Goal: Task Accomplishment & Management: Manage account settings

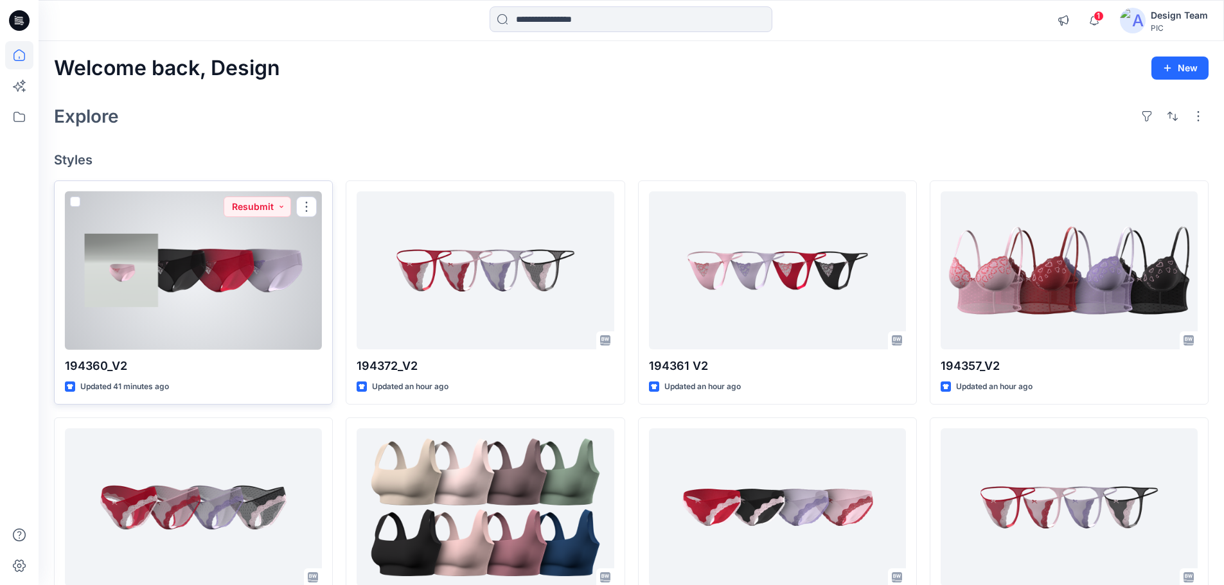
click at [240, 286] on div at bounding box center [193, 270] width 257 height 159
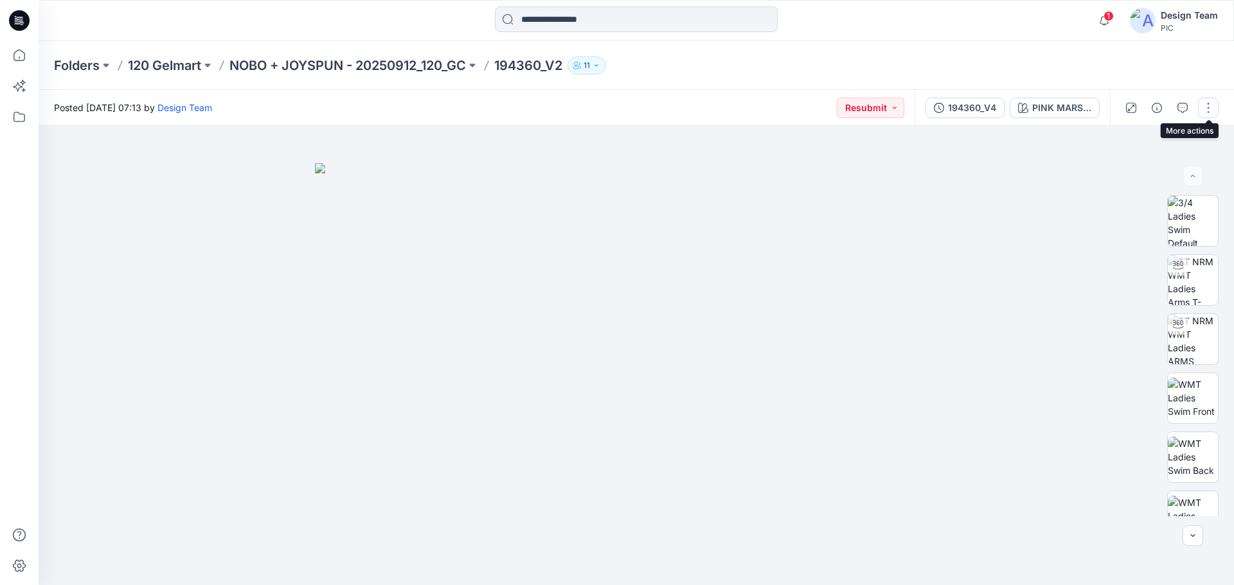
click at [1218, 109] on button "button" at bounding box center [1208, 108] width 21 height 21
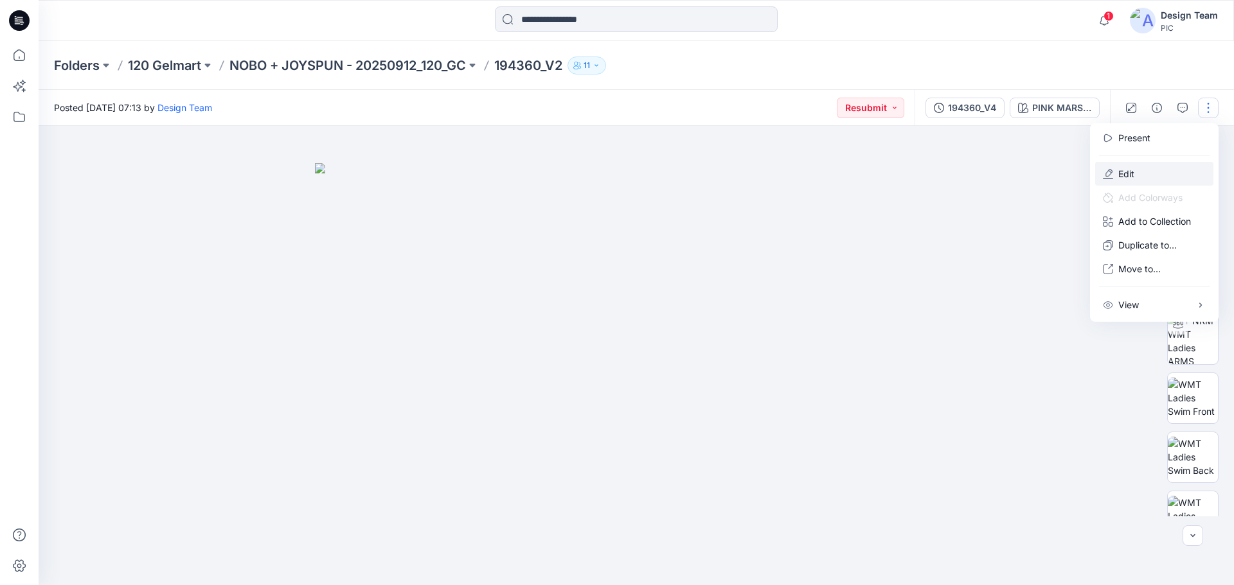
click at [1134, 175] on p "Edit" at bounding box center [1126, 173] width 16 height 13
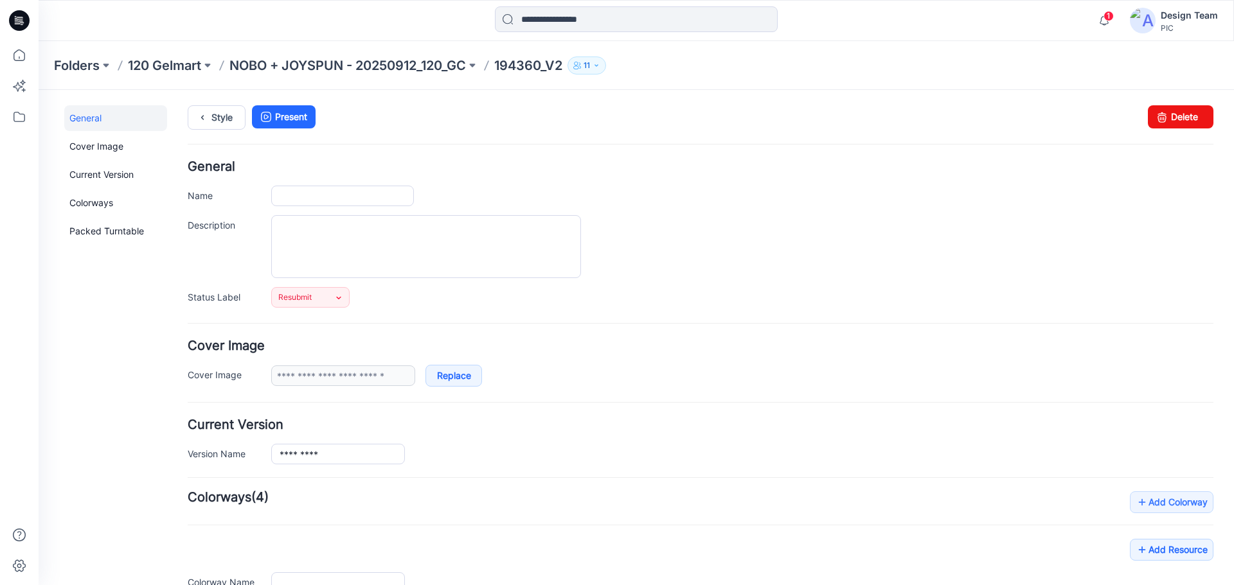
type input "*********"
type input "**********"
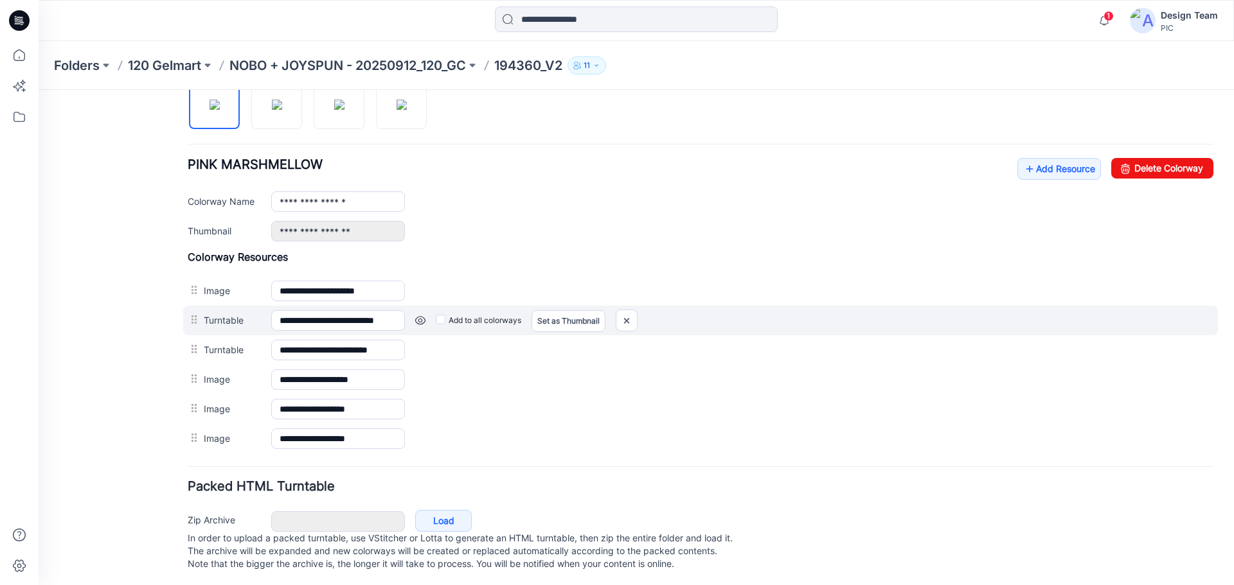
scroll to position [450, 0]
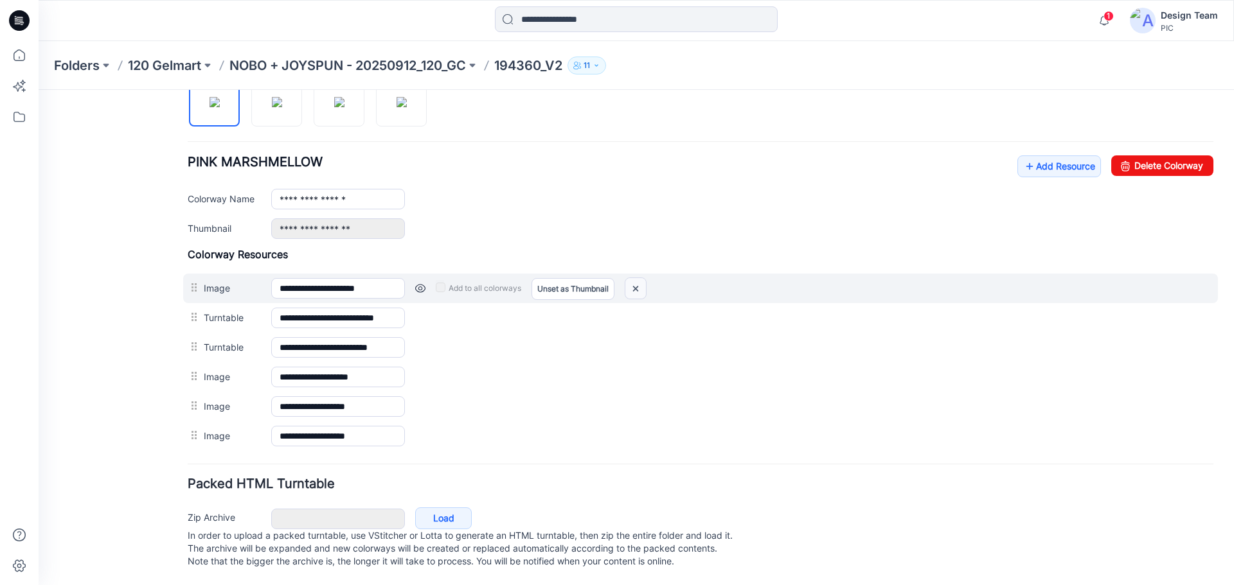
drag, startPoint x: 637, startPoint y: 290, endPoint x: 706, endPoint y: 138, distance: 166.8
click at [637, 290] on img at bounding box center [635, 288] width 21 height 21
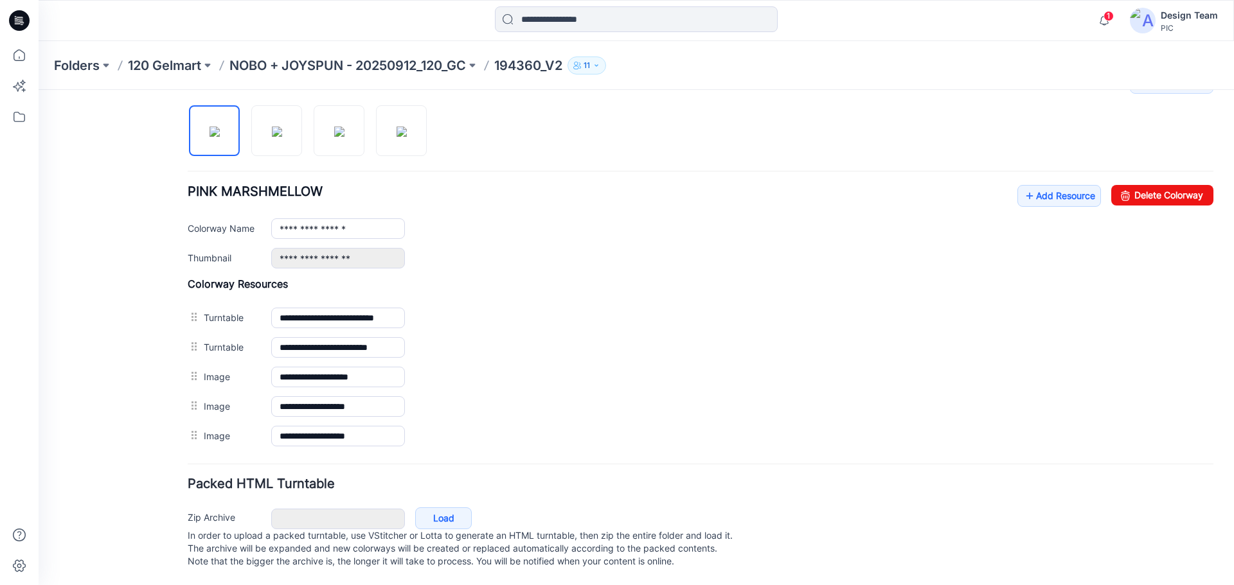
scroll to position [0, 0]
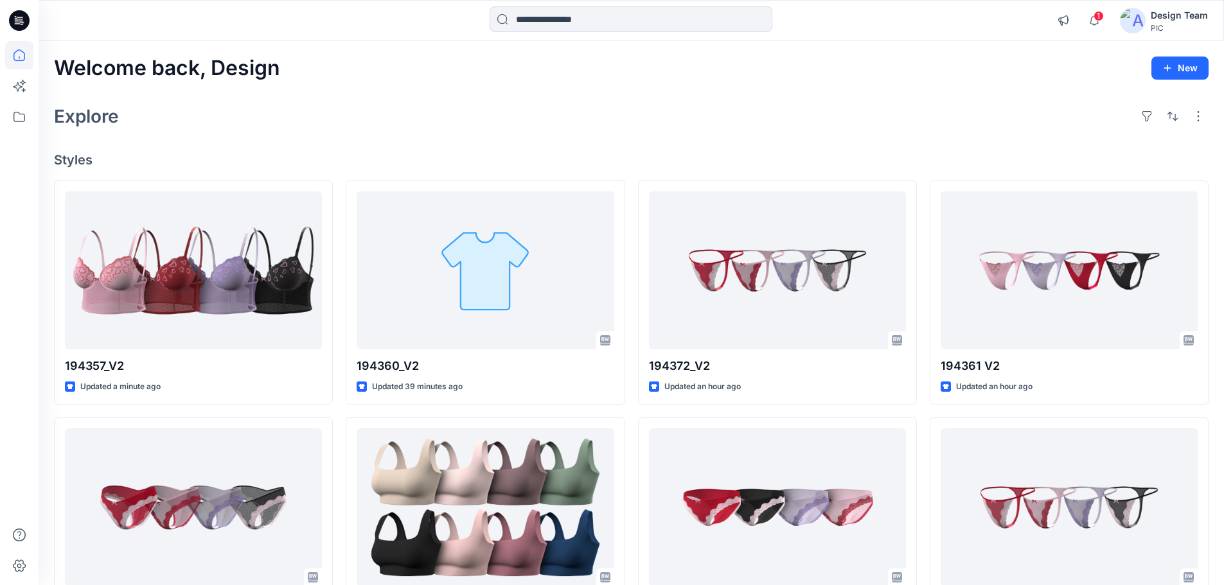
click at [517, 159] on h4 "Styles" at bounding box center [631, 159] width 1155 height 15
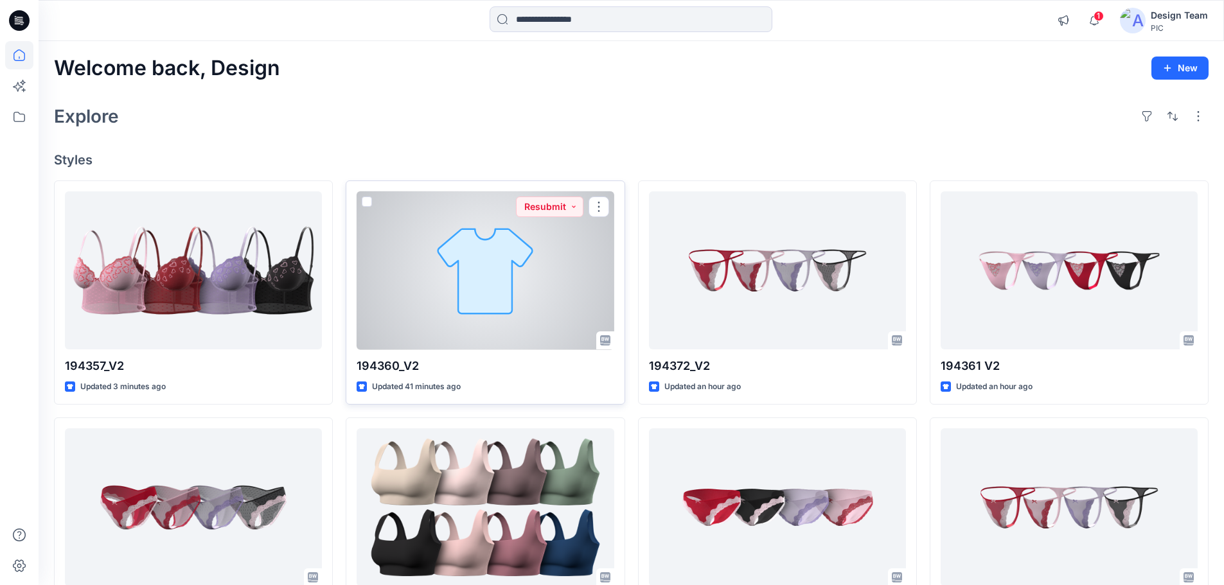
click at [492, 310] on div at bounding box center [485, 270] width 257 height 159
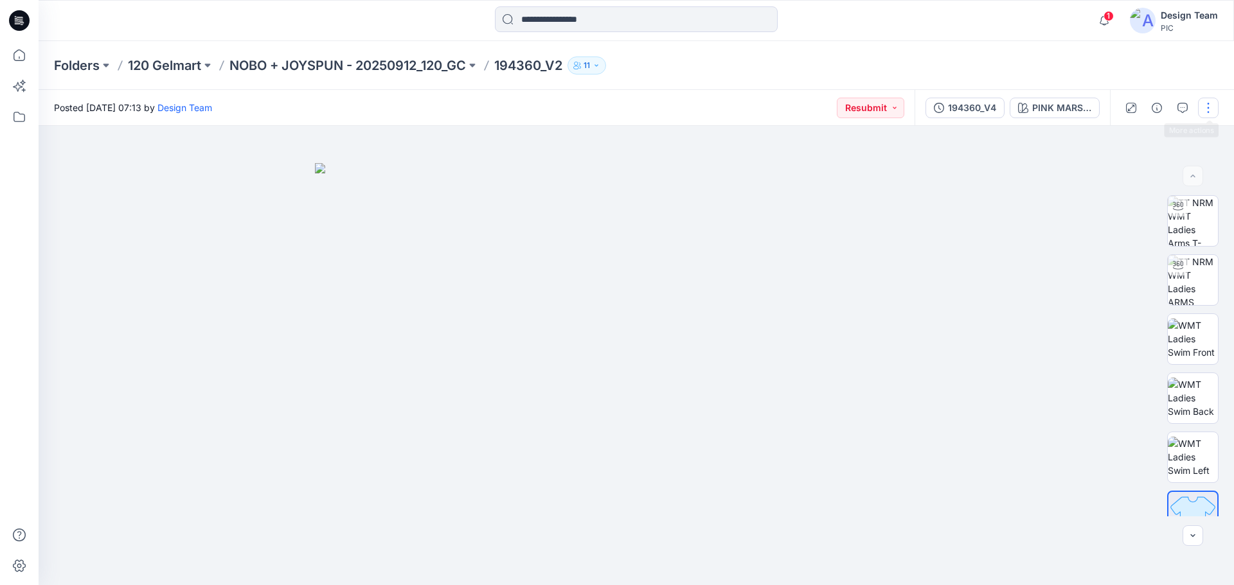
click at [1204, 107] on button "button" at bounding box center [1208, 108] width 21 height 21
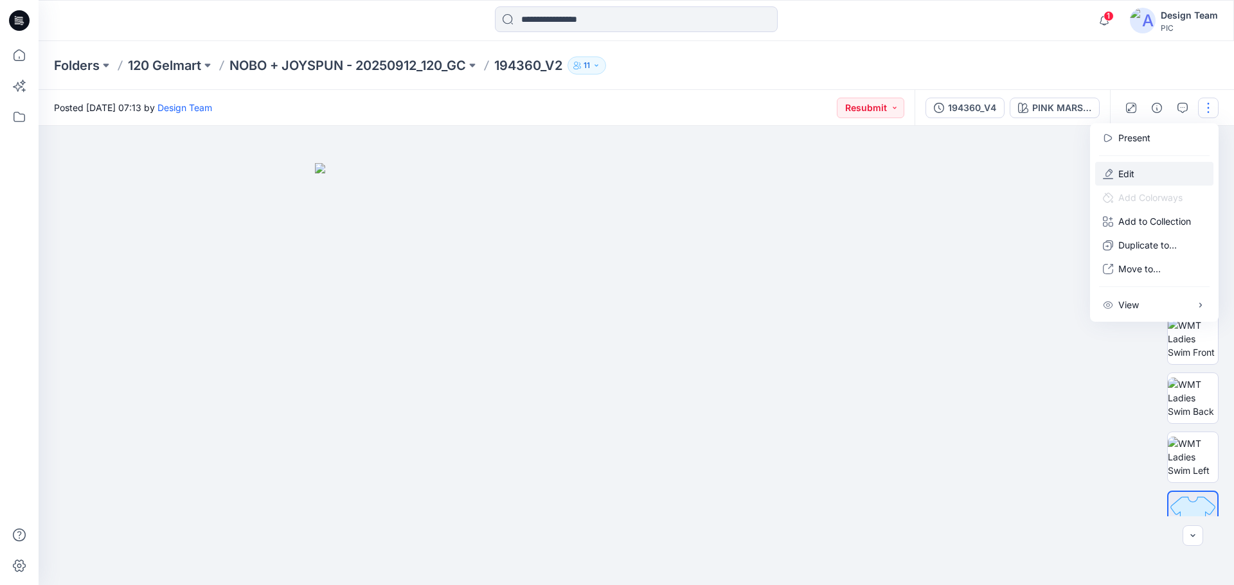
click at [1109, 174] on icon "button" at bounding box center [1108, 174] width 10 height 10
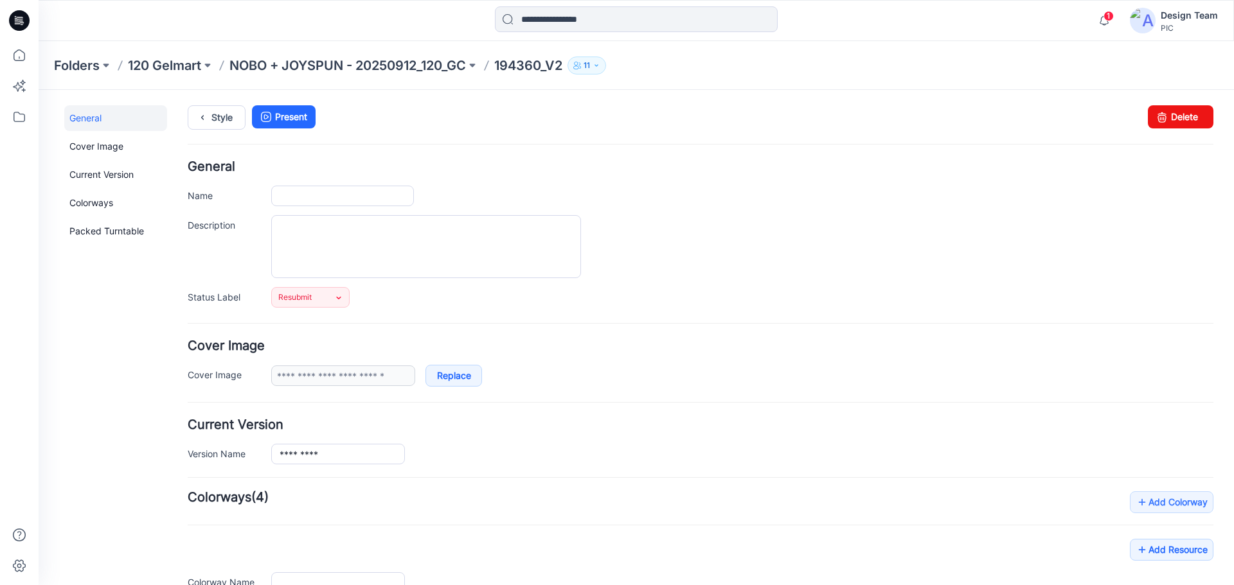
type input "*********"
type input "**********"
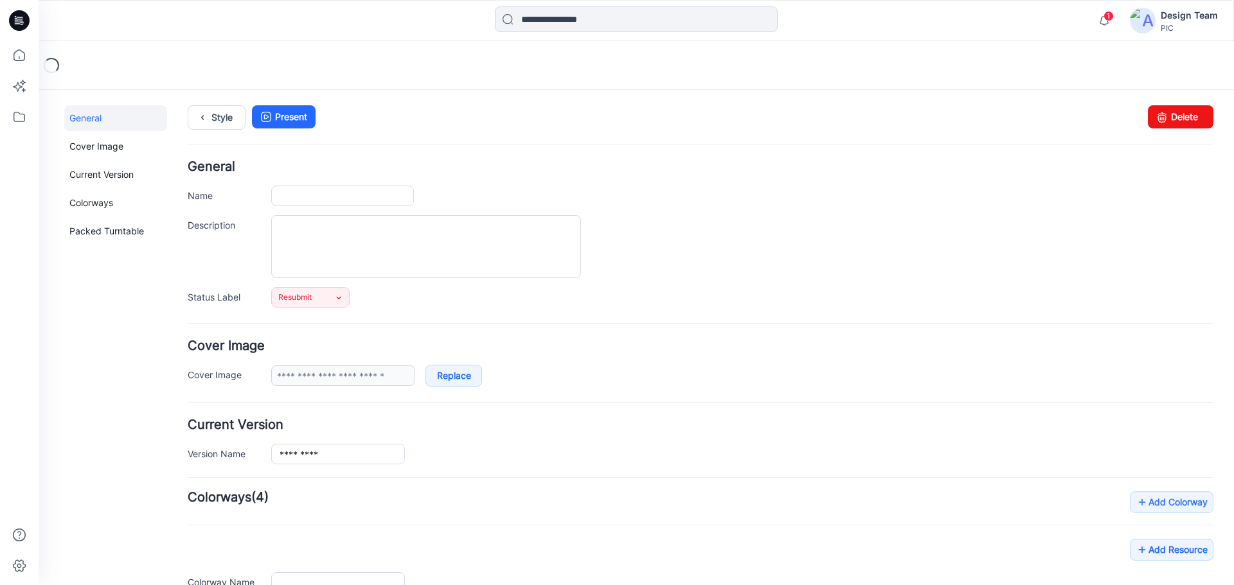
type input "*********"
type input "**********"
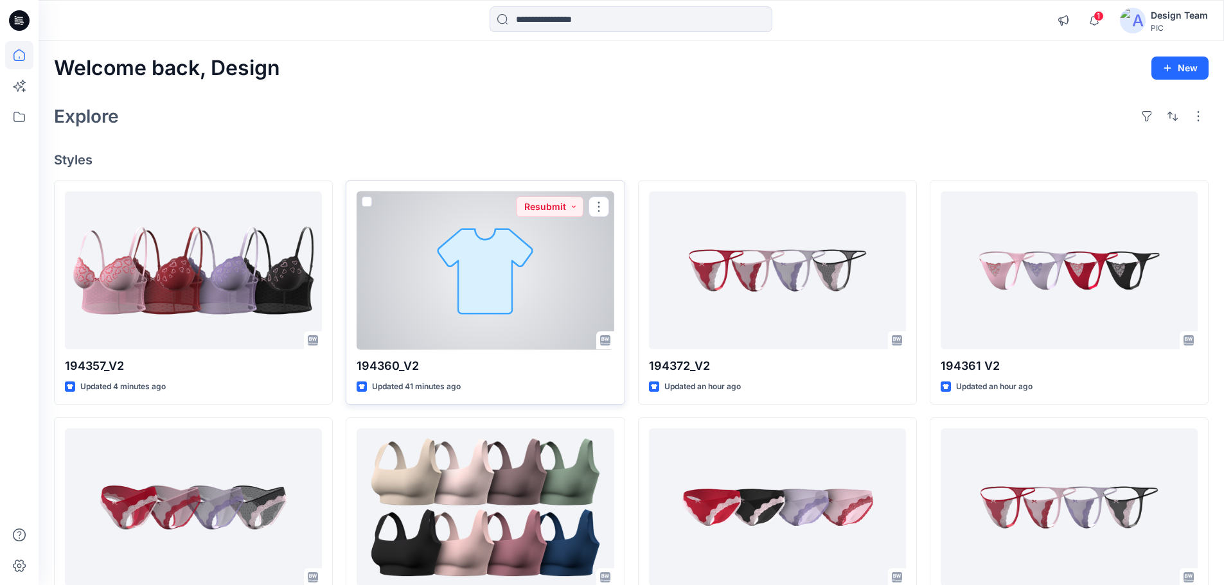
click at [495, 286] on div at bounding box center [485, 270] width 257 height 159
click at [410, 299] on div at bounding box center [485, 270] width 257 height 159
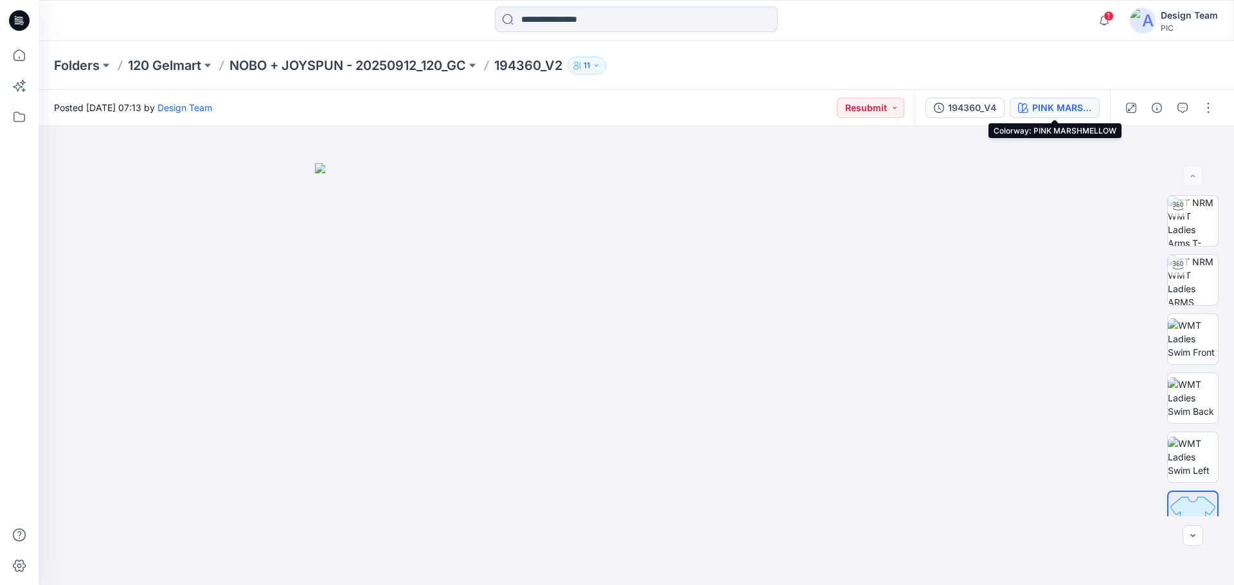
click at [1051, 109] on div "PINK MARSHMELLOW" at bounding box center [1061, 108] width 59 height 14
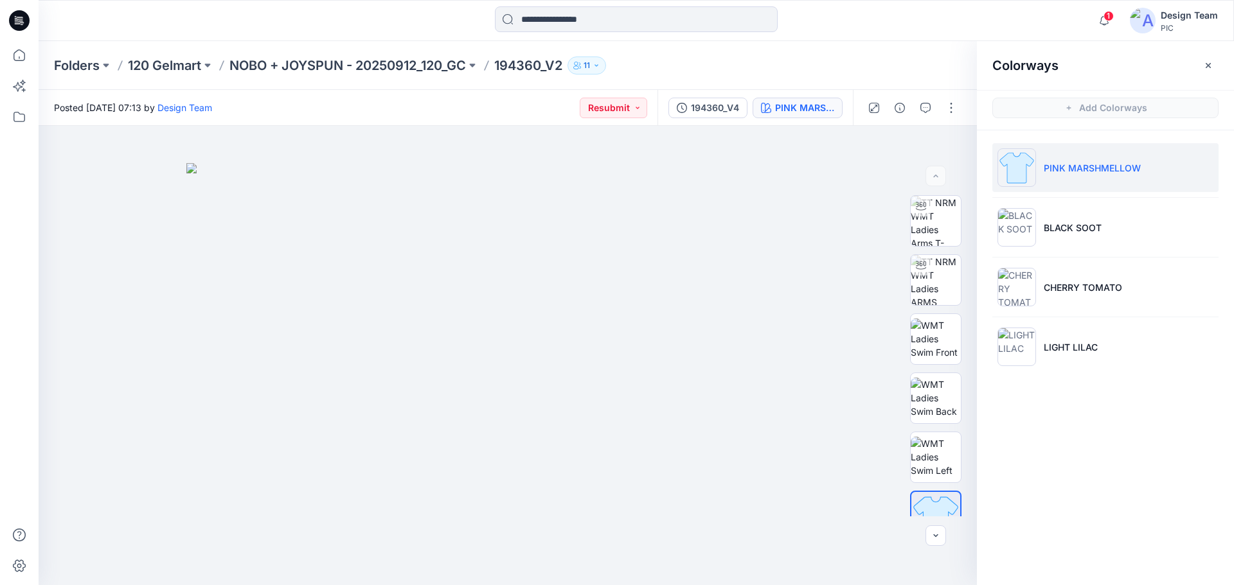
click at [1082, 158] on li "PINK MARSHMELLOW" at bounding box center [1105, 167] width 226 height 49
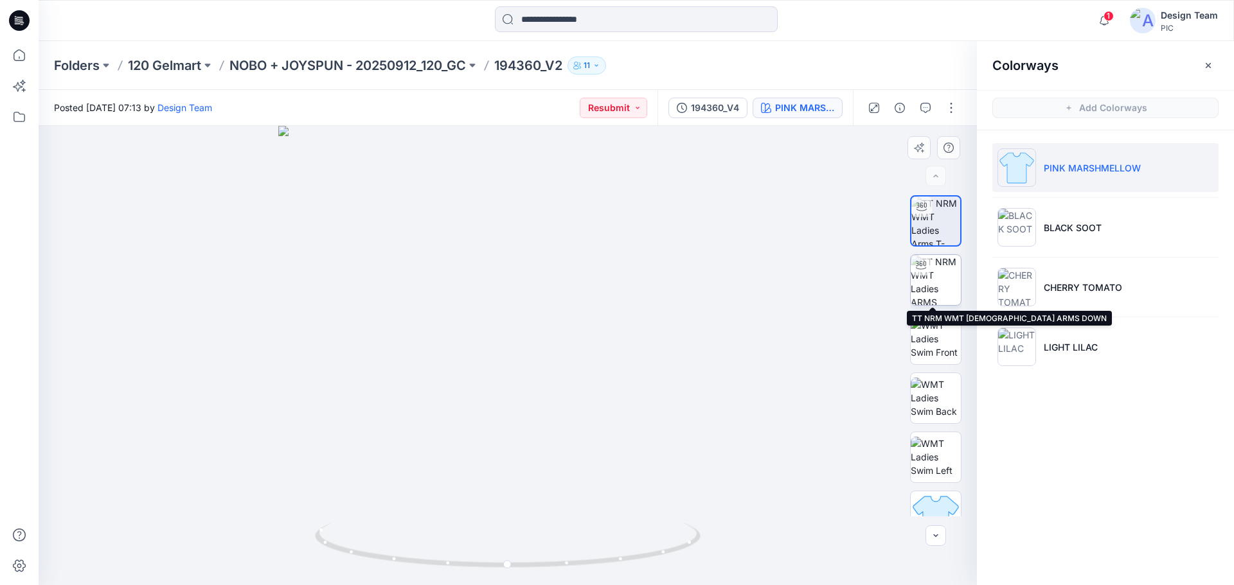
click at [934, 286] on img at bounding box center [936, 280] width 50 height 50
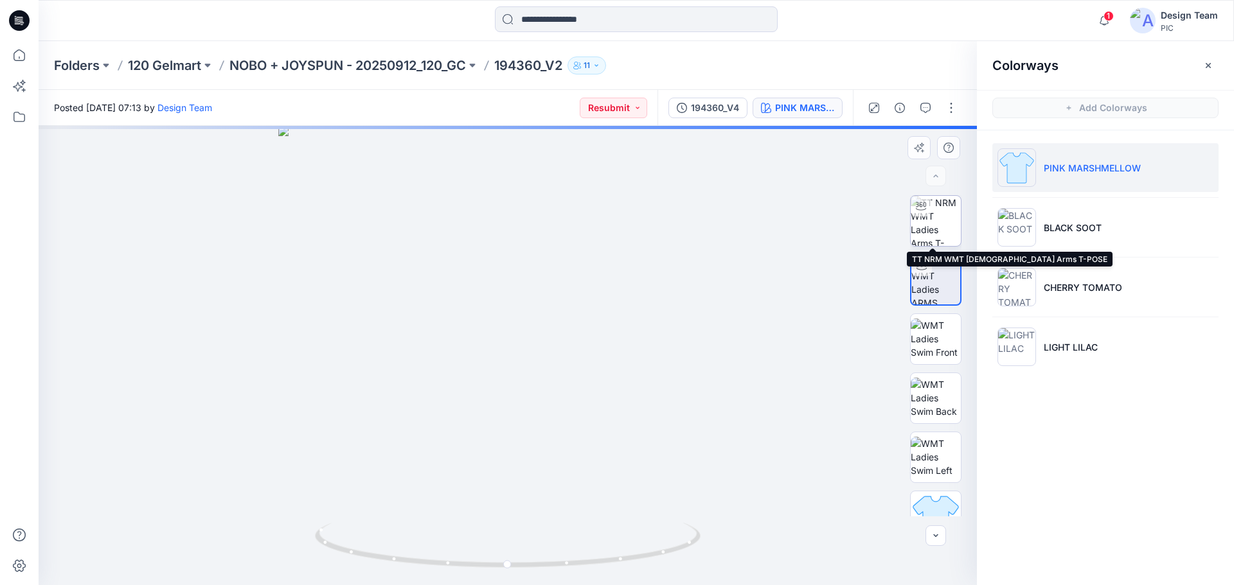
click at [936, 230] on img at bounding box center [936, 221] width 50 height 50
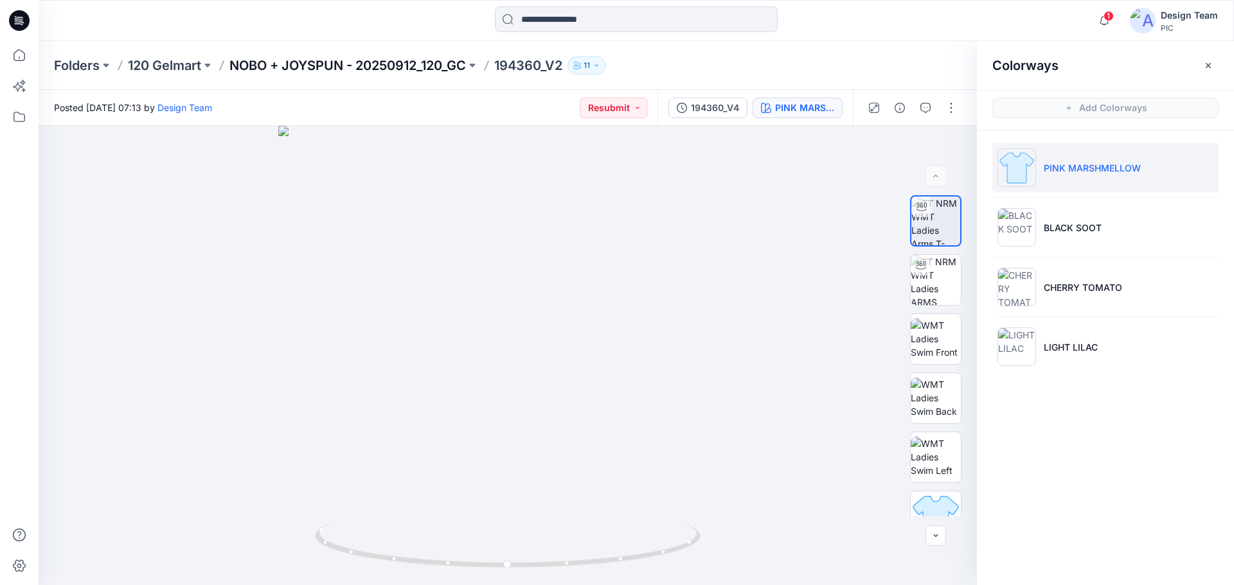
click at [296, 68] on p "NOBO + JOYSPUN - 20250912_120_GC" at bounding box center [347, 66] width 236 height 18
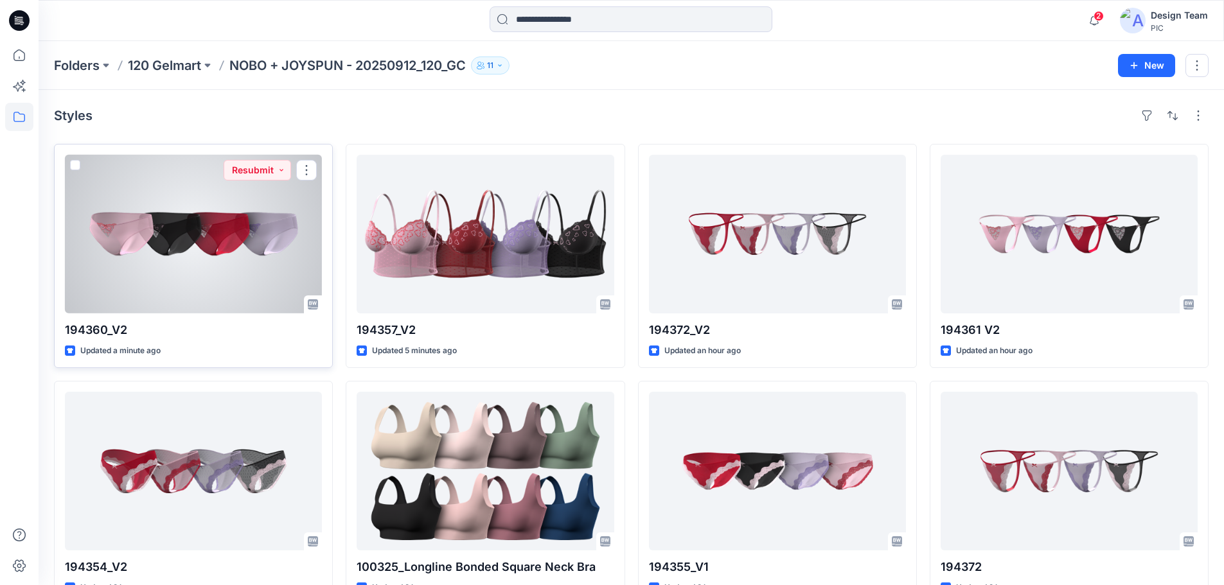
click at [183, 257] on div at bounding box center [193, 234] width 257 height 159
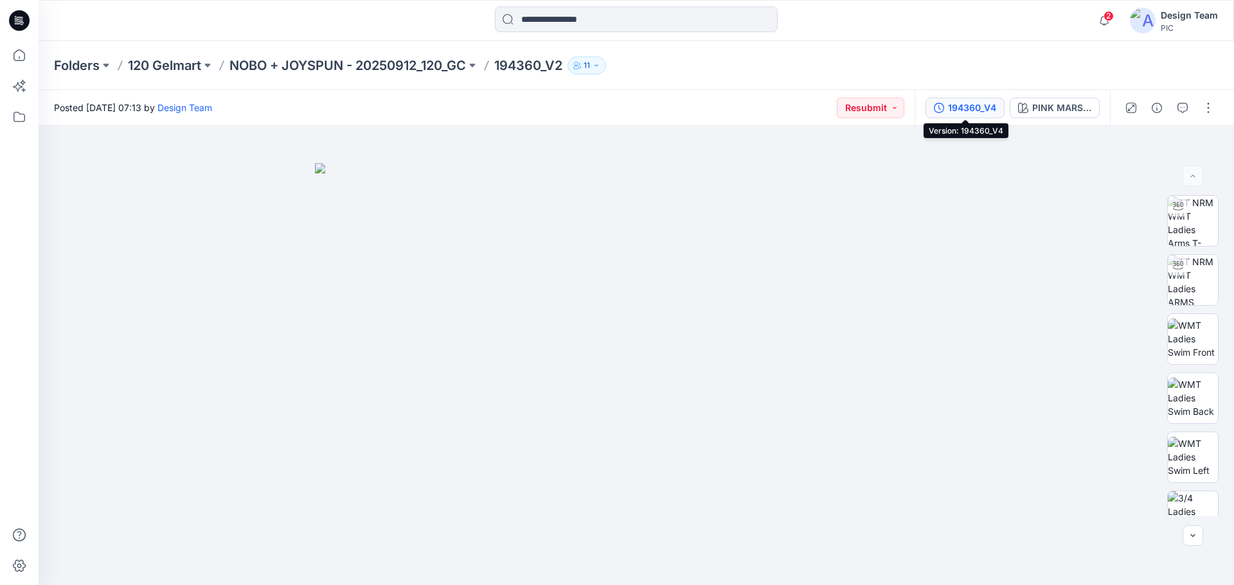
click at [976, 107] on div "194360_V4" at bounding box center [972, 108] width 48 height 14
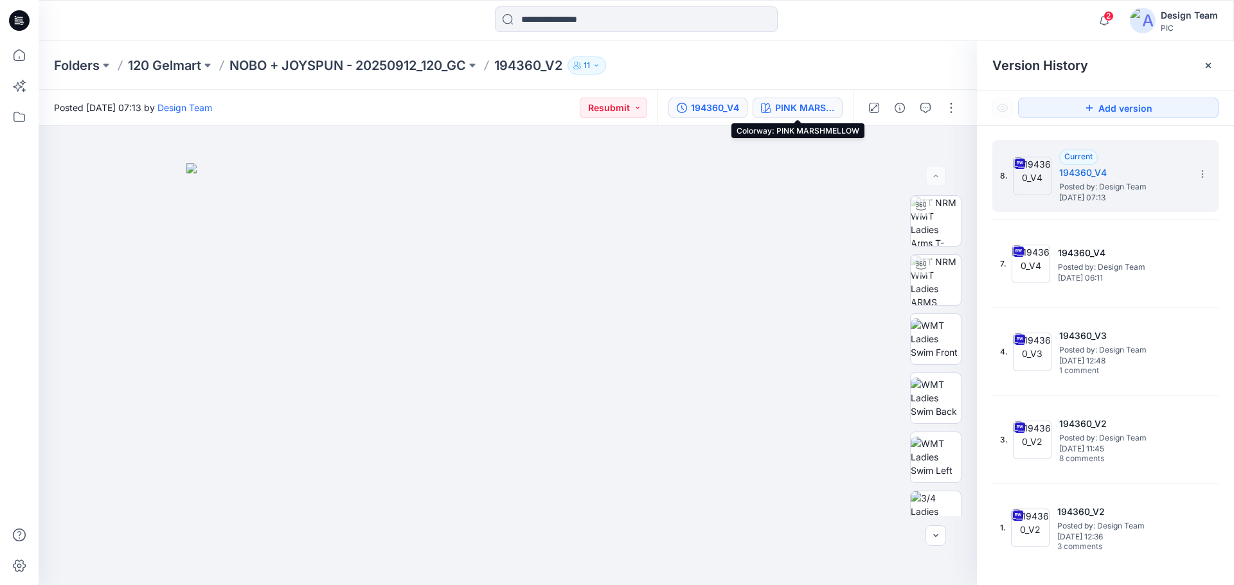
click at [801, 109] on div "PINK MARSHMELLOW" at bounding box center [804, 108] width 59 height 14
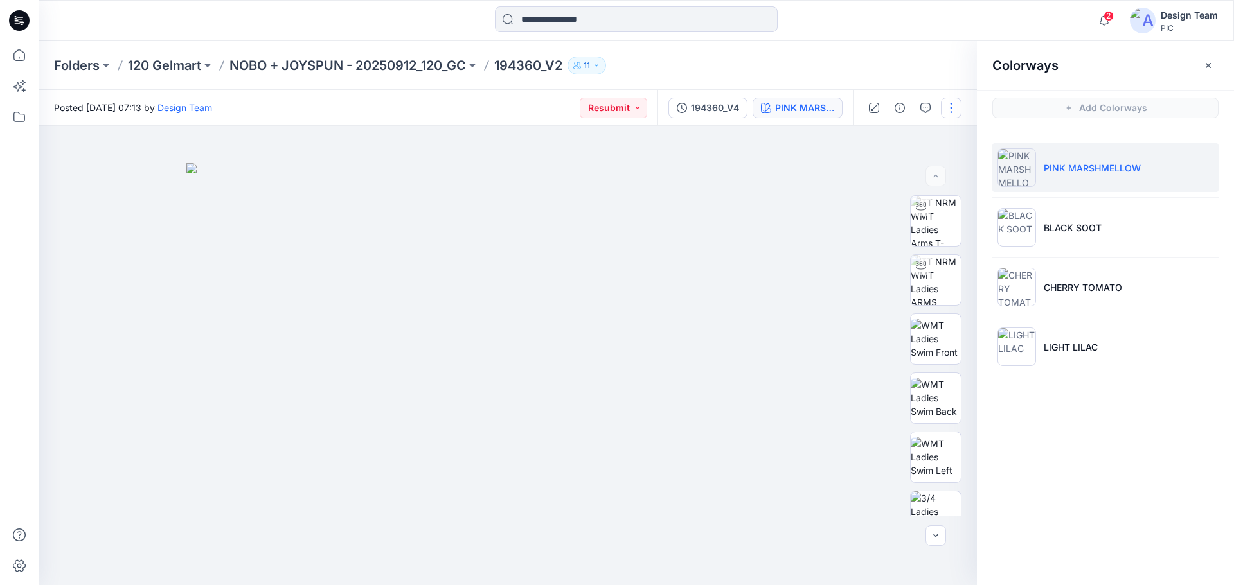
click at [956, 103] on button "button" at bounding box center [951, 108] width 21 height 21
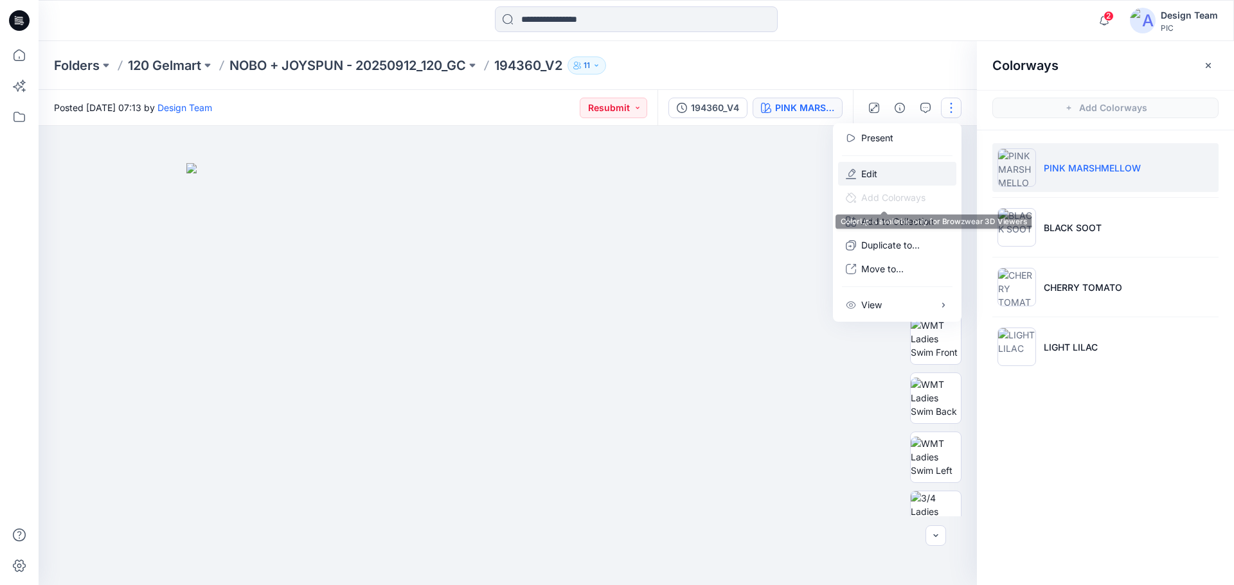
click at [880, 176] on button "Edit" at bounding box center [897, 174] width 118 height 24
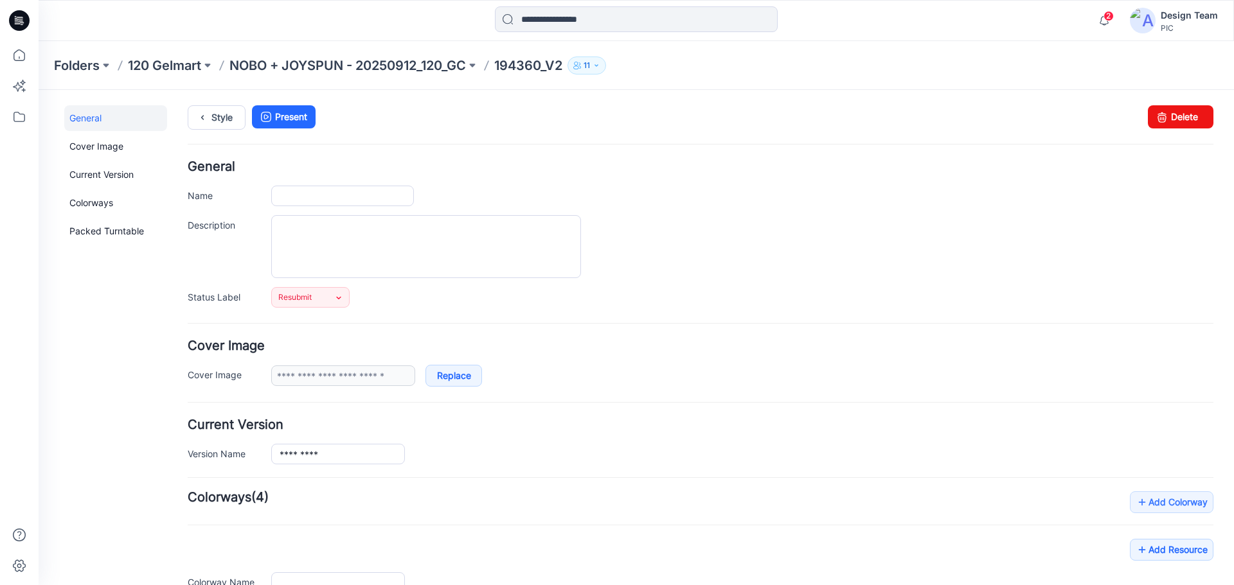
type input "*********"
type input "**********"
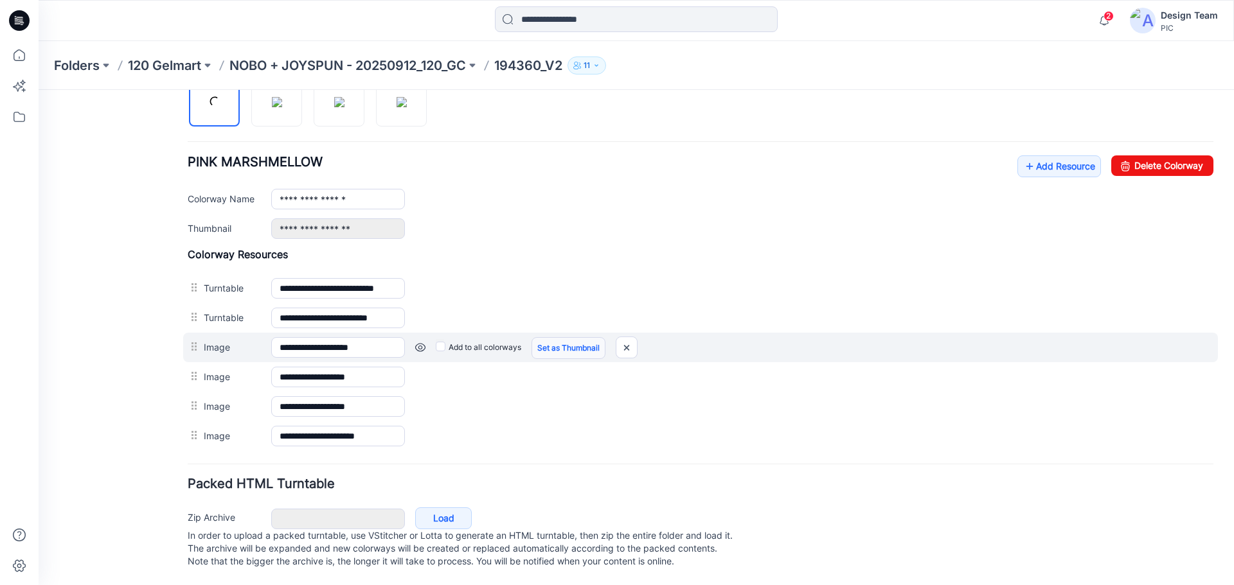
scroll to position [462, 0]
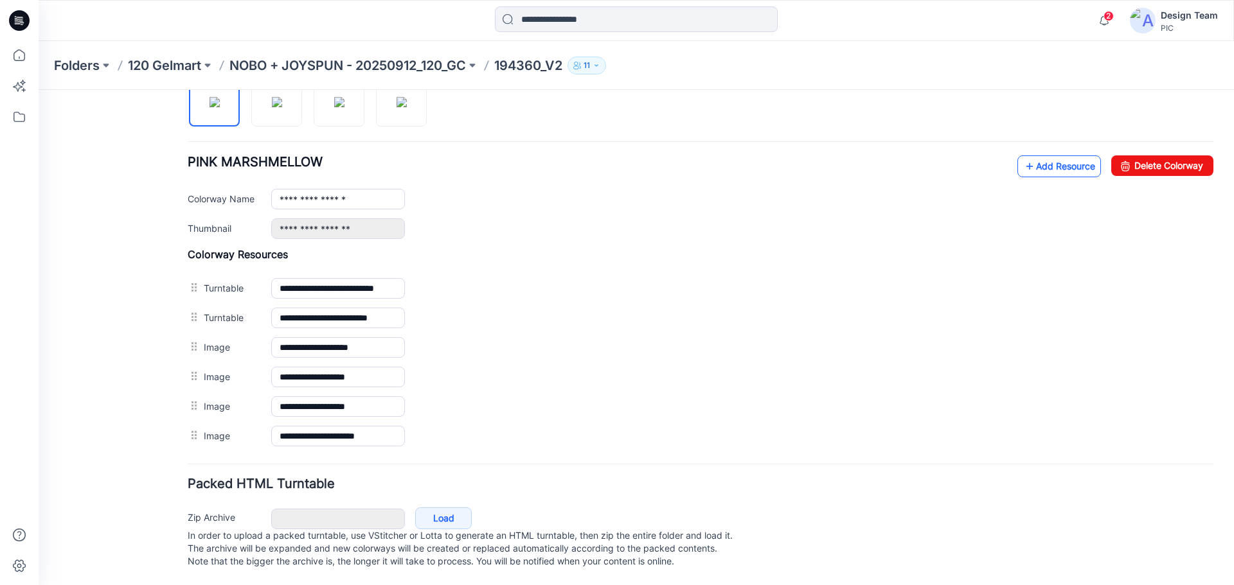
click at [1034, 157] on link "Add Resource" at bounding box center [1059, 167] width 84 height 22
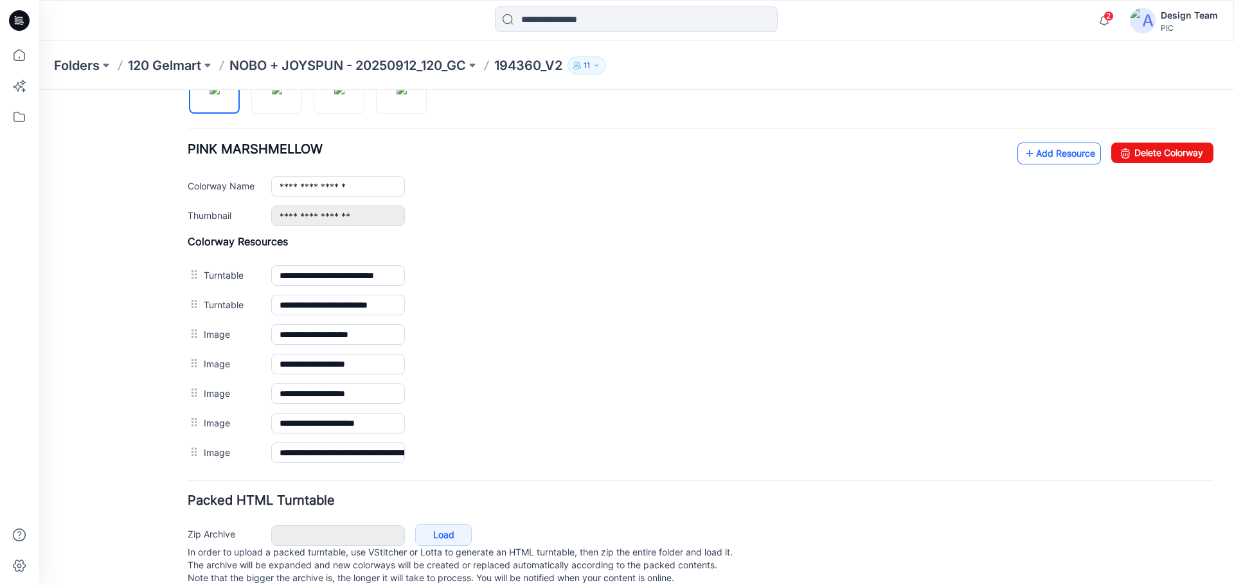
click at [1026, 147] on link "Add Resource" at bounding box center [1059, 154] width 84 height 22
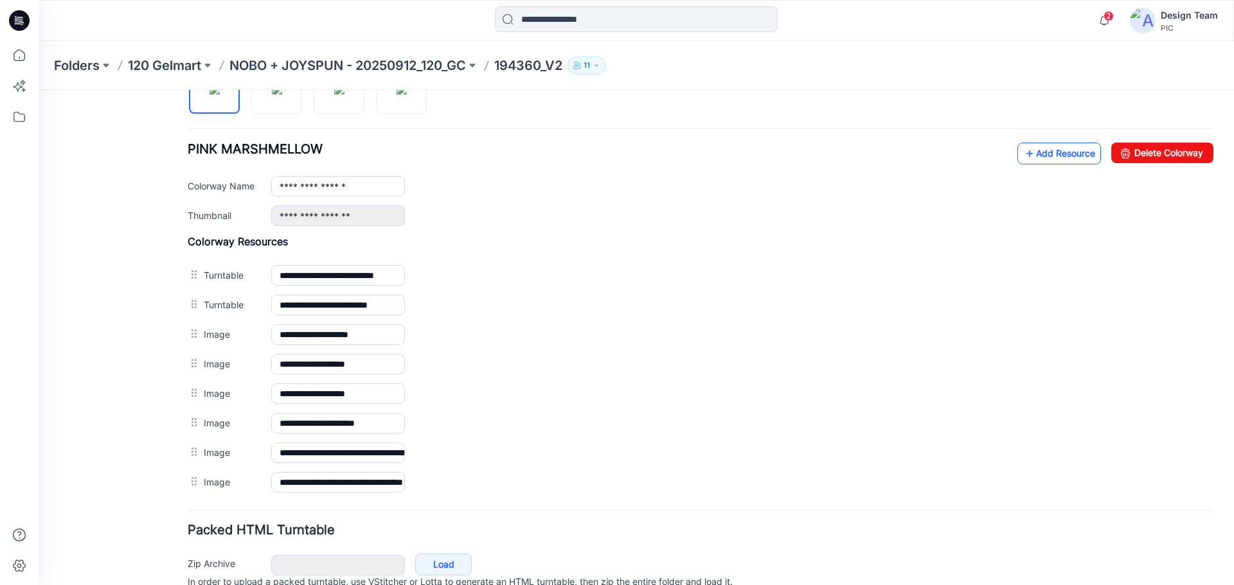
click at [1028, 152] on link "Add Resource" at bounding box center [1059, 154] width 84 height 22
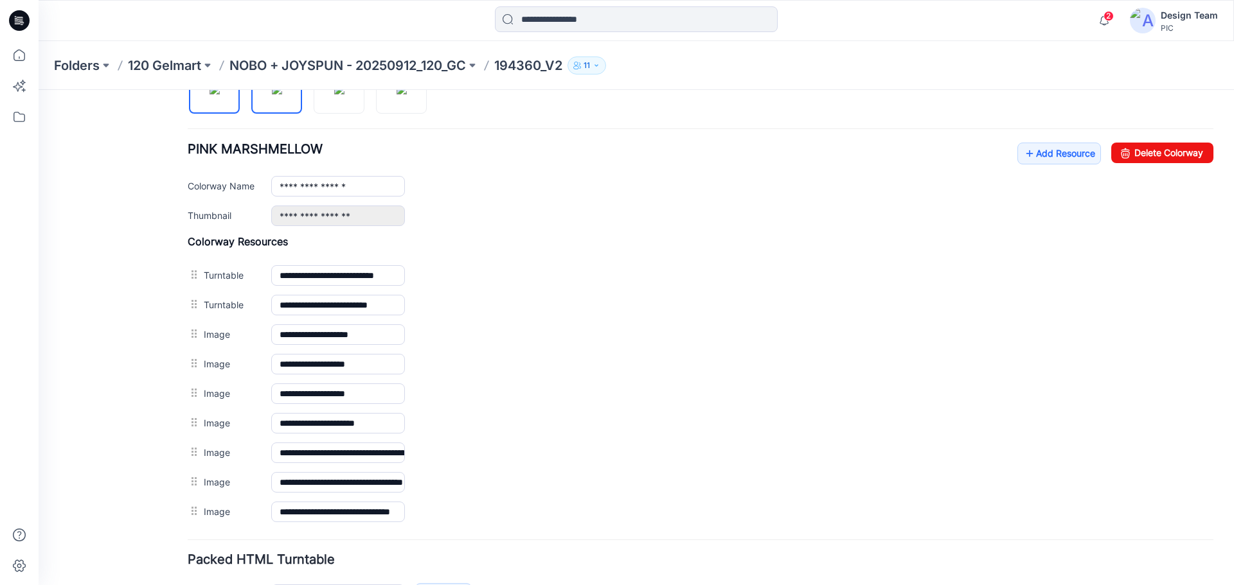
click at [278, 94] on img at bounding box center [277, 89] width 10 height 10
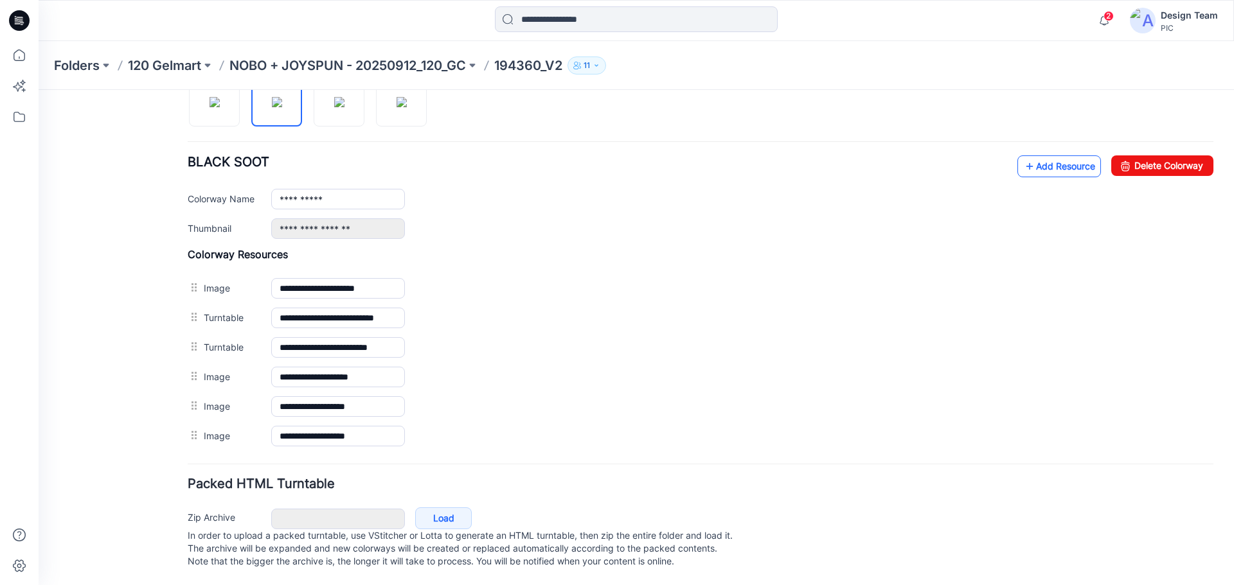
click at [1039, 156] on link "Add Resource" at bounding box center [1059, 167] width 84 height 22
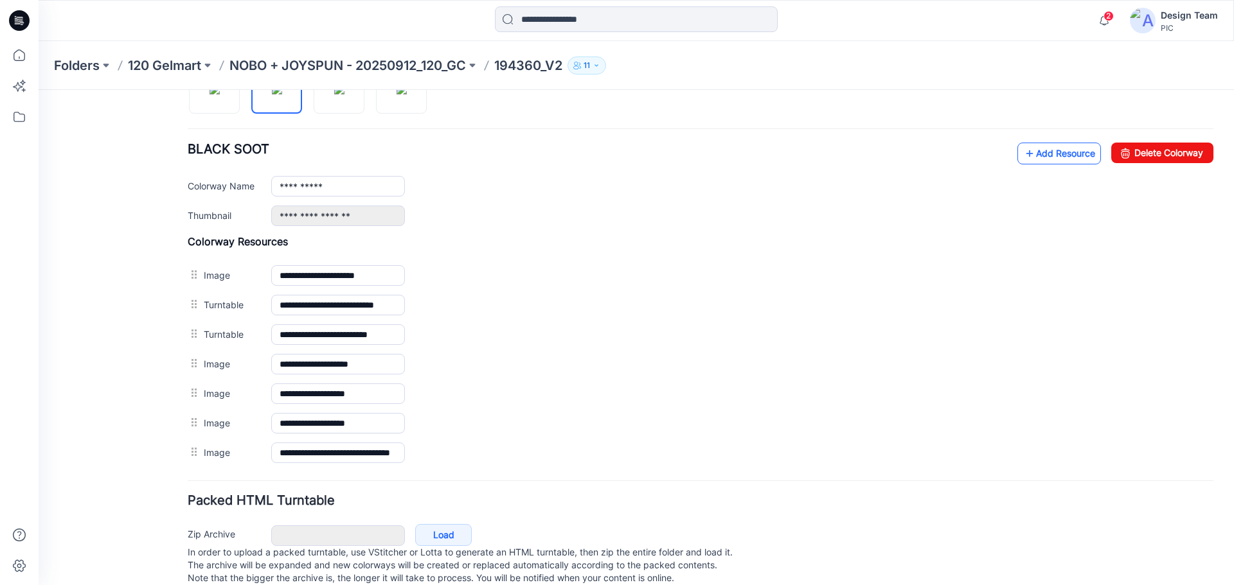
click at [1063, 154] on link "Add Resource" at bounding box center [1059, 154] width 84 height 22
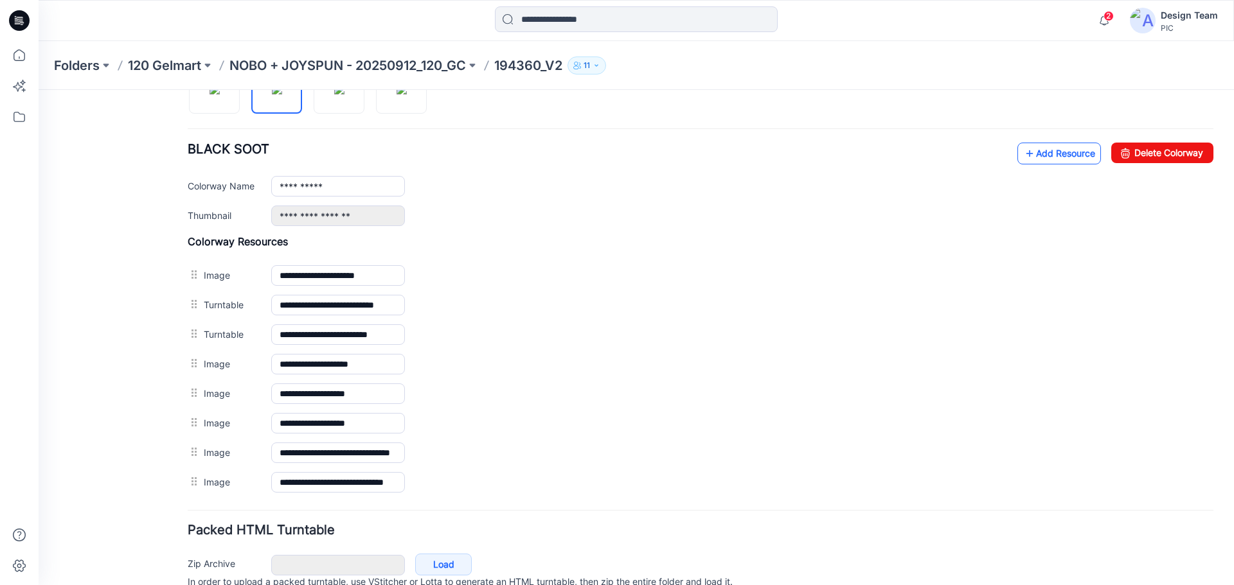
click at [1023, 152] on icon at bounding box center [1029, 153] width 13 height 21
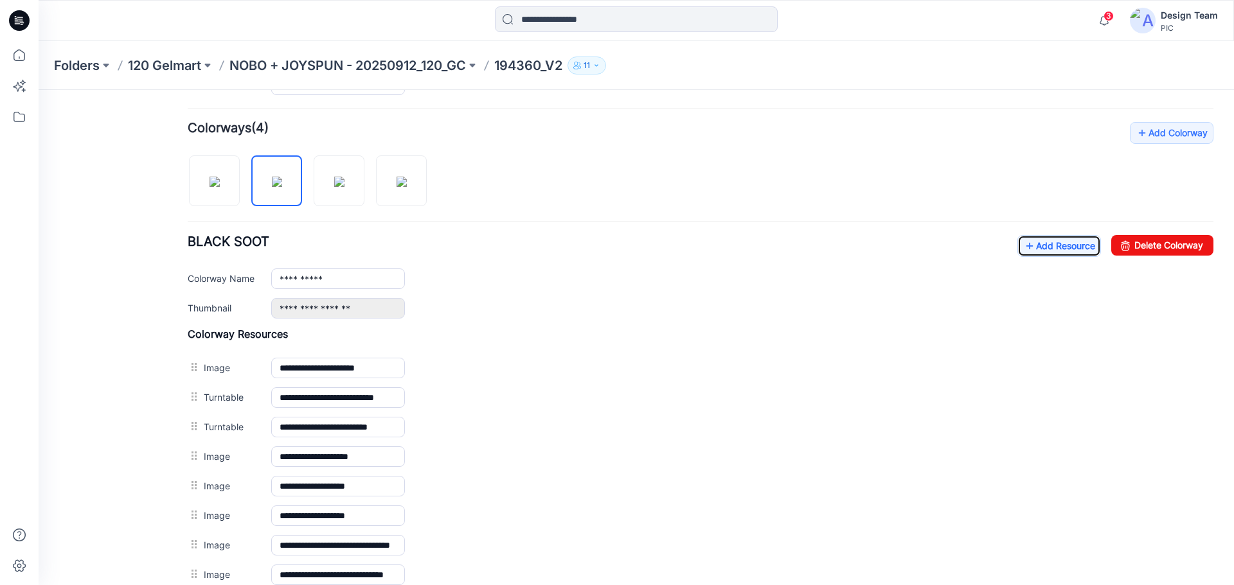
scroll to position [358, 0]
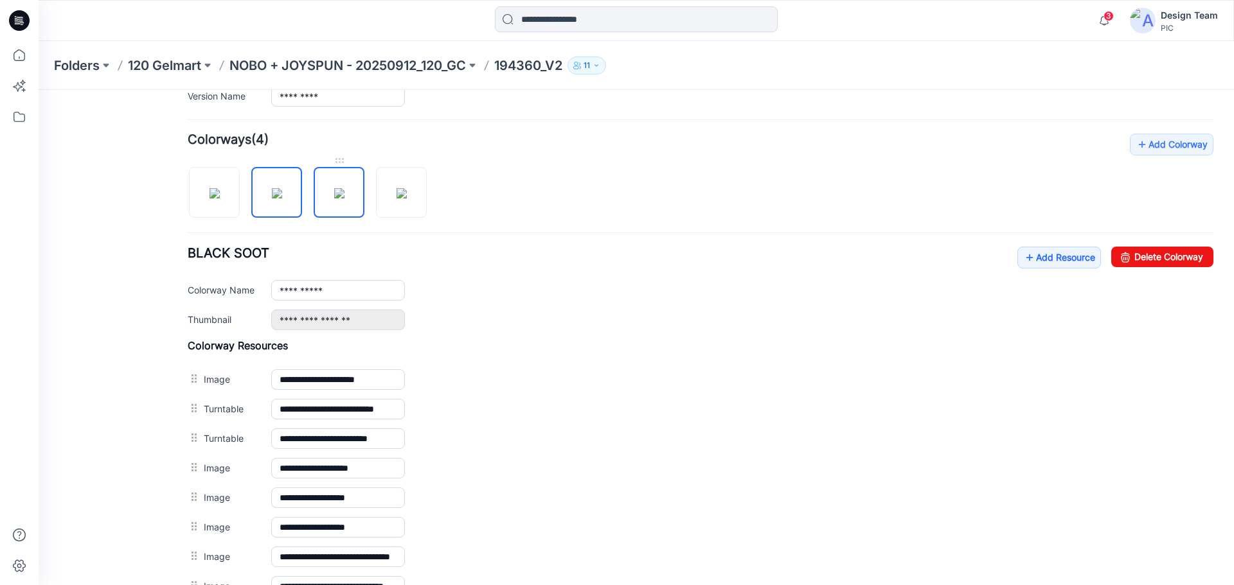
click at [334, 192] on img at bounding box center [339, 193] width 10 height 10
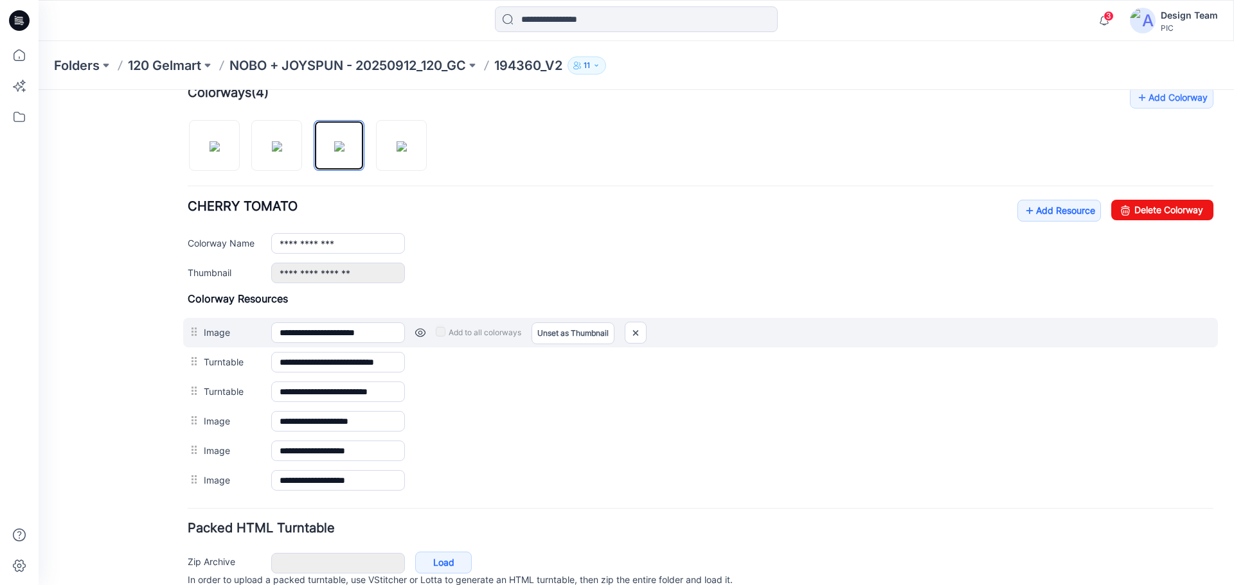
scroll to position [462, 0]
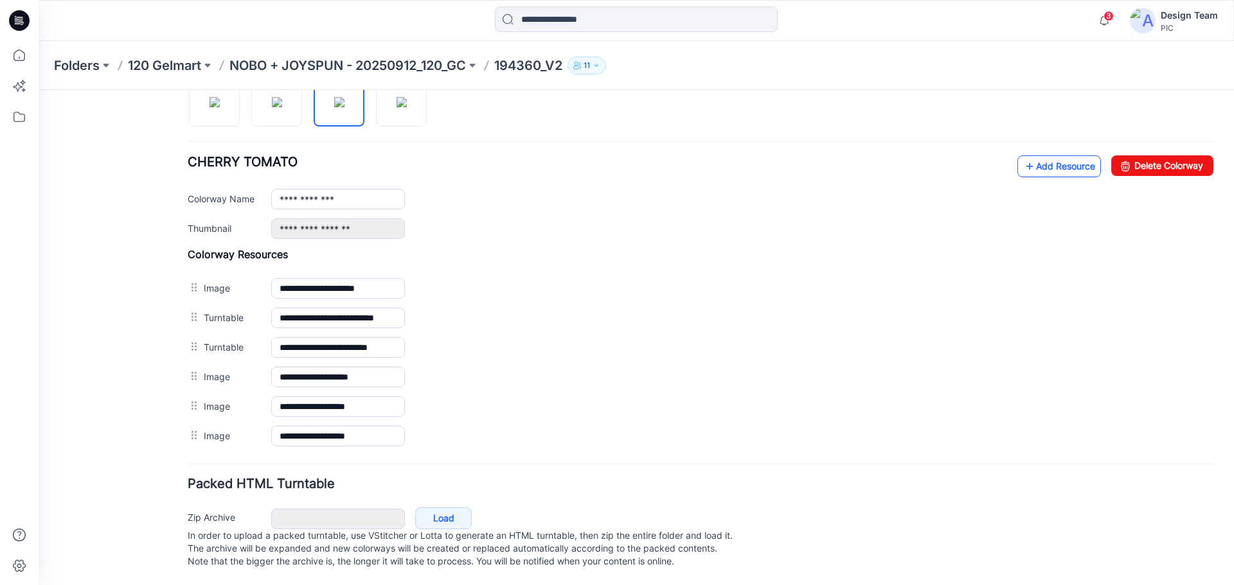
click at [1046, 156] on link "Add Resource" at bounding box center [1059, 167] width 84 height 22
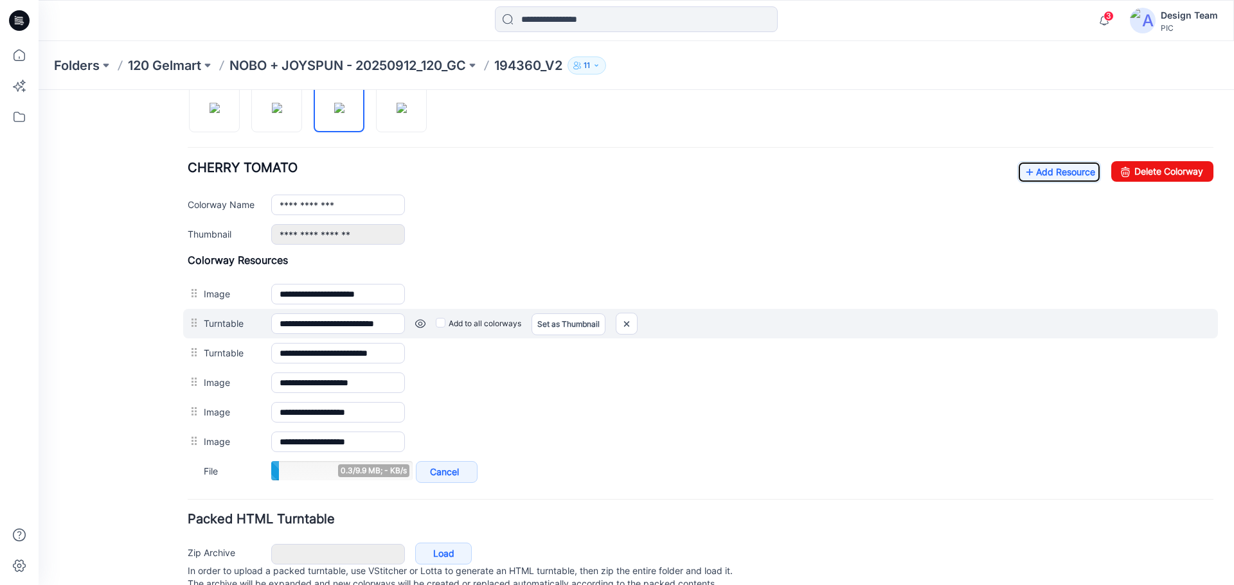
scroll to position [492, 0]
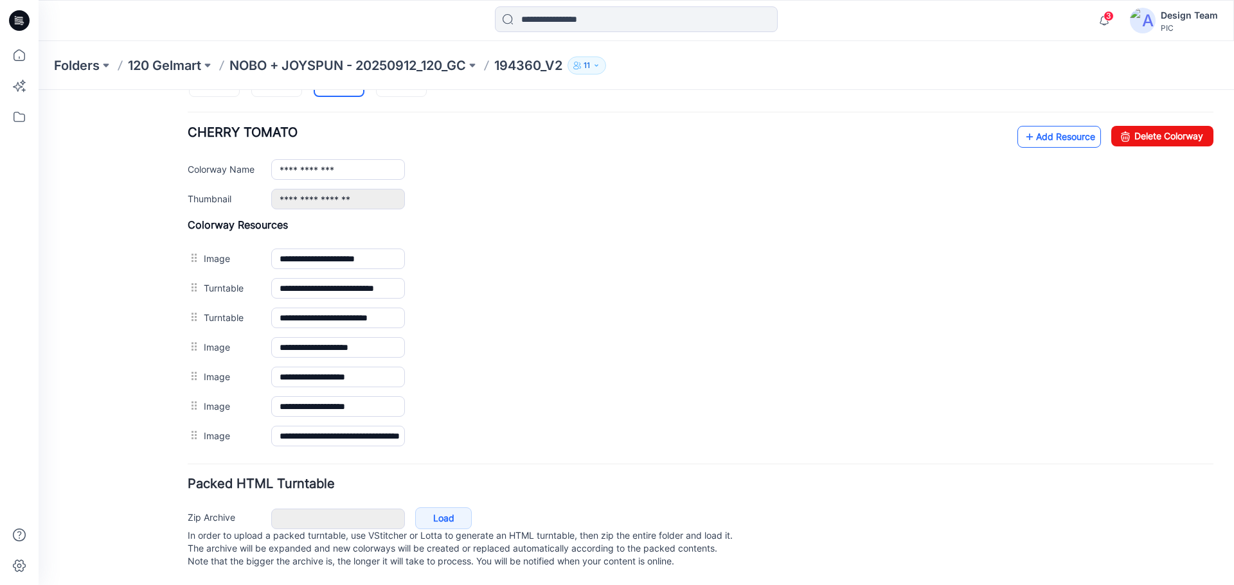
click at [1055, 126] on link "Add Resource" at bounding box center [1059, 137] width 84 height 22
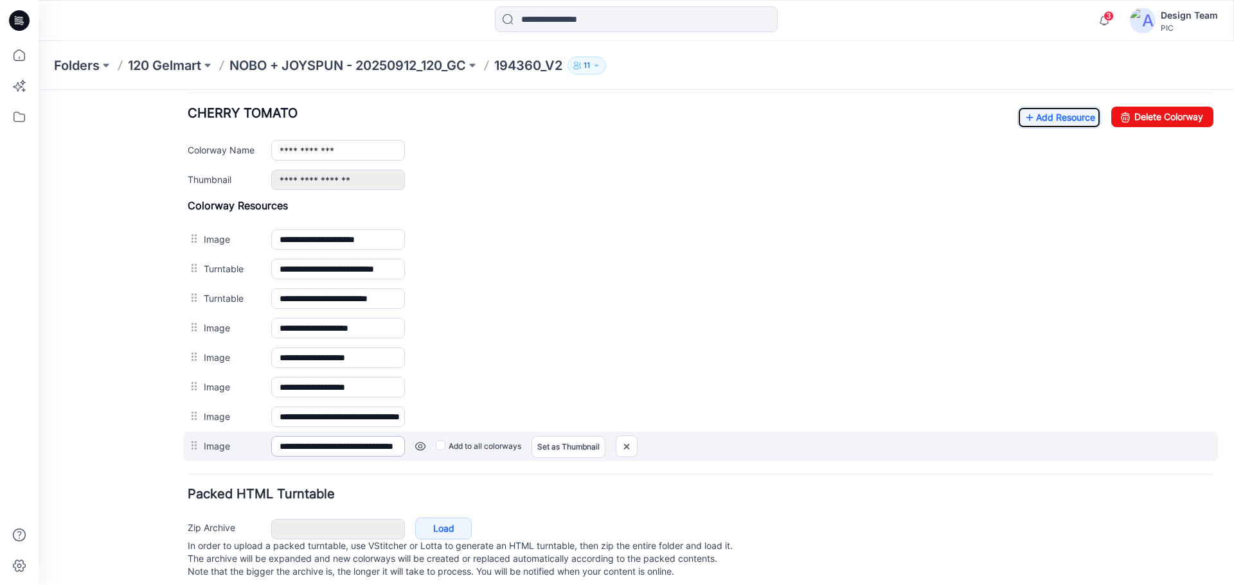
scroll to position [521, 0]
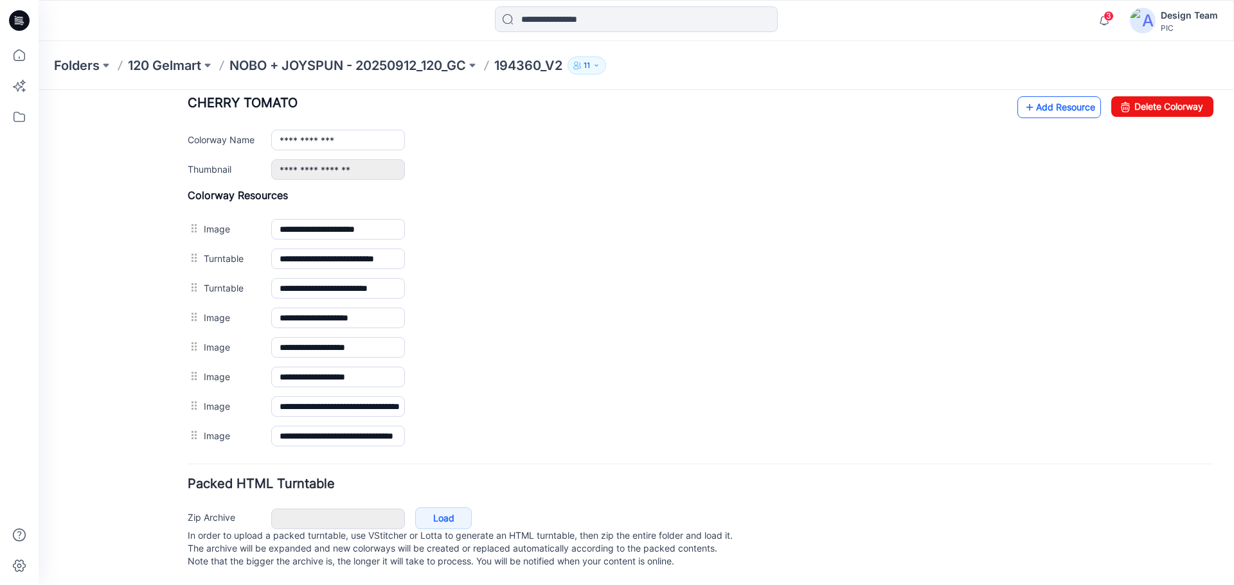
click at [1041, 98] on link "Add Resource" at bounding box center [1059, 107] width 84 height 22
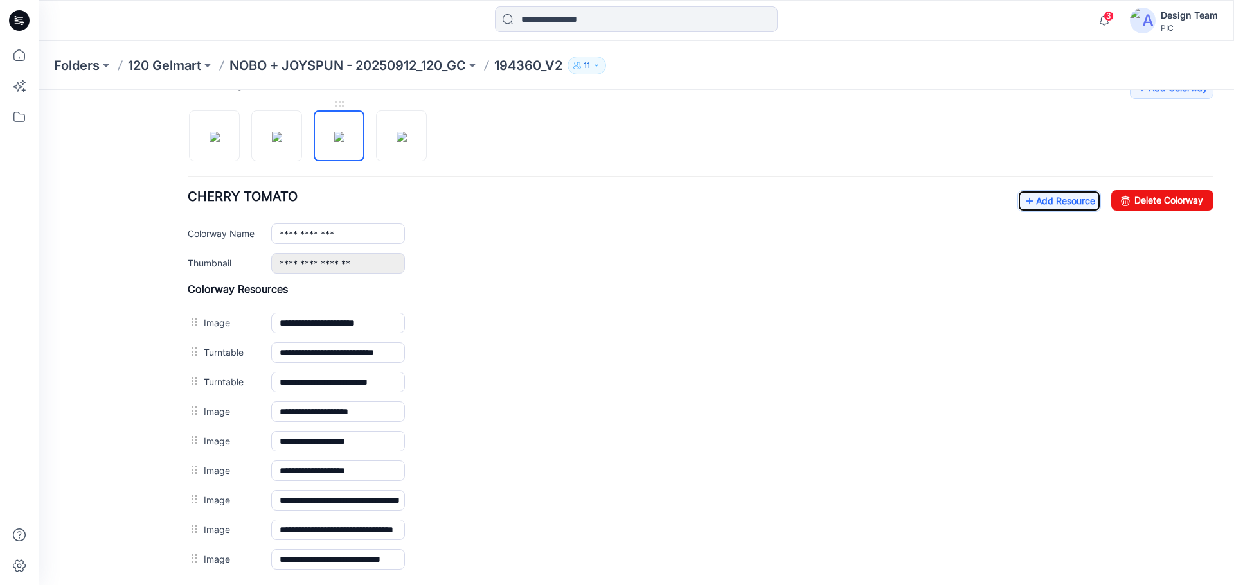
scroll to position [328, 0]
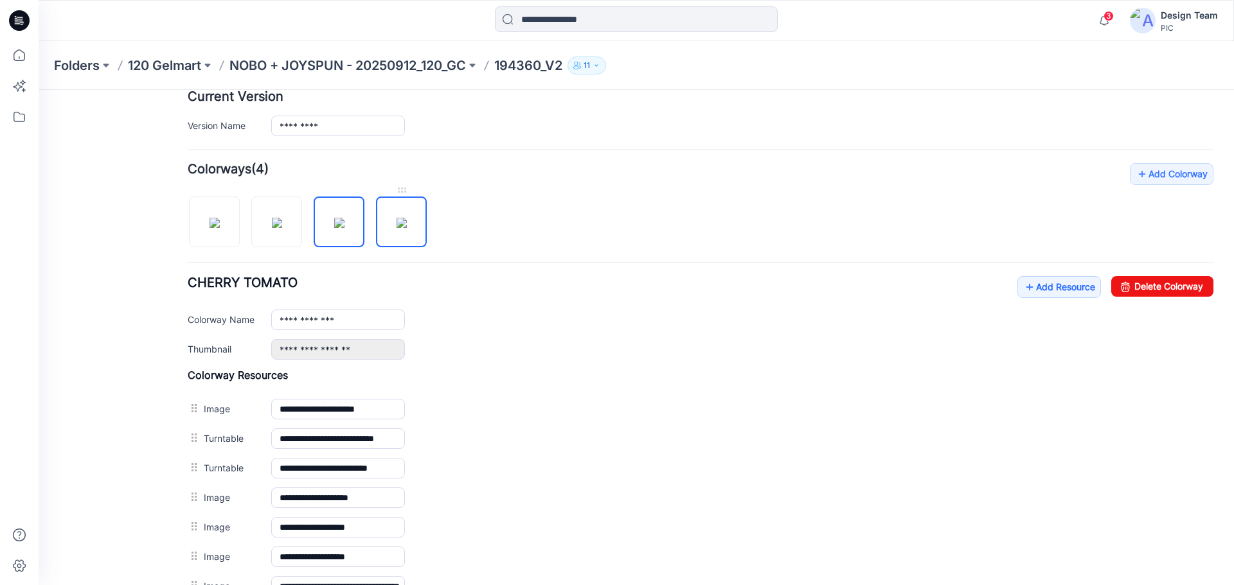
click at [407, 228] on img at bounding box center [401, 223] width 10 height 10
type input "**********"
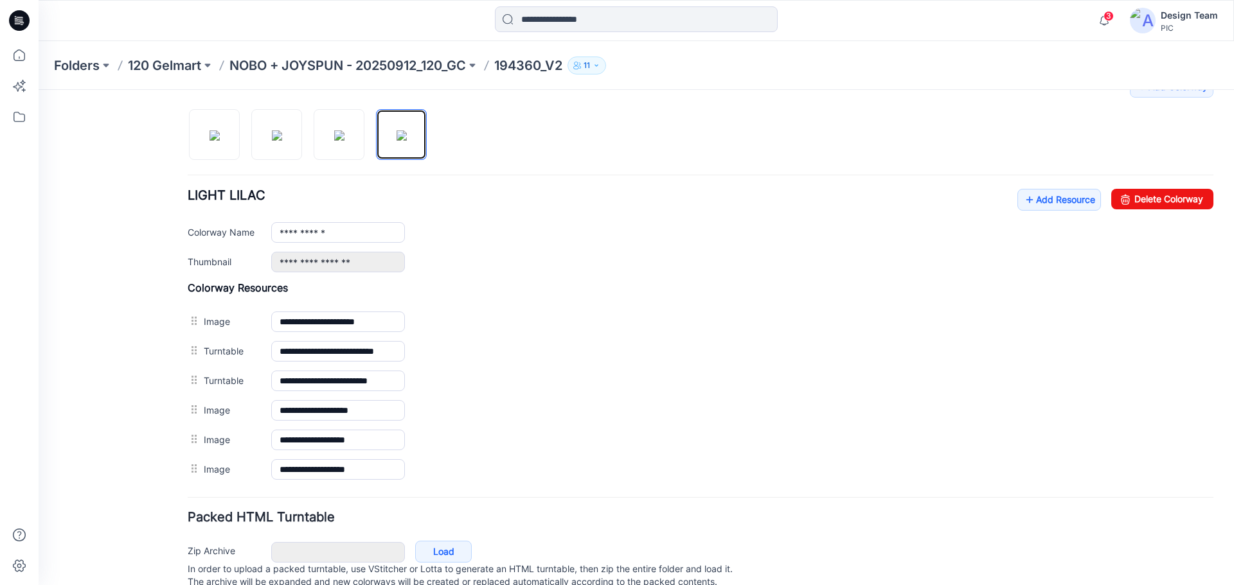
scroll to position [393, 0]
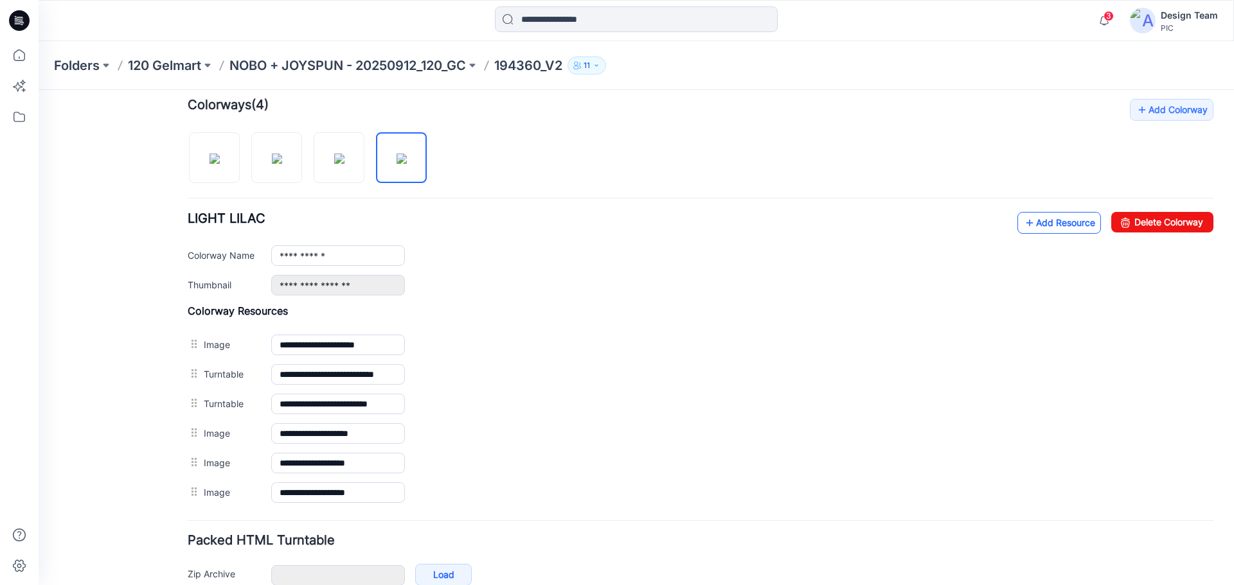
click at [1063, 224] on link "Add Resource" at bounding box center [1059, 223] width 84 height 22
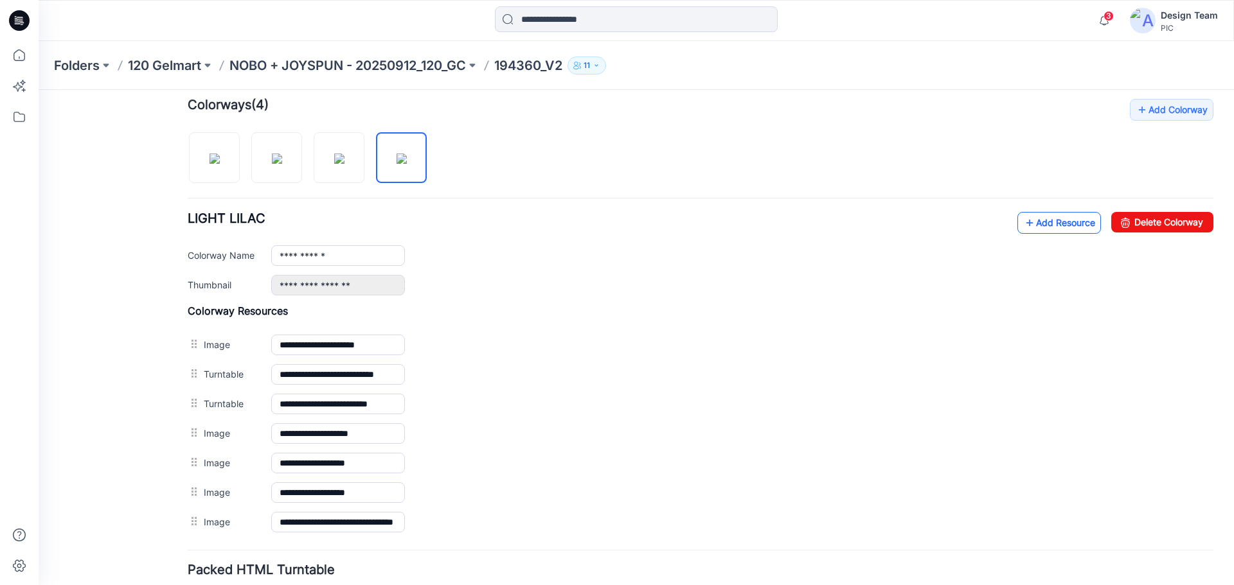
click at [1040, 220] on link "Add Resource" at bounding box center [1059, 223] width 84 height 22
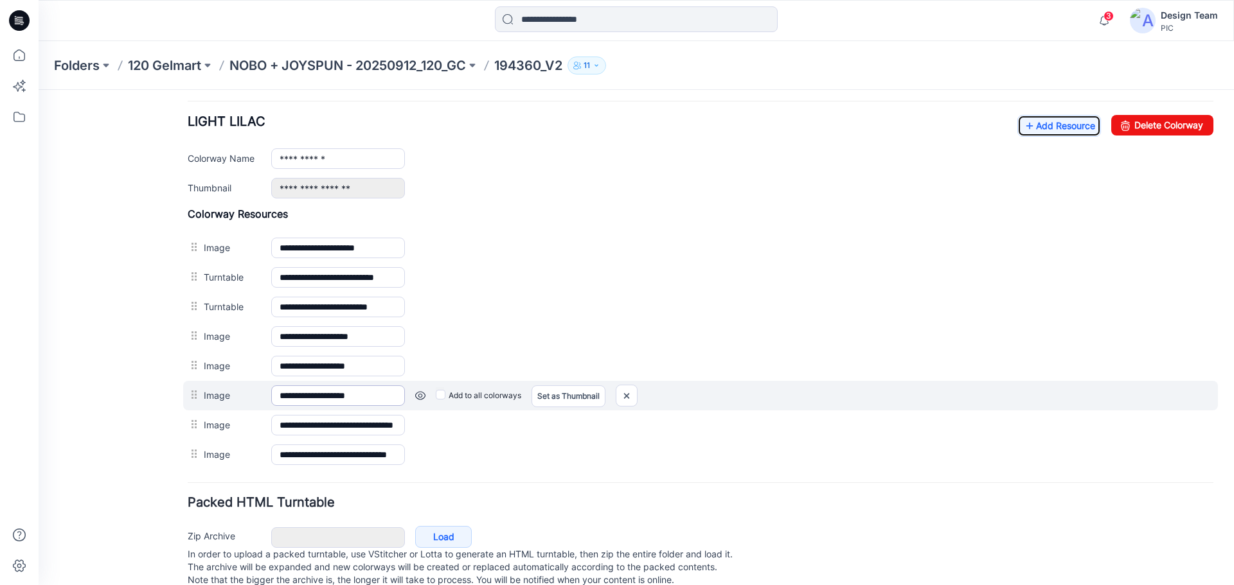
scroll to position [521, 0]
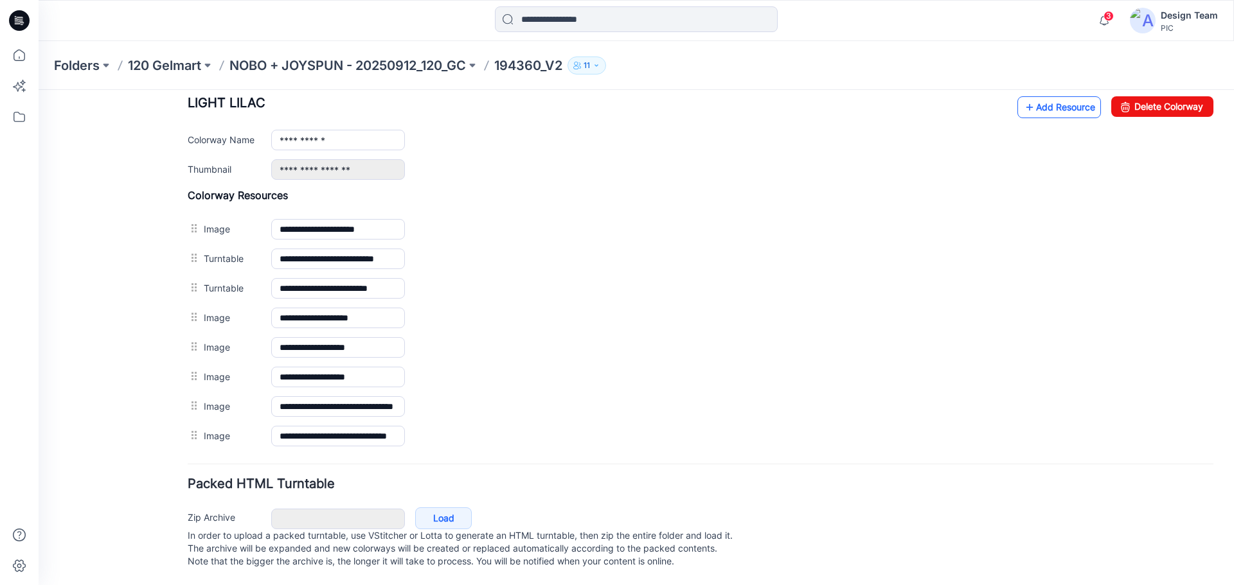
click at [1059, 96] on link "Add Resource" at bounding box center [1059, 107] width 84 height 22
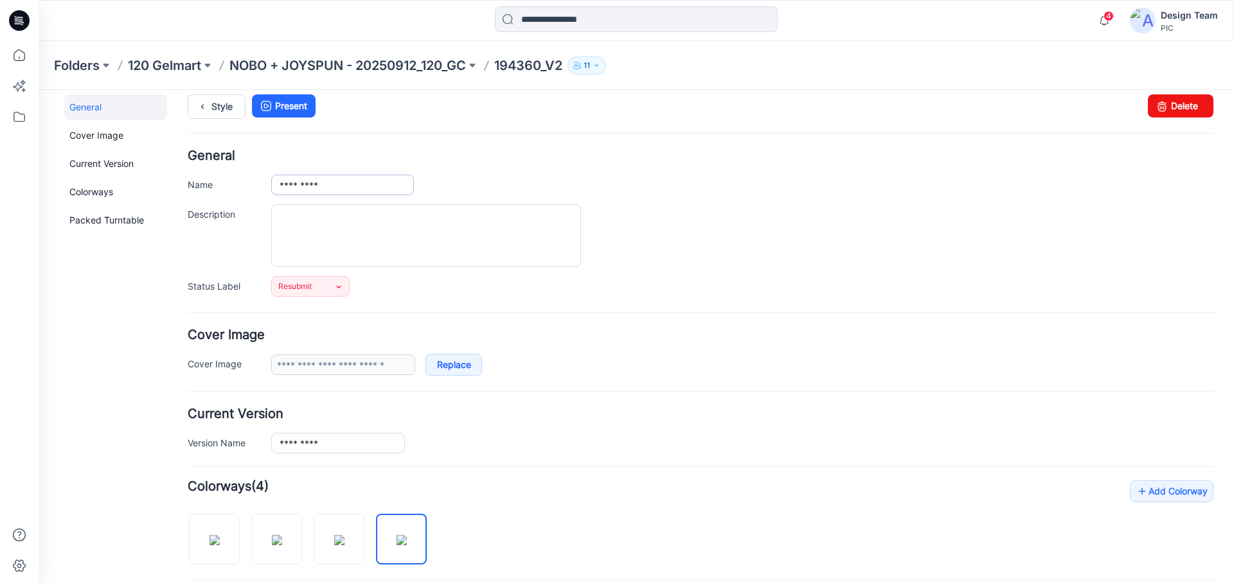
scroll to position [0, 0]
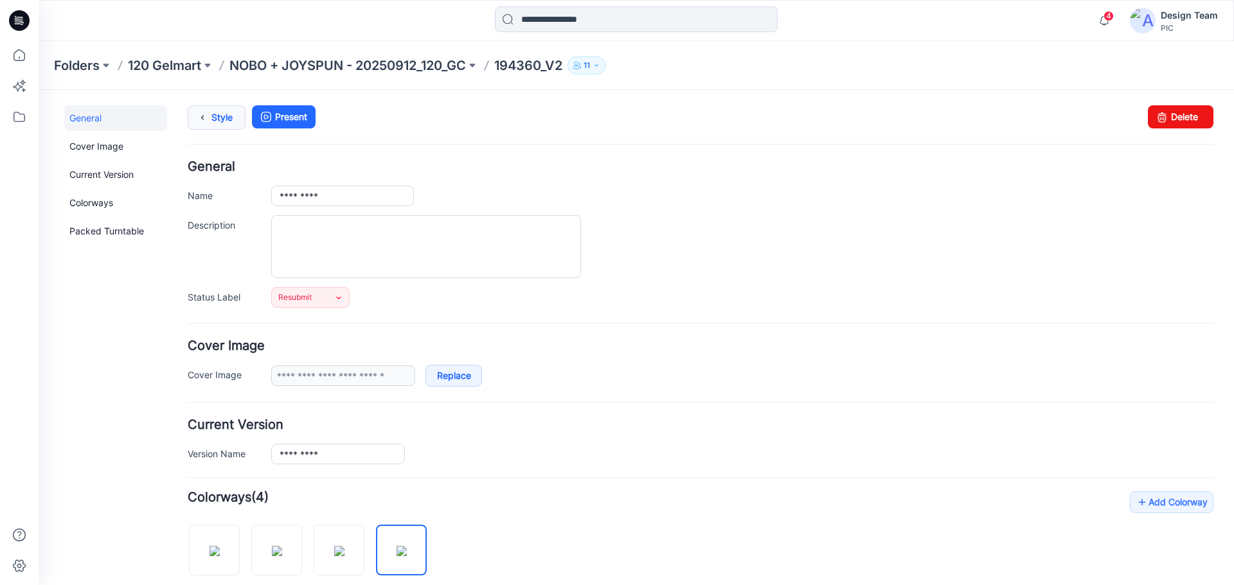
click at [223, 121] on link "Style" at bounding box center [217, 117] width 58 height 24
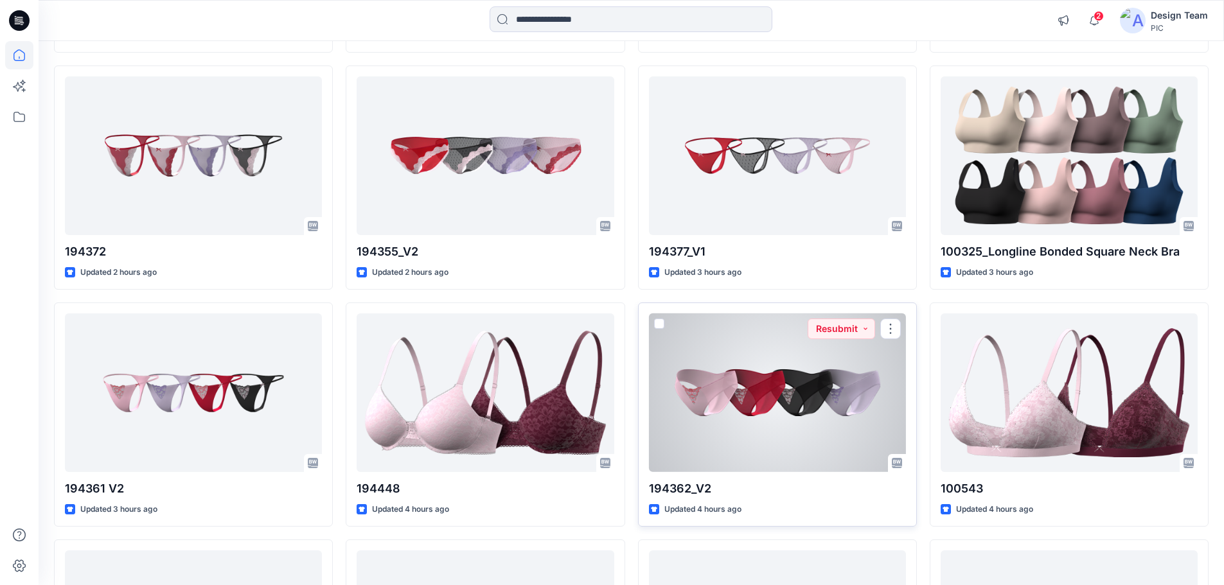
scroll to position [612, 0]
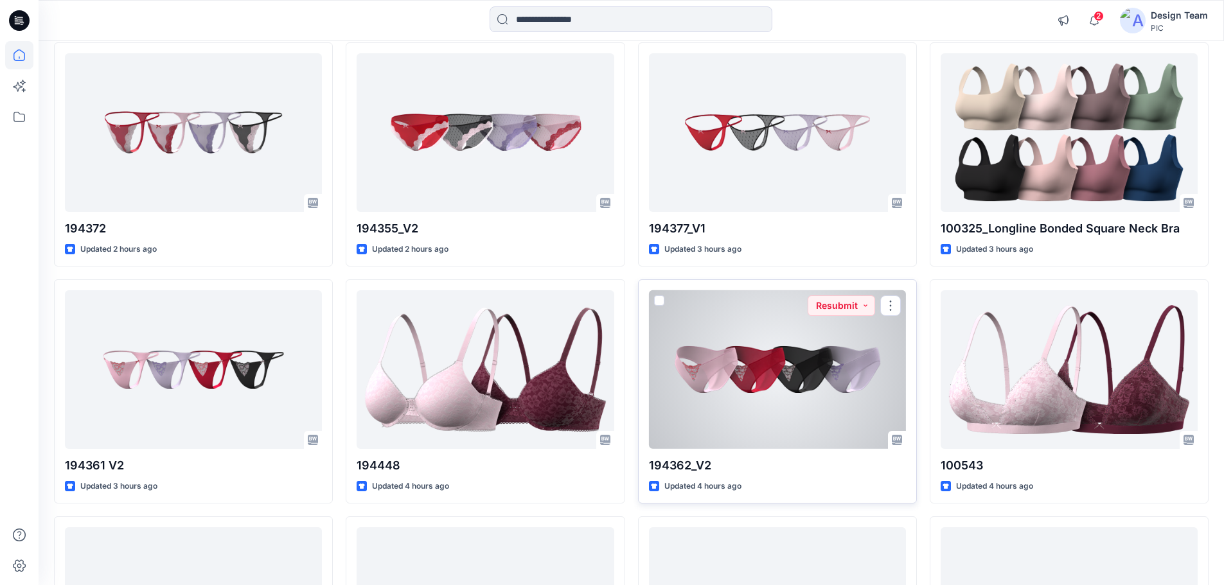
click at [769, 359] on div at bounding box center [777, 369] width 257 height 159
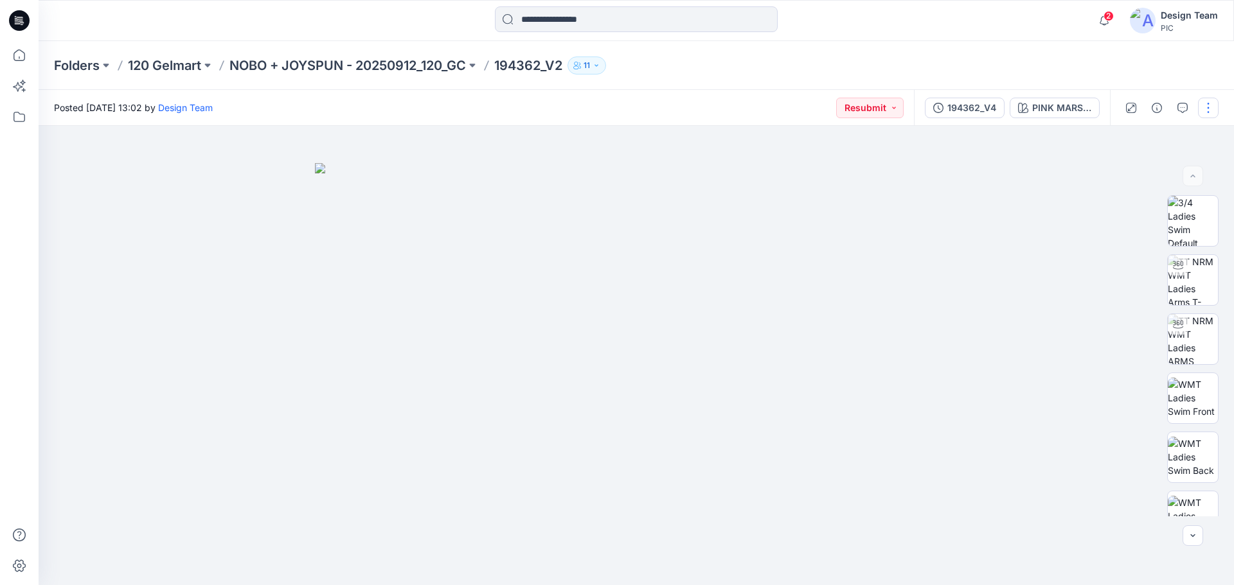
click at [1211, 105] on button "button" at bounding box center [1208, 108] width 21 height 21
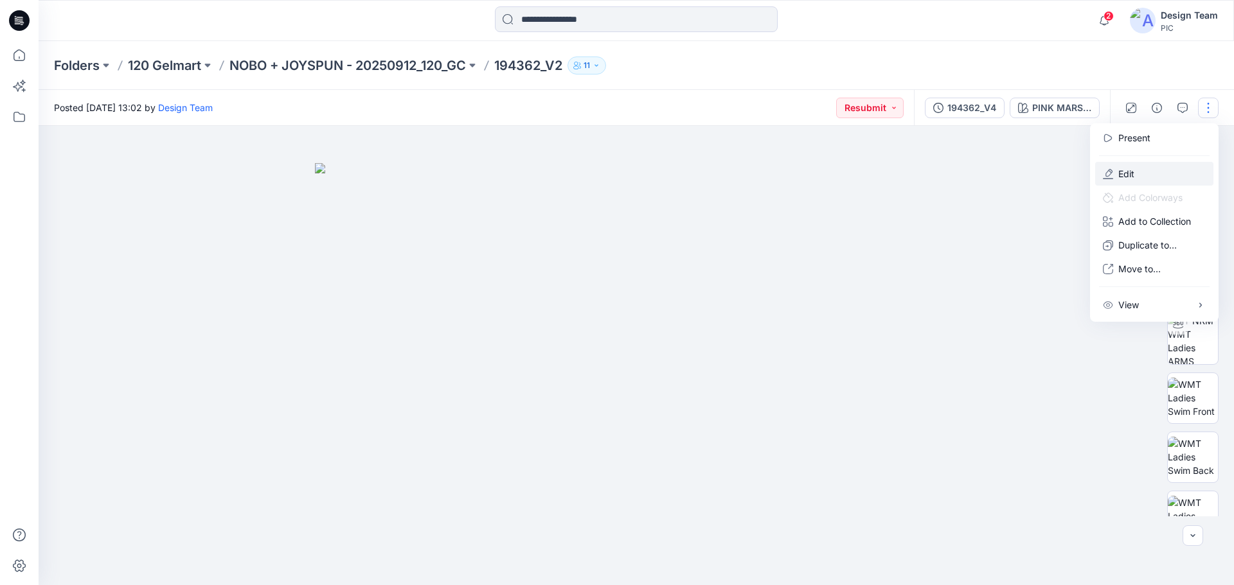
click at [1112, 176] on icon "button" at bounding box center [1108, 174] width 10 height 10
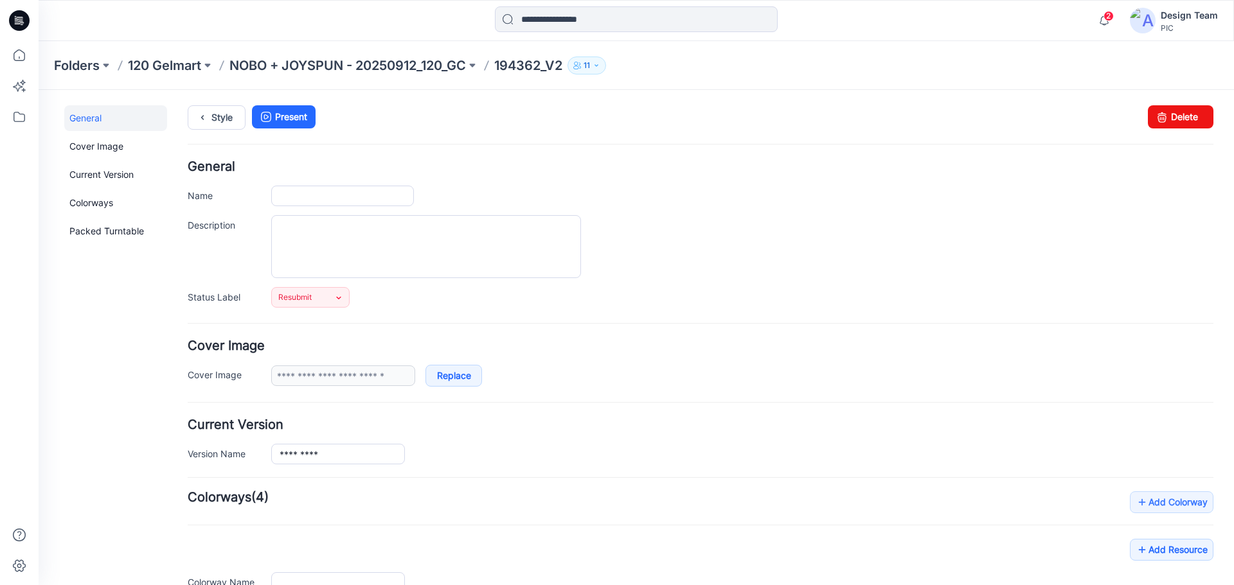
type input "*********"
type input "**********"
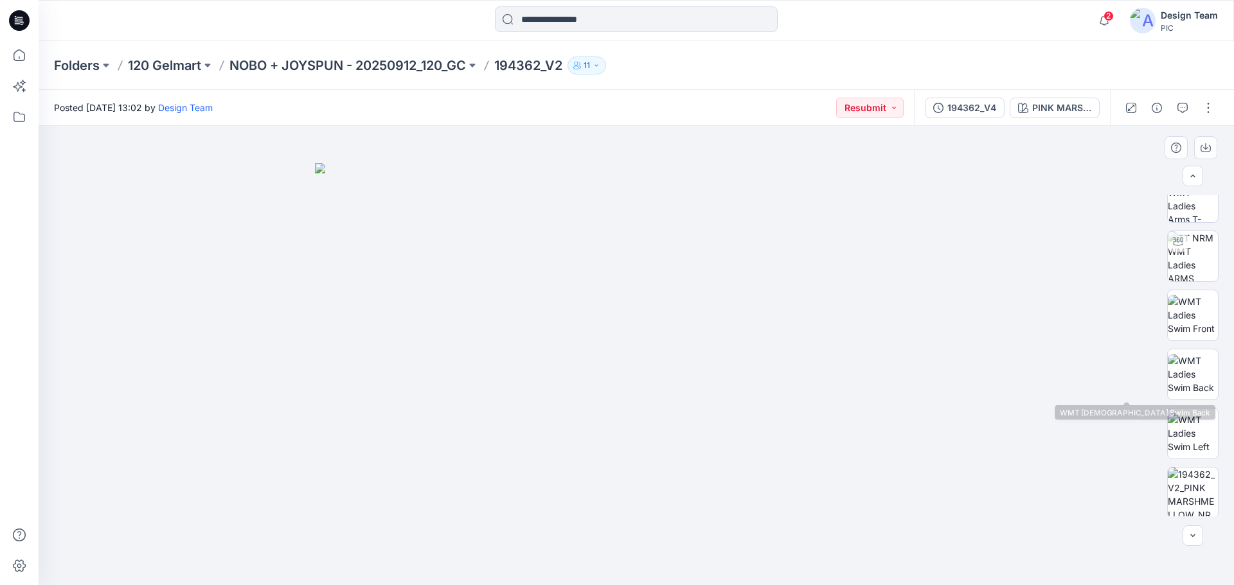
scroll to position [193, 0]
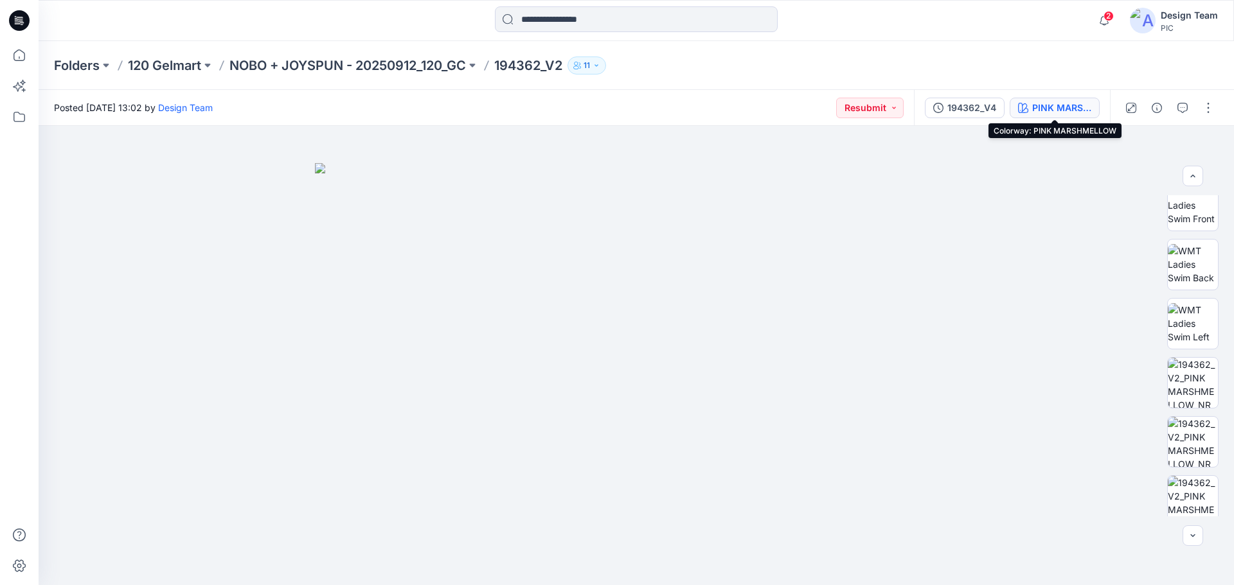
click at [1032, 103] on div "PINK MARSHMELLOW" at bounding box center [1061, 108] width 59 height 14
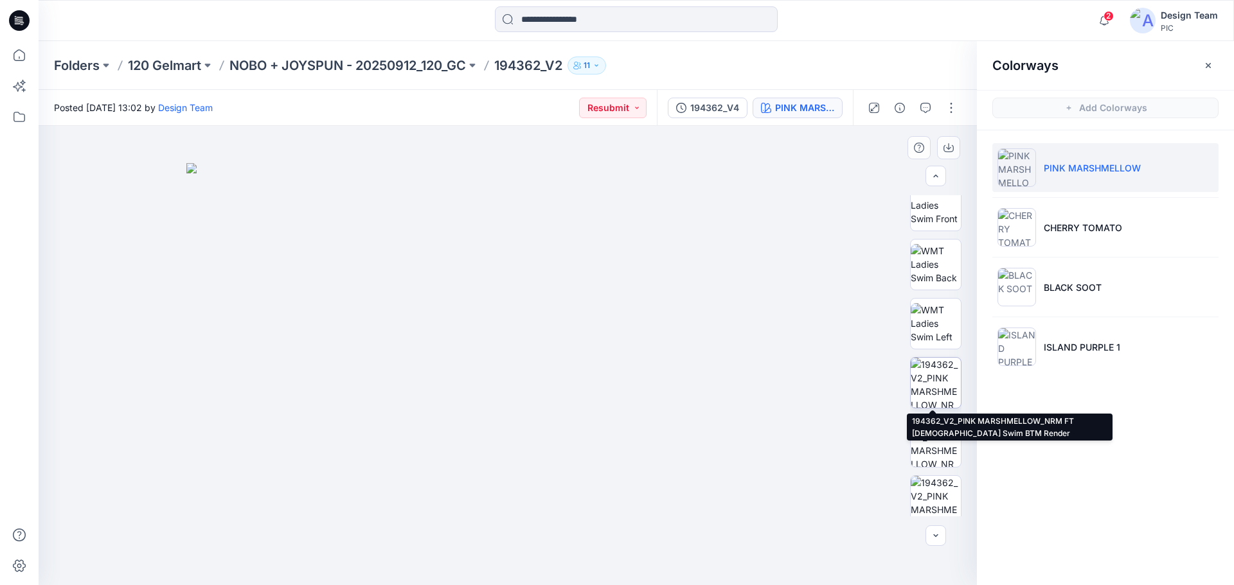
click at [946, 377] on img at bounding box center [936, 383] width 50 height 50
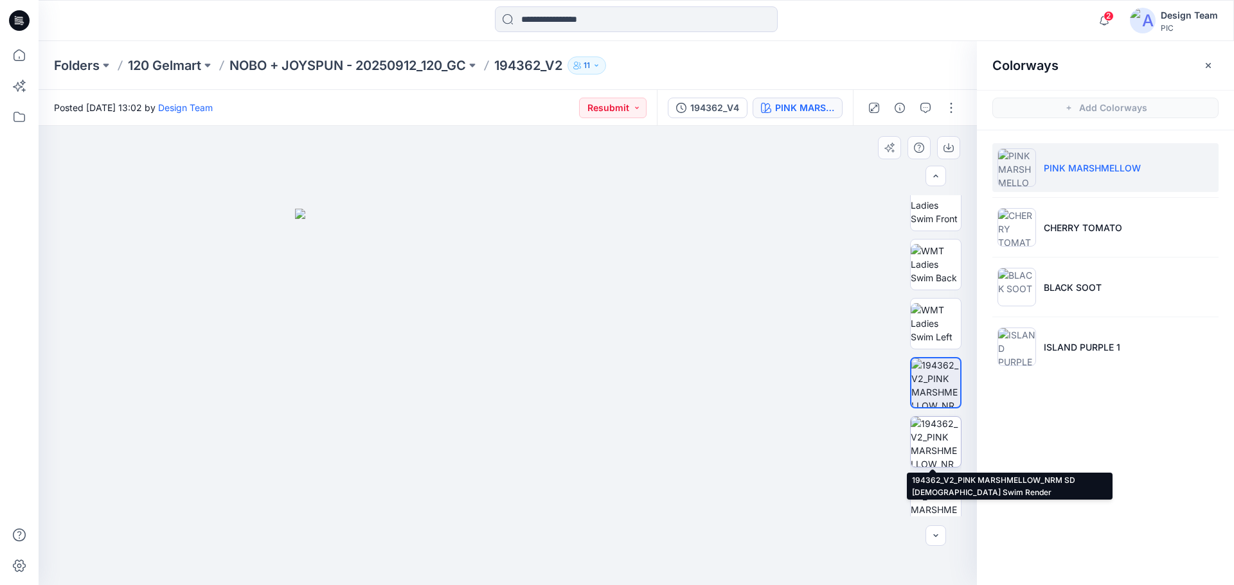
click at [936, 433] on img at bounding box center [936, 442] width 50 height 50
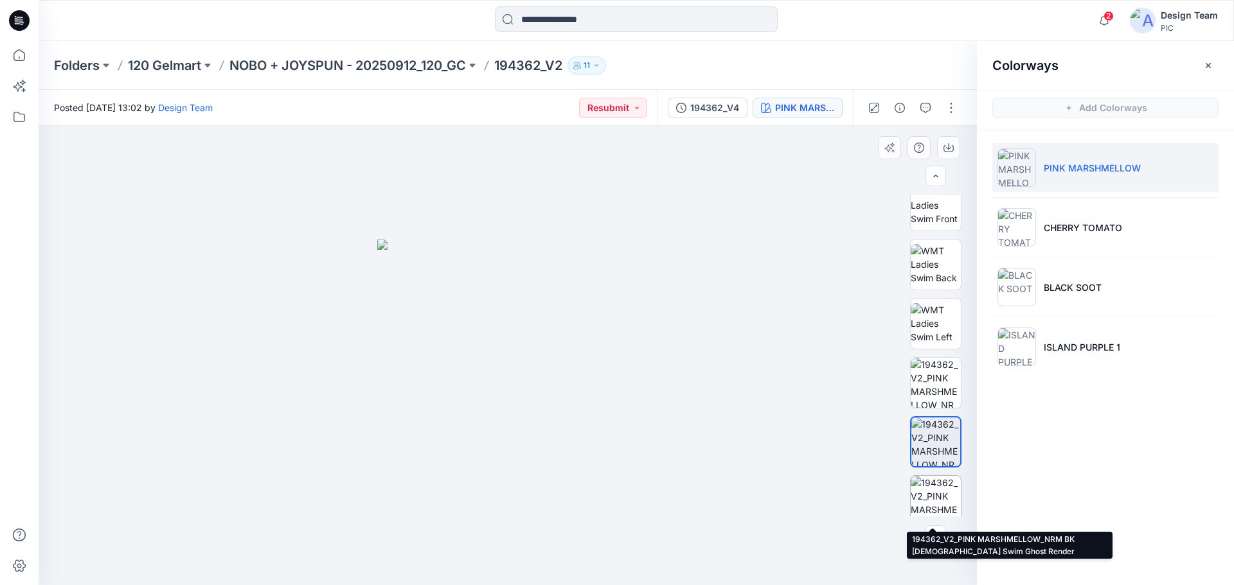
click at [938, 492] on img at bounding box center [936, 501] width 50 height 50
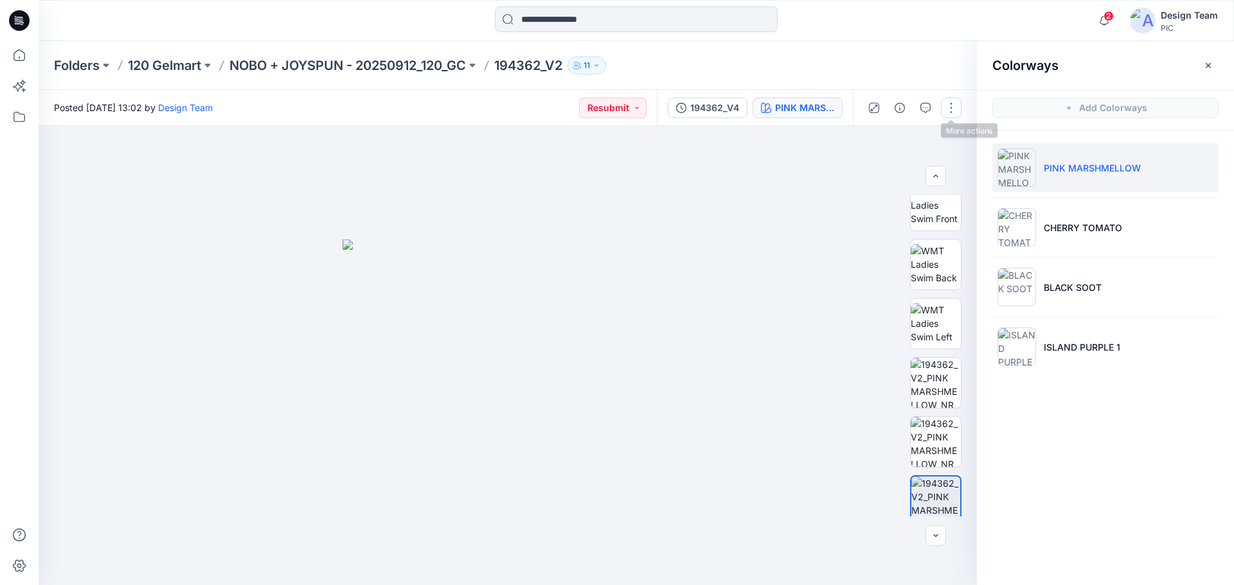
click at [953, 111] on button "button" at bounding box center [951, 108] width 21 height 21
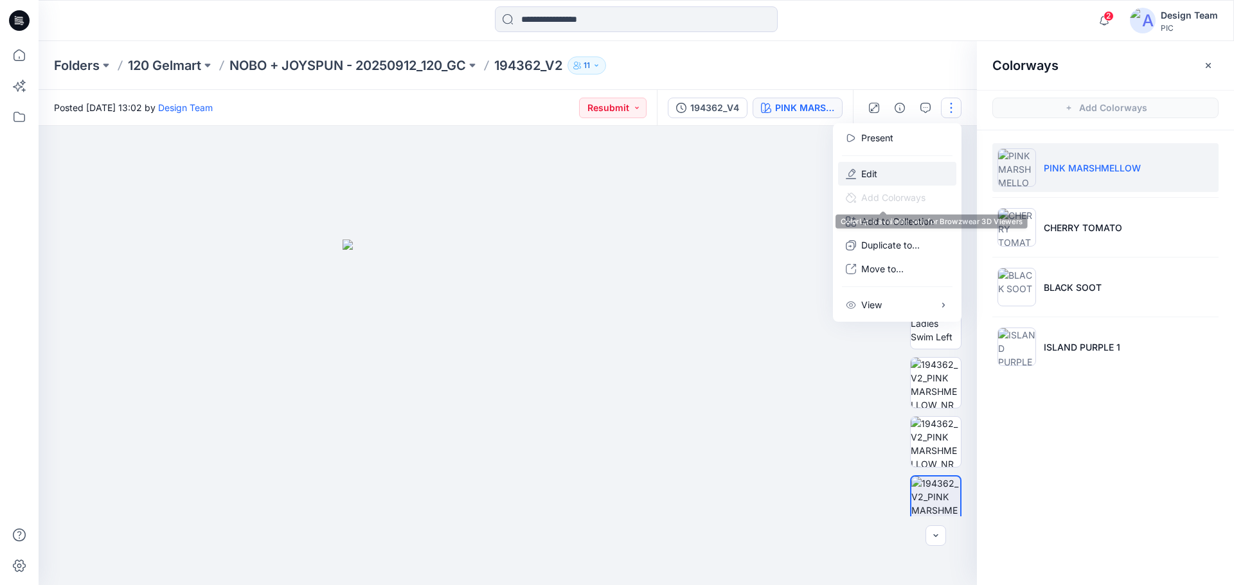
click at [871, 177] on p "Edit" at bounding box center [869, 173] width 16 height 13
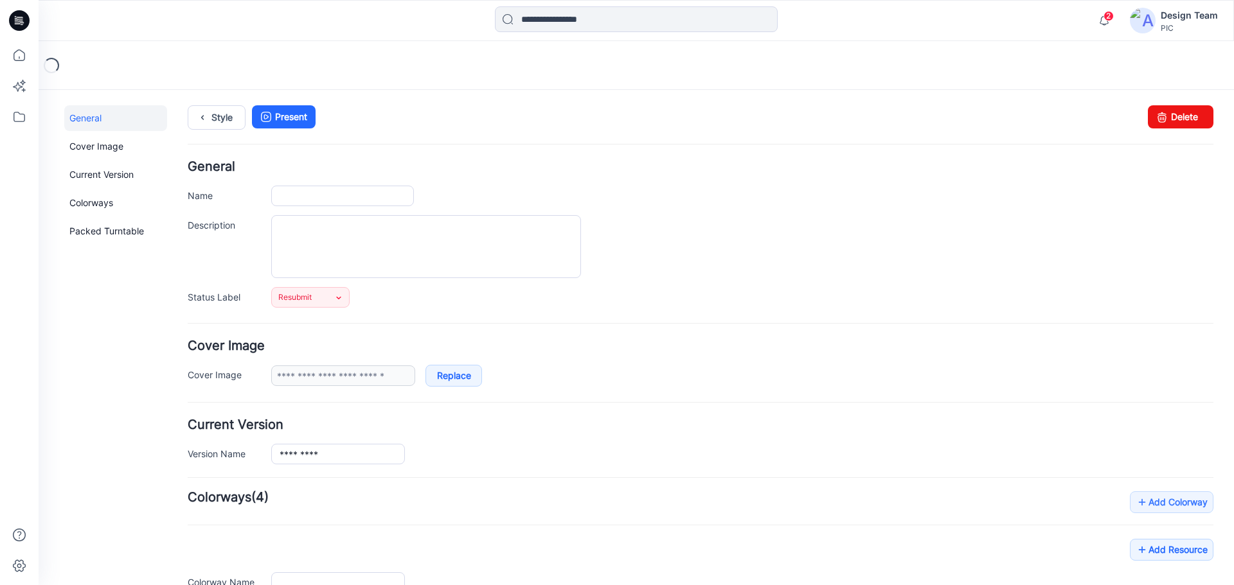
type input "*********"
type input "**********"
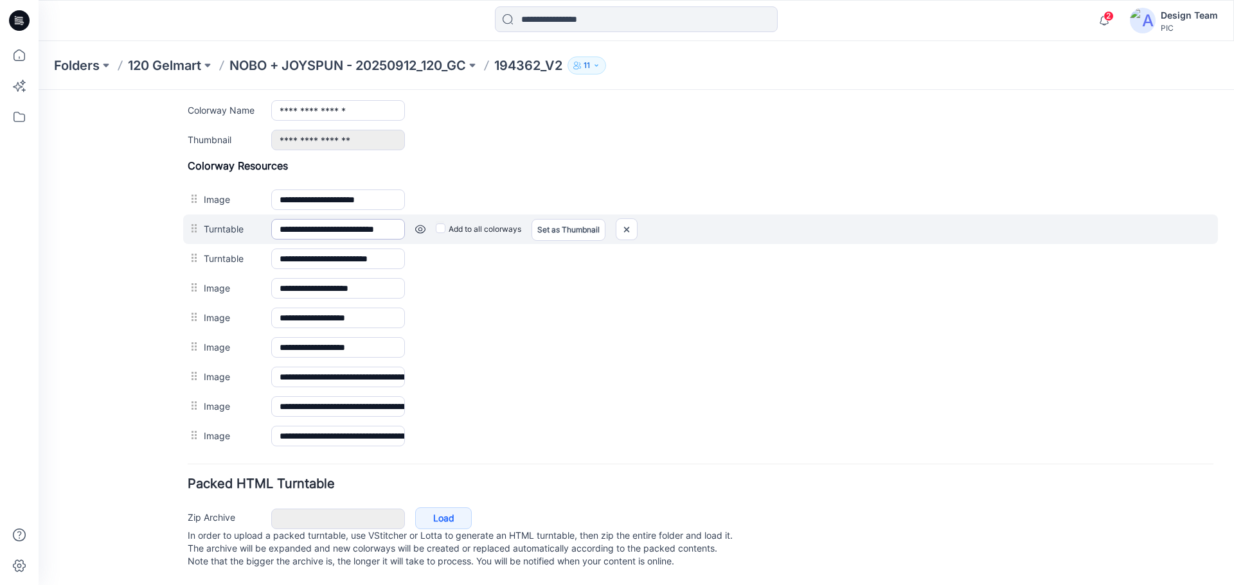
scroll to position [551, 0]
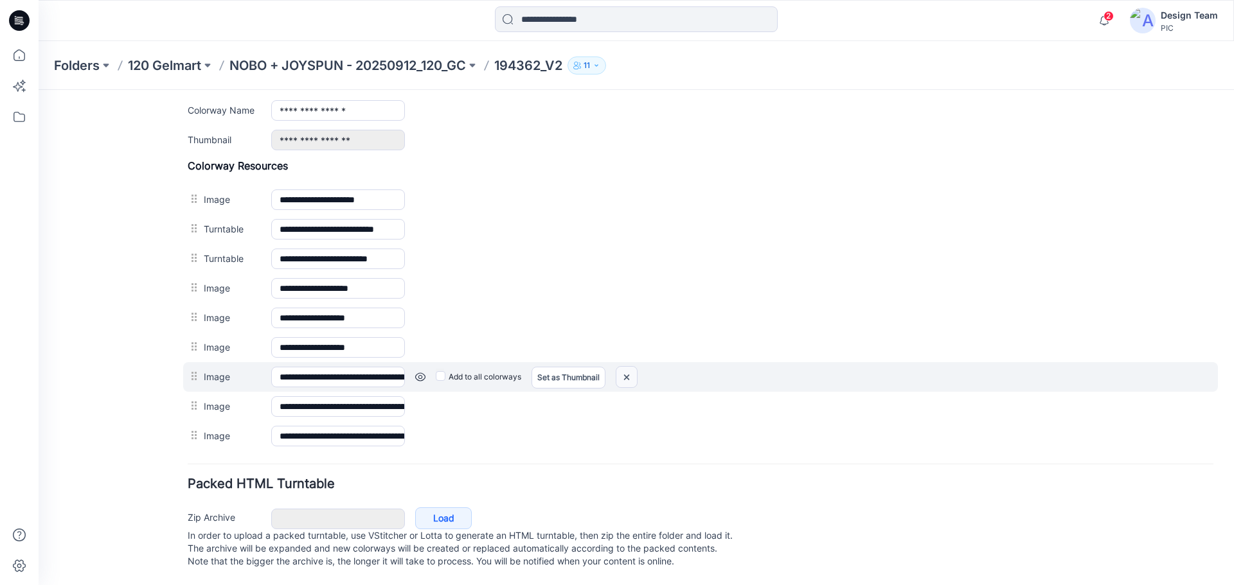
drag, startPoint x: 625, startPoint y: 364, endPoint x: 703, endPoint y: 146, distance: 231.9
click at [625, 367] on img at bounding box center [626, 377] width 21 height 21
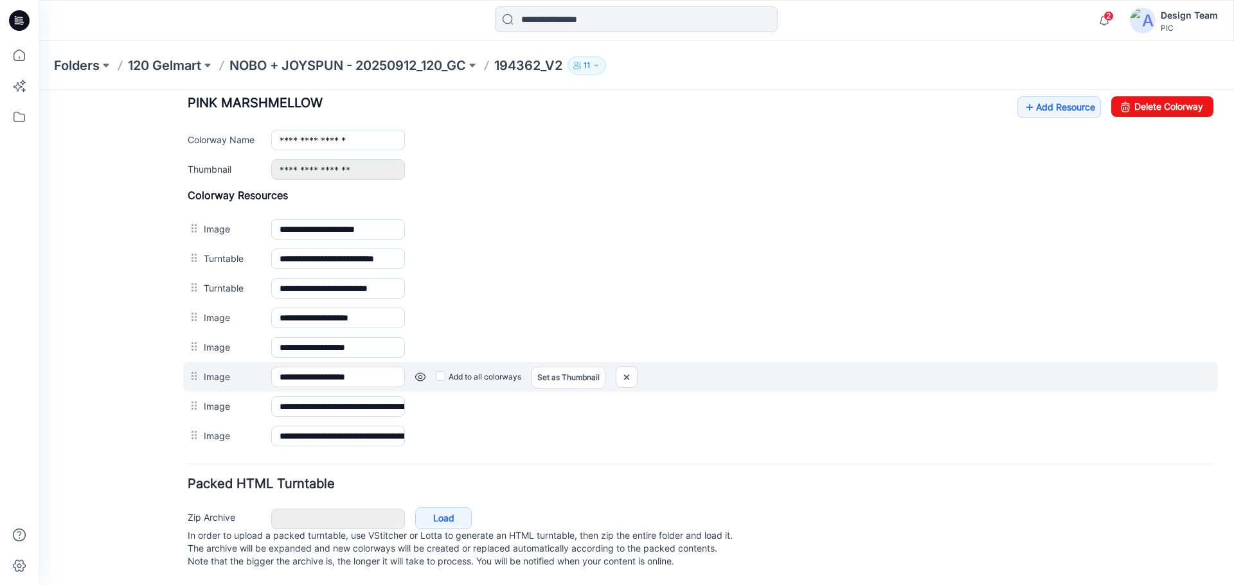
scroll to position [521, 0]
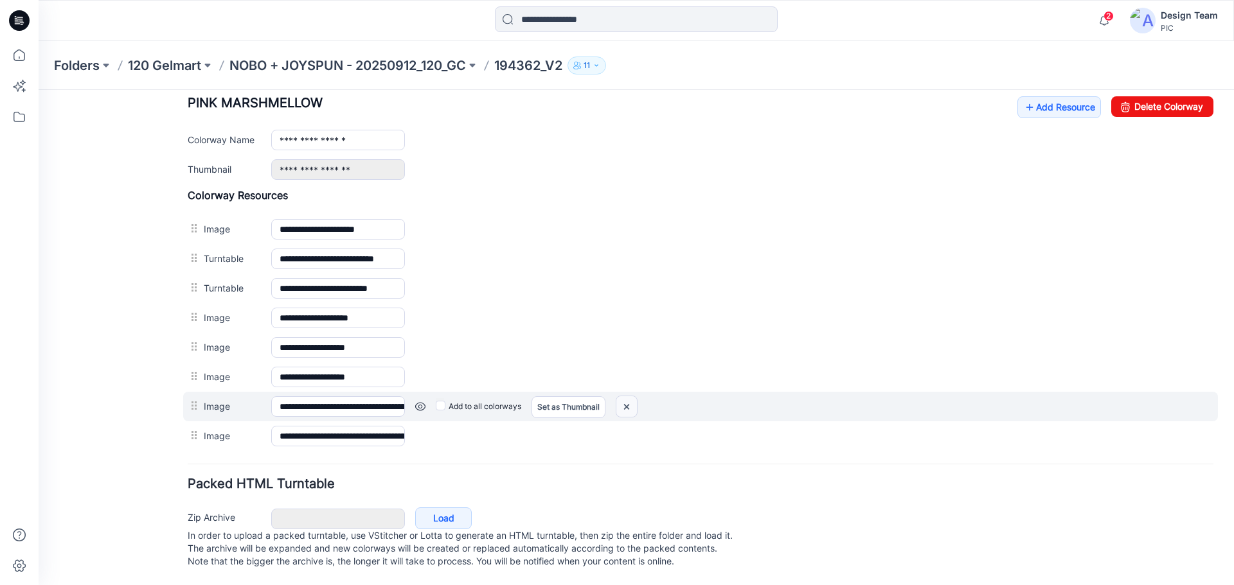
drag, startPoint x: 636, startPoint y: 395, endPoint x: 718, endPoint y: 150, distance: 257.7
click at [636, 396] on img at bounding box center [626, 406] width 21 height 21
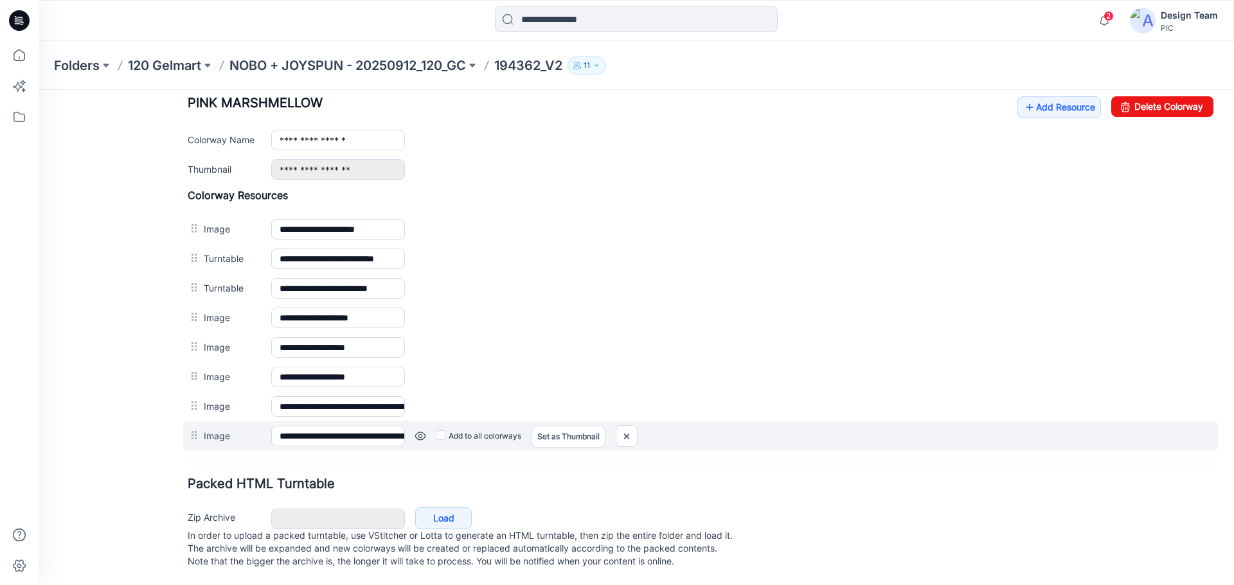
scroll to position [492, 0]
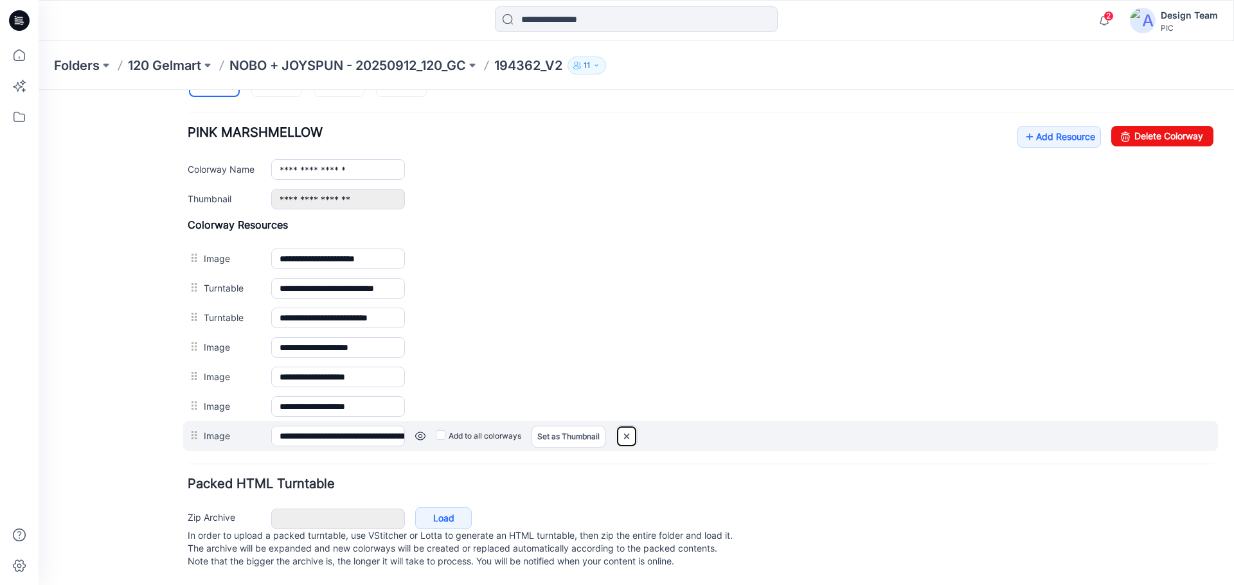
click at [630, 426] on img at bounding box center [626, 436] width 21 height 21
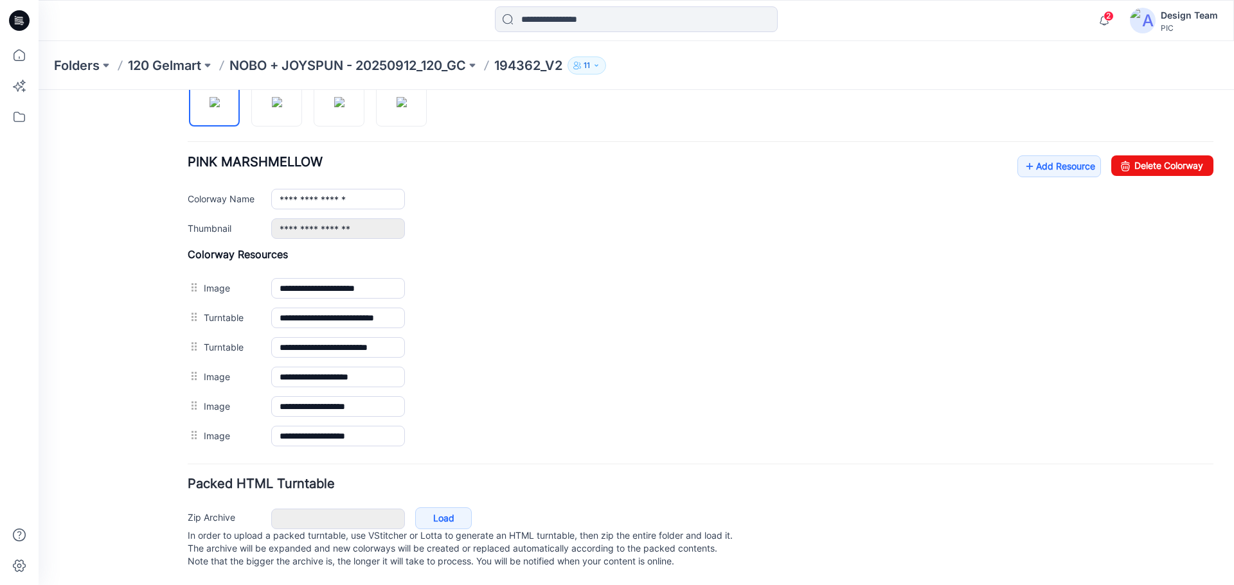
scroll to position [462, 0]
click at [1048, 156] on link "Add Resource" at bounding box center [1059, 167] width 84 height 22
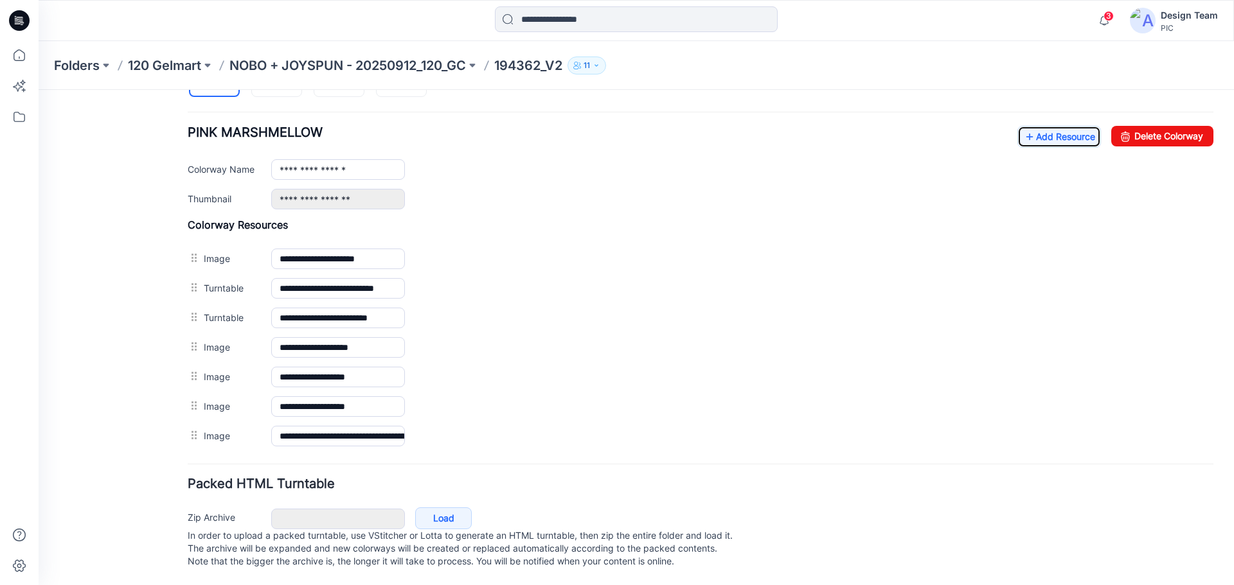
scroll to position [492, 0]
click at [1044, 126] on link "Add Resource" at bounding box center [1059, 137] width 84 height 22
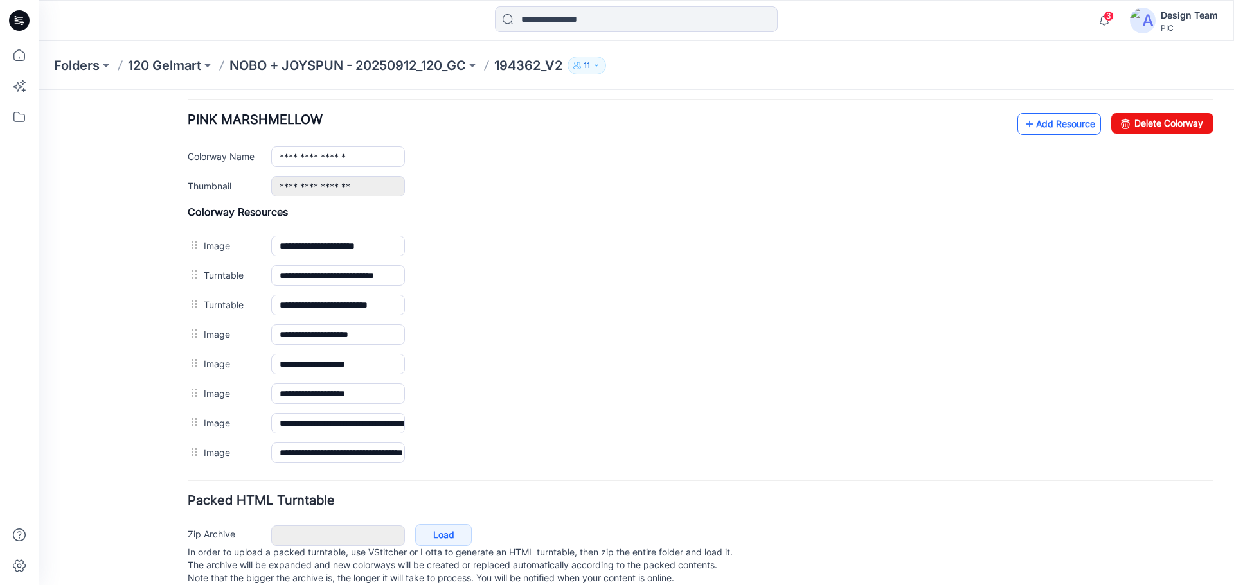
click at [1049, 120] on link "Add Resource" at bounding box center [1059, 124] width 84 height 22
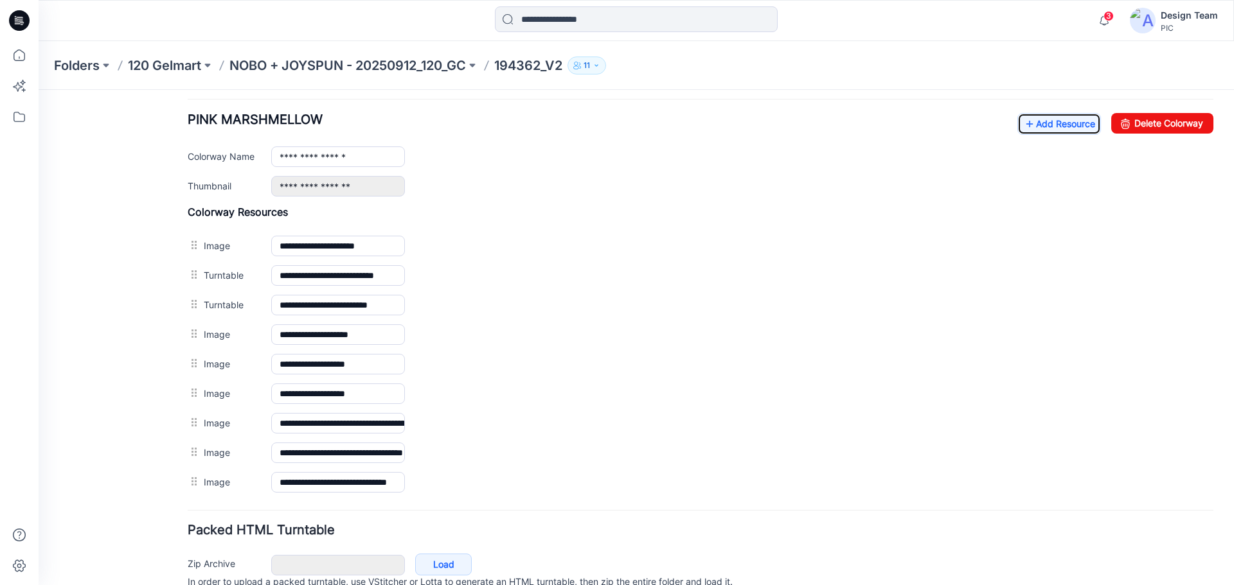
scroll to position [427, 0]
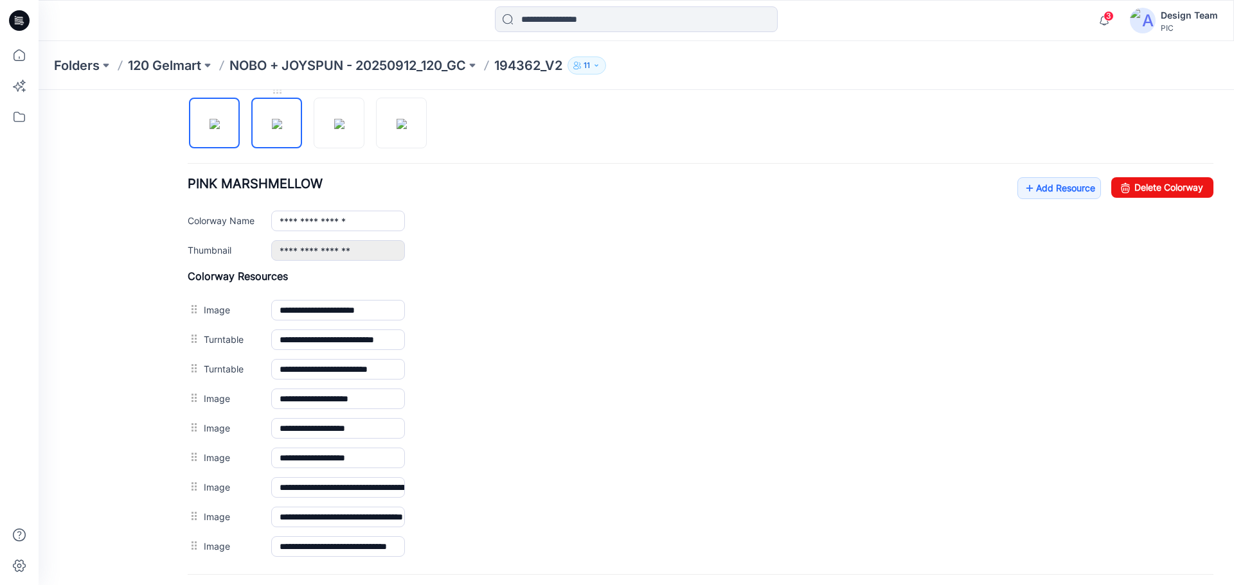
click at [278, 123] on img at bounding box center [277, 124] width 10 height 10
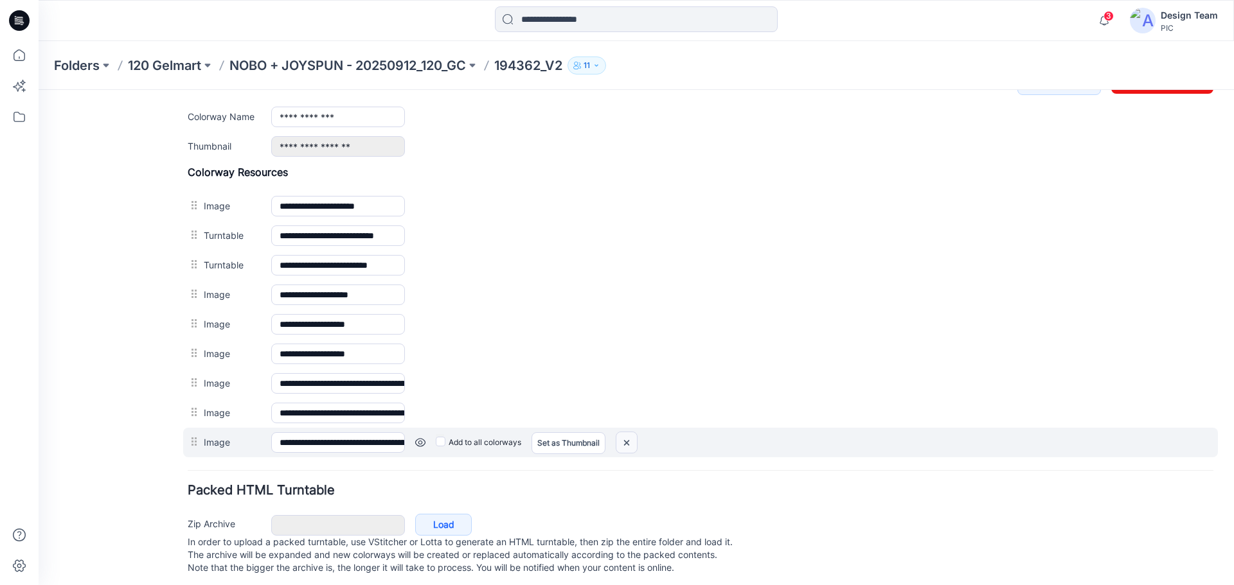
scroll to position [551, 0]
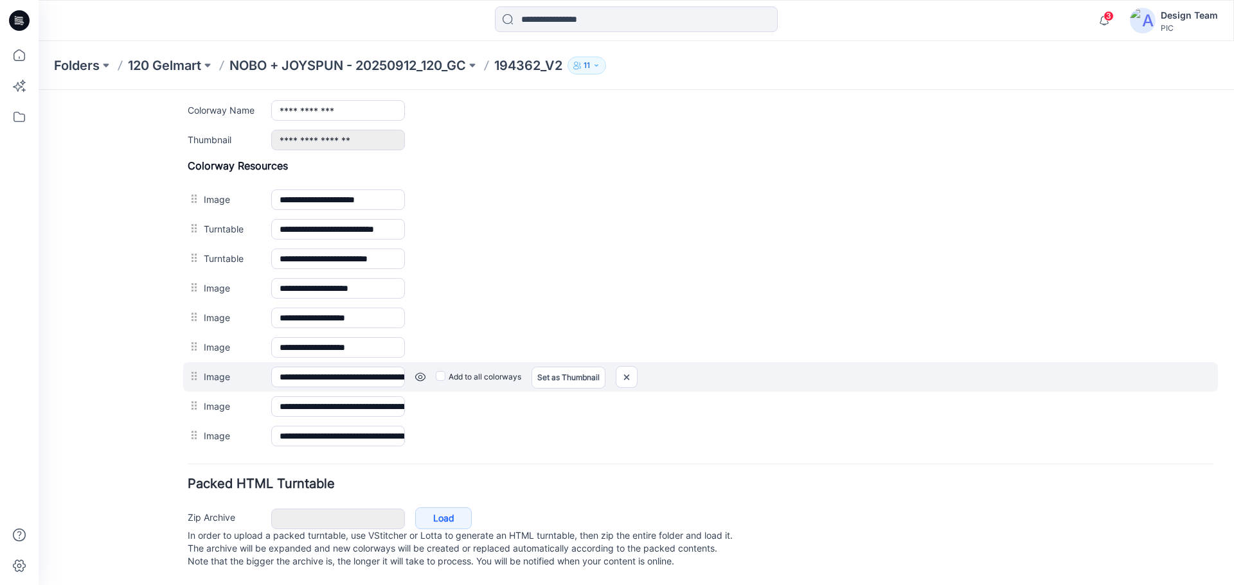
drag, startPoint x: 632, startPoint y: 426, endPoint x: 609, endPoint y: 360, distance: 70.3
drag, startPoint x: 609, startPoint y: 360, endPoint x: 624, endPoint y: 366, distance: 16.7
drag, startPoint x: 625, startPoint y: 367, endPoint x: 627, endPoint y: 373, distance: 6.7
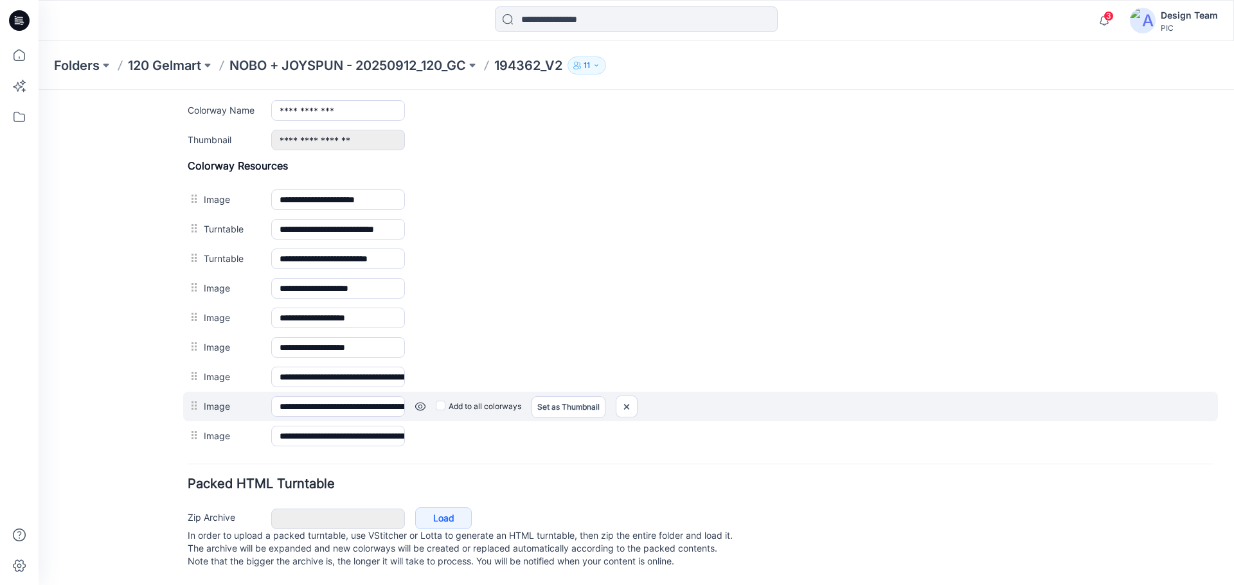
drag, startPoint x: 637, startPoint y: 271, endPoint x: 612, endPoint y: 382, distance: 113.3
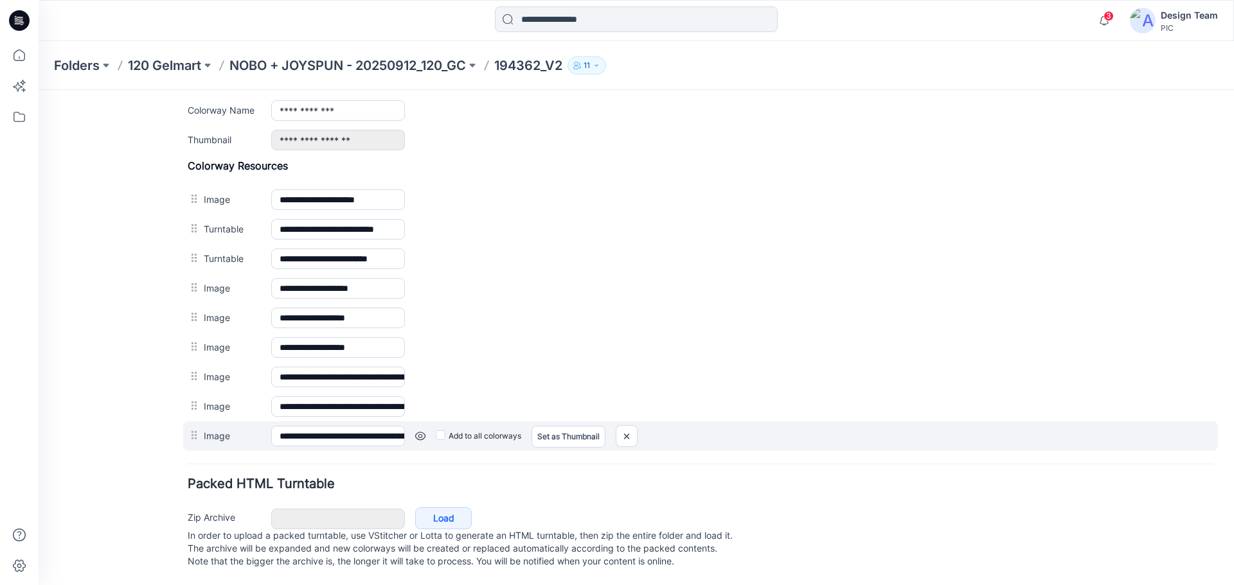
drag, startPoint x: 612, startPoint y: 382, endPoint x: 605, endPoint y: 410, distance: 29.3
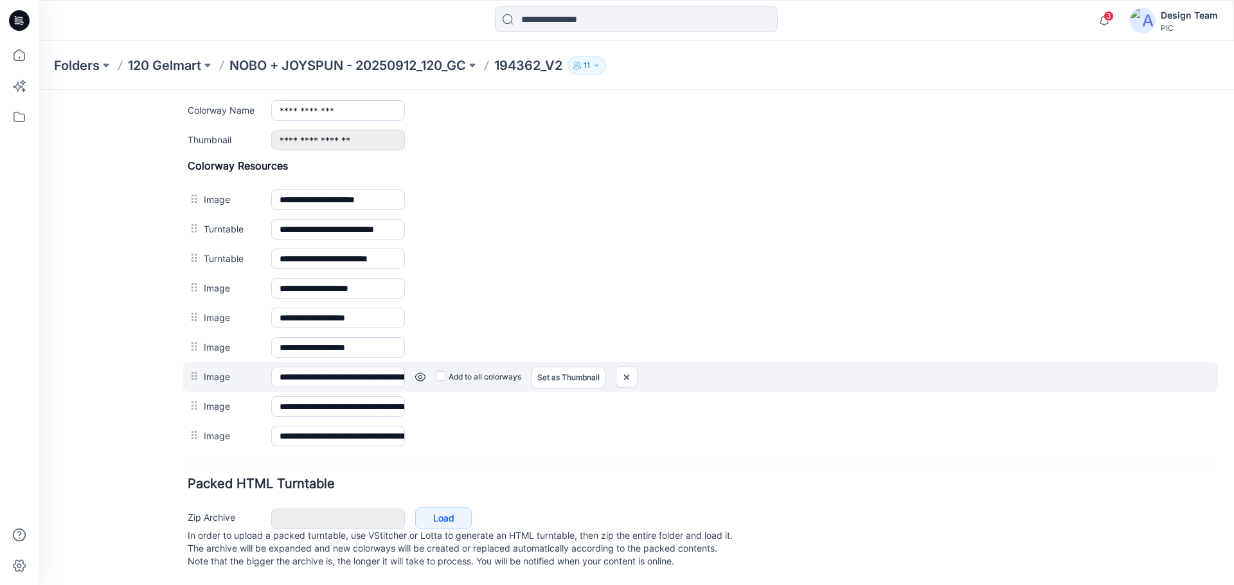
drag, startPoint x: 605, startPoint y: 410, endPoint x: 503, endPoint y: 364, distance: 112.2
drag, startPoint x: 503, startPoint y: 364, endPoint x: 567, endPoint y: 364, distance: 64.9
drag, startPoint x: 567, startPoint y: 364, endPoint x: 584, endPoint y: 364, distance: 16.7
drag, startPoint x: 584, startPoint y: 364, endPoint x: 634, endPoint y: 364, distance: 49.5
click at [634, 367] on img at bounding box center [626, 377] width 21 height 21
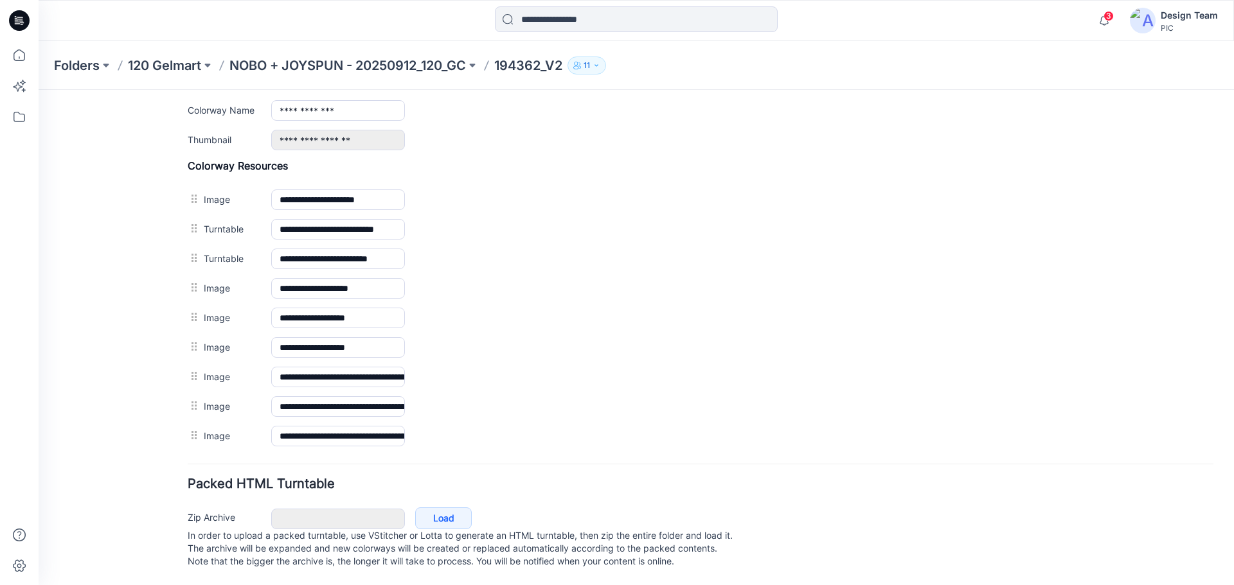
scroll to position [521, 0]
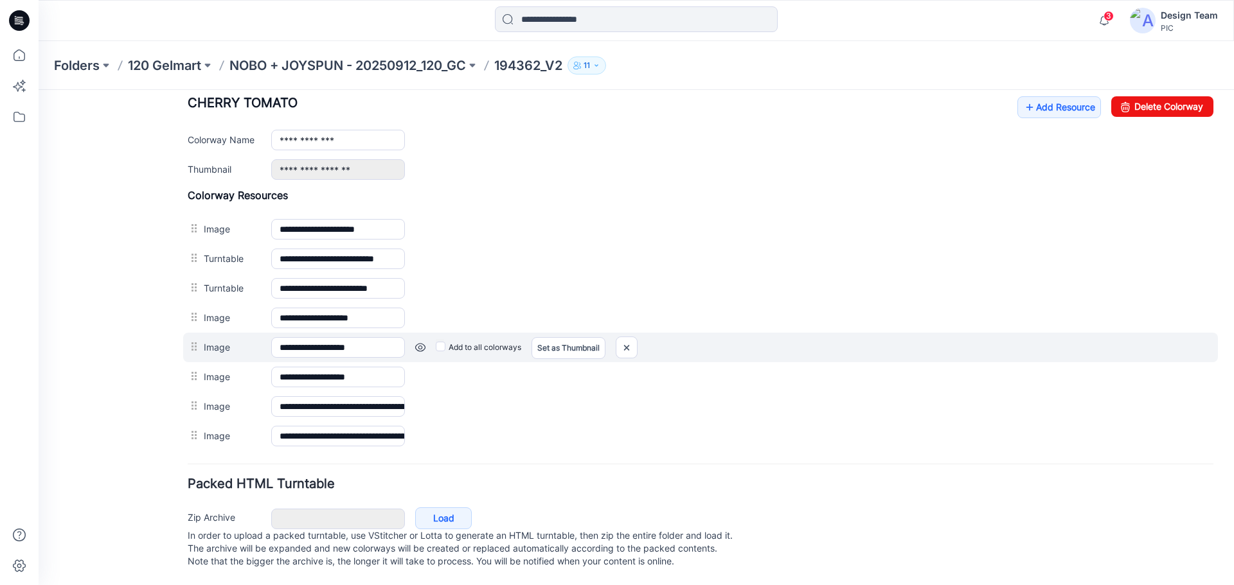
drag, startPoint x: 704, startPoint y: 150, endPoint x: 603, endPoint y: 323, distance: 200.5
click at [603, 333] on div "**********" at bounding box center [700, 348] width 1035 height 30
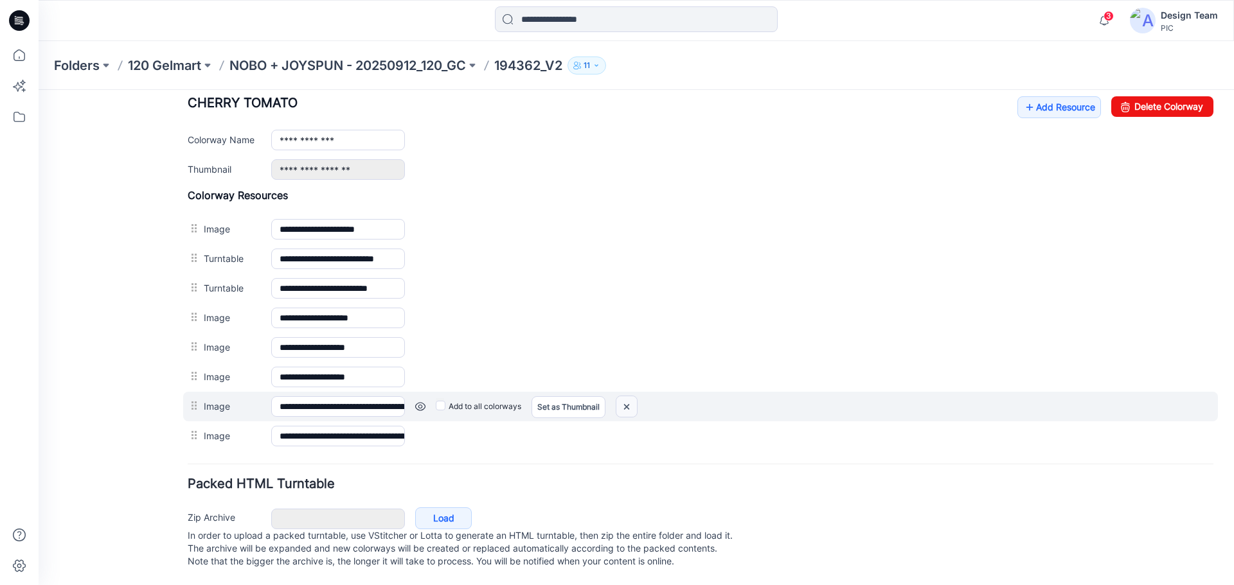
drag, startPoint x: 634, startPoint y: 398, endPoint x: 704, endPoint y: 148, distance: 259.6
click at [634, 398] on img at bounding box center [626, 406] width 21 height 21
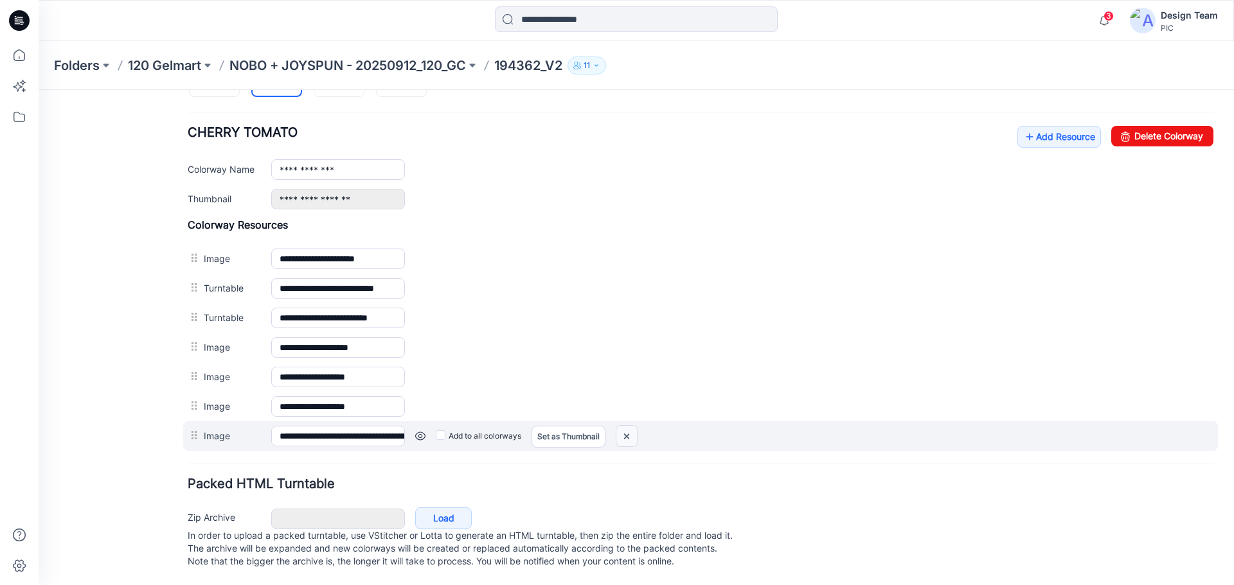
click at [625, 426] on img at bounding box center [626, 436] width 21 height 21
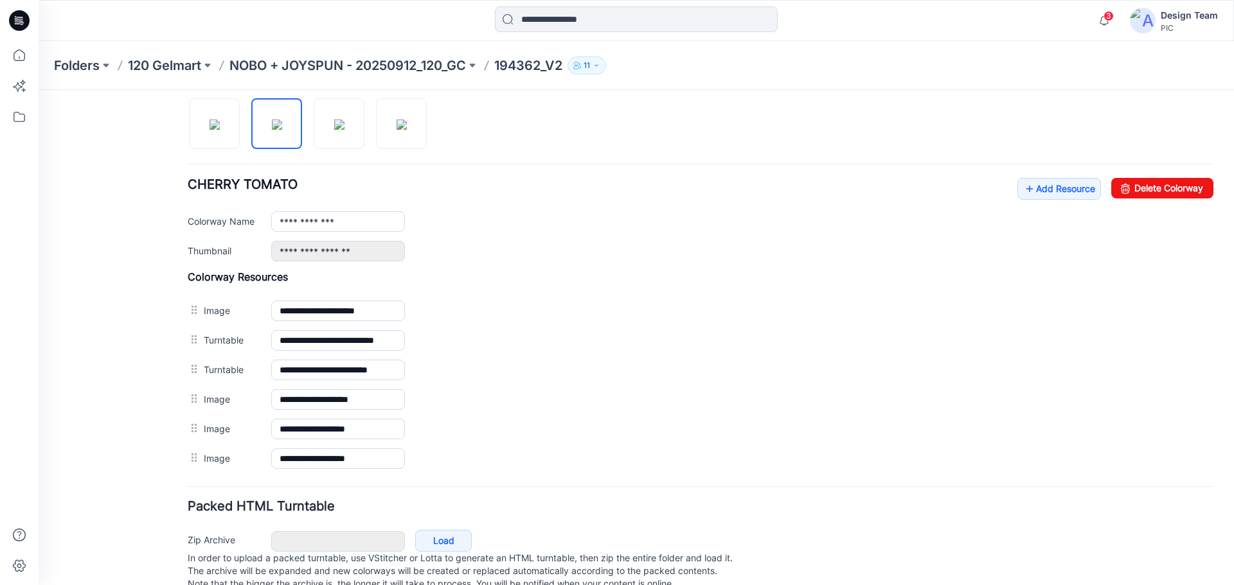
scroll to position [398, 0]
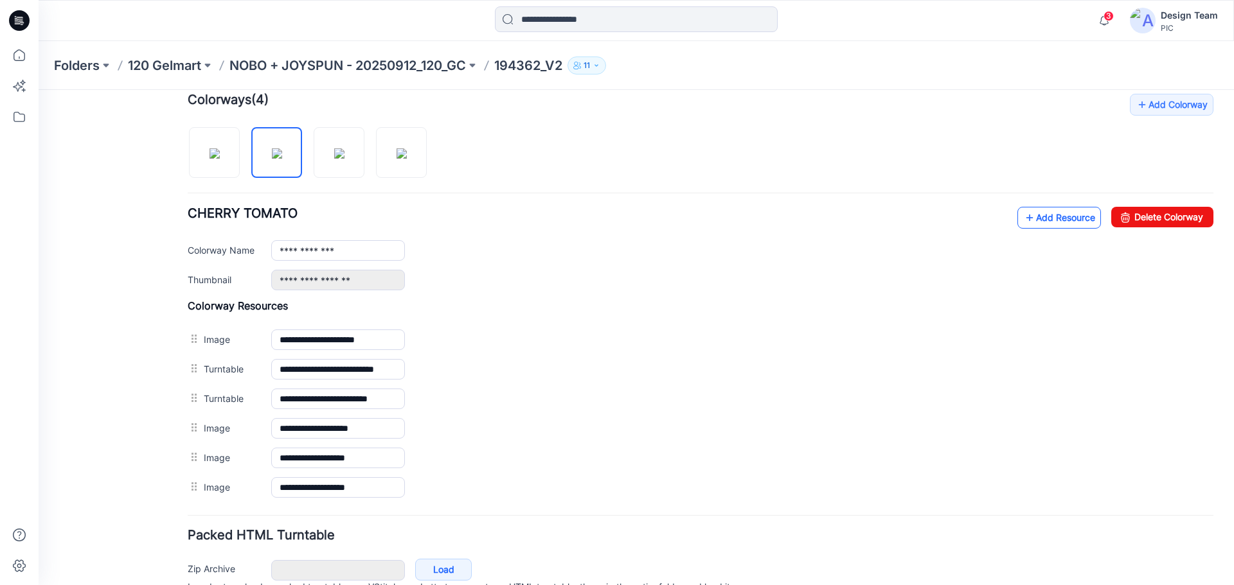
click at [1064, 218] on link "Add Resource" at bounding box center [1059, 218] width 84 height 22
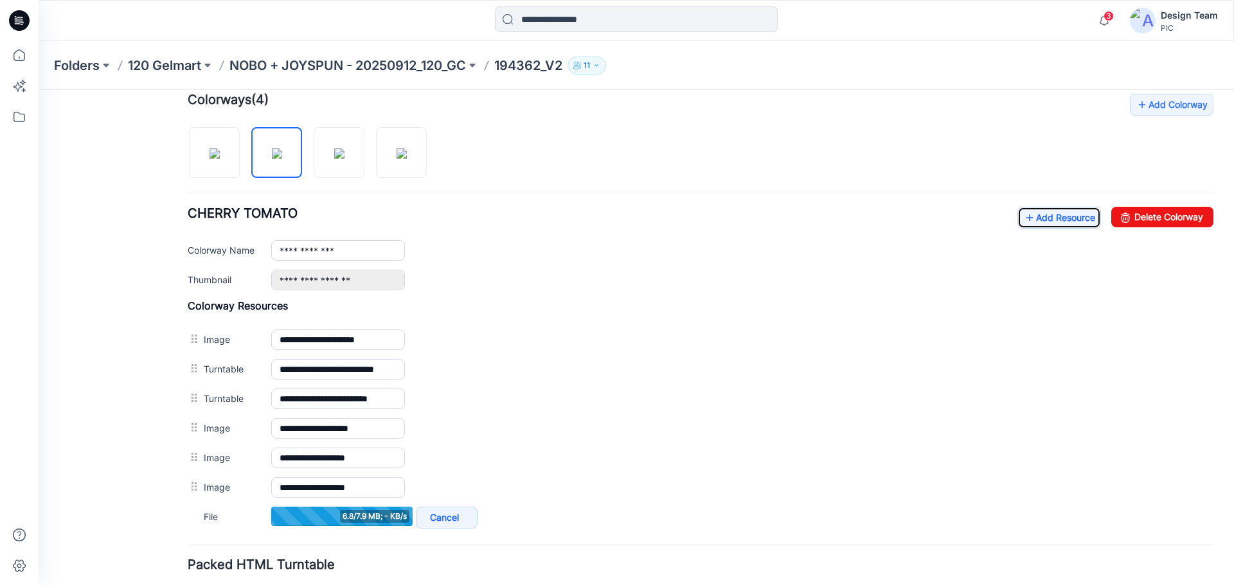
scroll to position [462, 0]
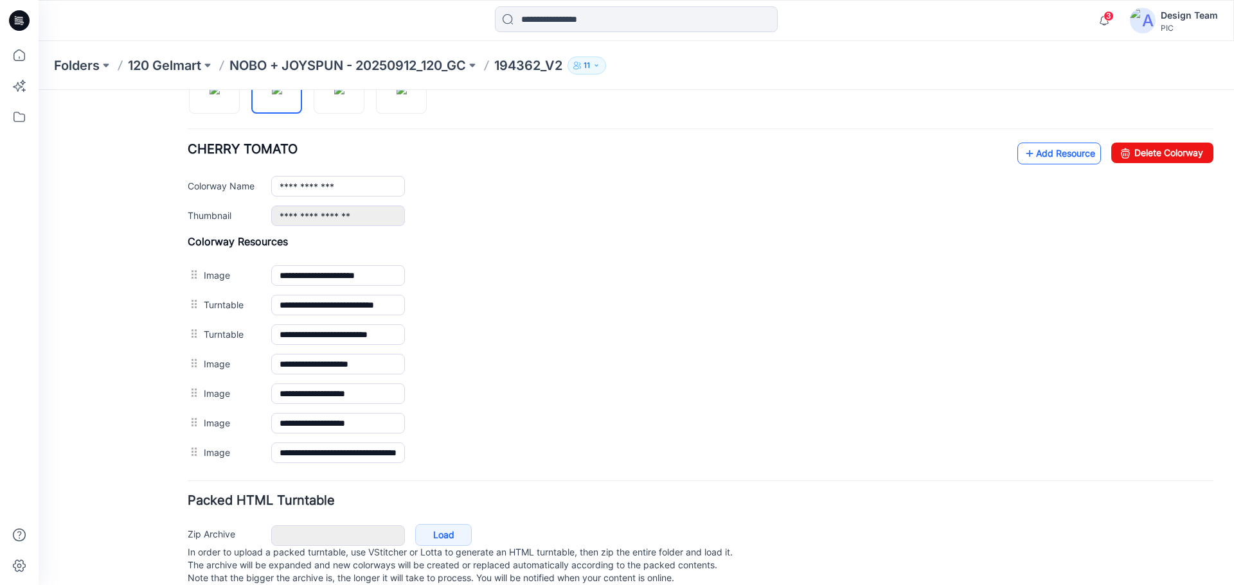
click at [1053, 155] on link "Add Resource" at bounding box center [1059, 154] width 84 height 22
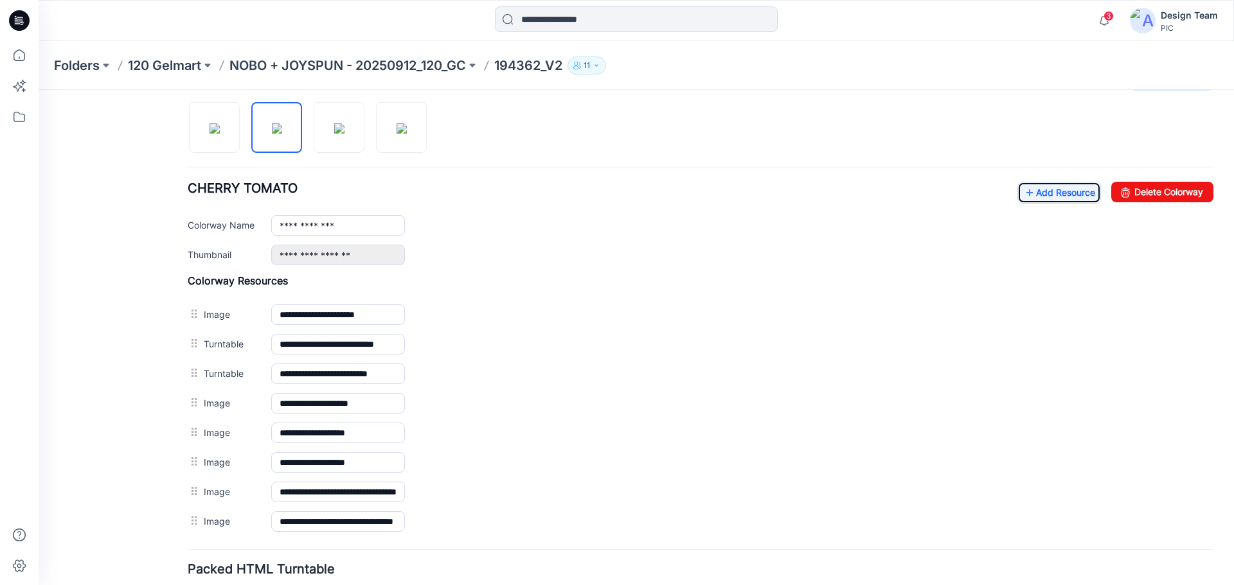
scroll to position [328, 0]
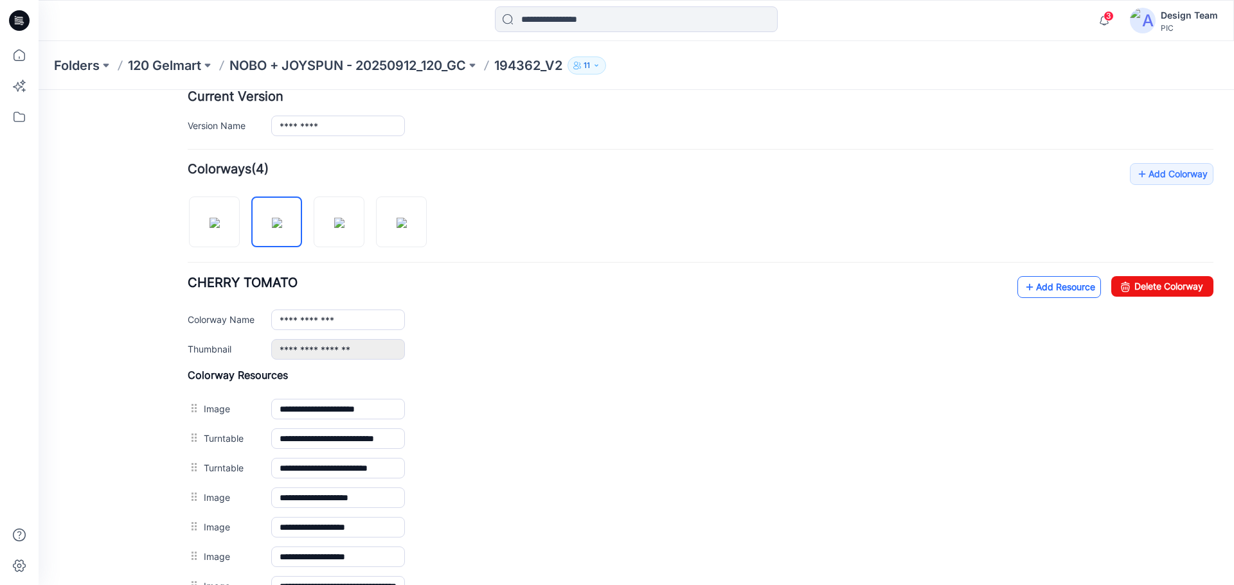
click at [1028, 284] on link "Add Resource" at bounding box center [1059, 287] width 84 height 22
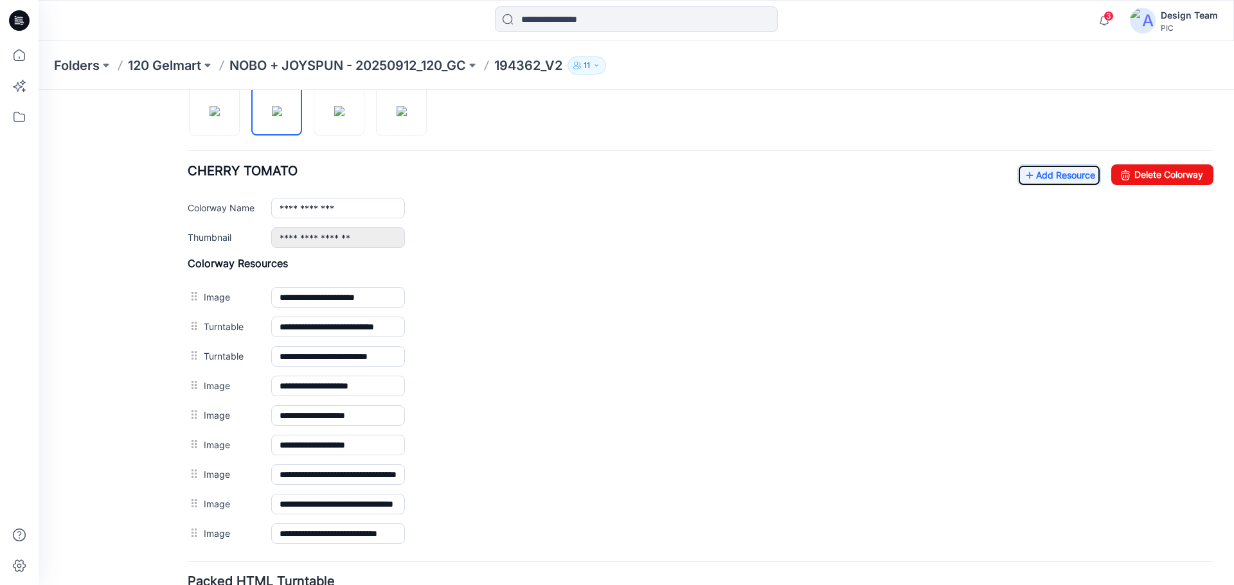
scroll to position [393, 0]
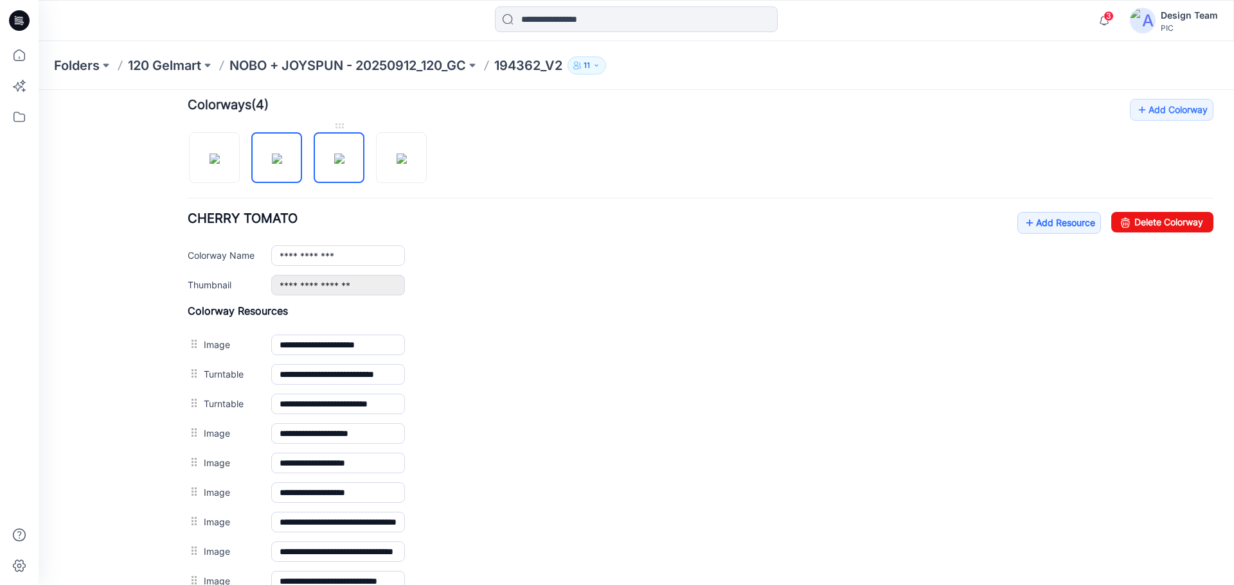
click at [335, 164] on img at bounding box center [339, 159] width 10 height 10
type input "**********"
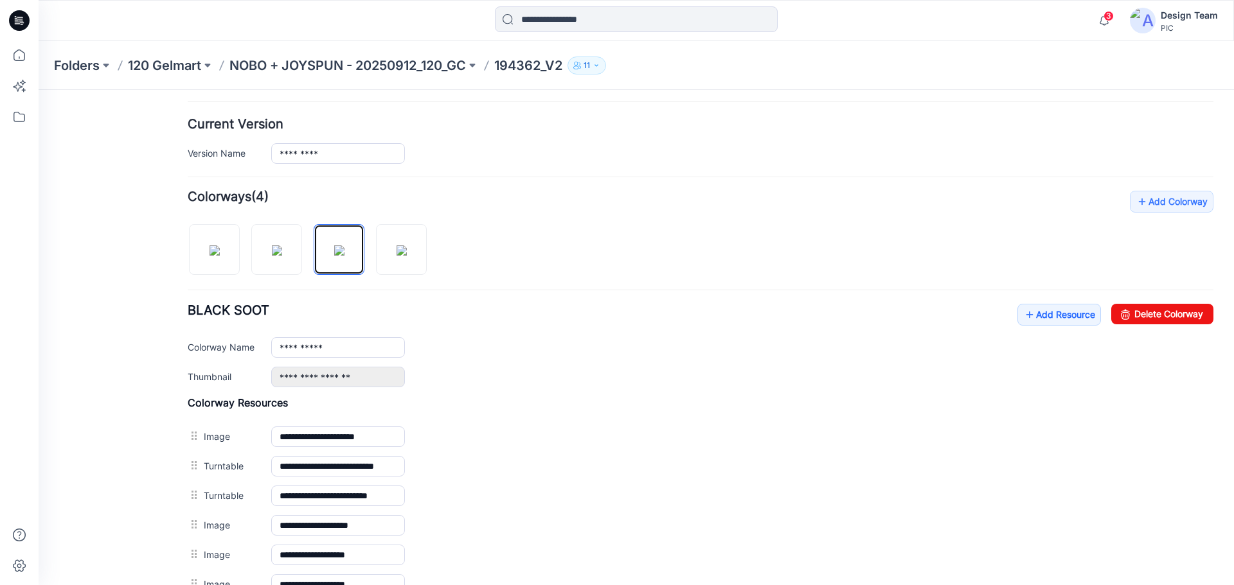
scroll to position [294, 0]
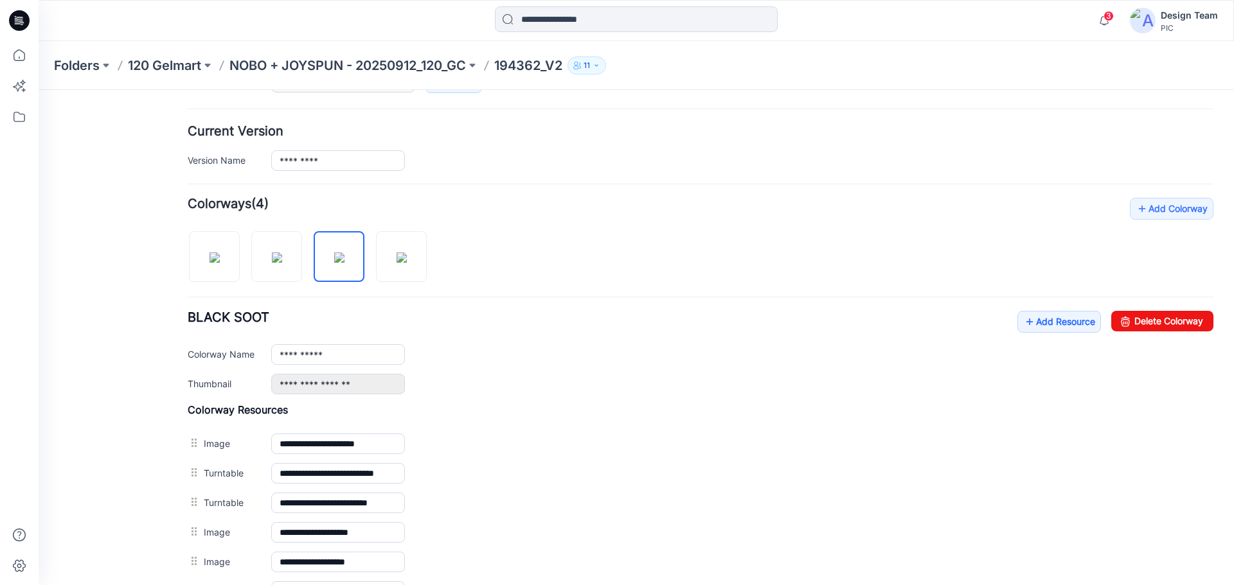
click at [546, 65] on p "194362_V2" at bounding box center [528, 66] width 68 height 18
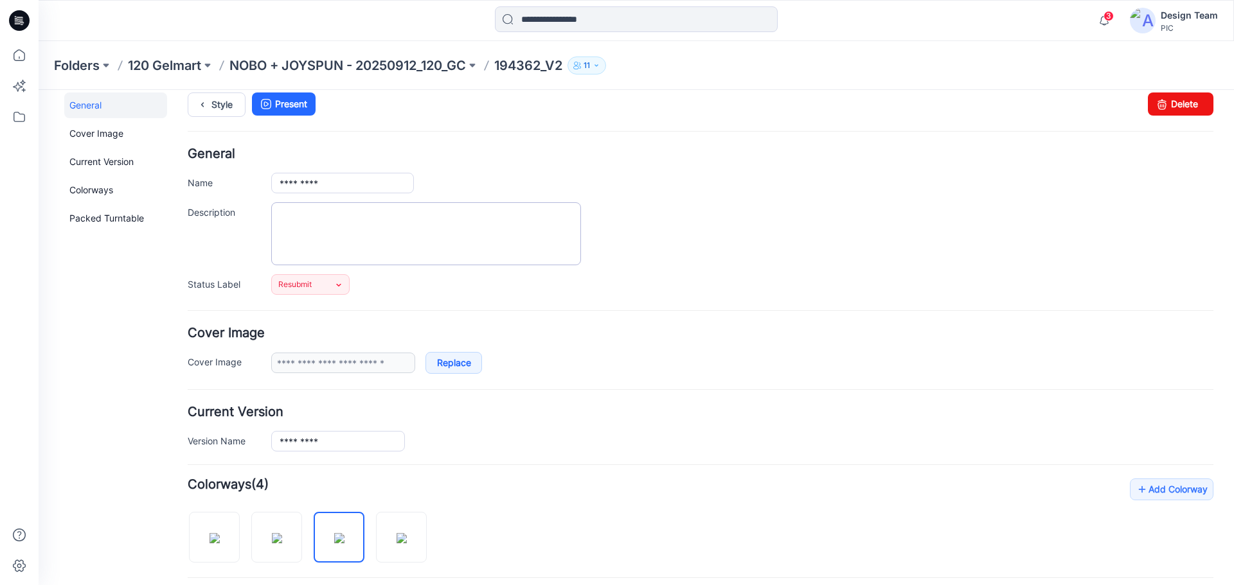
scroll to position [0, 0]
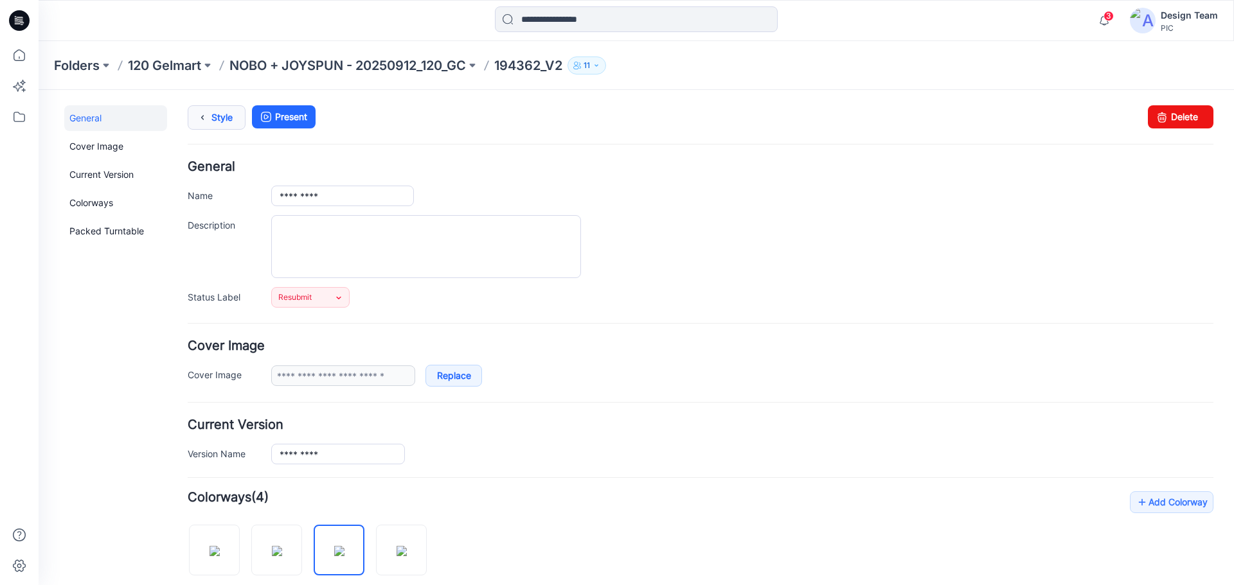
click at [204, 119] on icon at bounding box center [202, 117] width 18 height 23
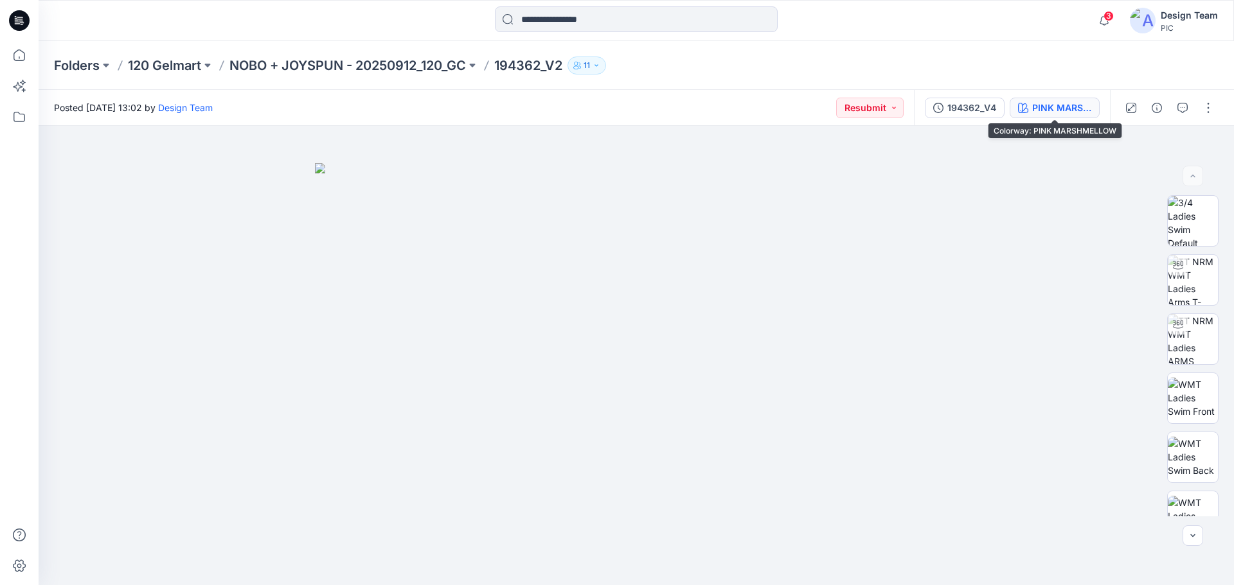
click at [1049, 105] on div "PINK MARSHMELLOW" at bounding box center [1061, 108] width 59 height 14
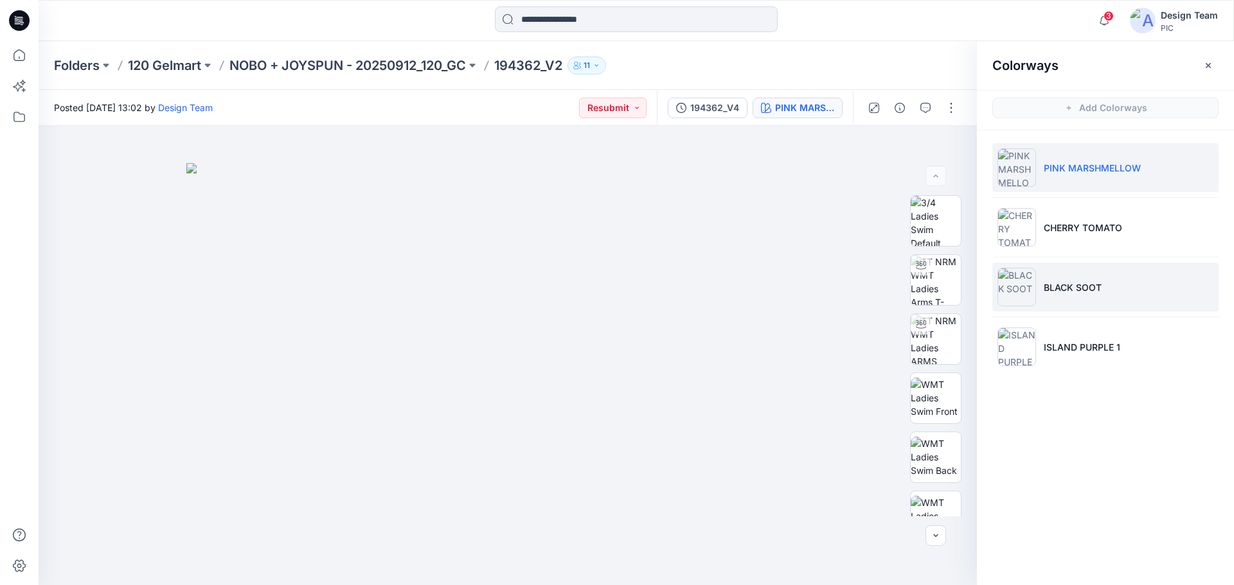
click at [1091, 286] on p "BLACK SOOT" at bounding box center [1073, 287] width 58 height 13
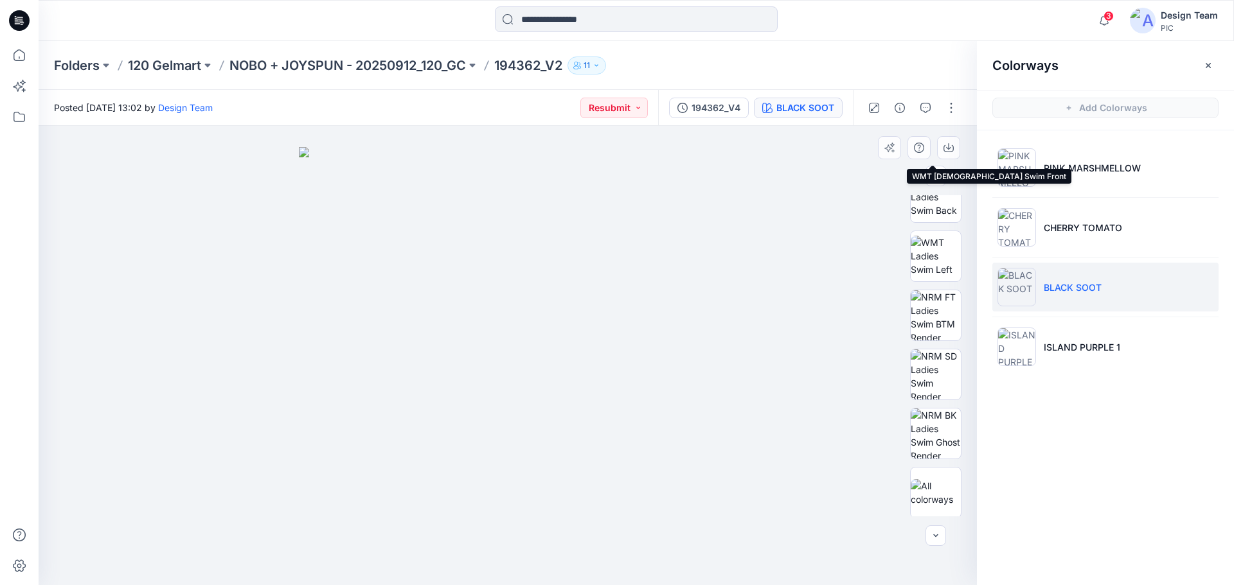
scroll to position [262, 0]
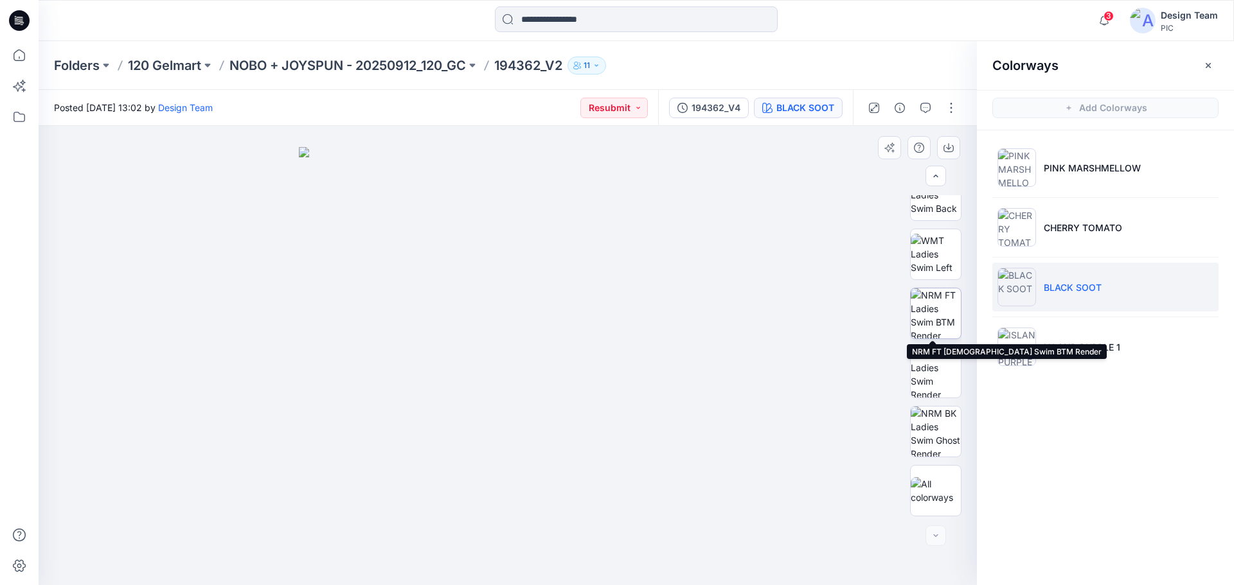
click at [931, 317] on img at bounding box center [936, 314] width 50 height 50
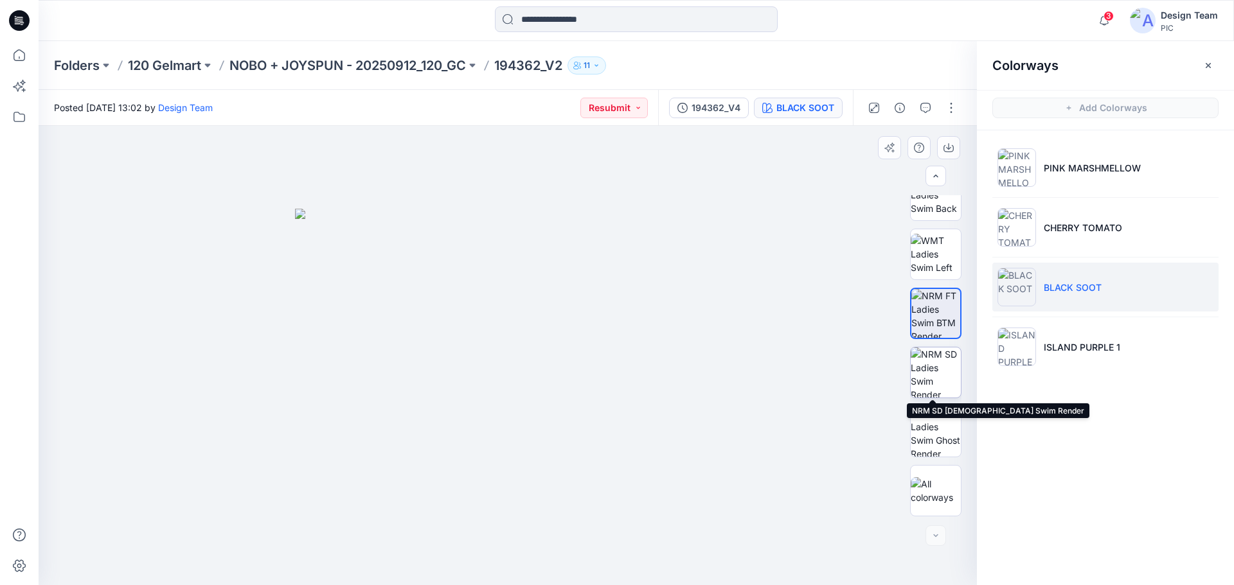
click at [933, 375] on img at bounding box center [936, 373] width 50 height 50
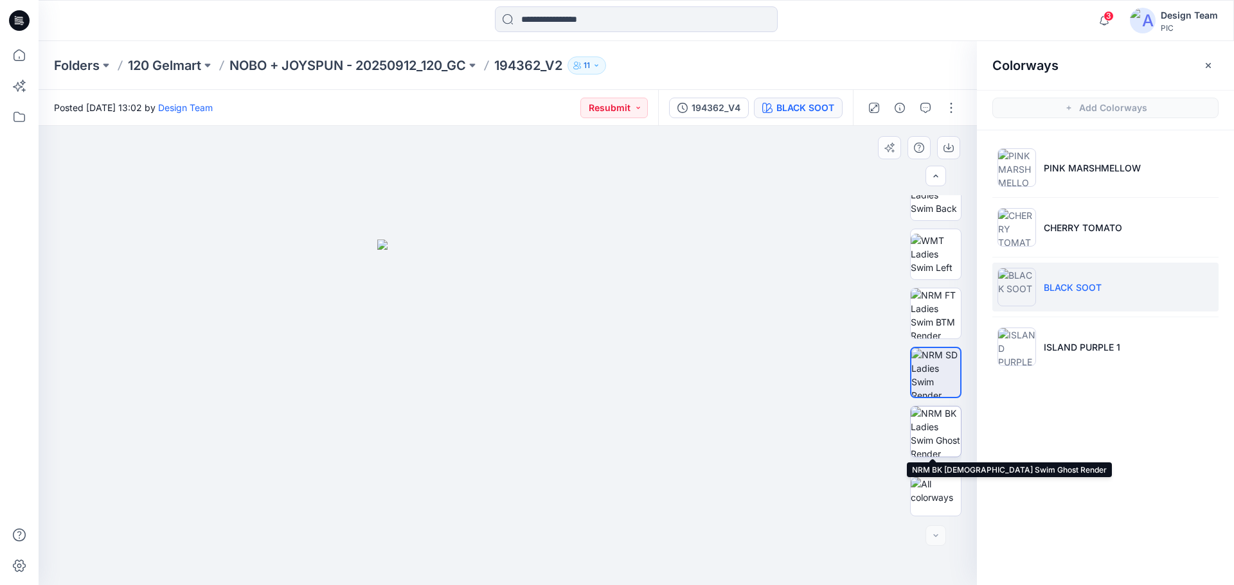
click at [938, 424] on img at bounding box center [936, 432] width 50 height 50
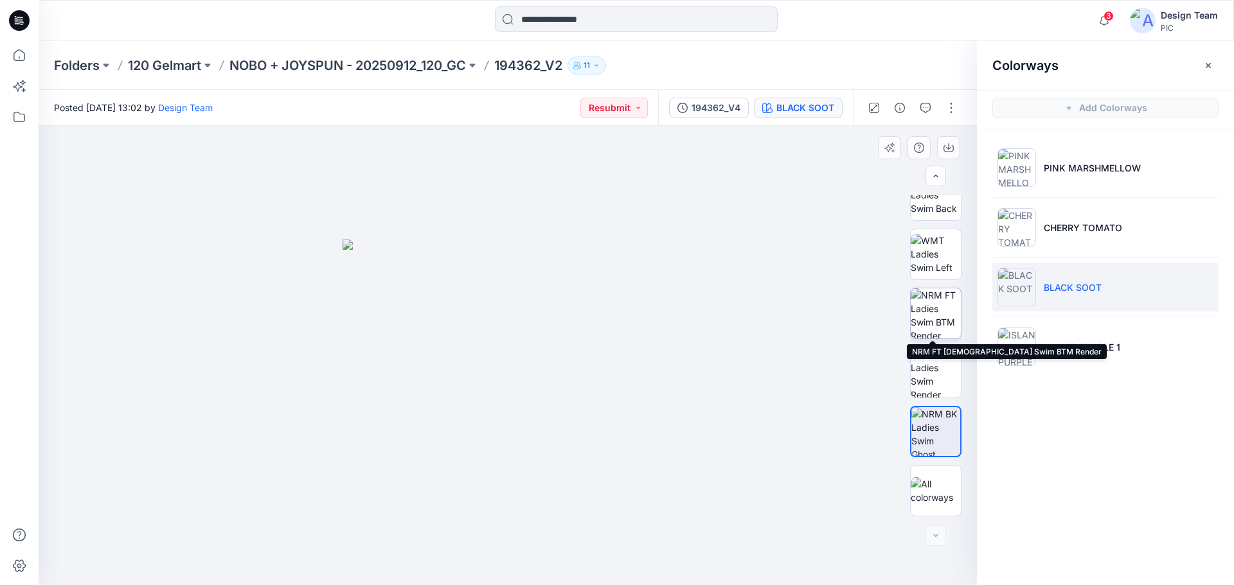
click at [940, 314] on img at bounding box center [936, 314] width 50 height 50
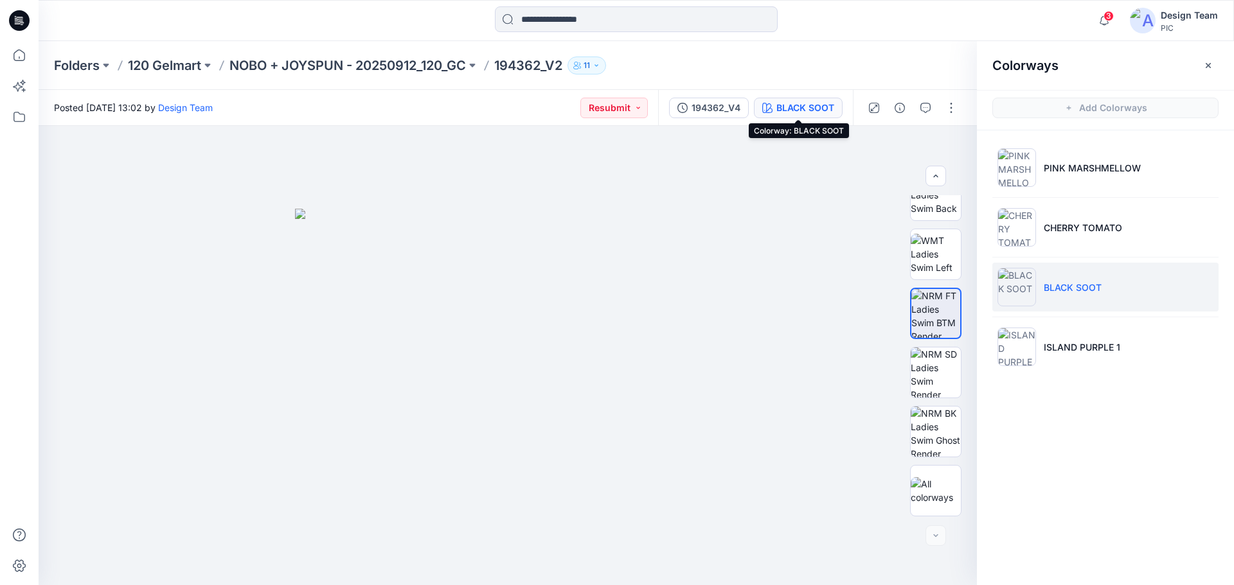
click at [808, 107] on div "BLACK SOOT" at bounding box center [805, 108] width 58 height 14
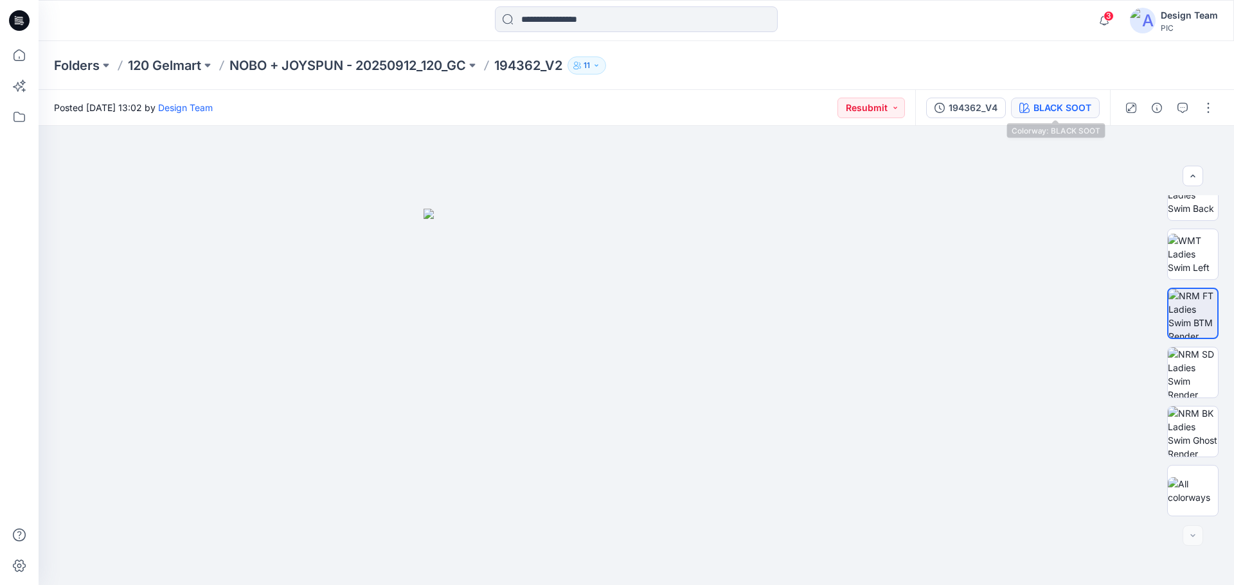
click at [1049, 107] on div "BLACK SOOT" at bounding box center [1062, 108] width 58 height 14
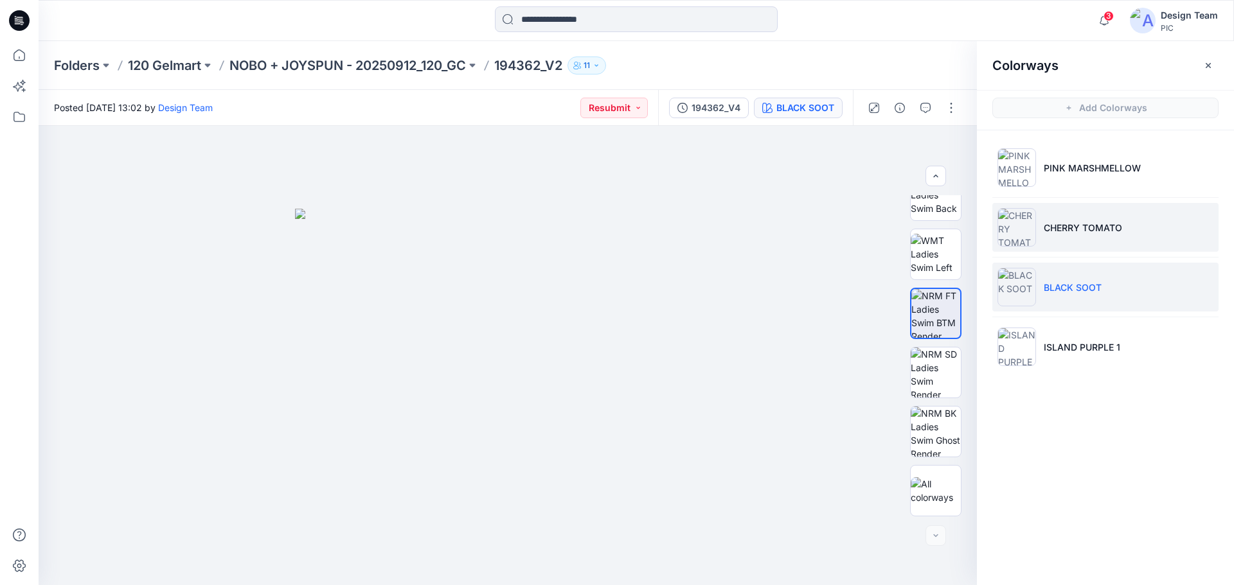
click at [1055, 222] on p "CHERRY TOMATO" at bounding box center [1083, 227] width 78 height 13
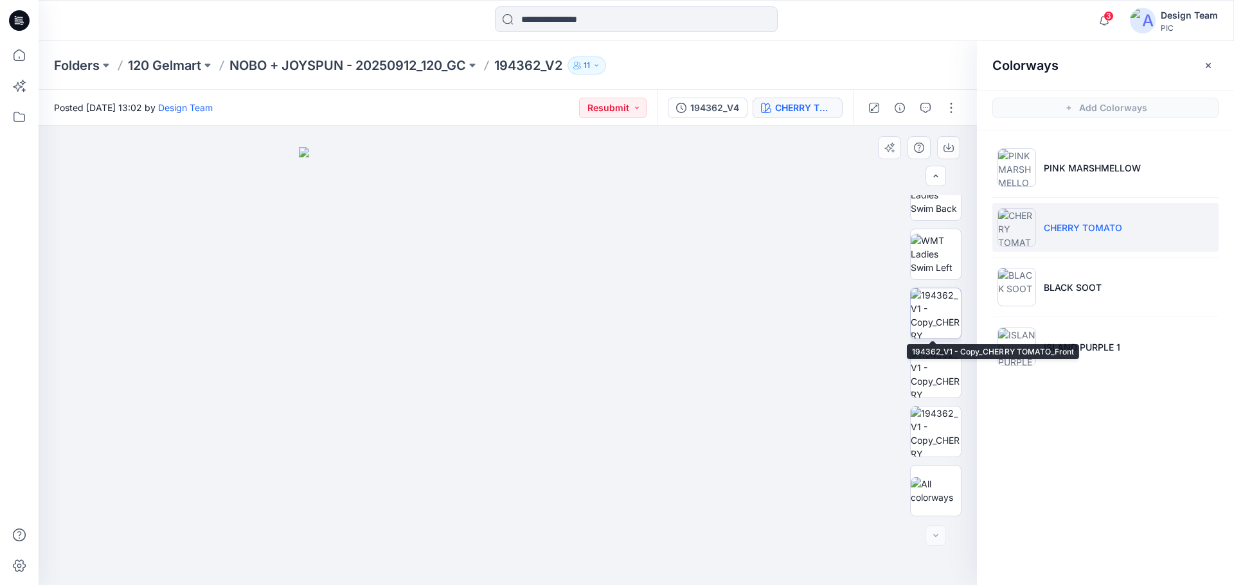
click at [933, 311] on img at bounding box center [936, 314] width 50 height 50
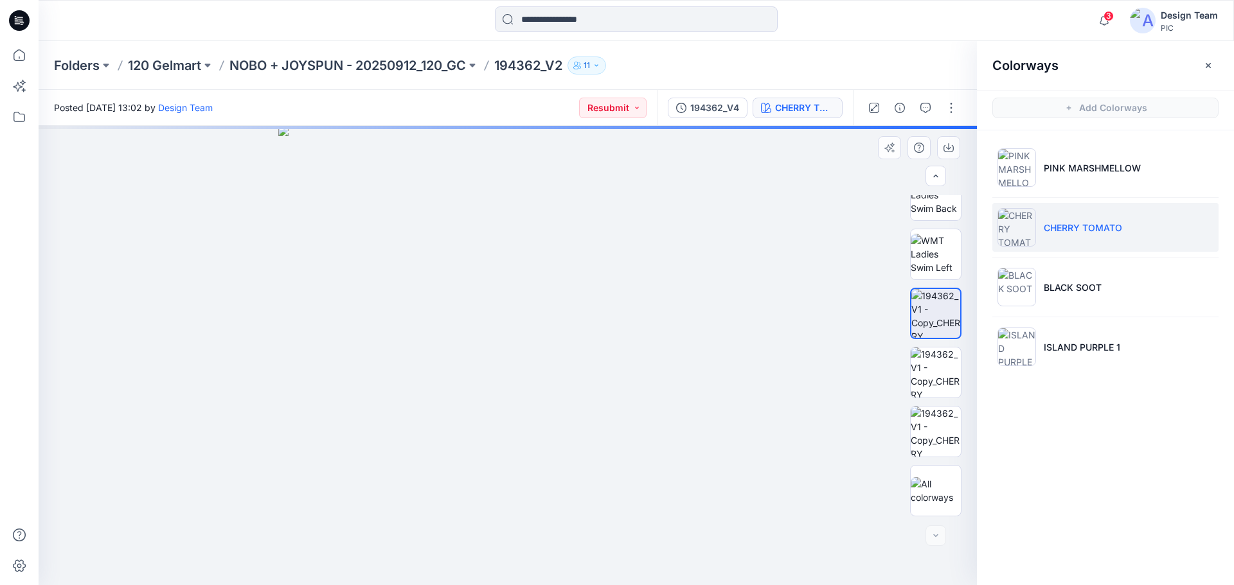
drag, startPoint x: 524, startPoint y: 525, endPoint x: 525, endPoint y: 457, distance: 68.1
click at [927, 382] on img at bounding box center [936, 373] width 50 height 50
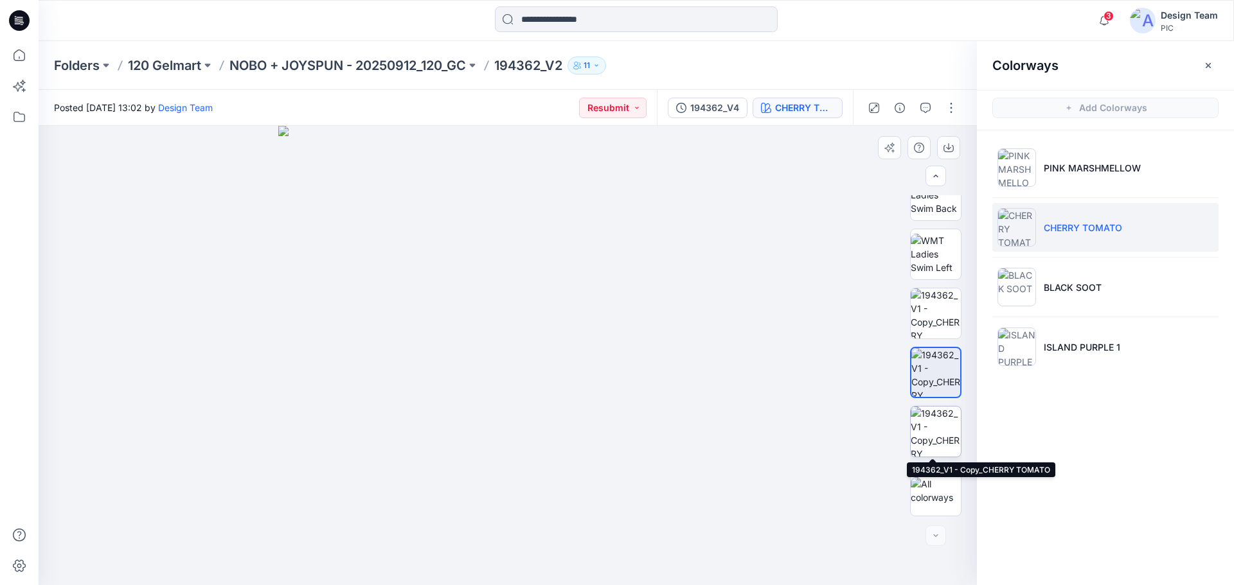
click at [938, 438] on img at bounding box center [936, 432] width 50 height 50
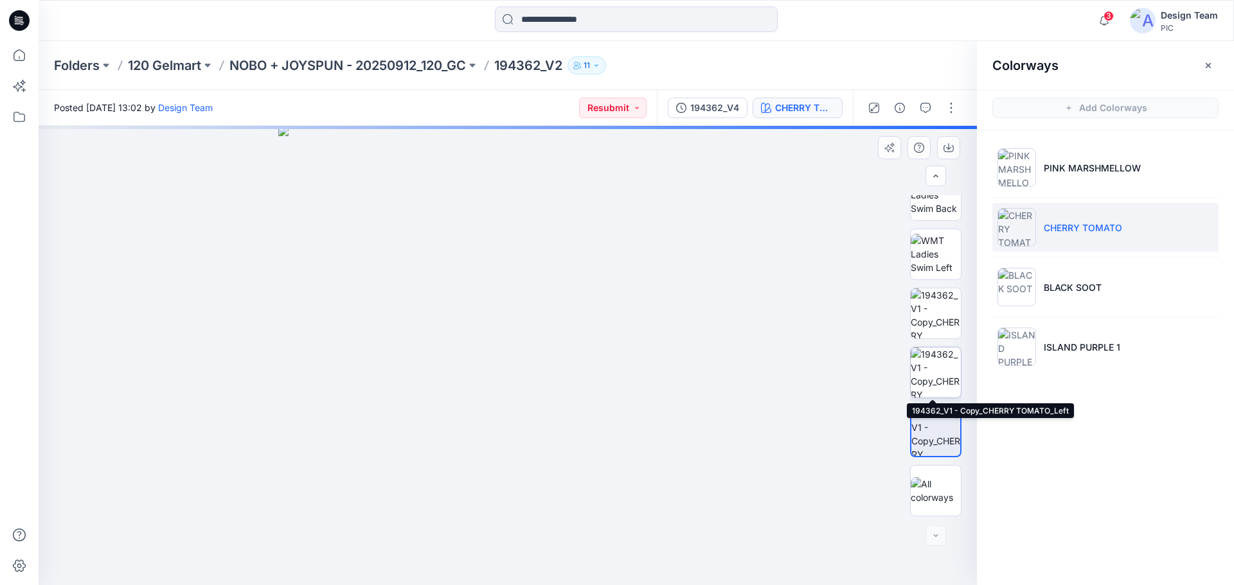
click at [944, 377] on img at bounding box center [936, 373] width 50 height 50
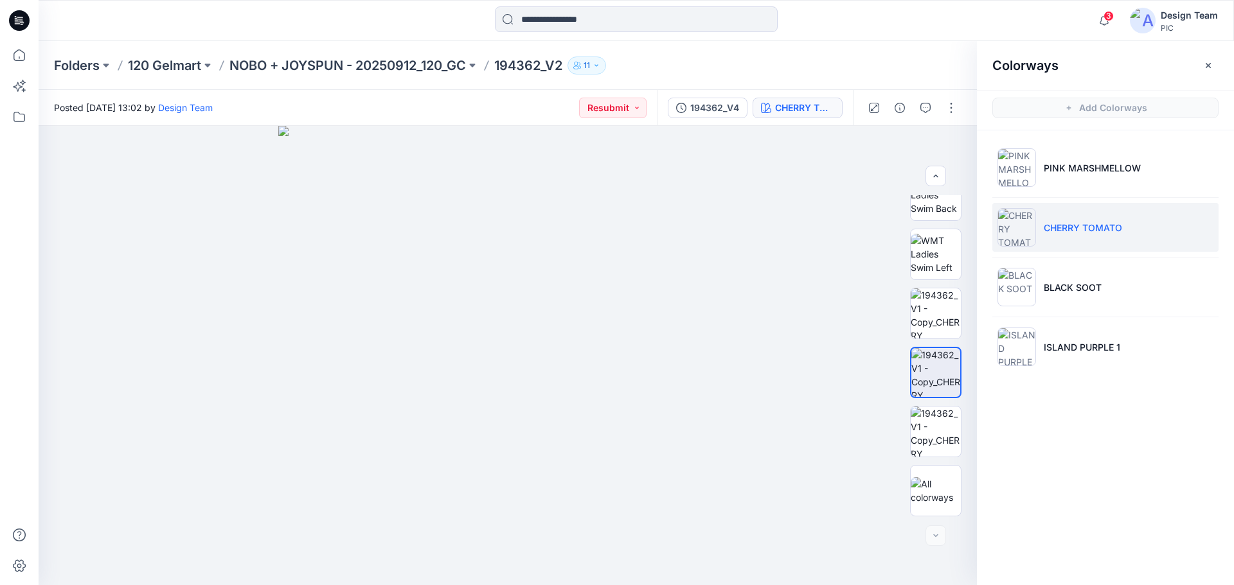
click at [961, 107] on div at bounding box center [912, 108] width 119 height 36
click at [954, 109] on button "button" at bounding box center [951, 108] width 21 height 21
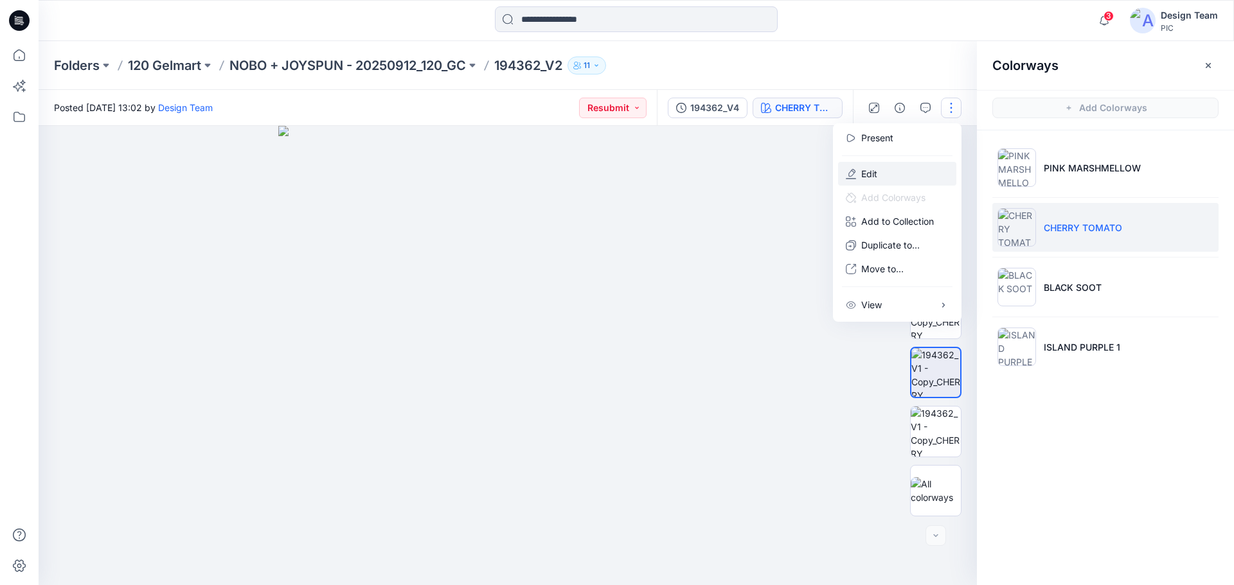
click at [882, 171] on button "Edit" at bounding box center [897, 174] width 118 height 24
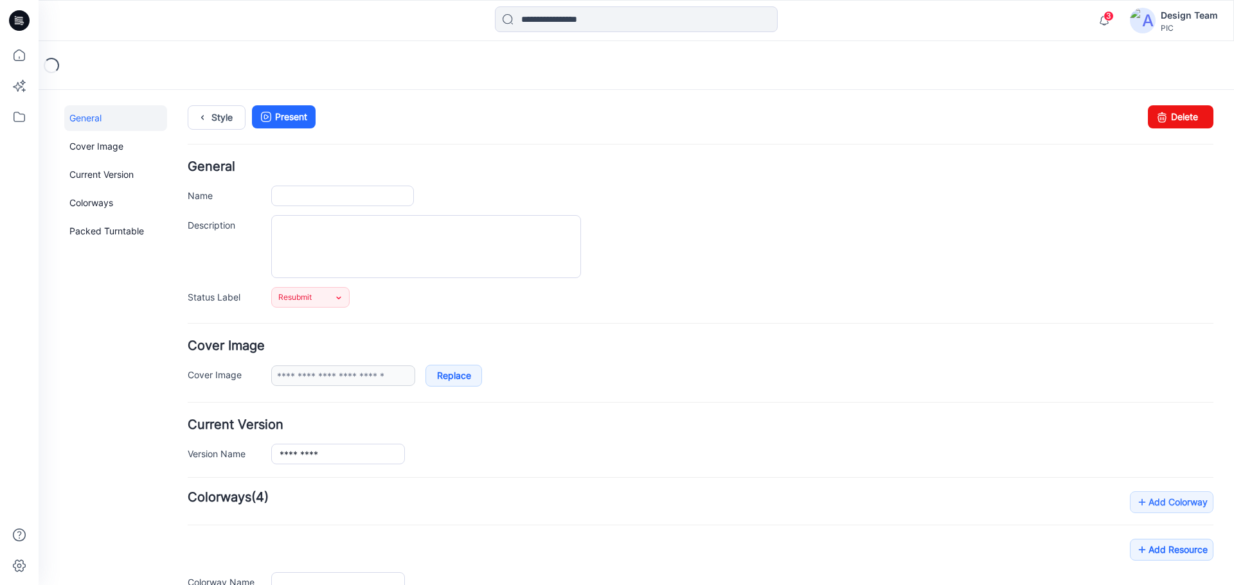
type input "*********"
type input "**********"
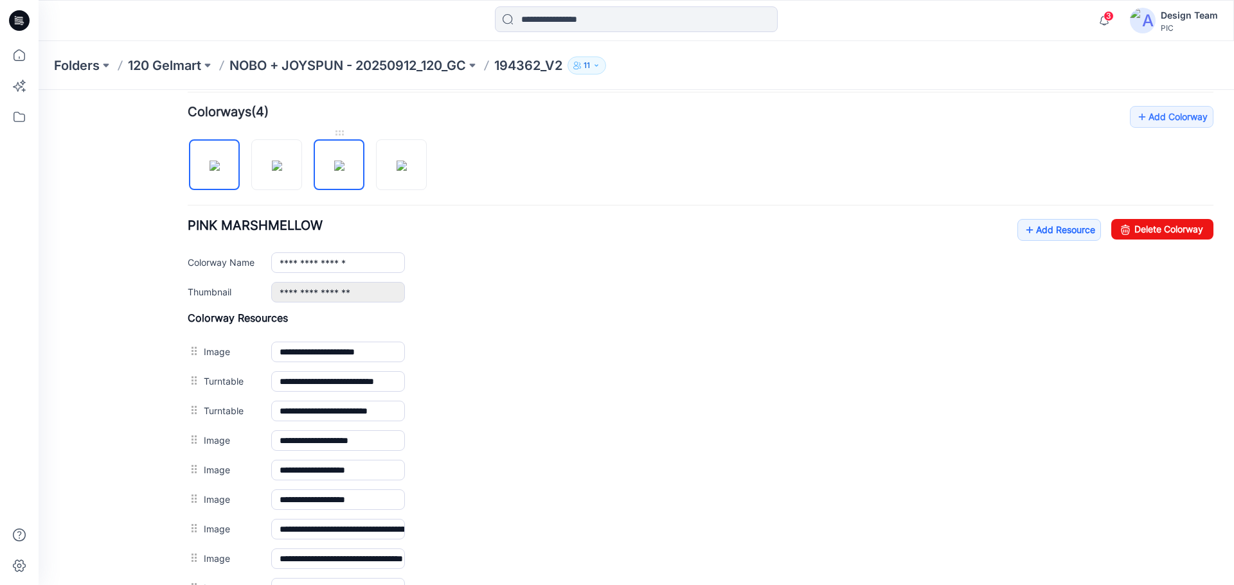
click at [334, 170] on img at bounding box center [339, 166] width 10 height 10
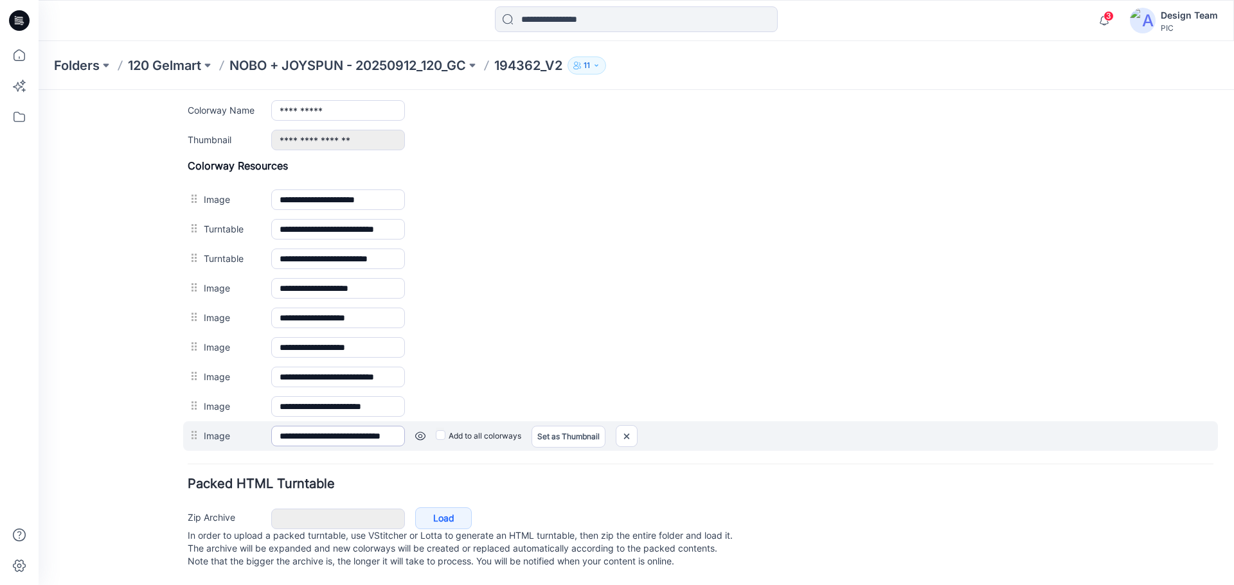
scroll to position [486, 0]
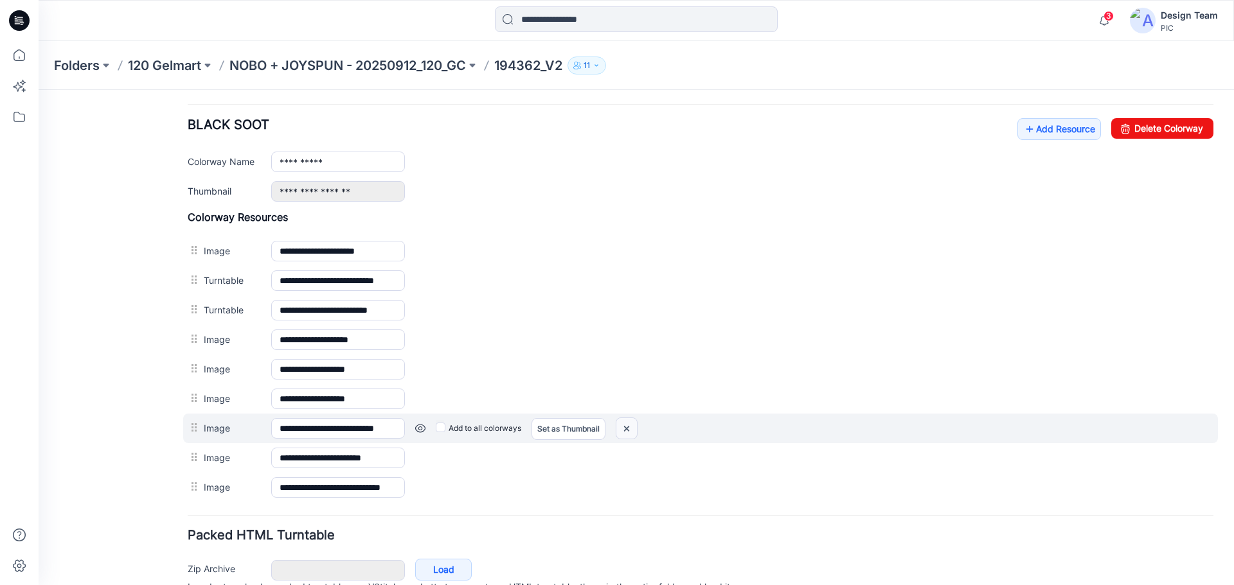
drag, startPoint x: 635, startPoint y: 431, endPoint x: 709, endPoint y: 153, distance: 287.4
click at [635, 431] on img at bounding box center [626, 428] width 21 height 21
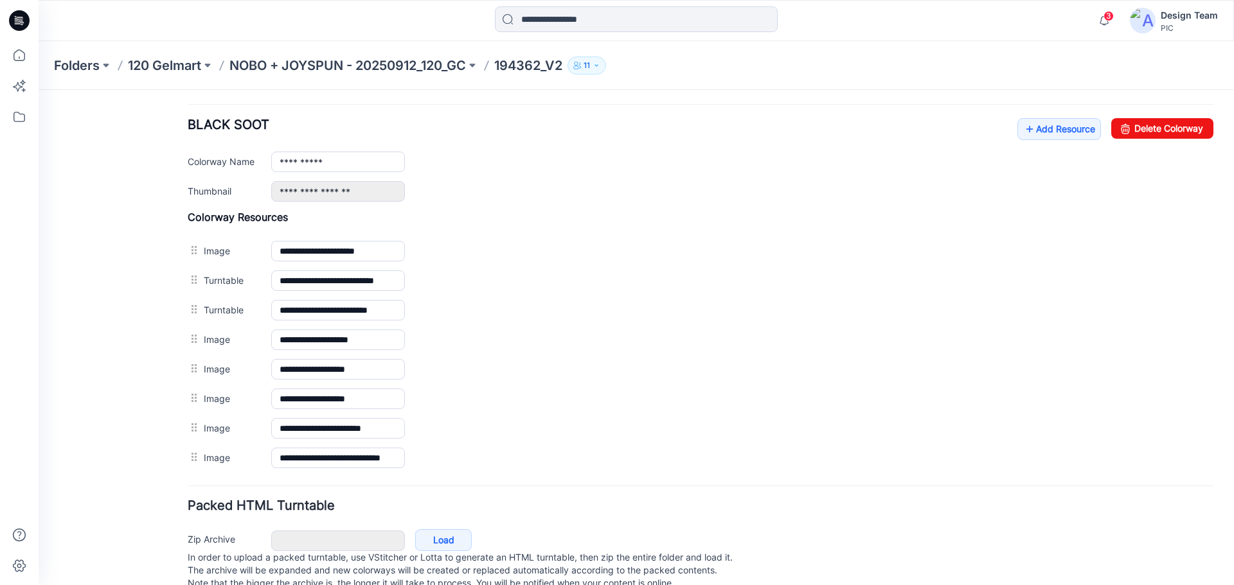
click at [39, 90] on img at bounding box center [39, 90] width 0 height 0
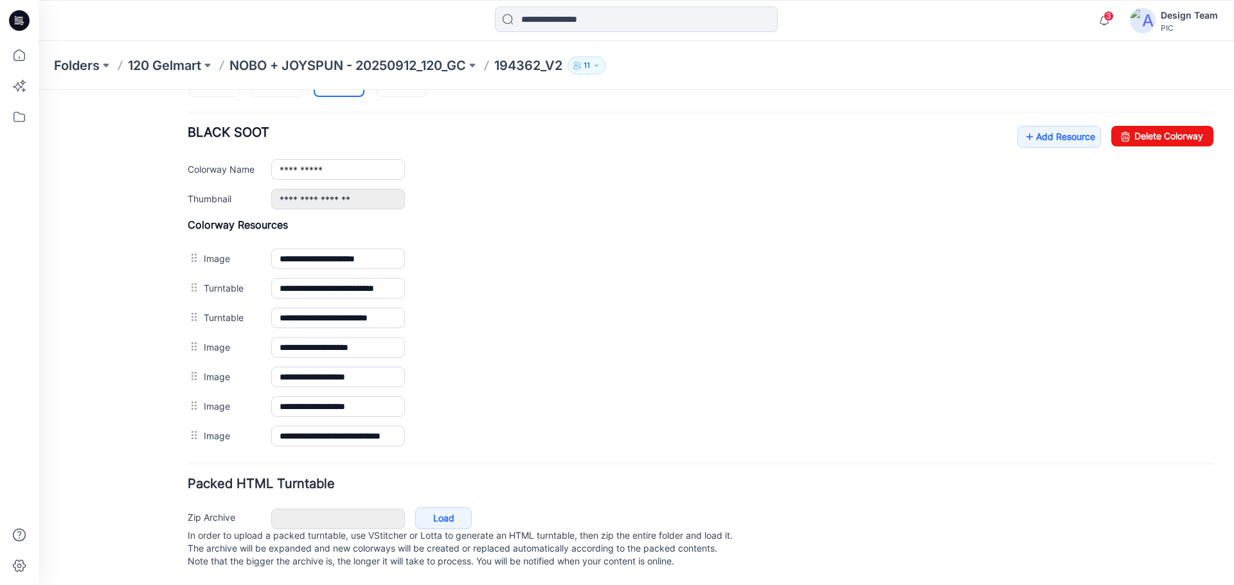
click at [39, 90] on img at bounding box center [39, 90] width 0 height 0
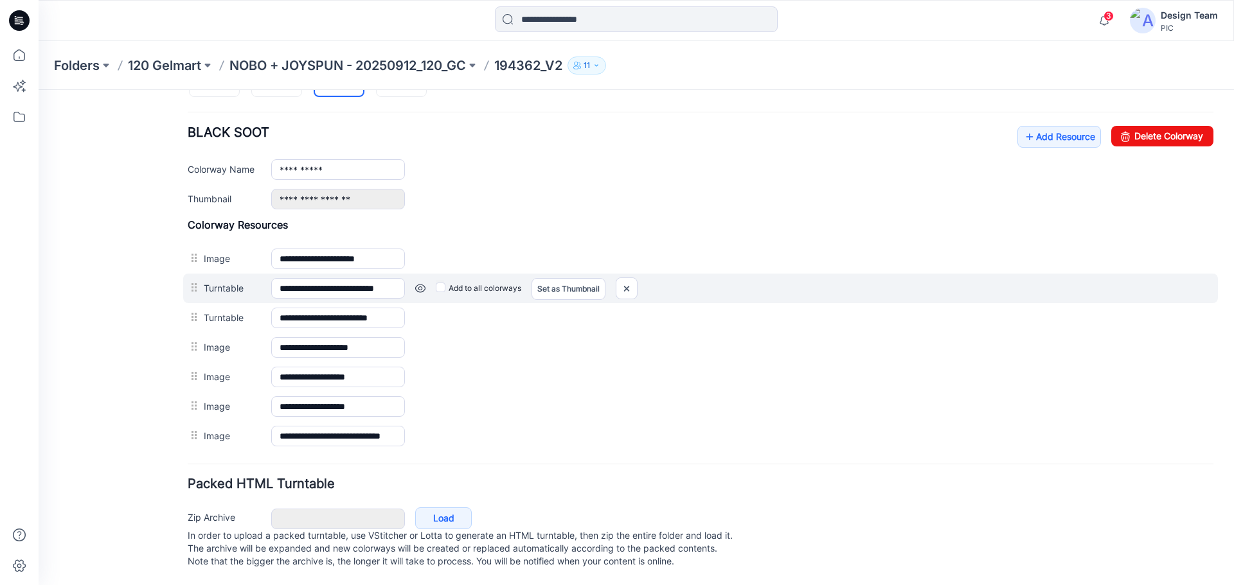
scroll to position [462, 0]
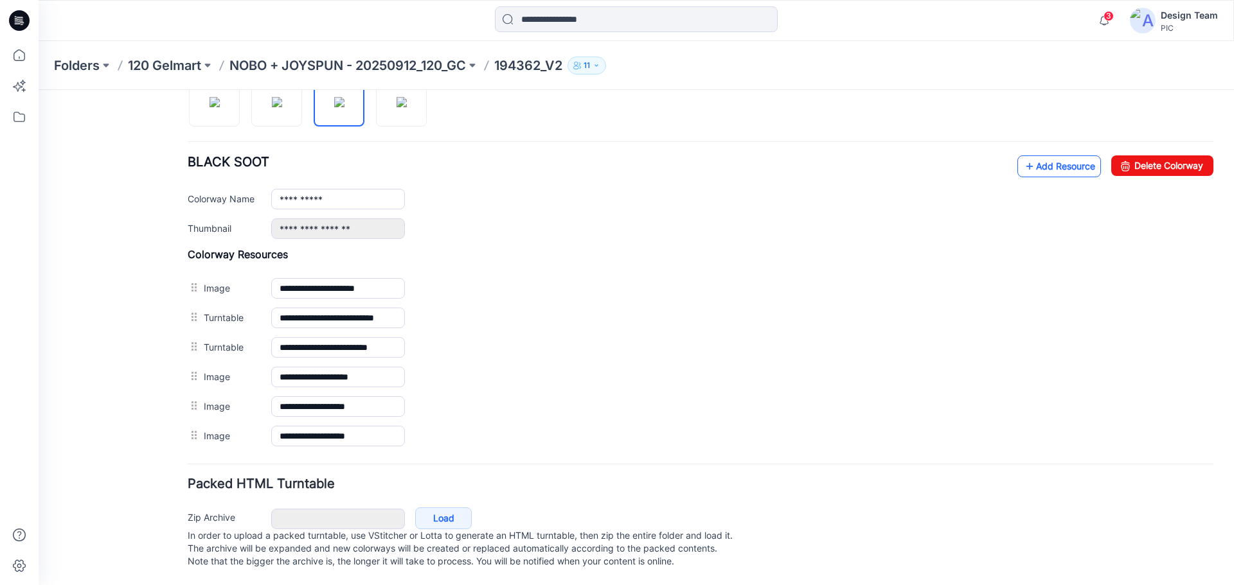
click at [1058, 156] on link "Add Resource" at bounding box center [1059, 167] width 84 height 22
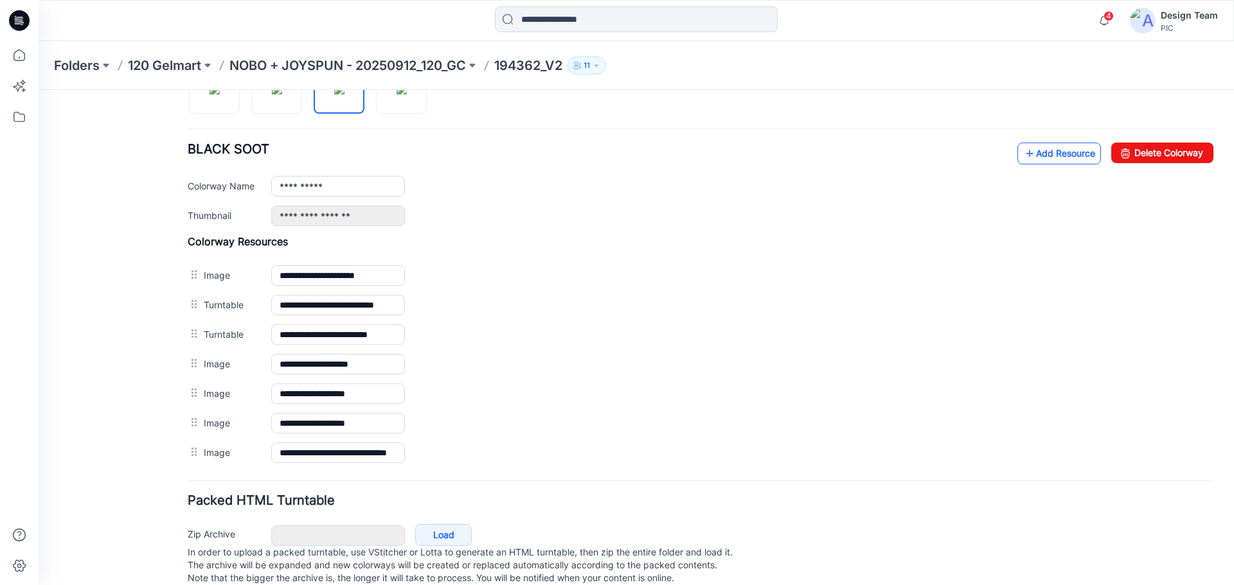
click at [1051, 152] on link "Add Resource" at bounding box center [1059, 154] width 84 height 22
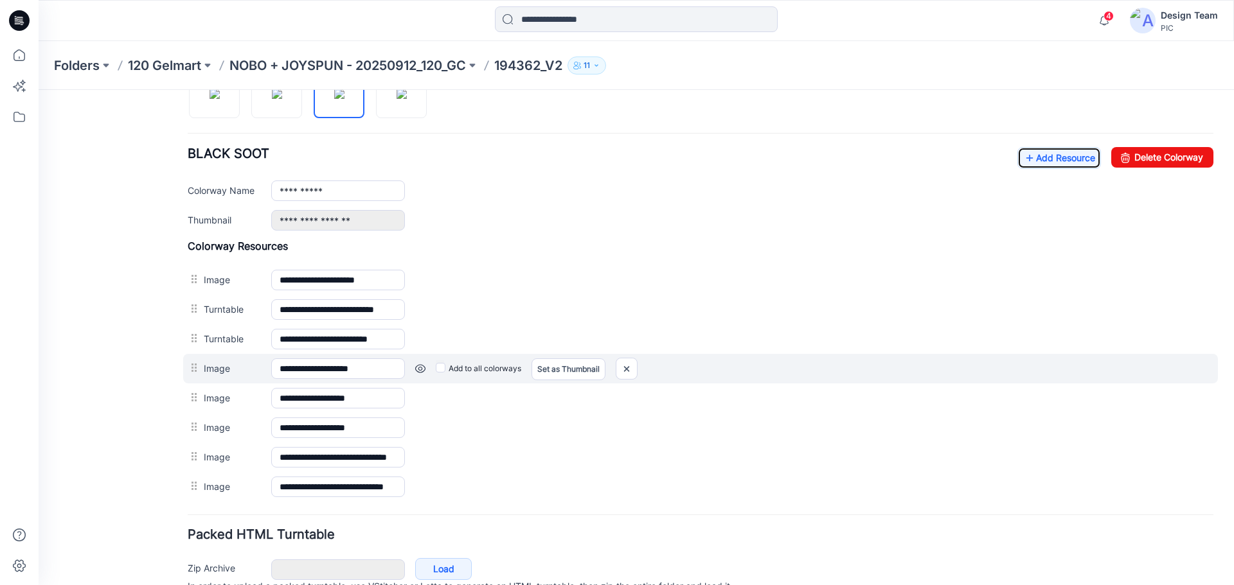
scroll to position [457, 0]
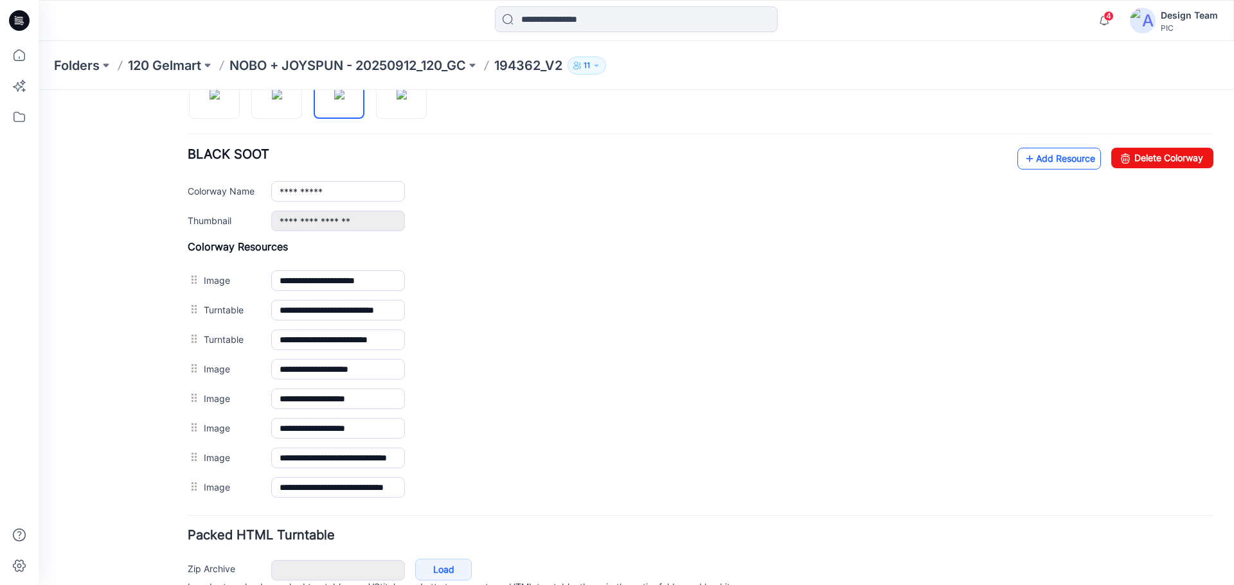
click at [1031, 161] on link "Add Resource" at bounding box center [1059, 159] width 84 height 22
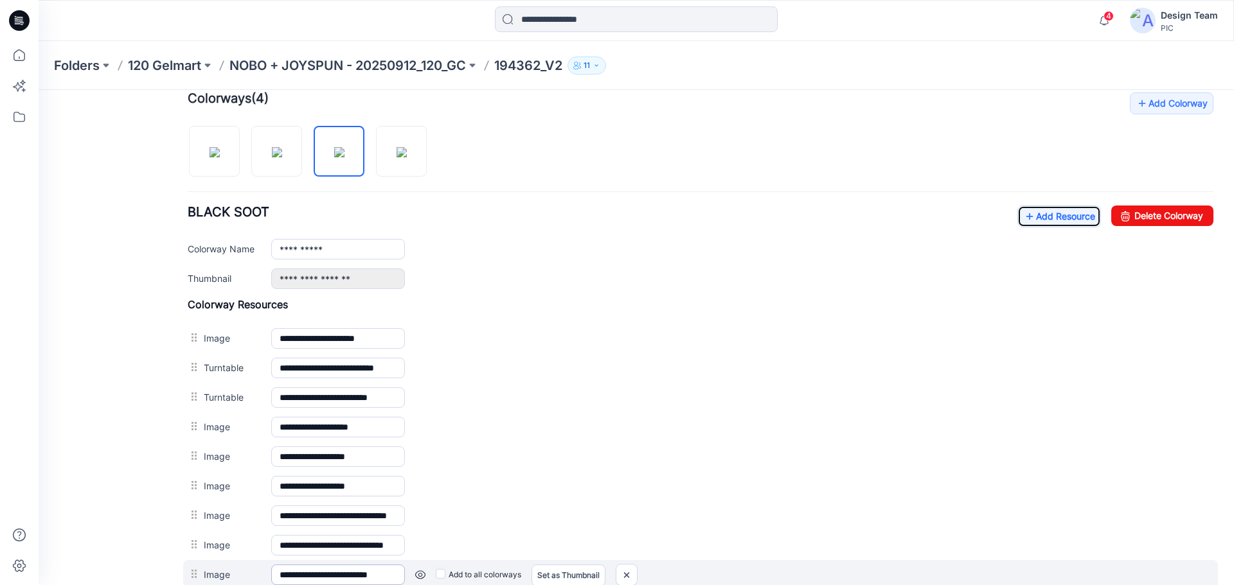
scroll to position [328, 0]
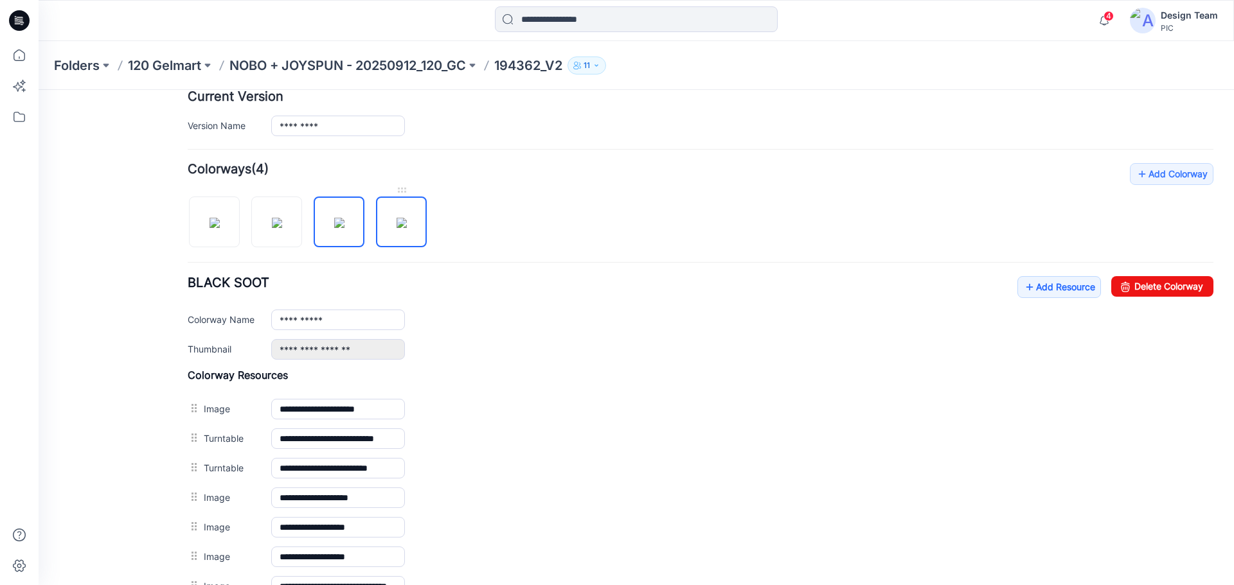
click at [407, 221] on img at bounding box center [401, 223] width 10 height 10
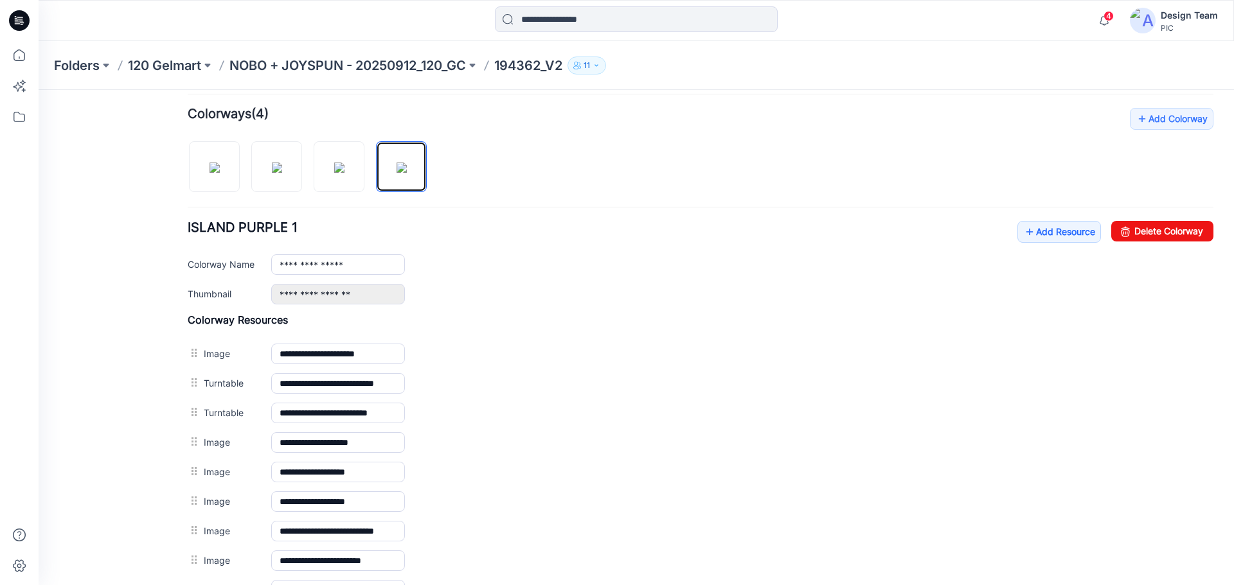
scroll to position [521, 0]
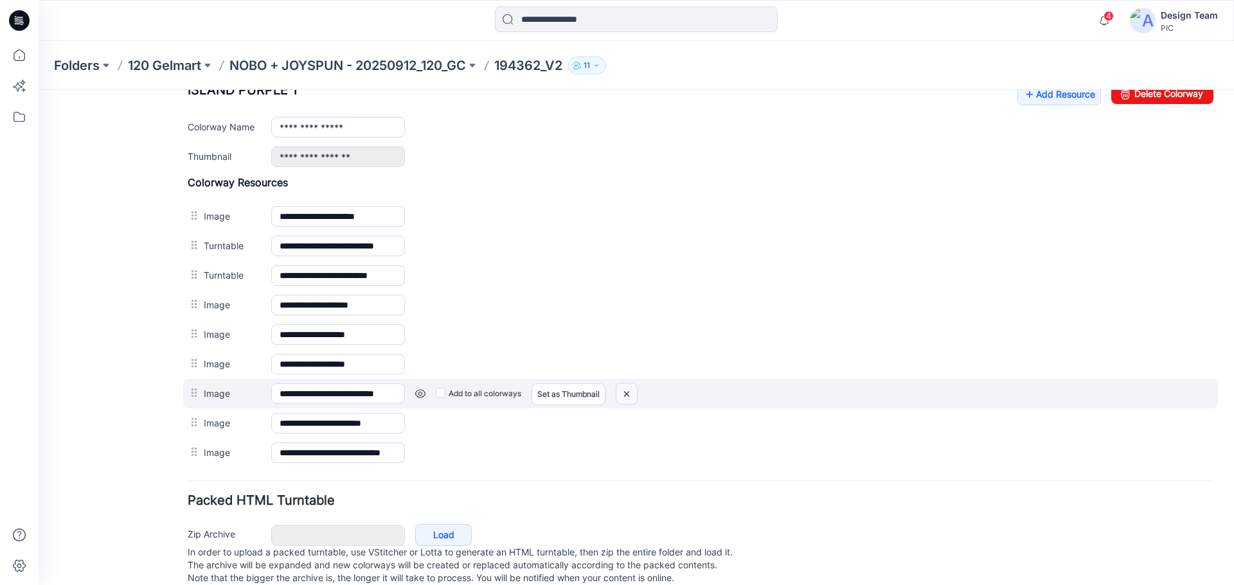
drag, startPoint x: 634, startPoint y: 396, endPoint x: 706, endPoint y: 150, distance: 255.6
click at [634, 396] on img at bounding box center [626, 394] width 21 height 21
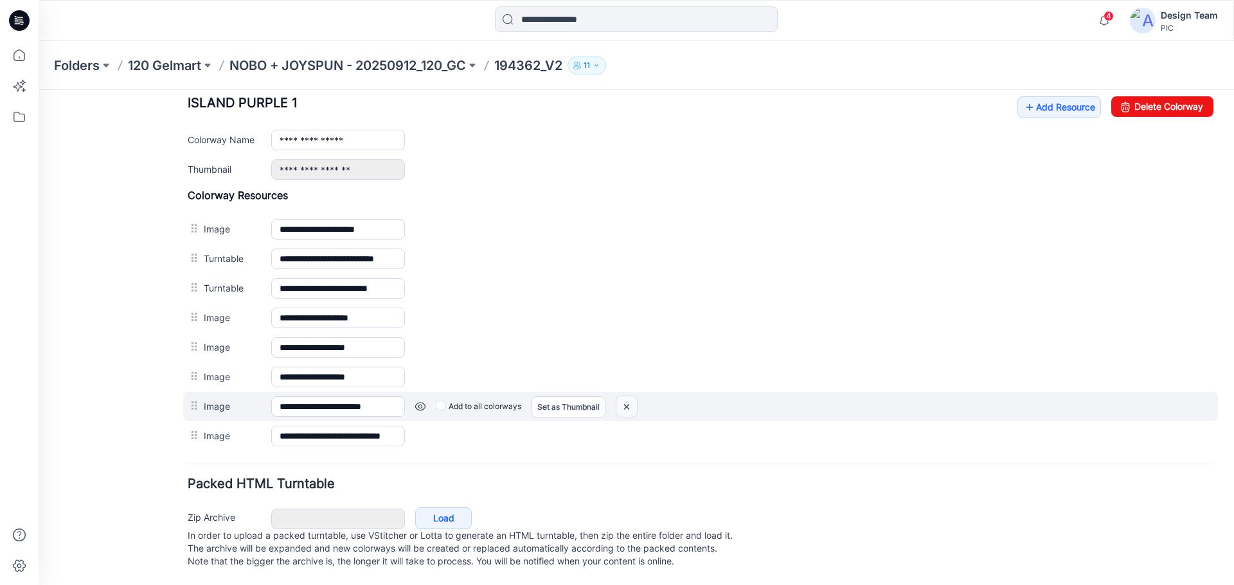
drag, startPoint x: 636, startPoint y: 395, endPoint x: 709, endPoint y: 123, distance: 281.5
click at [636, 396] on img at bounding box center [626, 406] width 21 height 21
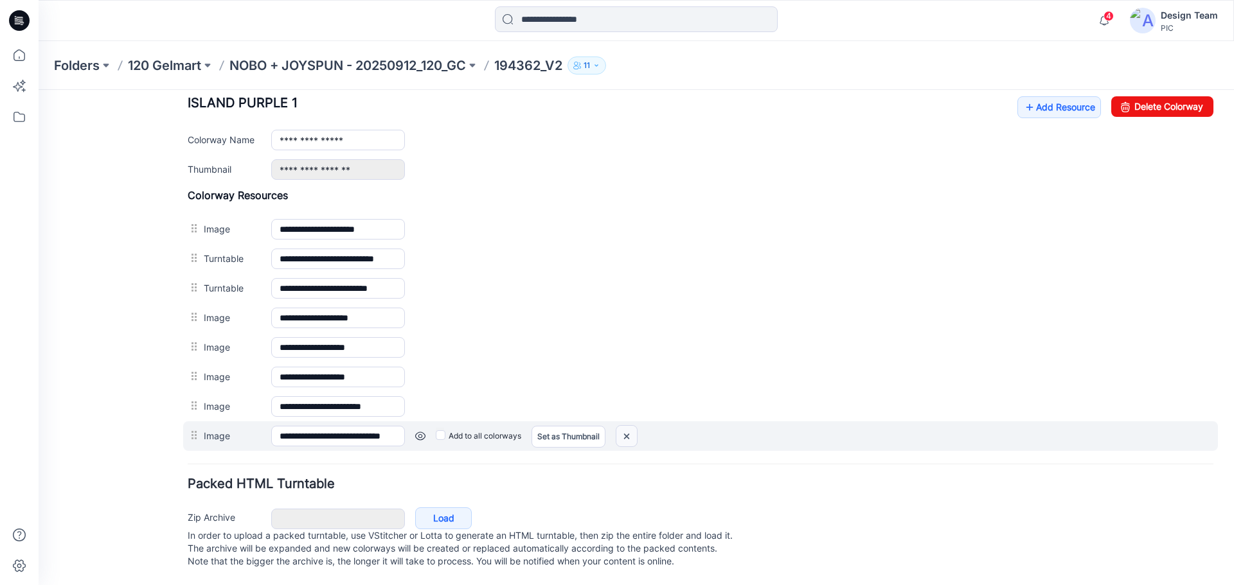
drag, startPoint x: 634, startPoint y: 422, endPoint x: 704, endPoint y: 143, distance: 286.9
click at [634, 426] on img at bounding box center [626, 436] width 21 height 21
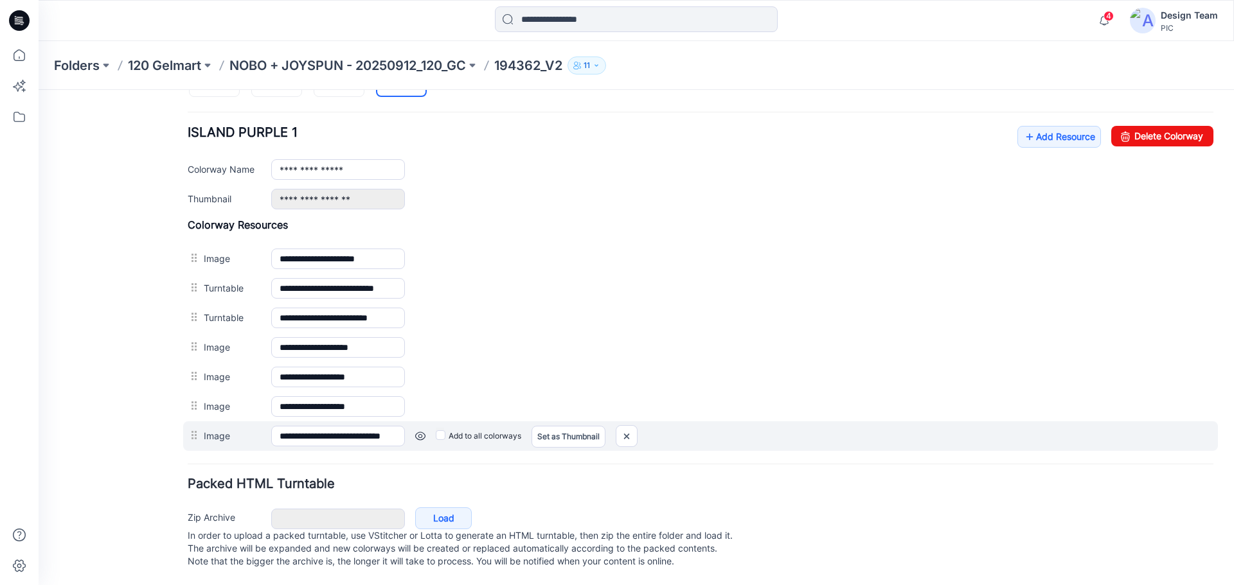
scroll to position [462, 0]
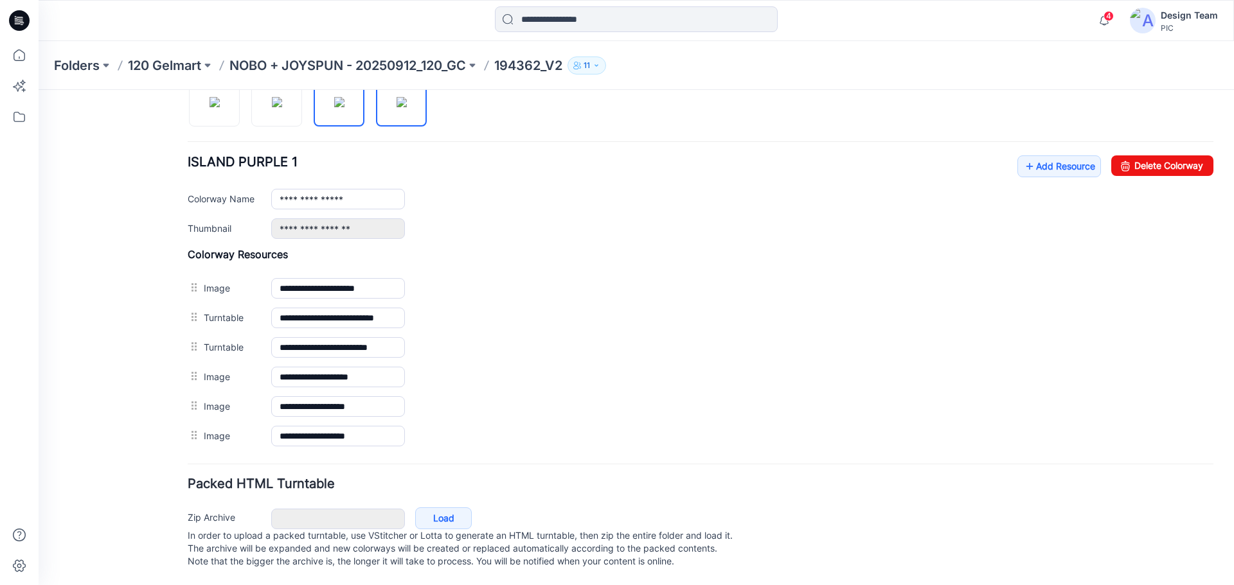
click at [341, 97] on img at bounding box center [339, 102] width 10 height 10
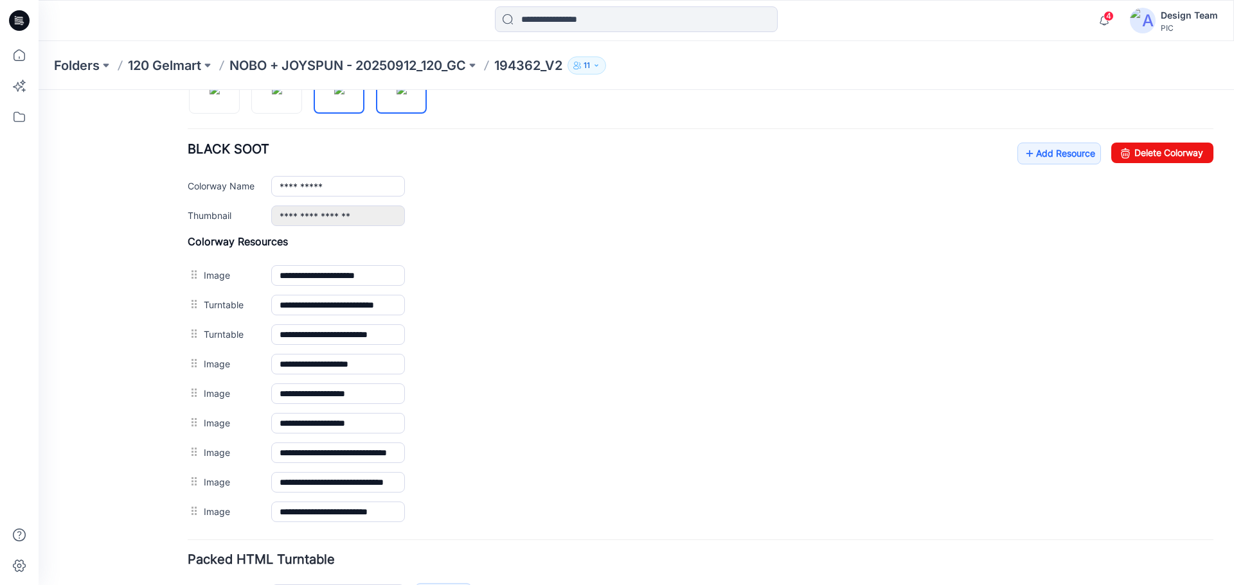
click at [396, 94] on img at bounding box center [401, 89] width 10 height 10
type input "**********"
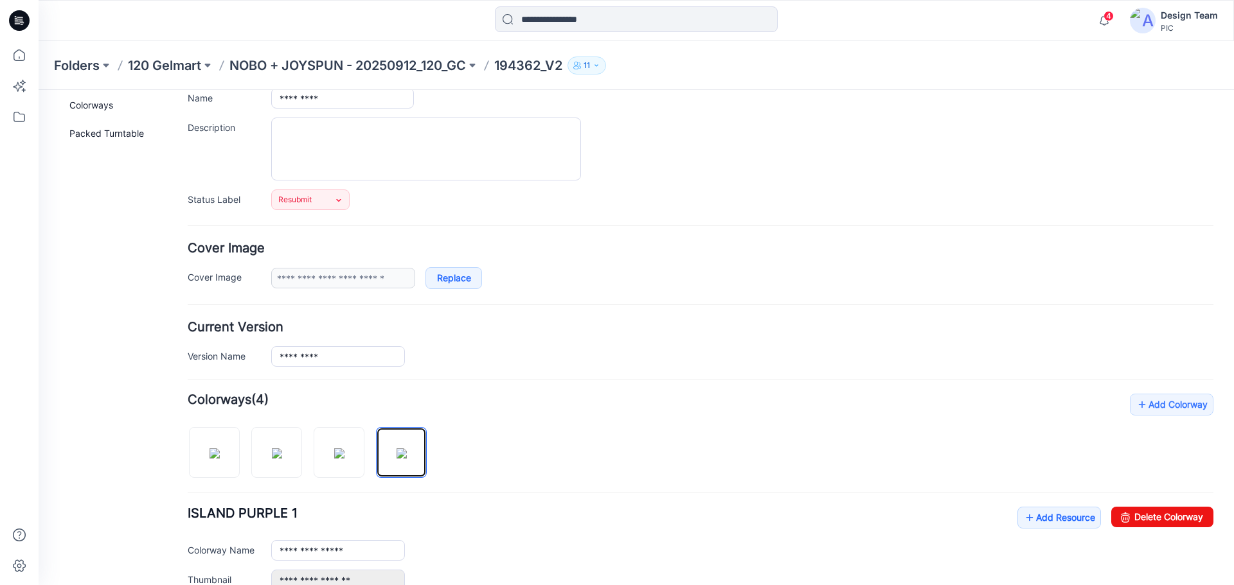
scroll to position [0, 0]
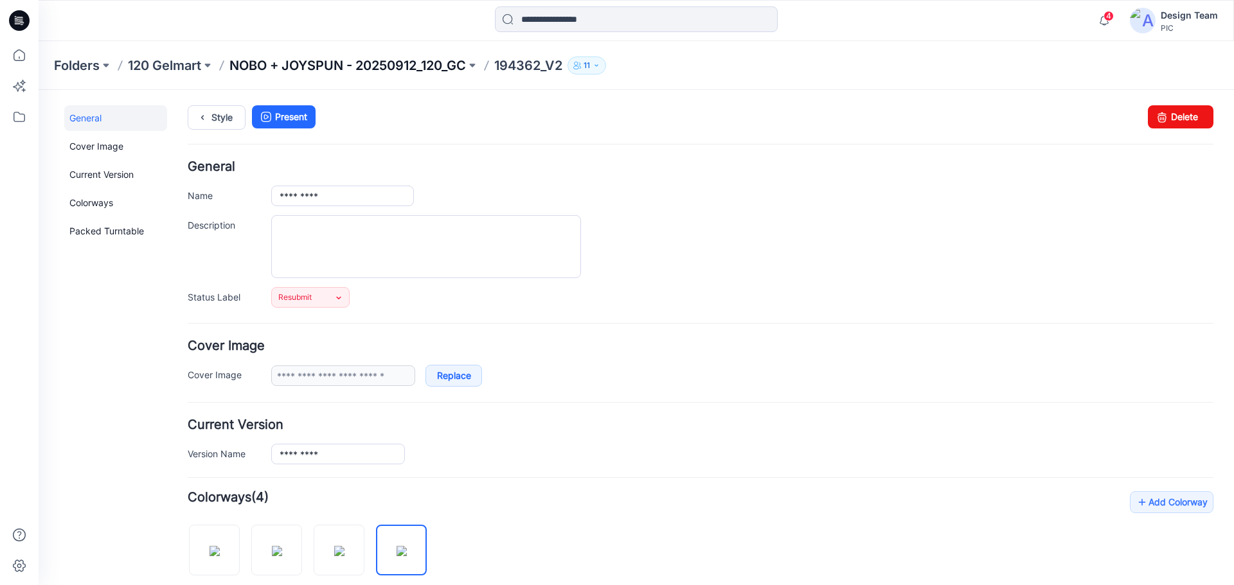
click at [414, 69] on p "NOBO + JOYSPUN - 20250912_120_GC" at bounding box center [347, 66] width 236 height 18
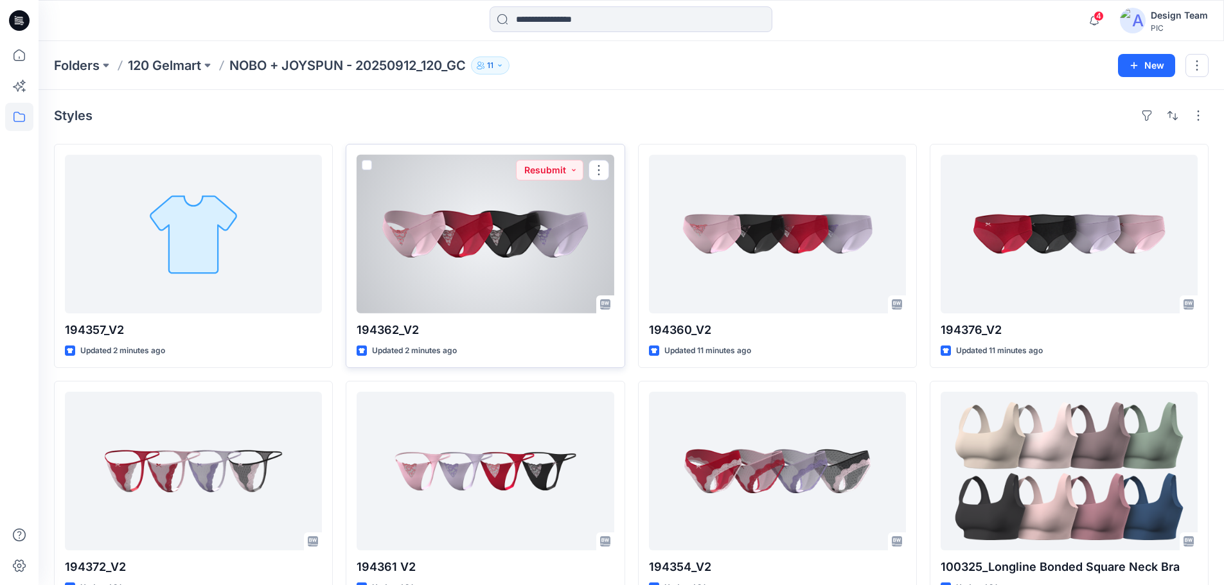
click at [459, 253] on div at bounding box center [485, 234] width 257 height 159
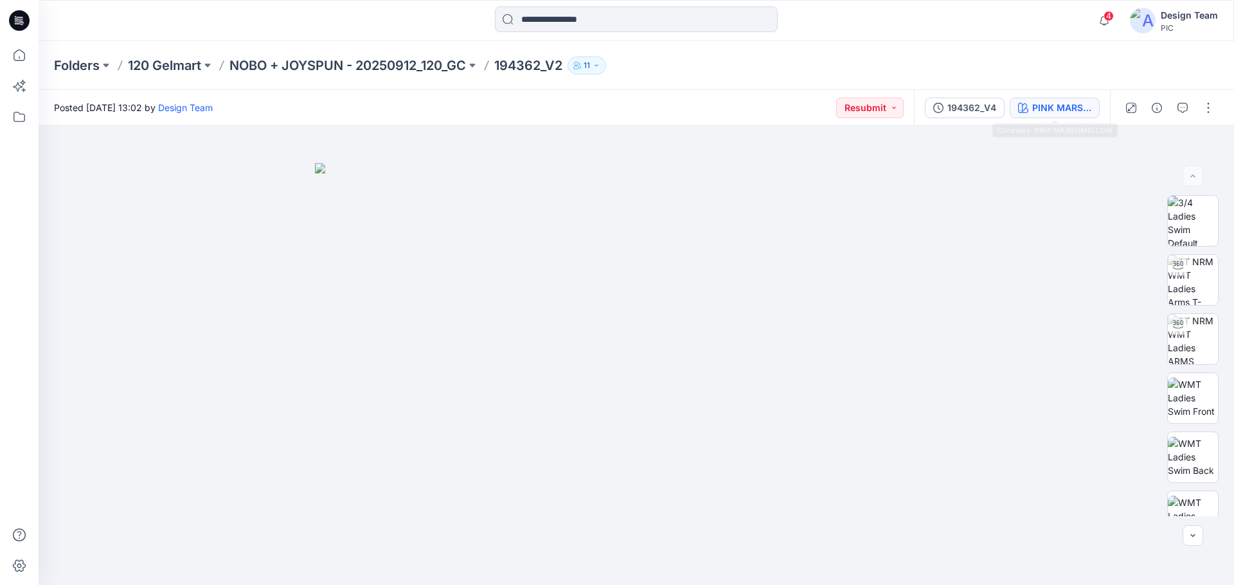
click at [1042, 107] on div "PINK MARSHMELLOW" at bounding box center [1061, 108] width 59 height 14
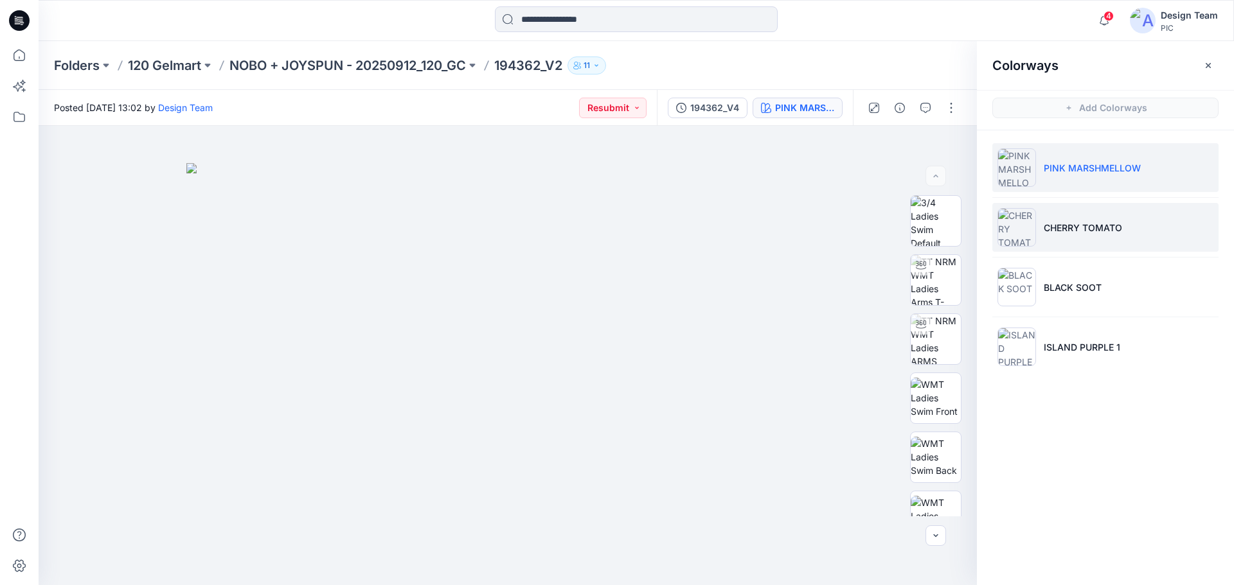
click at [1079, 223] on p "CHERRY TOMATO" at bounding box center [1083, 227] width 78 height 13
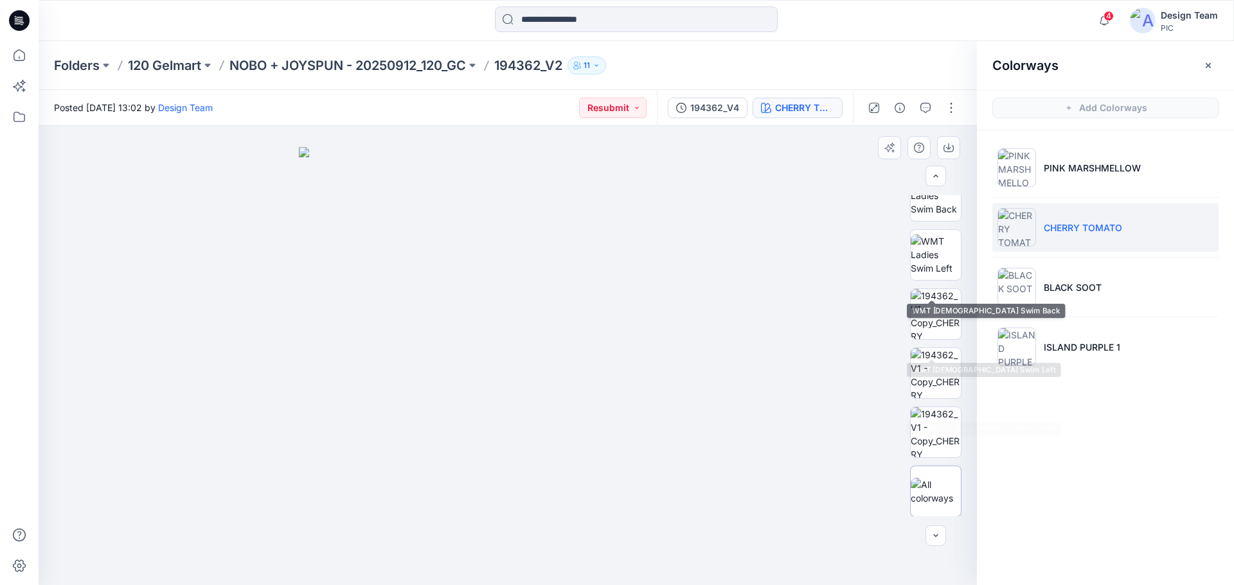
scroll to position [262, 0]
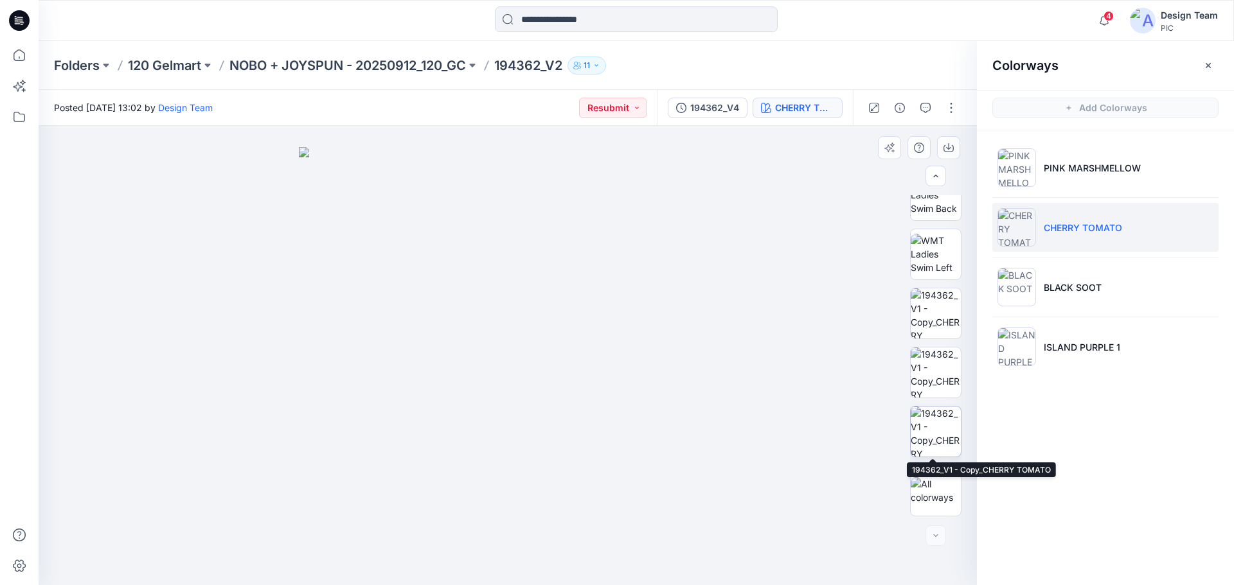
click at [927, 440] on img at bounding box center [936, 432] width 50 height 50
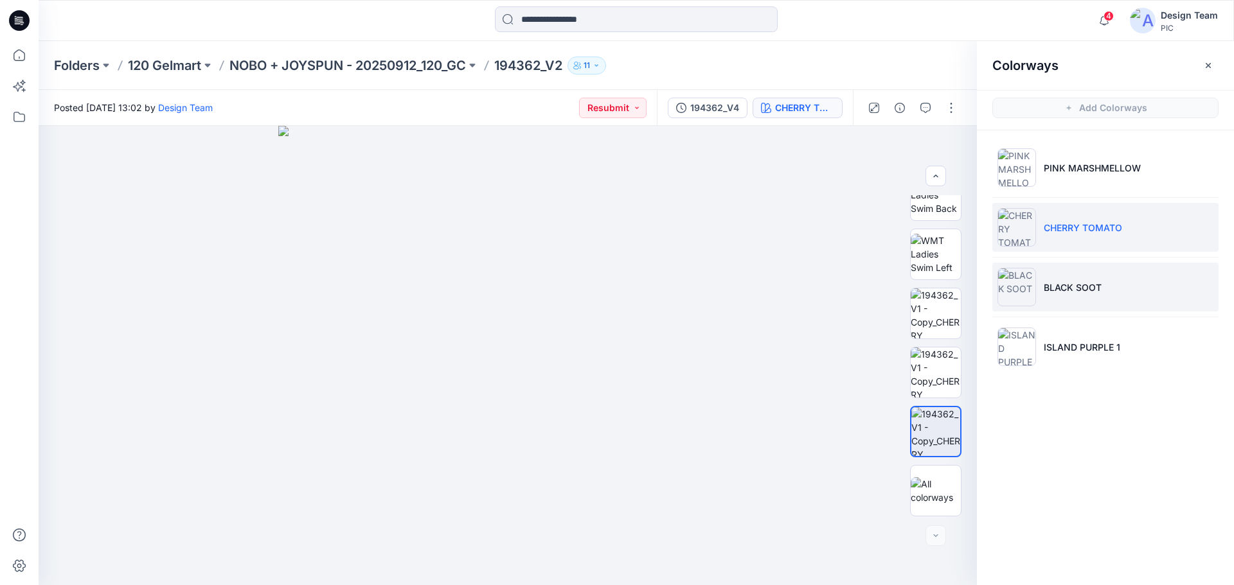
click at [1109, 290] on li "BLACK SOOT" at bounding box center [1105, 287] width 226 height 49
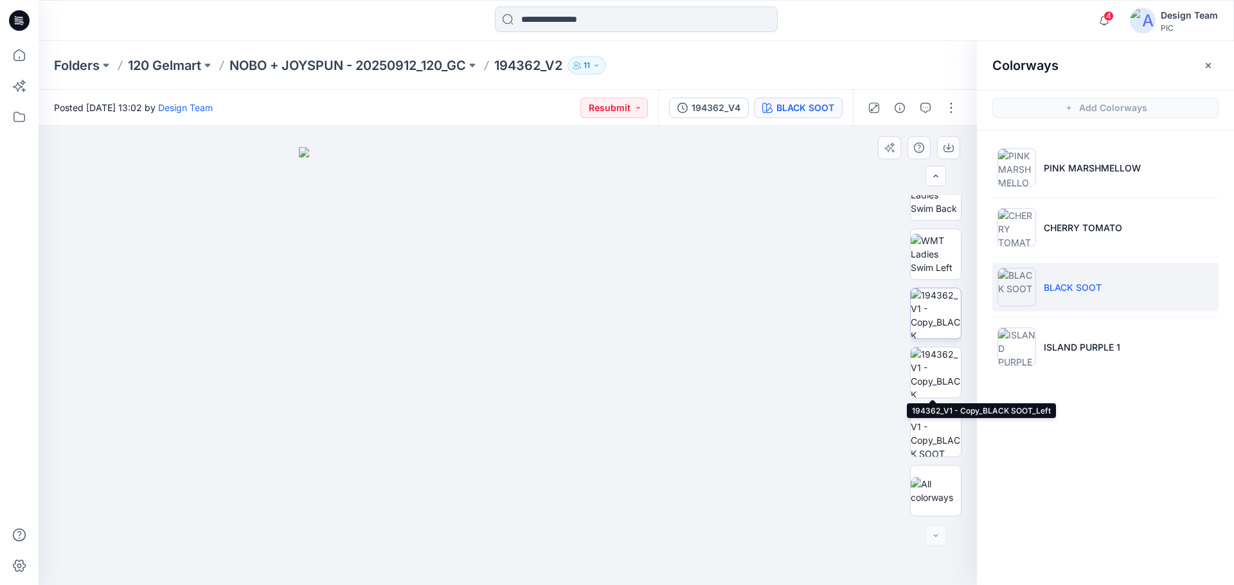
click at [931, 330] on img at bounding box center [936, 314] width 50 height 50
click at [940, 376] on img at bounding box center [936, 373] width 50 height 50
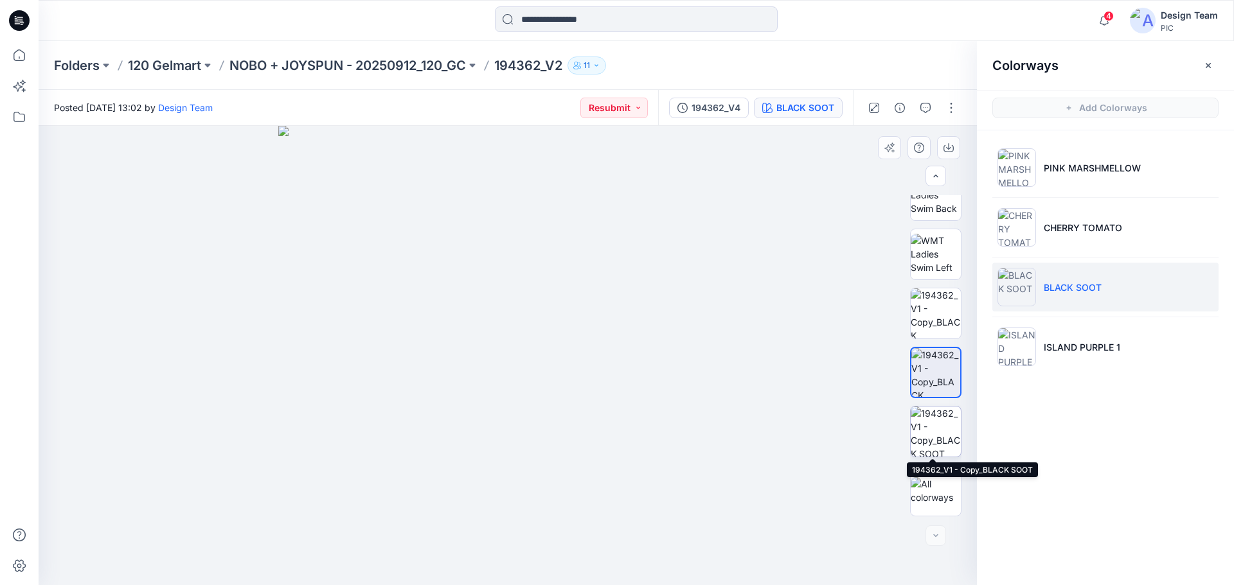
click at [939, 441] on img at bounding box center [936, 432] width 50 height 50
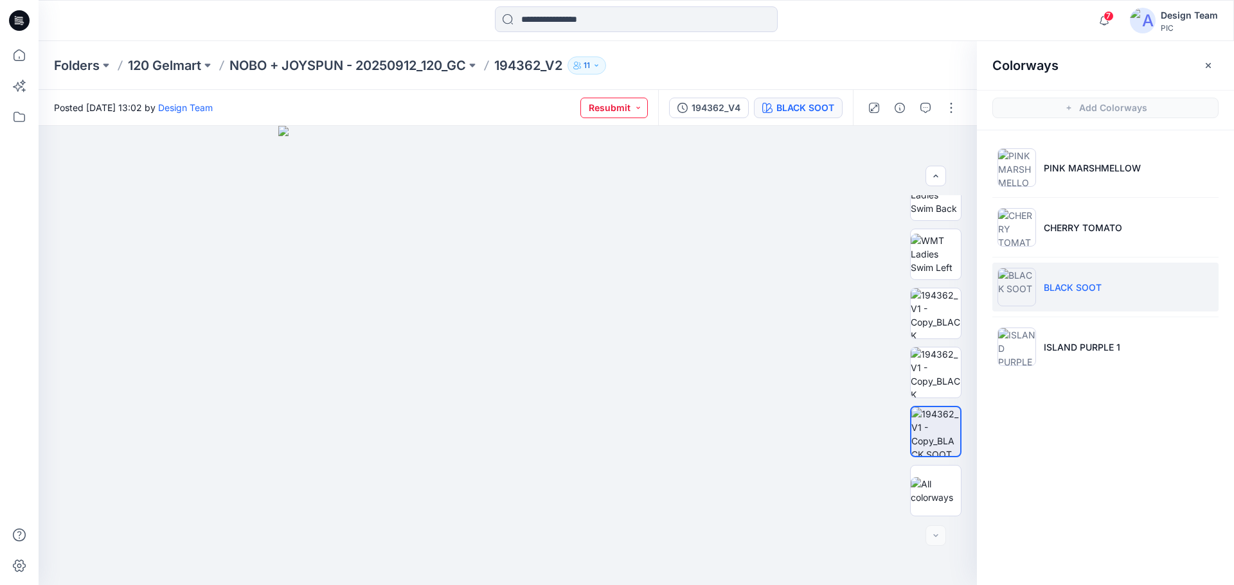
click at [628, 102] on button "Resubmit" at bounding box center [613, 108] width 67 height 21
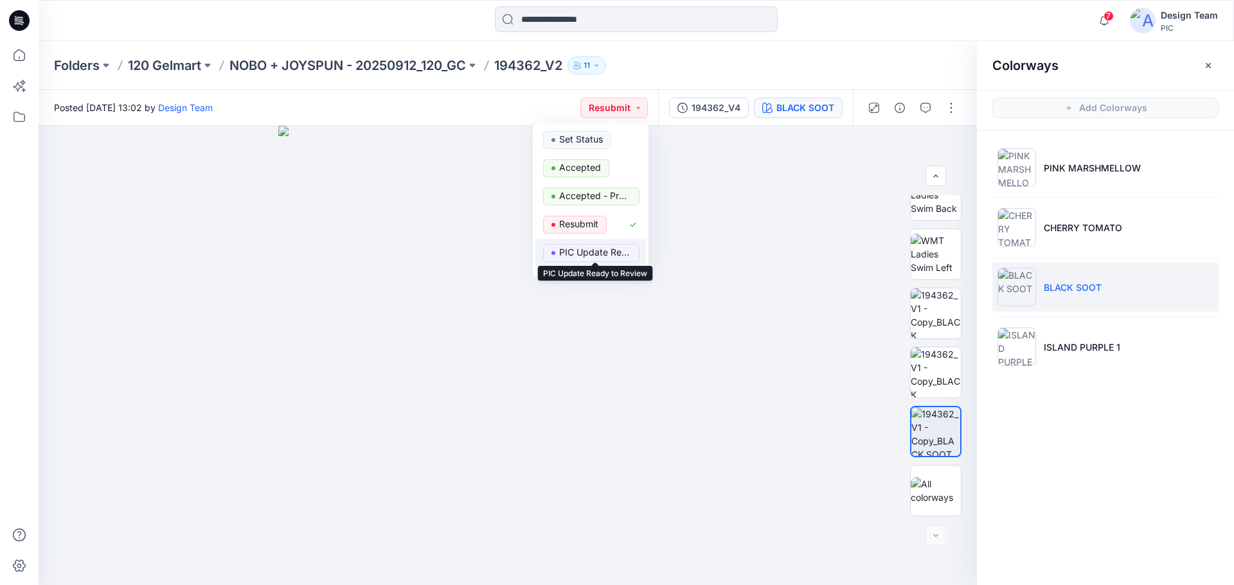
click at [573, 252] on p "PIC Update Ready to Review" at bounding box center [595, 252] width 72 height 17
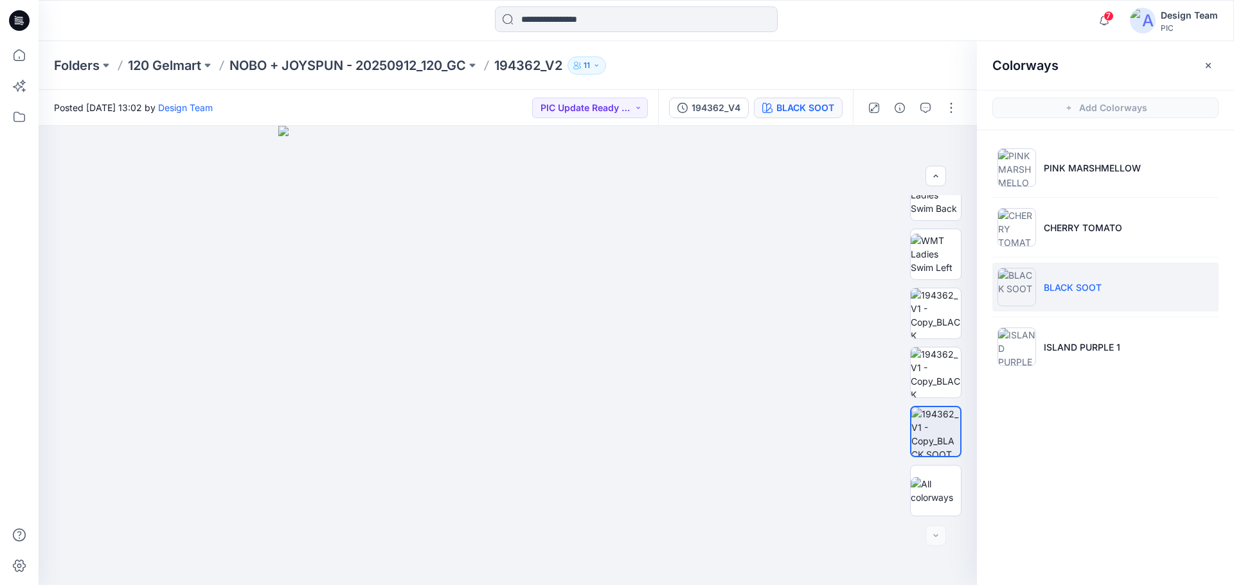
click at [697, 40] on div "7 Notifications Your style 194357_V2 has been updated with 194357_V2 version 8 …" at bounding box center [636, 20] width 1195 height 41
click at [362, 68] on p "NOBO + JOYSPUN - 20250912_120_GC" at bounding box center [347, 66] width 236 height 18
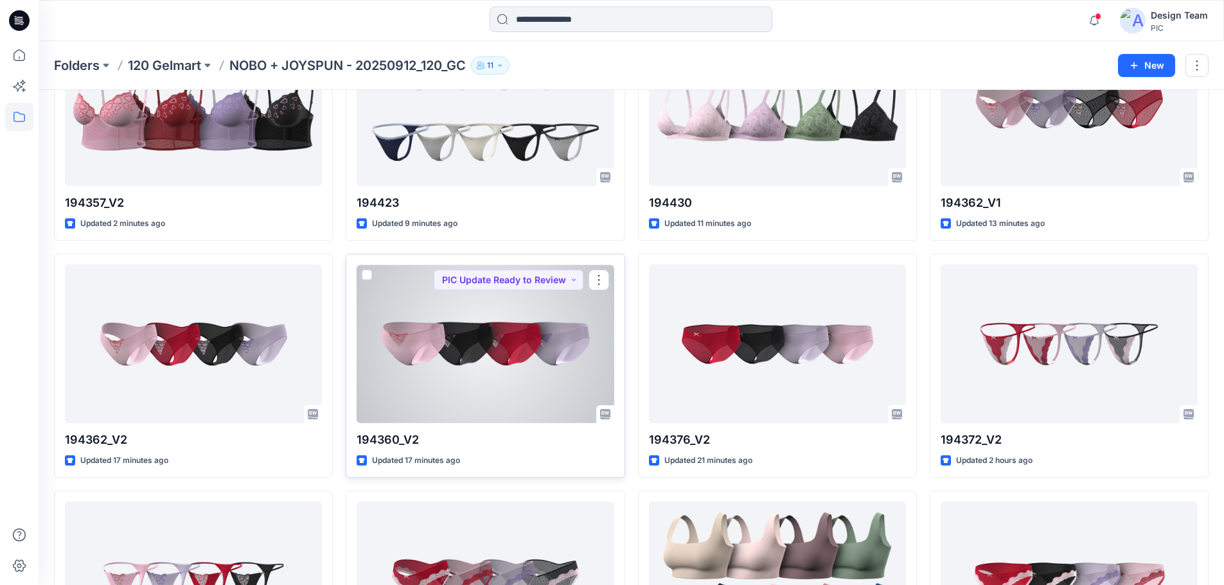
scroll to position [129, 0]
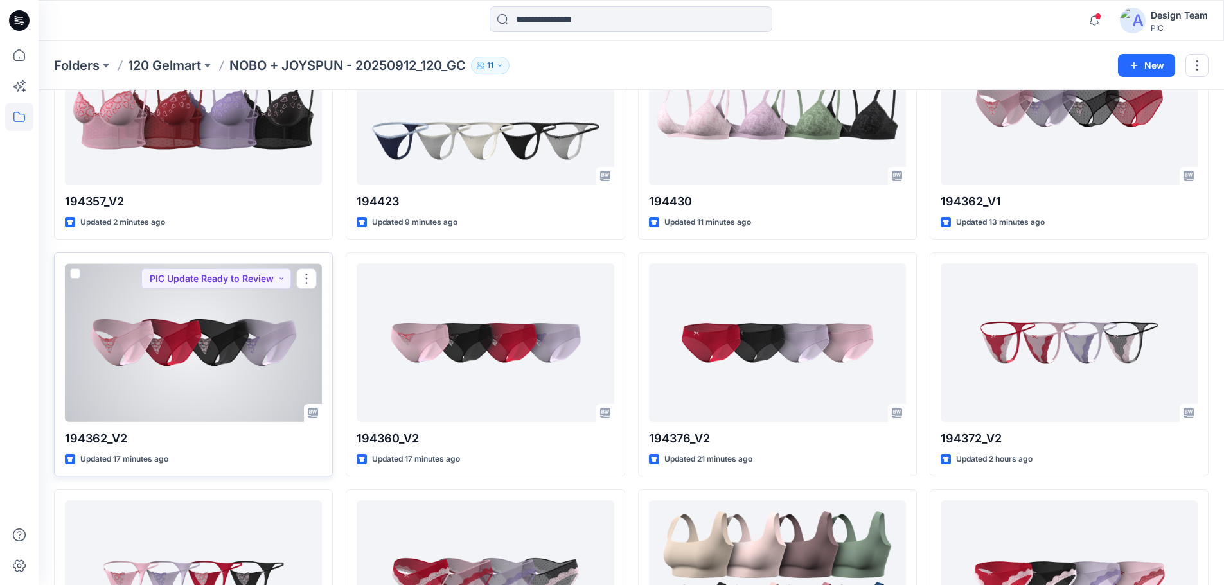
click at [227, 344] on div at bounding box center [193, 342] width 257 height 159
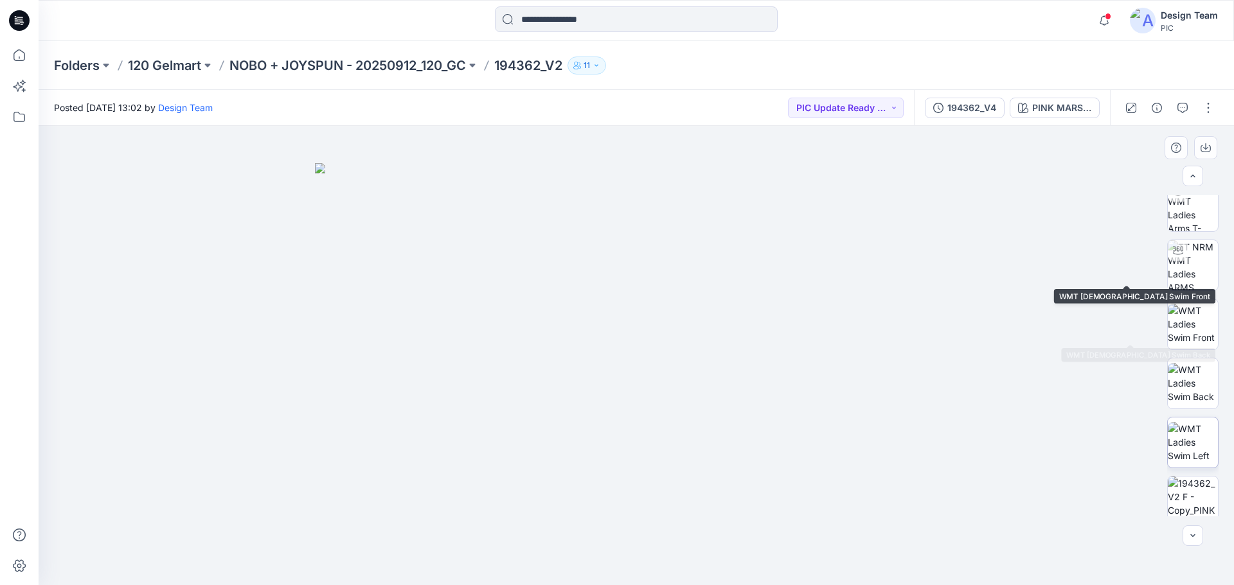
scroll to position [257, 0]
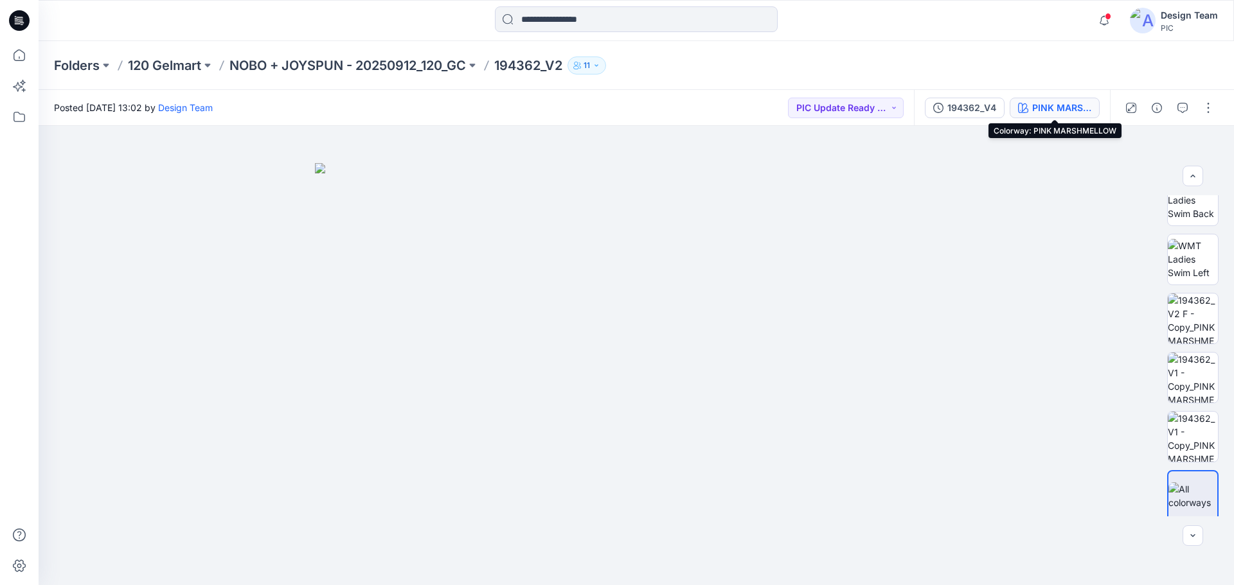
click at [1046, 107] on div "PINK MARSHMELLOW" at bounding box center [1061, 108] width 59 height 14
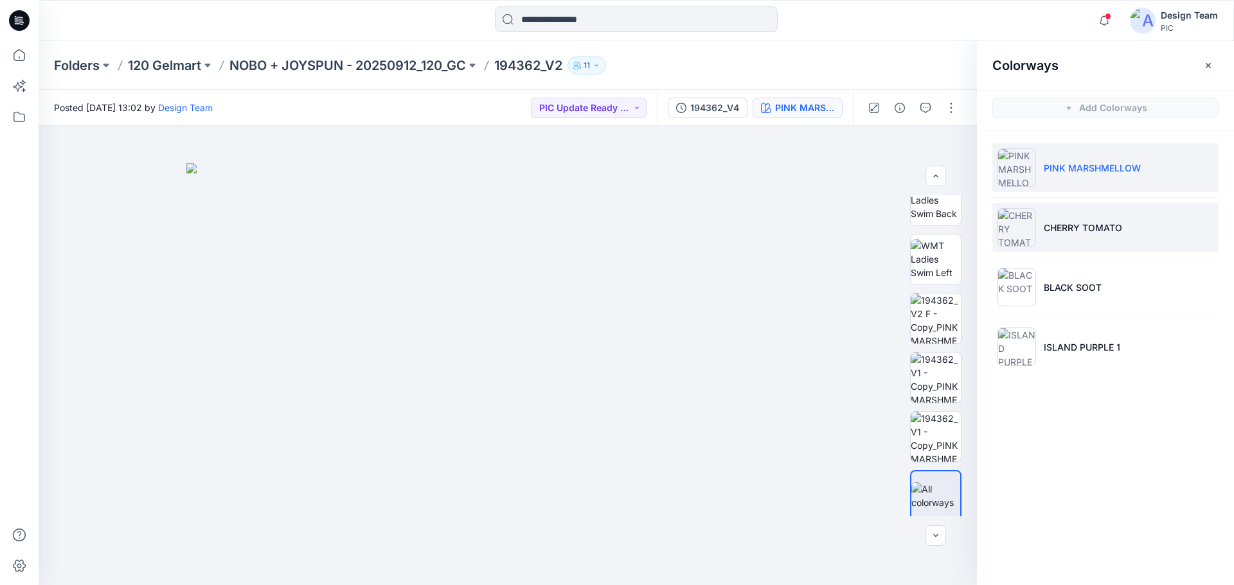
click at [1087, 233] on p "CHERRY TOMATO" at bounding box center [1083, 227] width 78 height 13
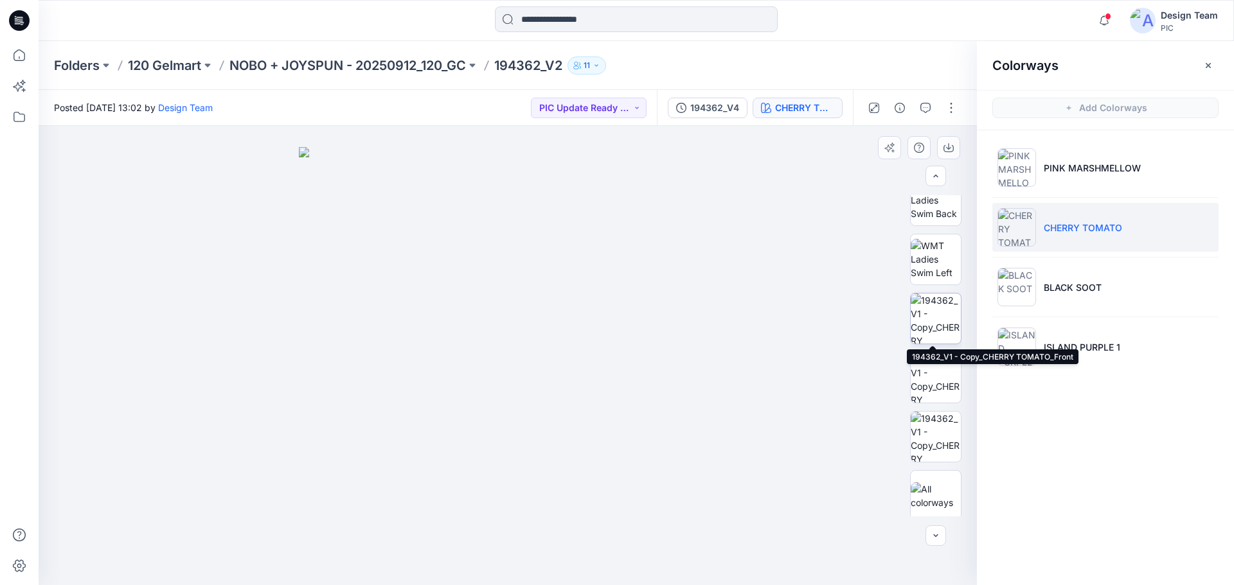
click at [934, 325] on img at bounding box center [936, 319] width 50 height 50
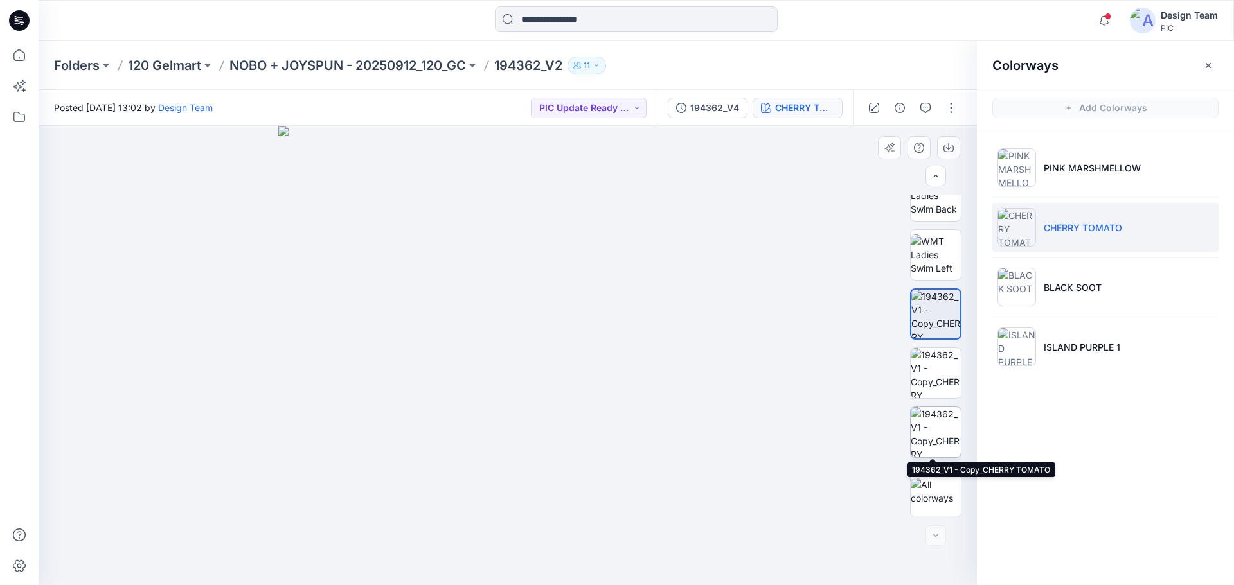
scroll to position [262, 0]
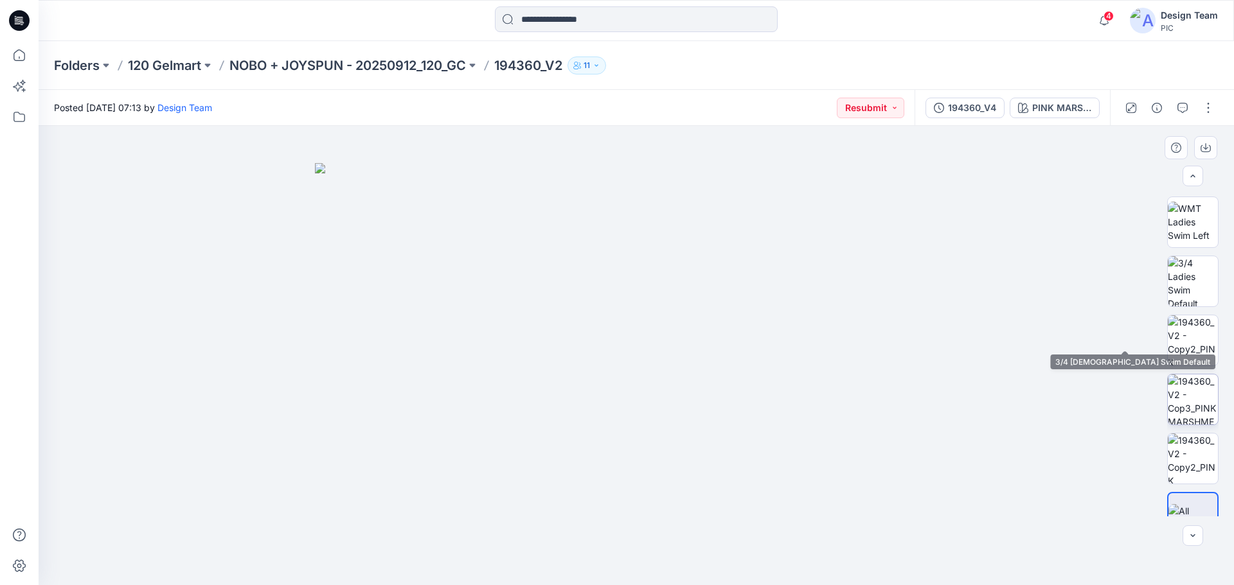
scroll to position [262, 0]
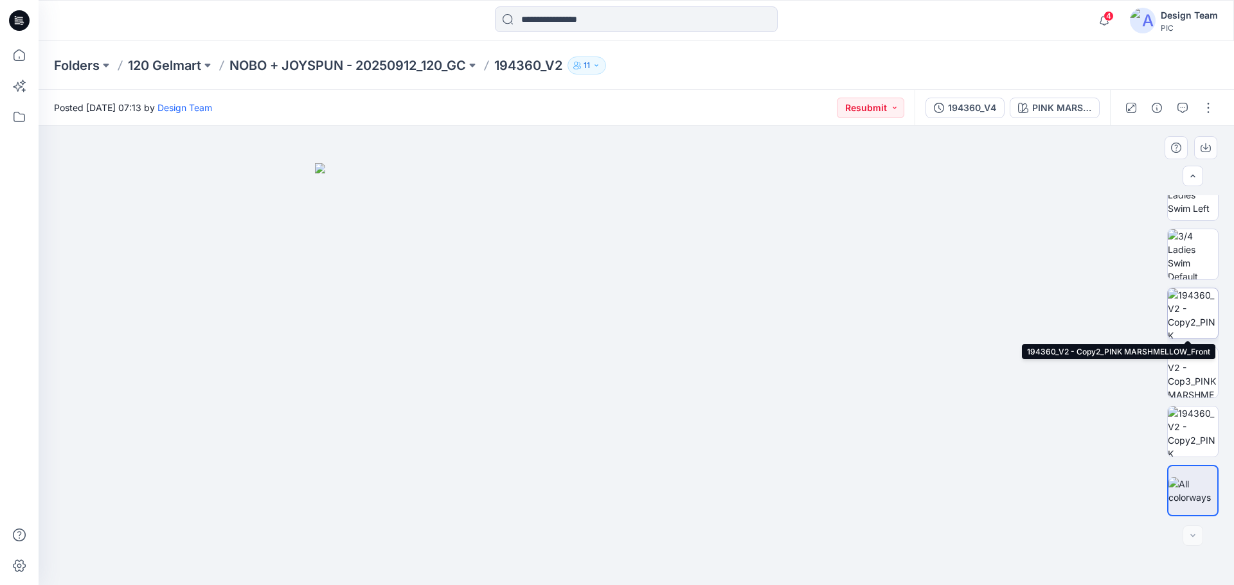
click at [1189, 308] on img at bounding box center [1193, 314] width 50 height 50
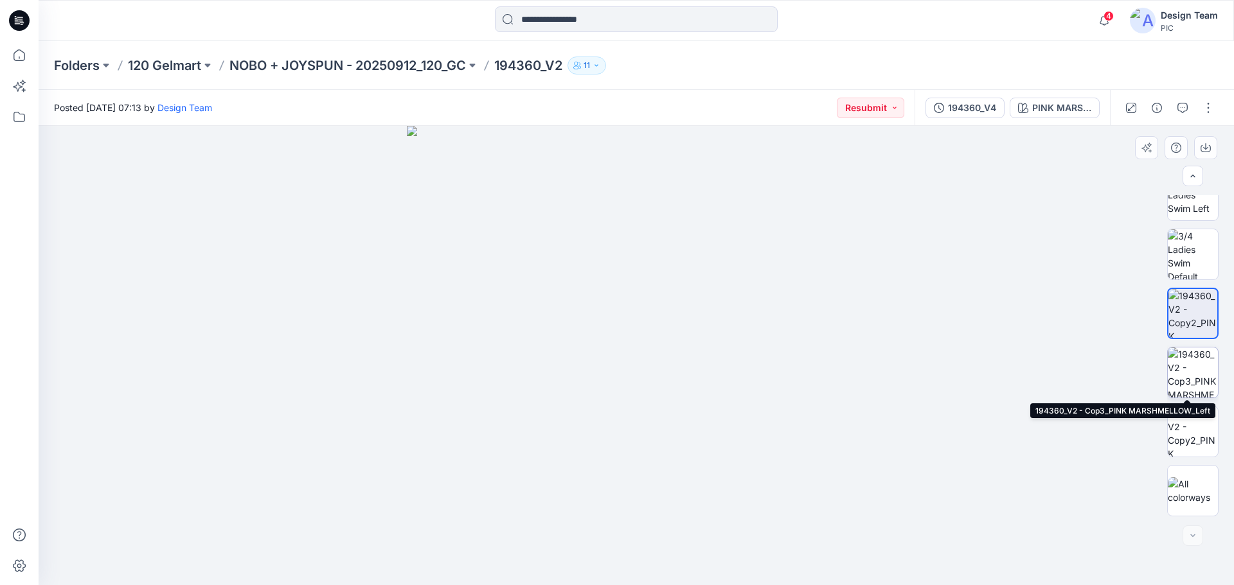
click at [1202, 376] on img at bounding box center [1193, 373] width 50 height 50
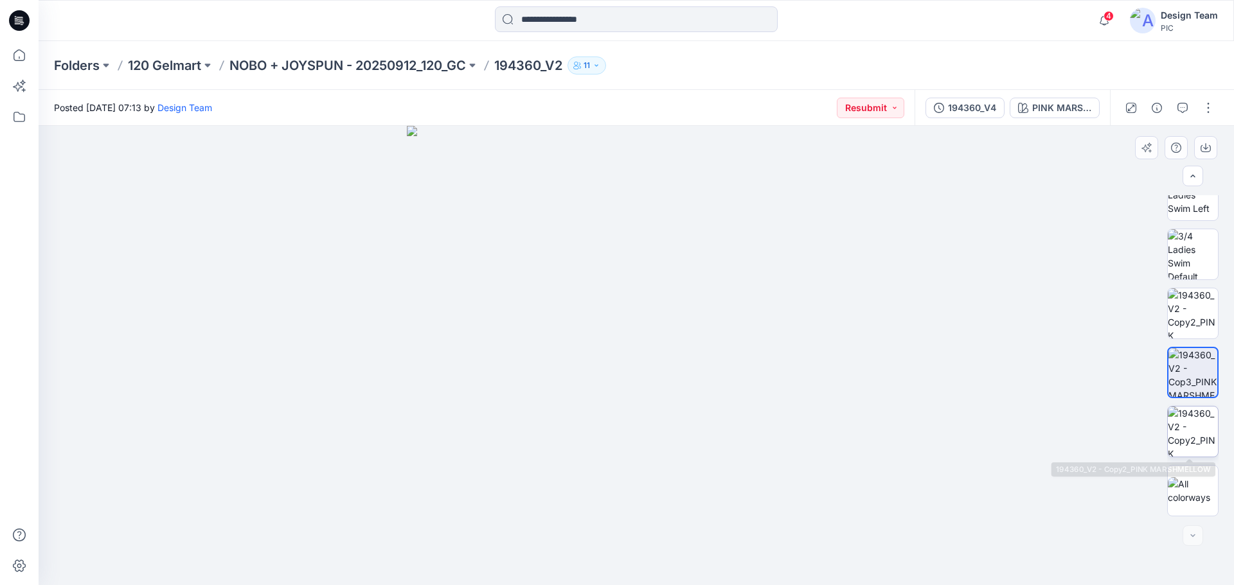
click at [1175, 429] on img at bounding box center [1193, 432] width 50 height 50
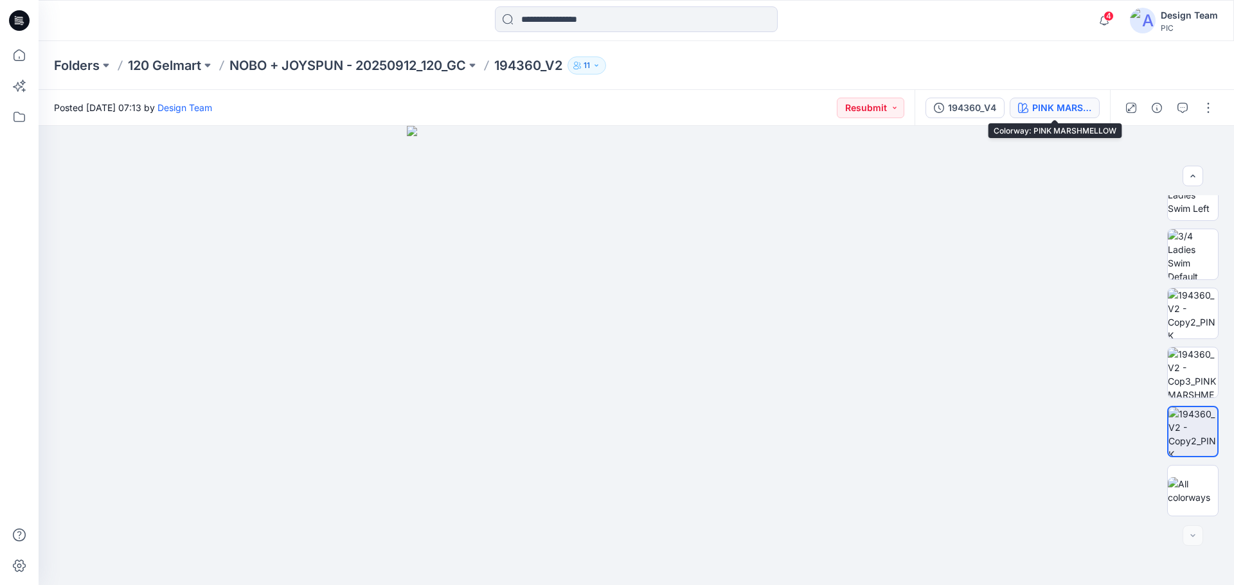
click at [1060, 107] on div "PINK MARSHMELLOW" at bounding box center [1061, 108] width 59 height 14
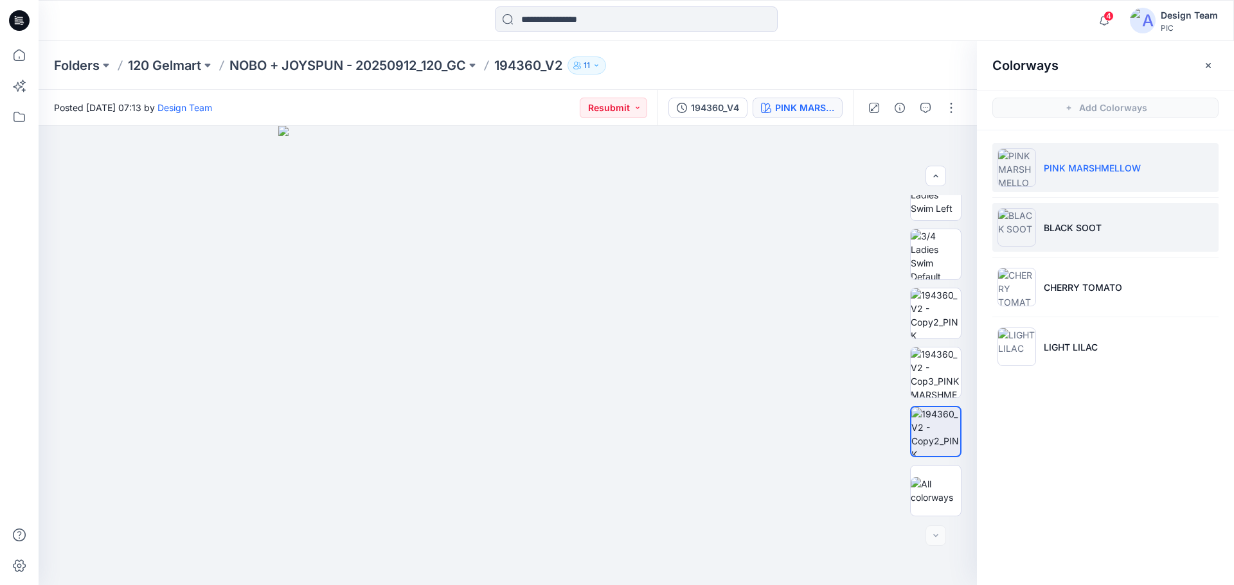
click at [1096, 234] on p "BLACK SOOT" at bounding box center [1073, 227] width 58 height 13
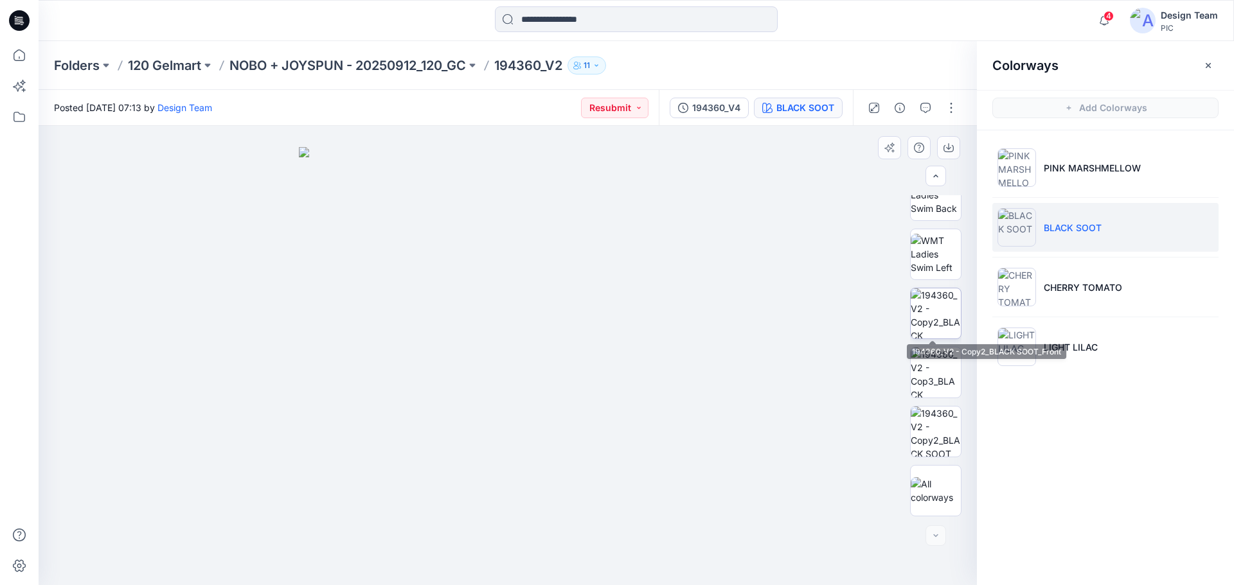
click at [926, 316] on img at bounding box center [936, 314] width 50 height 50
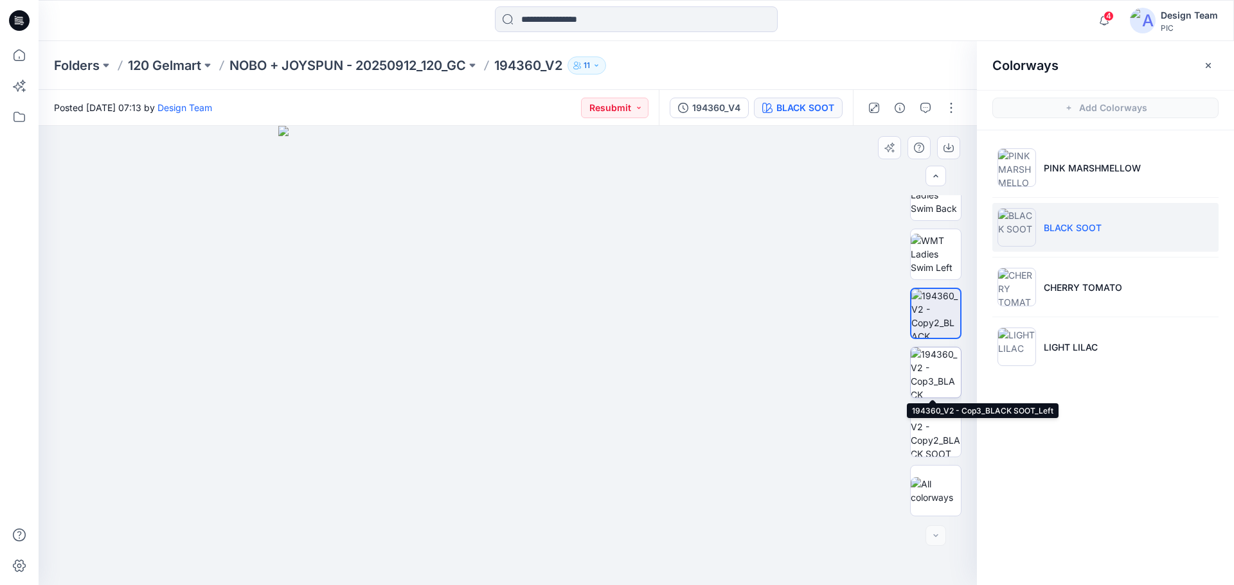
click at [936, 366] on img at bounding box center [936, 373] width 50 height 50
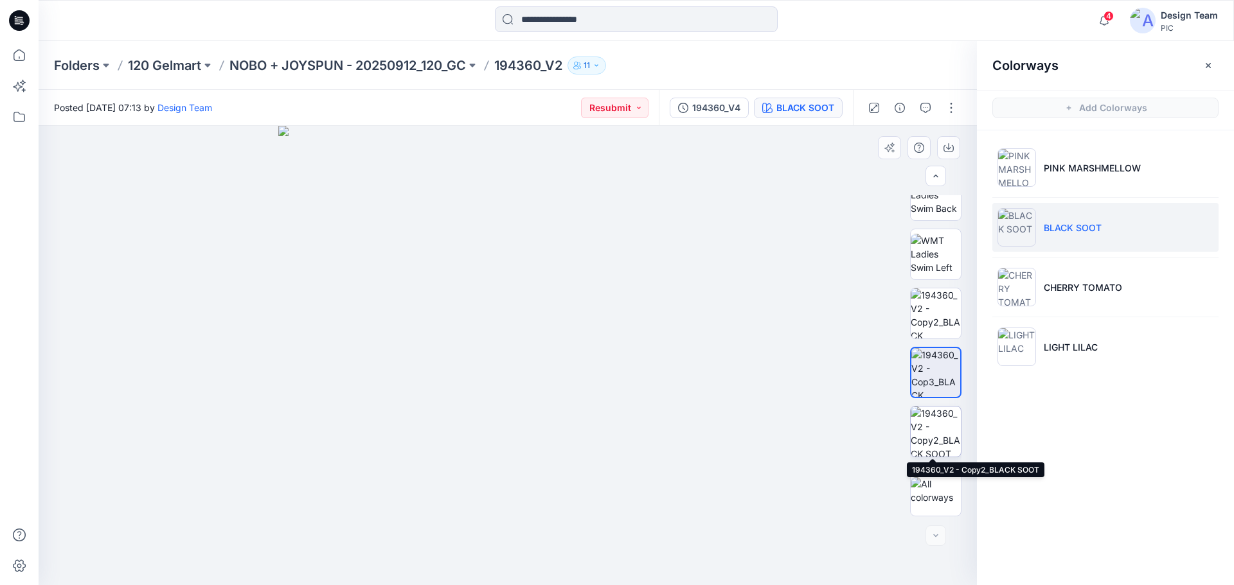
click at [943, 429] on img at bounding box center [936, 432] width 50 height 50
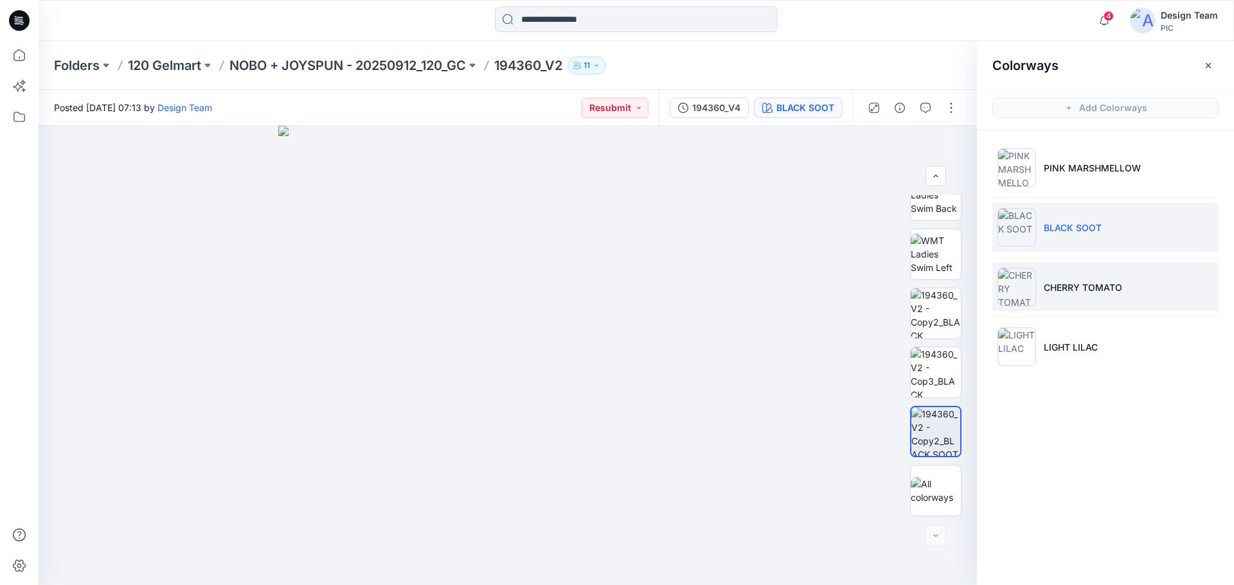
click at [1075, 285] on p "CHERRY TOMATO" at bounding box center [1083, 287] width 78 height 13
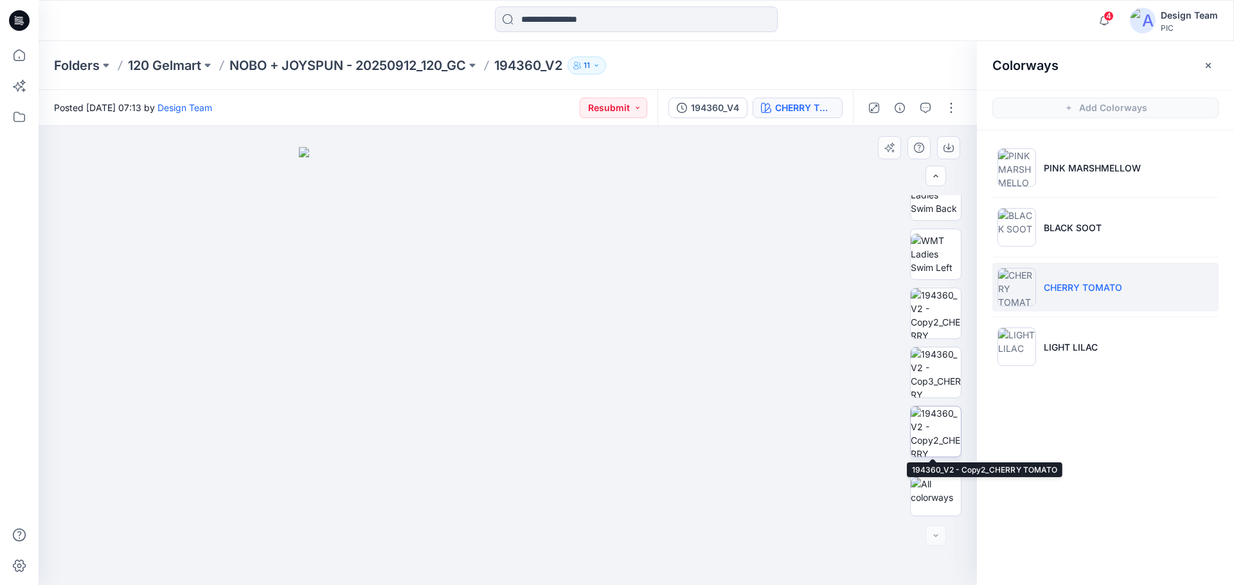
click at [929, 442] on img at bounding box center [936, 432] width 50 height 50
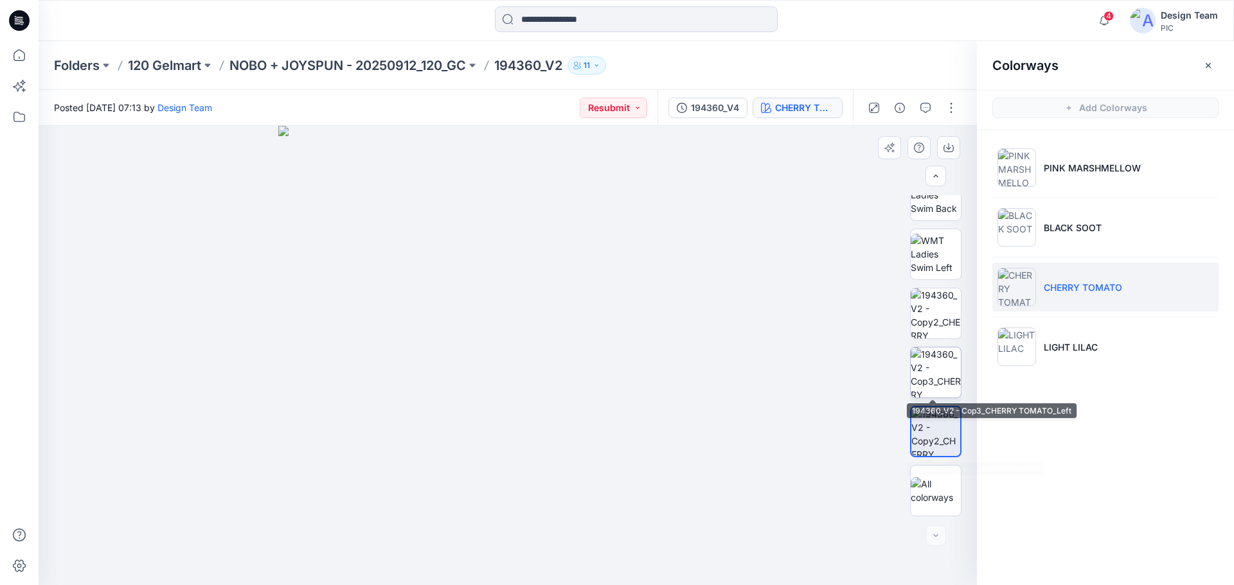
click at [938, 372] on img at bounding box center [936, 373] width 50 height 50
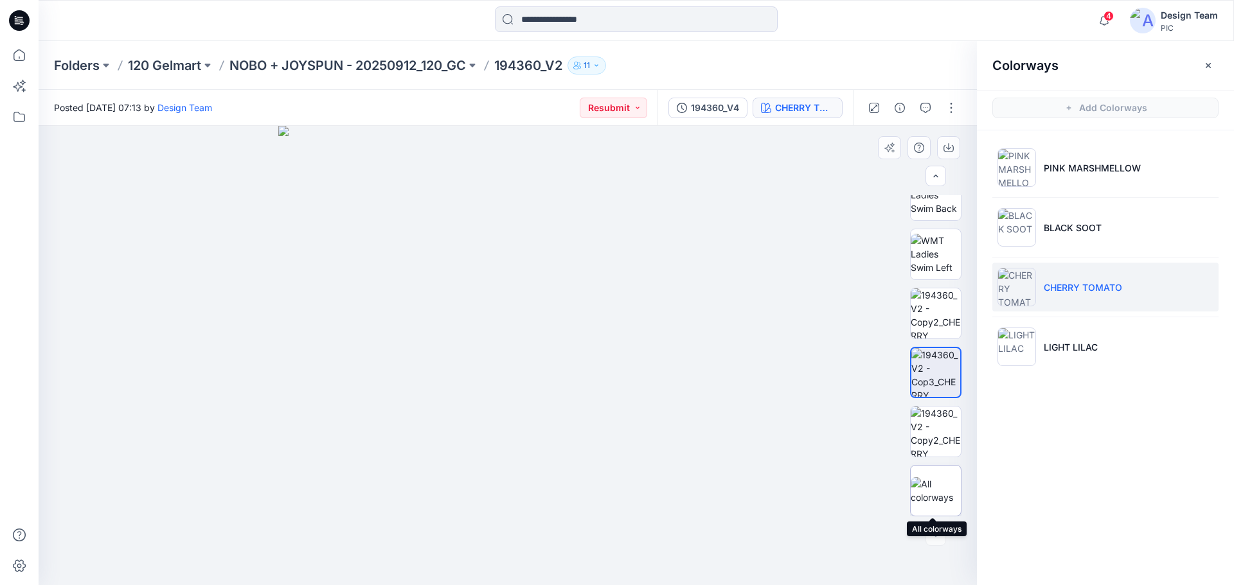
click at [947, 487] on img at bounding box center [936, 490] width 50 height 27
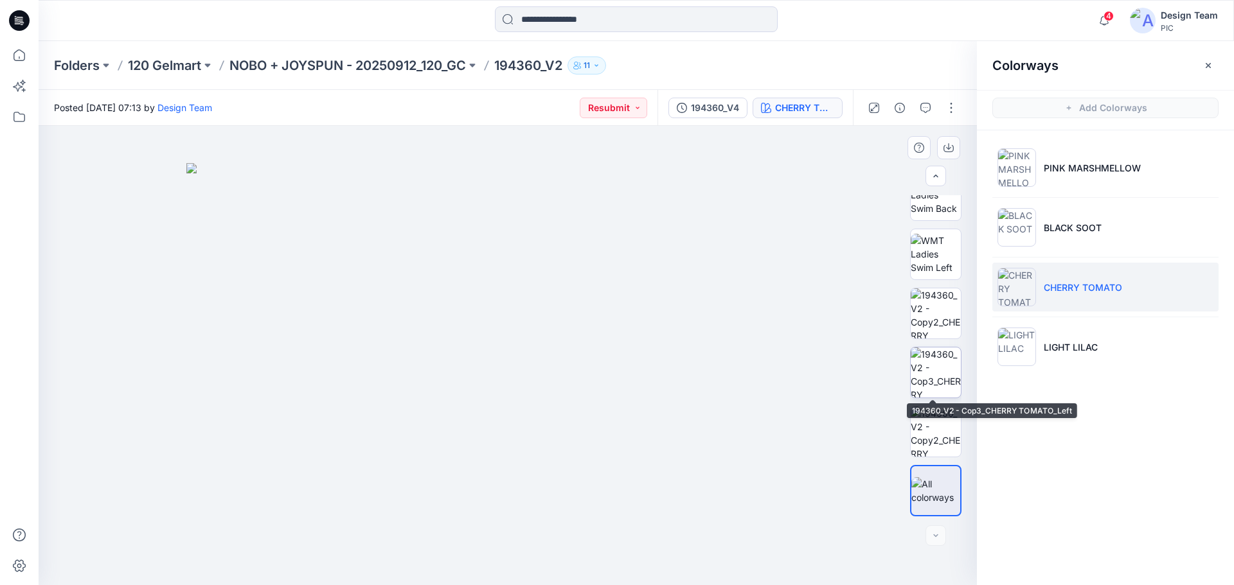
click at [931, 372] on img at bounding box center [936, 373] width 50 height 50
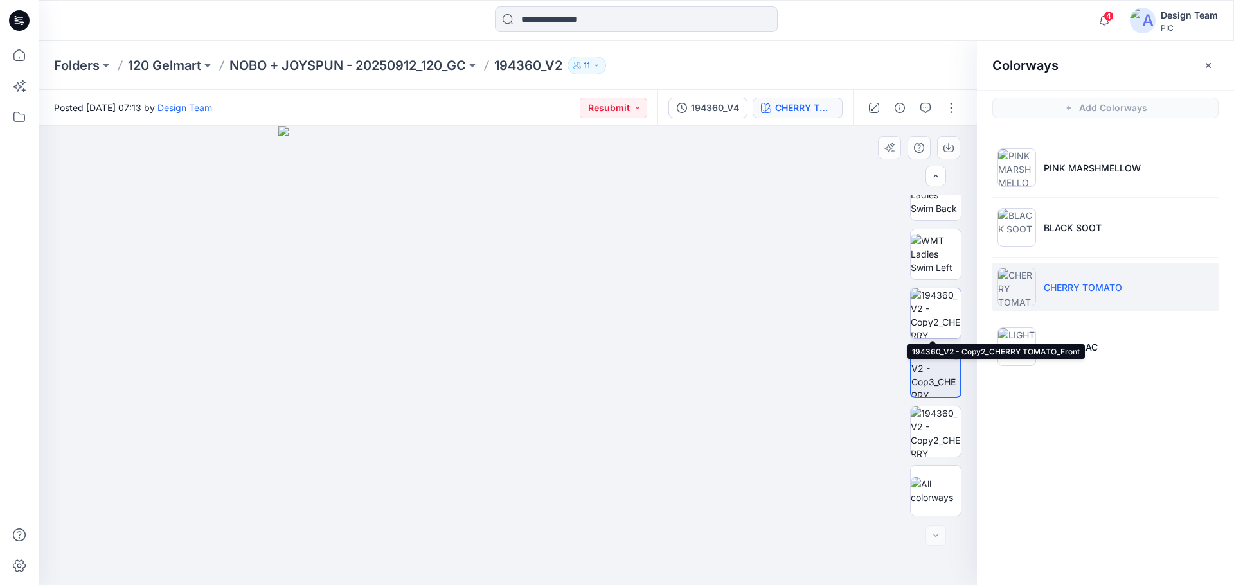
click at [934, 314] on img at bounding box center [936, 314] width 50 height 50
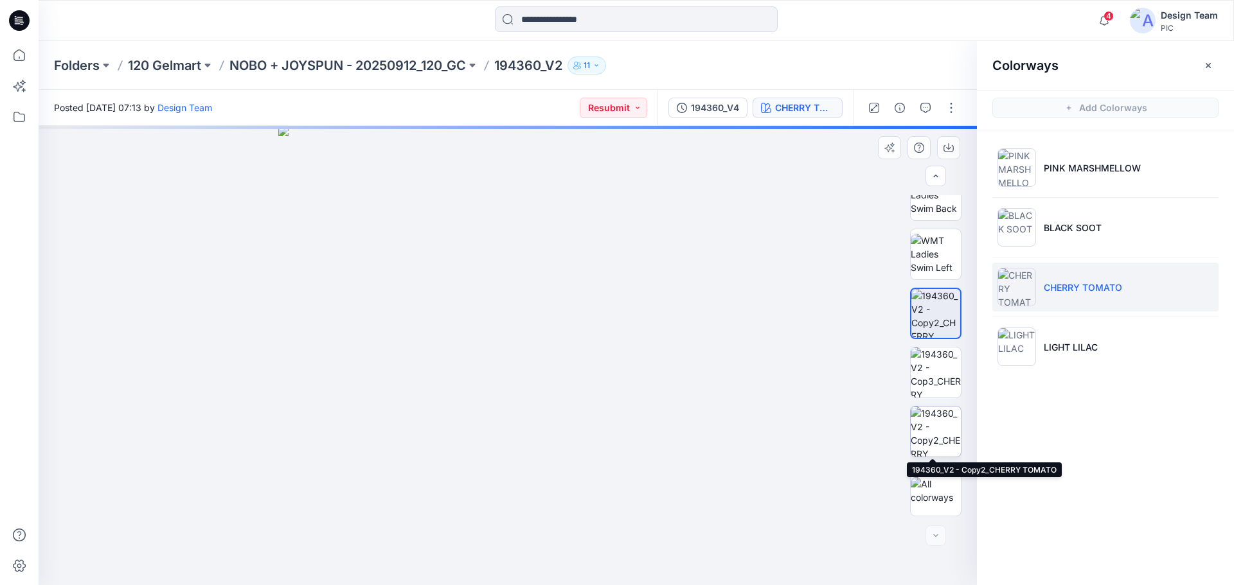
click at [935, 438] on img at bounding box center [936, 432] width 50 height 50
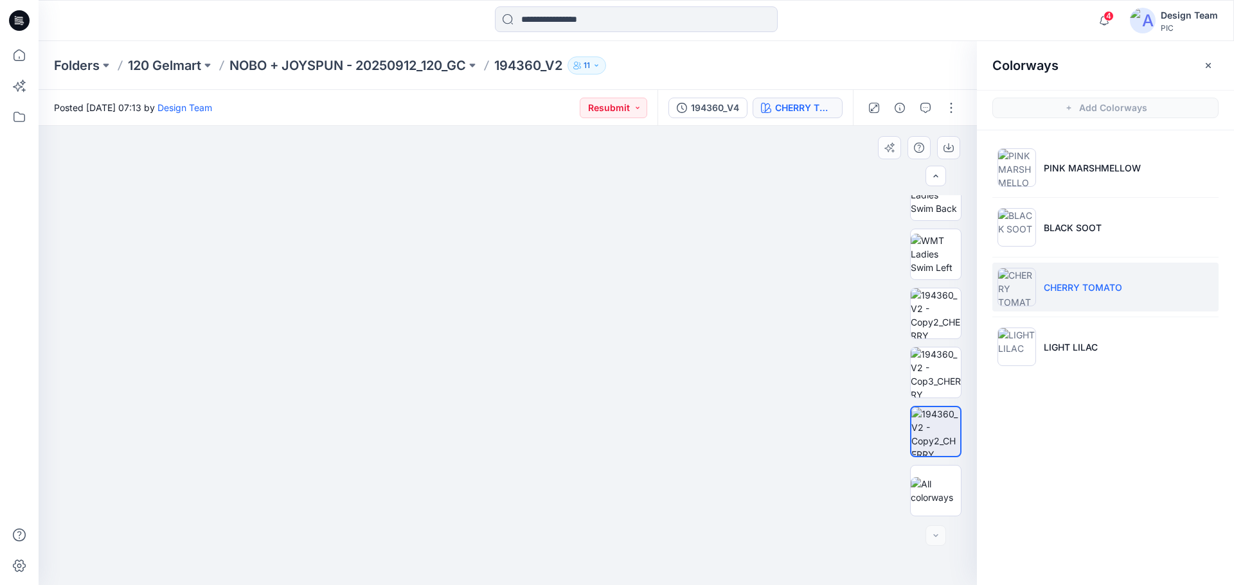
drag, startPoint x: 303, startPoint y: 399, endPoint x: 350, endPoint y: 351, distance: 67.3
click at [409, 66] on p "NOBO + JOYSPUN - 20250912_120_GC" at bounding box center [347, 66] width 236 height 18
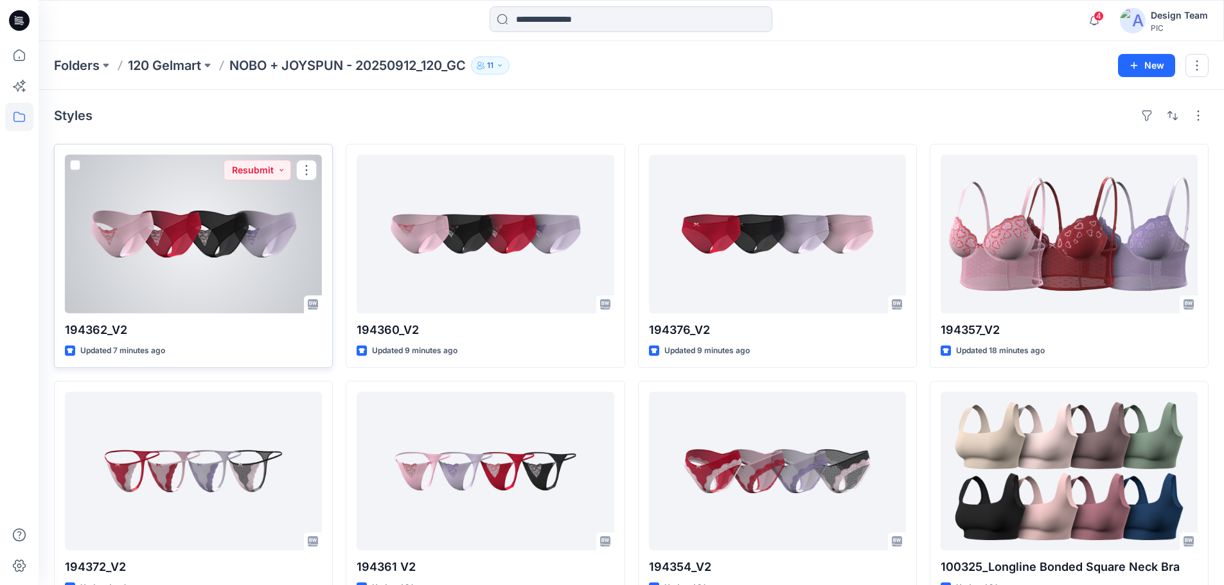
click at [177, 267] on div at bounding box center [193, 234] width 257 height 159
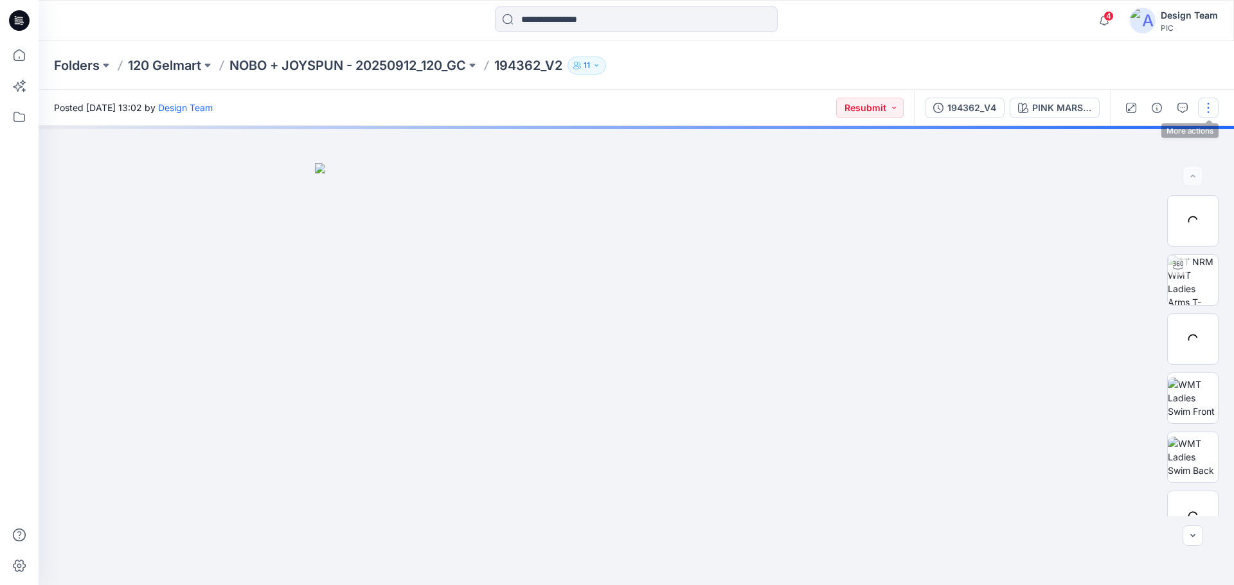
click at [1211, 107] on button "button" at bounding box center [1208, 108] width 21 height 21
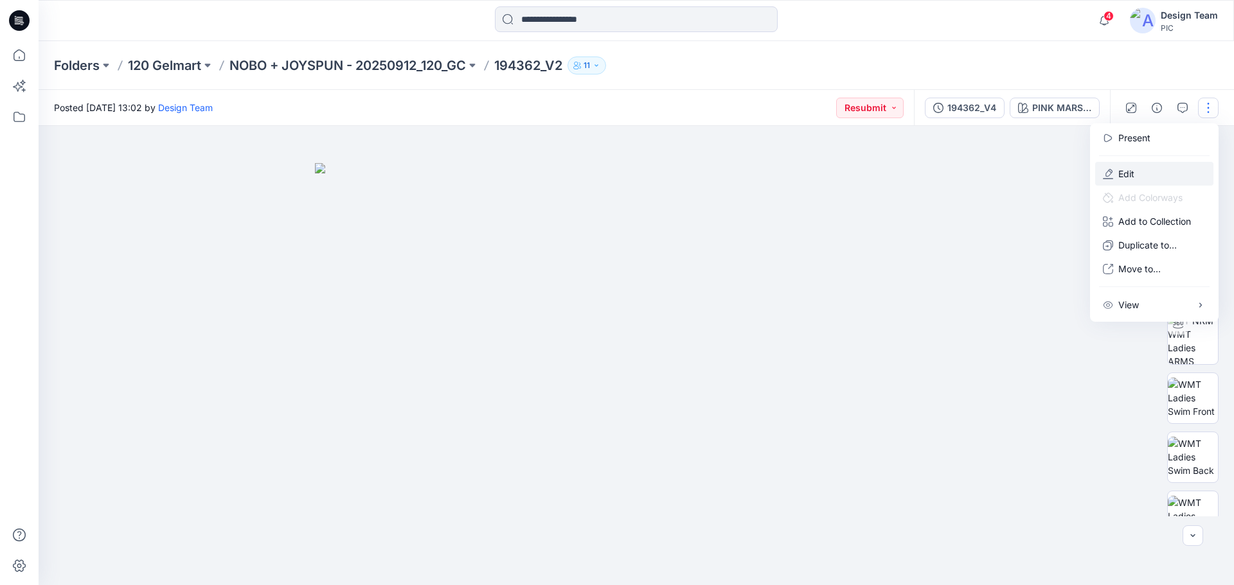
click at [1121, 175] on p "Edit" at bounding box center [1126, 173] width 16 height 13
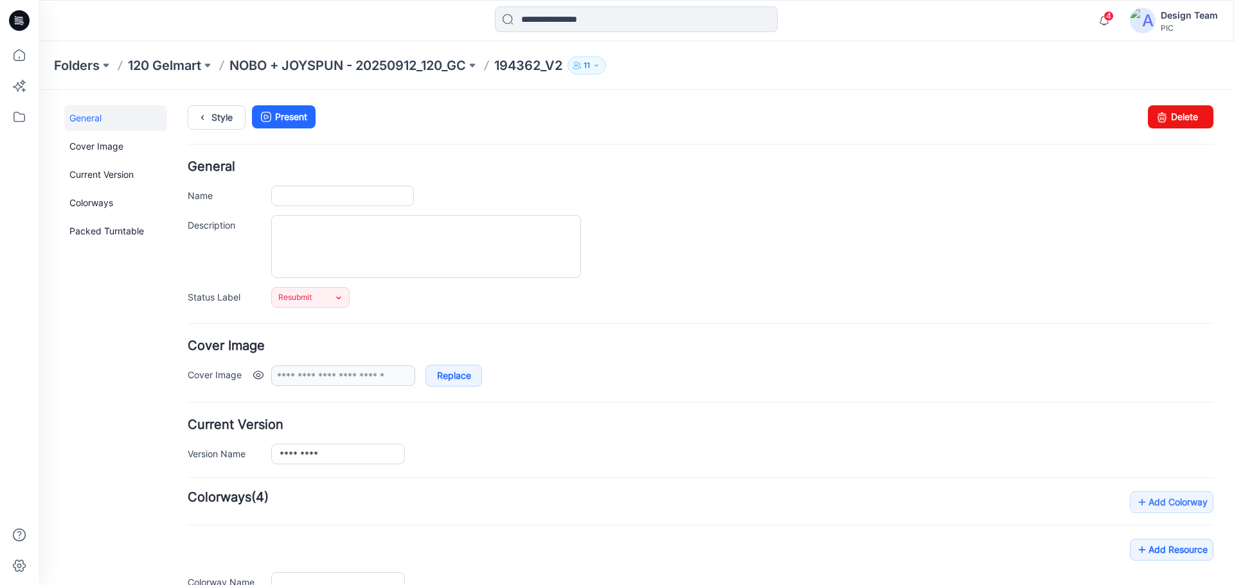
type input "*********"
type input "**********"
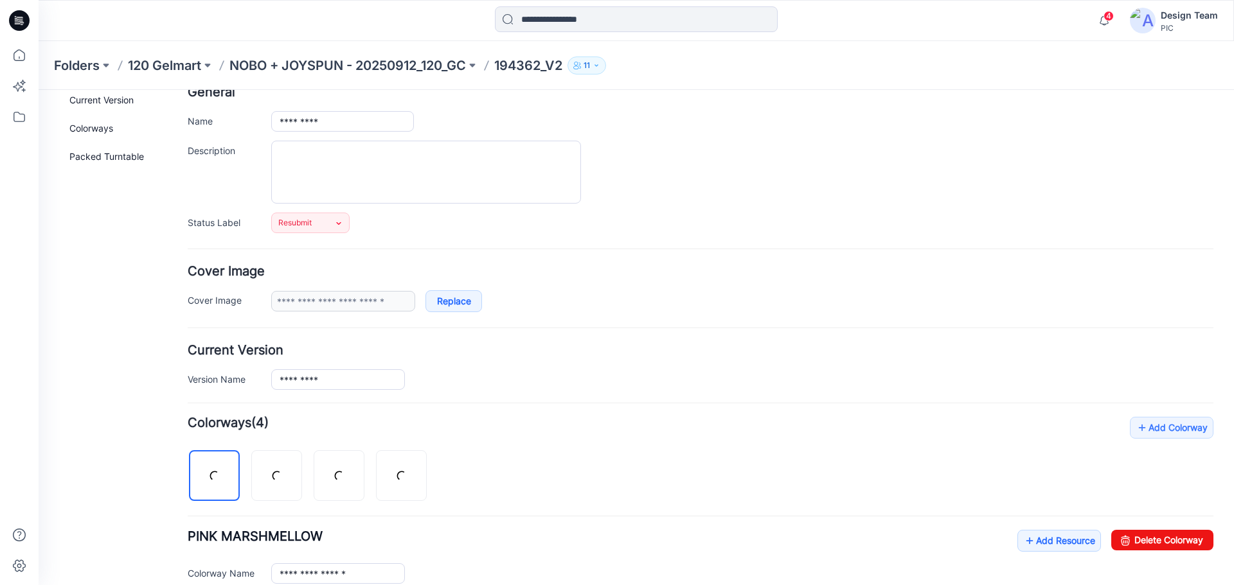
scroll to position [321, 0]
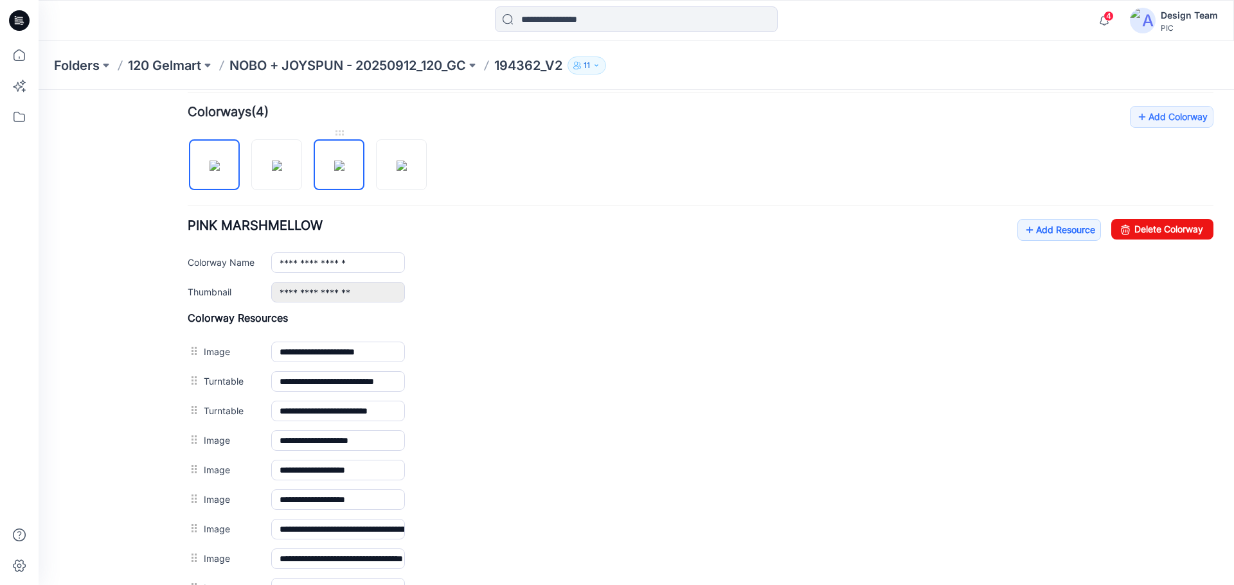
click at [340, 171] on img at bounding box center [339, 166] width 10 height 10
click at [407, 161] on img at bounding box center [401, 166] width 10 height 10
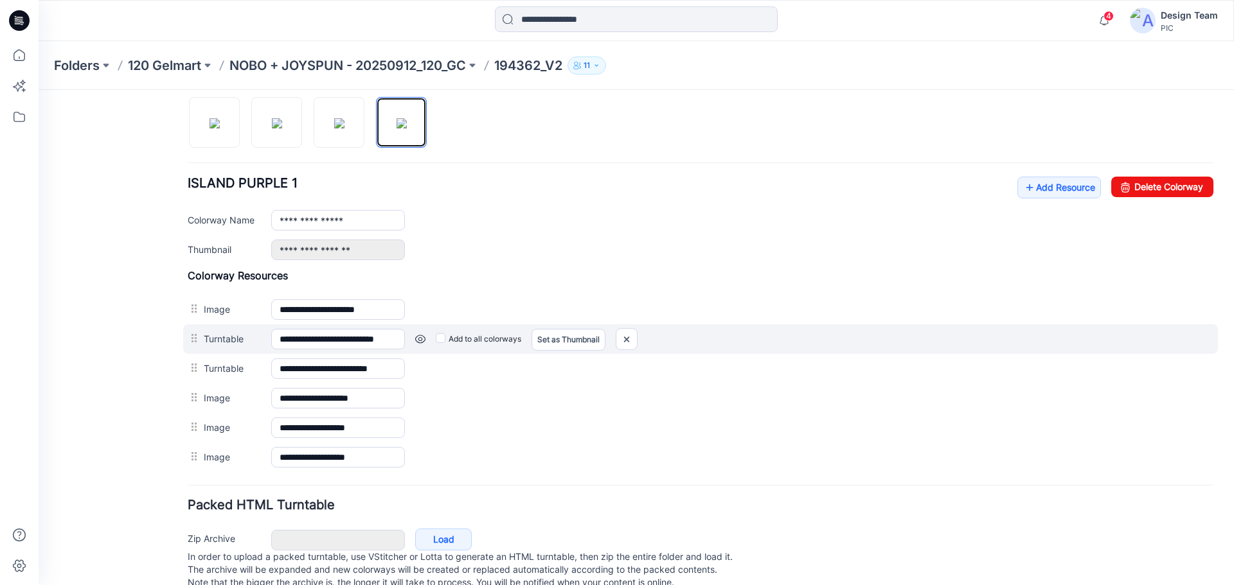
scroll to position [398, 0]
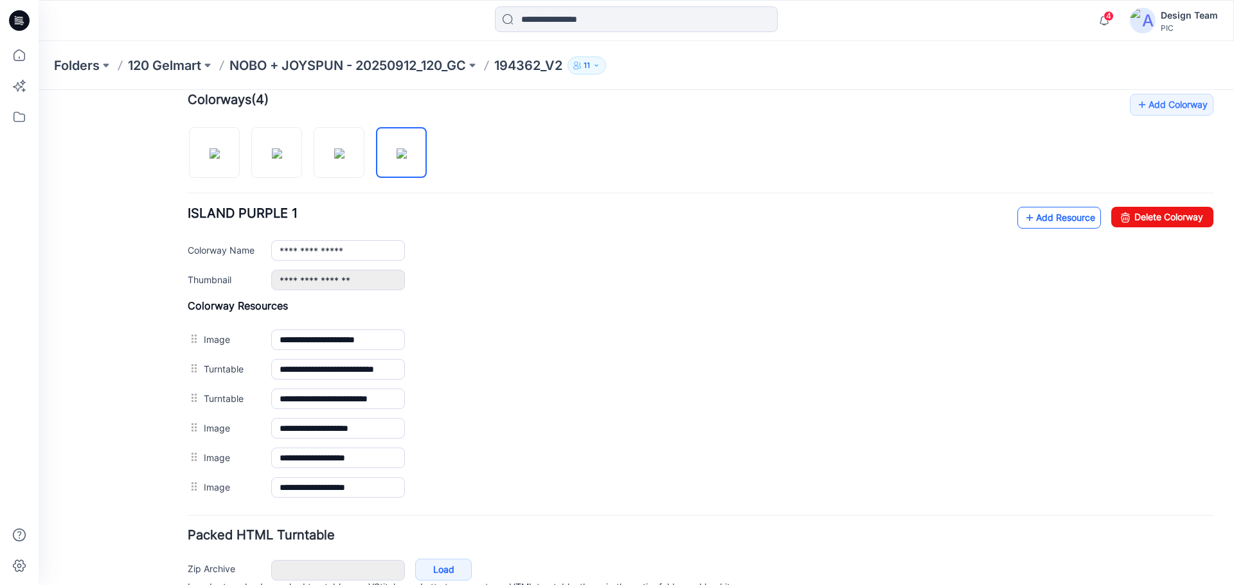
click at [1044, 217] on link "Add Resource" at bounding box center [1059, 218] width 84 height 22
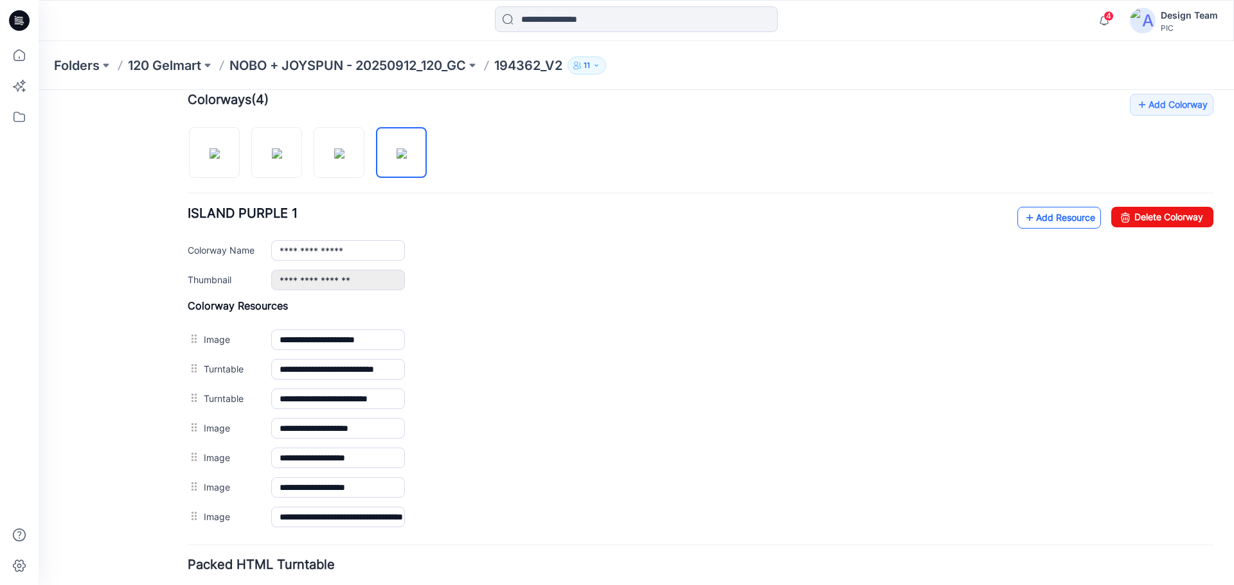
click at [1033, 218] on link "Add Resource" at bounding box center [1059, 218] width 84 height 22
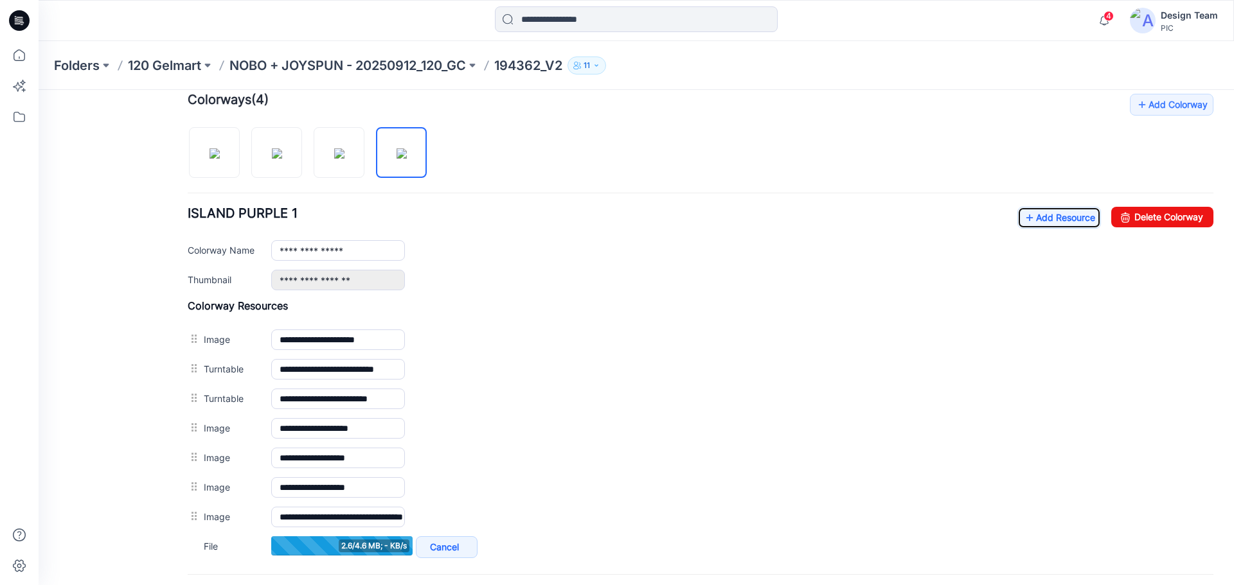
scroll to position [462, 0]
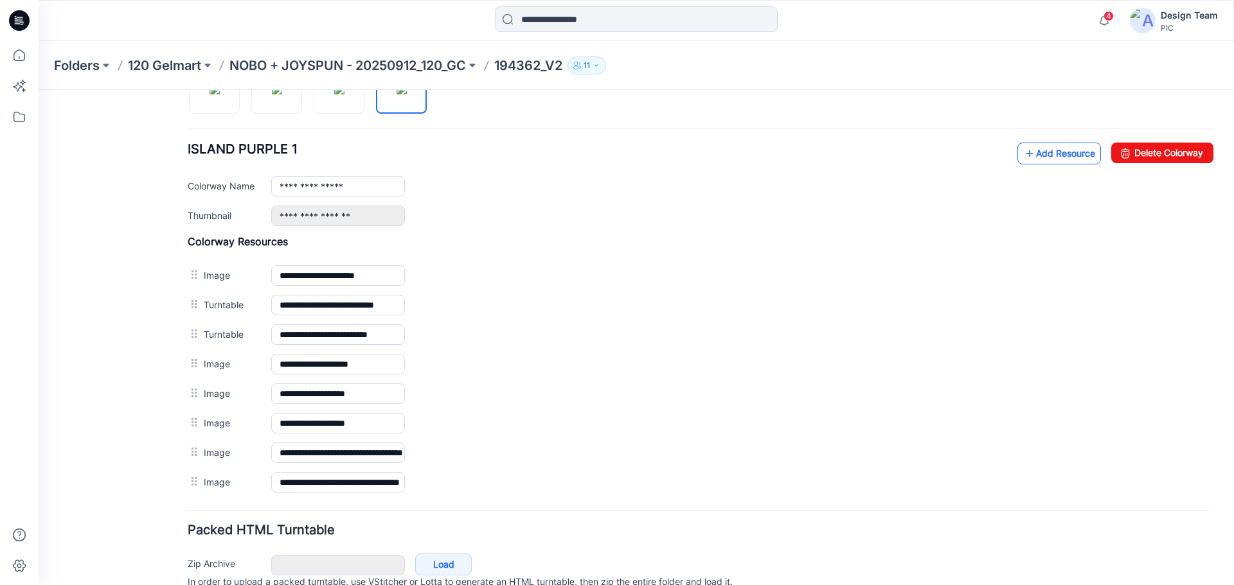
click at [1027, 152] on link "Add Resource" at bounding box center [1059, 154] width 84 height 22
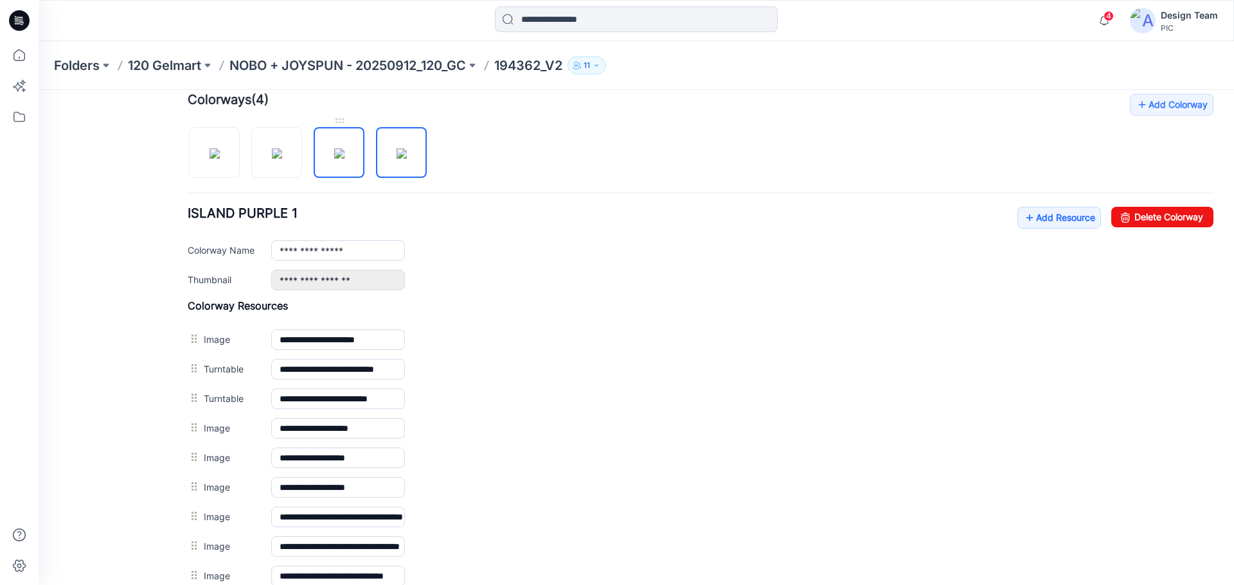
click at [334, 159] on img at bounding box center [339, 153] width 10 height 10
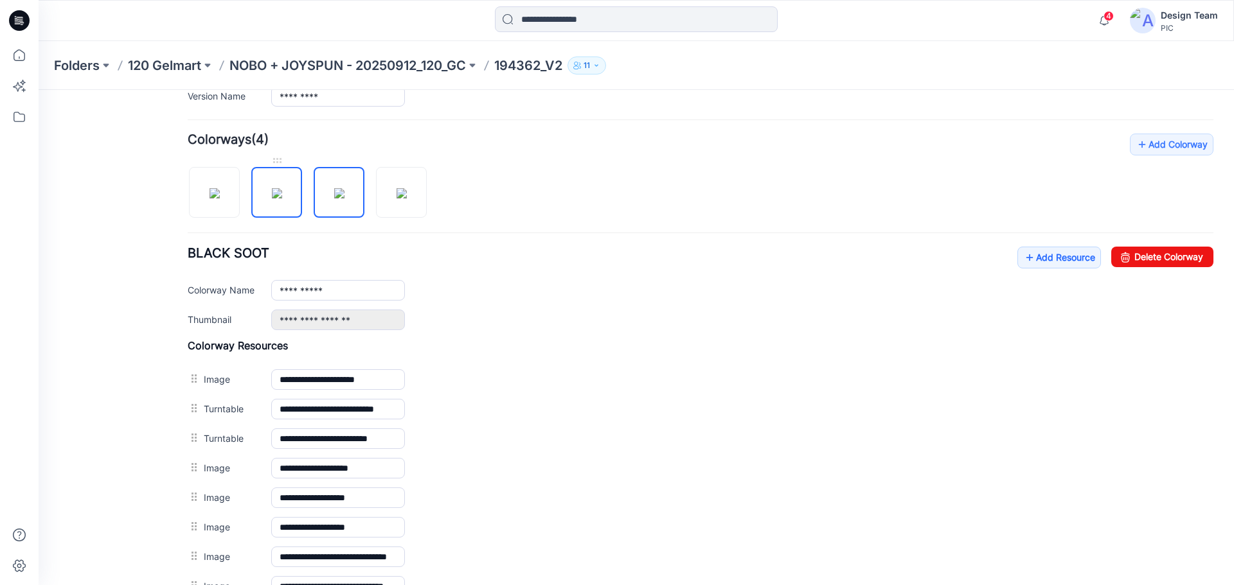
click at [282, 199] on img at bounding box center [277, 193] width 10 height 10
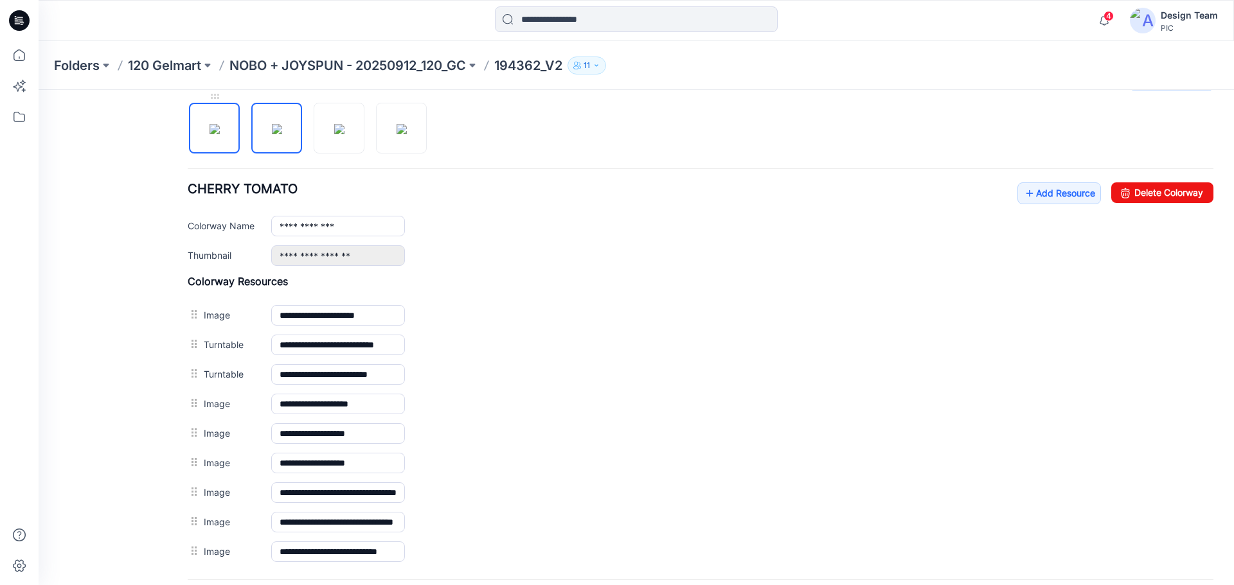
click at [214, 125] on img at bounding box center [214, 129] width 10 height 10
type input "**********"
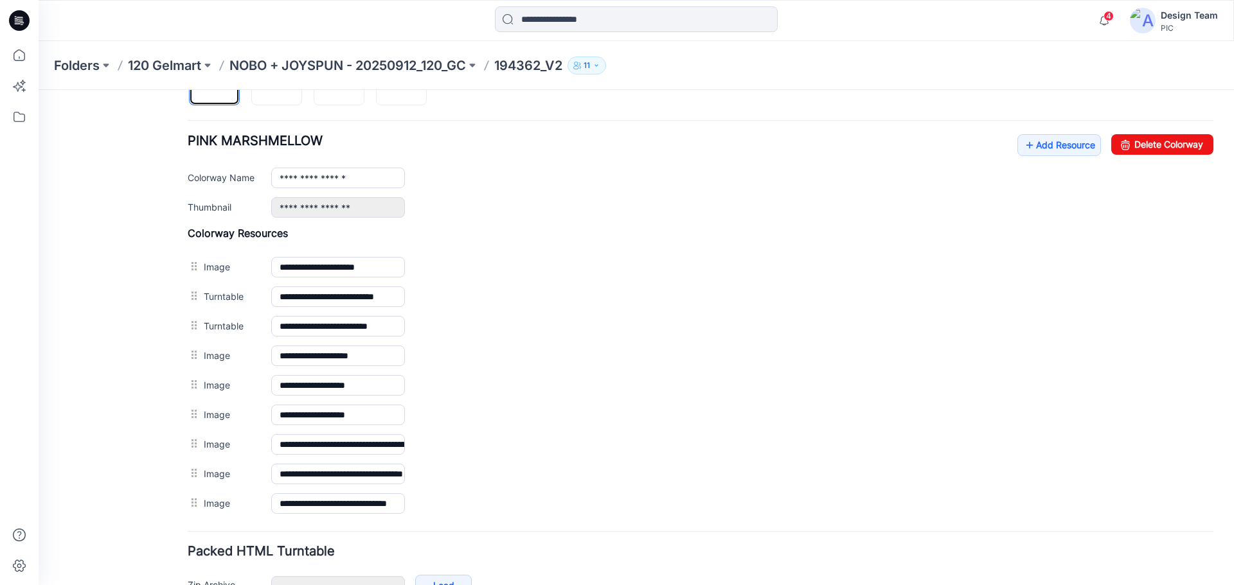
scroll to position [551, 0]
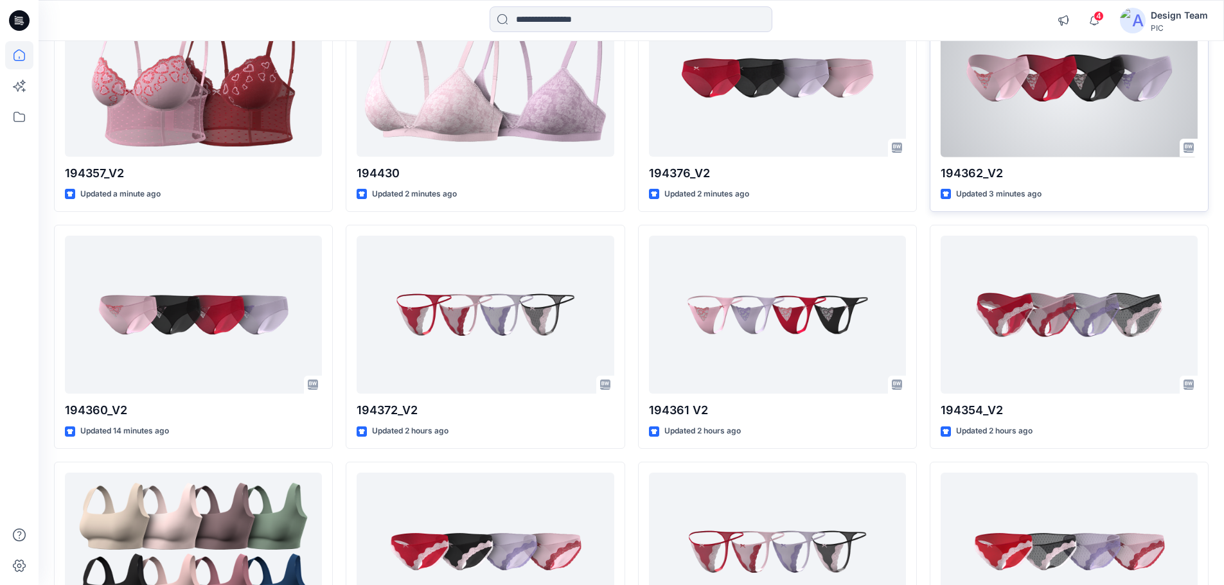
scroll to position [129, 0]
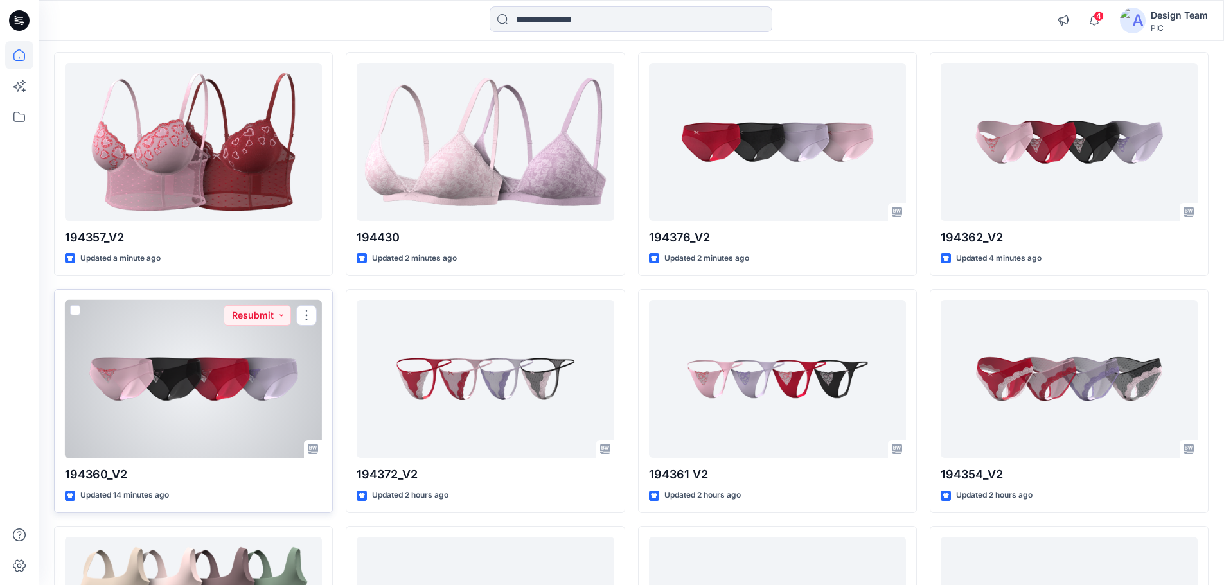
click at [200, 437] on div at bounding box center [193, 379] width 257 height 159
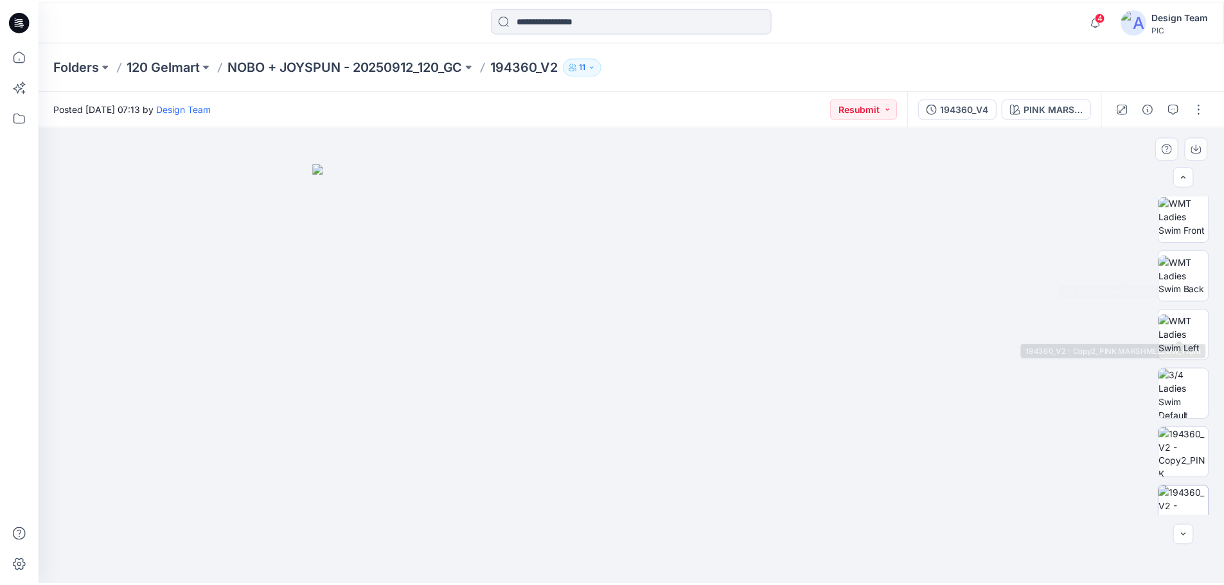
scroll to position [262, 0]
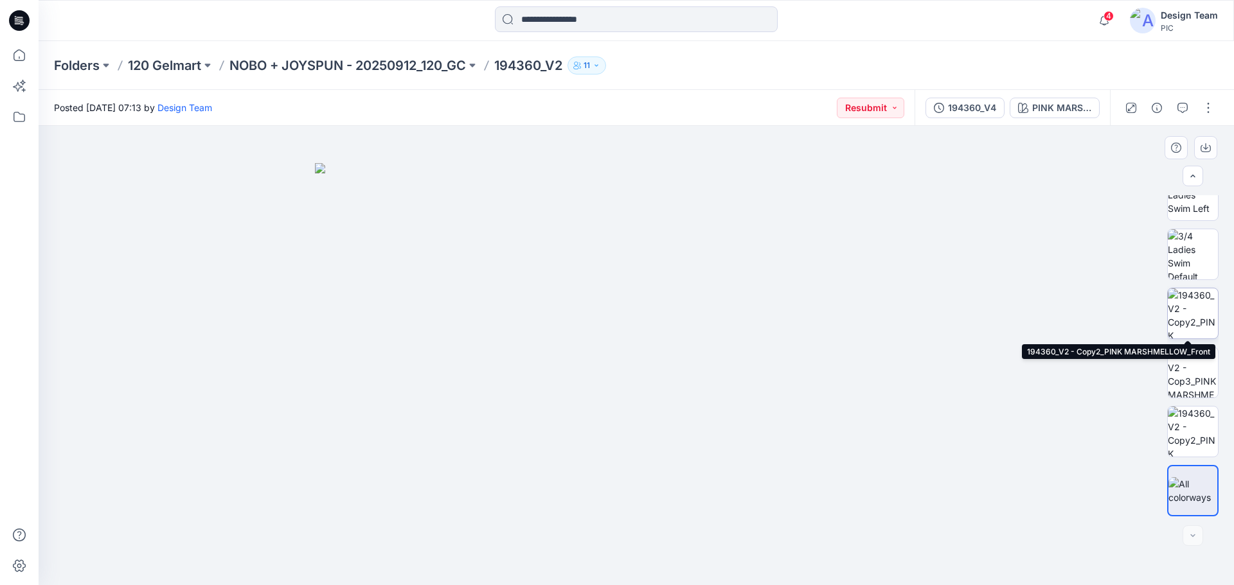
click at [1202, 296] on img at bounding box center [1193, 314] width 50 height 50
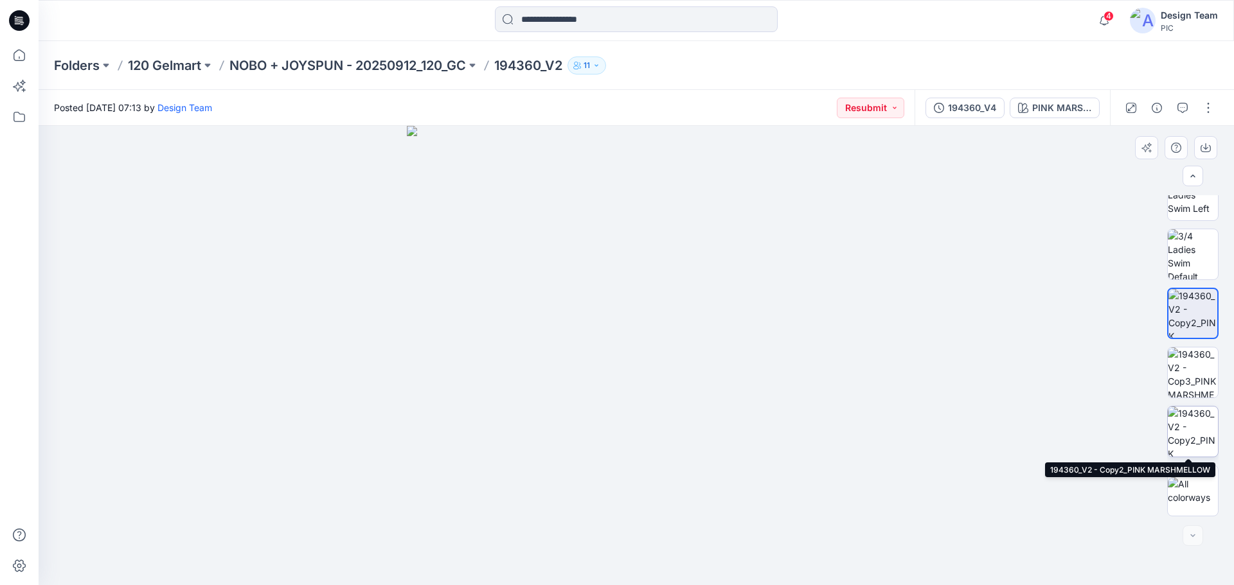
click at [1195, 434] on img at bounding box center [1193, 432] width 50 height 50
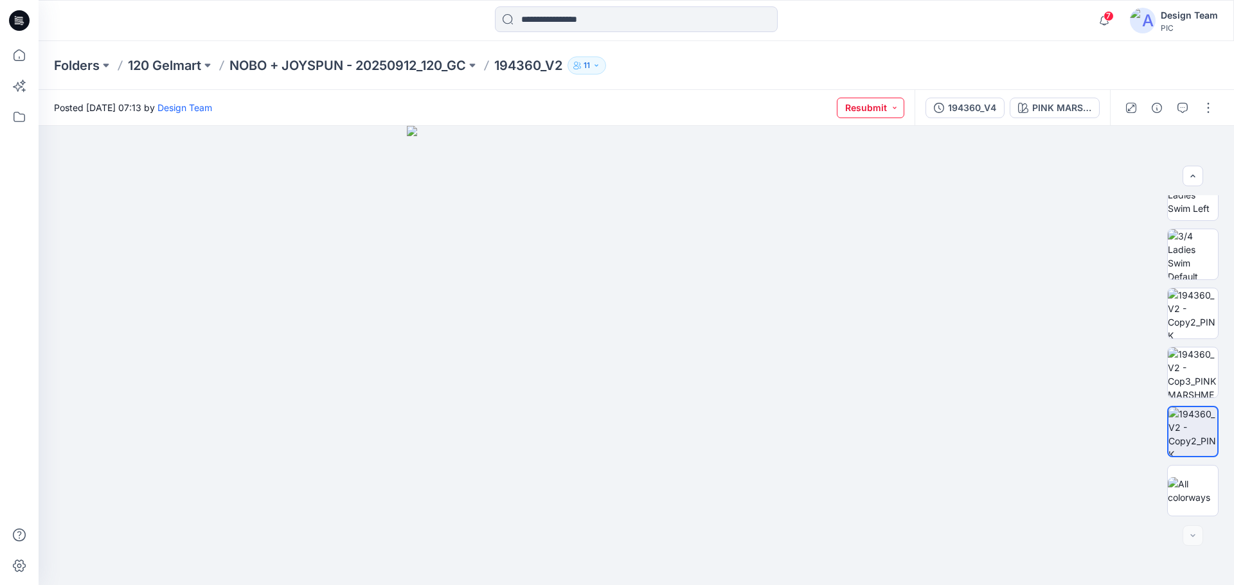
click at [895, 111] on button "Resubmit" at bounding box center [870, 108] width 67 height 21
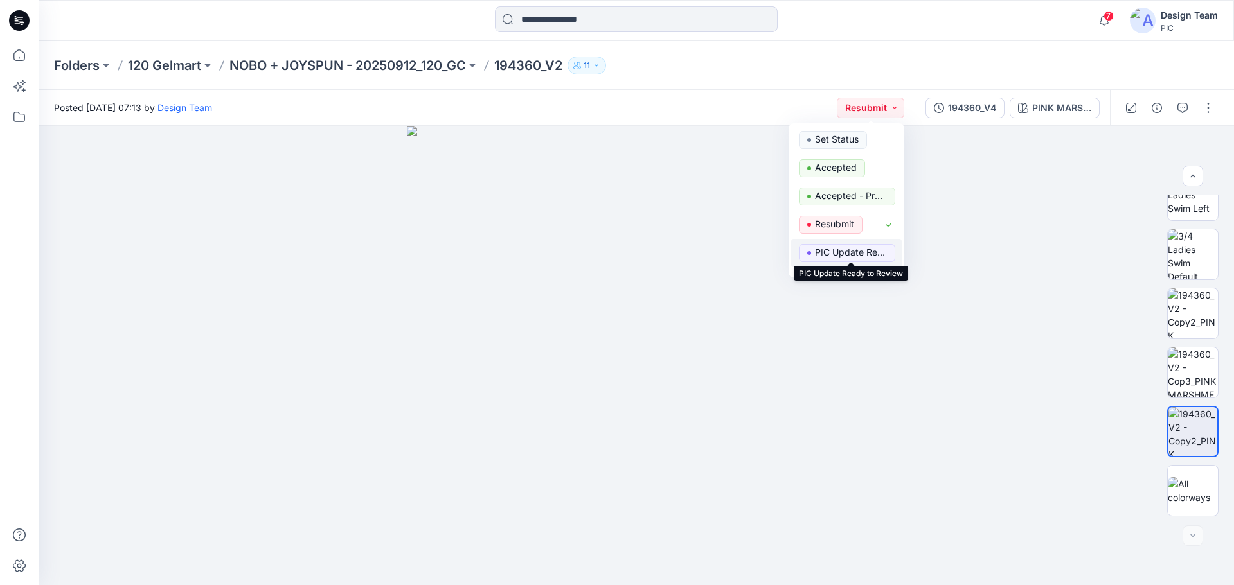
click at [842, 249] on p "PIC Update Ready to Review" at bounding box center [851, 252] width 72 height 17
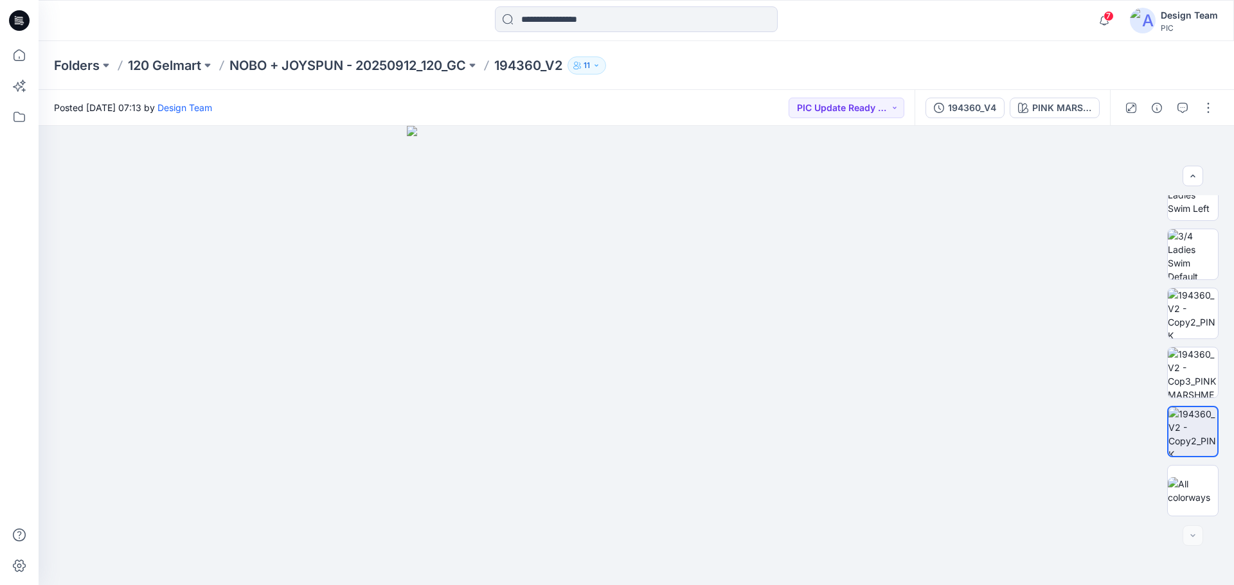
click at [821, 40] on div "7 Notifications Your style 194376_V2 has been updated with 194376_V2 version 13…" at bounding box center [636, 20] width 1195 height 41
click at [275, 61] on p "NOBO + JOYSPUN - 20250912_120_GC" at bounding box center [347, 66] width 236 height 18
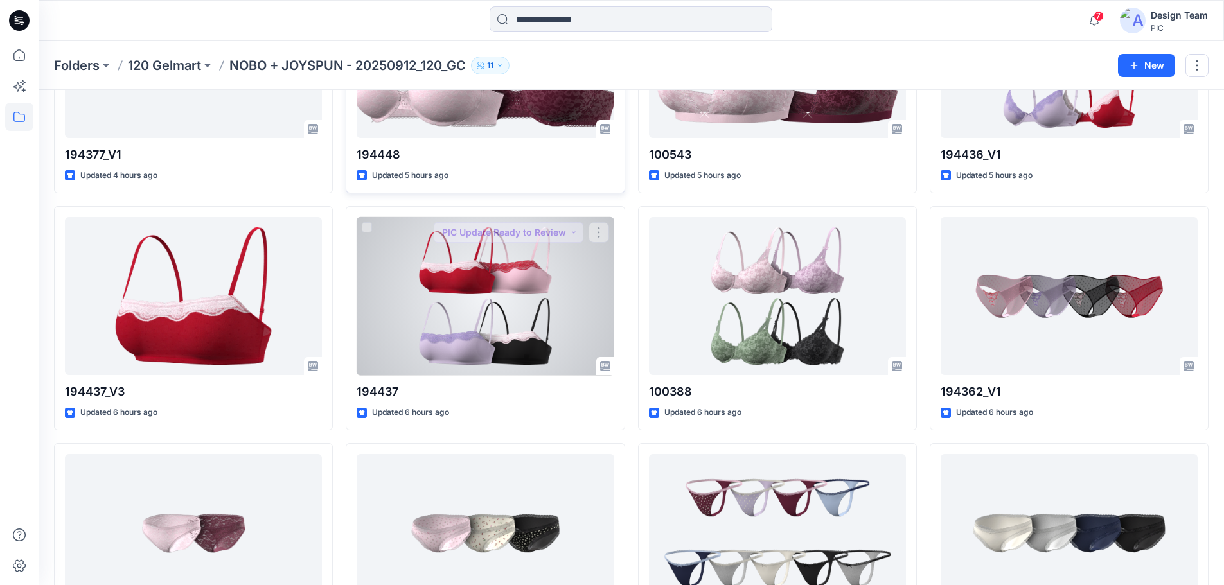
scroll to position [898, 0]
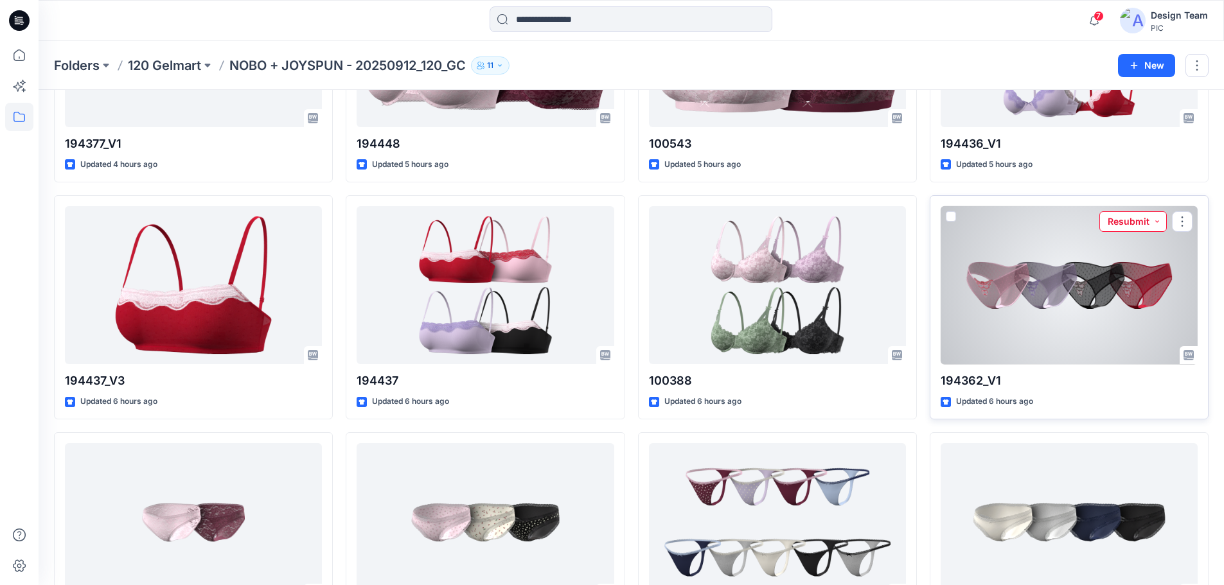
click at [1132, 218] on button "Resubmit" at bounding box center [1133, 221] width 67 height 21
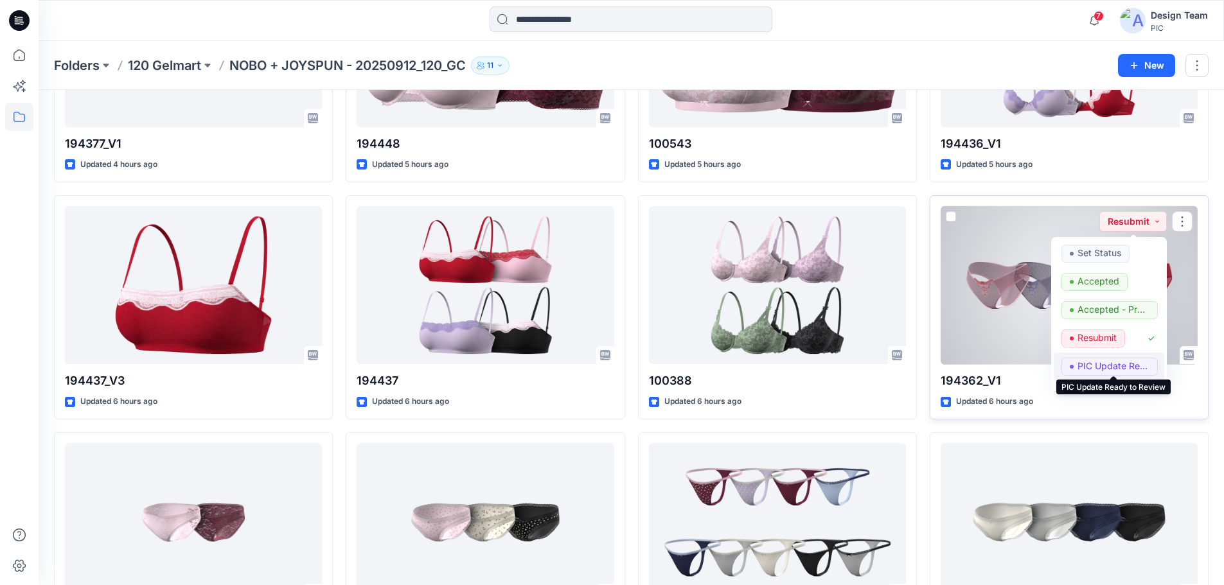
click at [1109, 369] on p "PIC Update Ready to Review" at bounding box center [1114, 366] width 72 height 17
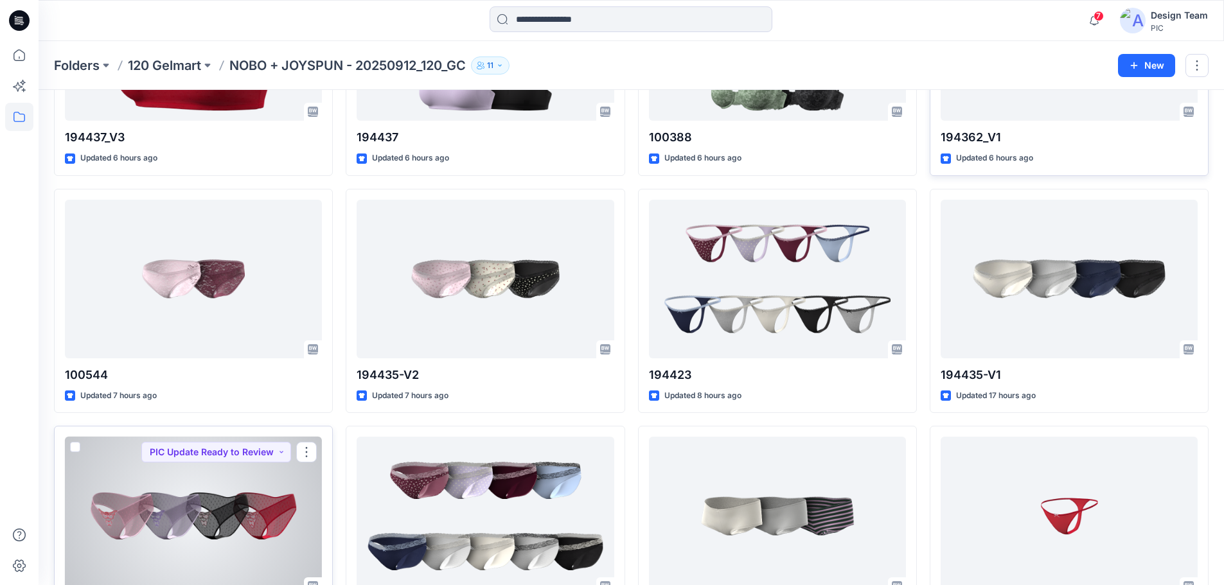
scroll to position [1011, 0]
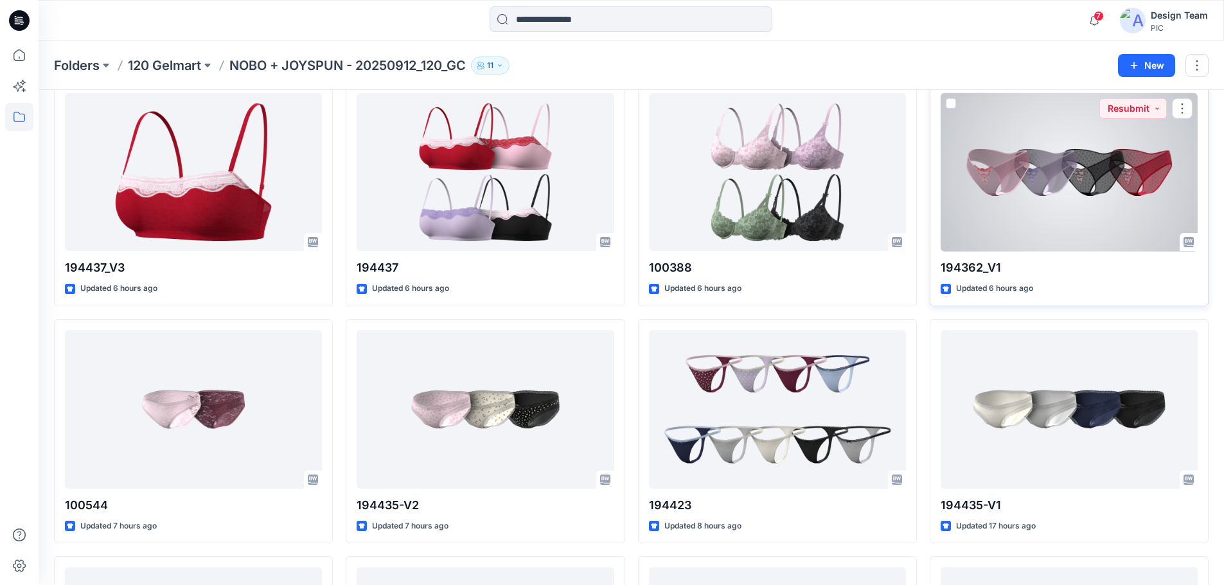
click at [1072, 161] on div at bounding box center [1069, 172] width 257 height 159
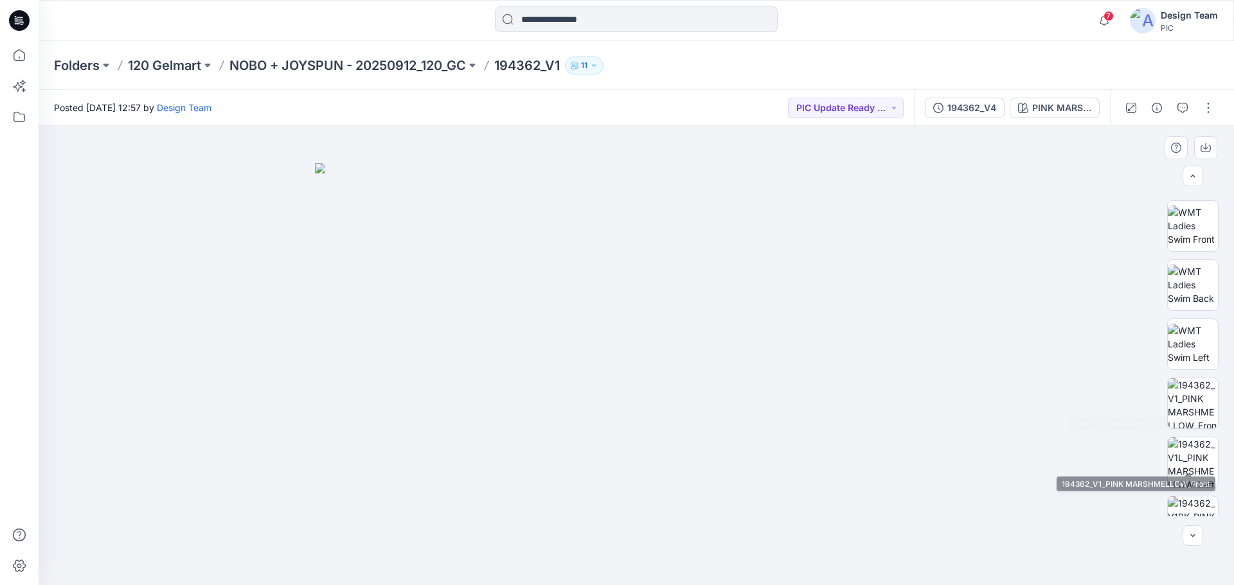
scroll to position [129, 0]
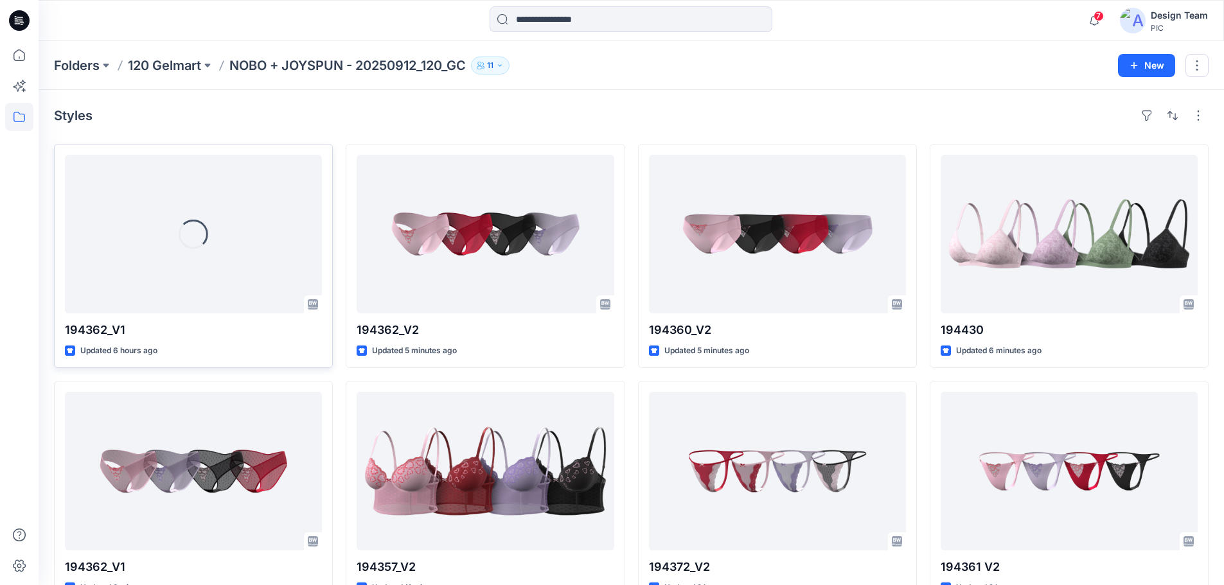
scroll to position [64, 0]
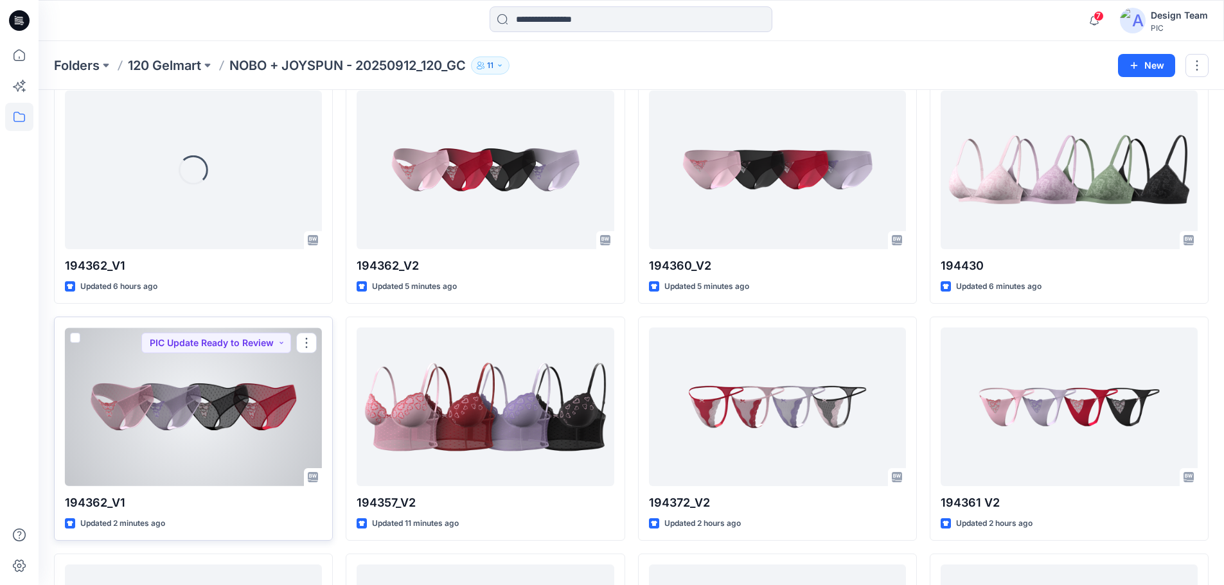
click at [159, 432] on div at bounding box center [193, 407] width 257 height 159
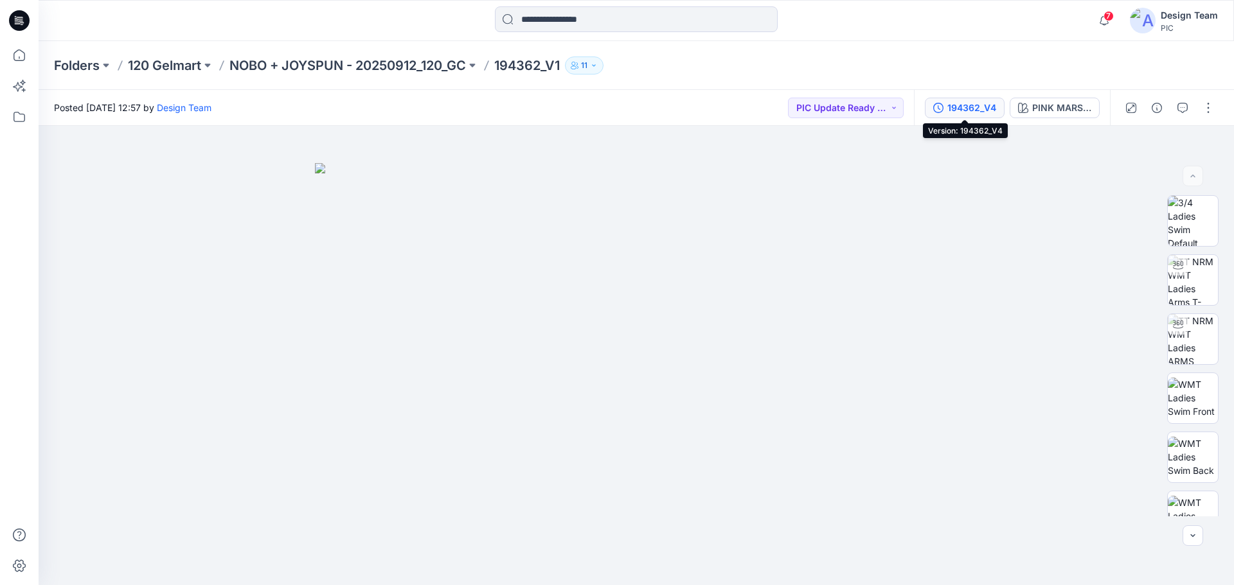
click at [995, 108] on div "194362_V4" at bounding box center [971, 108] width 49 height 14
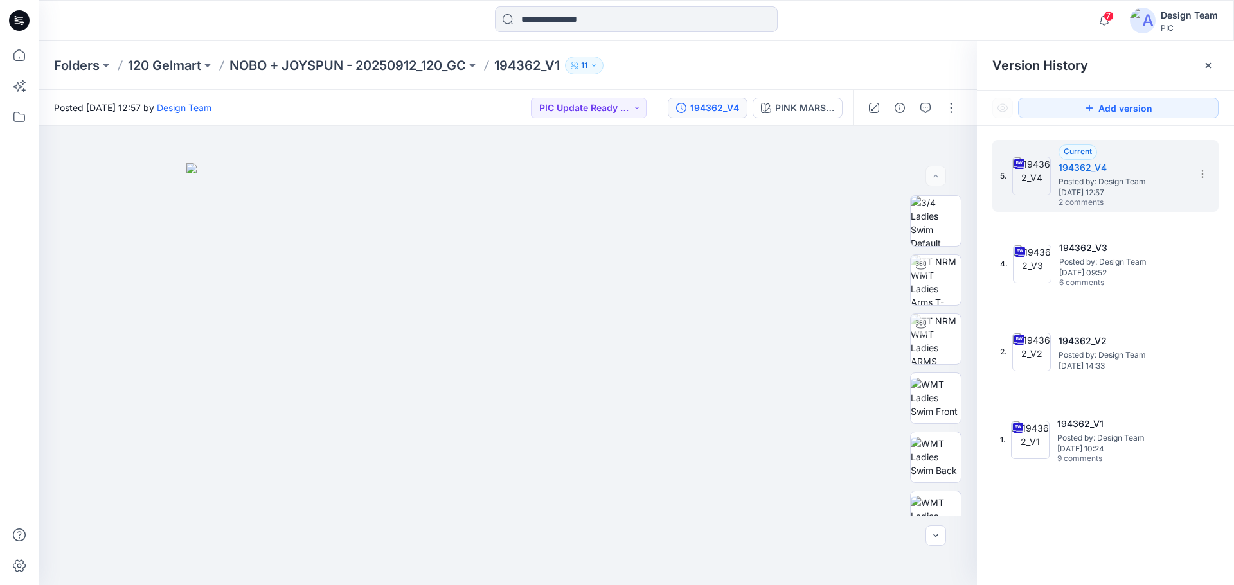
click at [902, 60] on div "Folders 120 Gelmart NOBO + JOYSPUN - 20250912_120_GC 194362_V1 11" at bounding box center [586, 66] width 1064 height 18
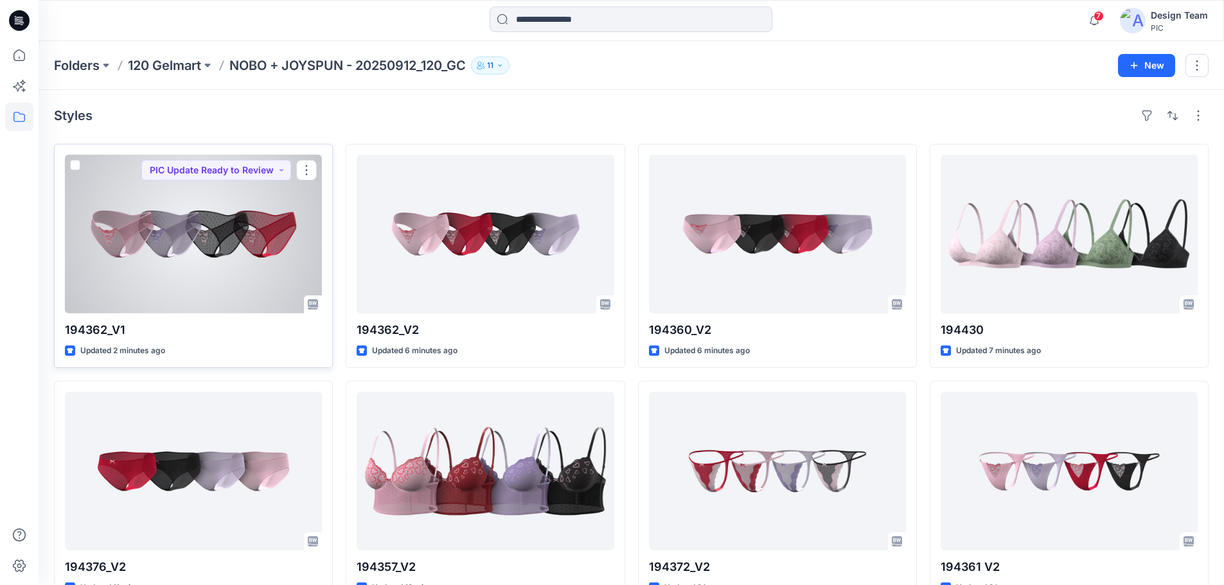
click at [243, 244] on div at bounding box center [193, 234] width 257 height 159
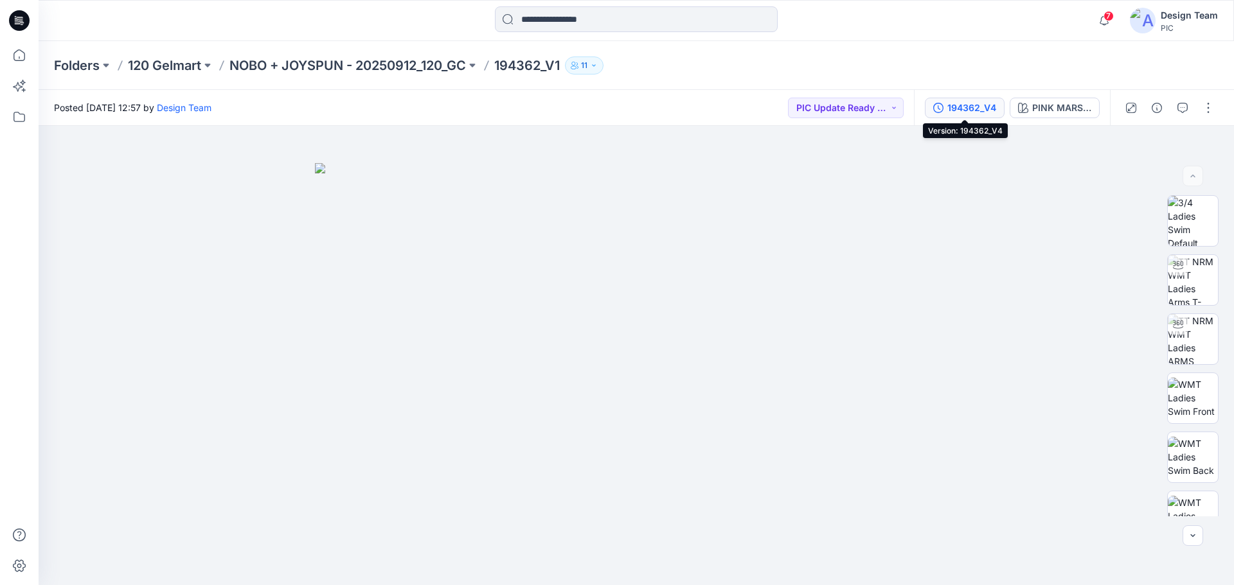
click at [974, 107] on div "194362_V4" at bounding box center [971, 108] width 49 height 14
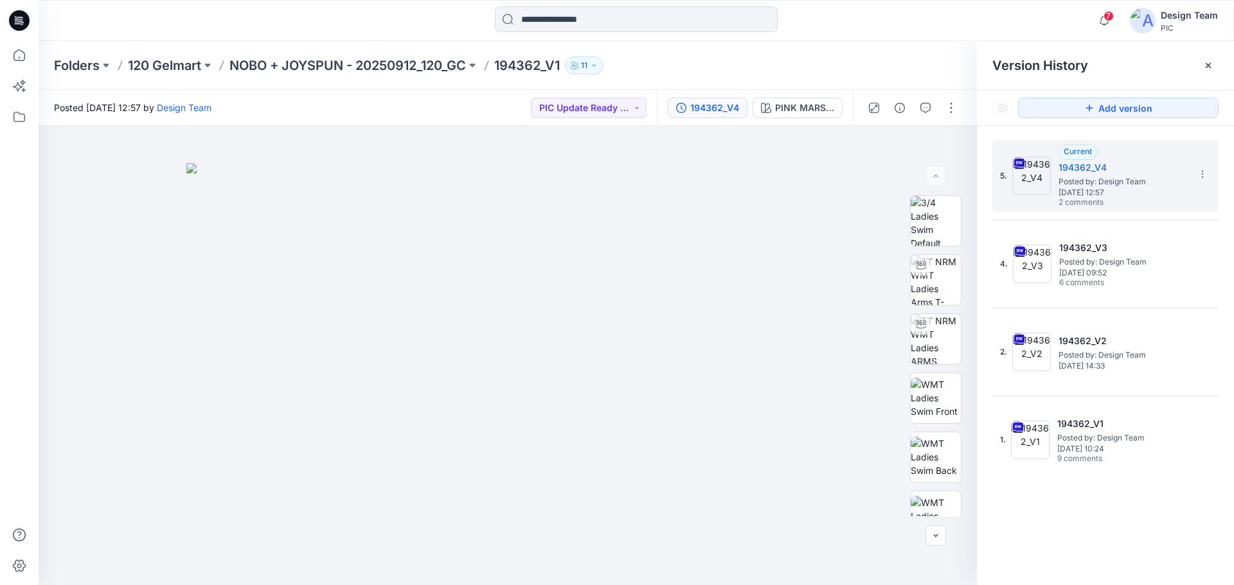
click at [929, 22] on div at bounding box center [636, 20] width 598 height 28
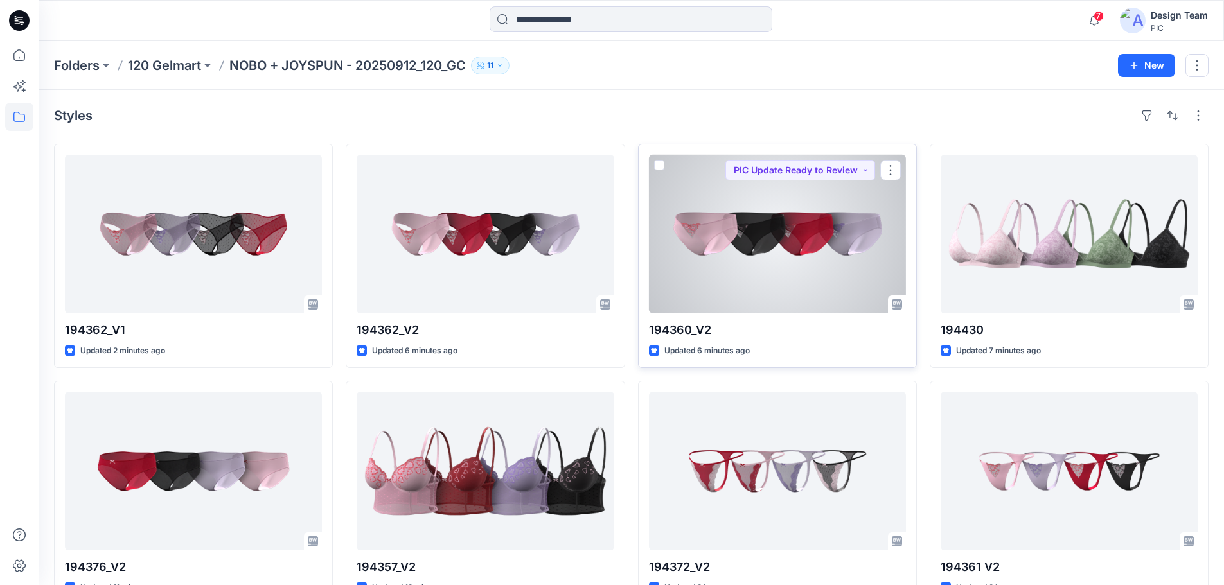
drag, startPoint x: 730, startPoint y: 148, endPoint x: 707, endPoint y: 148, distance: 23.1
click at [707, 148] on div "194360_V2 Updated 6 minutes ago PIC Update Ready to Review" at bounding box center [777, 256] width 279 height 224
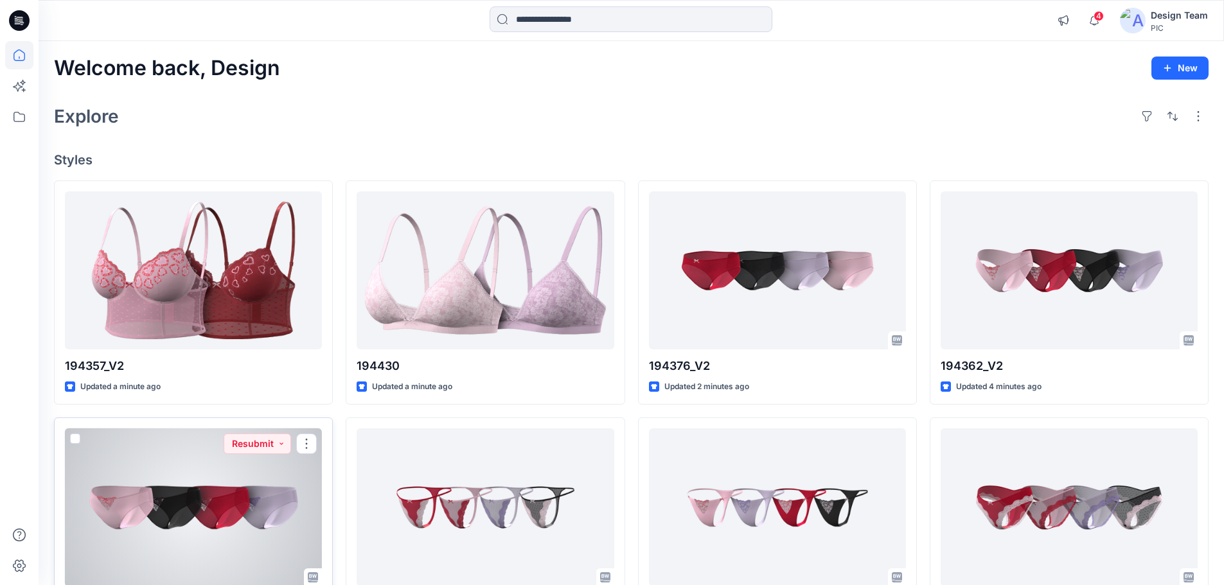
click at [155, 545] on div at bounding box center [193, 508] width 257 height 159
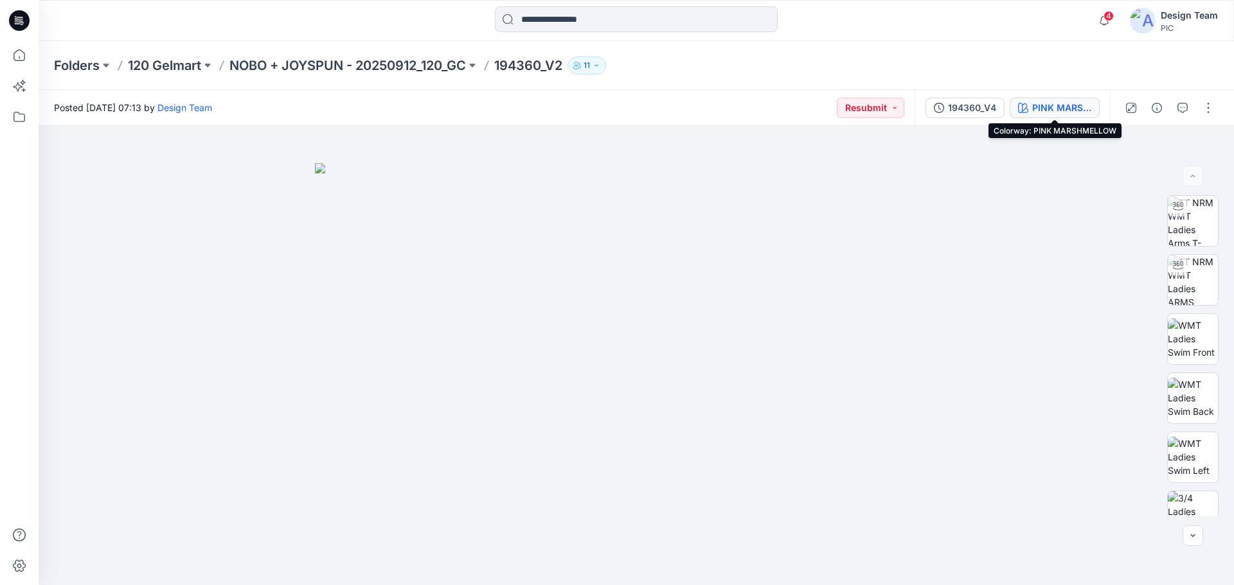
click at [1063, 106] on div "PINK MARSHMELLOW" at bounding box center [1061, 108] width 59 height 14
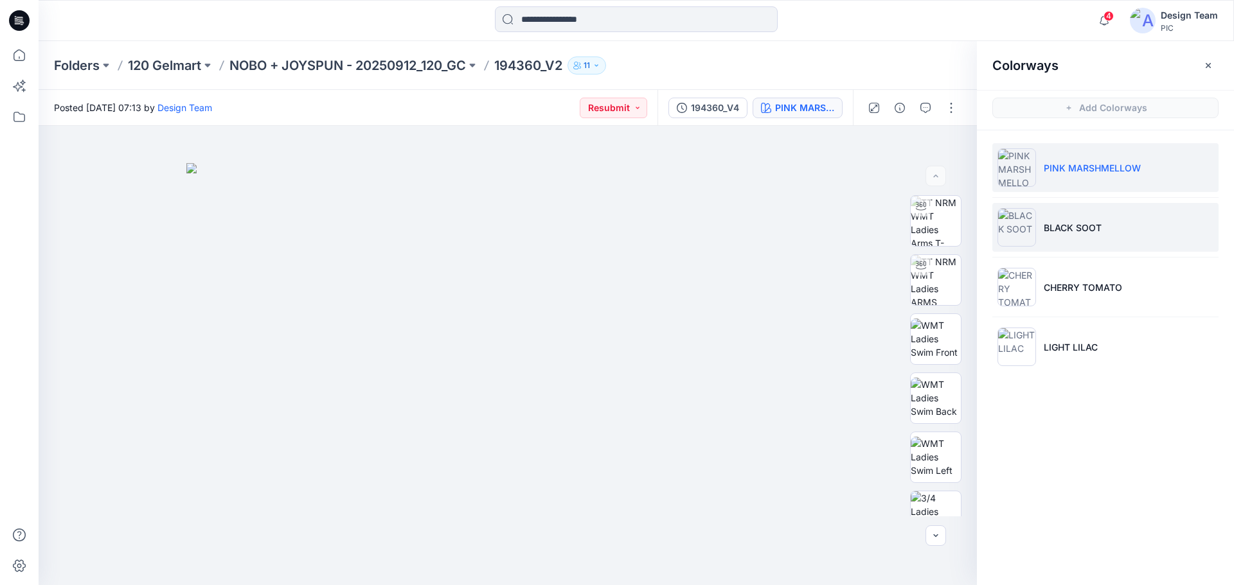
click at [1088, 231] on p "BLACK SOOT" at bounding box center [1073, 227] width 58 height 13
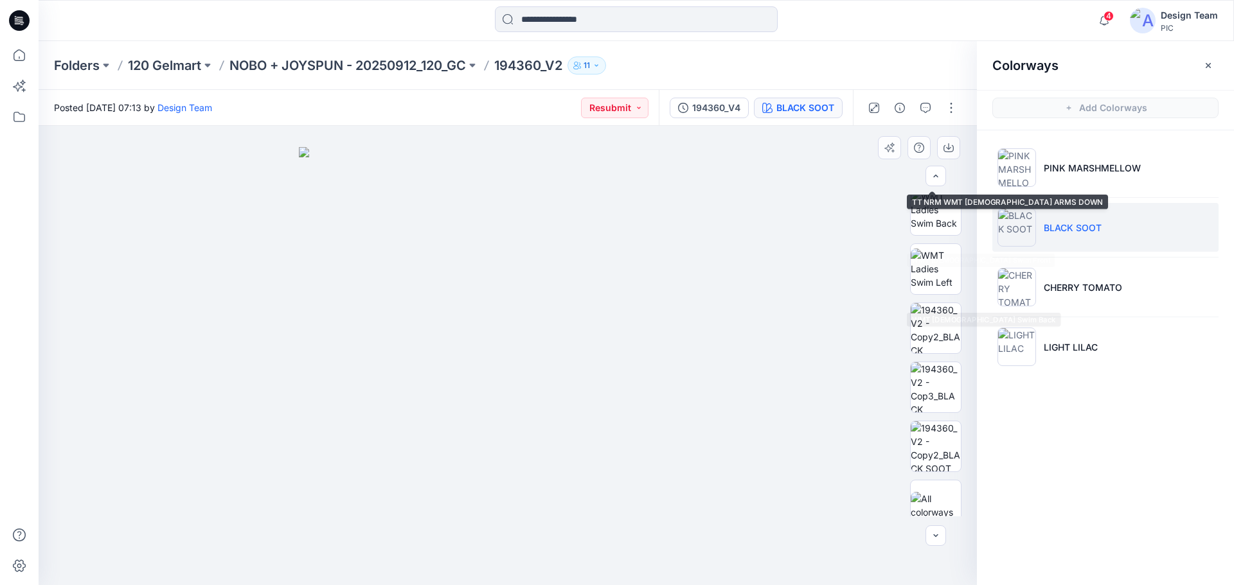
scroll to position [257, 0]
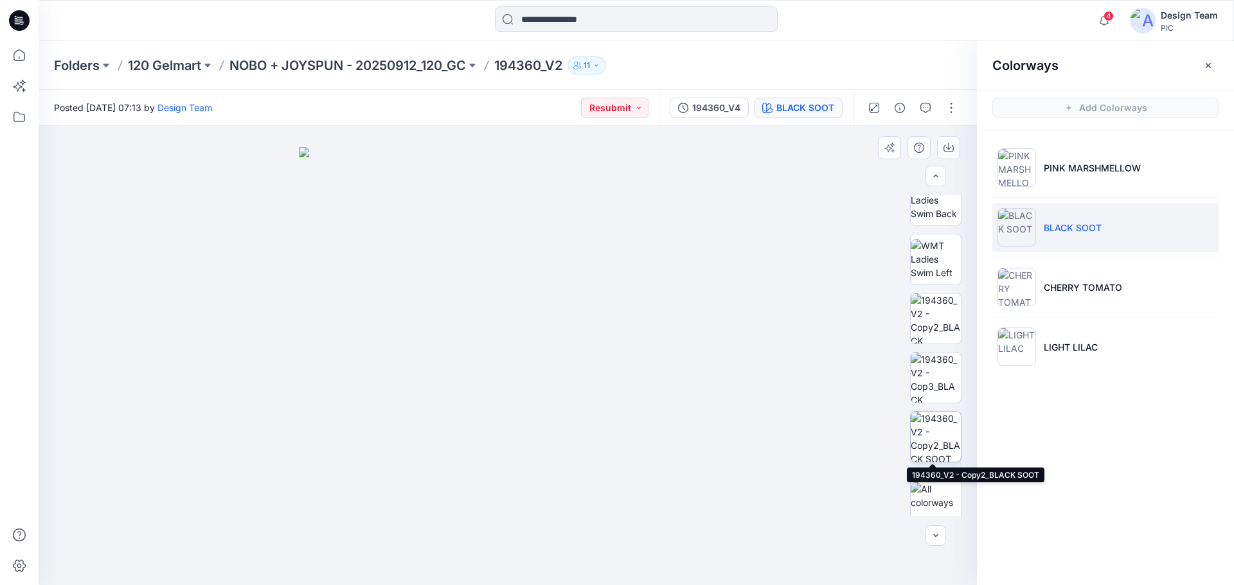
click at [940, 440] on img at bounding box center [936, 437] width 50 height 50
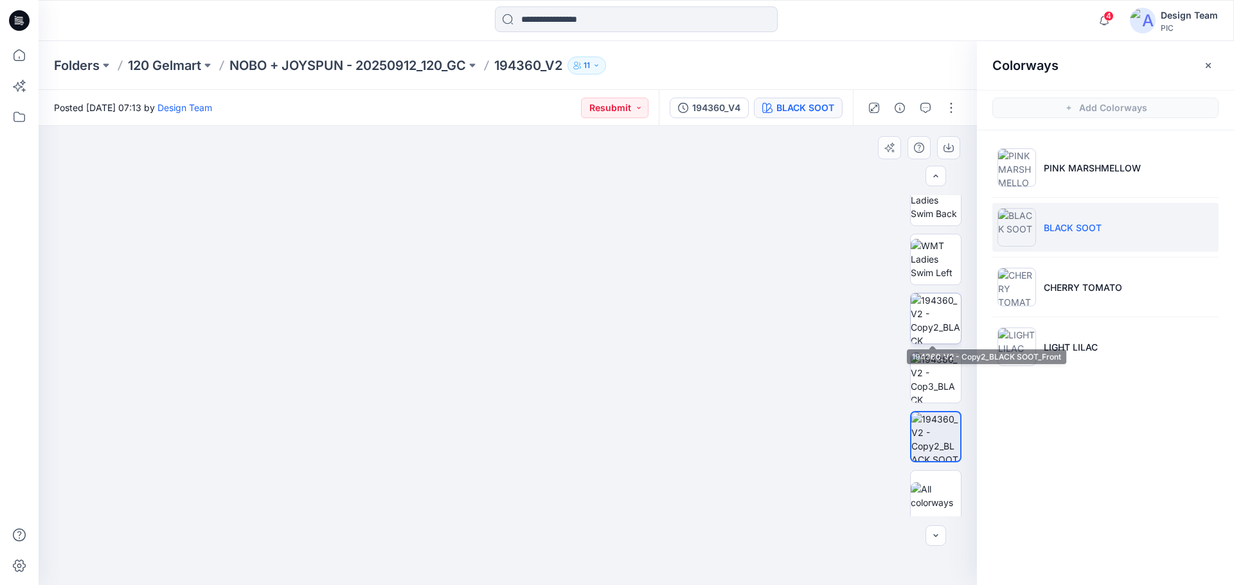
click at [934, 318] on img at bounding box center [936, 319] width 50 height 50
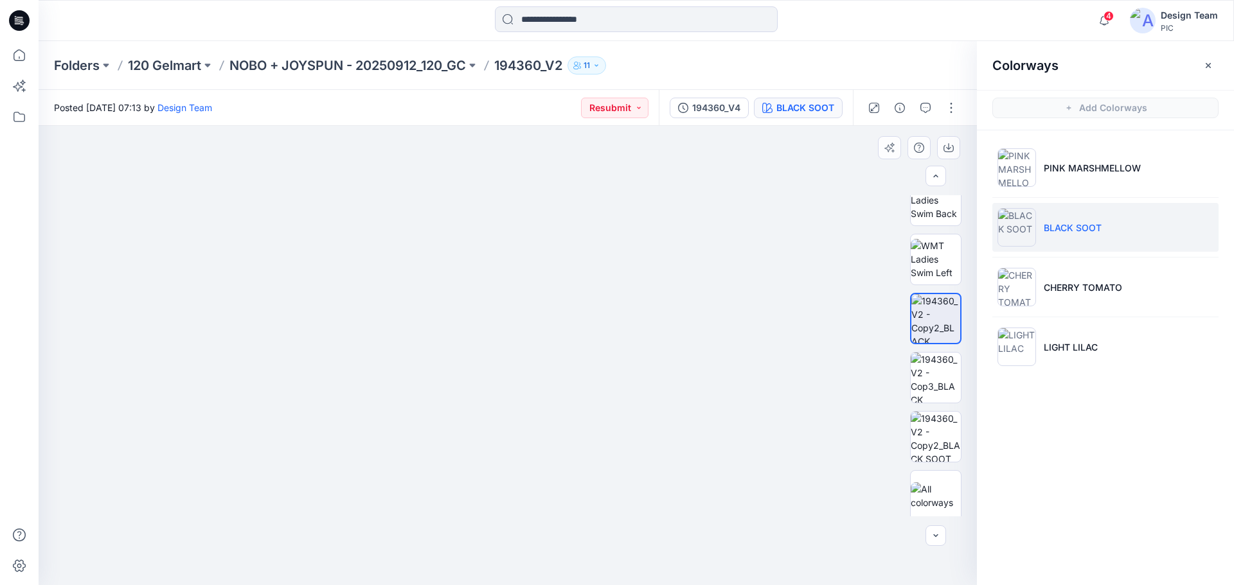
drag, startPoint x: 427, startPoint y: 324, endPoint x: 429, endPoint y: 387, distance: 63.7
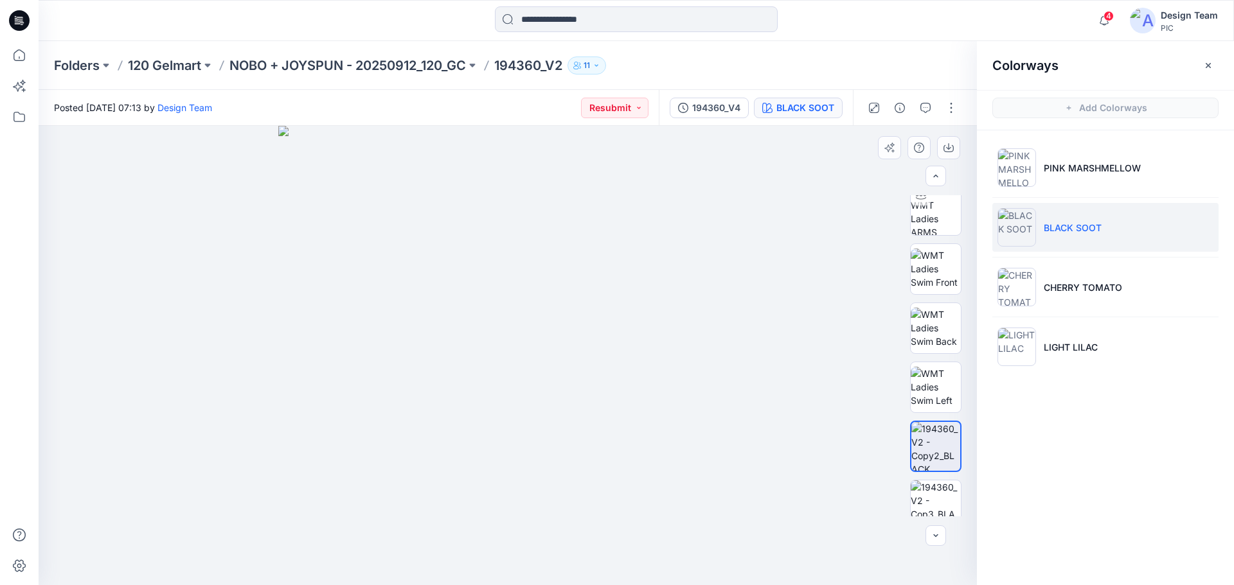
scroll to position [0, 0]
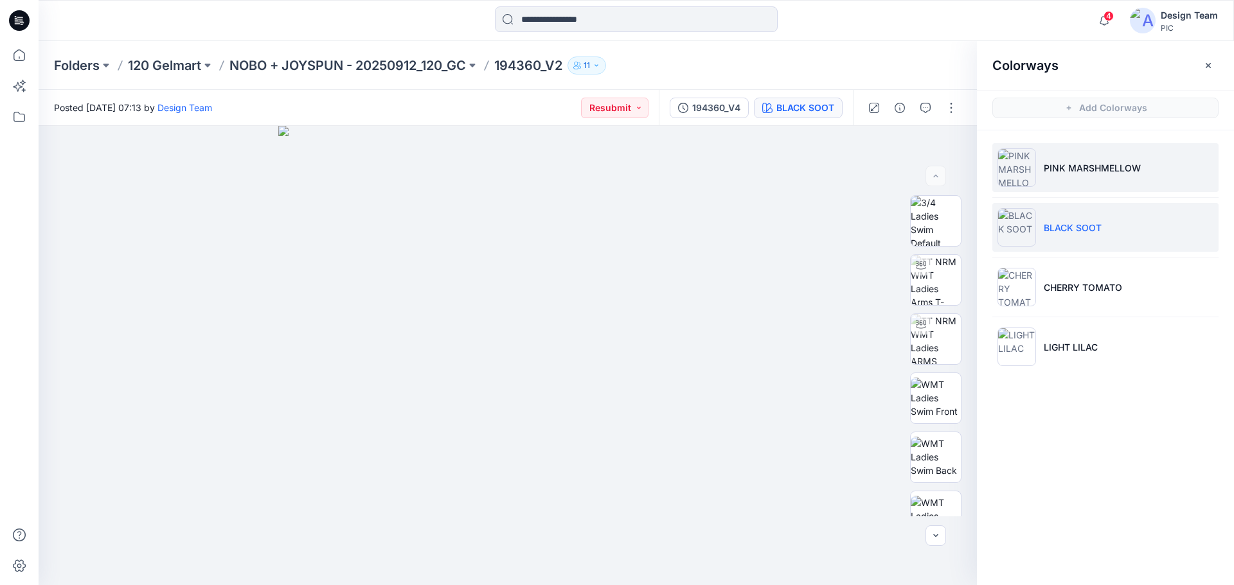
click at [1101, 173] on p "PINK MARSHMELLOW" at bounding box center [1092, 167] width 97 height 13
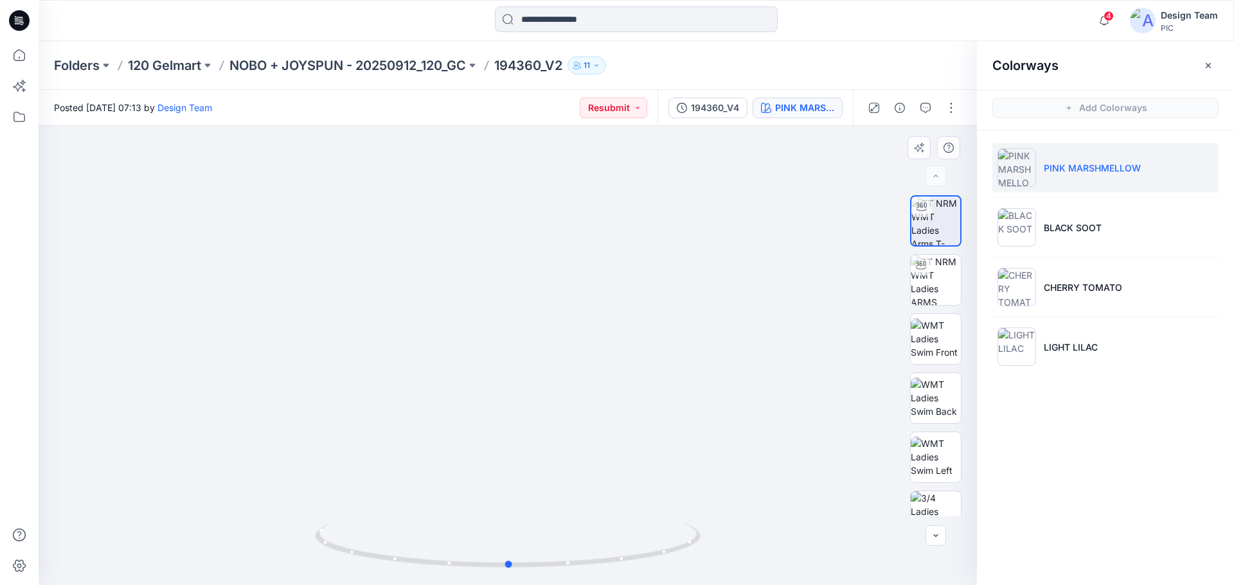
drag, startPoint x: 476, startPoint y: 524, endPoint x: 477, endPoint y: 411, distance: 112.5
click at [1056, 297] on li "CHERRY TOMATO" at bounding box center [1105, 287] width 226 height 49
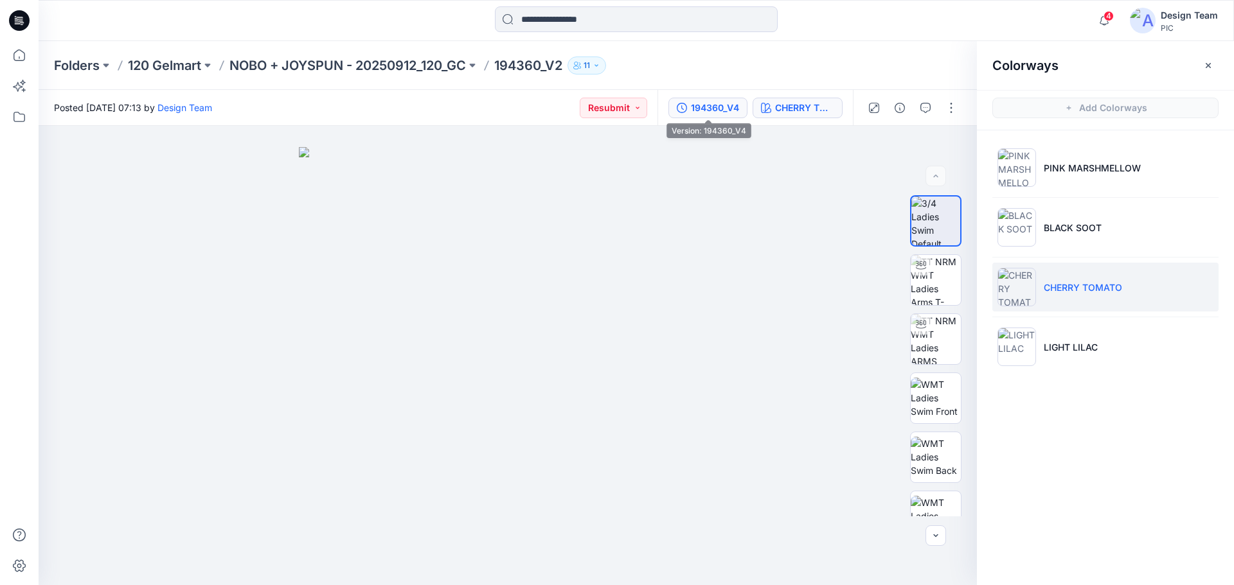
click at [726, 106] on div "194360_V4" at bounding box center [715, 108] width 48 height 14
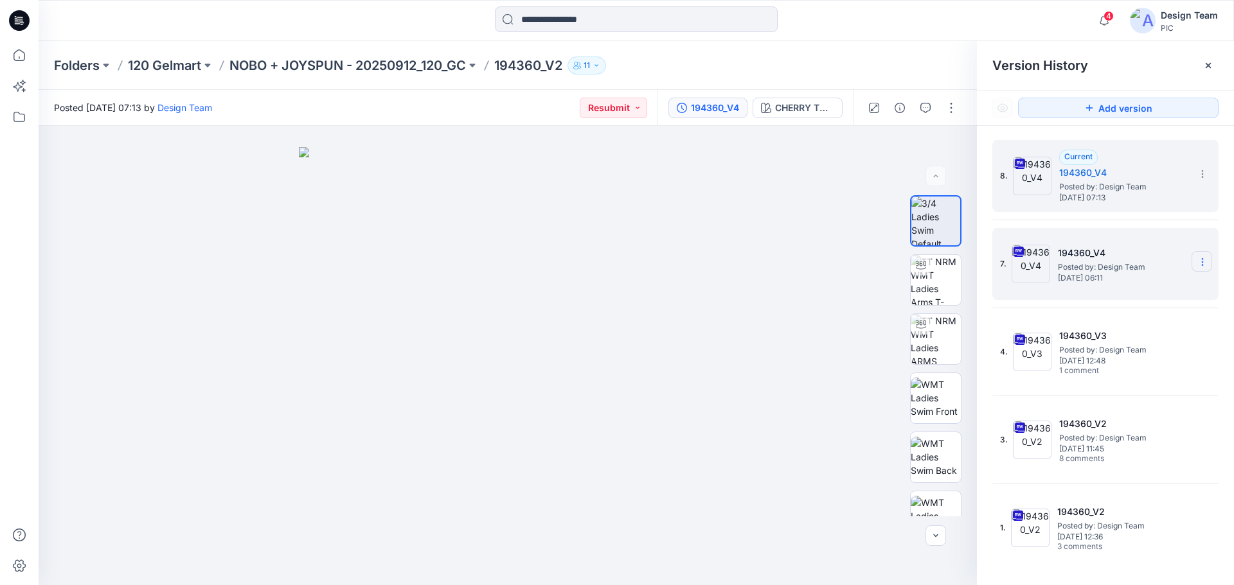
click at [1205, 262] on icon at bounding box center [1202, 262] width 10 height 10
click at [1080, 245] on h5 "194360_V4" at bounding box center [1122, 252] width 129 height 15
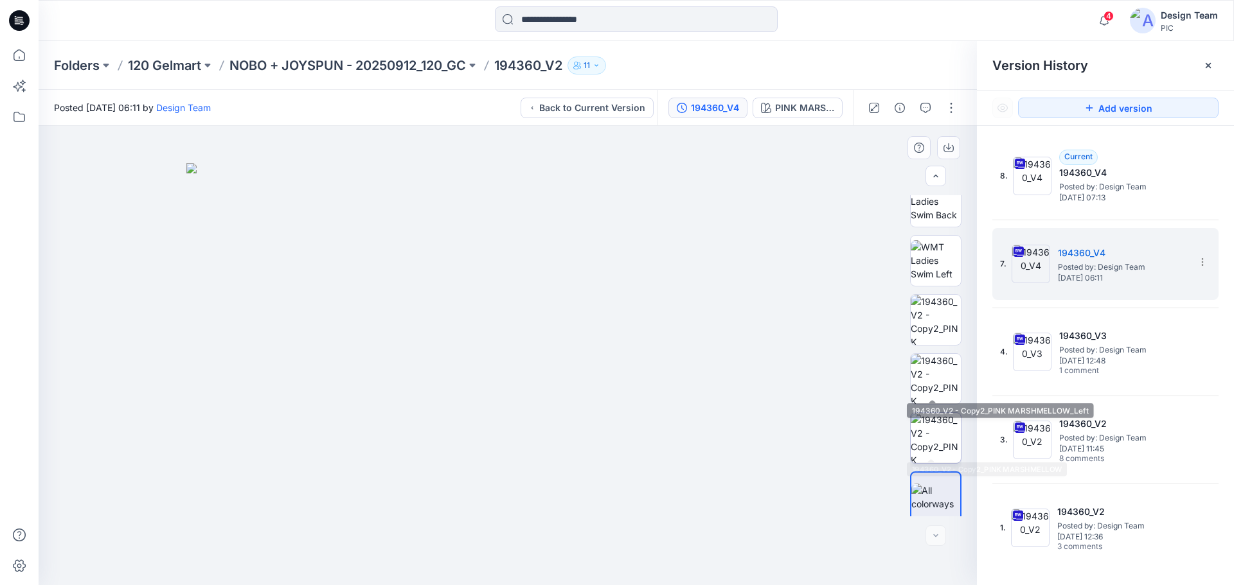
scroll to position [262, 0]
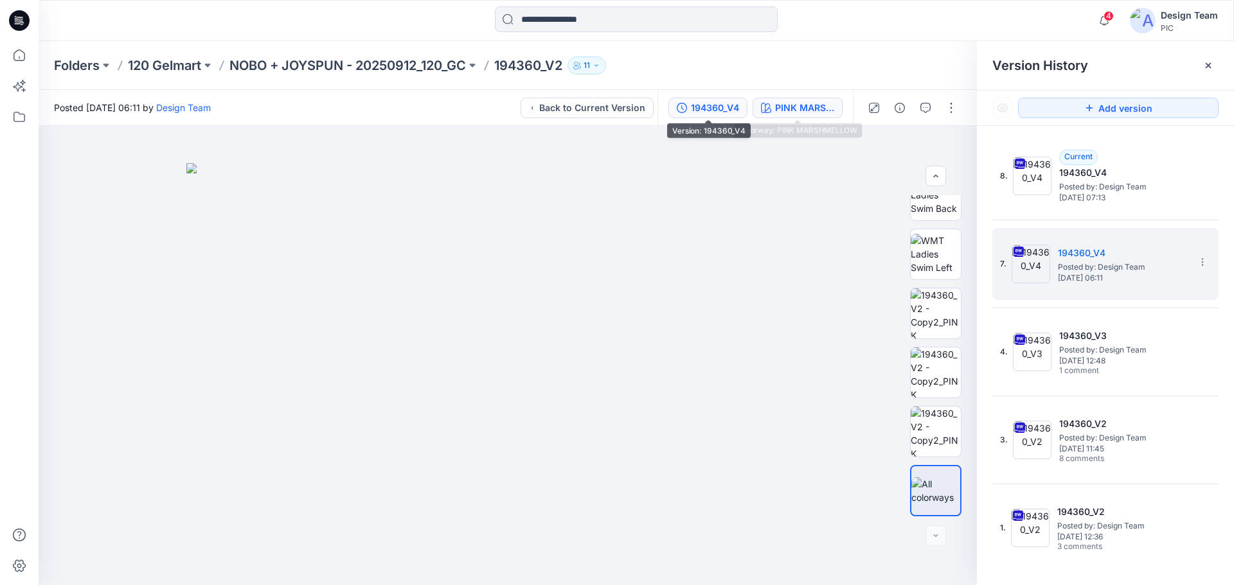
click at [781, 109] on div "PINK MARSHMELLOW" at bounding box center [804, 108] width 59 height 14
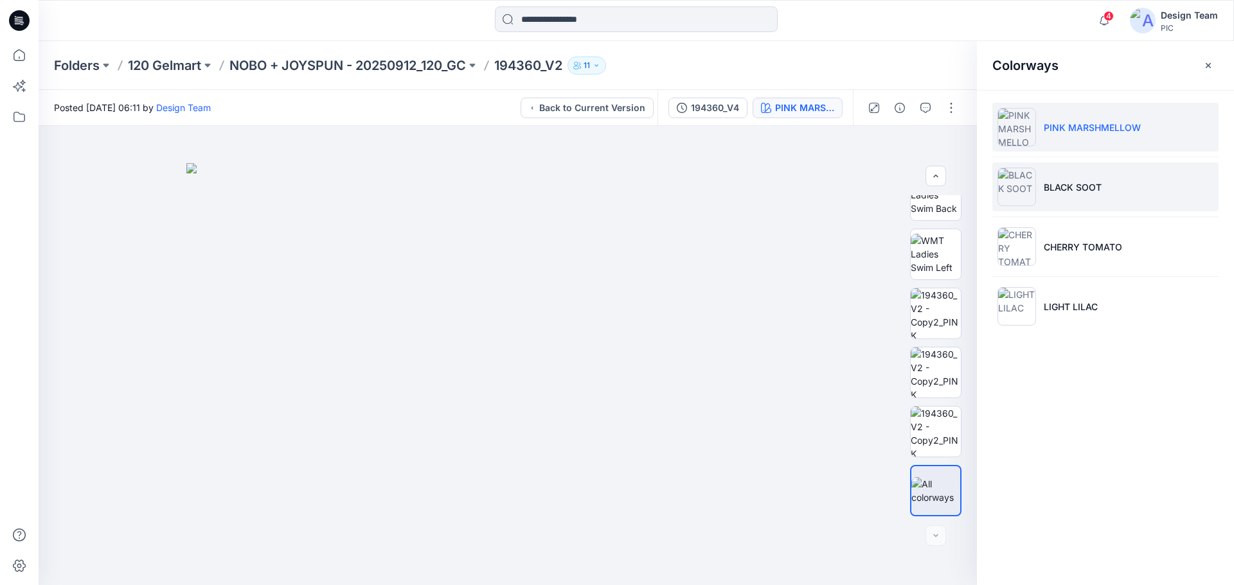
click at [1079, 182] on p "BLACK SOOT" at bounding box center [1073, 187] width 58 height 13
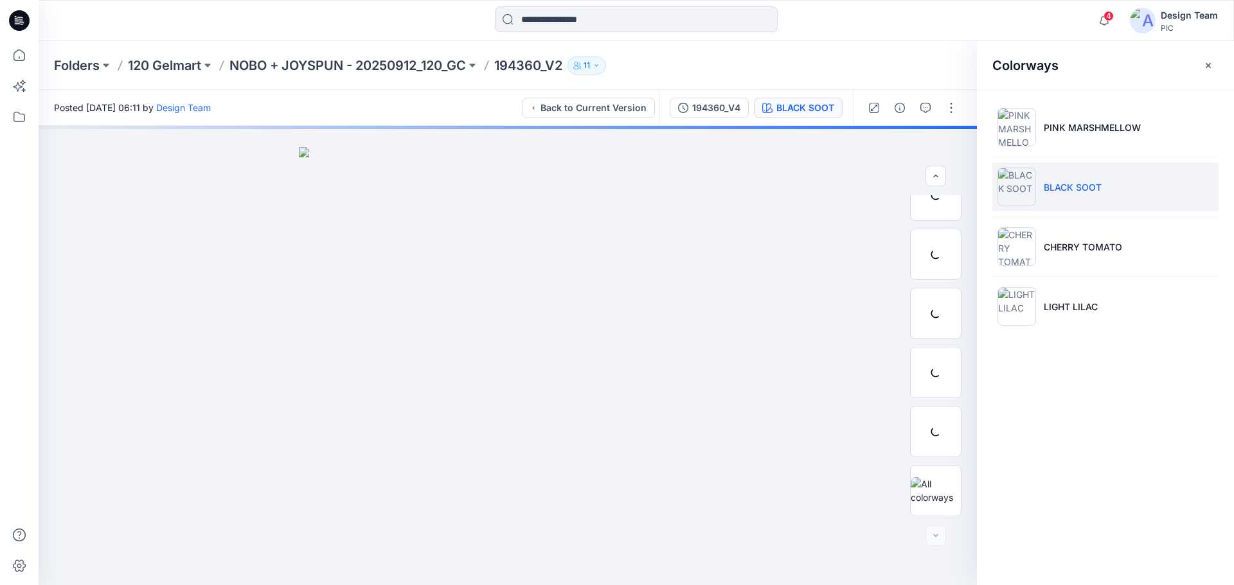
scroll to position [144, 0]
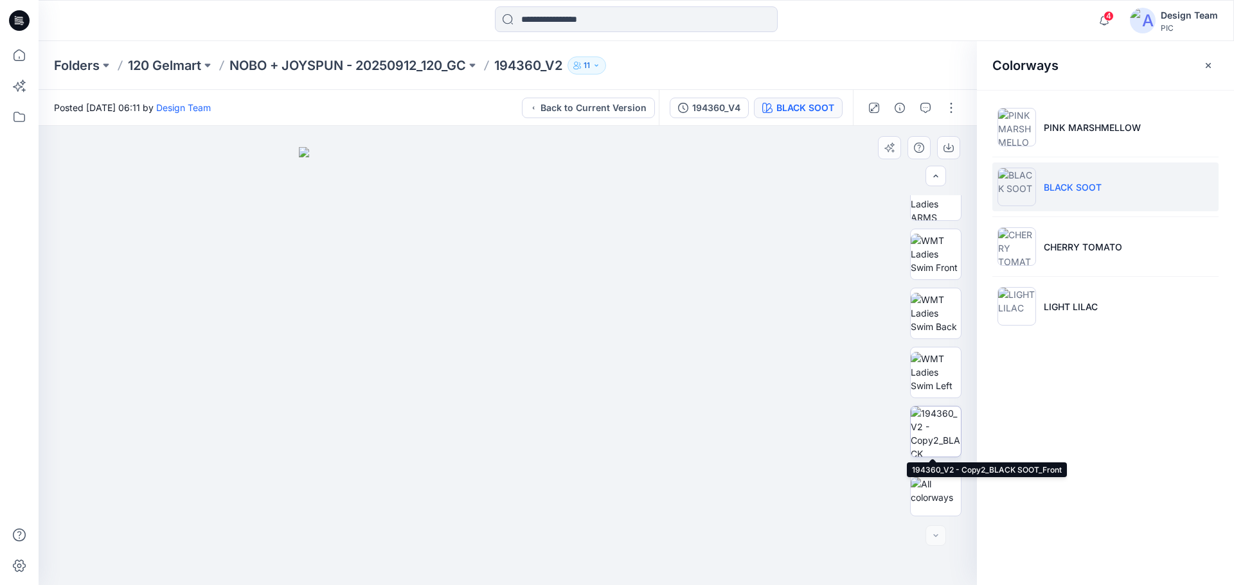
click at [934, 425] on img at bounding box center [936, 432] width 50 height 50
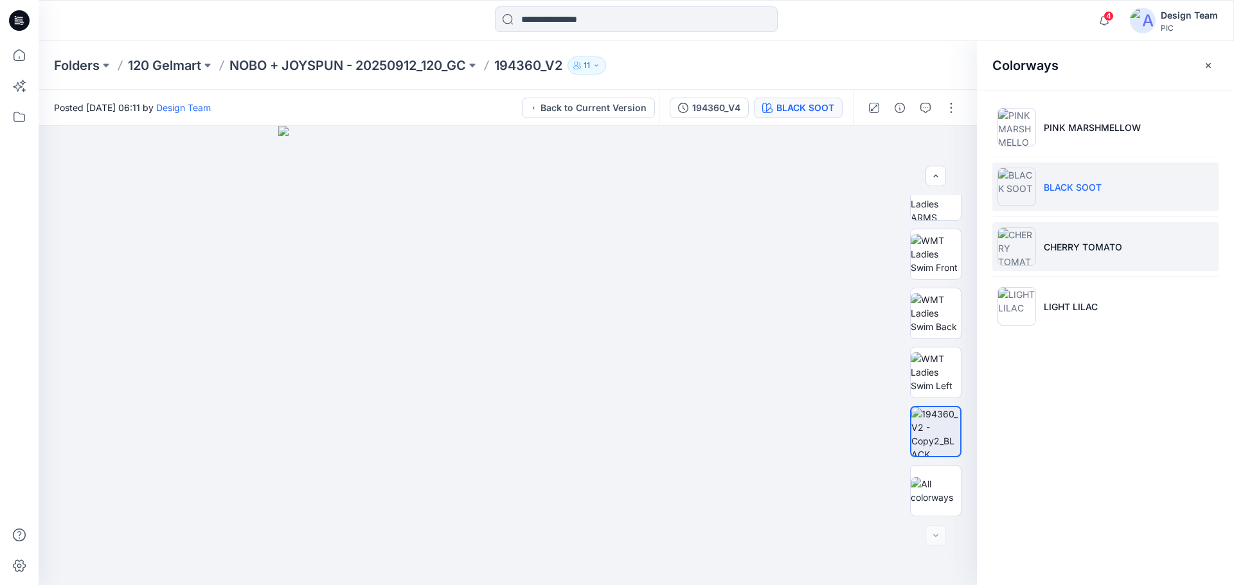
click at [1111, 261] on li "CHERRY TOMATO" at bounding box center [1105, 246] width 226 height 49
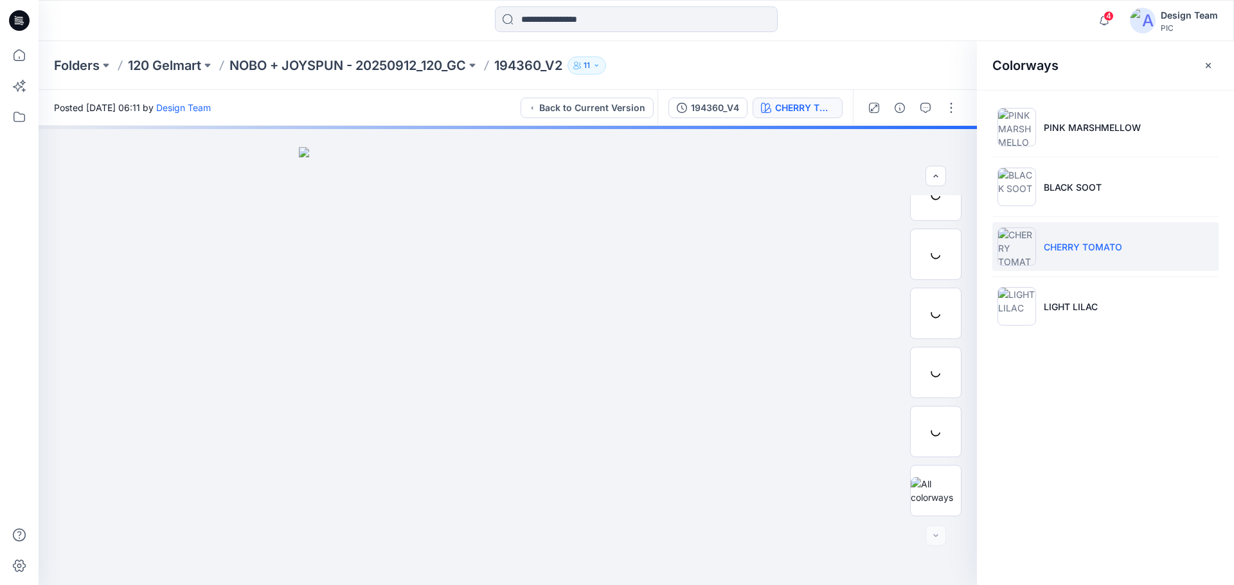
scroll to position [85, 0]
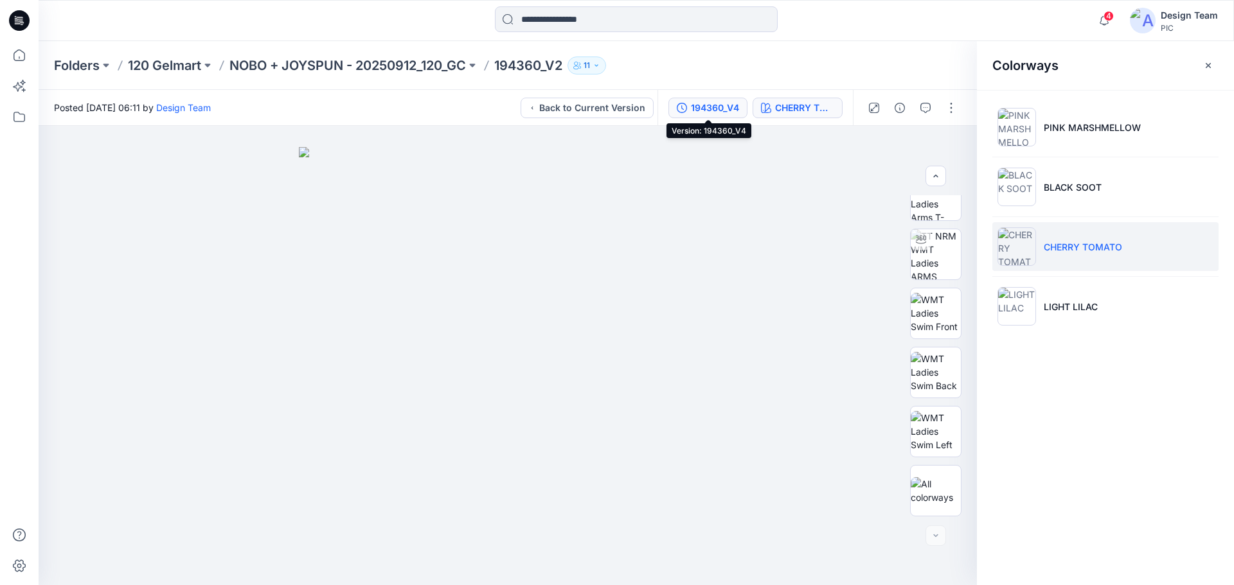
click at [726, 109] on div "194360_V4" at bounding box center [715, 108] width 48 height 14
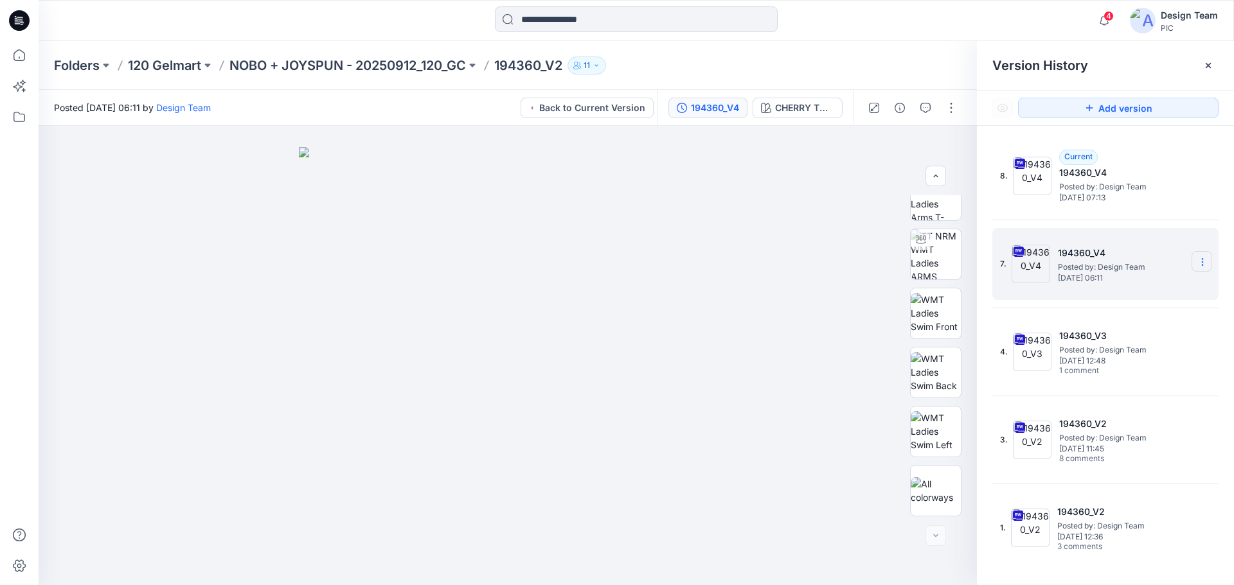
click at [1202, 259] on icon at bounding box center [1202, 259] width 1 height 1
click at [1130, 393] on span "Delete Version" at bounding box center [1113, 395] width 60 height 15
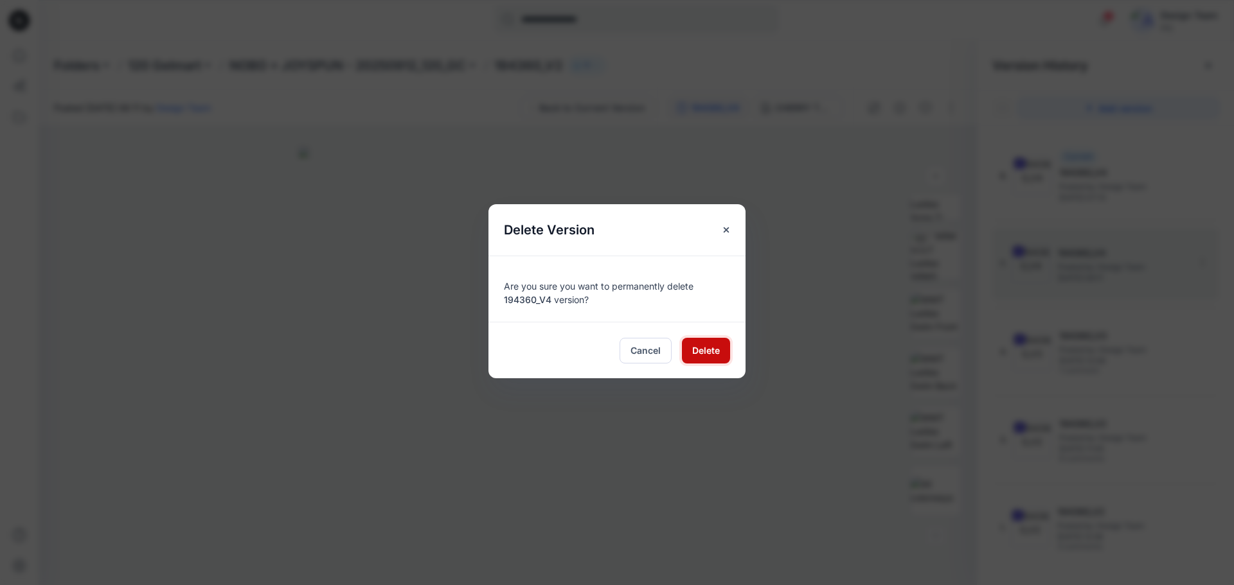
click at [713, 353] on span "Delete" at bounding box center [706, 350] width 28 height 13
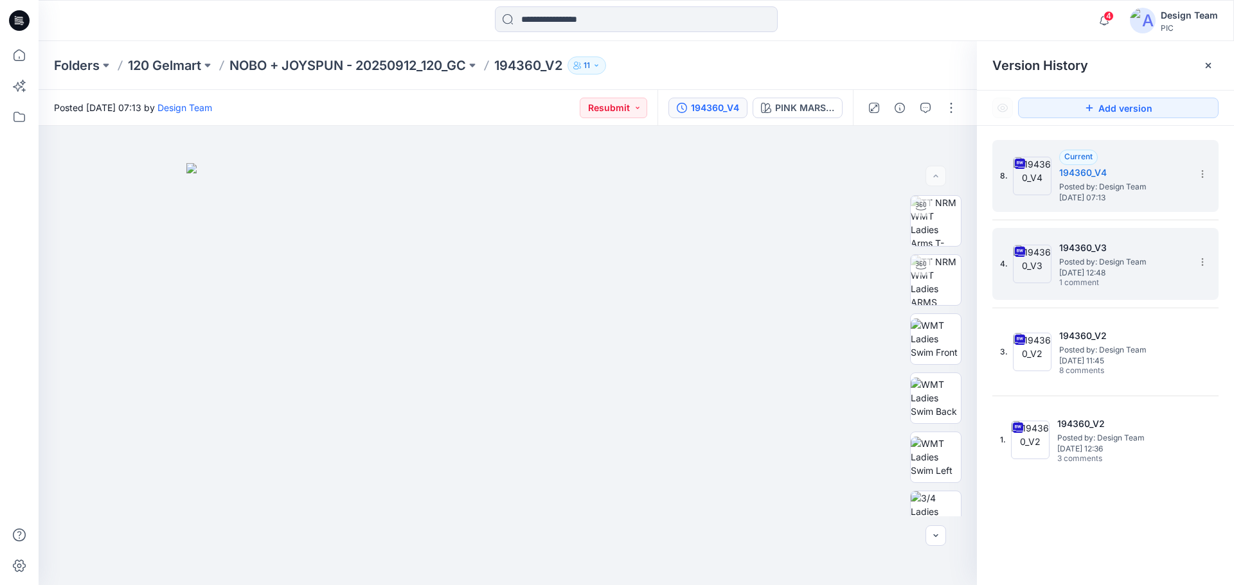
click at [1083, 263] on span "Posted by: Design Team" at bounding box center [1123, 262] width 129 height 13
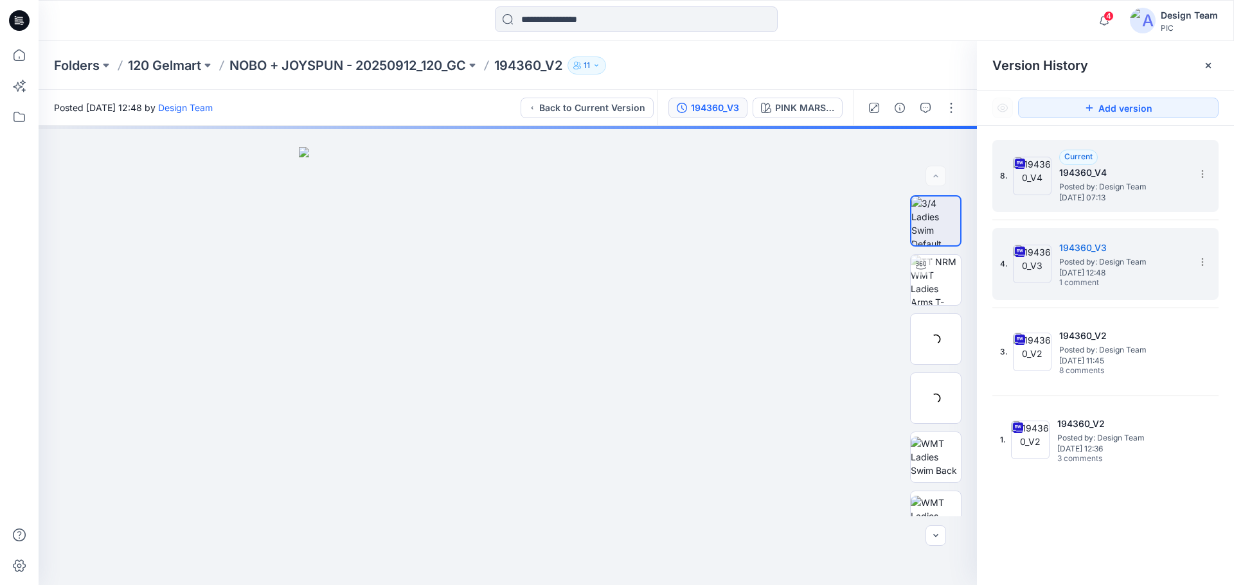
click at [1120, 176] on h5 "194360_V4" at bounding box center [1123, 172] width 129 height 15
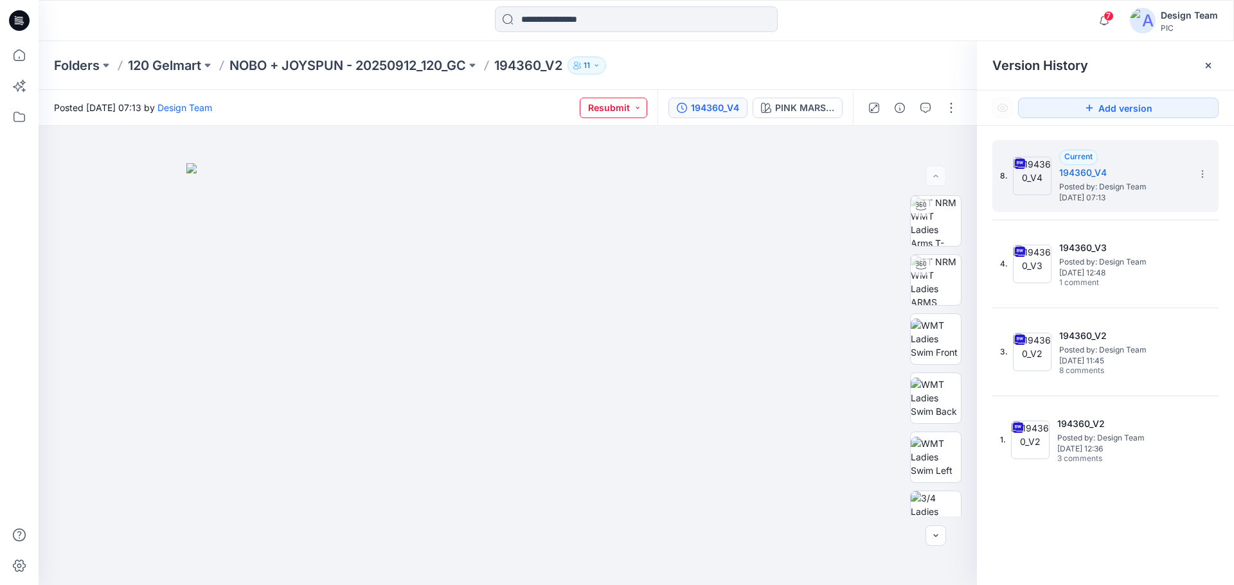
click at [631, 108] on button "Resubmit" at bounding box center [613, 108] width 67 height 21
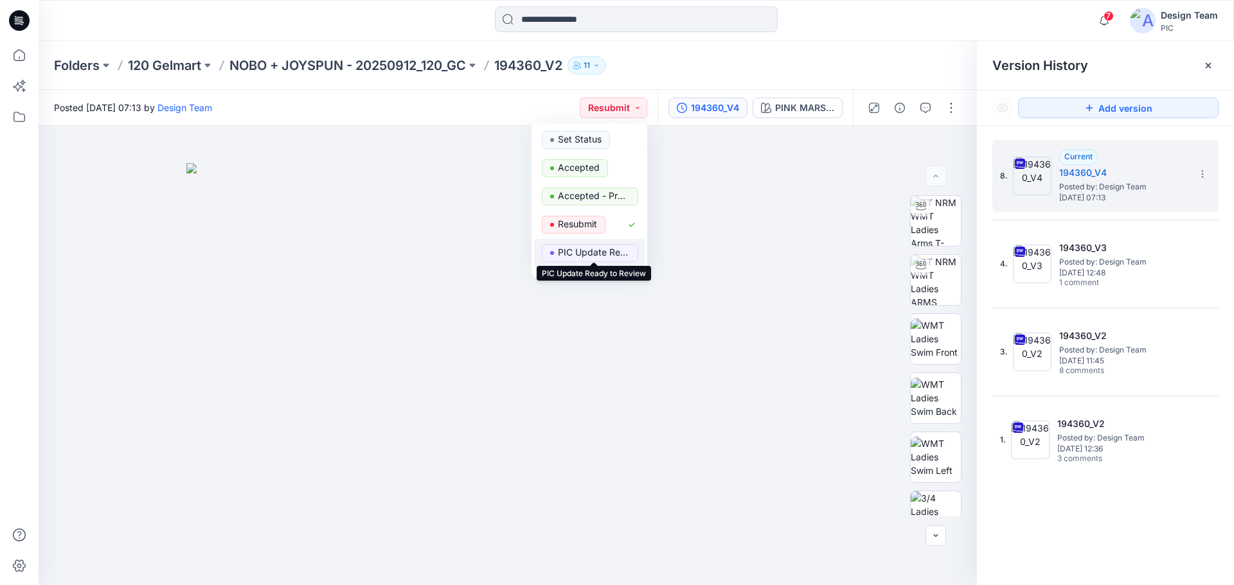
click at [569, 252] on p "PIC Update Ready to Review" at bounding box center [594, 252] width 72 height 17
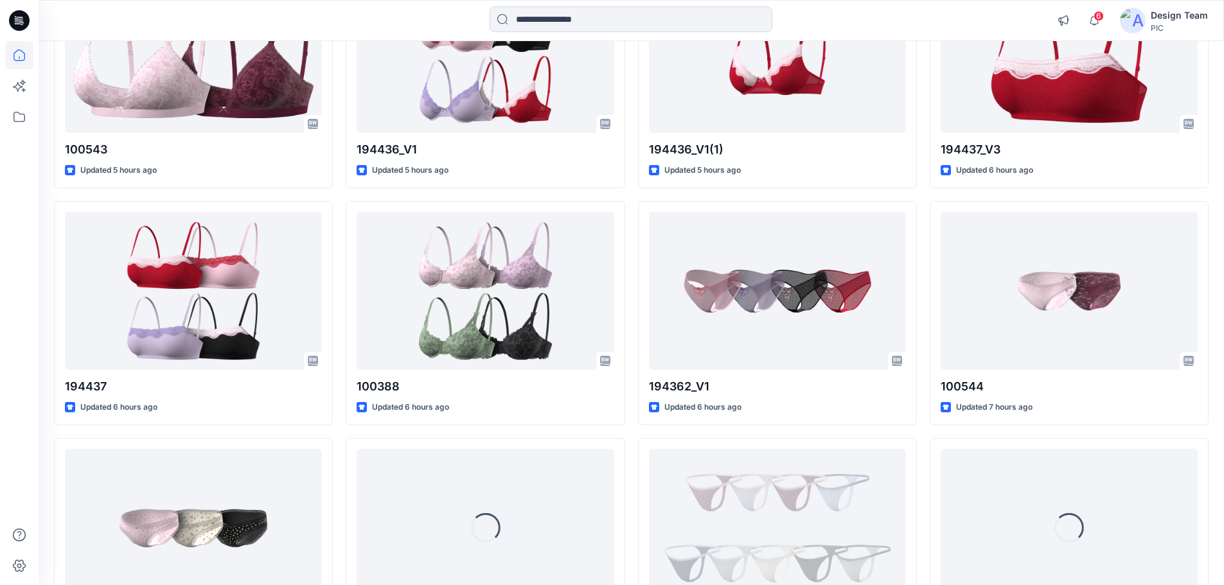
scroll to position [1132, 0]
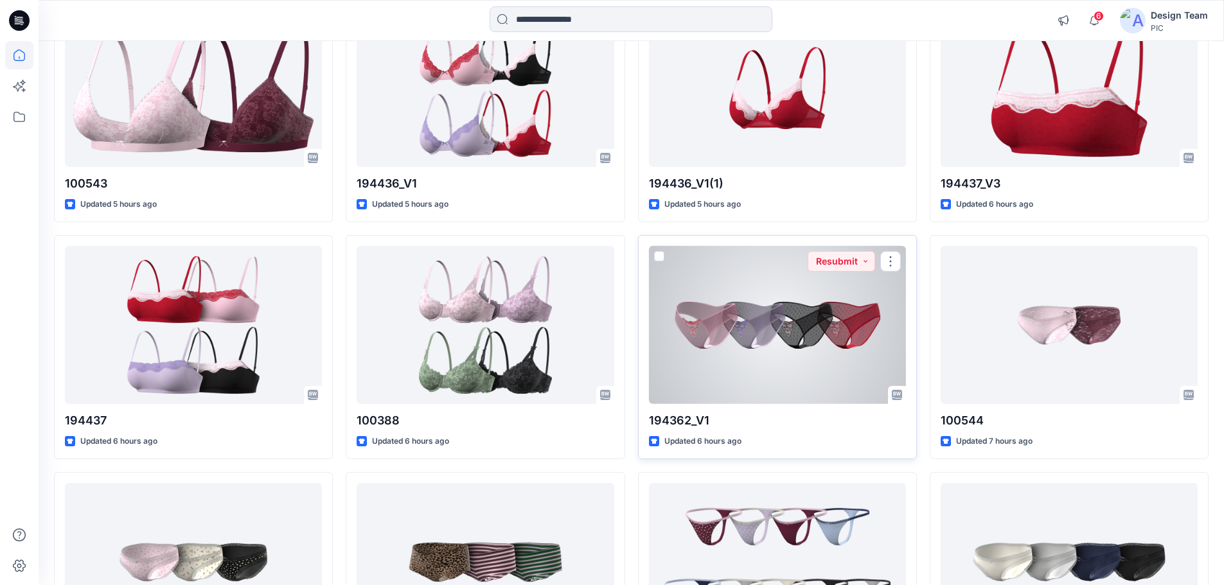
click at [773, 352] on div at bounding box center [777, 325] width 257 height 159
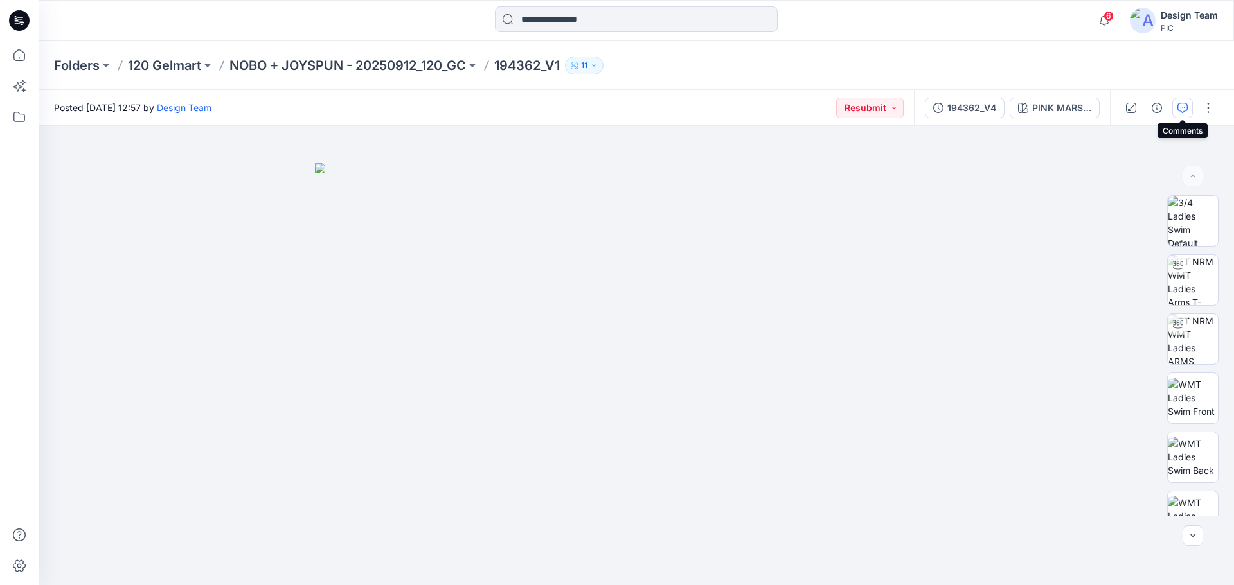
click at [1186, 107] on icon "button" at bounding box center [1182, 108] width 10 height 10
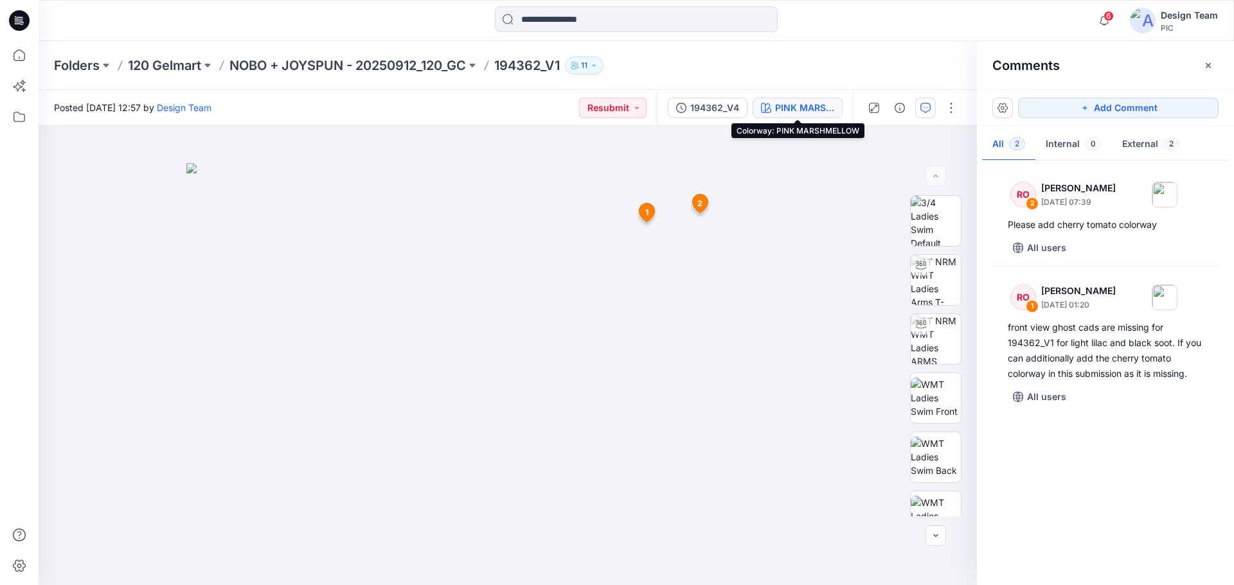
click at [798, 105] on div "PINK MARSHMELLOW" at bounding box center [804, 108] width 59 height 14
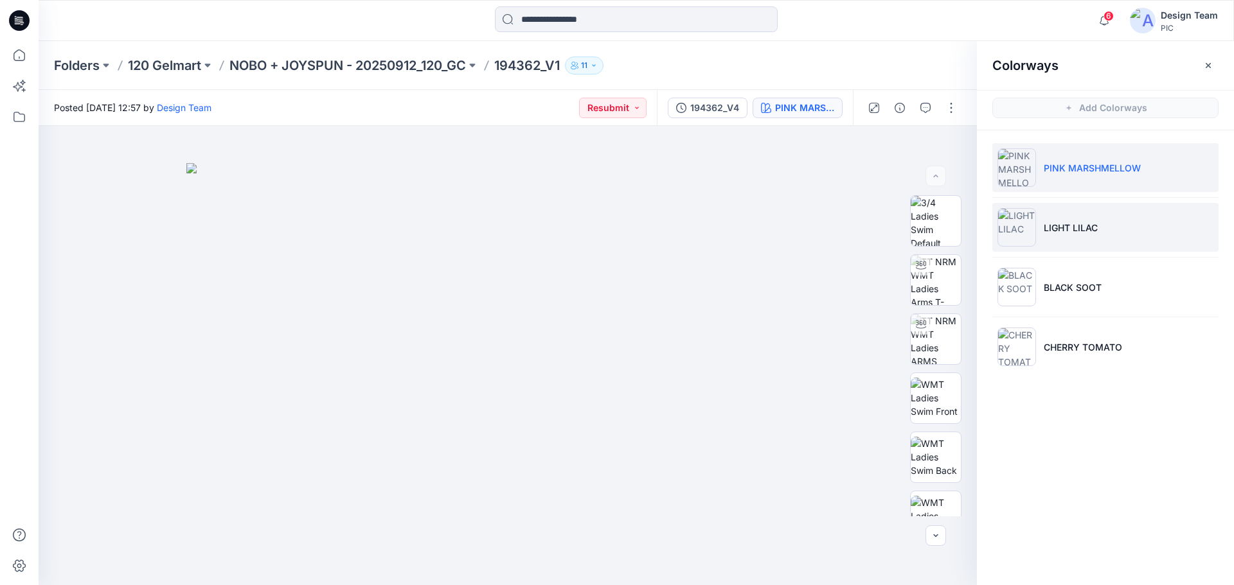
click at [1098, 231] on p "LIGHT LILAC" at bounding box center [1071, 227] width 54 height 13
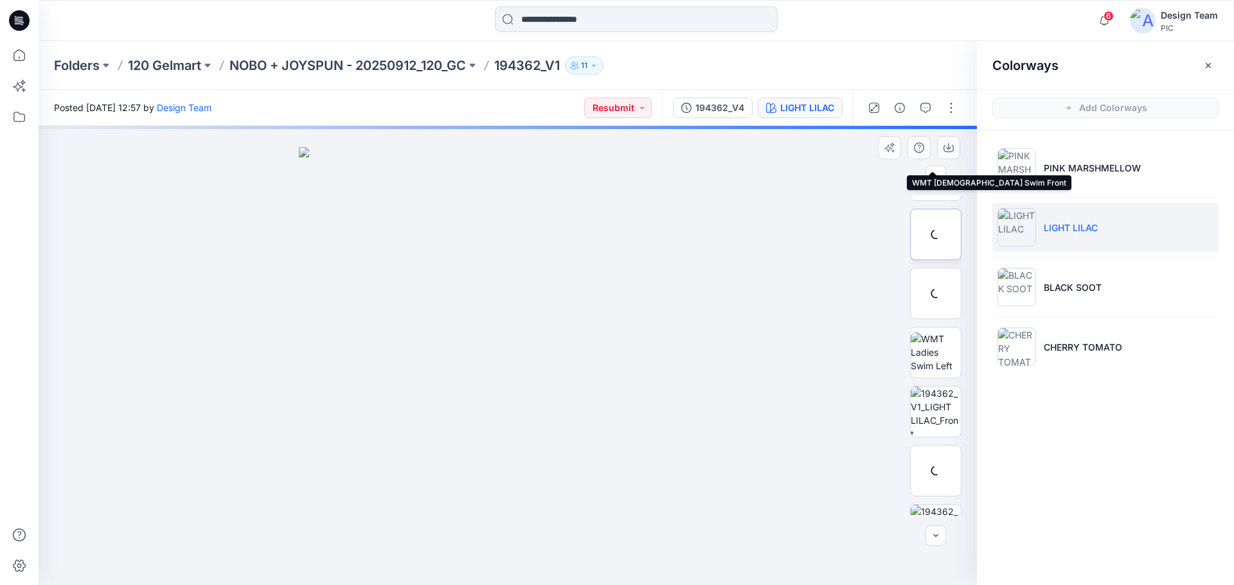
scroll to position [262, 0]
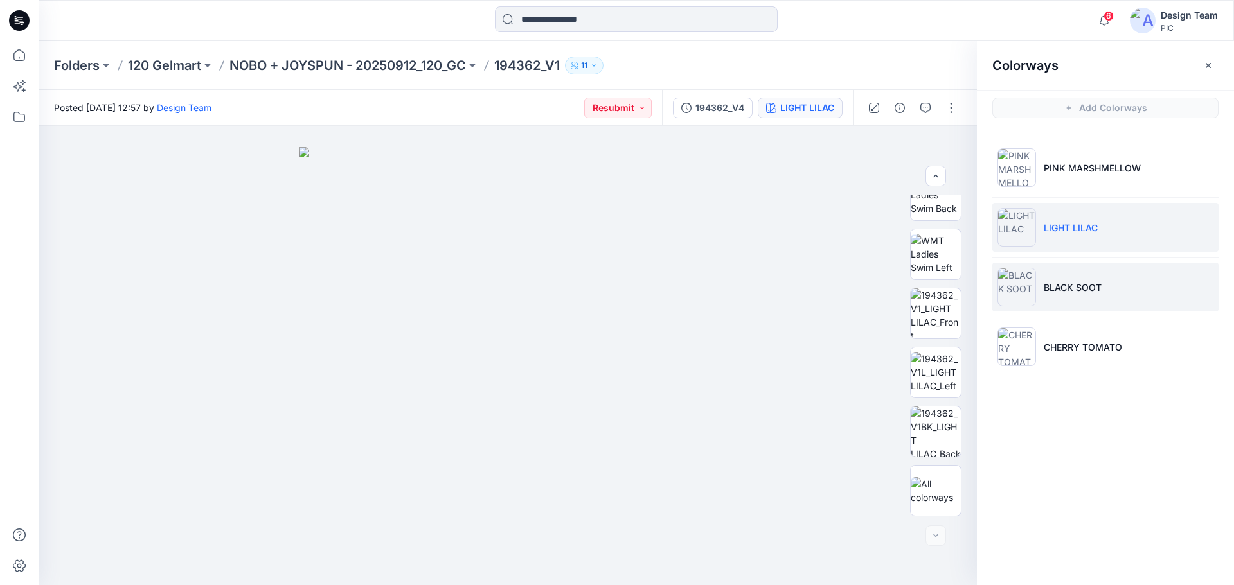
click at [1109, 276] on li "BLACK SOOT" at bounding box center [1105, 287] width 226 height 49
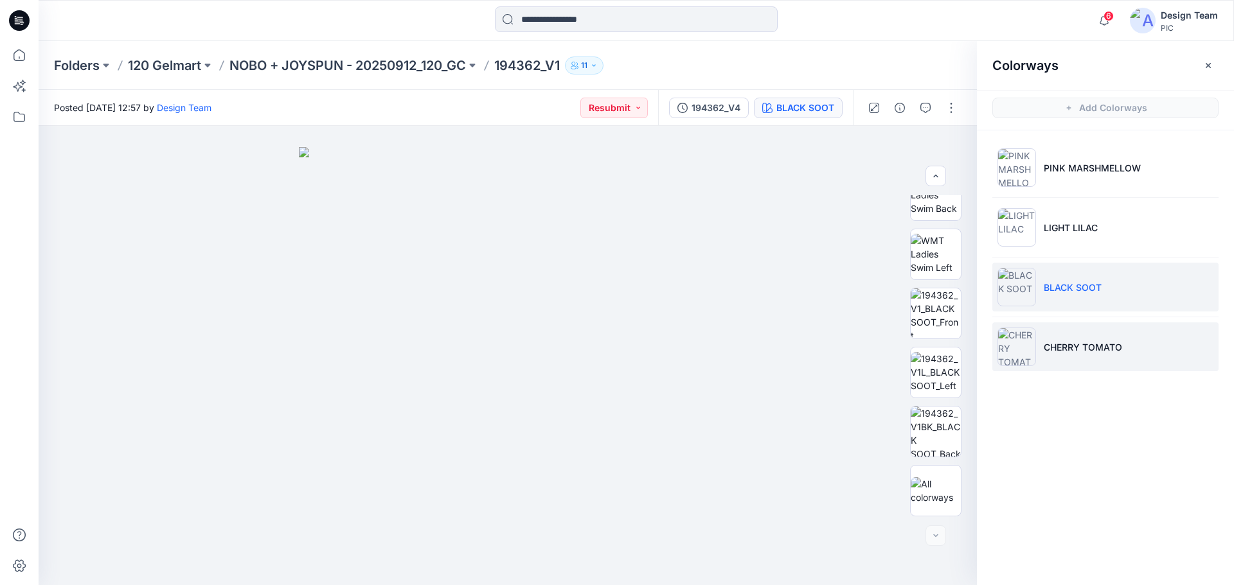
click at [1099, 341] on p "CHERRY TOMATO" at bounding box center [1083, 347] width 78 height 13
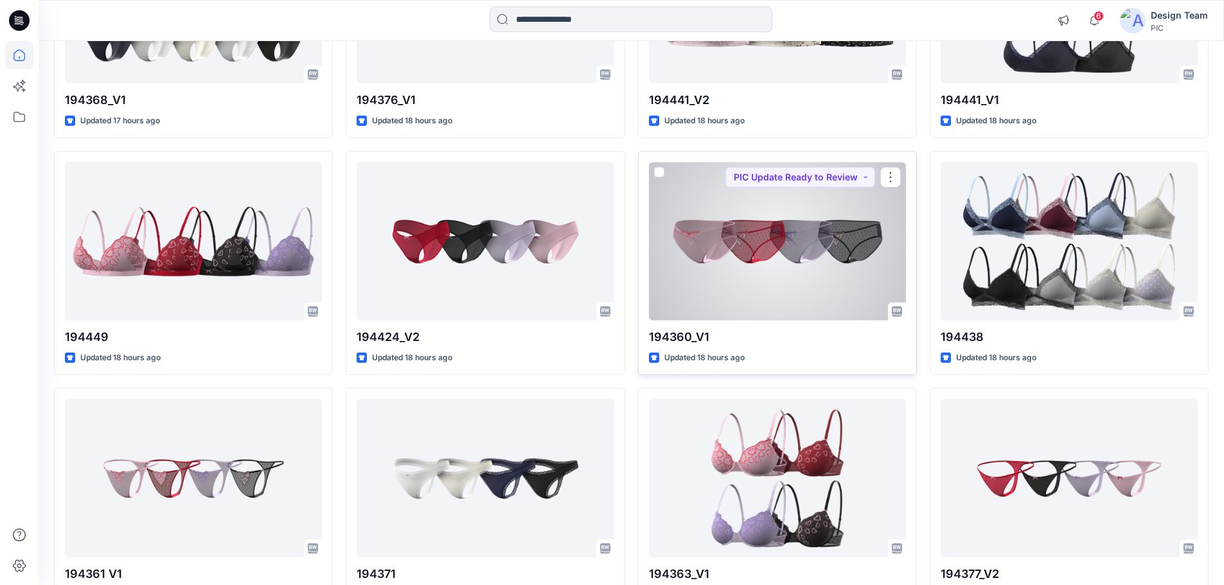
scroll to position [2036, 0]
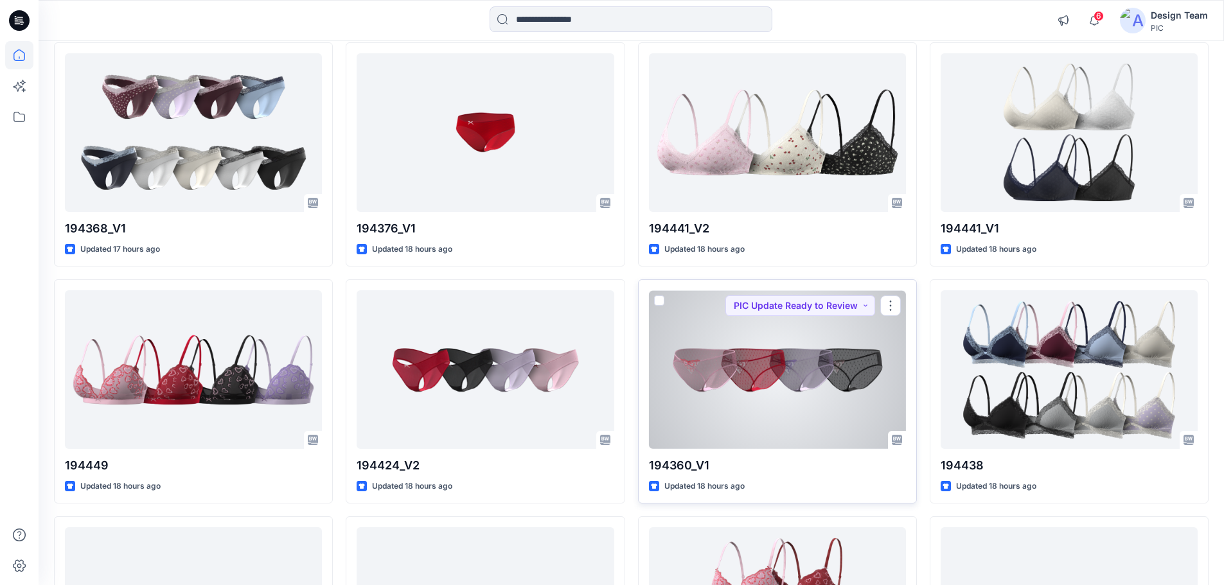
click at [763, 395] on div at bounding box center [777, 369] width 257 height 159
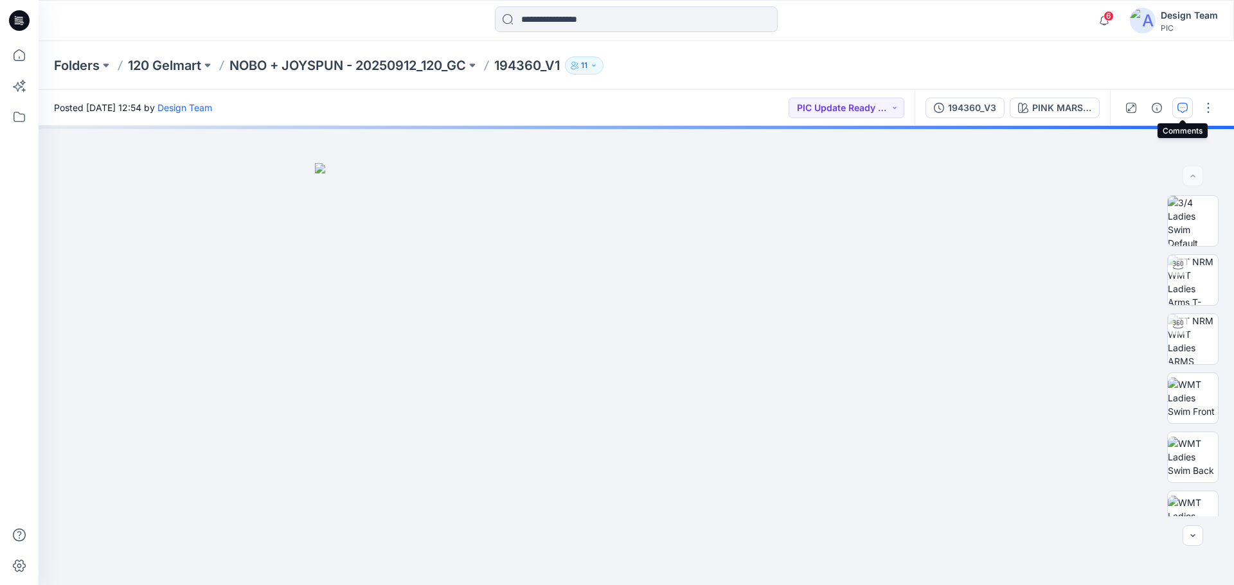
click at [1182, 105] on icon "button" at bounding box center [1182, 108] width 10 height 10
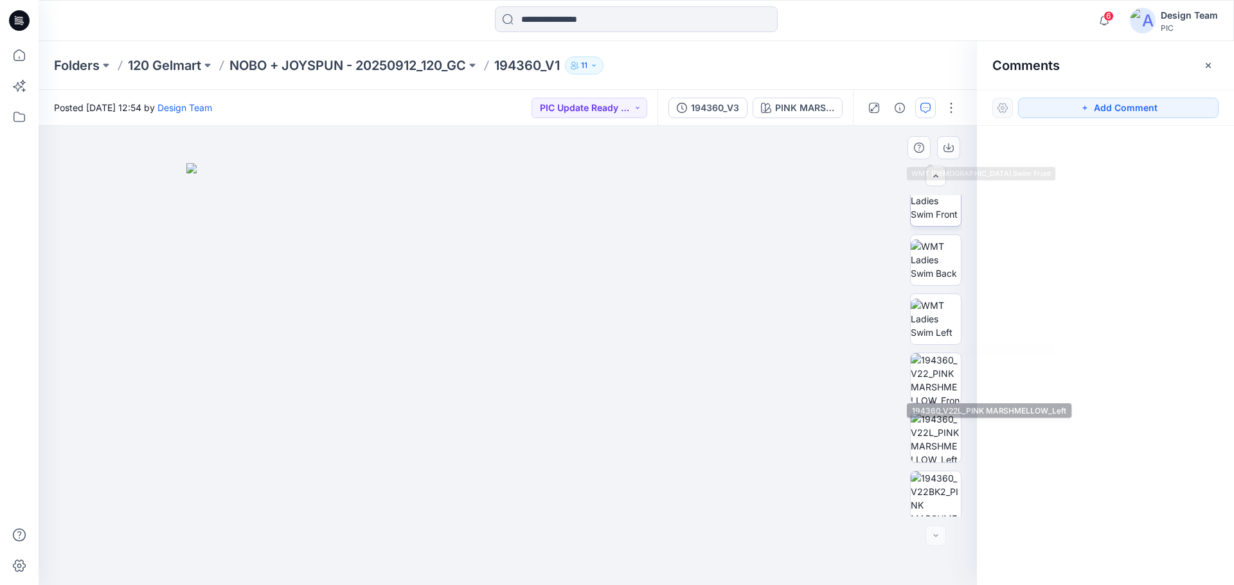
scroll to position [262, 0]
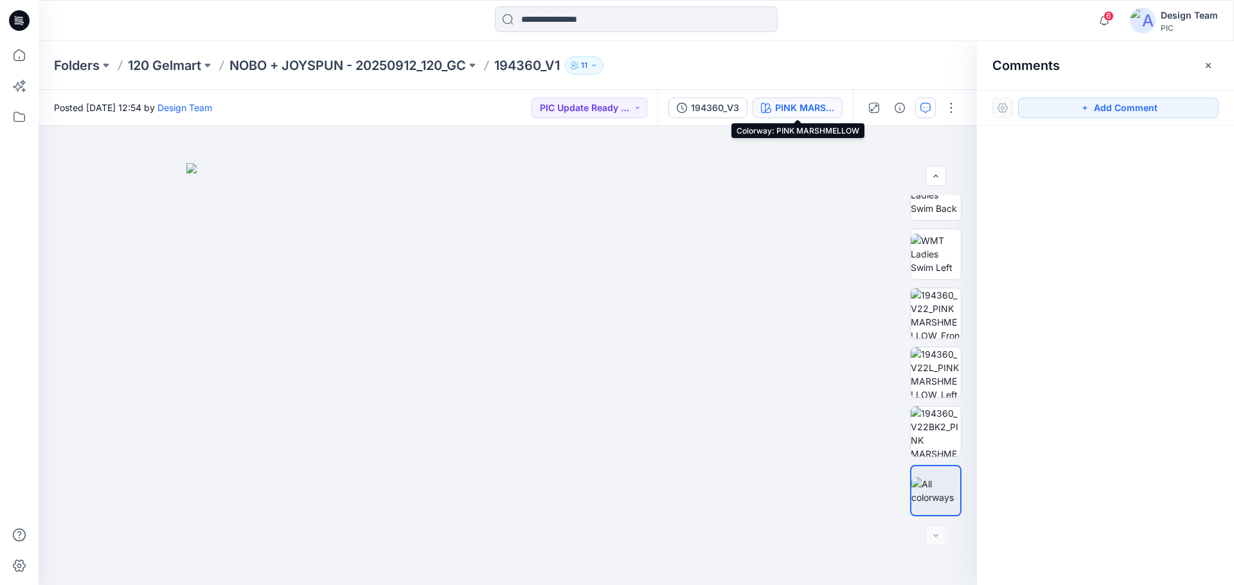
click at [781, 107] on div "PINK MARSHMELLOW" at bounding box center [804, 108] width 59 height 14
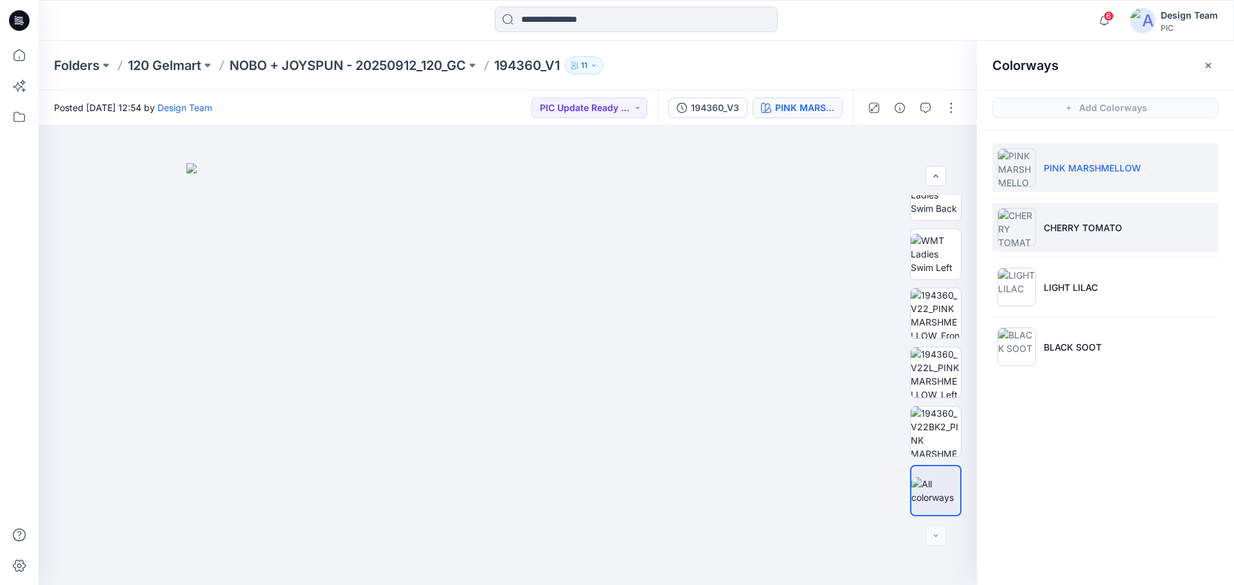
click at [1119, 235] on li "CHERRY TOMATO" at bounding box center [1105, 227] width 226 height 49
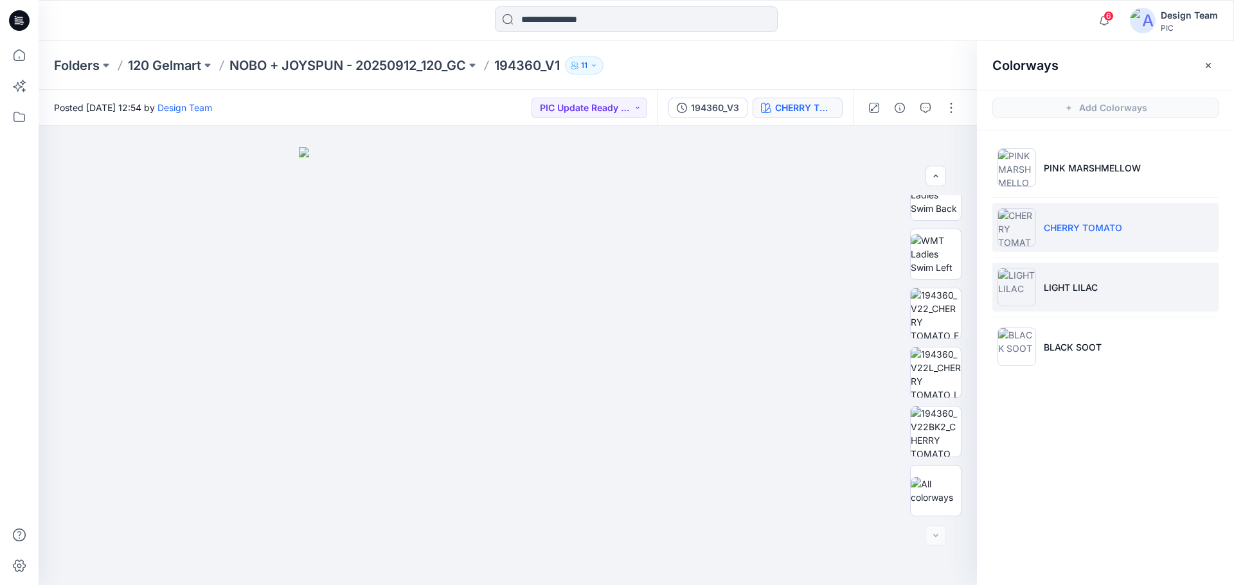
click at [1082, 278] on li "LIGHT LILAC" at bounding box center [1105, 287] width 226 height 49
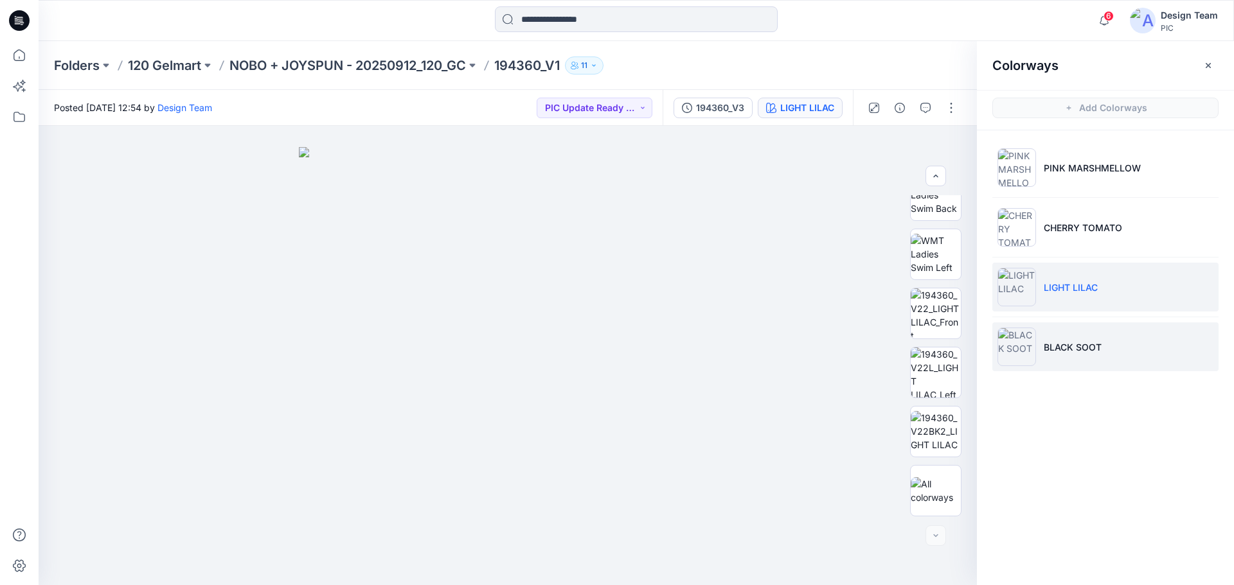
click at [1124, 344] on li "BLACK SOOT" at bounding box center [1105, 347] width 226 height 49
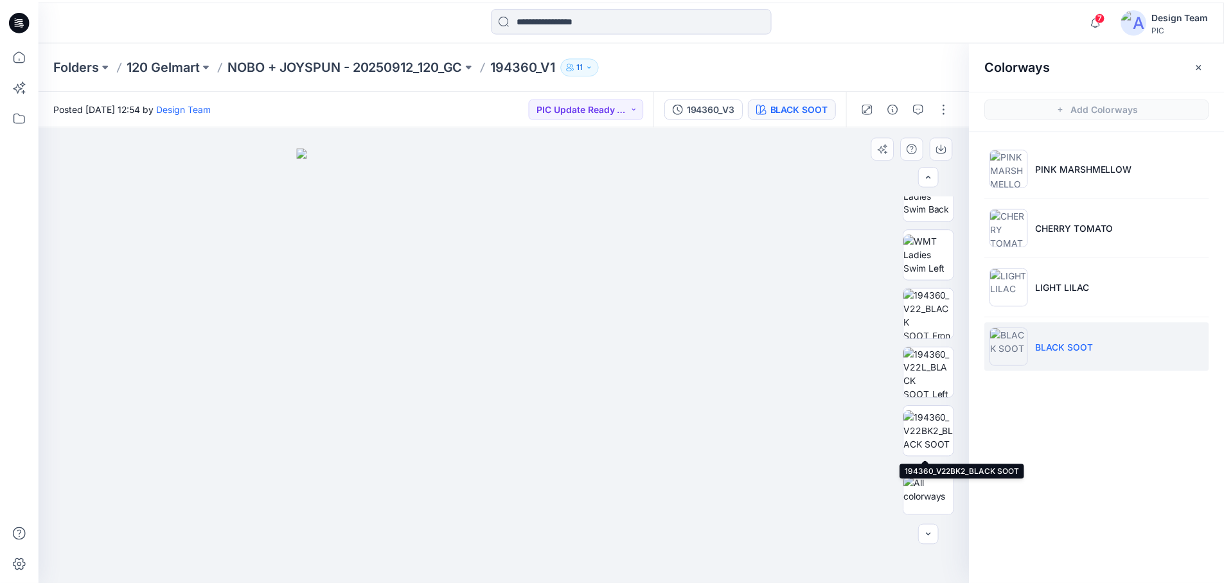
scroll to position [0, 0]
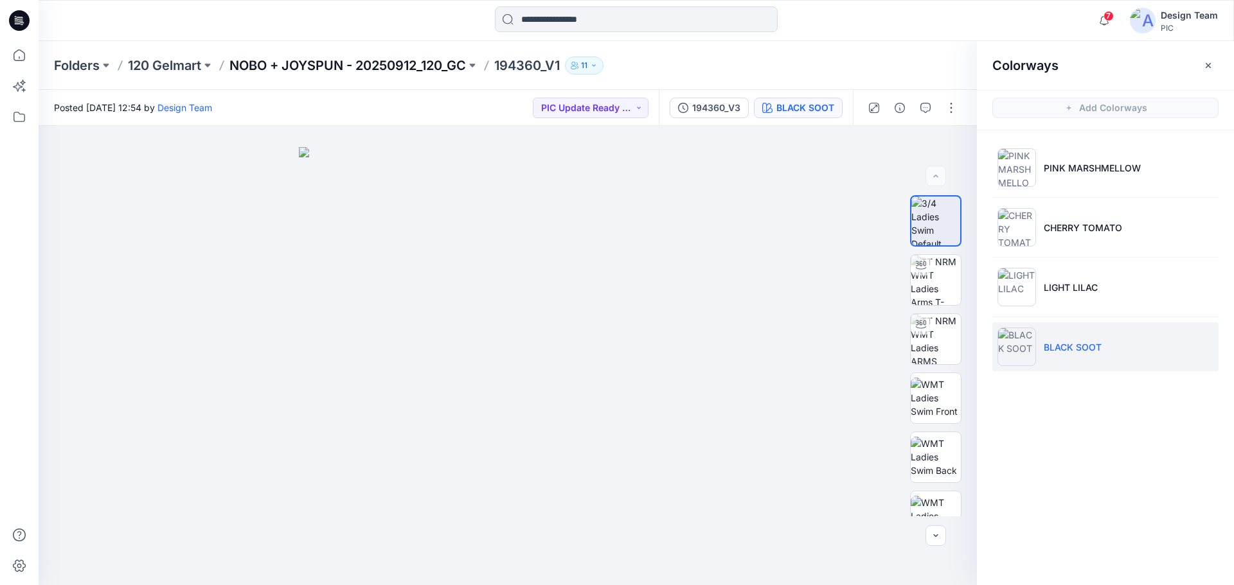
click at [374, 61] on p "NOBO + JOYSPUN - 20250912_120_GC" at bounding box center [347, 66] width 236 height 18
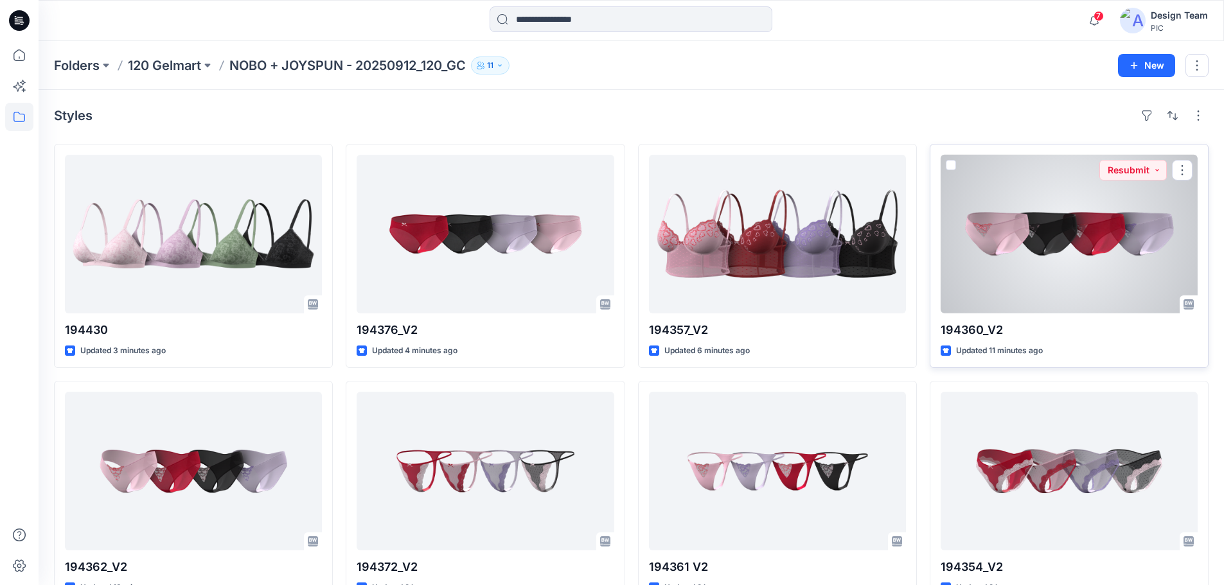
click at [1091, 230] on div at bounding box center [1069, 234] width 257 height 159
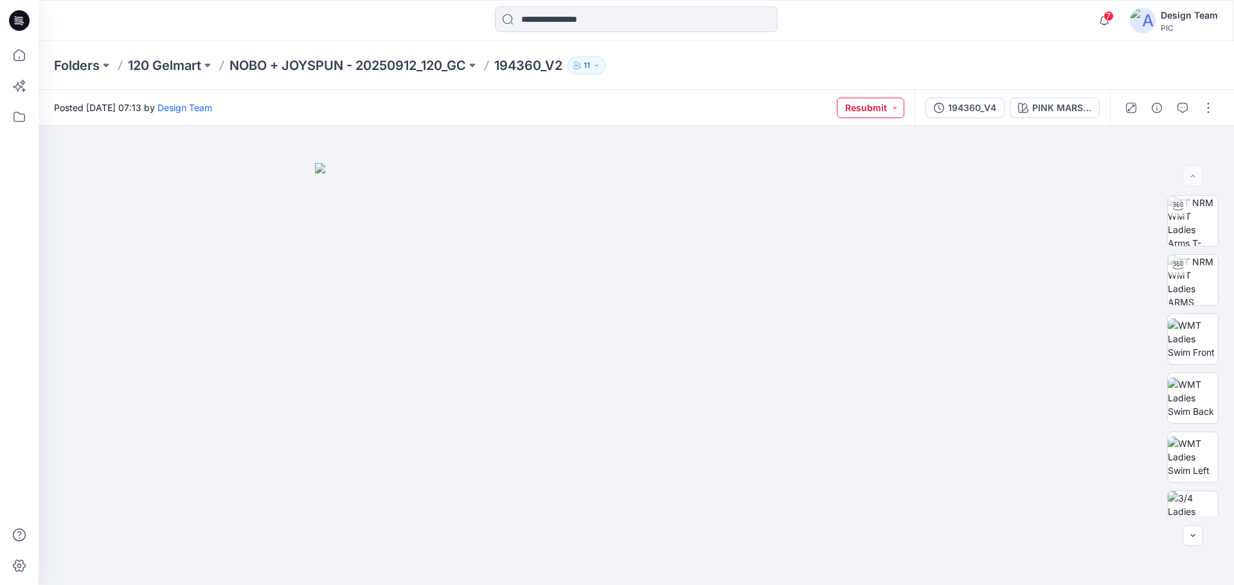
click at [880, 107] on button "Resubmit" at bounding box center [870, 108] width 67 height 21
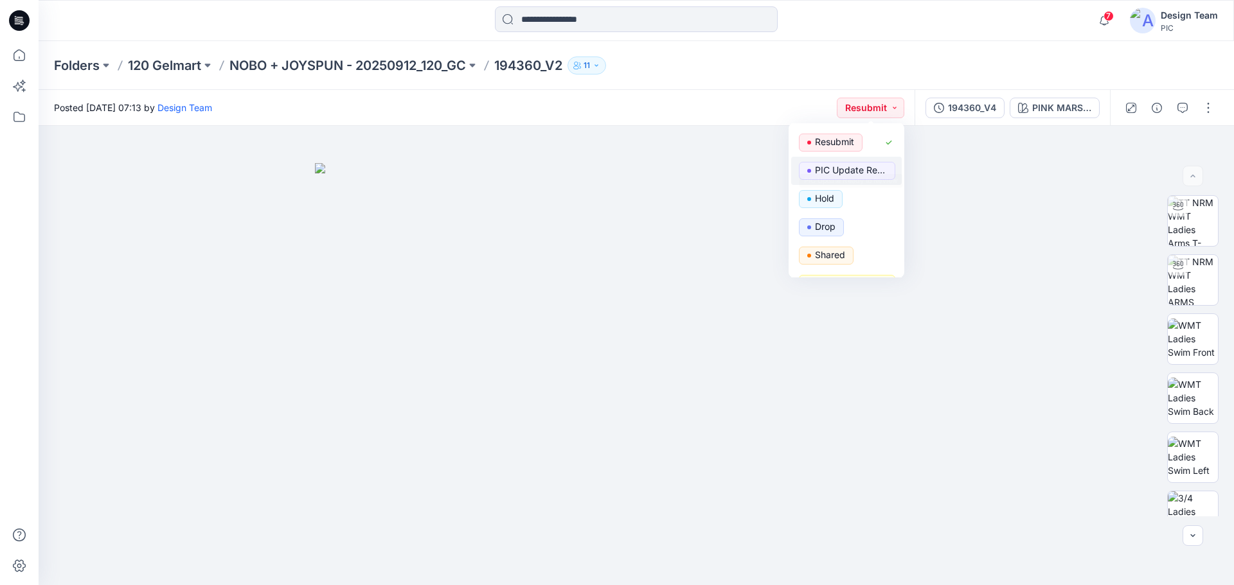
scroll to position [64, 0]
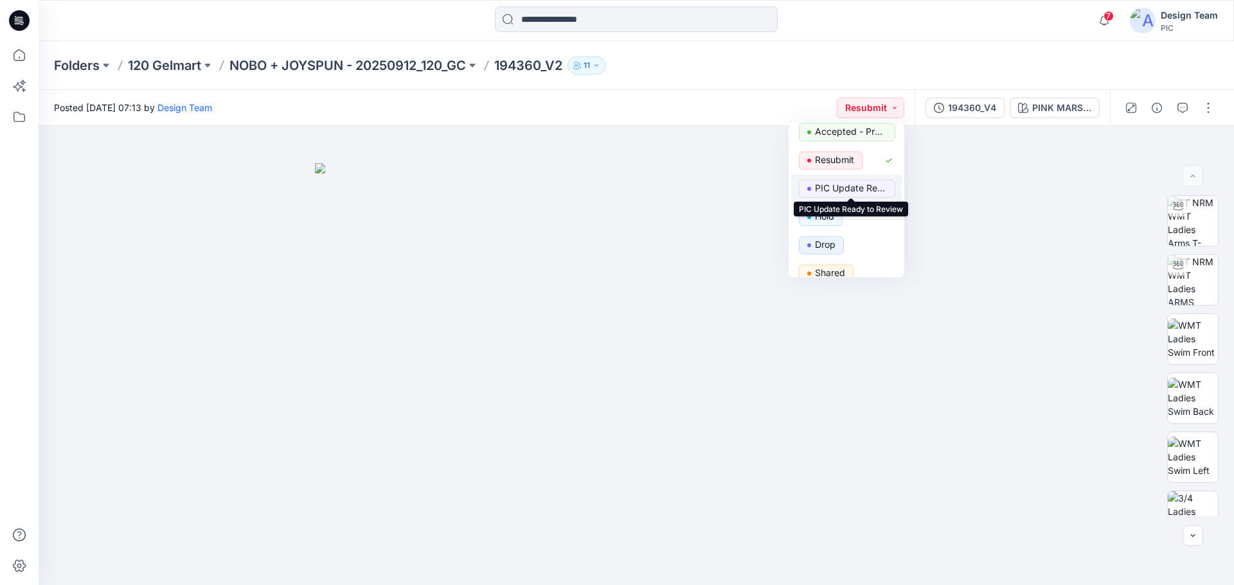
click at [846, 184] on p "PIC Update Ready to Review" at bounding box center [851, 188] width 72 height 17
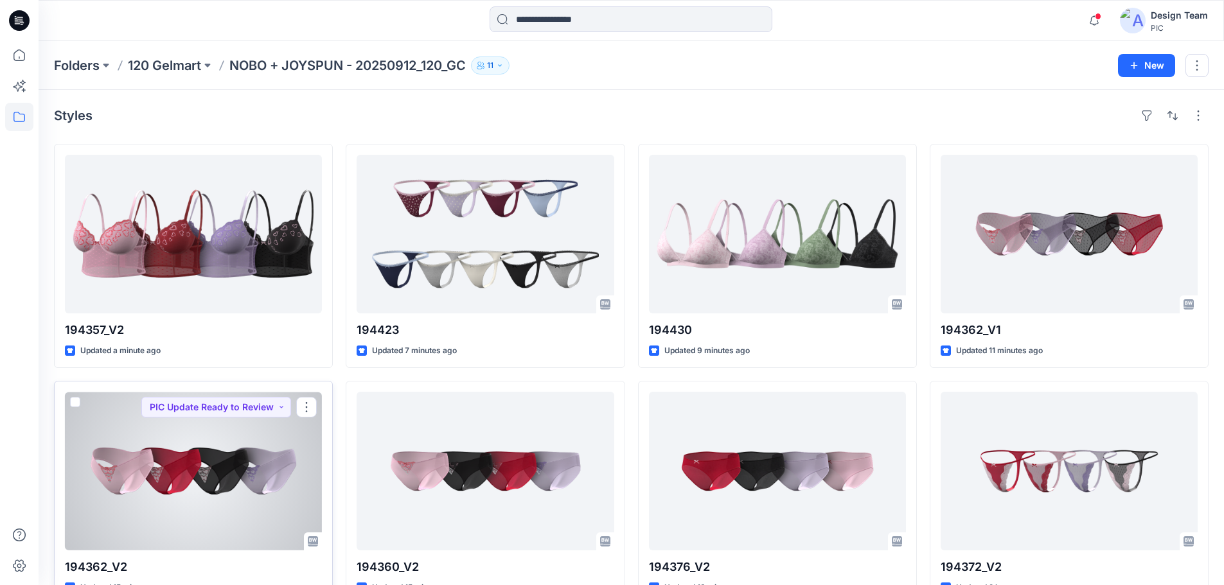
click at [188, 473] on div at bounding box center [193, 471] width 257 height 159
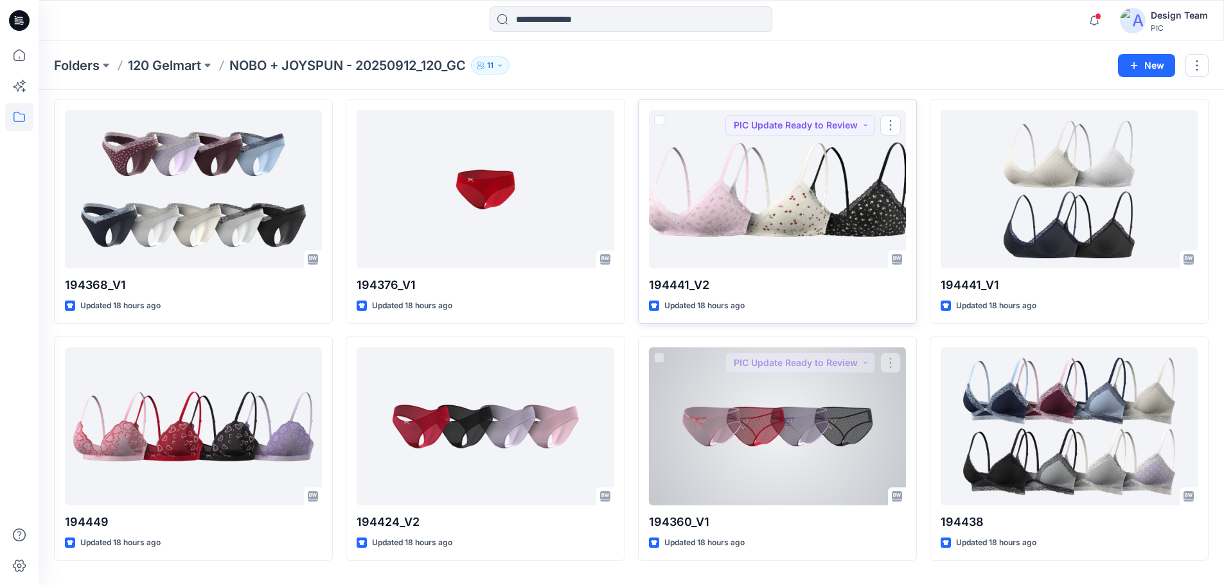
scroll to position [1743, 0]
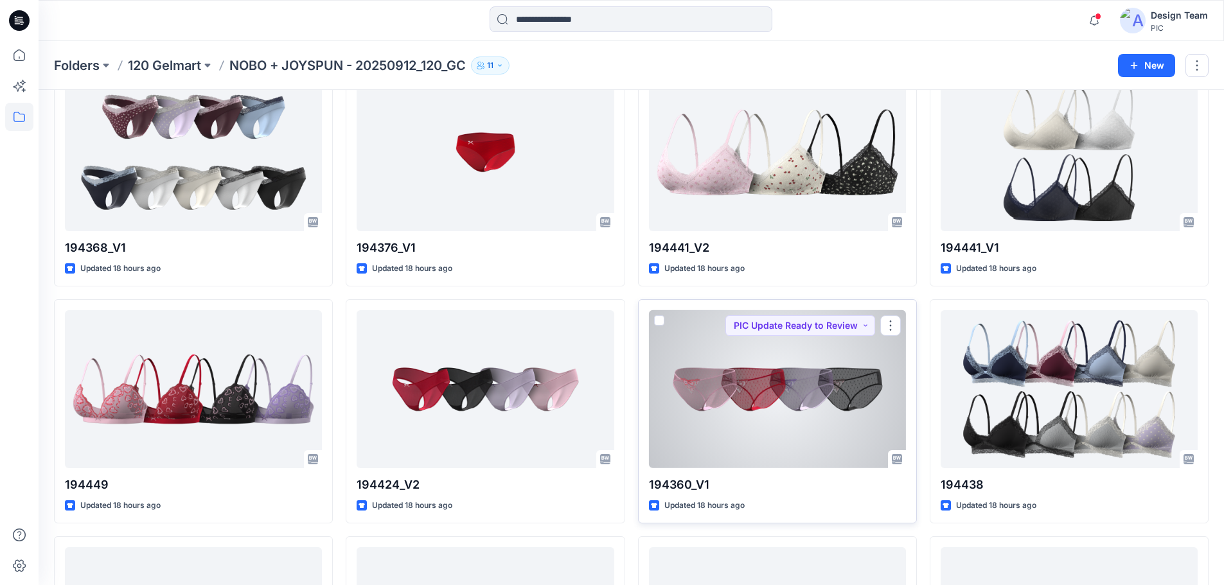
click at [733, 405] on div at bounding box center [777, 389] width 257 height 159
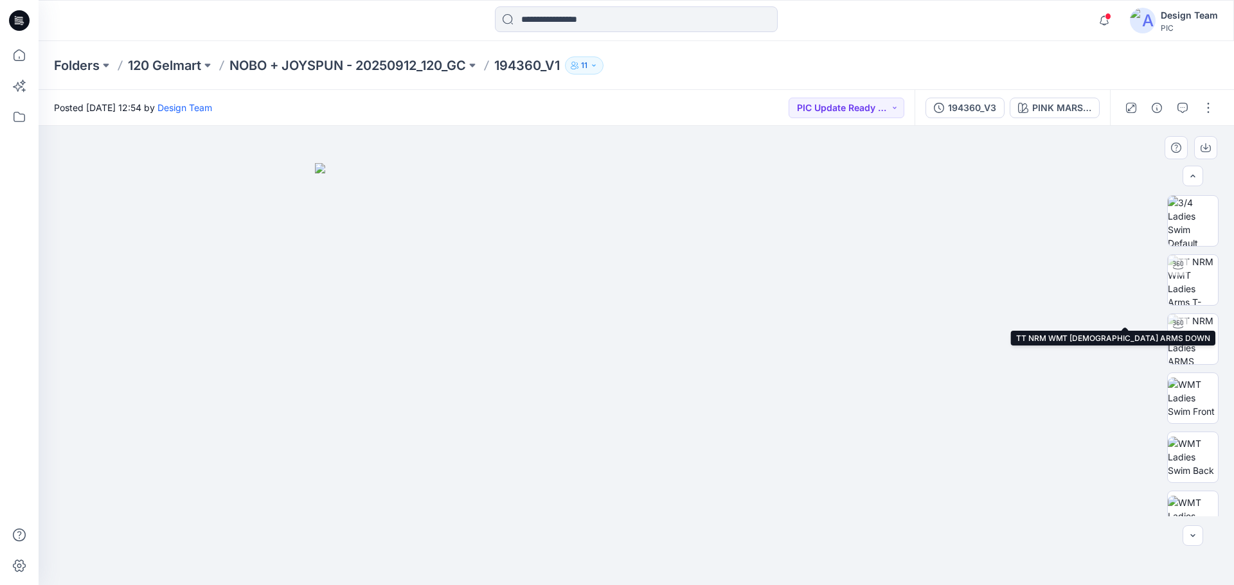
scroll to position [262, 0]
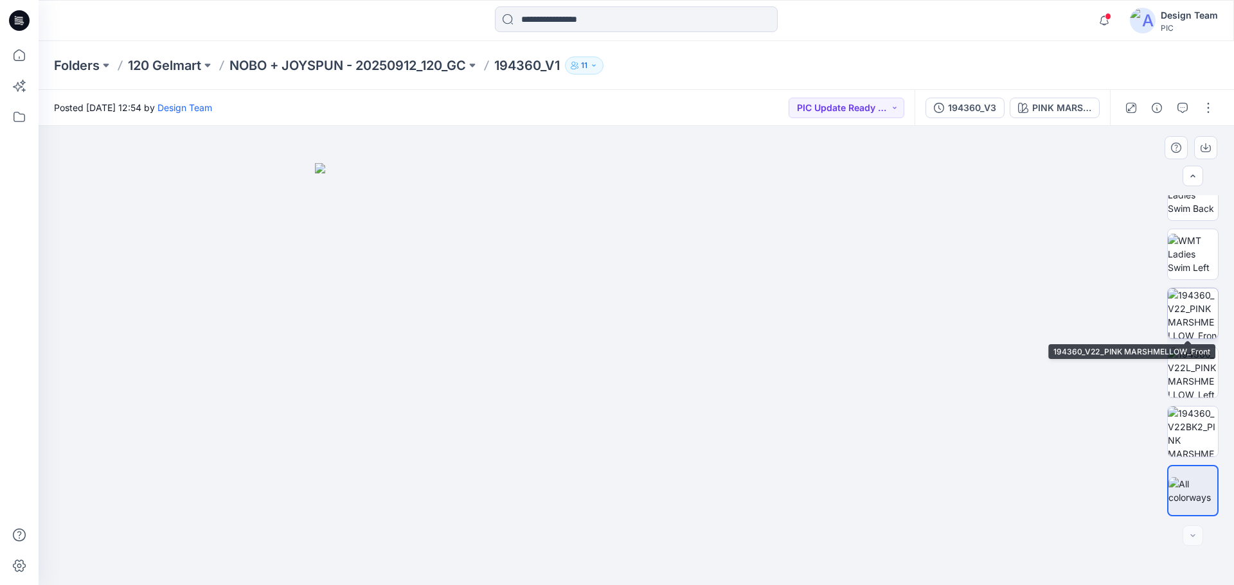
click at [1192, 305] on img at bounding box center [1193, 314] width 50 height 50
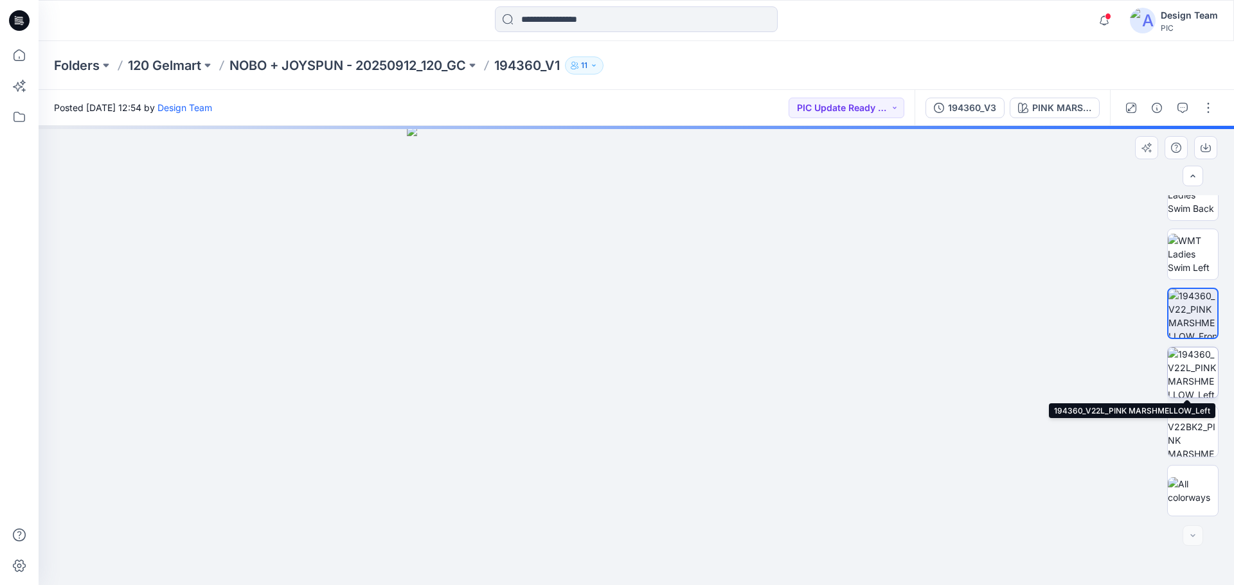
click at [1191, 372] on img at bounding box center [1193, 373] width 50 height 50
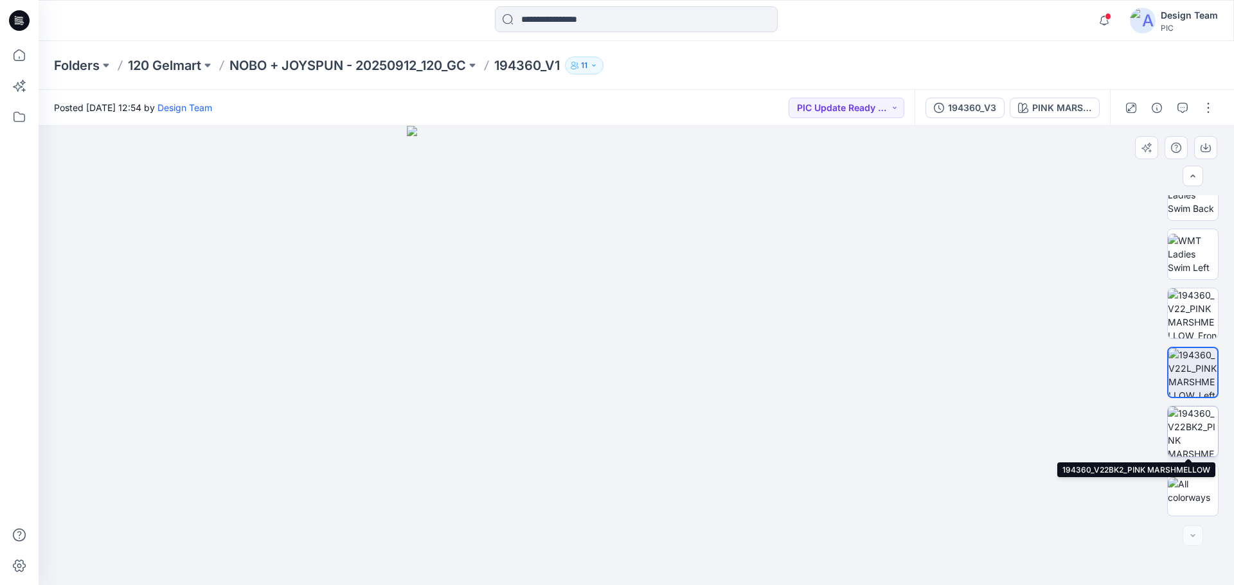
click at [1192, 425] on img at bounding box center [1193, 432] width 50 height 50
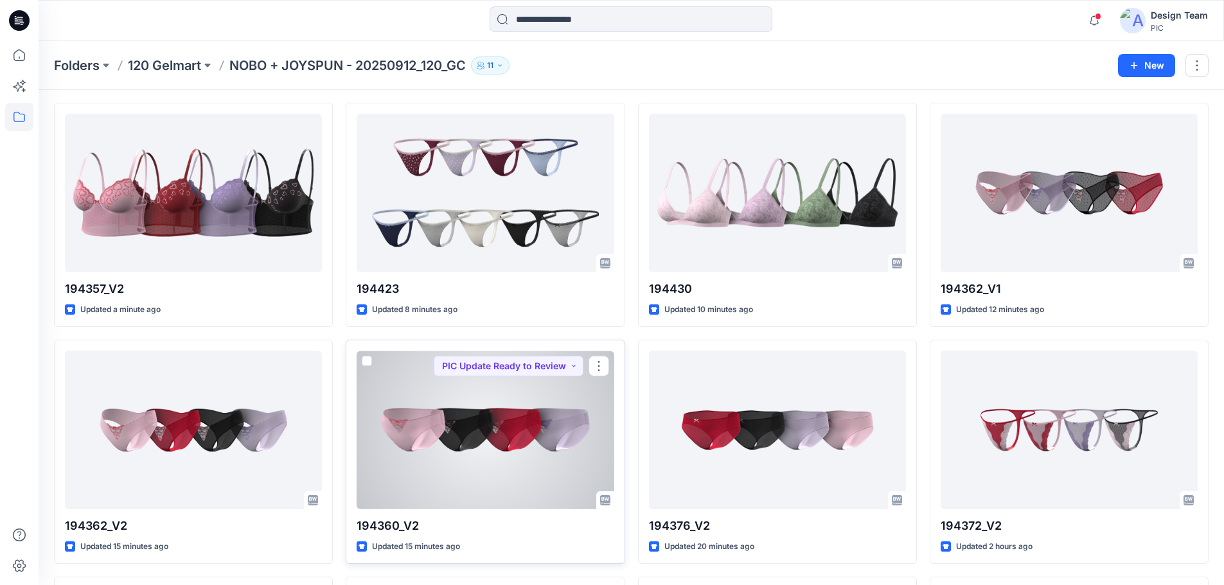
scroll to position [64, 0]
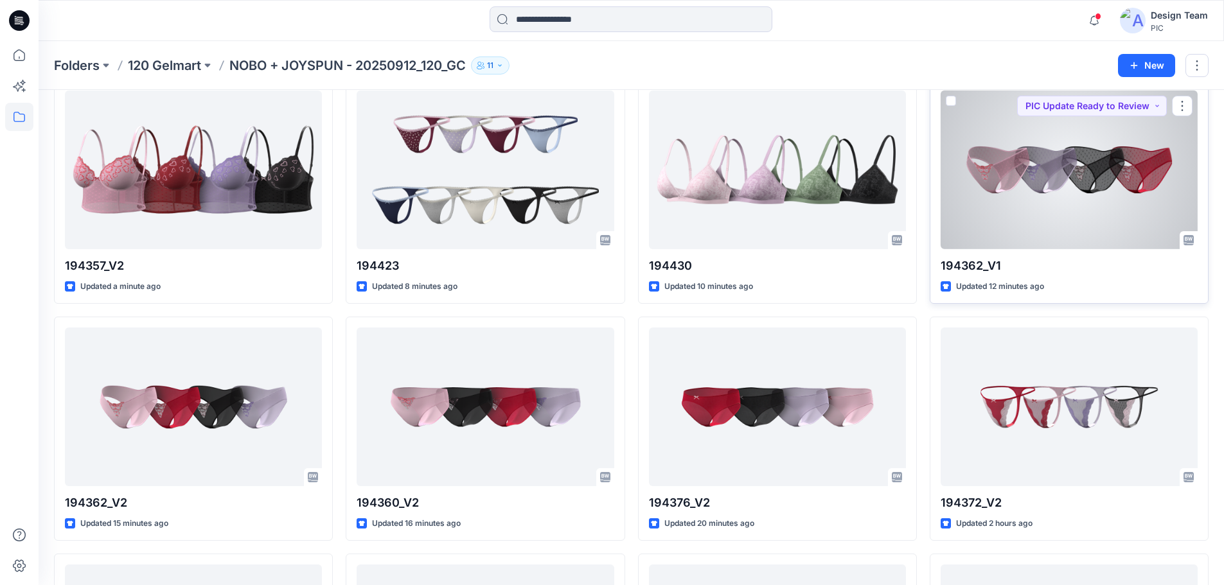
click at [1048, 209] on div at bounding box center [1069, 170] width 257 height 159
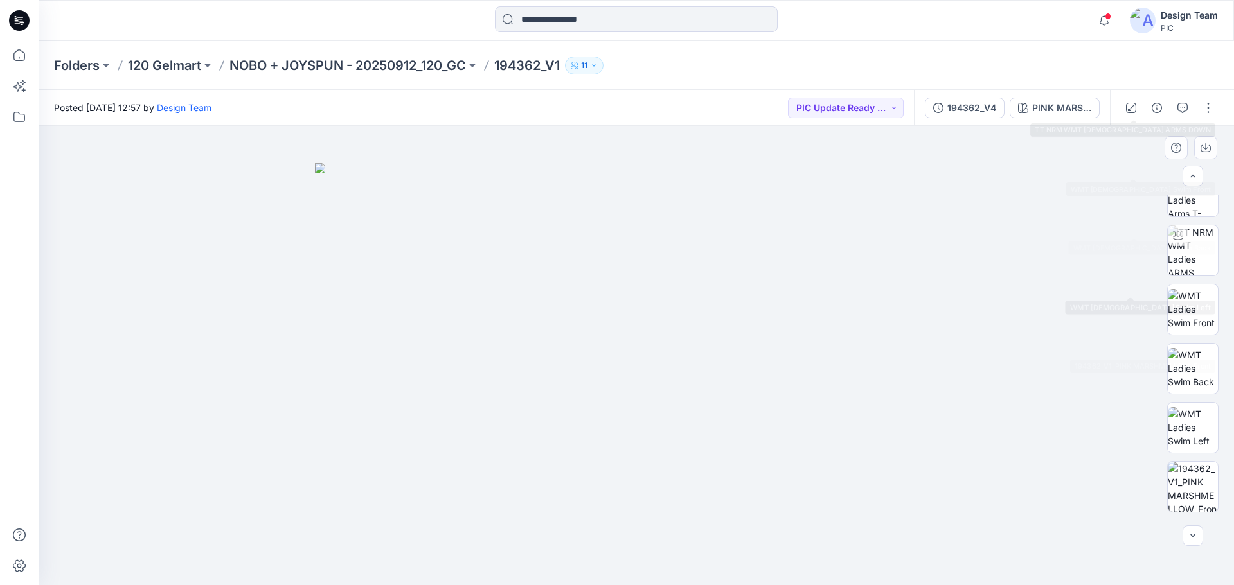
scroll to position [262, 0]
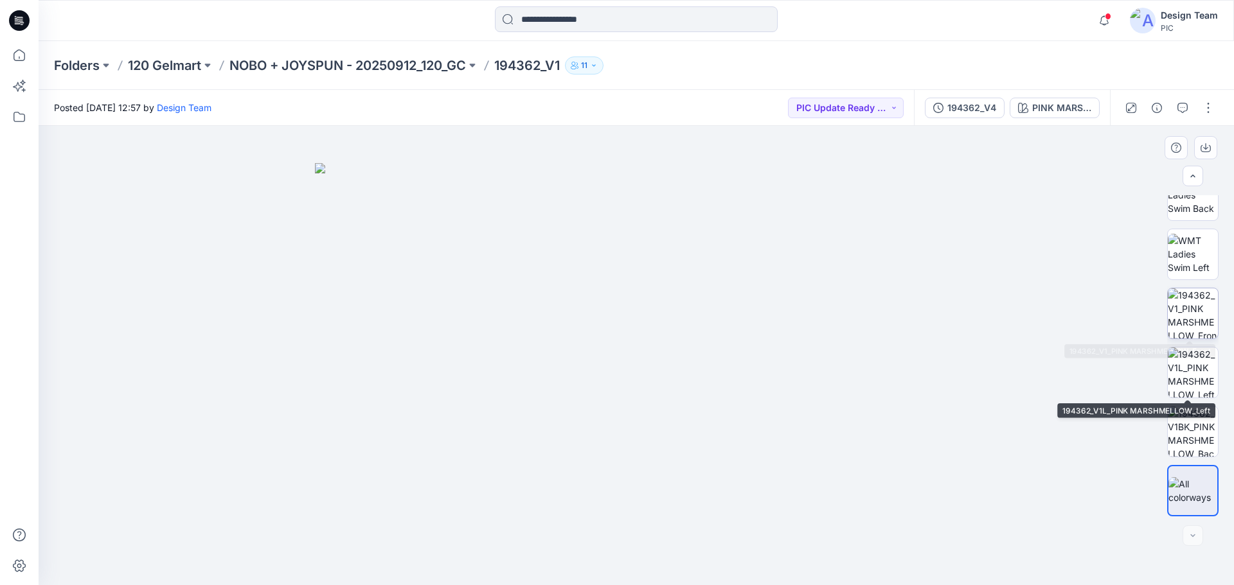
click at [1213, 305] on img at bounding box center [1193, 314] width 50 height 50
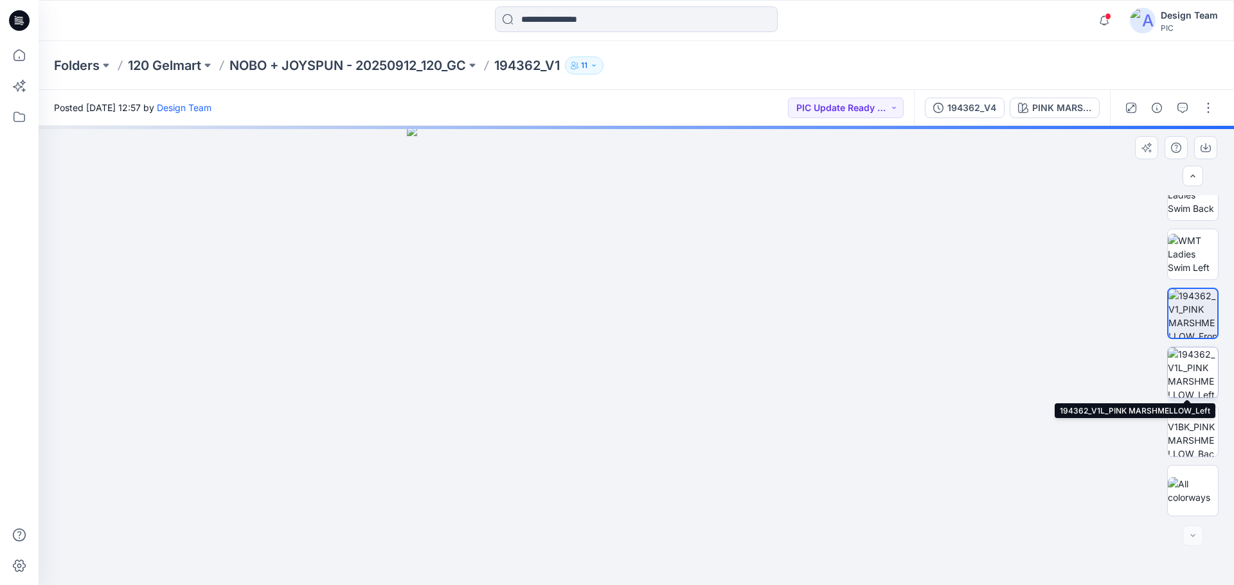
click at [1195, 377] on img at bounding box center [1193, 373] width 50 height 50
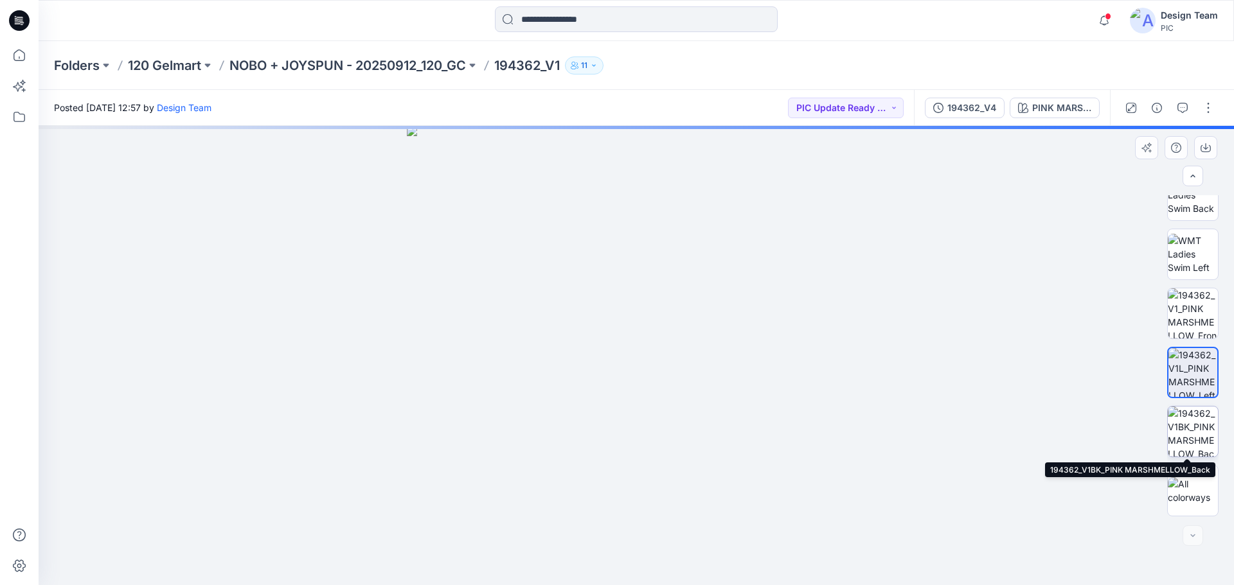
click at [1186, 438] on img at bounding box center [1193, 432] width 50 height 50
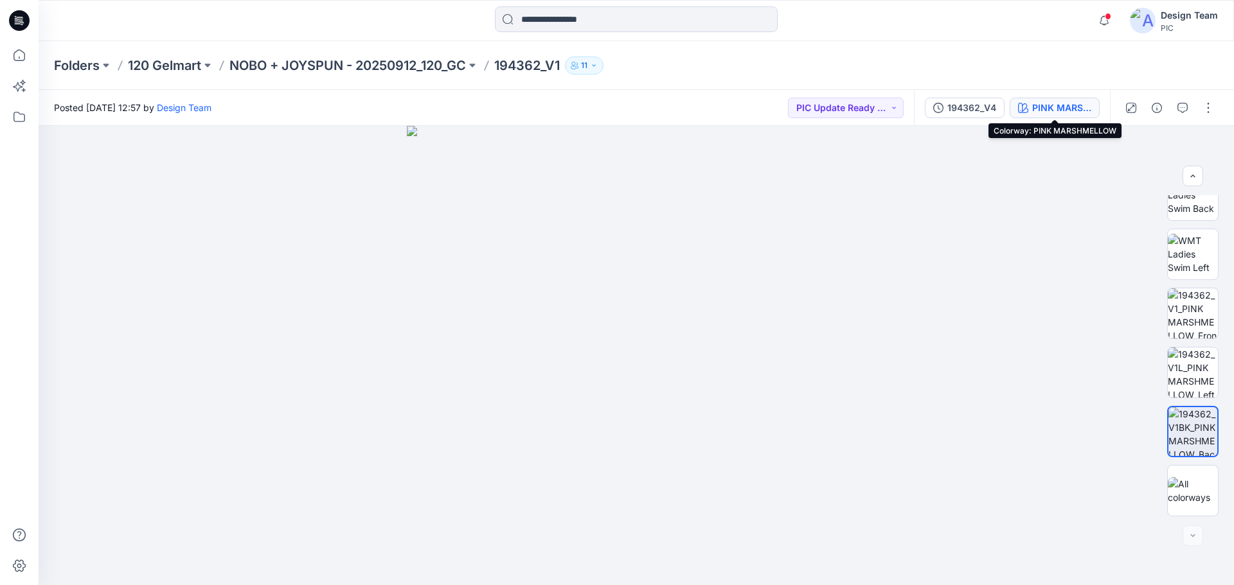
click at [1052, 107] on div "PINK MARSHMELLOW" at bounding box center [1061, 108] width 59 height 14
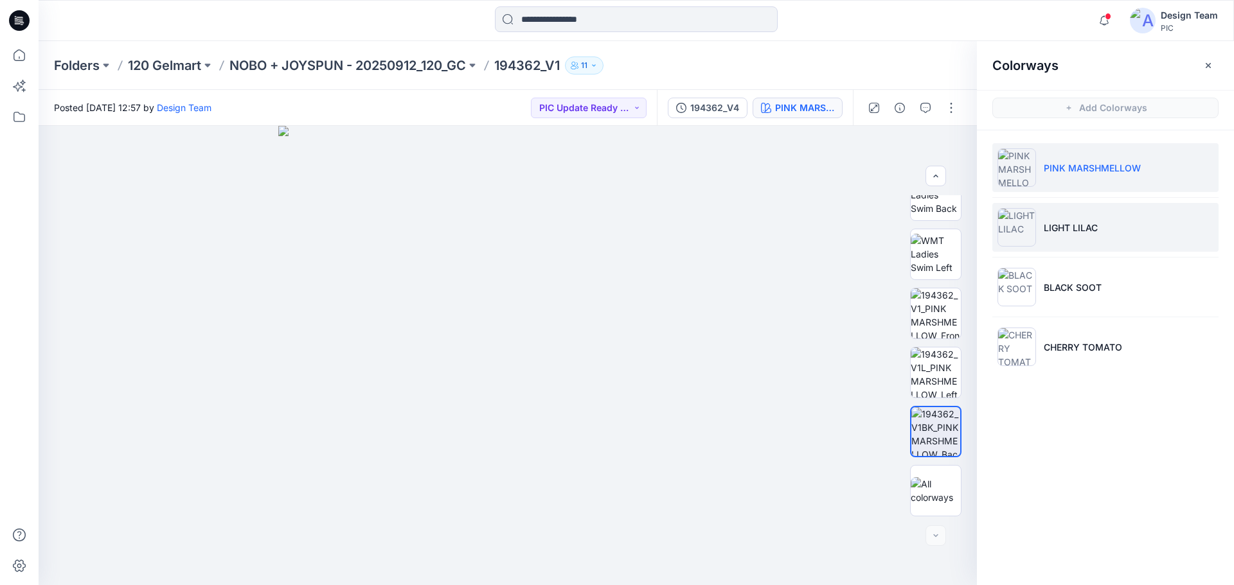
click at [1103, 239] on li "LIGHT LILAC" at bounding box center [1105, 227] width 226 height 49
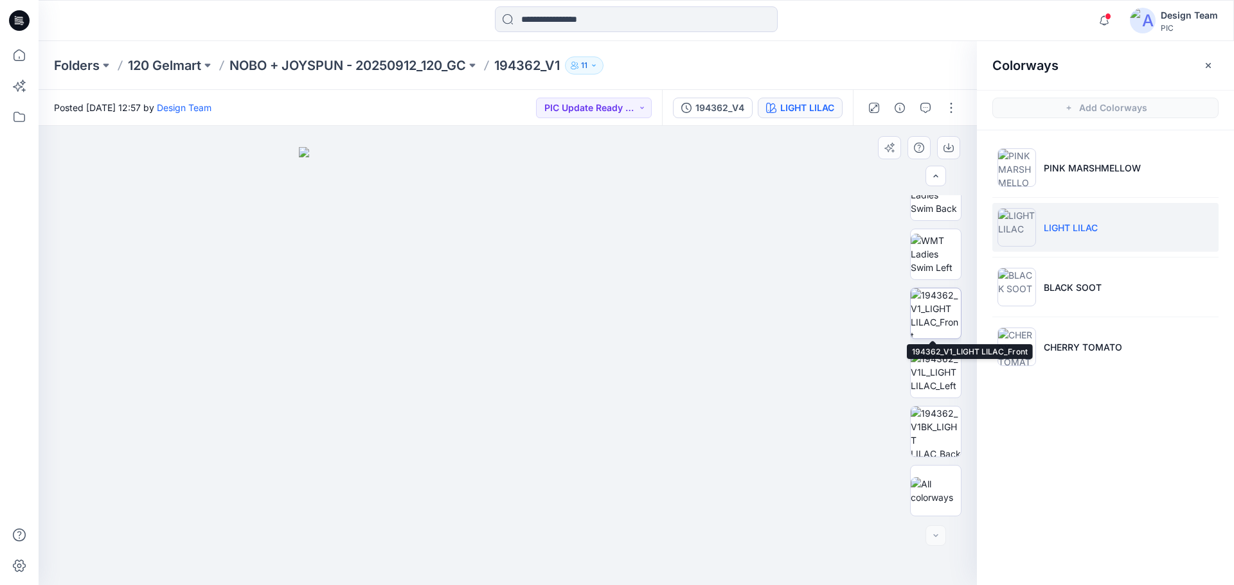
click at [934, 317] on img at bounding box center [936, 314] width 50 height 50
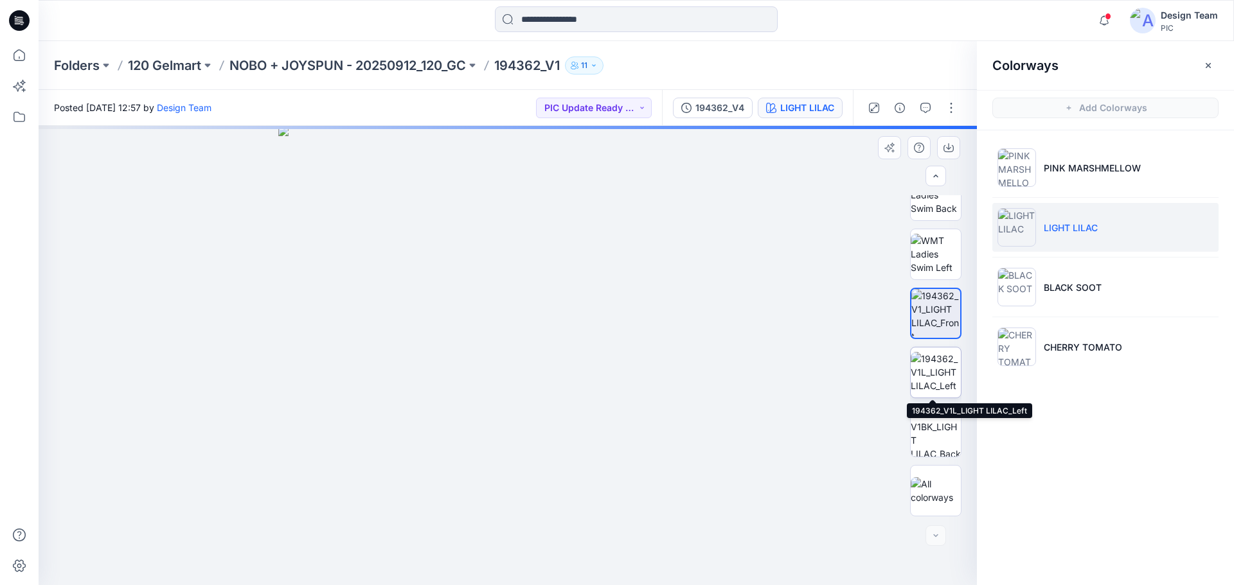
click at [943, 373] on img at bounding box center [936, 372] width 50 height 40
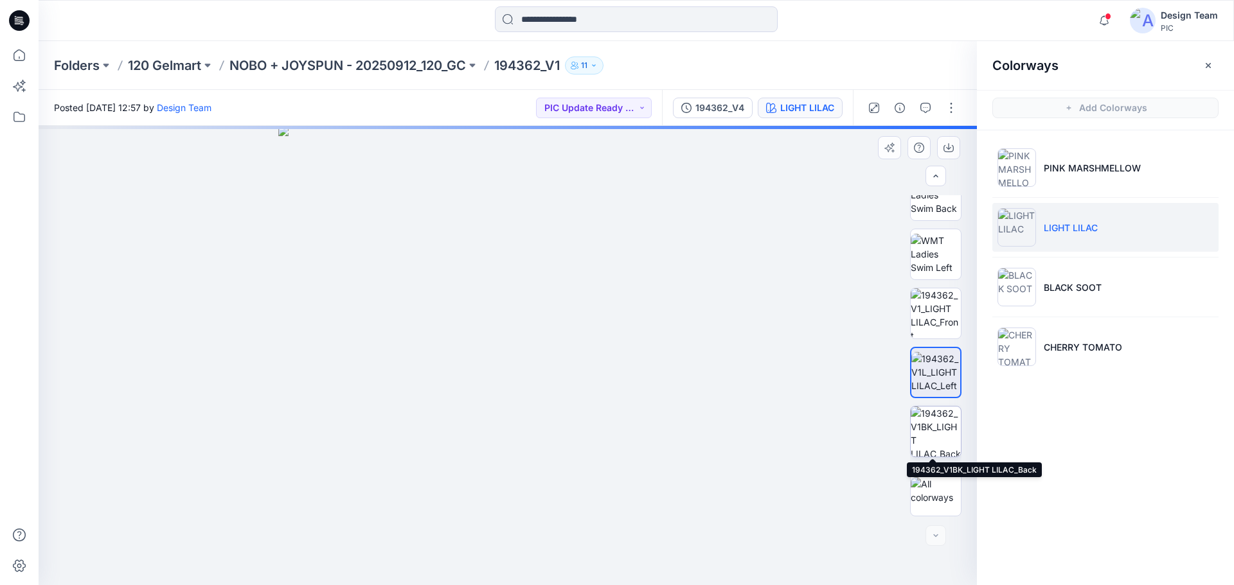
click at [935, 429] on img at bounding box center [936, 432] width 50 height 50
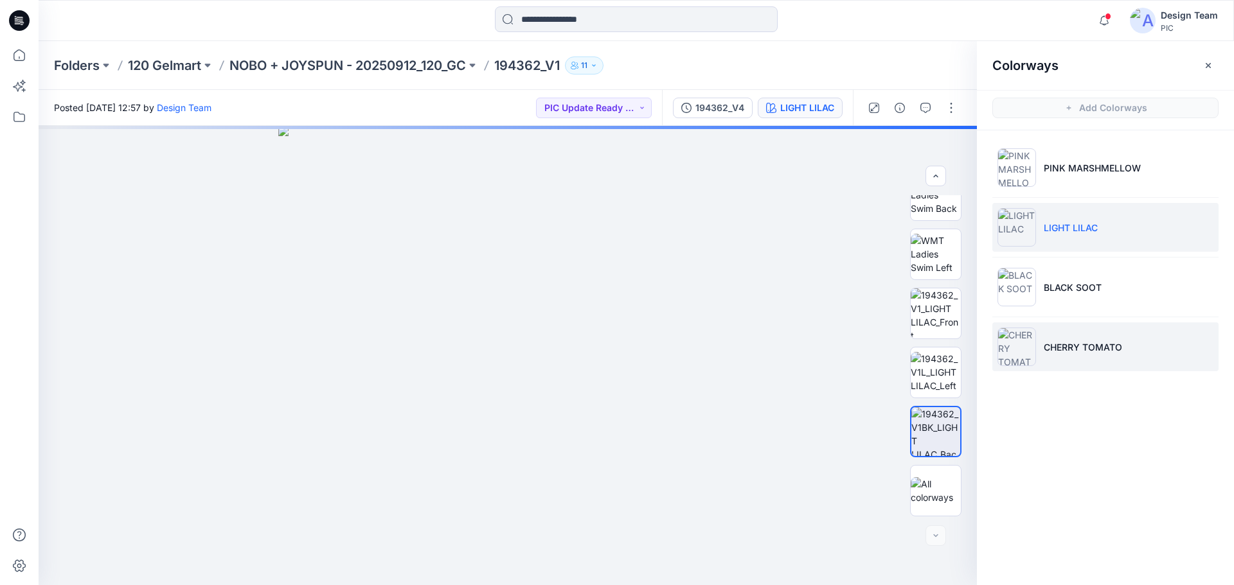
click at [1118, 343] on p "CHERRY TOMATO" at bounding box center [1083, 347] width 78 height 13
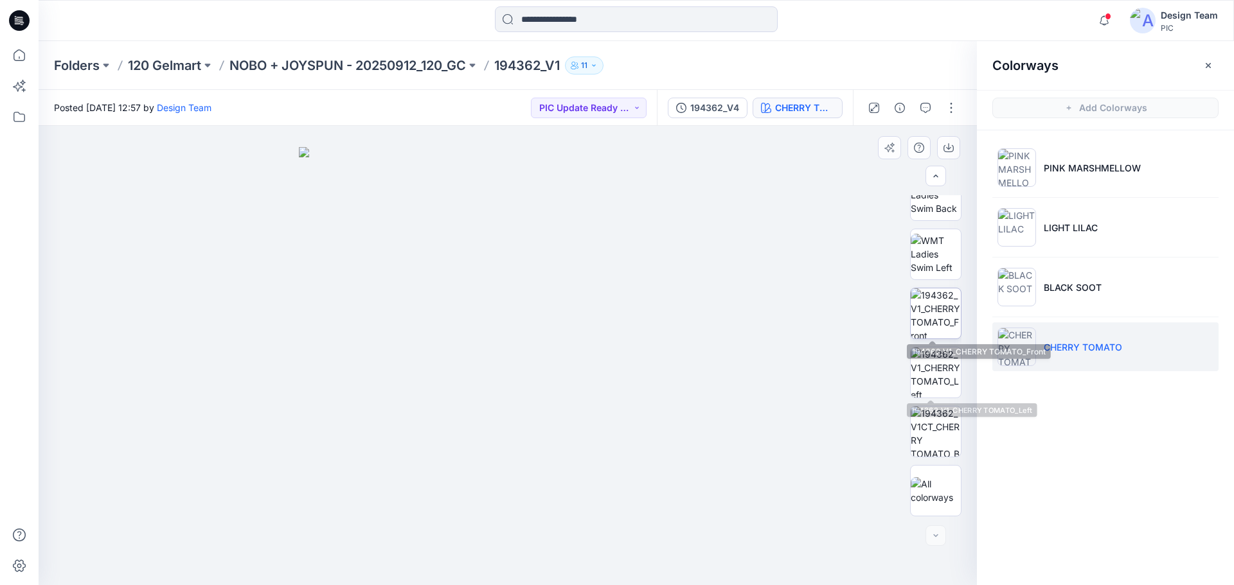
click at [934, 310] on img at bounding box center [936, 314] width 50 height 50
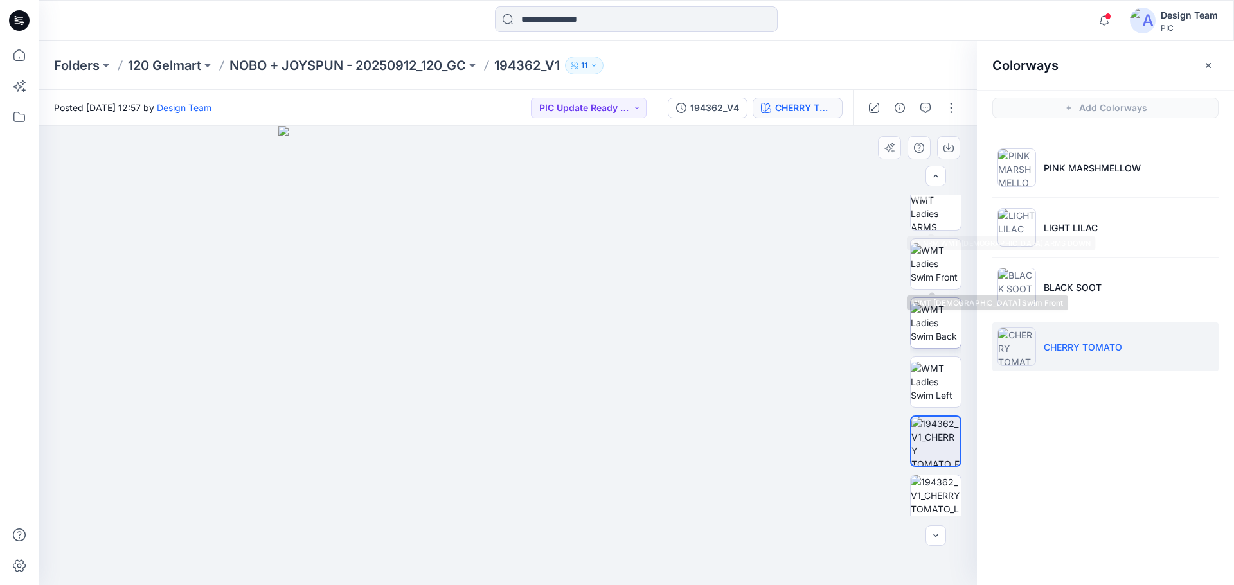
scroll to position [134, 0]
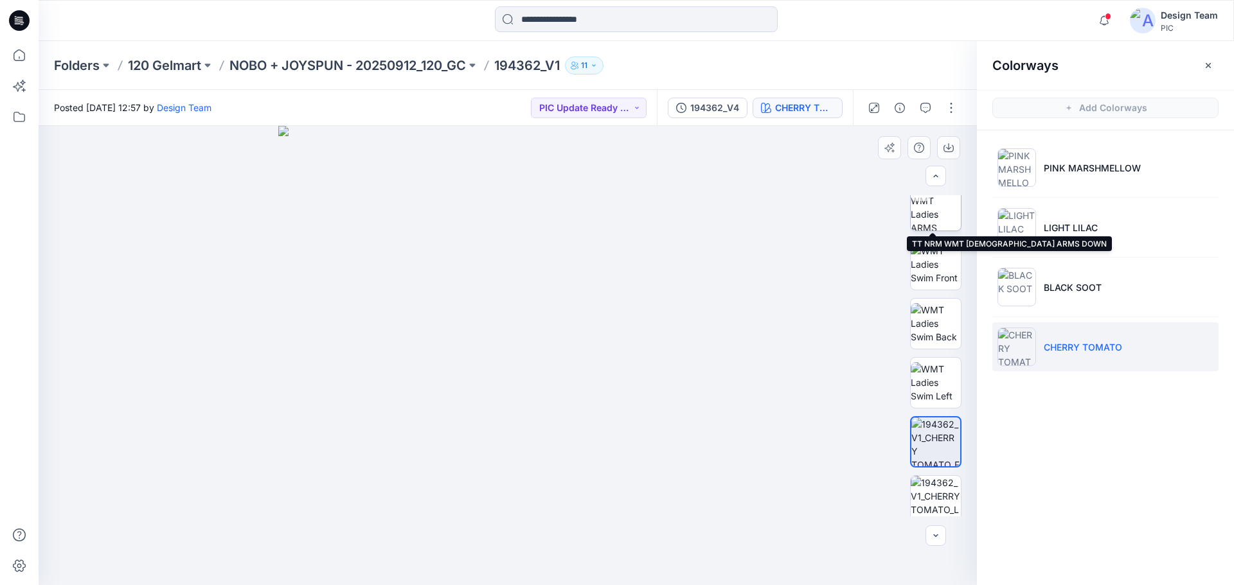
click at [927, 202] on img at bounding box center [936, 206] width 50 height 50
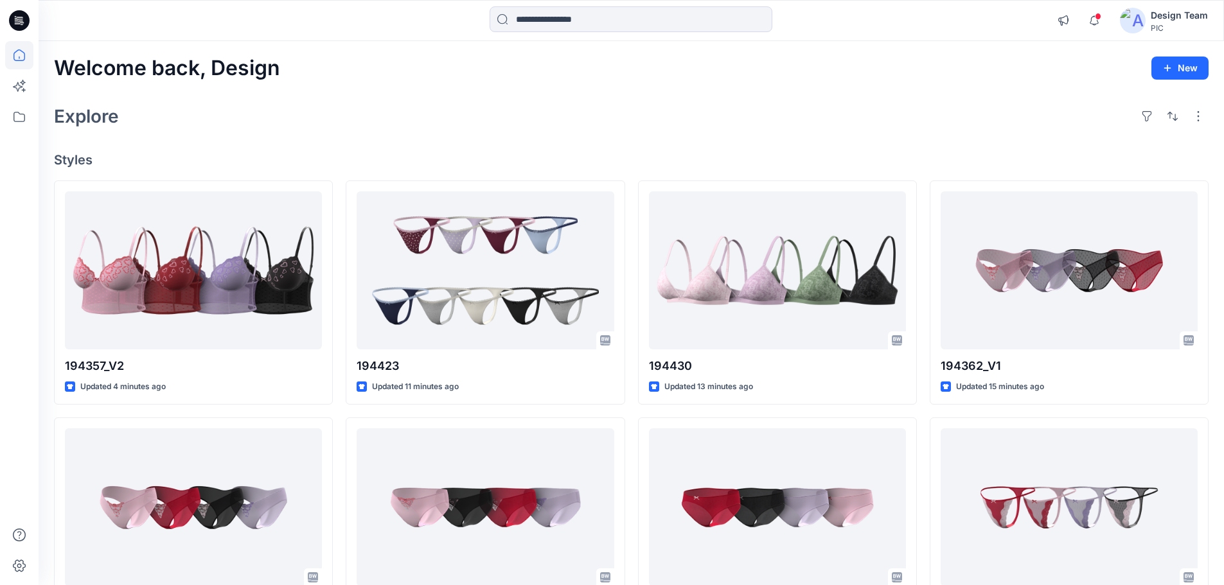
click at [1139, 26] on img at bounding box center [1133, 21] width 26 height 26
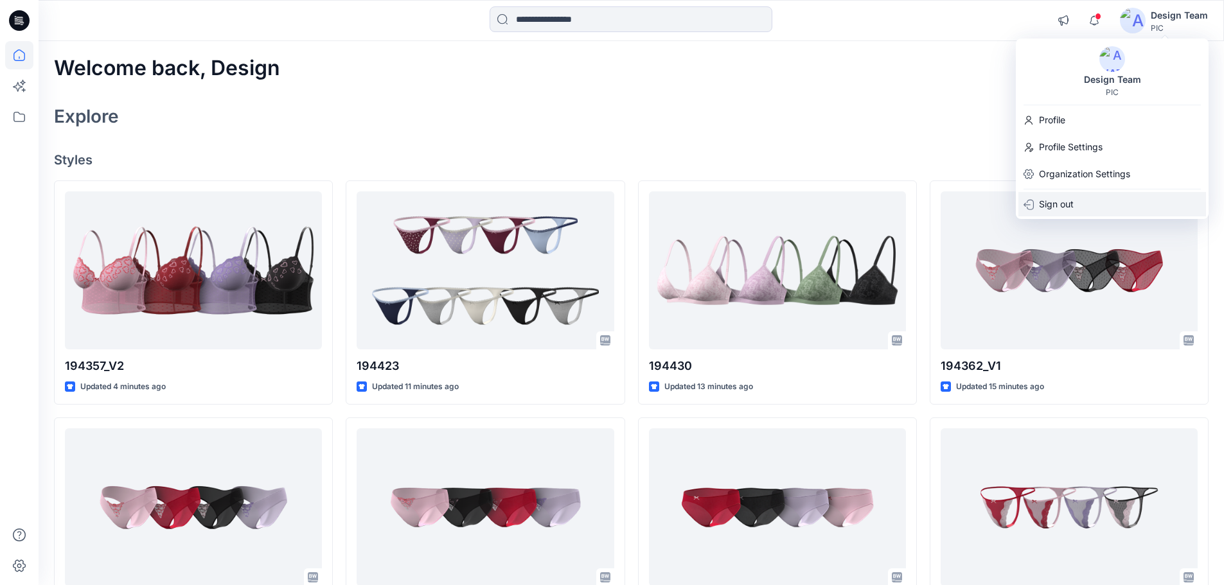
click at [1057, 200] on p "Sign out" at bounding box center [1056, 204] width 35 height 24
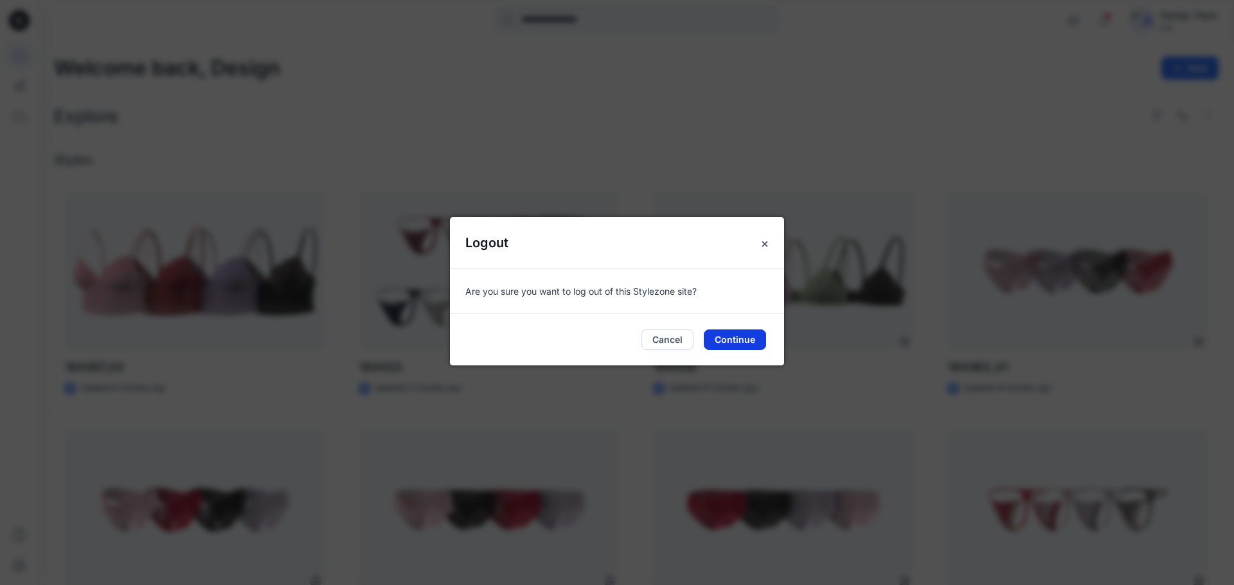
click at [738, 343] on button "Continue" at bounding box center [735, 340] width 62 height 21
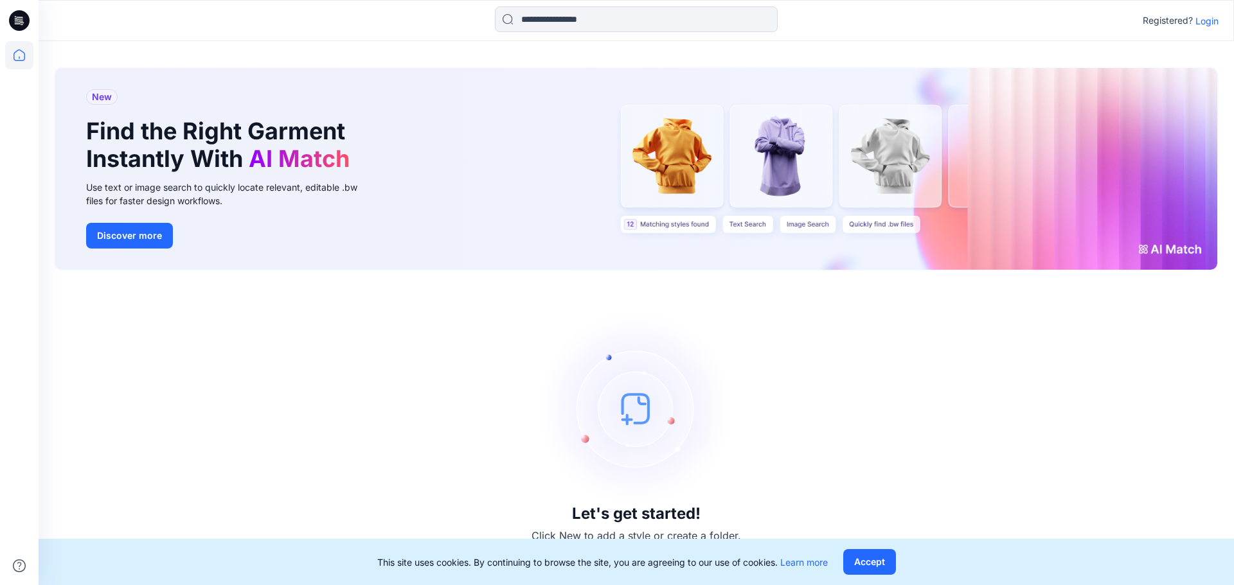
click at [1210, 19] on p "Login" at bounding box center [1206, 20] width 23 height 13
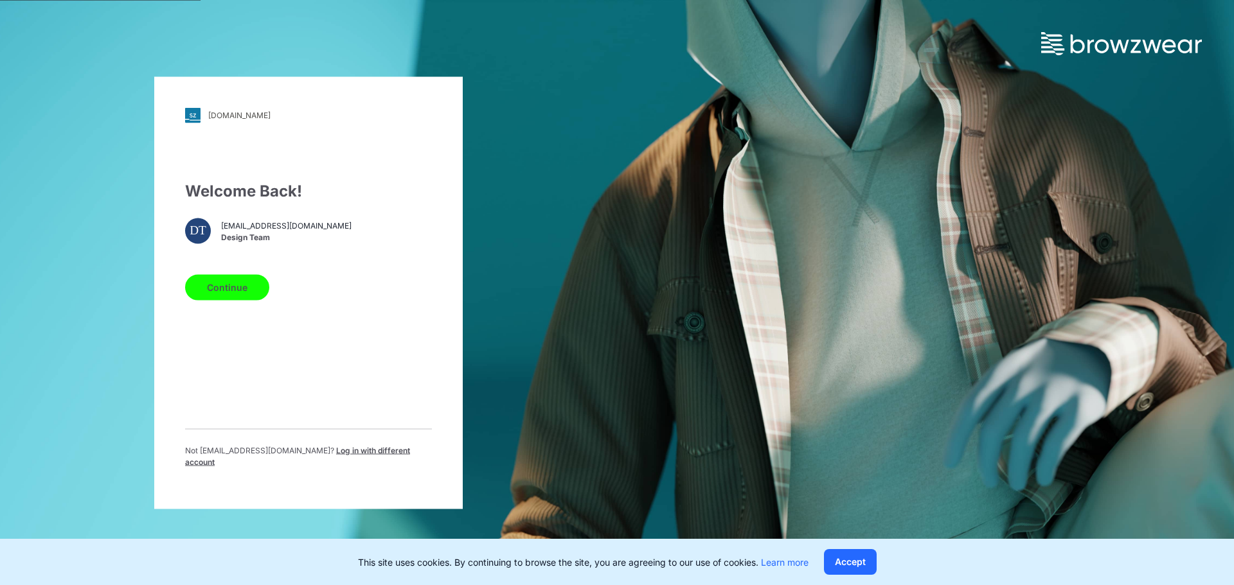
click at [345, 458] on span "Log in with different account" at bounding box center [297, 455] width 225 height 21
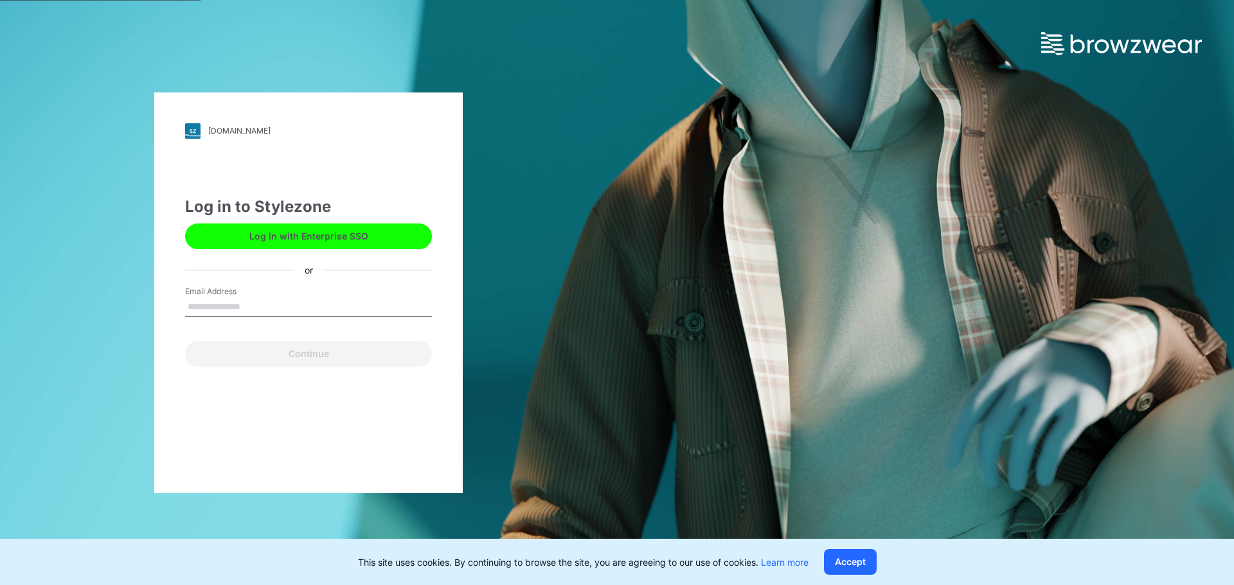
type input "**********"
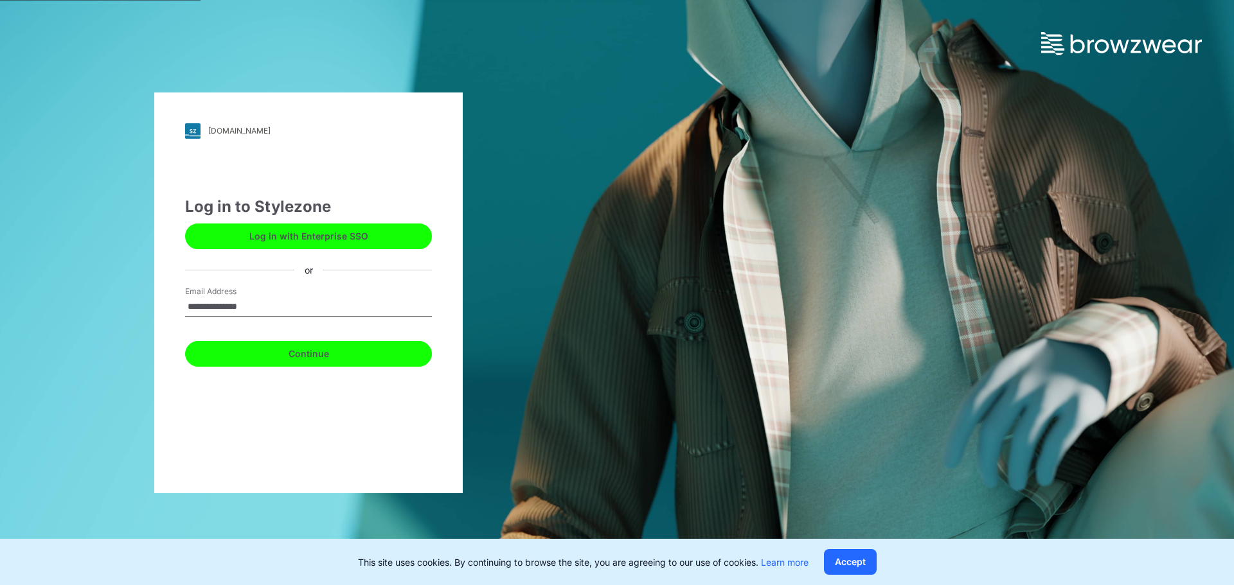
click at [283, 353] on button "Continue" at bounding box center [308, 354] width 247 height 26
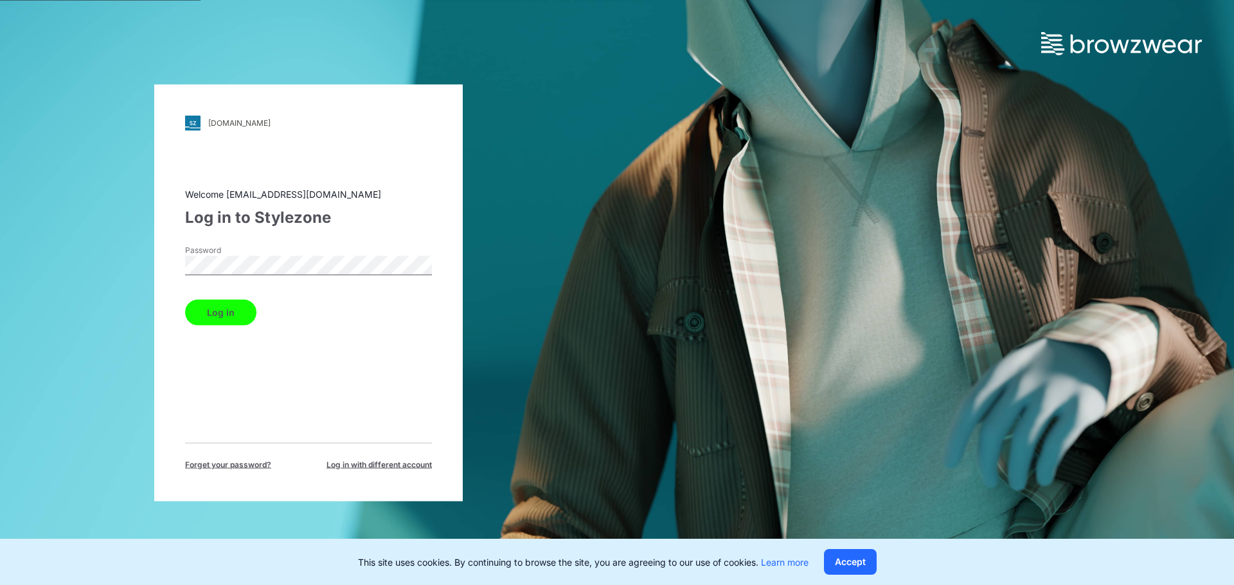
click at [219, 312] on button "Log in" at bounding box center [220, 312] width 71 height 26
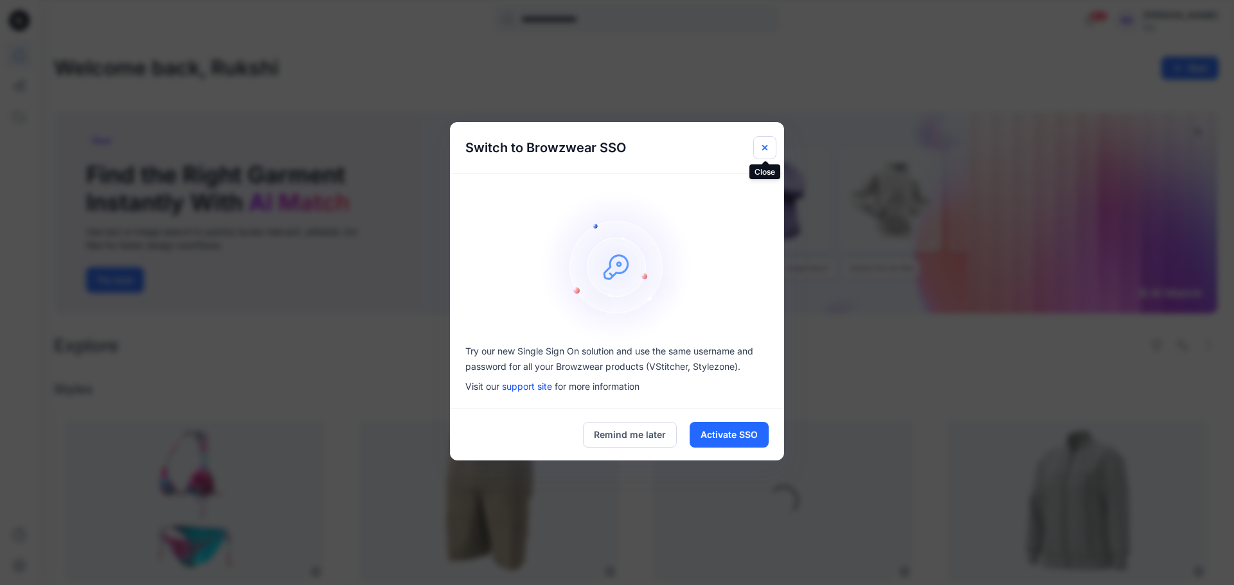
click at [767, 147] on icon "Close" at bounding box center [765, 148] width 10 height 10
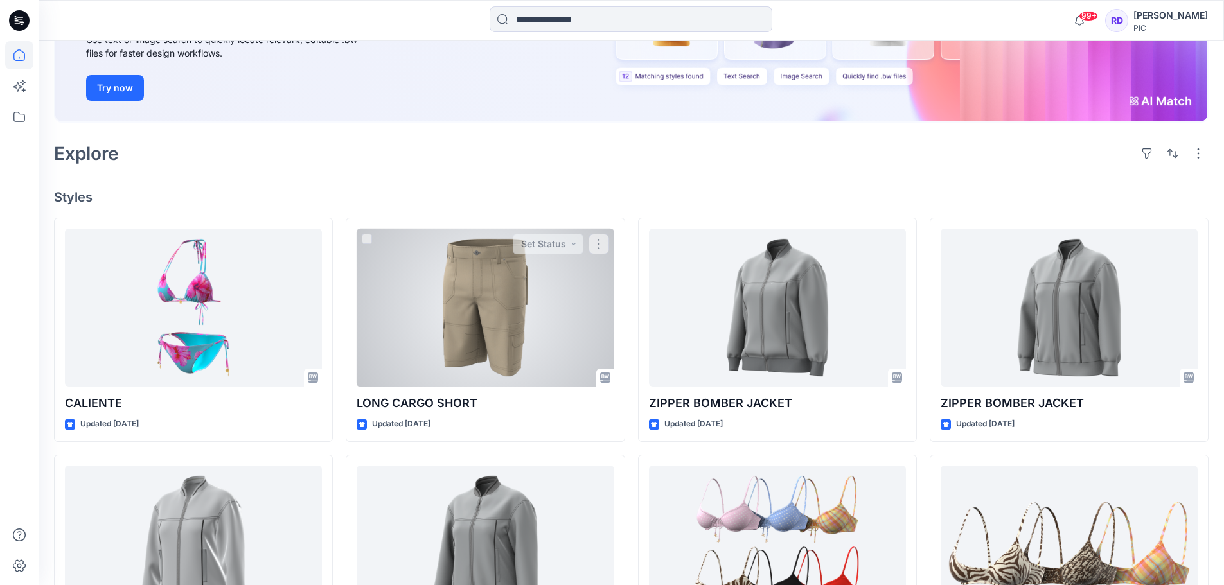
scroll to position [5, 0]
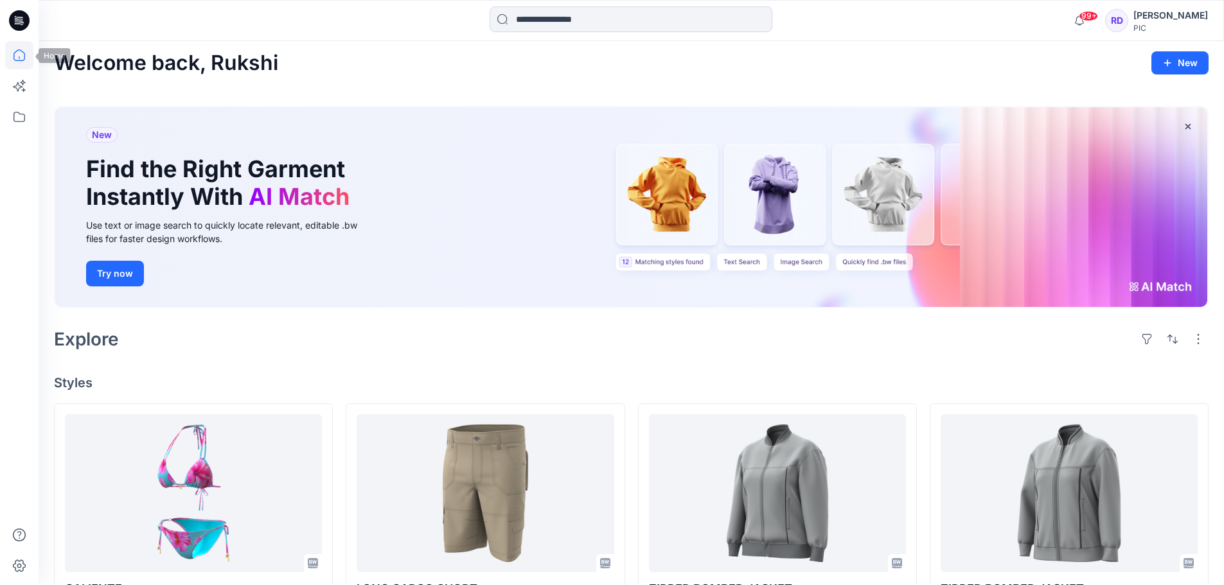
click at [20, 56] on icon at bounding box center [19, 55] width 28 height 28
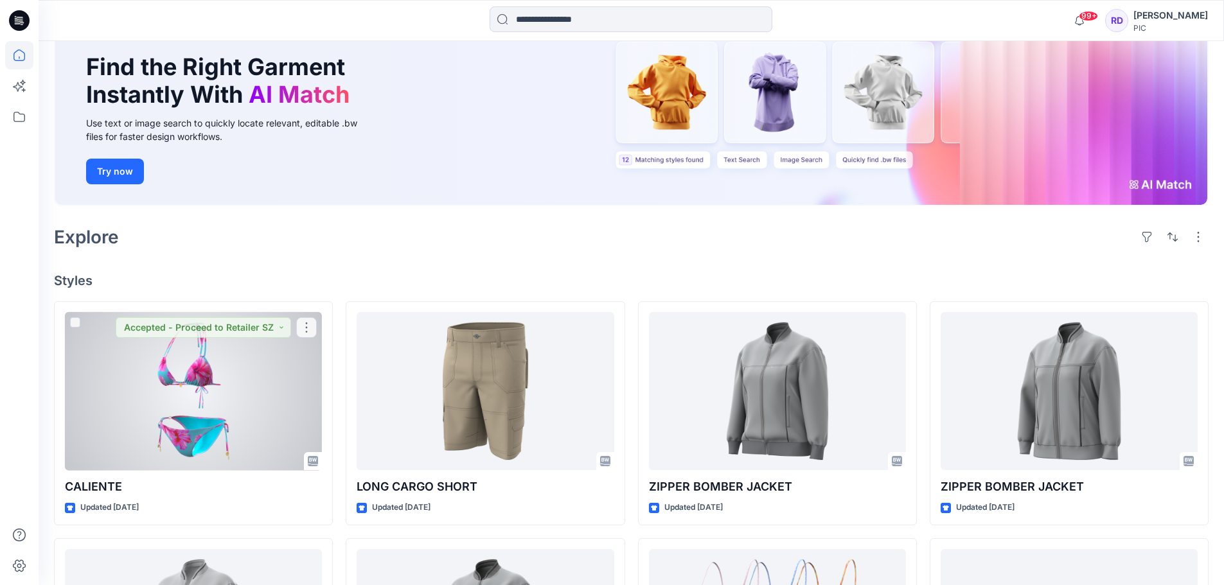
scroll to position [257, 0]
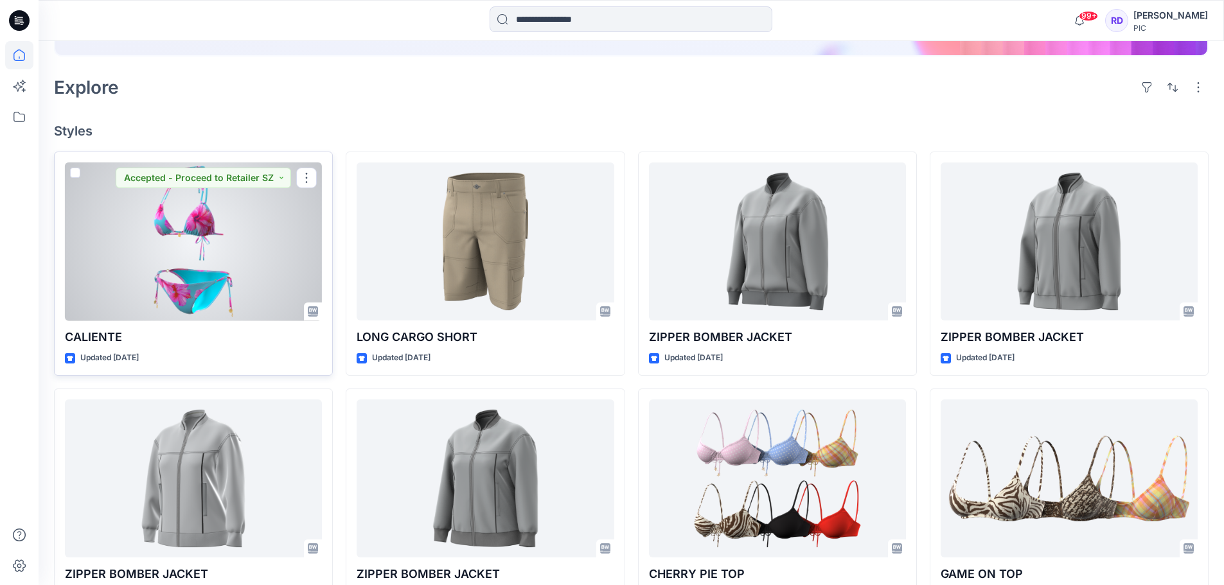
click at [196, 222] on div at bounding box center [193, 242] width 257 height 159
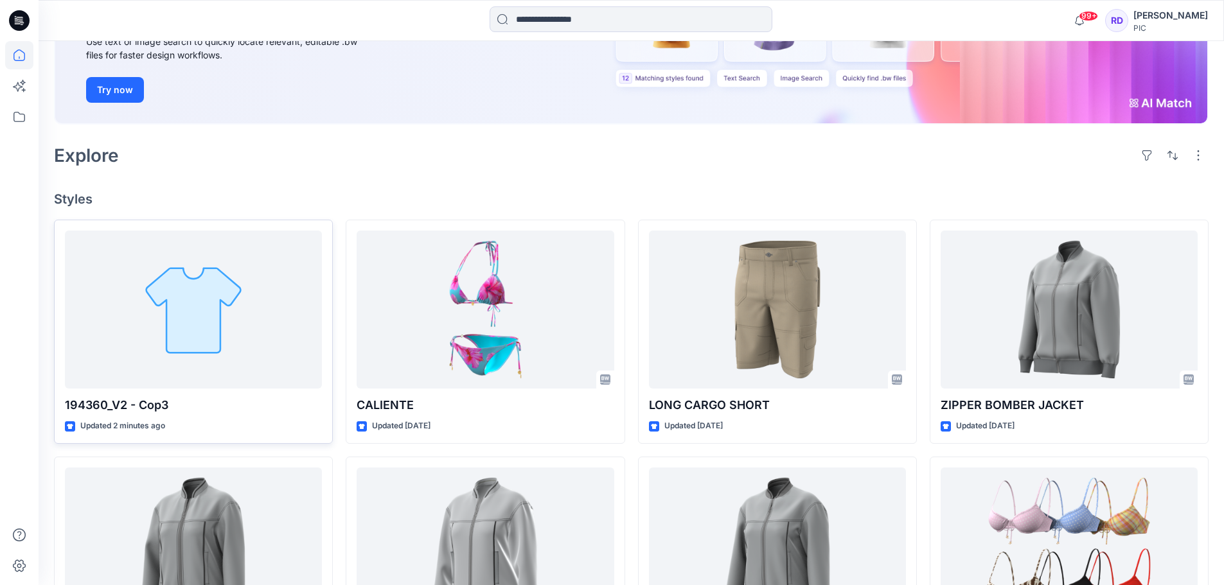
scroll to position [193, 0]
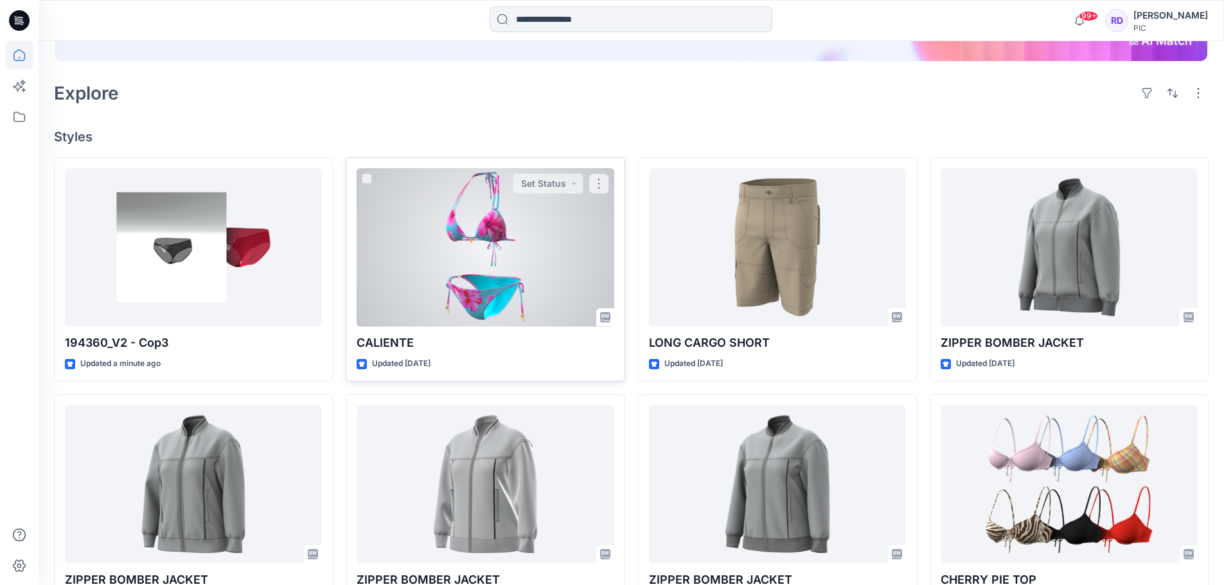
scroll to position [257, 0]
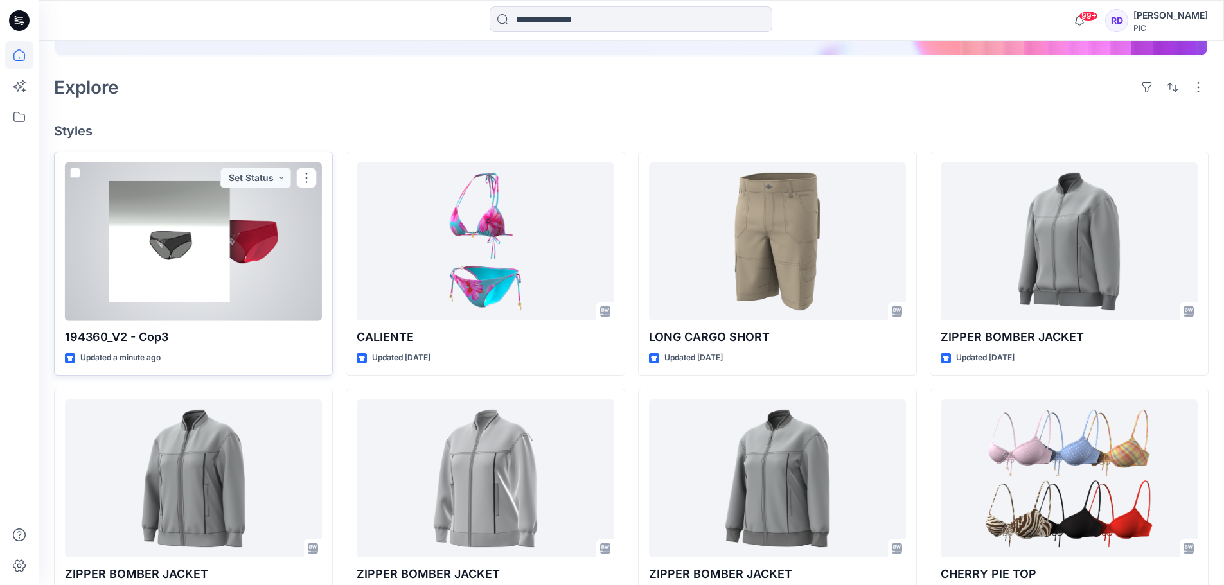
click at [200, 250] on div at bounding box center [193, 242] width 257 height 159
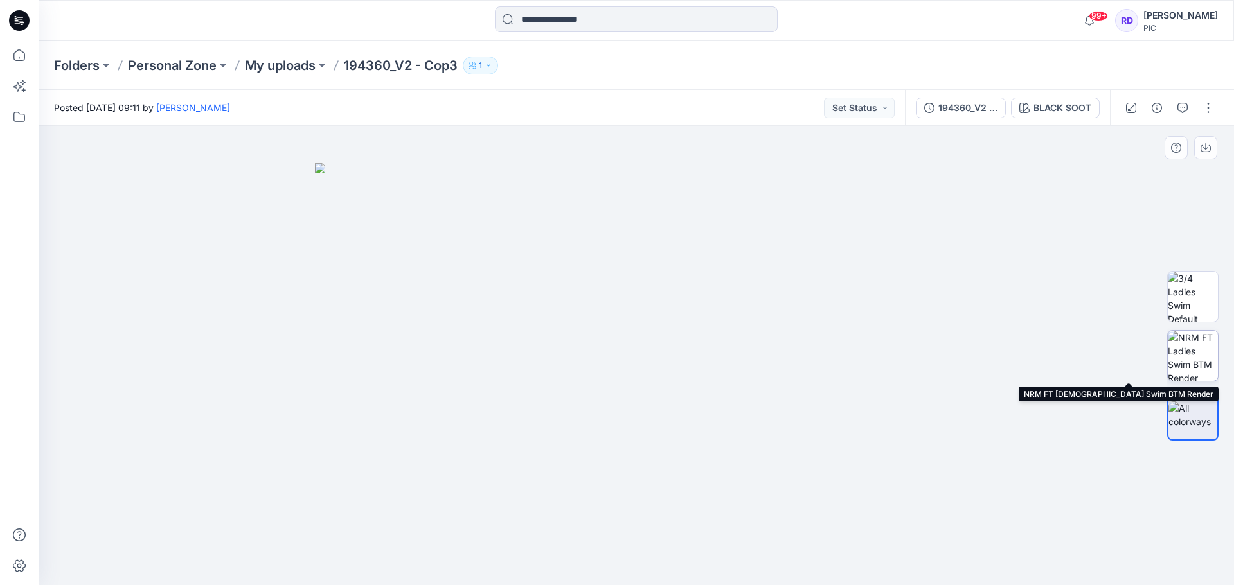
click at [1207, 353] on img at bounding box center [1193, 356] width 50 height 50
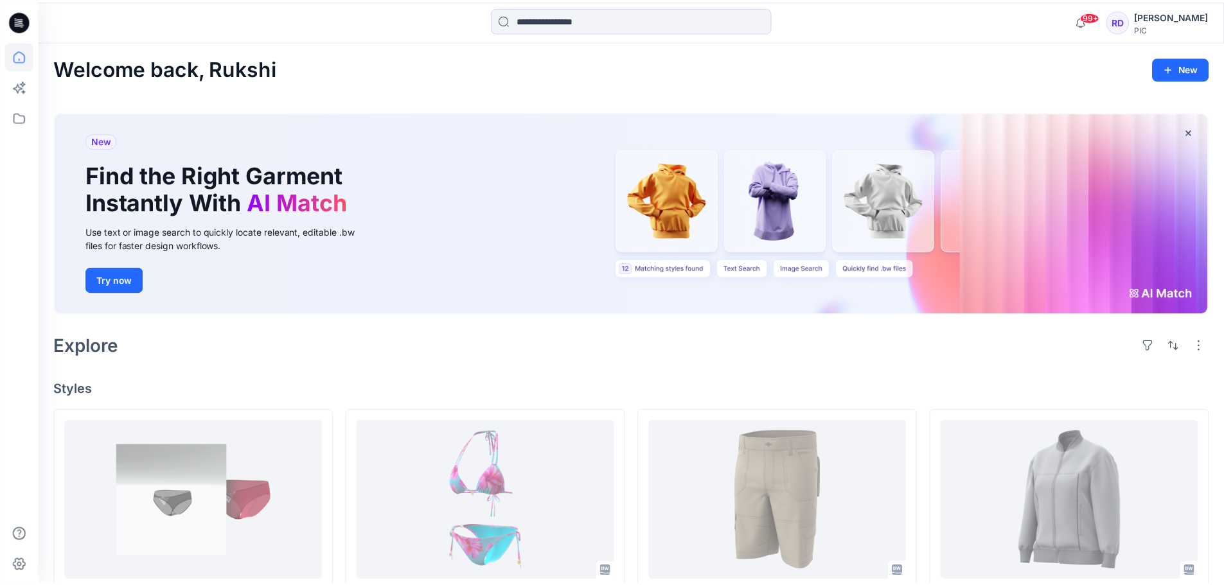
scroll to position [257, 0]
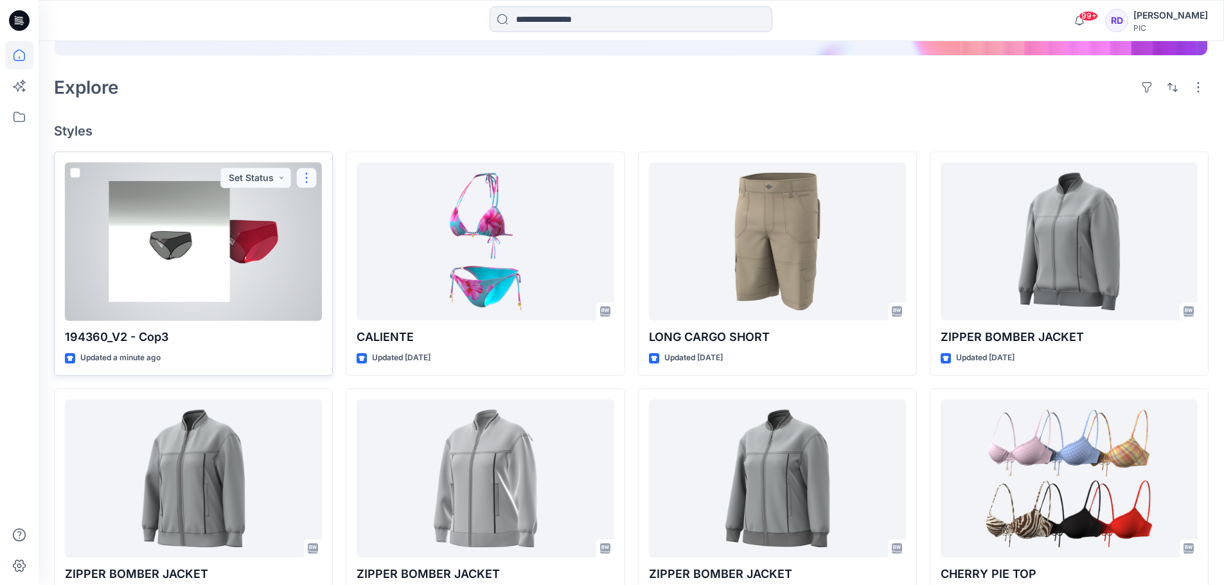
click at [304, 179] on button "button" at bounding box center [306, 178] width 21 height 21
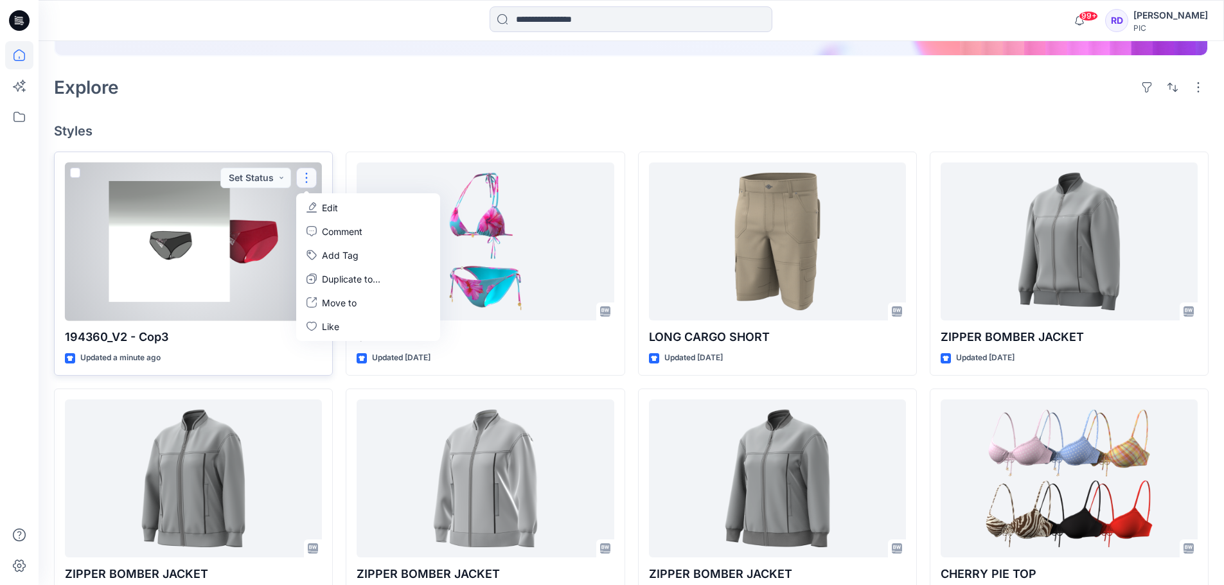
click at [330, 211] on p "Edit" at bounding box center [330, 207] width 16 height 13
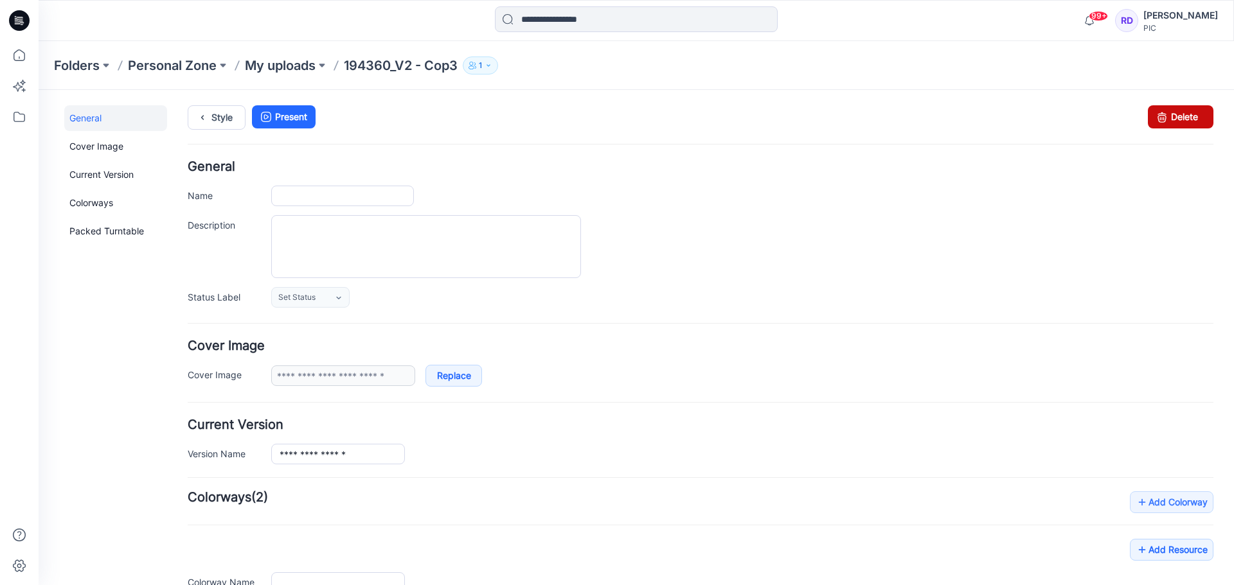
type input "**********"
click at [1176, 116] on link "Delete" at bounding box center [1181, 116] width 66 height 23
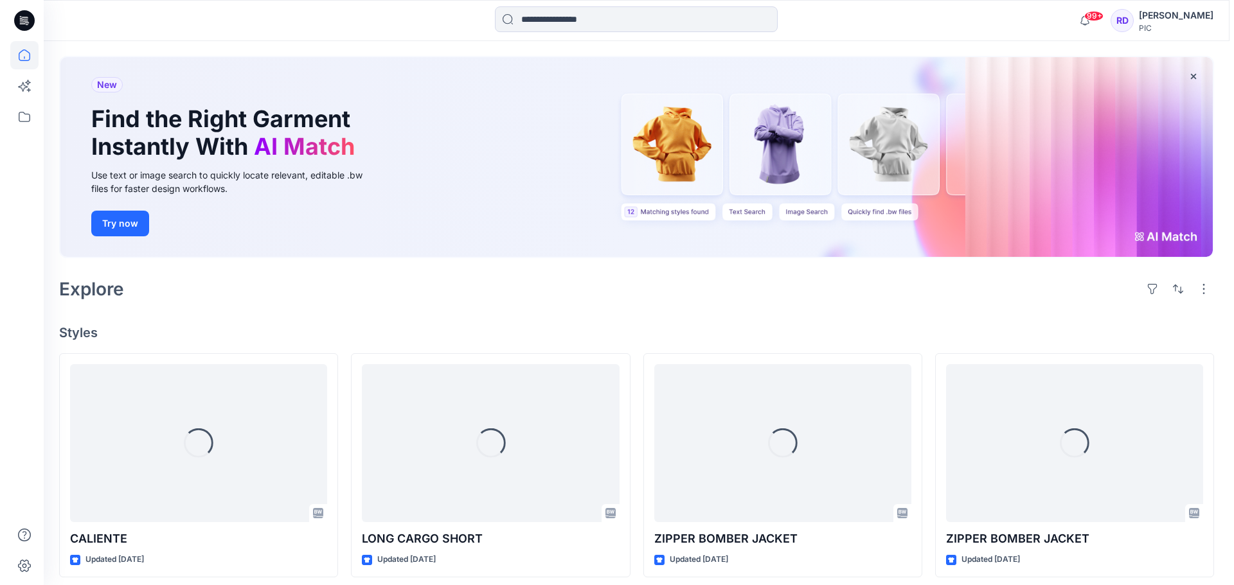
scroll to position [193, 0]
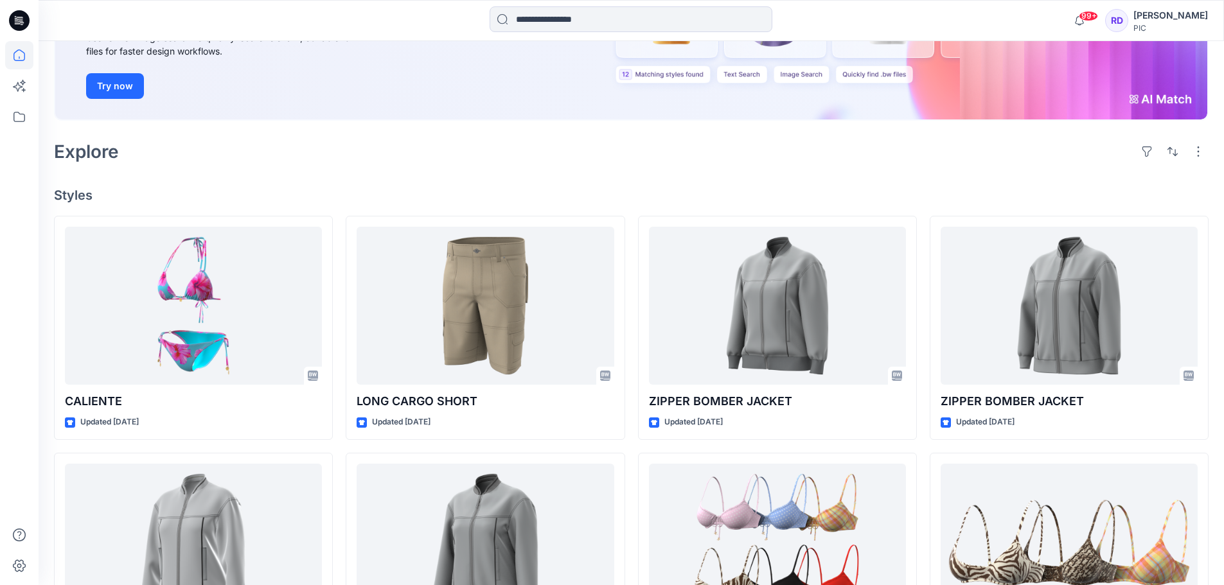
click at [1110, 23] on div "RD" at bounding box center [1116, 20] width 23 height 23
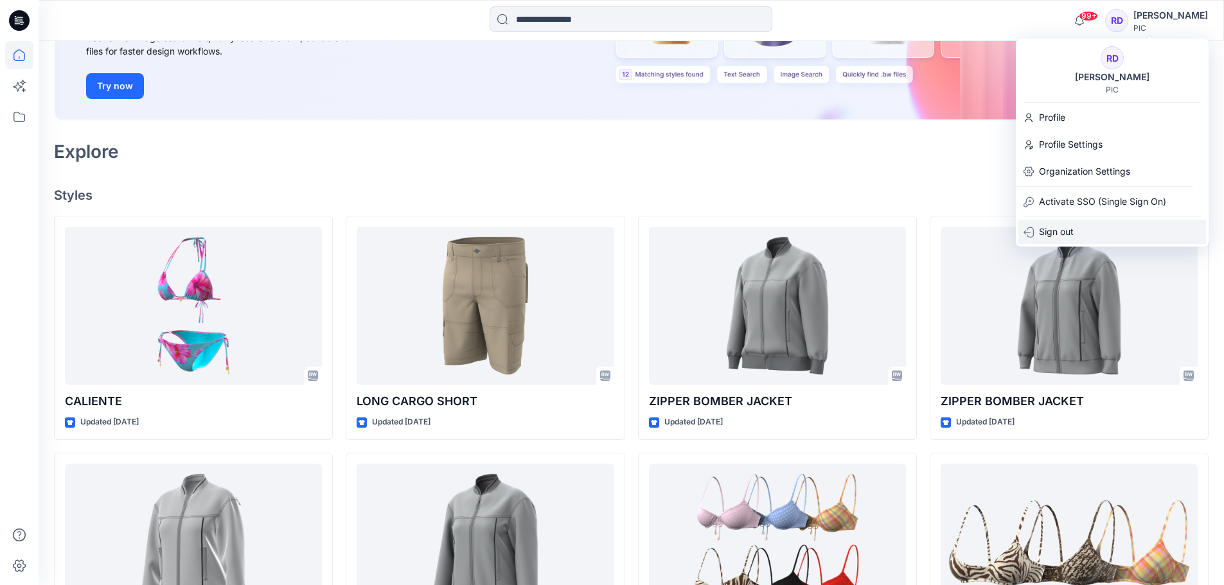
click at [1061, 230] on p "Sign out" at bounding box center [1056, 232] width 35 height 24
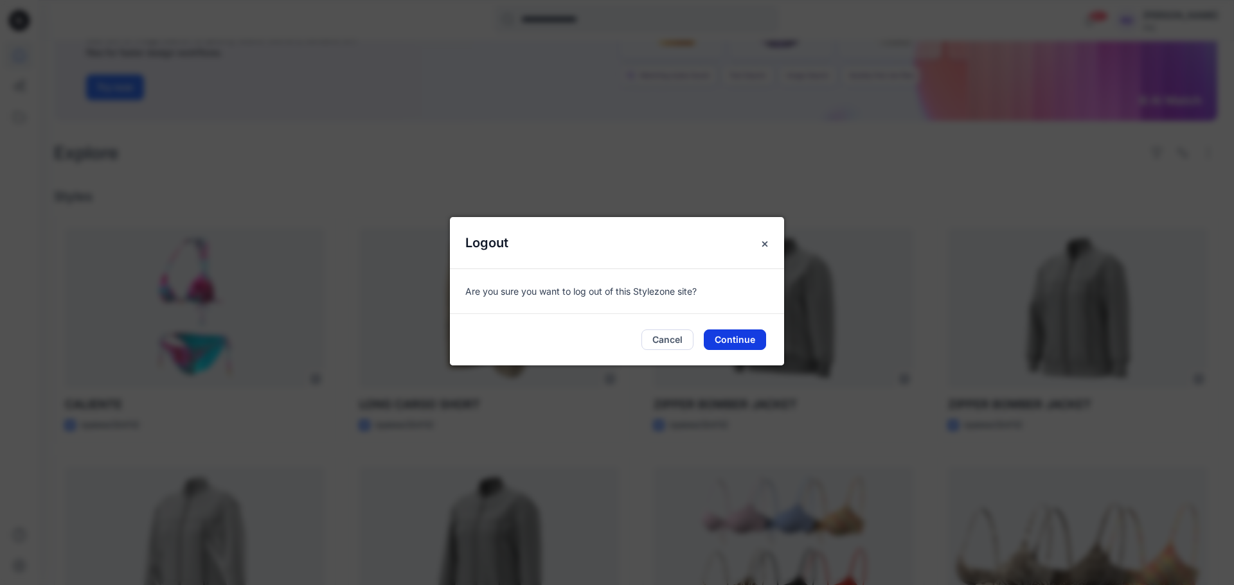
click at [740, 341] on button "Continue" at bounding box center [735, 340] width 62 height 21
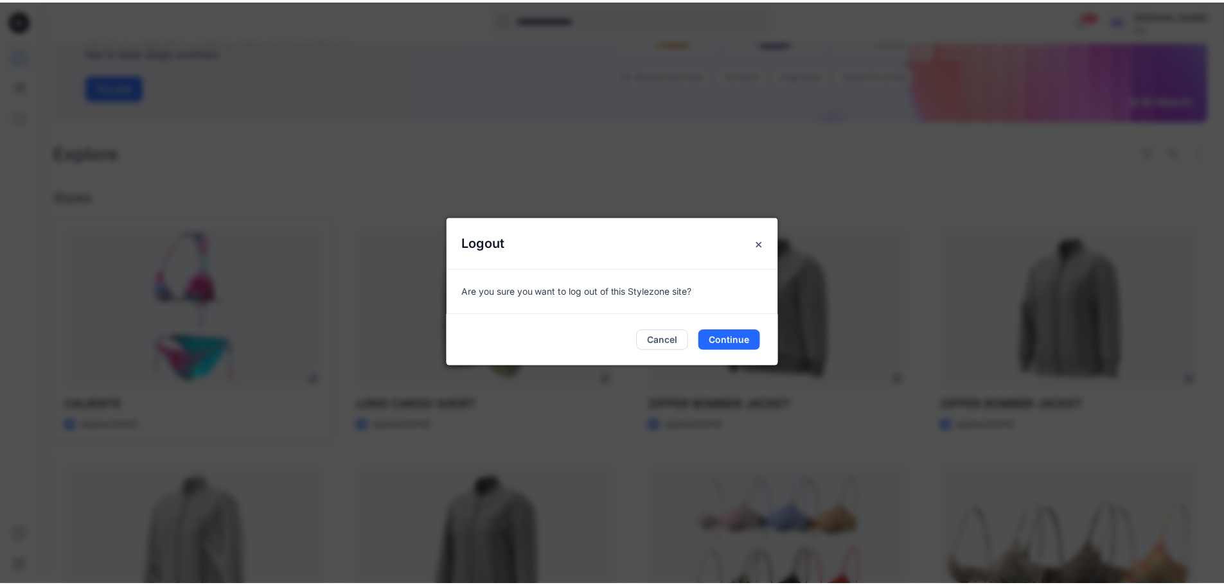
scroll to position [148, 0]
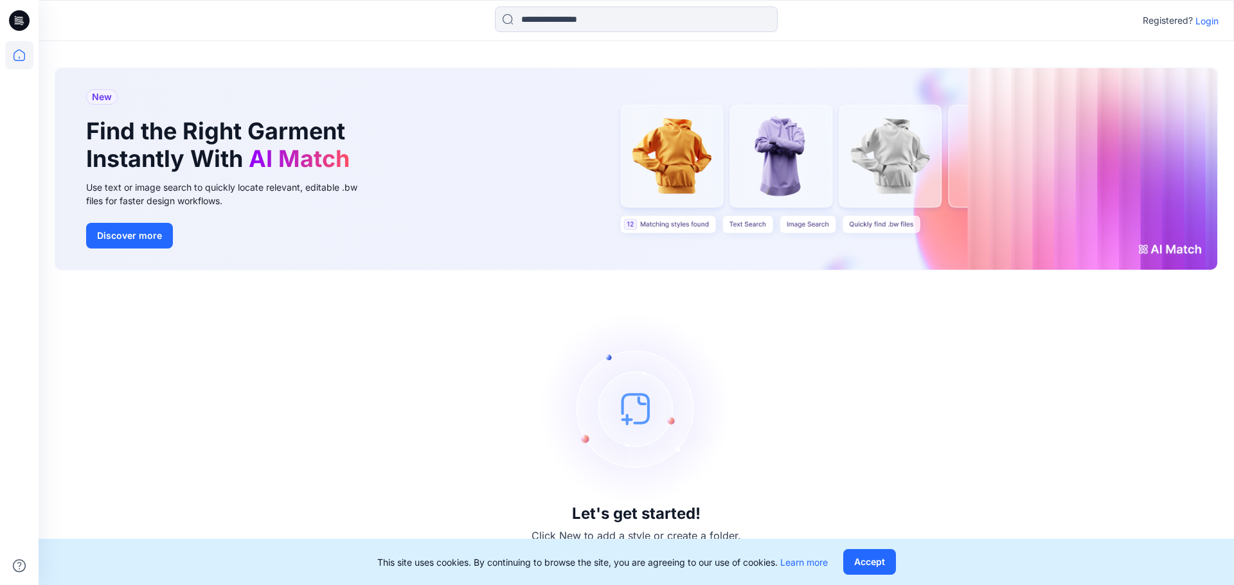
click at [1209, 22] on p "Login" at bounding box center [1206, 20] width 23 height 13
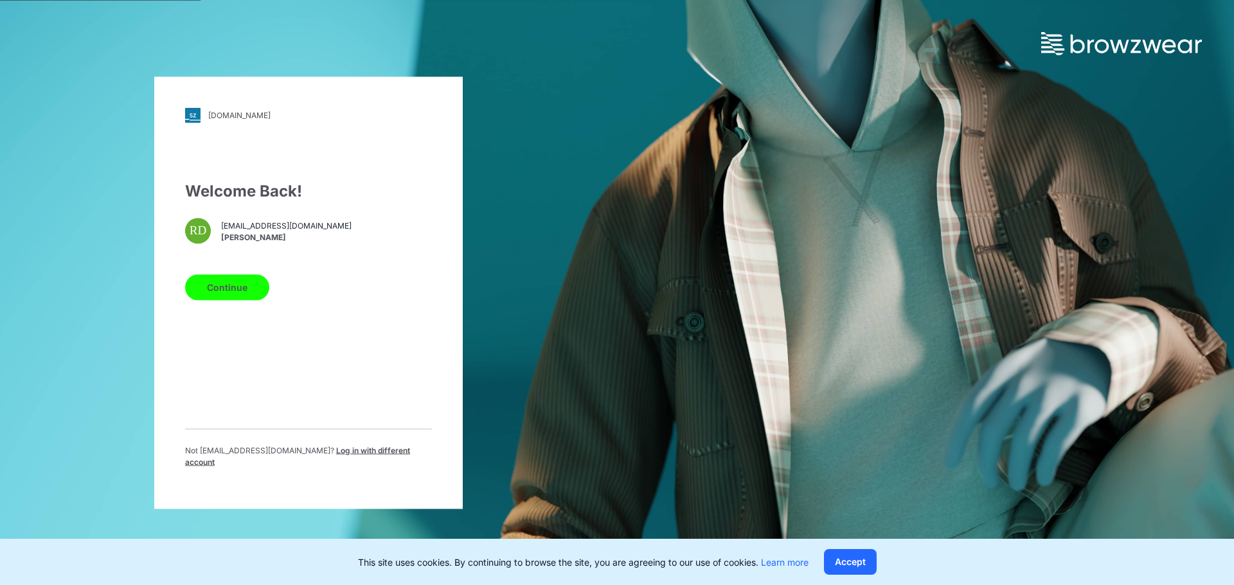
click at [307, 456] on span "Log in with different account" at bounding box center [297, 455] width 225 height 21
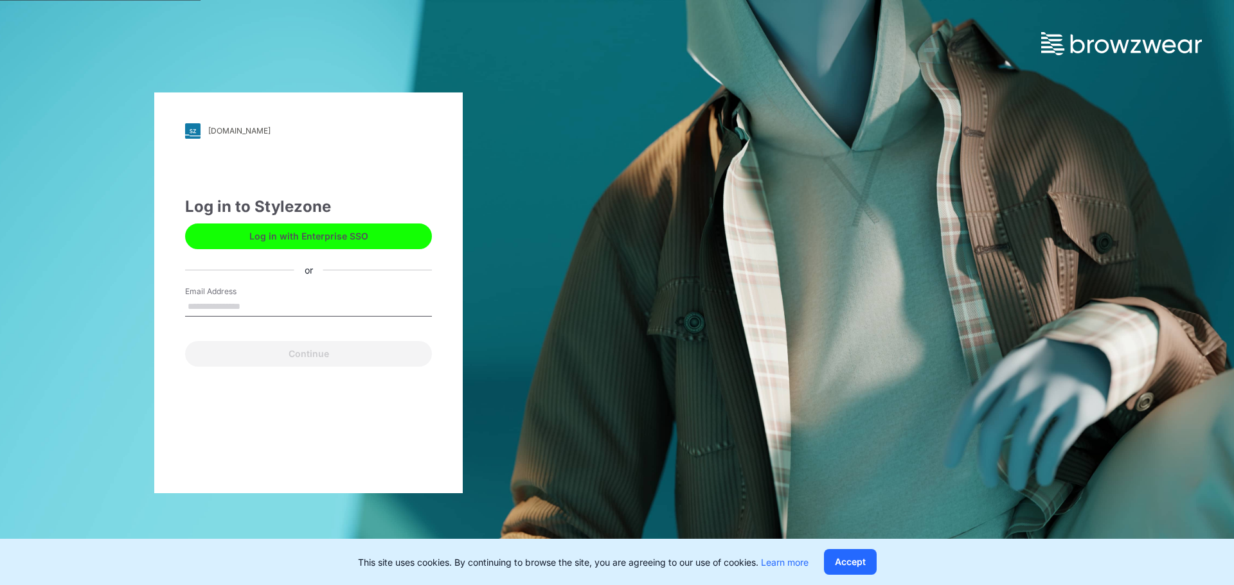
type input "**********"
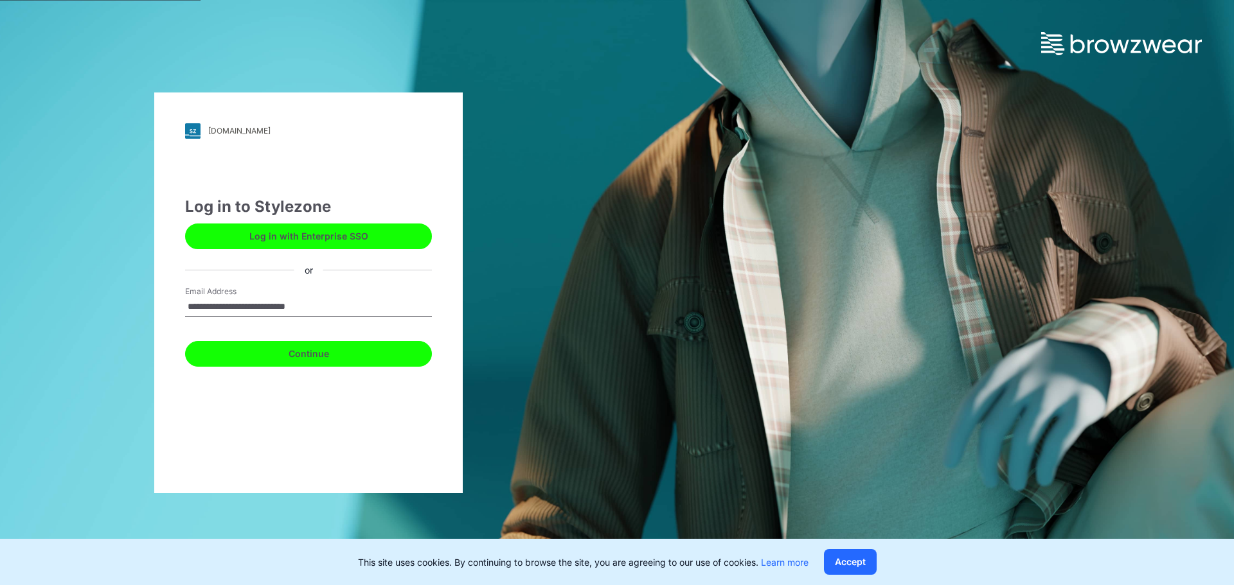
click at [278, 352] on button "Continue" at bounding box center [308, 354] width 247 height 26
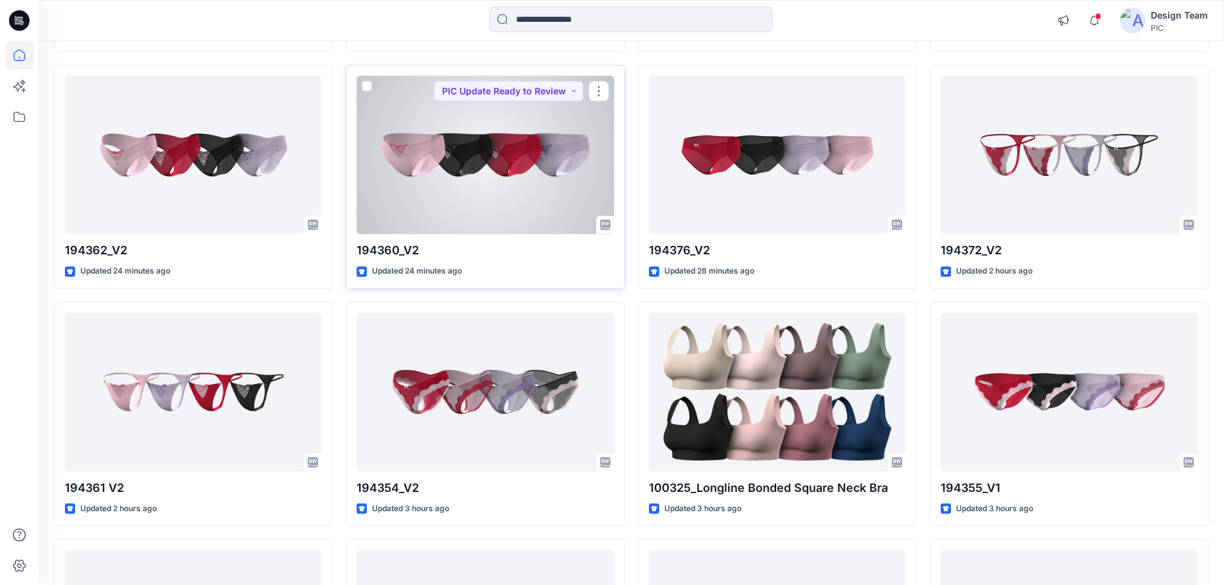
scroll to position [355, 0]
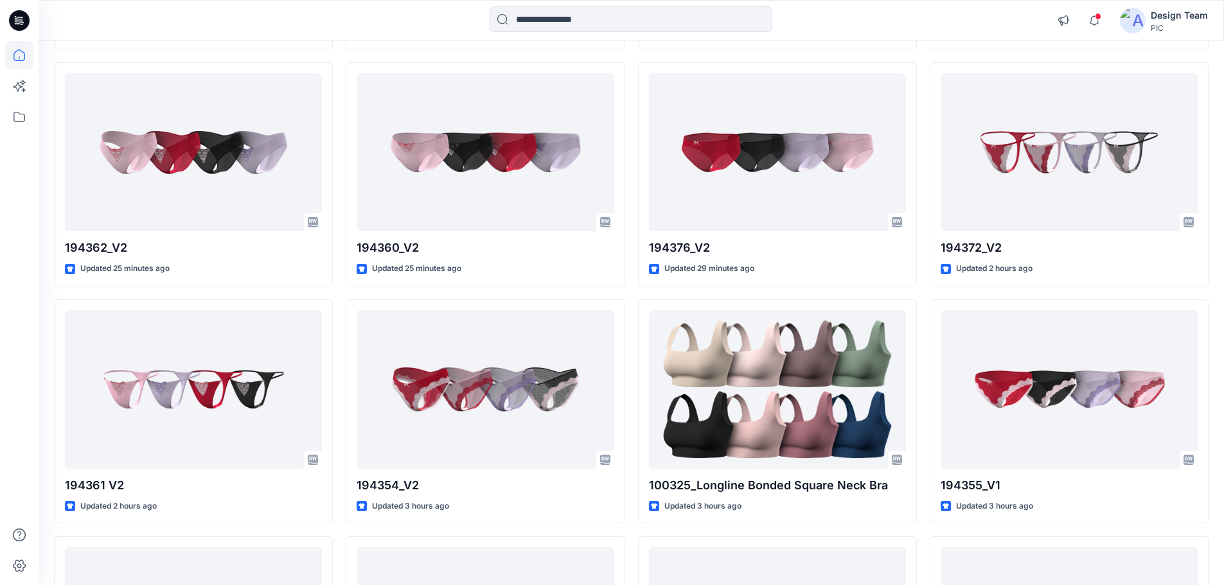
click at [26, 284] on div at bounding box center [19, 313] width 28 height 544
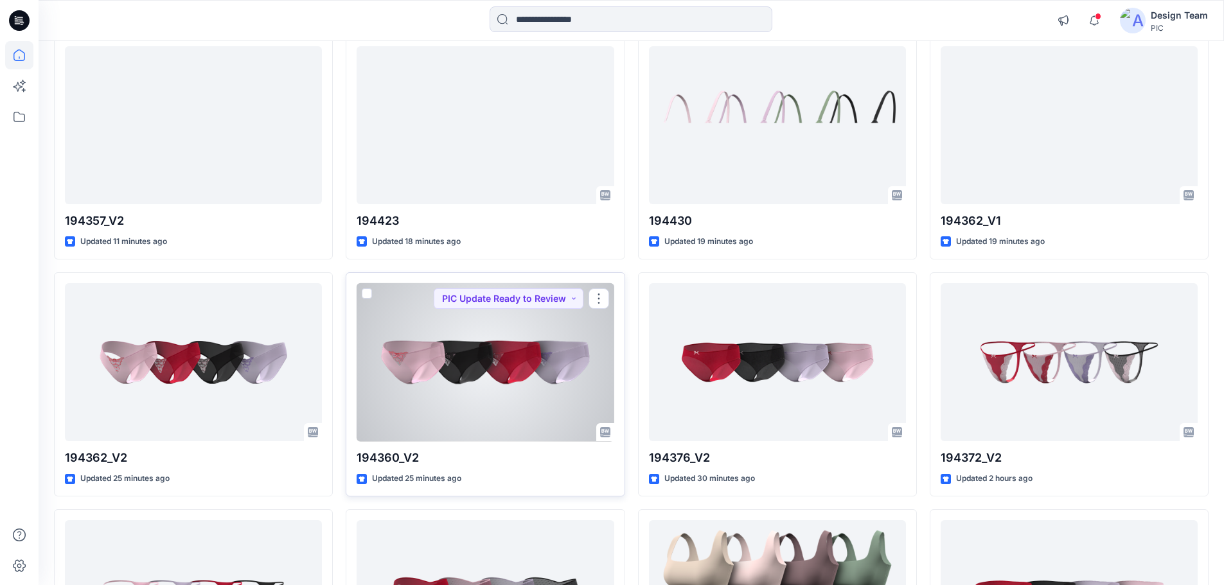
scroll to position [193, 0]
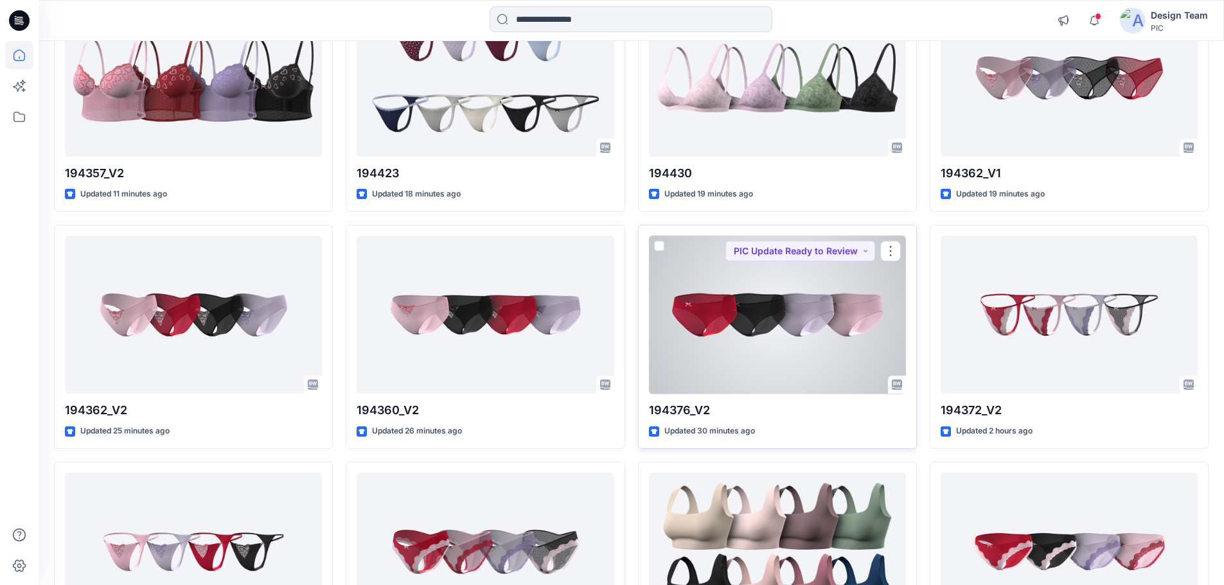
click at [818, 354] on div at bounding box center [777, 315] width 257 height 159
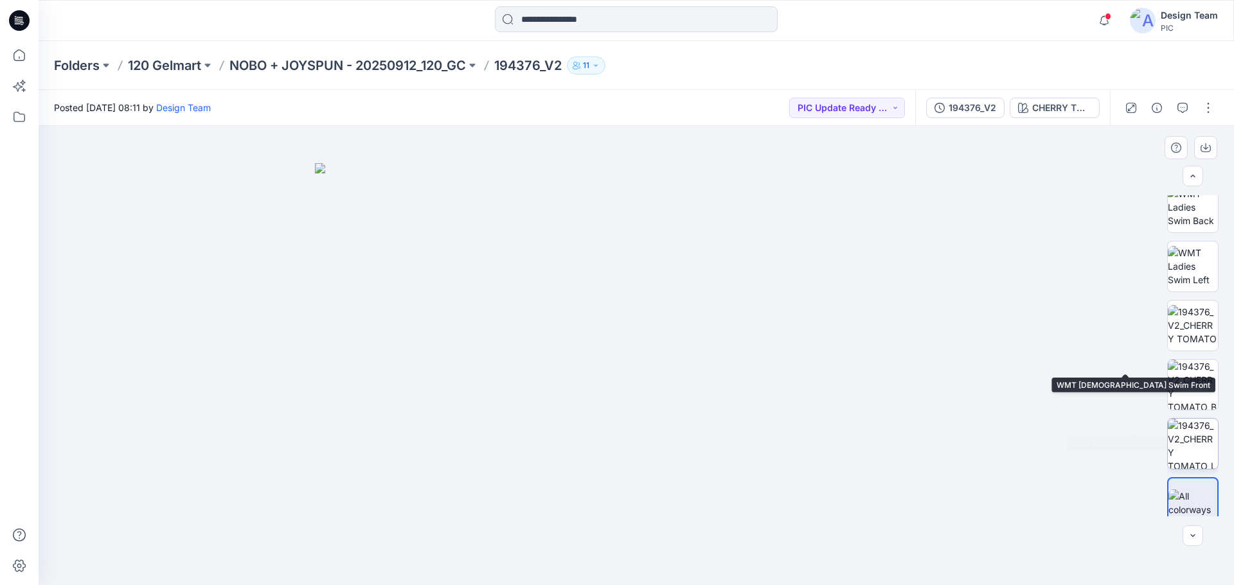
scroll to position [257, 0]
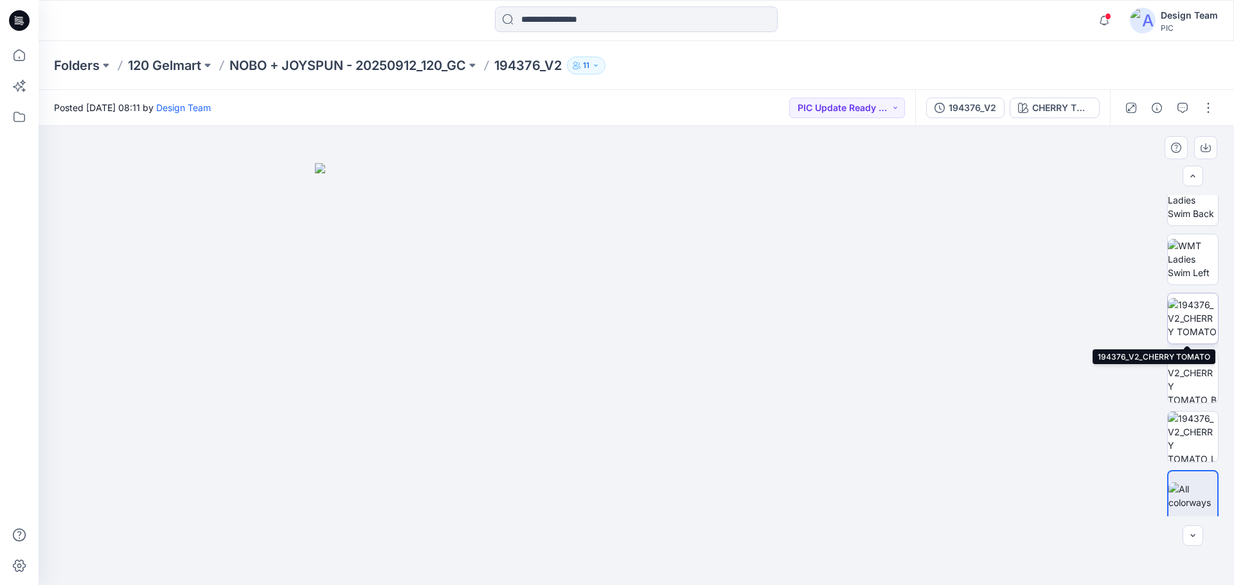
click at [1195, 318] on img at bounding box center [1193, 318] width 50 height 40
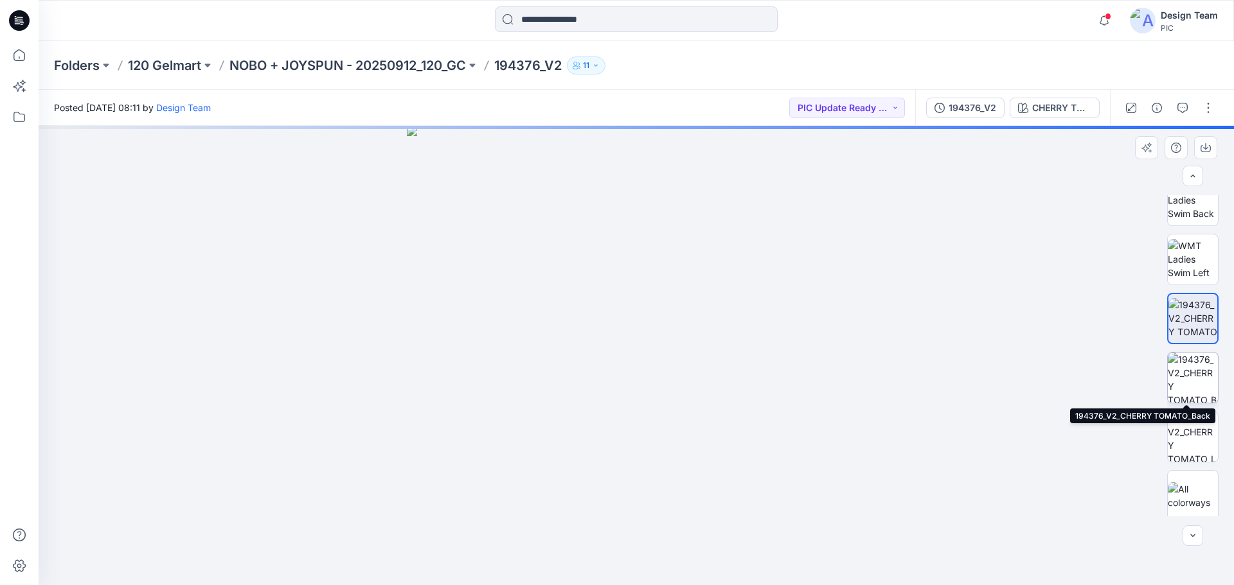
click at [1193, 382] on img at bounding box center [1193, 378] width 50 height 50
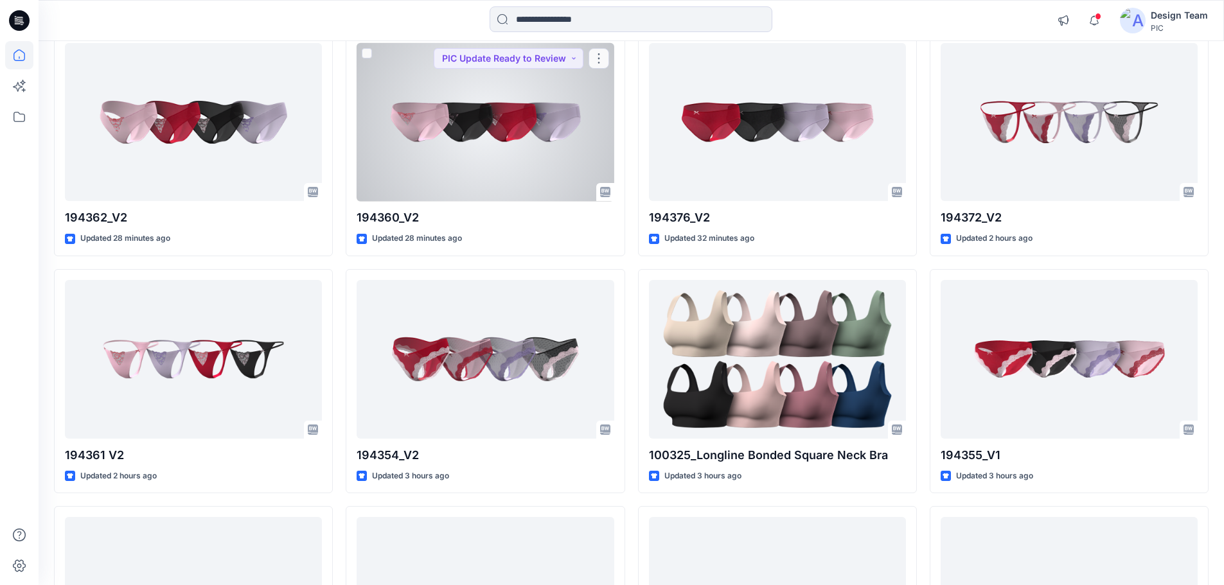
scroll to position [129, 0]
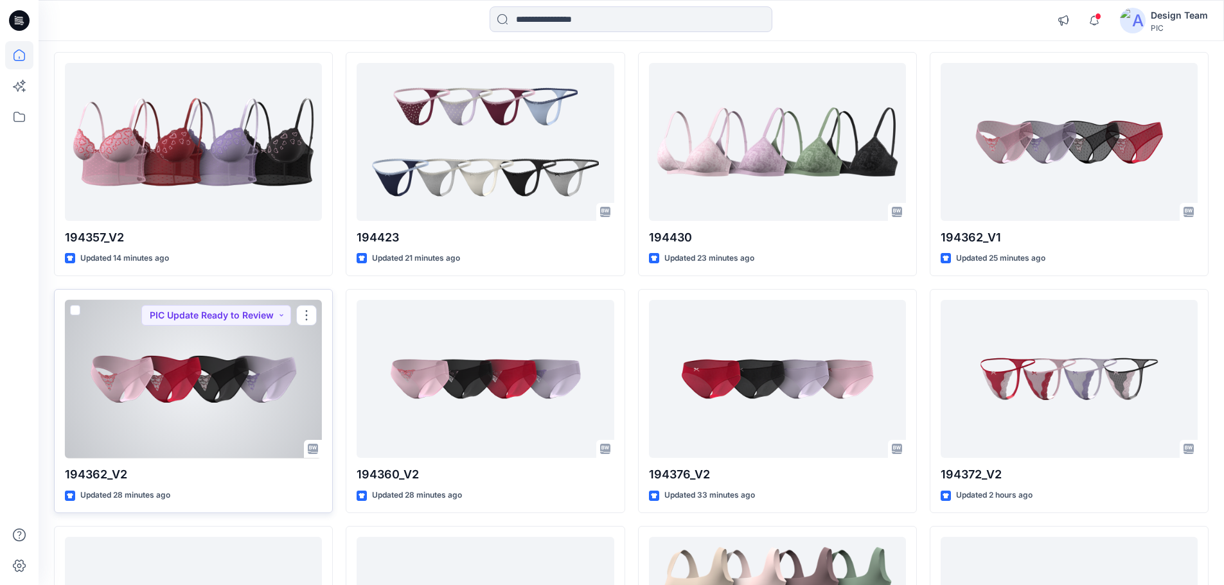
click at [222, 388] on div at bounding box center [193, 379] width 257 height 159
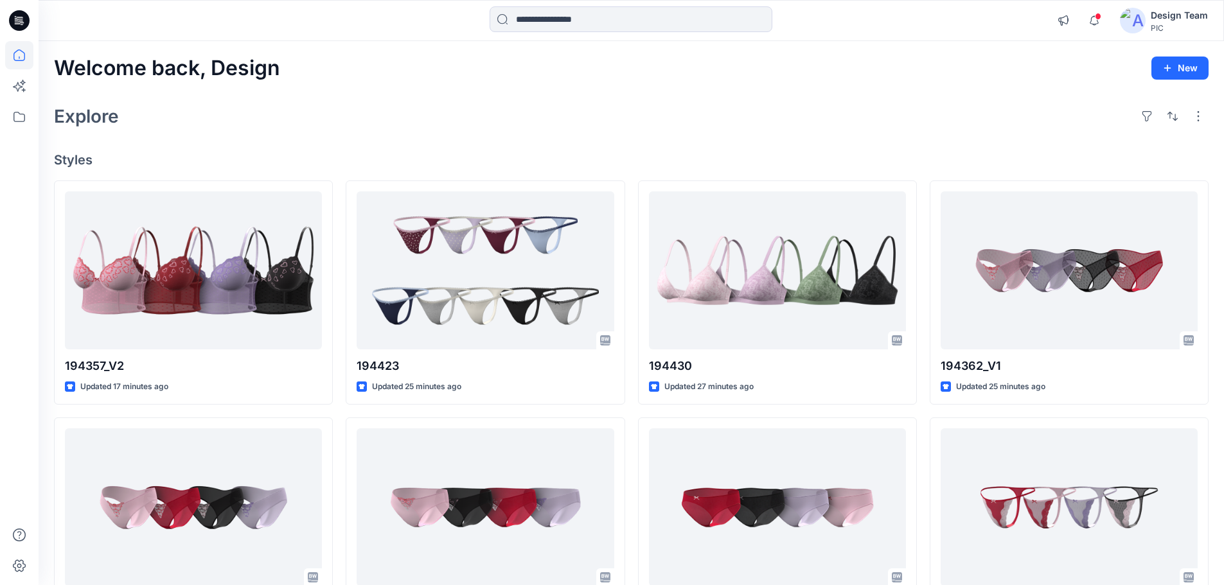
click at [508, 110] on div "Explore" at bounding box center [631, 116] width 1155 height 31
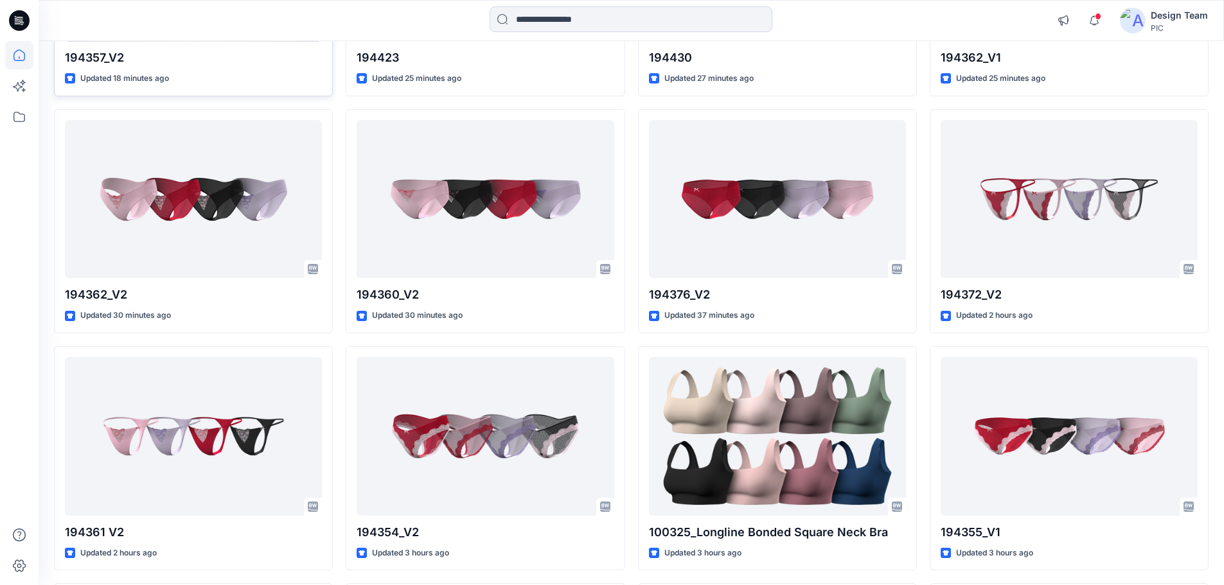
scroll to position [321, 0]
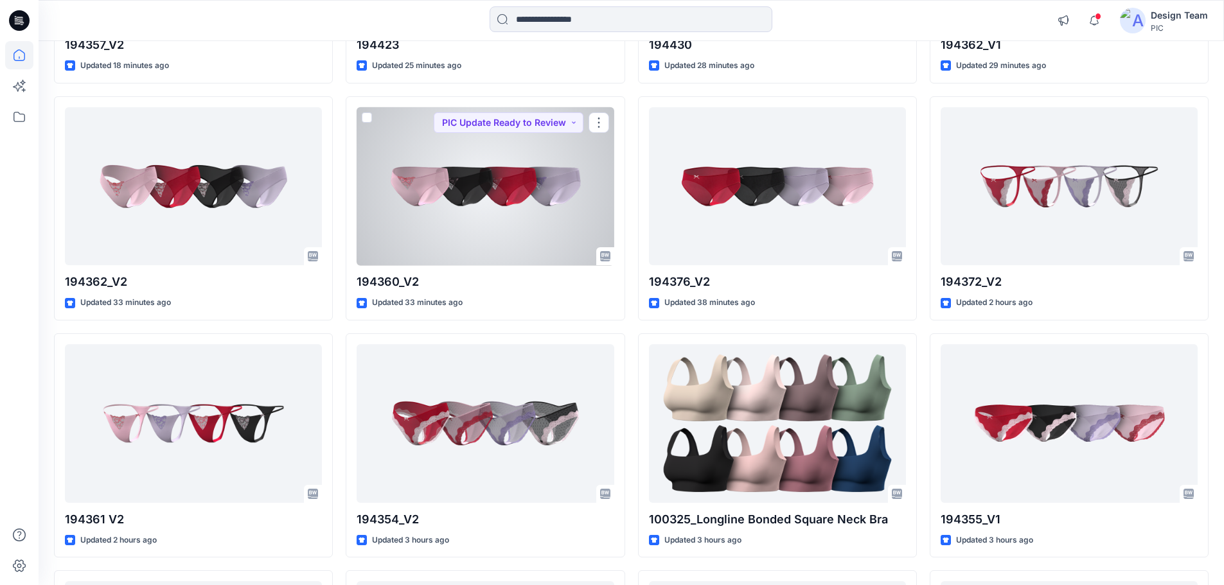
click at [515, 193] on div at bounding box center [485, 186] width 257 height 159
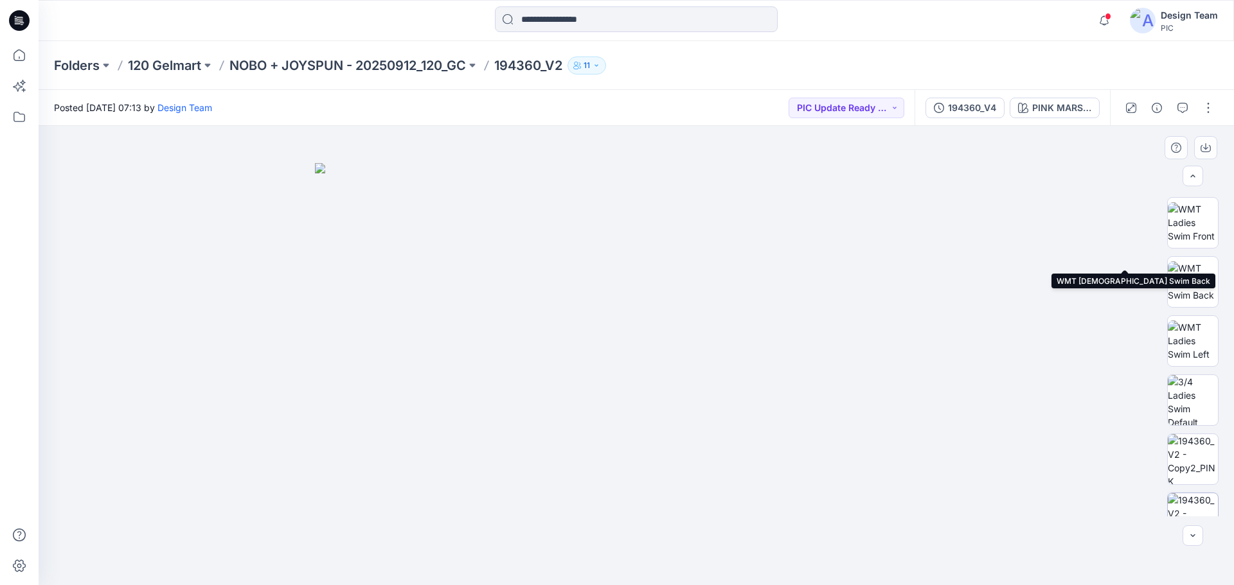
scroll to position [262, 0]
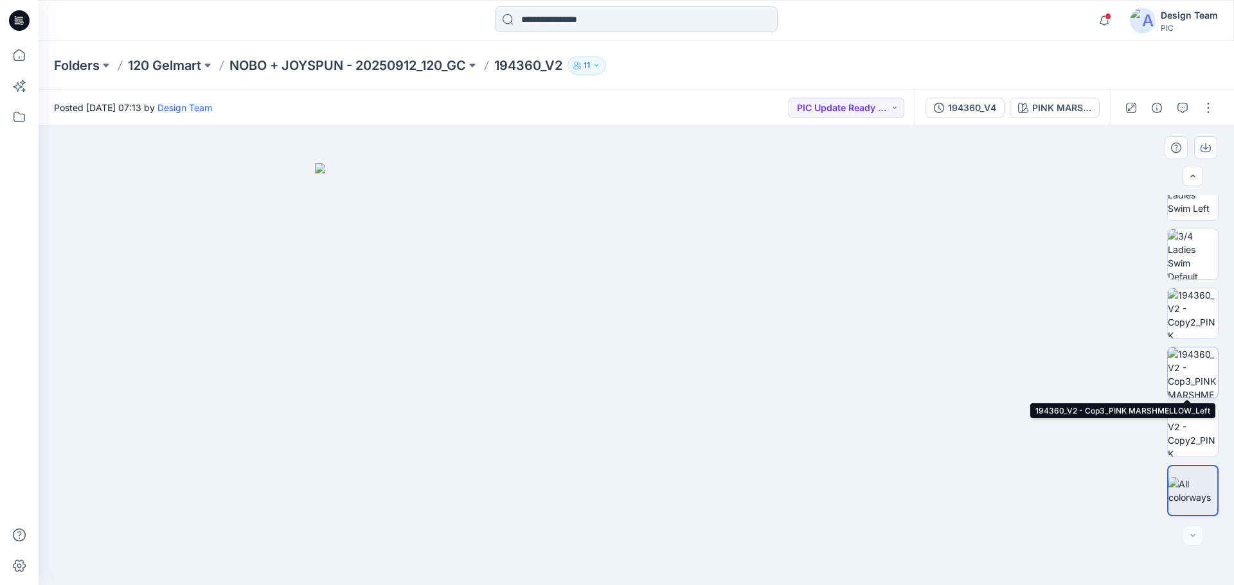
click at [1203, 380] on img at bounding box center [1193, 373] width 50 height 50
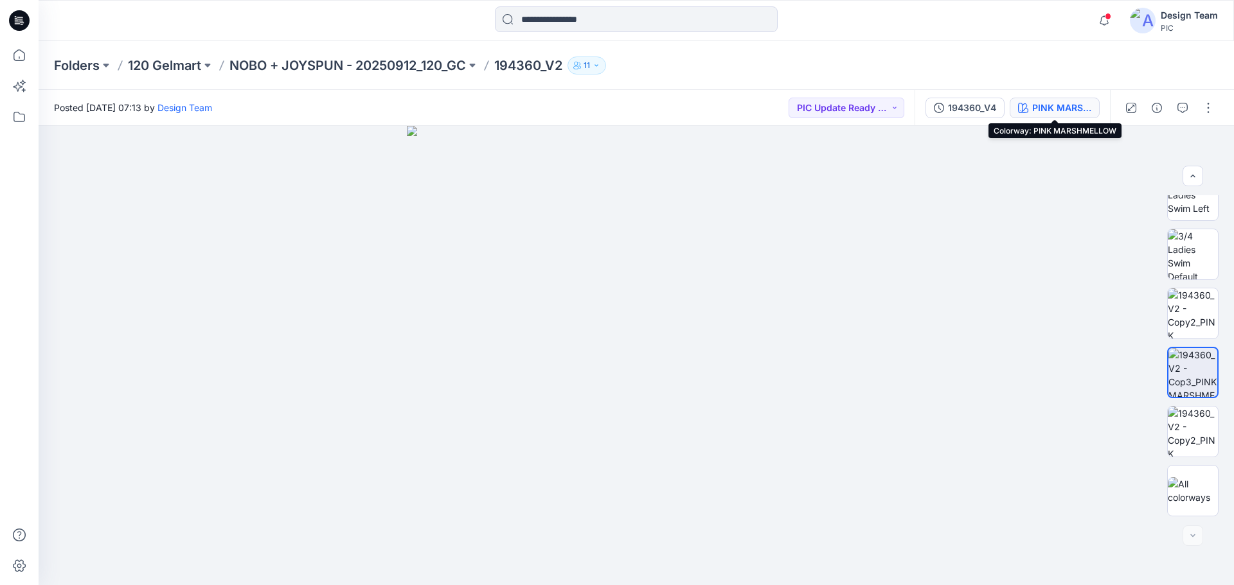
click at [1065, 107] on div "PINK MARSHMELLOW" at bounding box center [1061, 108] width 59 height 14
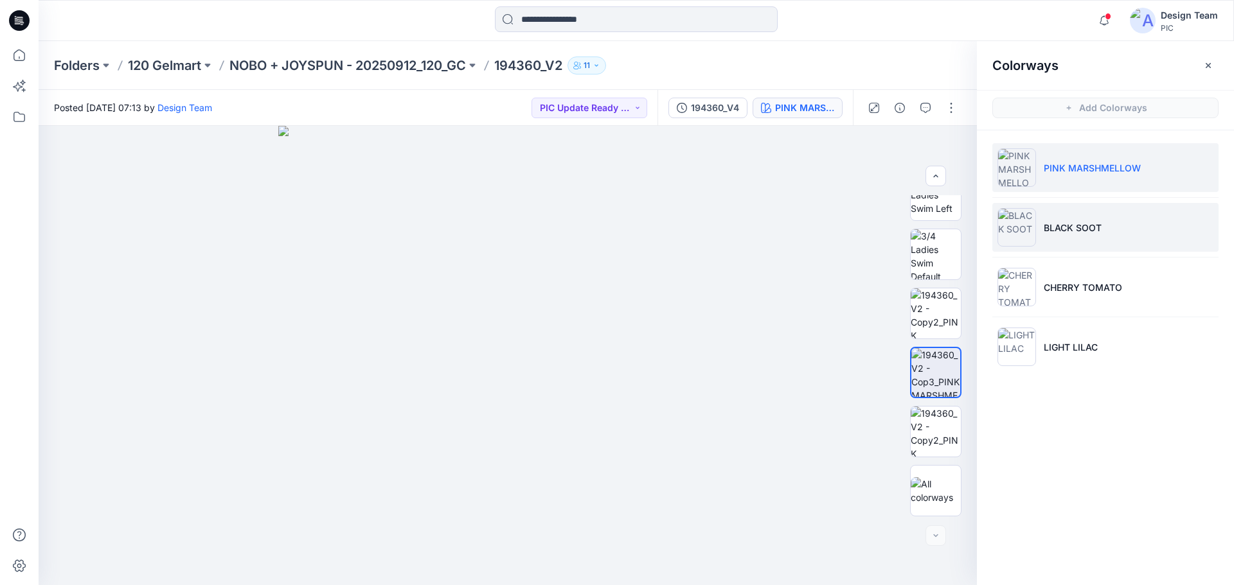
click at [1109, 235] on li "BLACK SOOT" at bounding box center [1105, 227] width 226 height 49
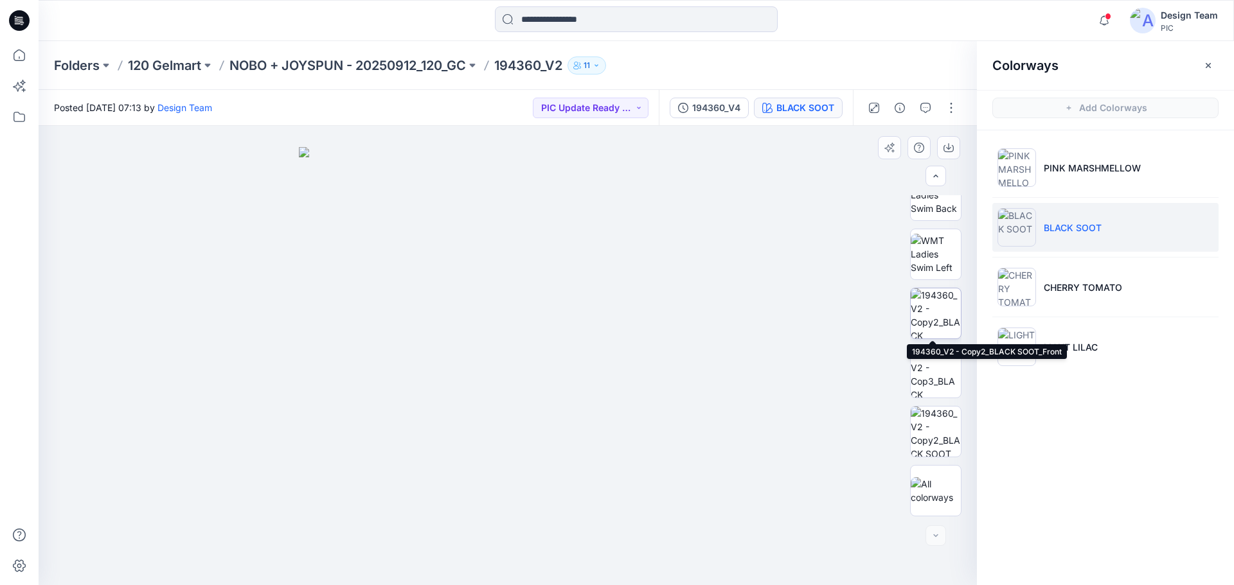
click at [945, 312] on img at bounding box center [936, 314] width 50 height 50
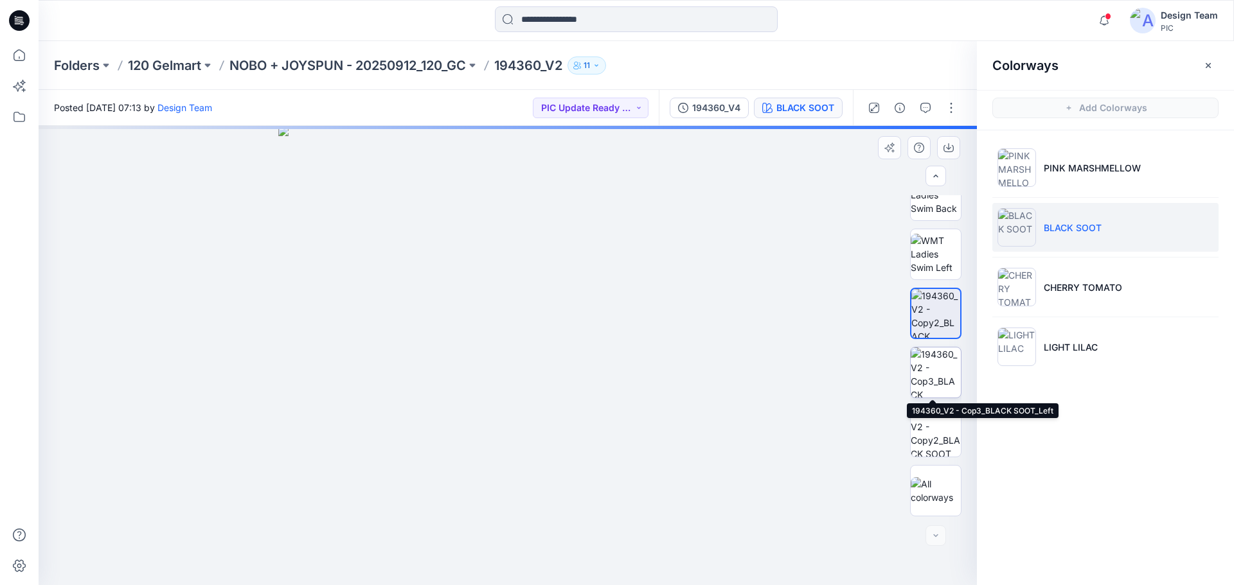
click at [936, 377] on img at bounding box center [936, 373] width 50 height 50
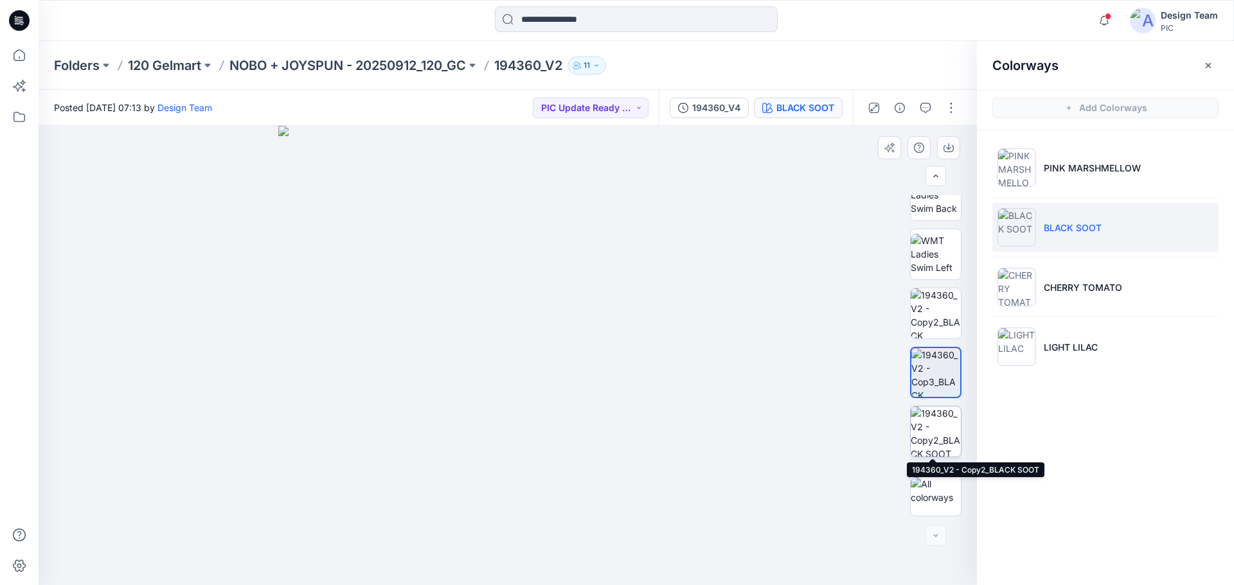
click at [941, 450] on img at bounding box center [936, 432] width 50 height 50
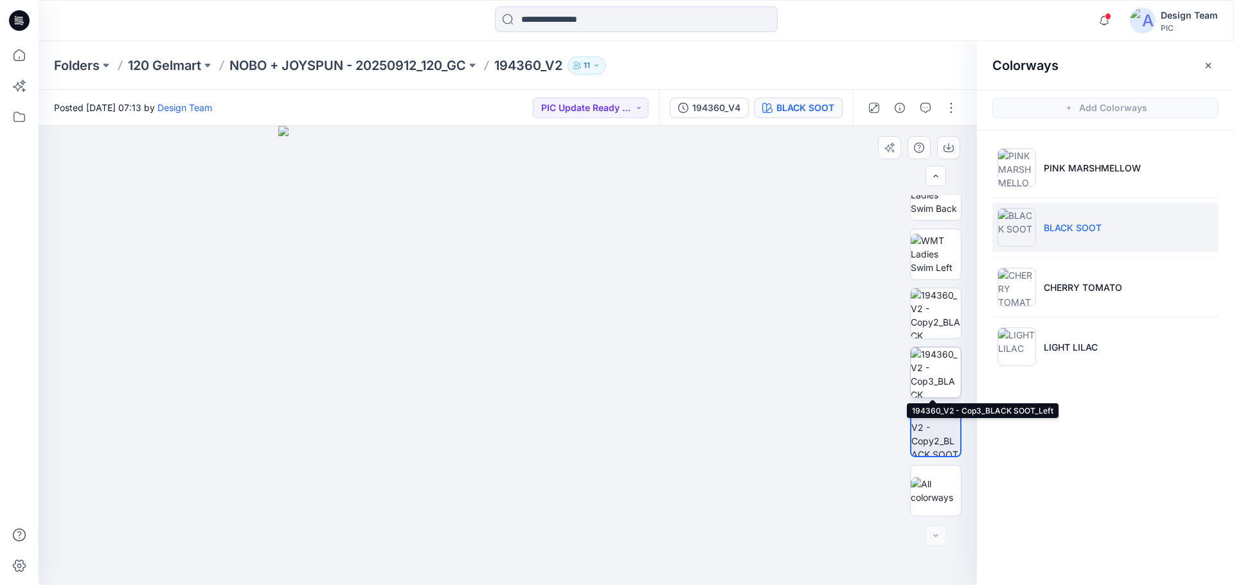
click at [932, 365] on img at bounding box center [936, 373] width 50 height 50
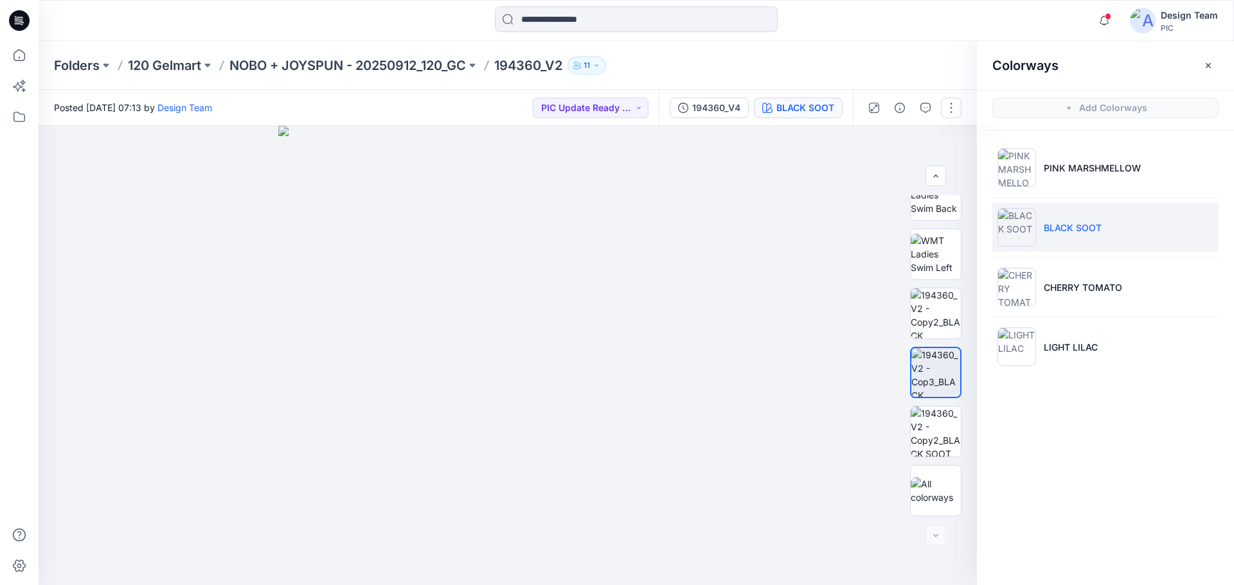
click at [952, 109] on button "button" at bounding box center [951, 108] width 21 height 21
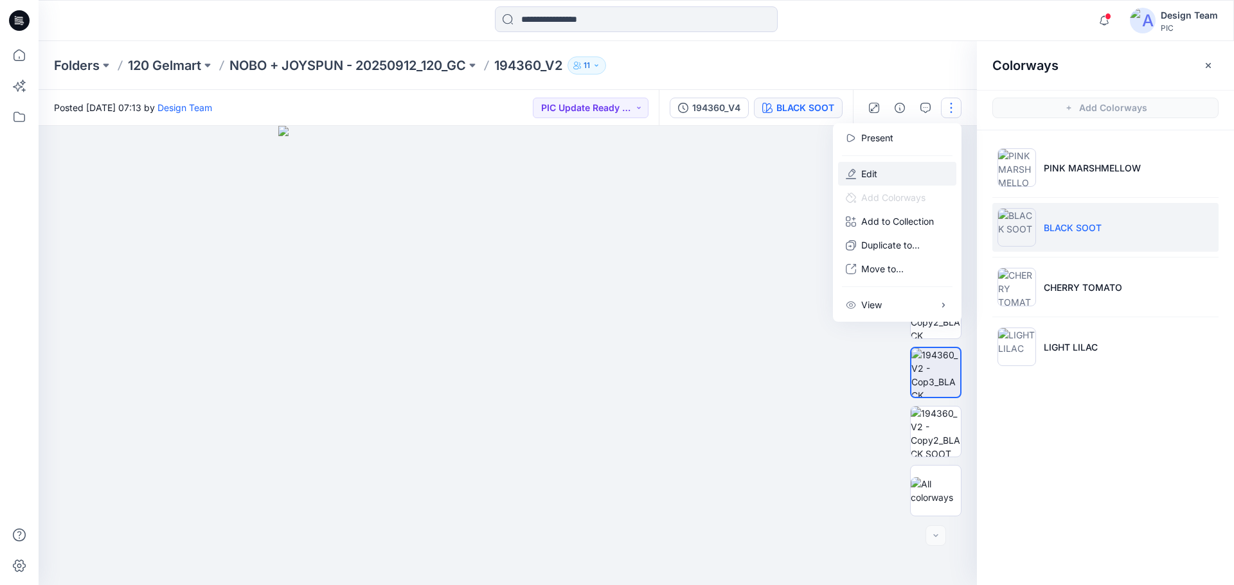
click at [884, 174] on button "Edit" at bounding box center [897, 174] width 118 height 24
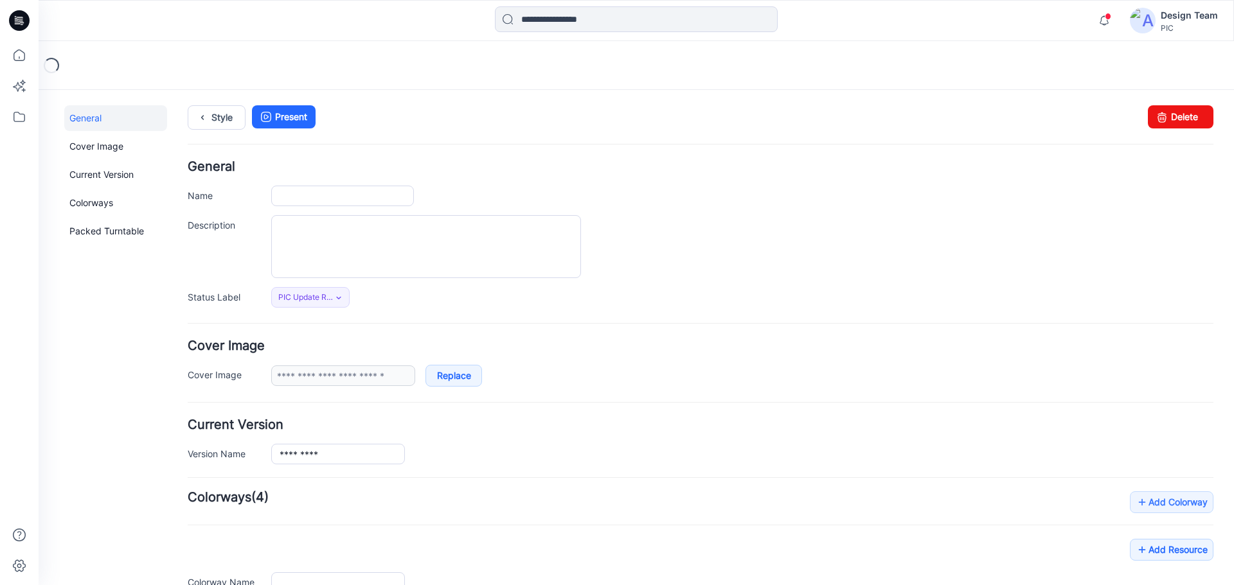
type input "*********"
type input "**********"
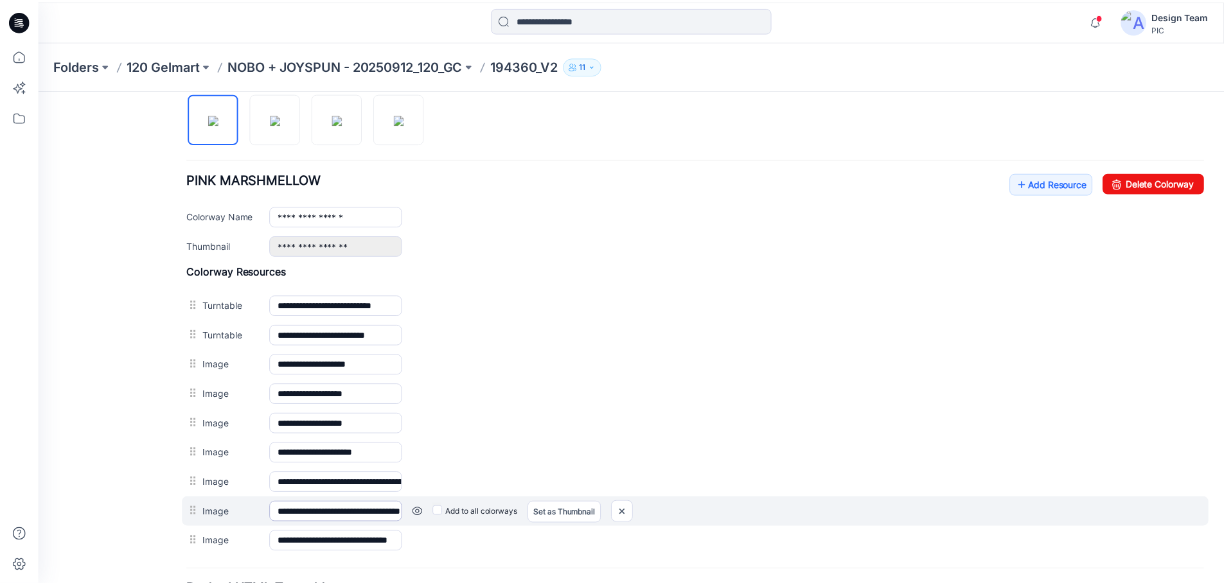
scroll to position [321, 0]
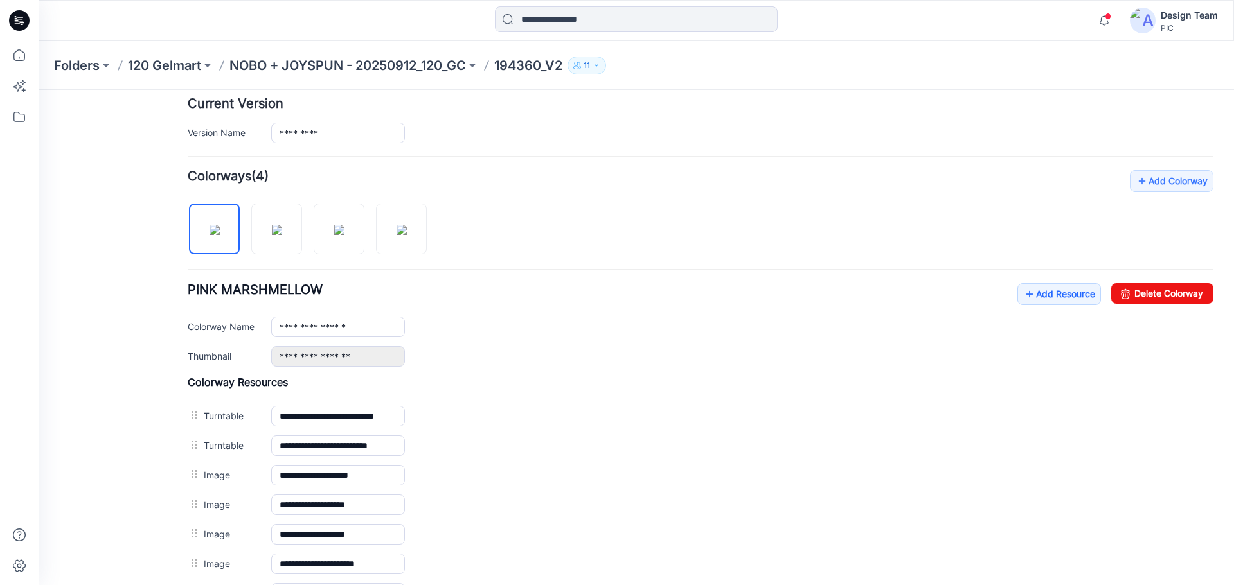
click at [548, 64] on p "194360_V2" at bounding box center [528, 66] width 68 height 18
click at [420, 66] on p "NOBO + JOYSPUN - 20250912_120_GC" at bounding box center [347, 66] width 236 height 18
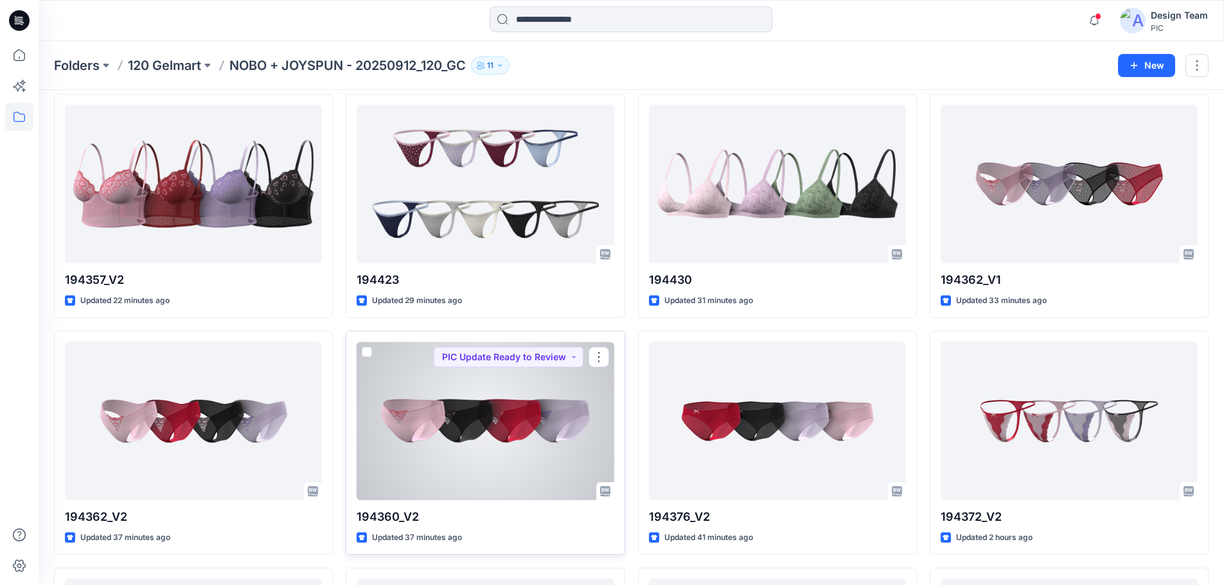
scroll to position [129, 0]
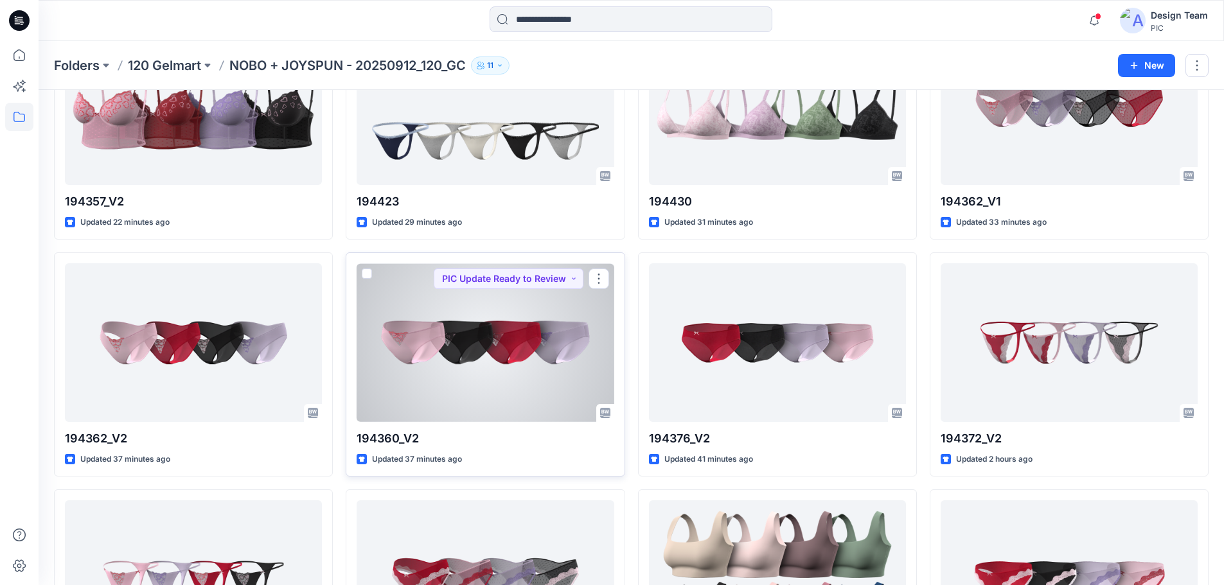
click at [513, 332] on div at bounding box center [485, 342] width 257 height 159
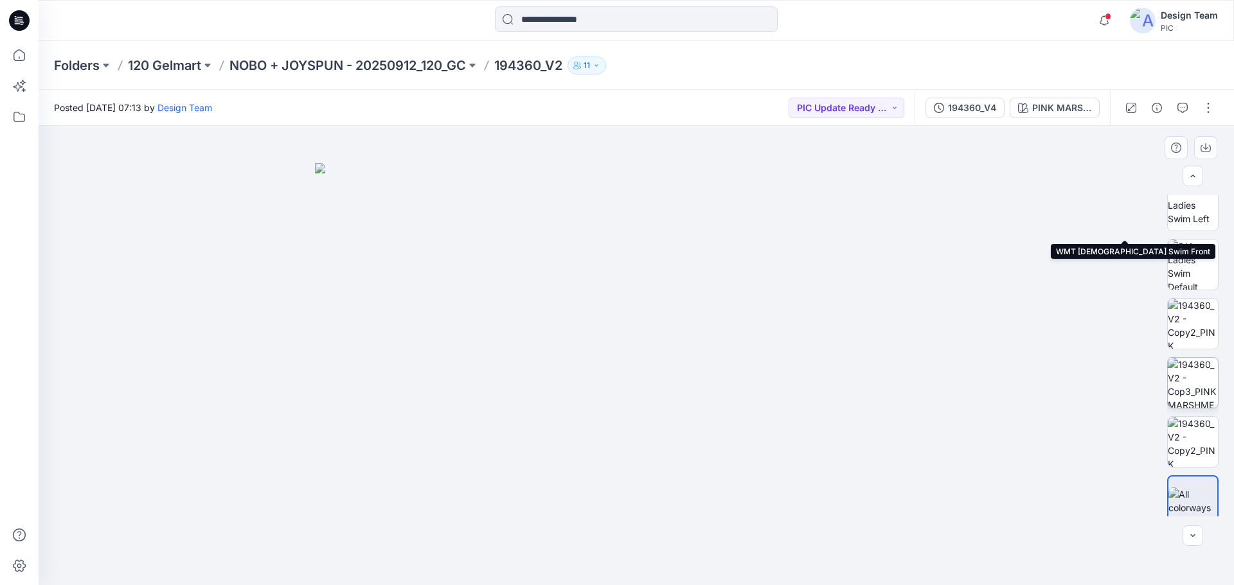
scroll to position [257, 0]
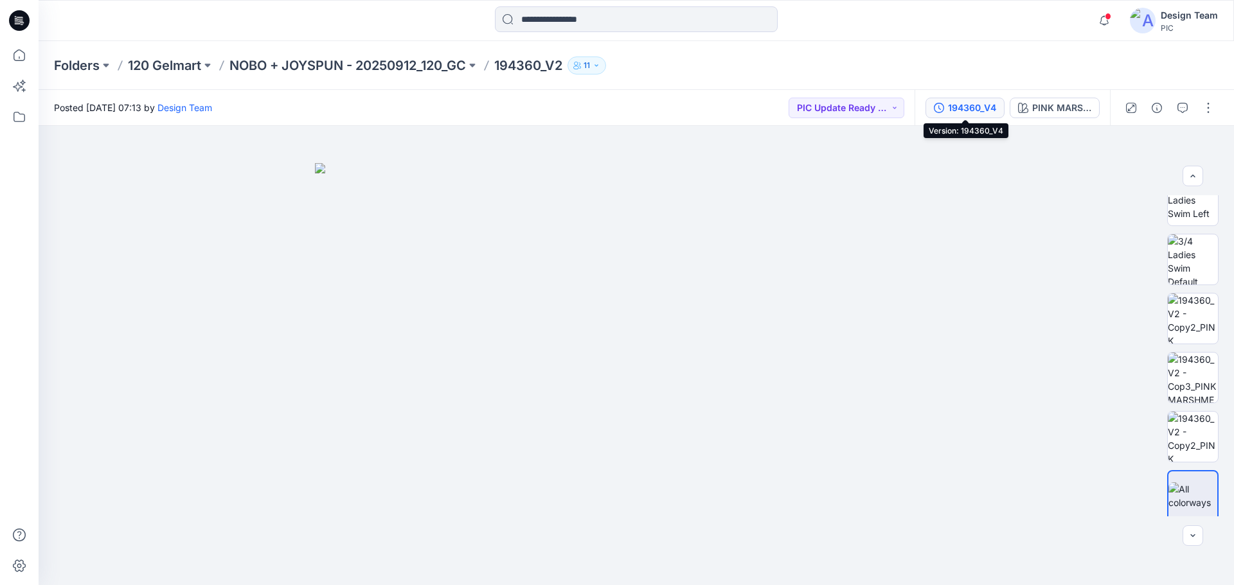
click at [978, 109] on div "194360_V4" at bounding box center [972, 108] width 48 height 14
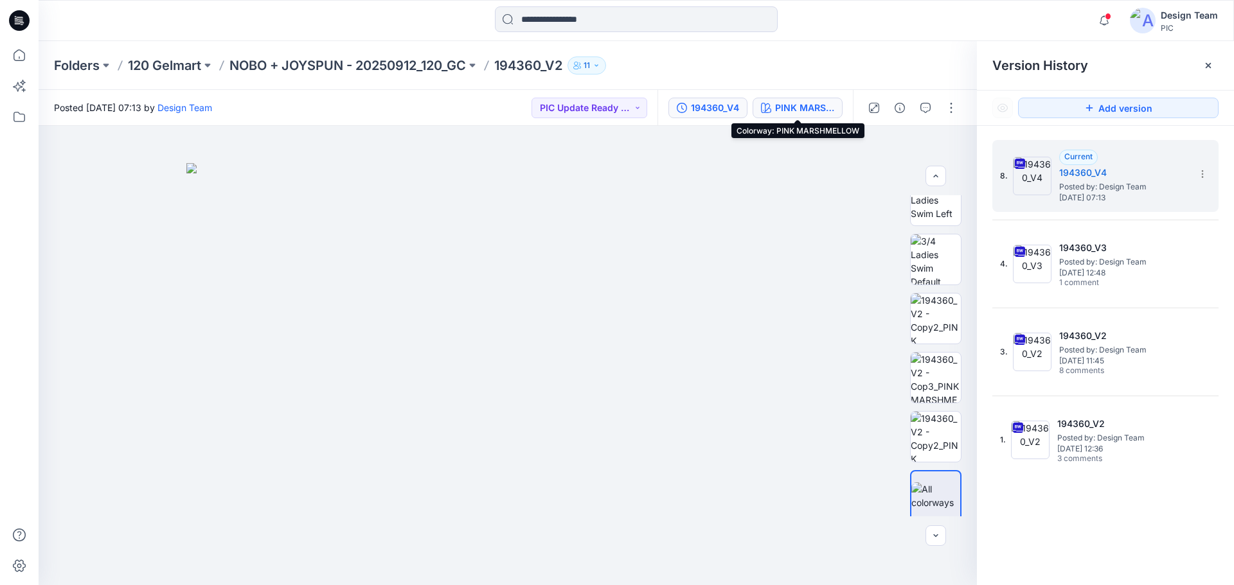
click at [790, 105] on div "PINK MARSHMELLOW" at bounding box center [804, 108] width 59 height 14
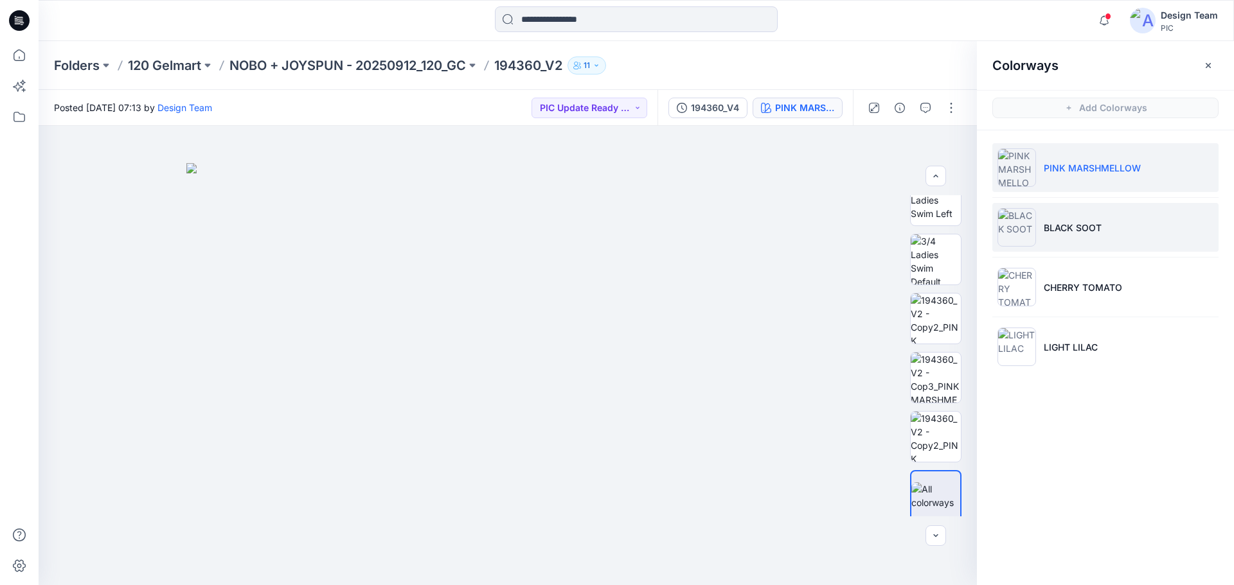
click at [1078, 236] on li "BLACK SOOT" at bounding box center [1105, 227] width 226 height 49
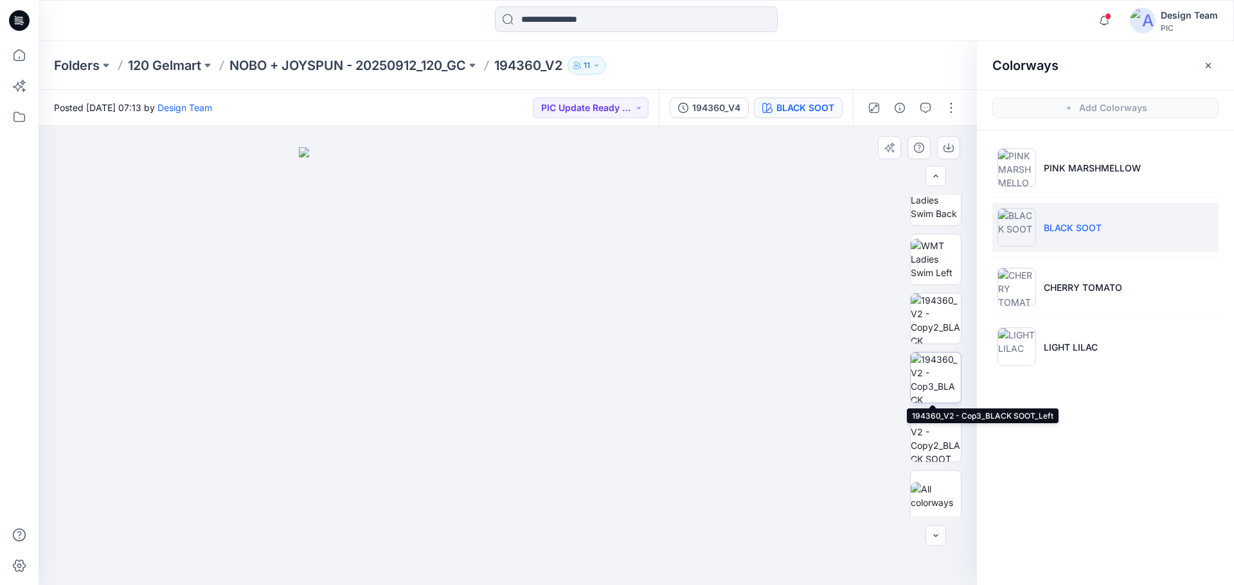
click at [940, 372] on img at bounding box center [936, 378] width 50 height 50
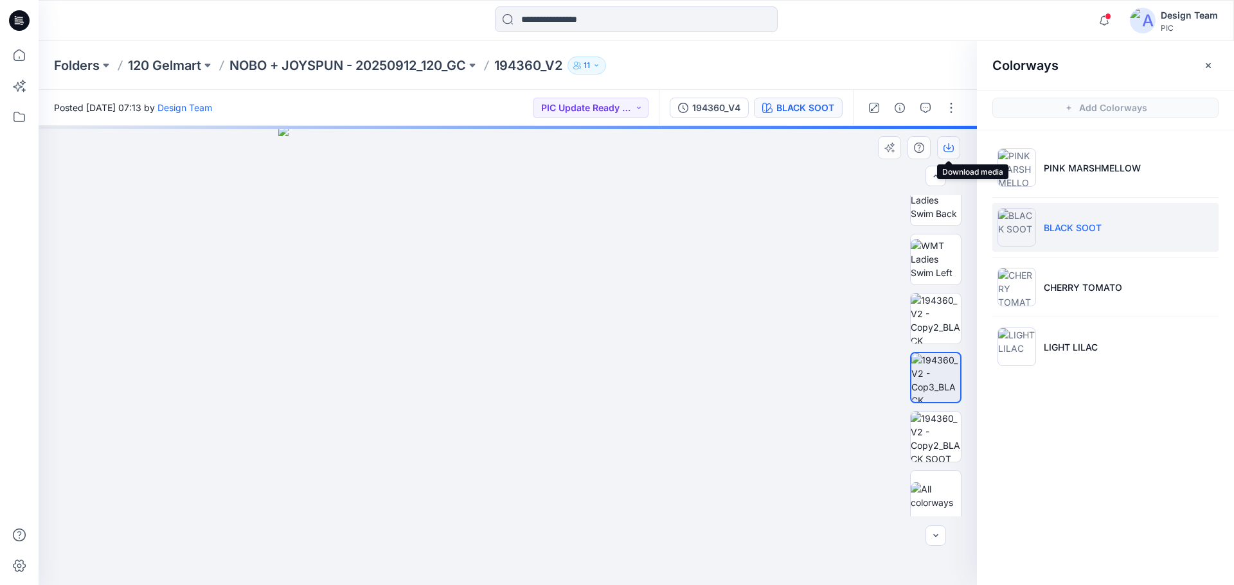
click at [949, 145] on icon "button" at bounding box center [948, 148] width 10 height 10
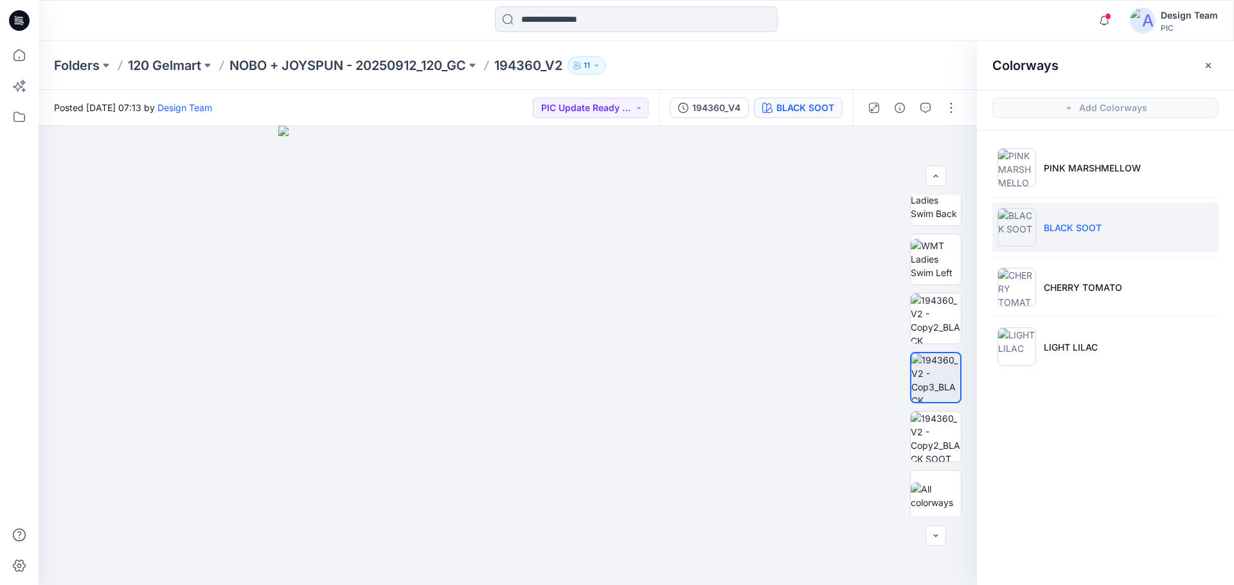
click at [828, 18] on div at bounding box center [636, 20] width 598 height 28
click at [951, 106] on button "button" at bounding box center [951, 108] width 21 height 21
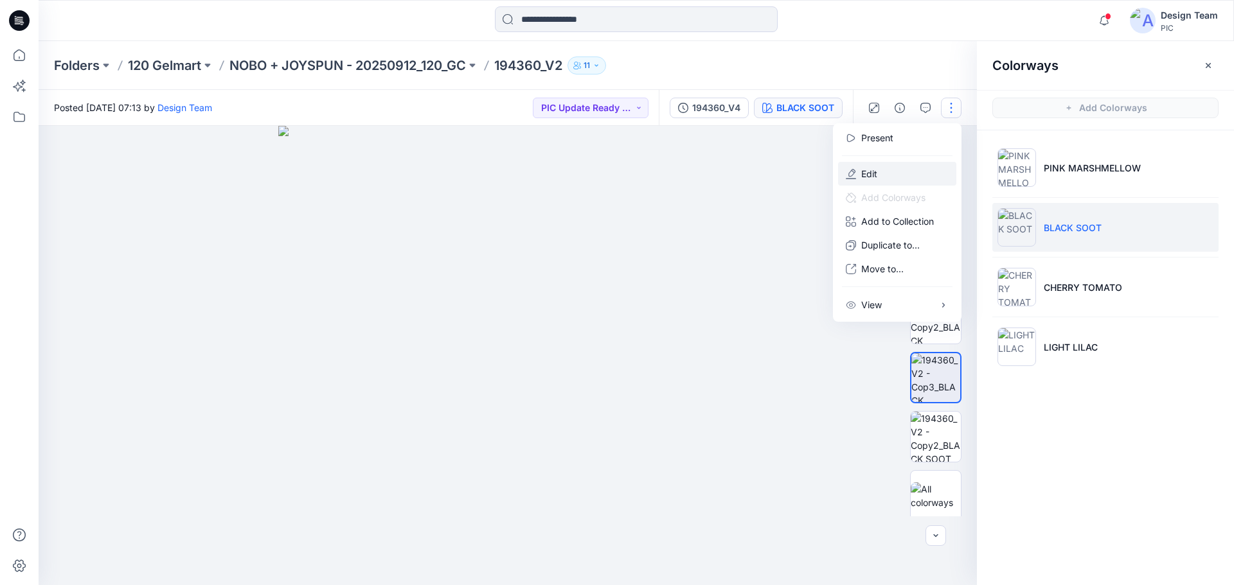
click at [862, 166] on button "Edit" at bounding box center [897, 174] width 118 height 24
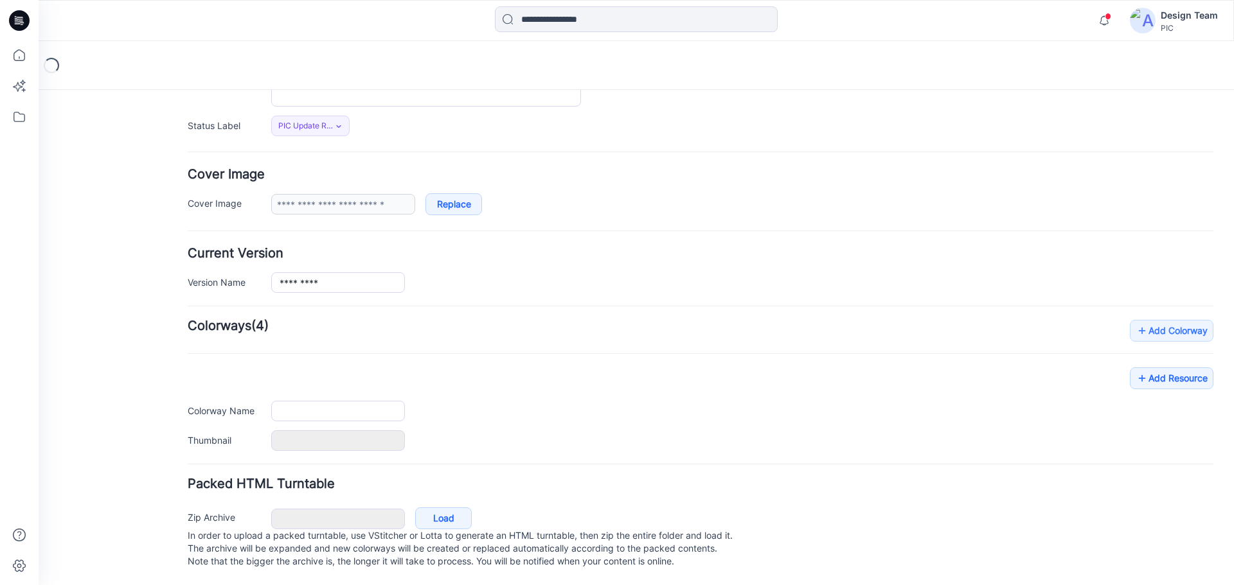
type input "*********"
type input "**********"
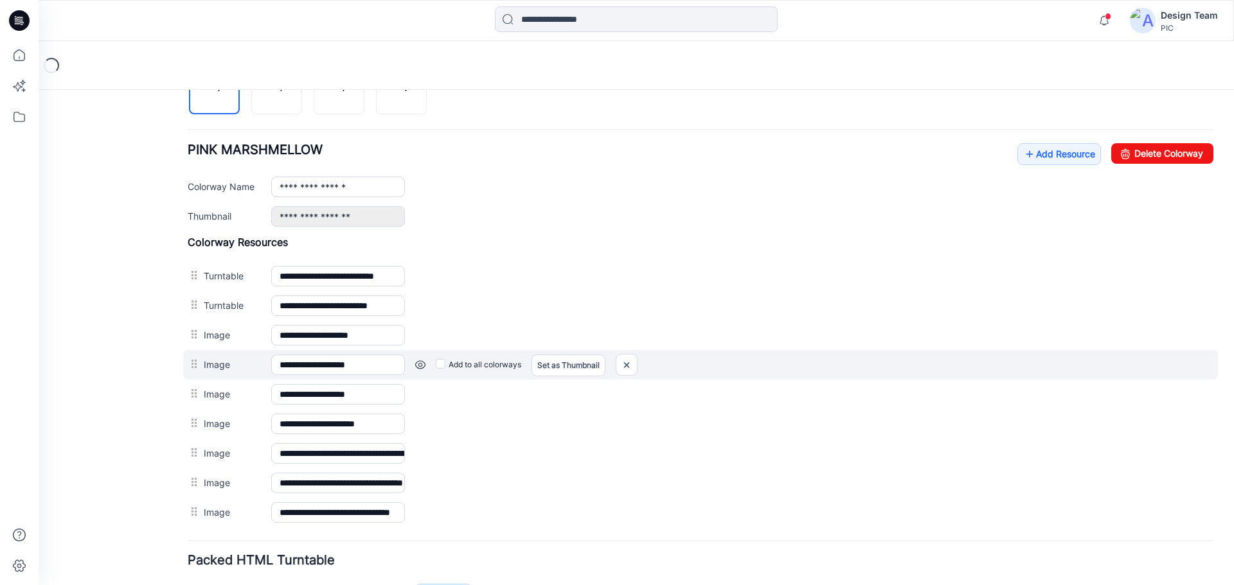
scroll to position [506, 0]
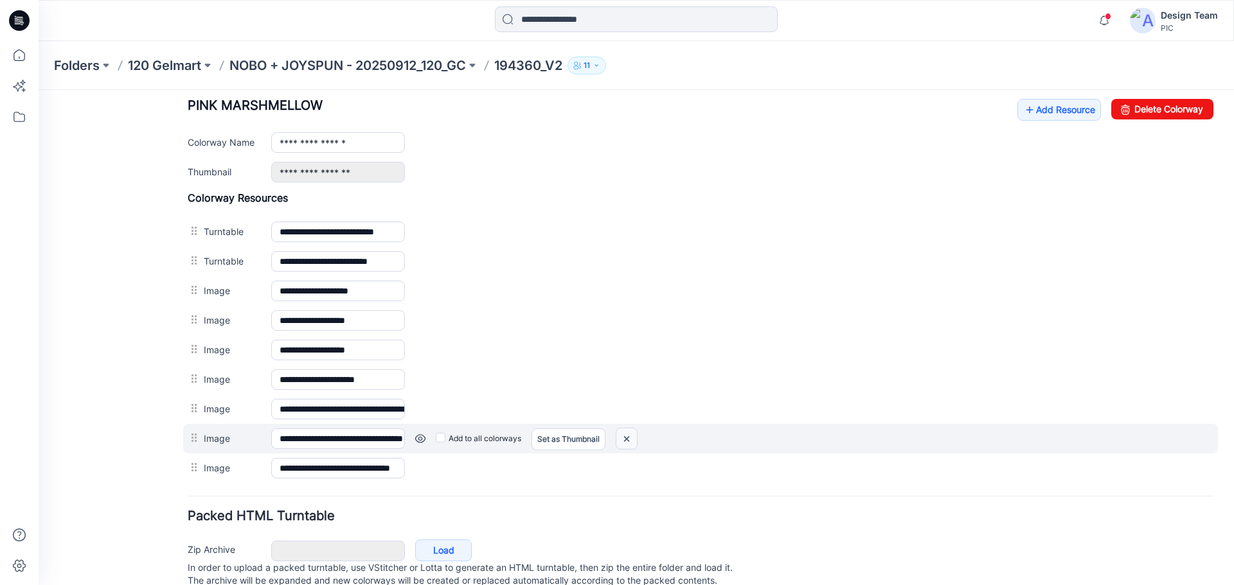
drag, startPoint x: 763, startPoint y: 150, endPoint x: 632, endPoint y: 438, distance: 316.9
click at [632, 438] on img at bounding box center [626, 439] width 21 height 21
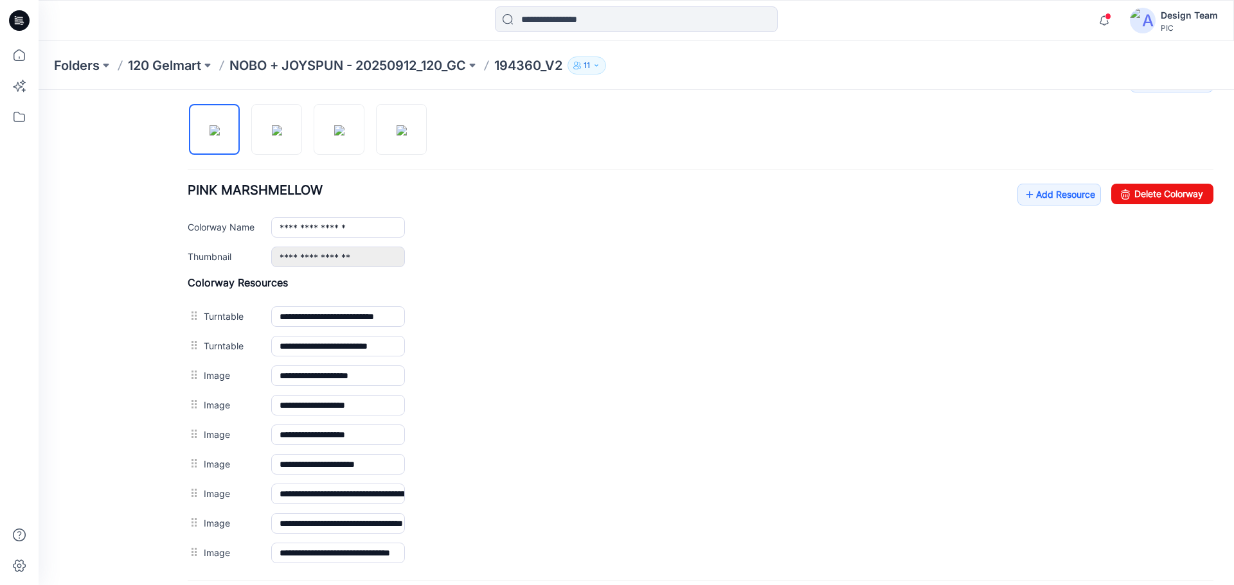
scroll to position [249, 0]
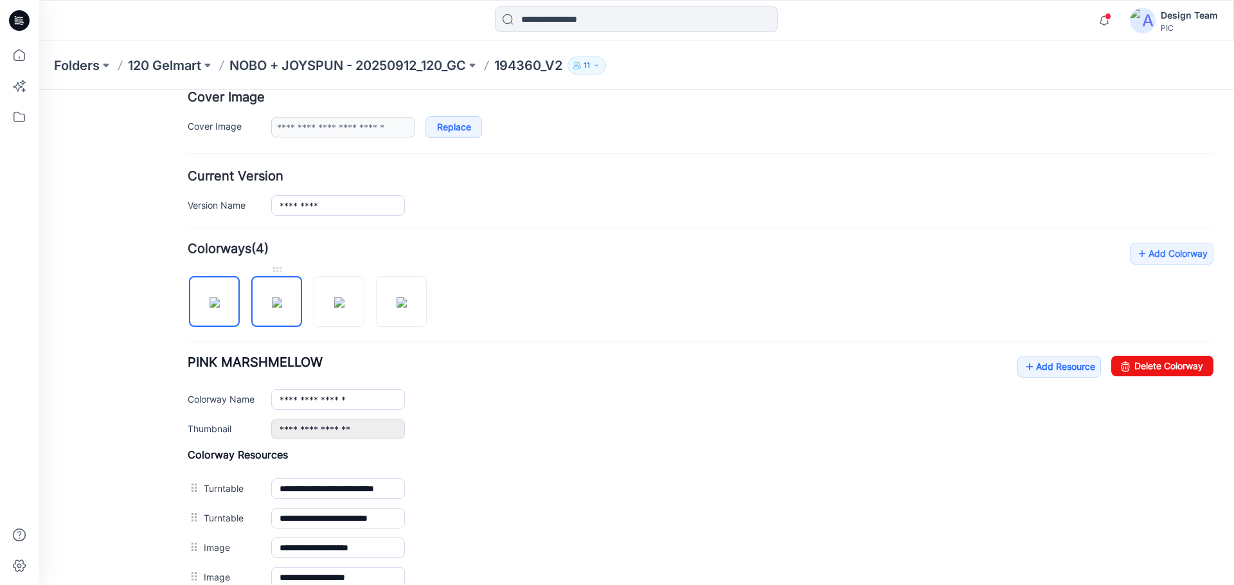
click at [282, 298] on img at bounding box center [277, 303] width 10 height 10
type input "**********"
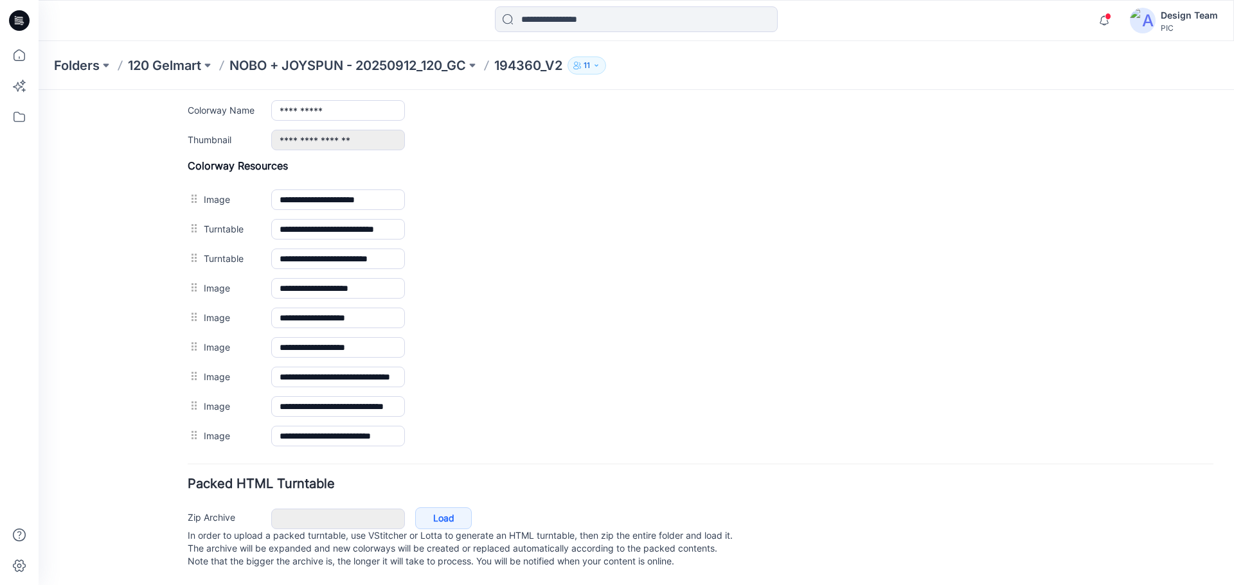
scroll to position [551, 0]
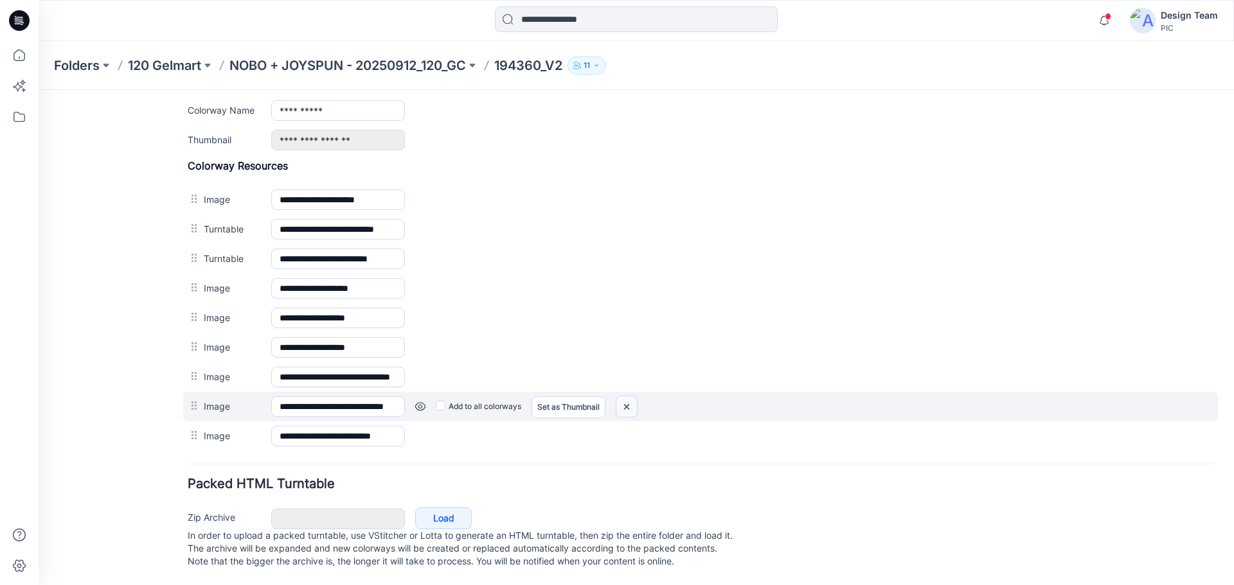
drag, startPoint x: 636, startPoint y: 396, endPoint x: 711, endPoint y: 147, distance: 260.4
click at [636, 396] on img at bounding box center [626, 406] width 21 height 21
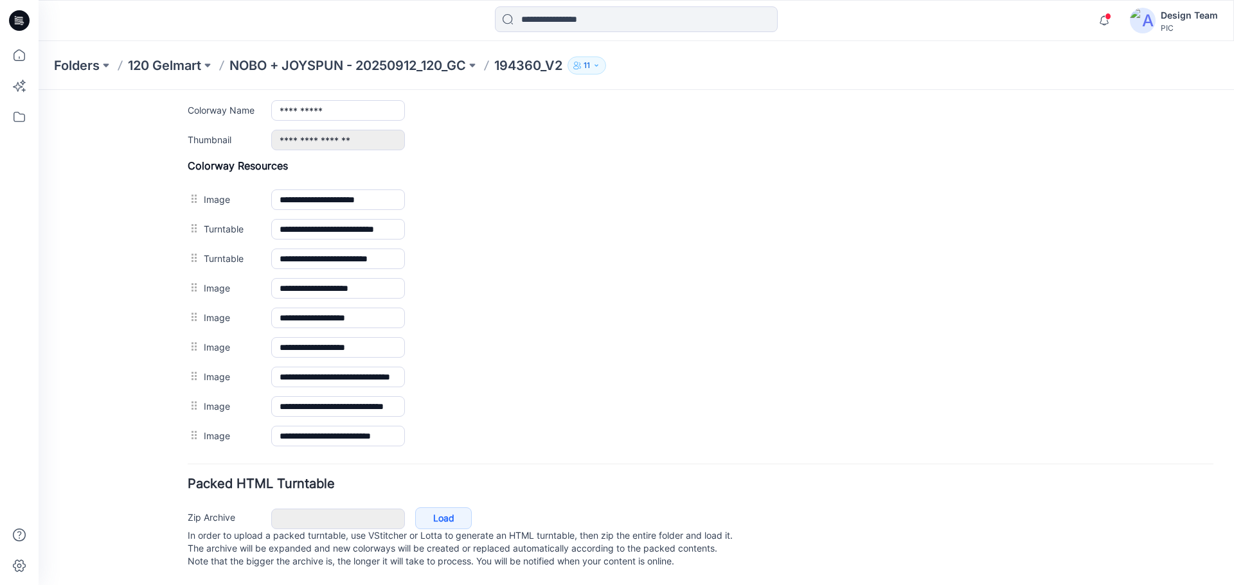
scroll to position [521, 0]
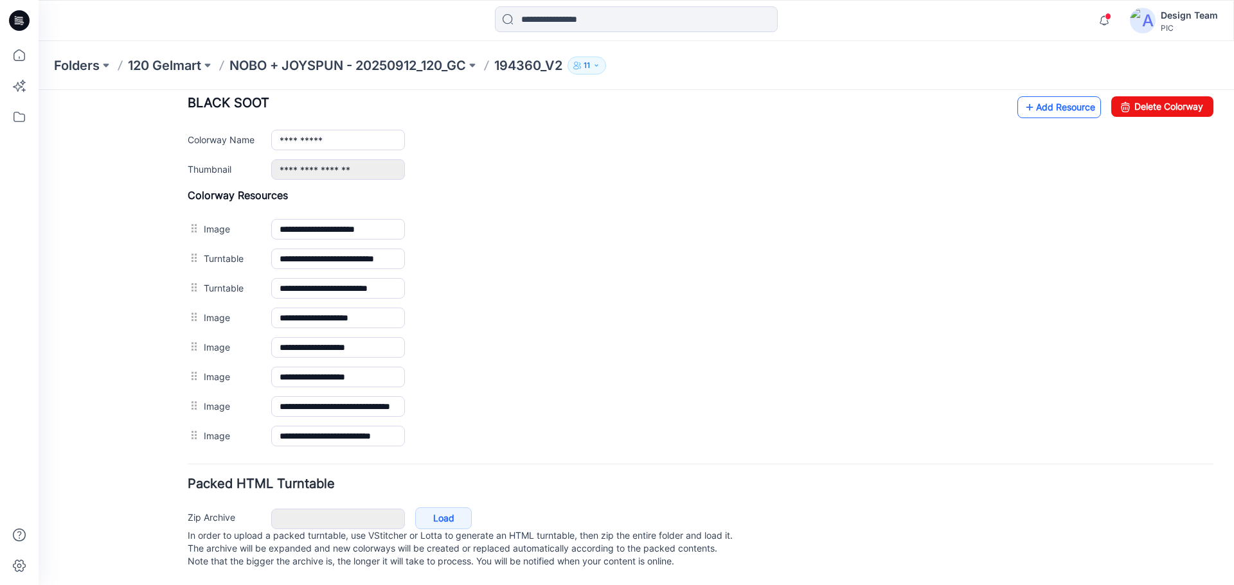
click at [1023, 97] on icon at bounding box center [1029, 107] width 13 height 21
click at [1061, 96] on link "Add Resource" at bounding box center [1059, 107] width 84 height 22
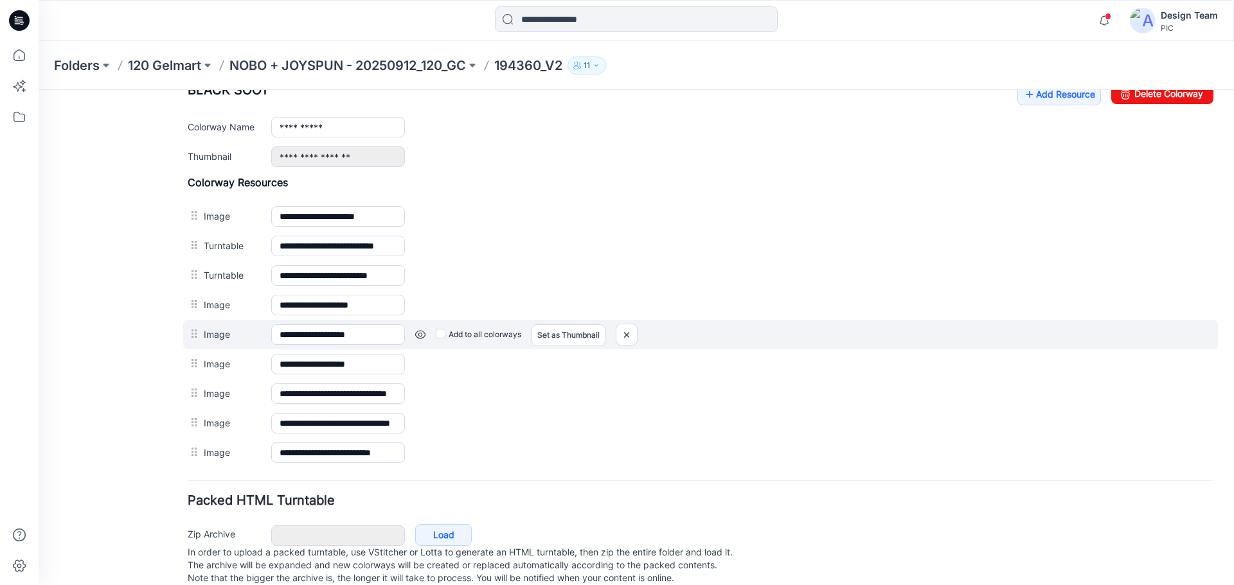
click at [228, 333] on label "Image" at bounding box center [231, 334] width 55 height 14
click at [271, 333] on input "**********" at bounding box center [338, 335] width 134 height 21
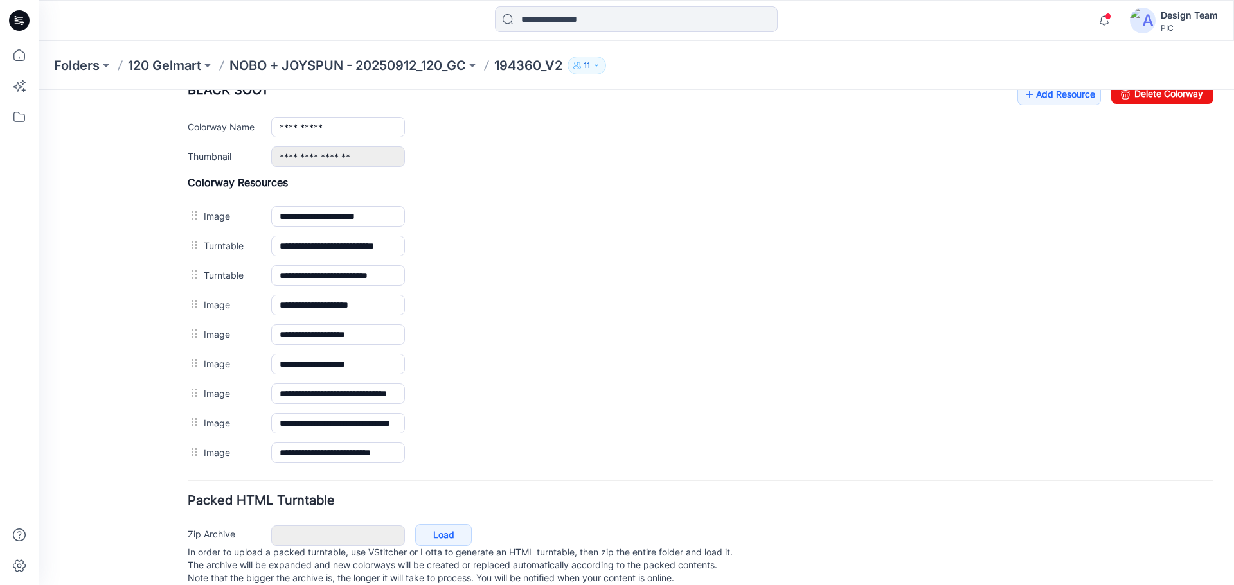
click at [136, 413] on div "General Cover Image Current Version Colorways Packed Turntable" at bounding box center [115, 93] width 103 height 1018
click at [434, 69] on p "NOBO + JOYSPUN - 20250912_120_GC" at bounding box center [347, 66] width 236 height 18
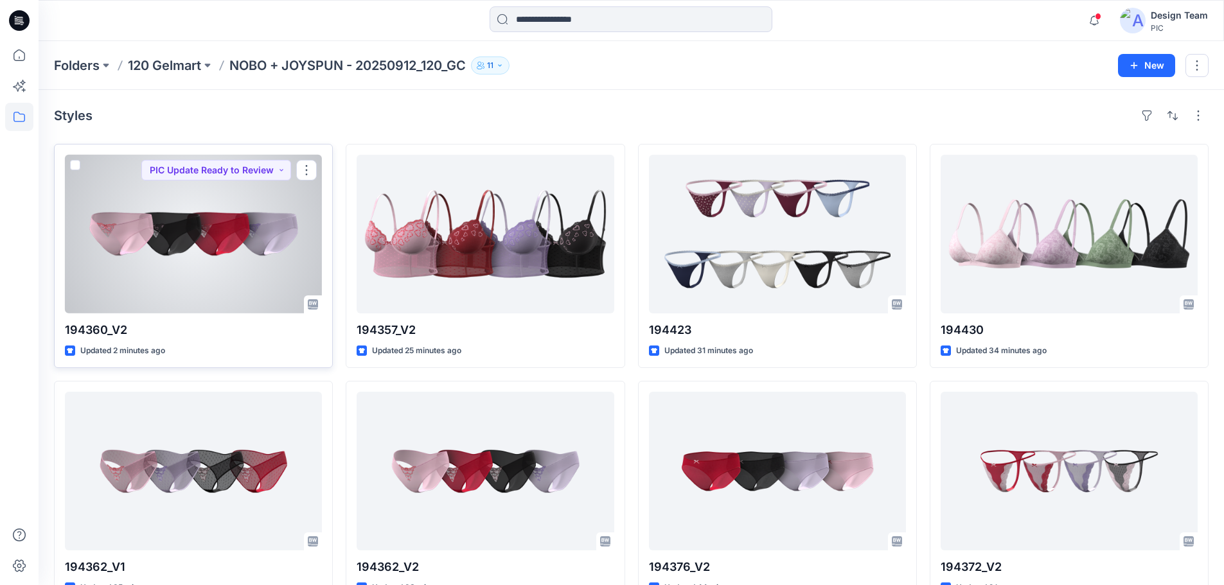
click at [202, 247] on div at bounding box center [193, 234] width 257 height 159
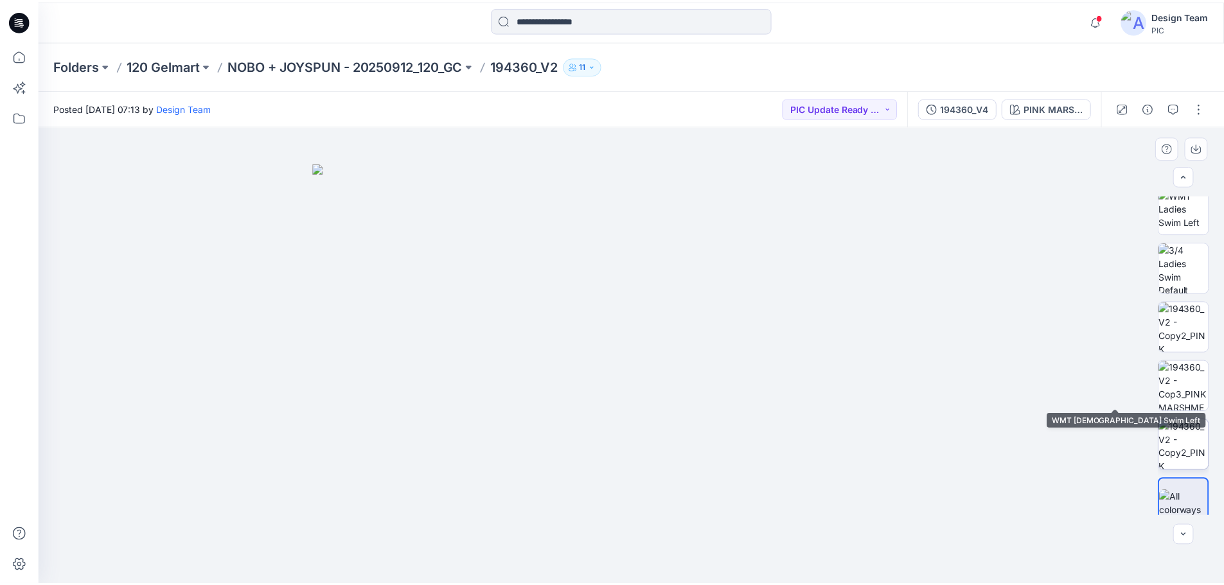
scroll to position [262, 0]
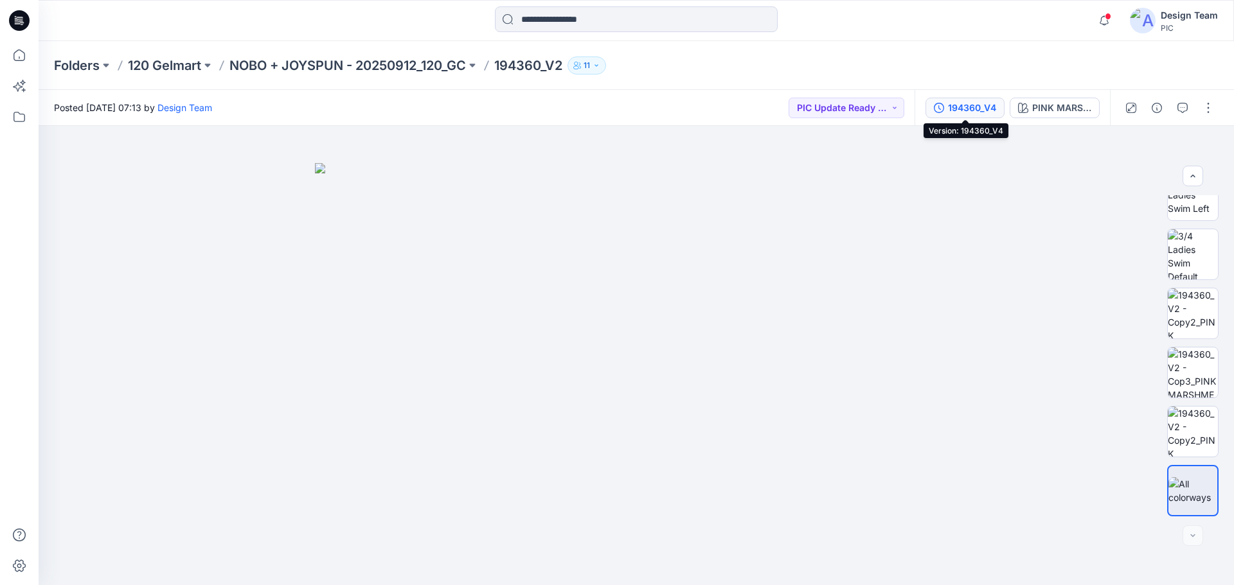
click at [990, 110] on div "194360_V4" at bounding box center [972, 108] width 48 height 14
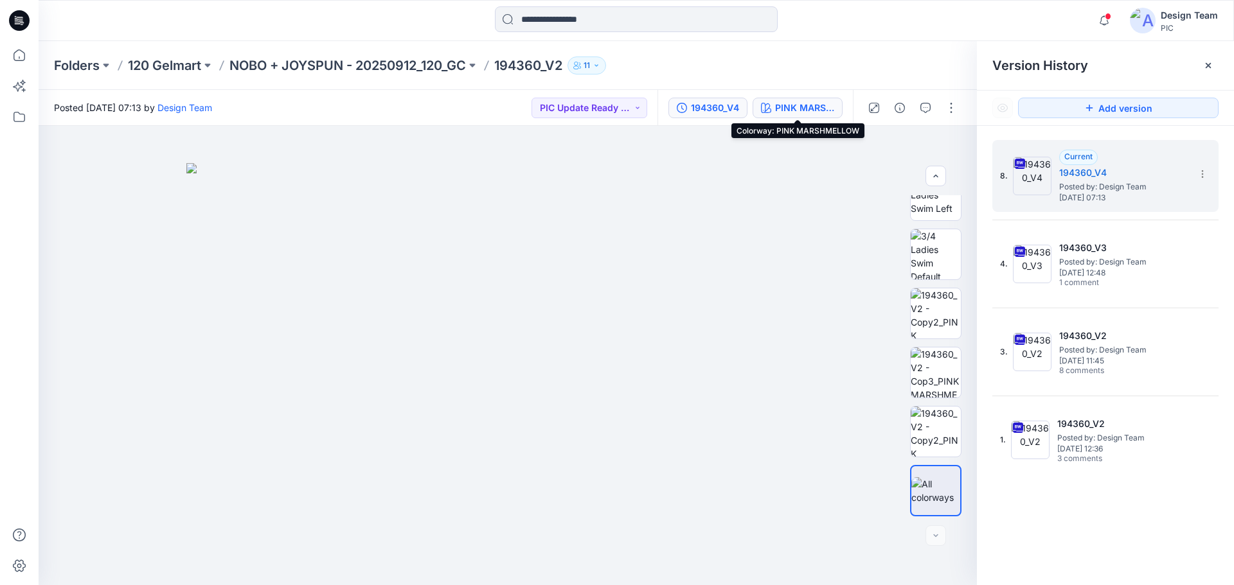
click at [813, 106] on div "PINK MARSHMELLOW" at bounding box center [804, 108] width 59 height 14
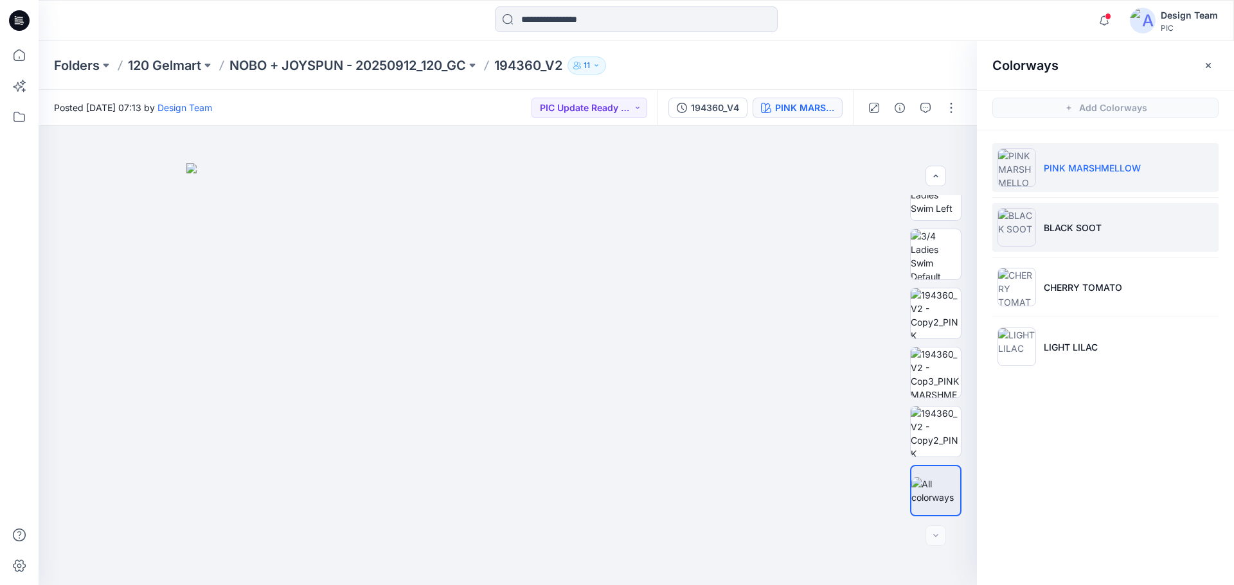
click at [1085, 227] on p "BLACK SOOT" at bounding box center [1073, 227] width 58 height 13
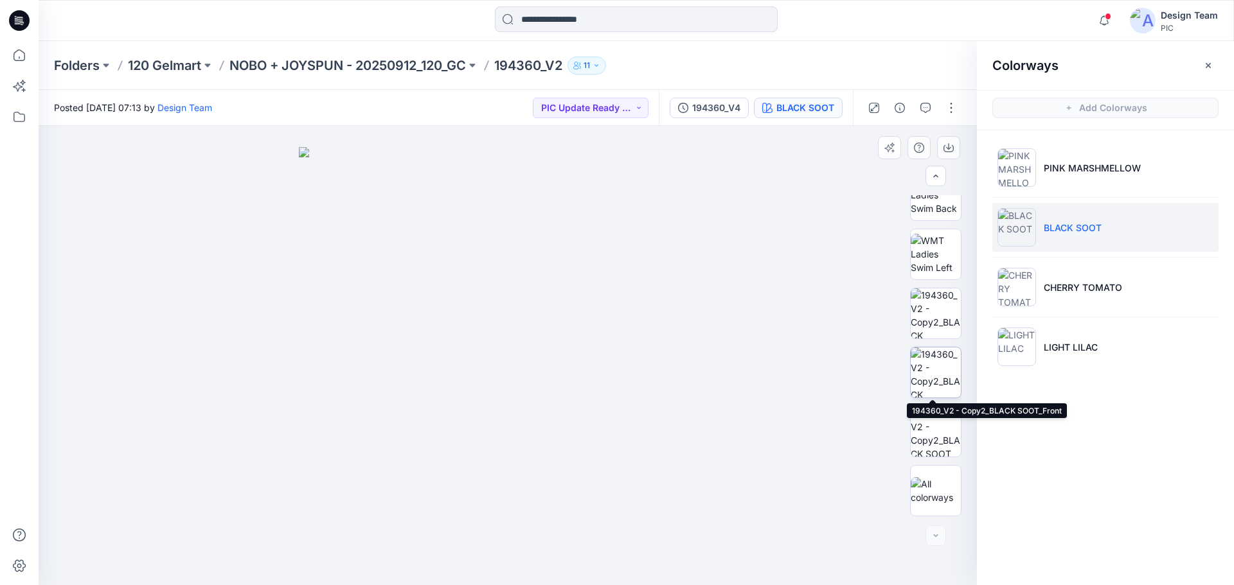
click at [943, 371] on img at bounding box center [936, 373] width 50 height 50
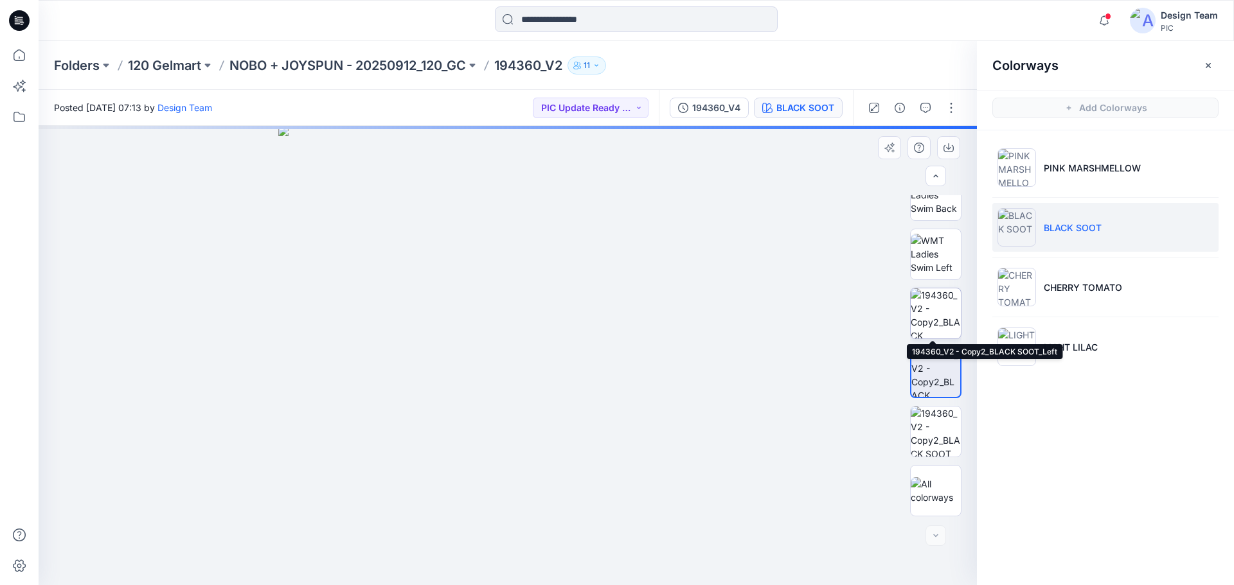
click at [942, 308] on img at bounding box center [936, 314] width 50 height 50
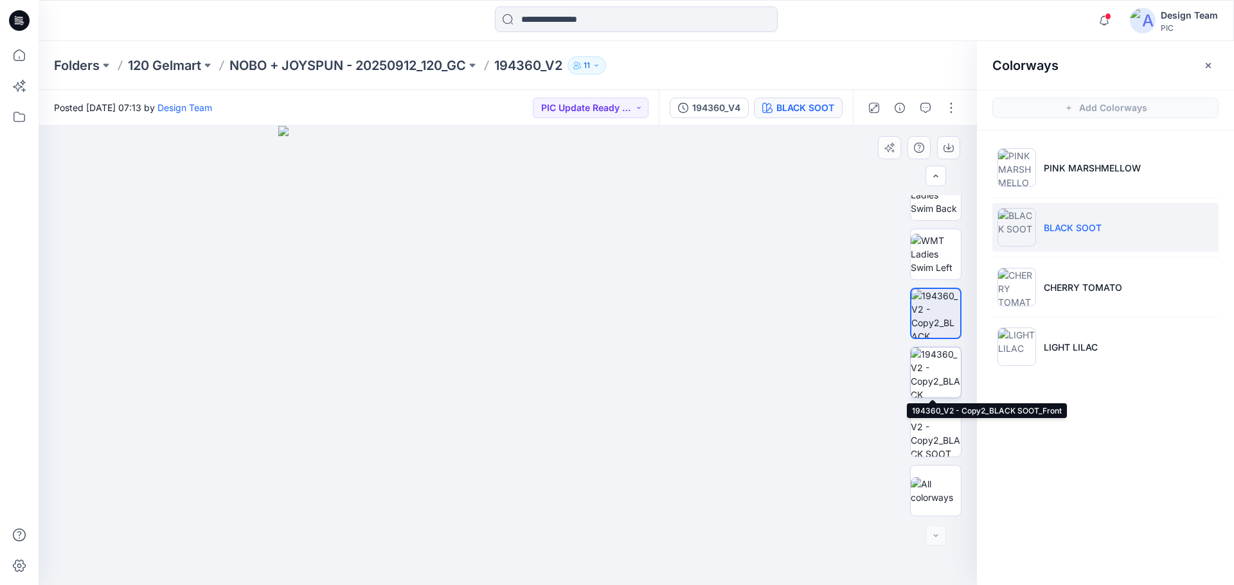
drag, startPoint x: 939, startPoint y: 313, endPoint x: 941, endPoint y: 387, distance: 74.6
click at [941, 387] on div at bounding box center [935, 355] width 51 height 321
click at [934, 436] on img at bounding box center [936, 432] width 50 height 50
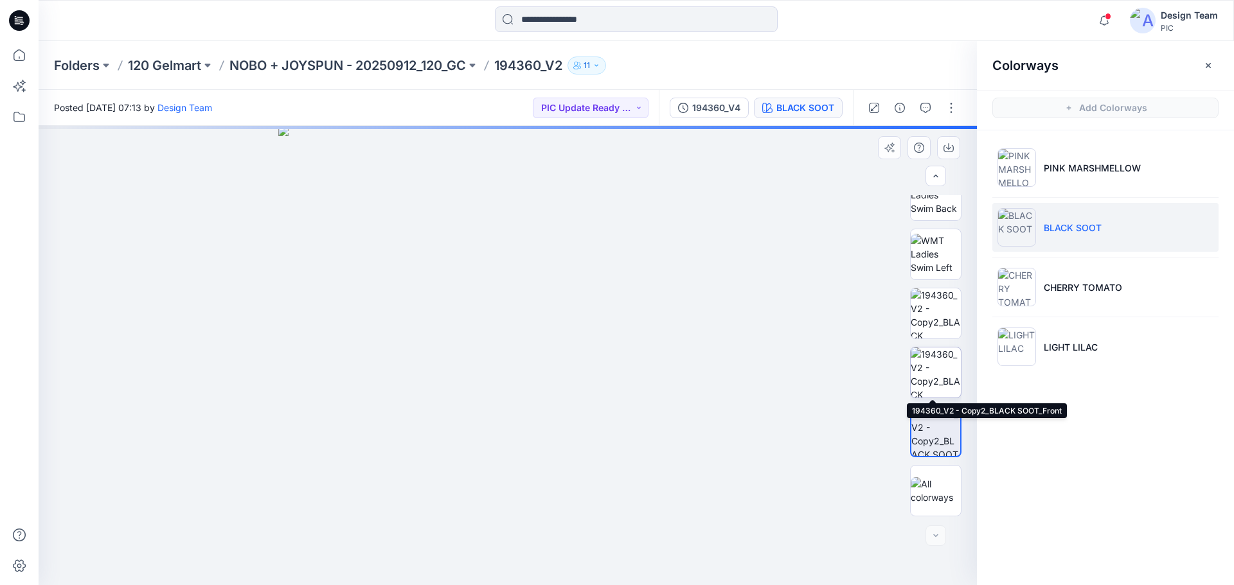
click at [944, 366] on img at bounding box center [936, 373] width 50 height 50
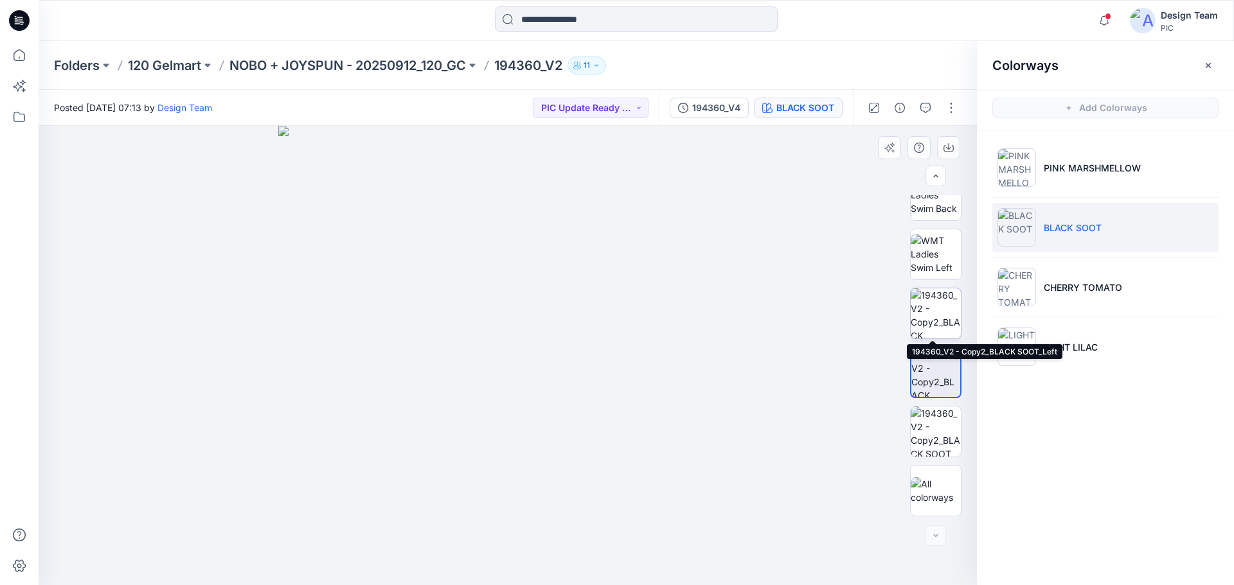
click at [938, 320] on img at bounding box center [936, 314] width 50 height 50
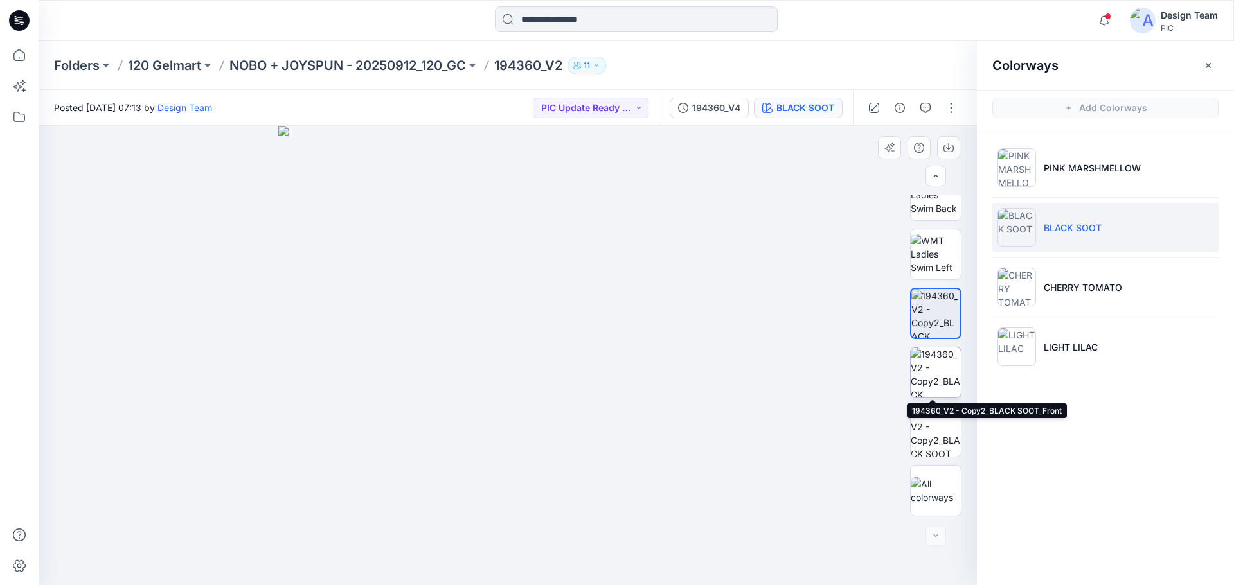
click at [941, 381] on img at bounding box center [936, 373] width 50 height 50
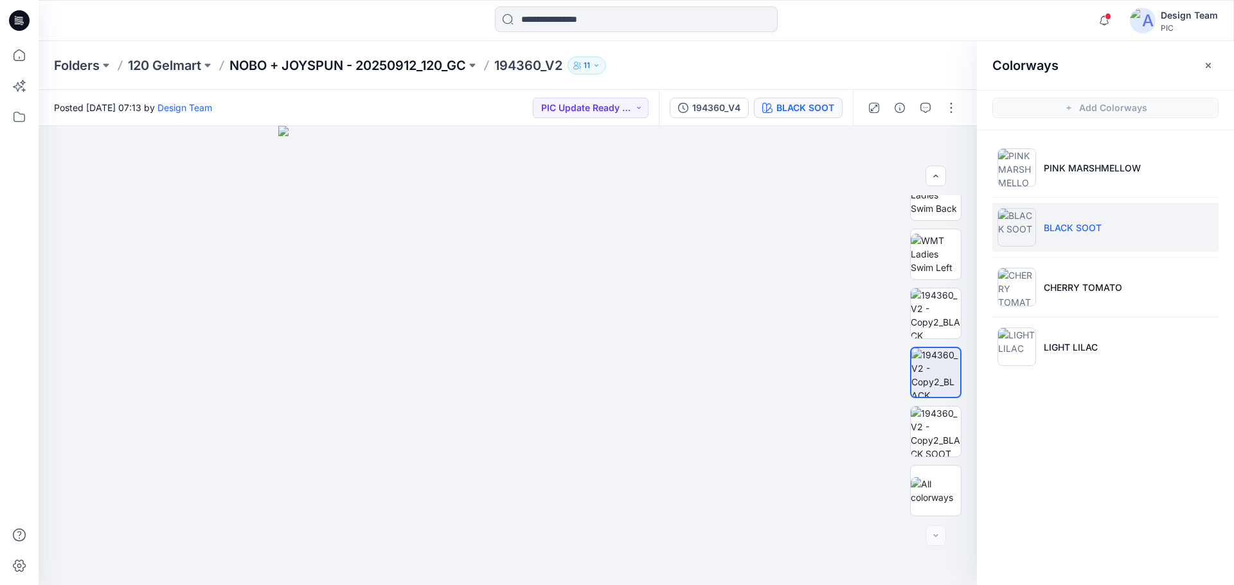
click at [408, 64] on p "NOBO + JOYSPUN - 20250912_120_GC" at bounding box center [347, 66] width 236 height 18
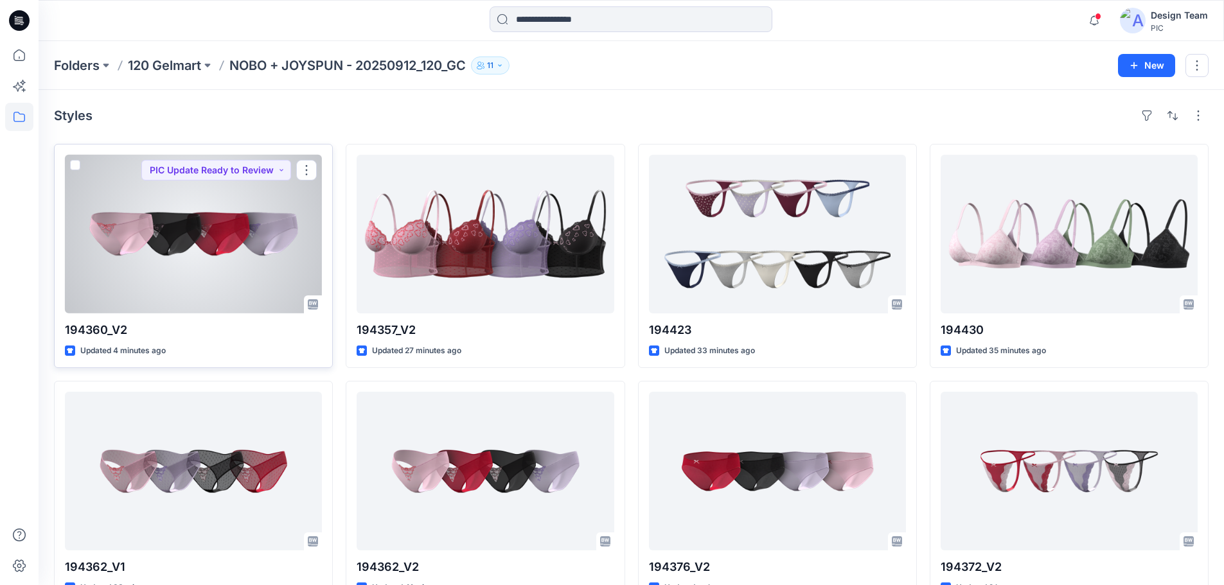
click at [150, 266] on div at bounding box center [193, 234] width 257 height 159
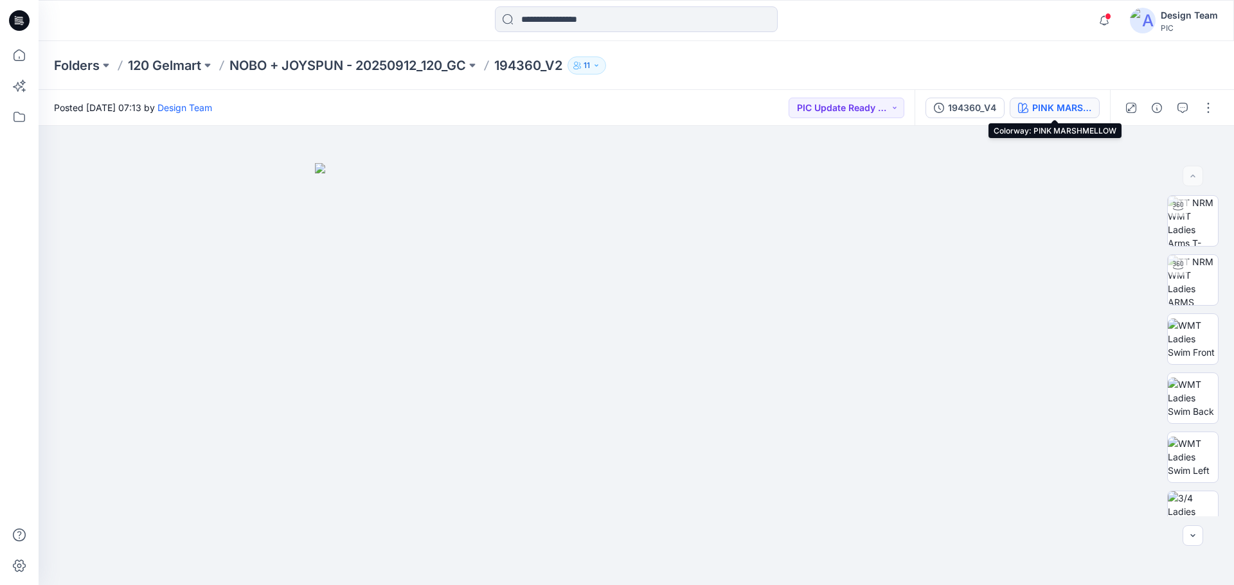
click at [1058, 102] on div "PINK MARSHMELLOW" at bounding box center [1061, 108] width 59 height 14
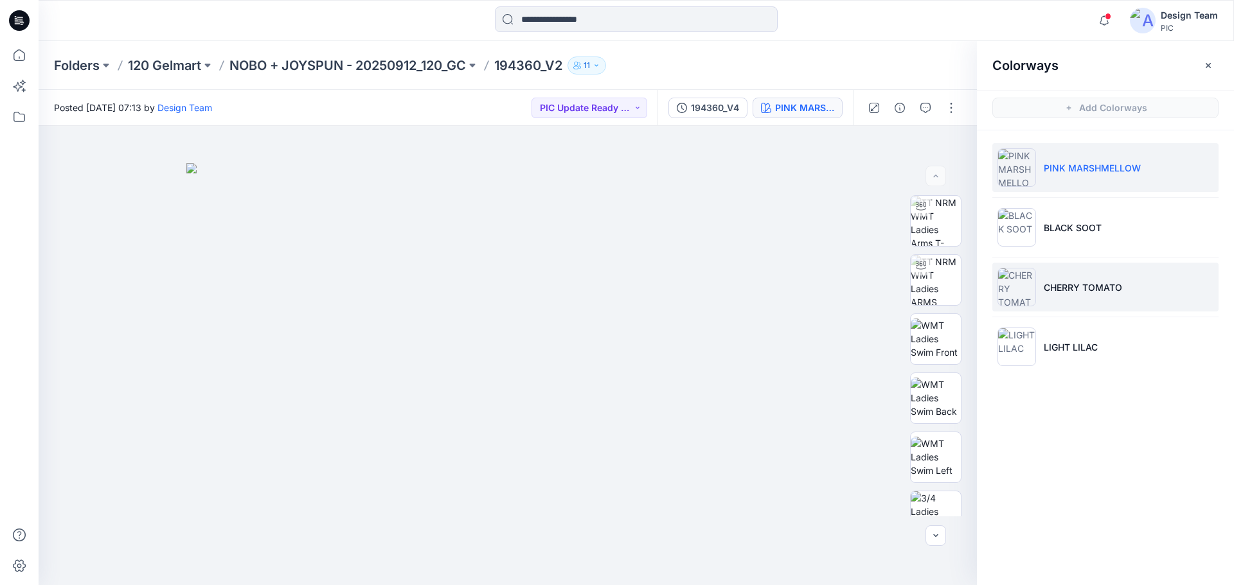
click at [1050, 288] on p "CHERRY TOMATO" at bounding box center [1083, 287] width 78 height 13
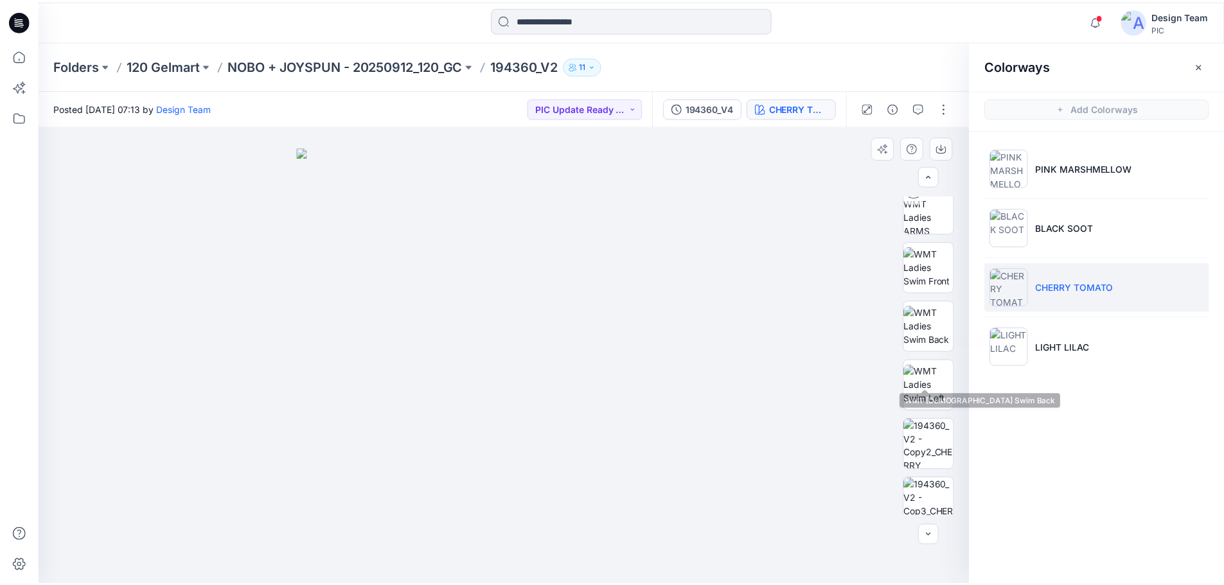
scroll to position [262, 0]
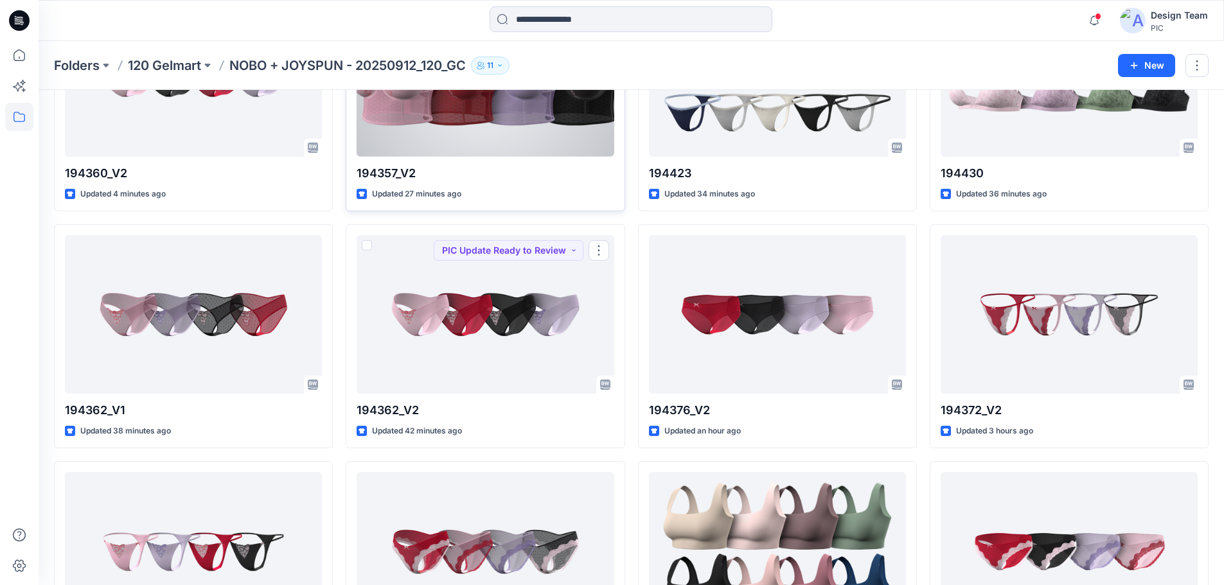
scroll to position [64, 0]
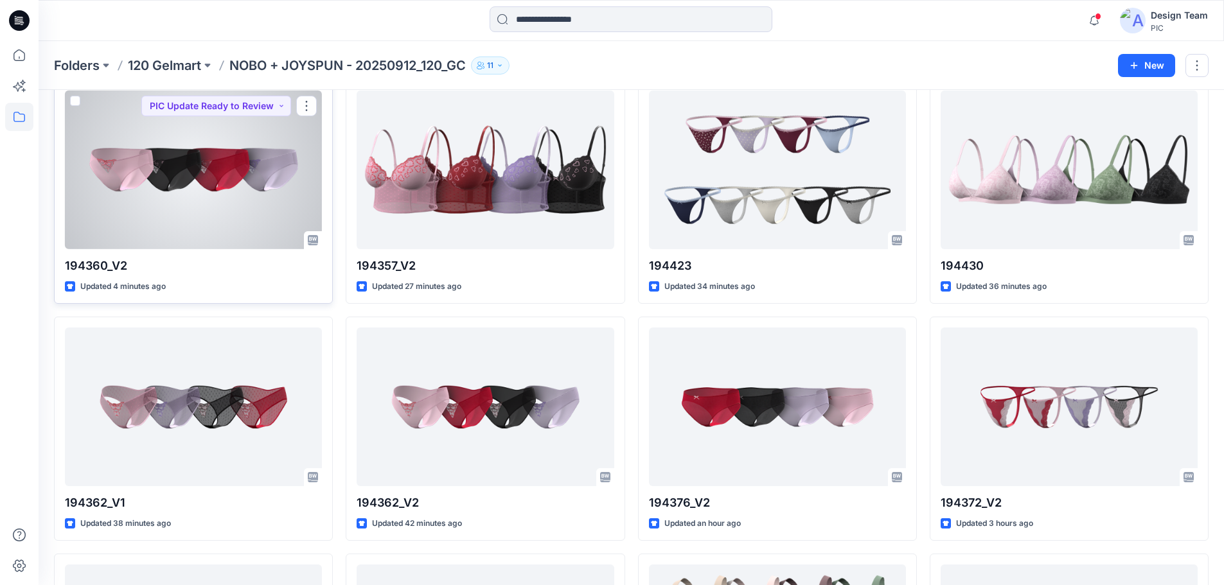
click at [236, 176] on div at bounding box center [193, 170] width 257 height 159
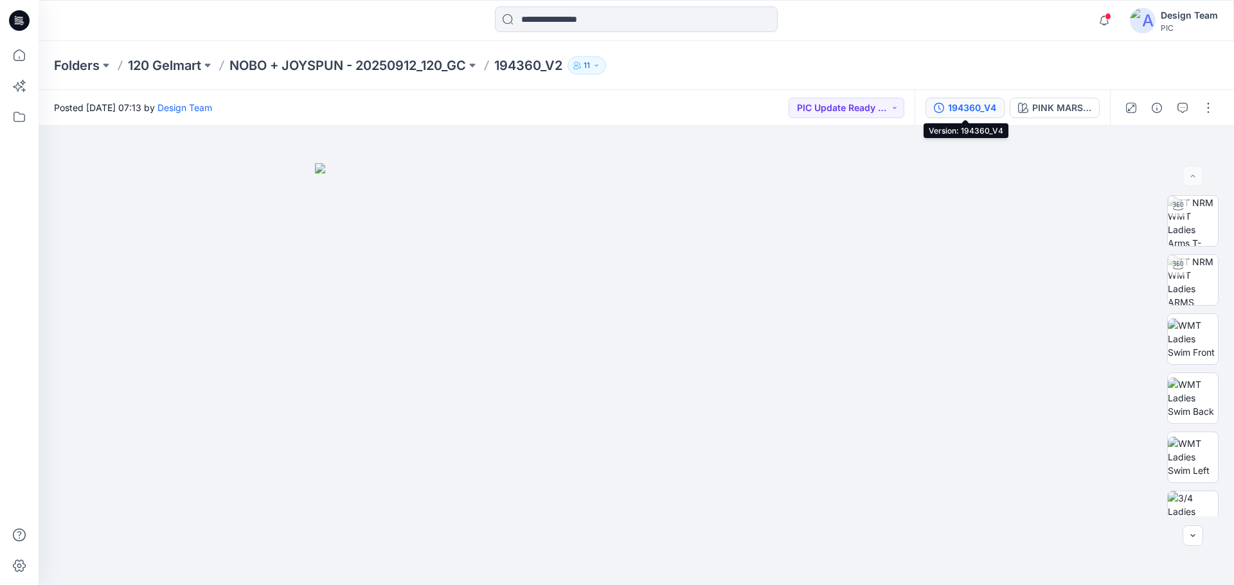
click at [976, 107] on div "194360_V4" at bounding box center [972, 108] width 48 height 14
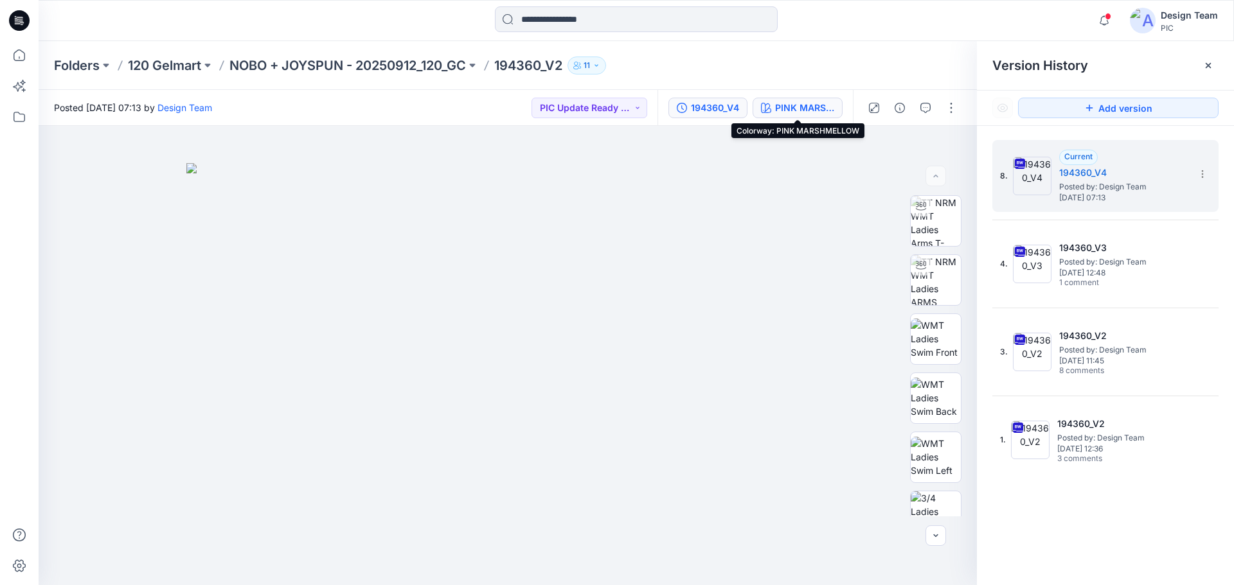
click at [814, 103] on div "PINK MARSHMELLOW" at bounding box center [804, 108] width 59 height 14
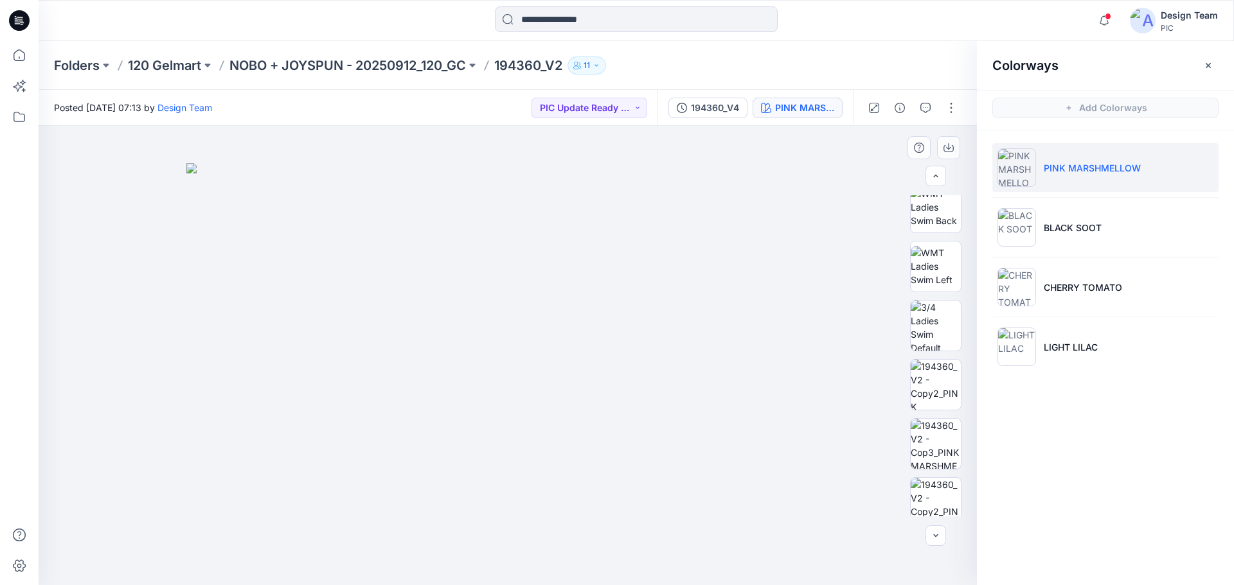
scroll to position [262, 0]
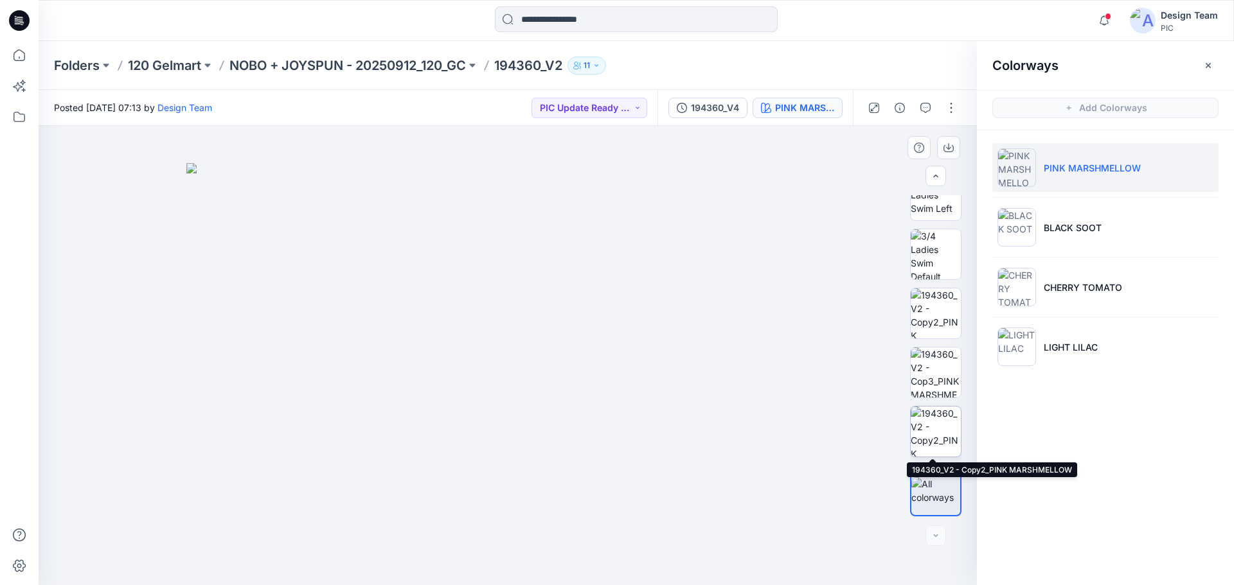
drag, startPoint x: 927, startPoint y: 431, endPoint x: 922, endPoint y: 439, distance: 8.9
click at [927, 432] on img at bounding box center [936, 432] width 50 height 50
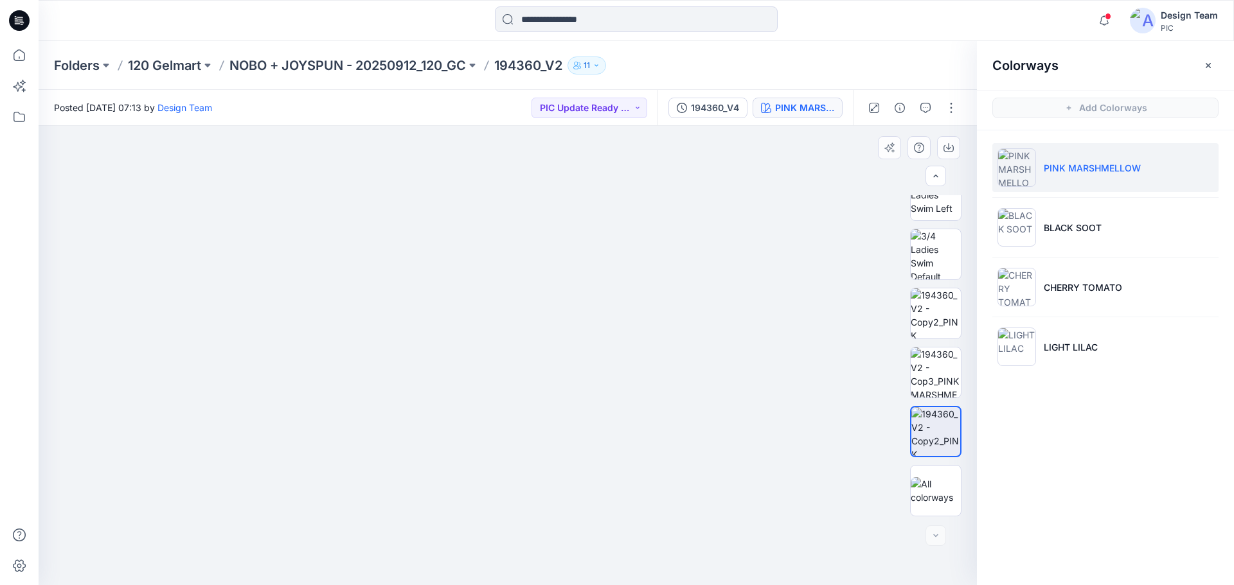
drag, startPoint x: 452, startPoint y: 455, endPoint x: 507, endPoint y: 226, distance: 235.8
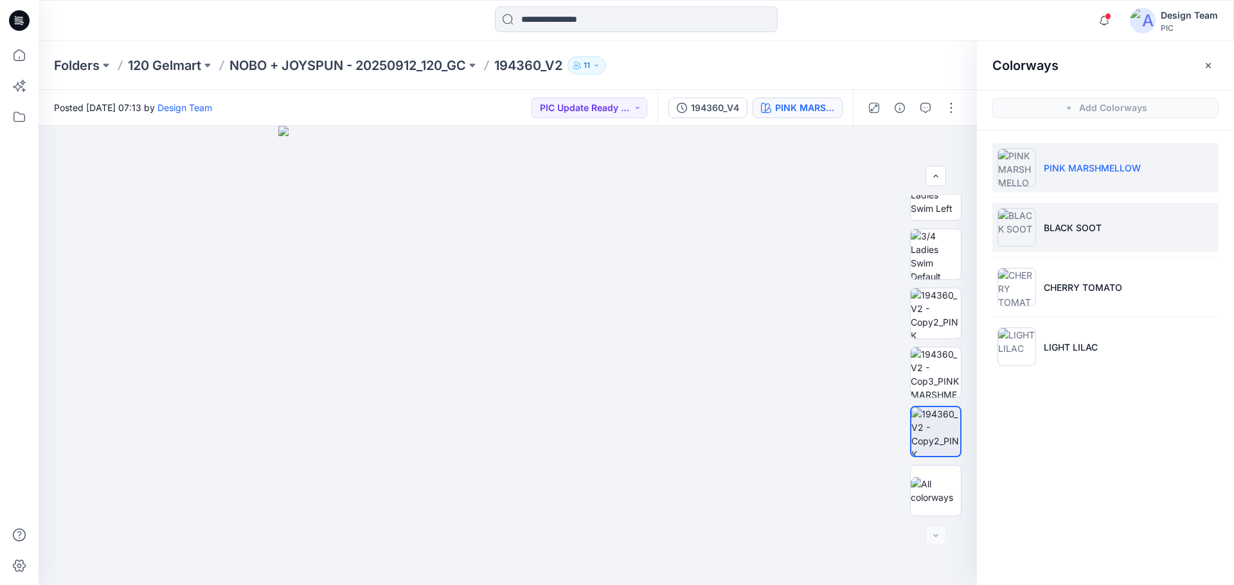
click at [1056, 225] on p "BLACK SOOT" at bounding box center [1073, 227] width 58 height 13
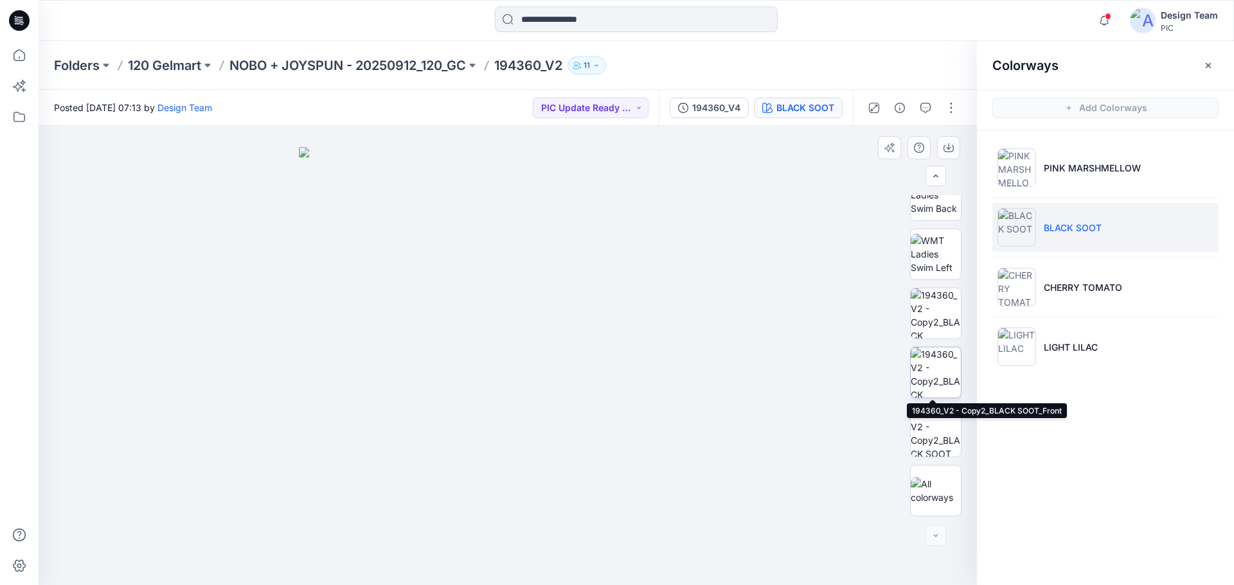
click at [931, 366] on img at bounding box center [936, 373] width 50 height 50
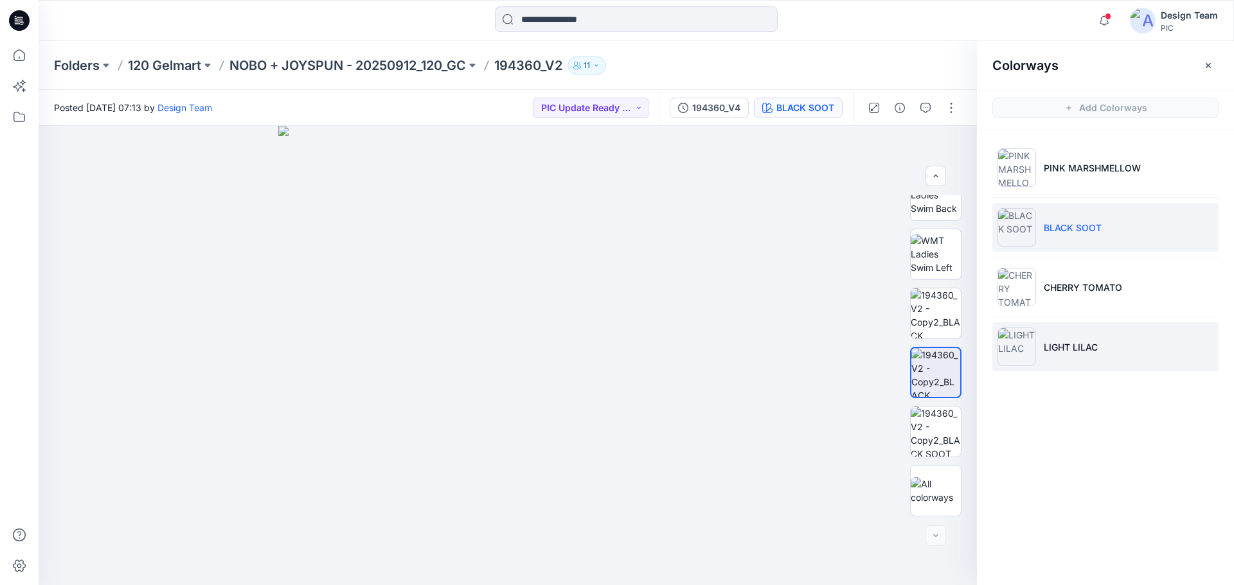
click at [1086, 345] on p "LIGHT LILAC" at bounding box center [1071, 347] width 54 height 13
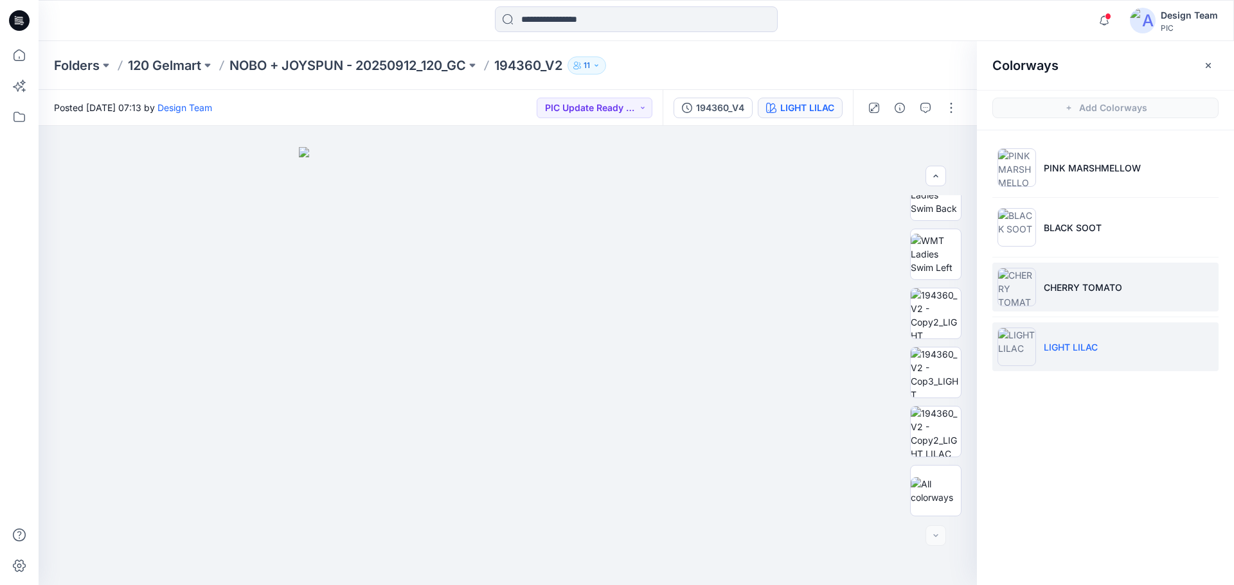
click at [1051, 288] on p "CHERRY TOMATO" at bounding box center [1083, 287] width 78 height 13
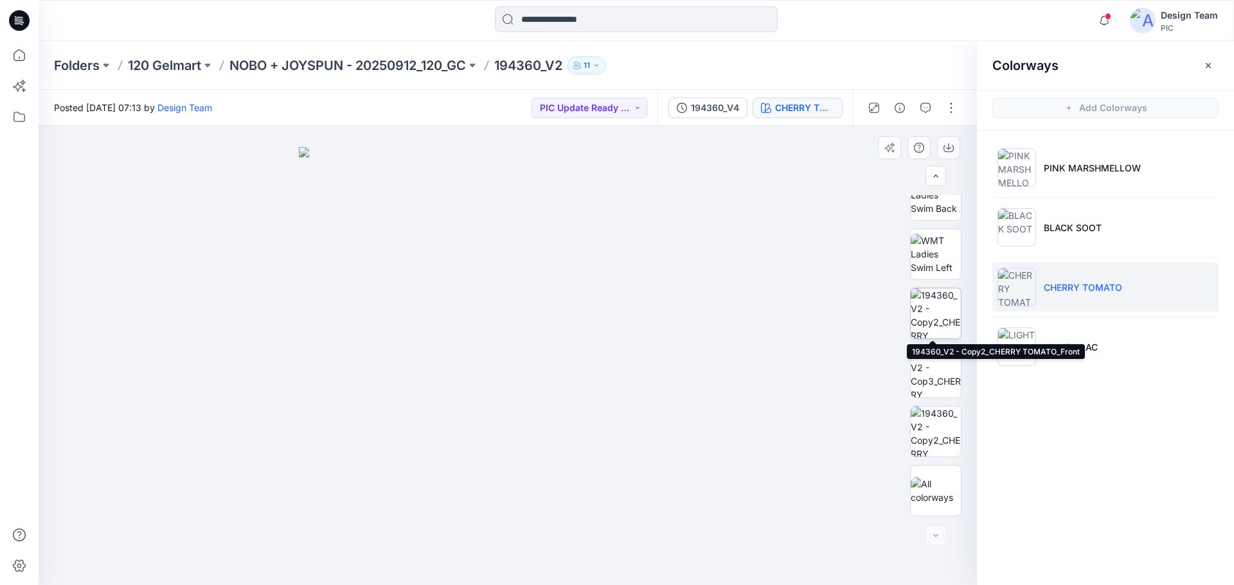
click at [936, 304] on img at bounding box center [936, 314] width 50 height 50
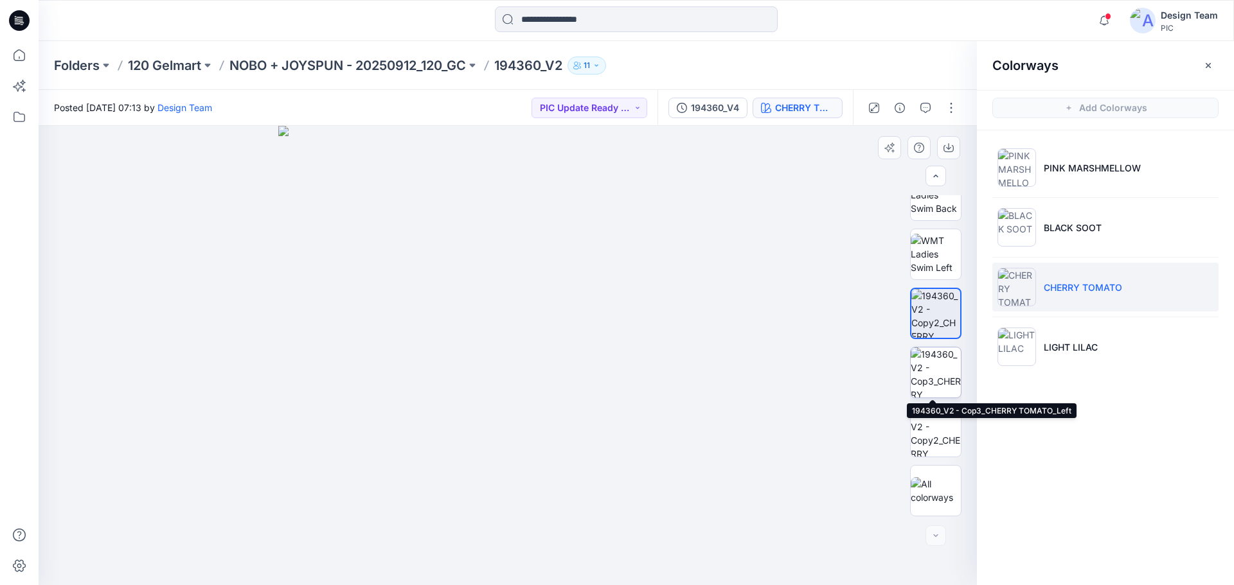
click at [934, 370] on img at bounding box center [936, 373] width 50 height 50
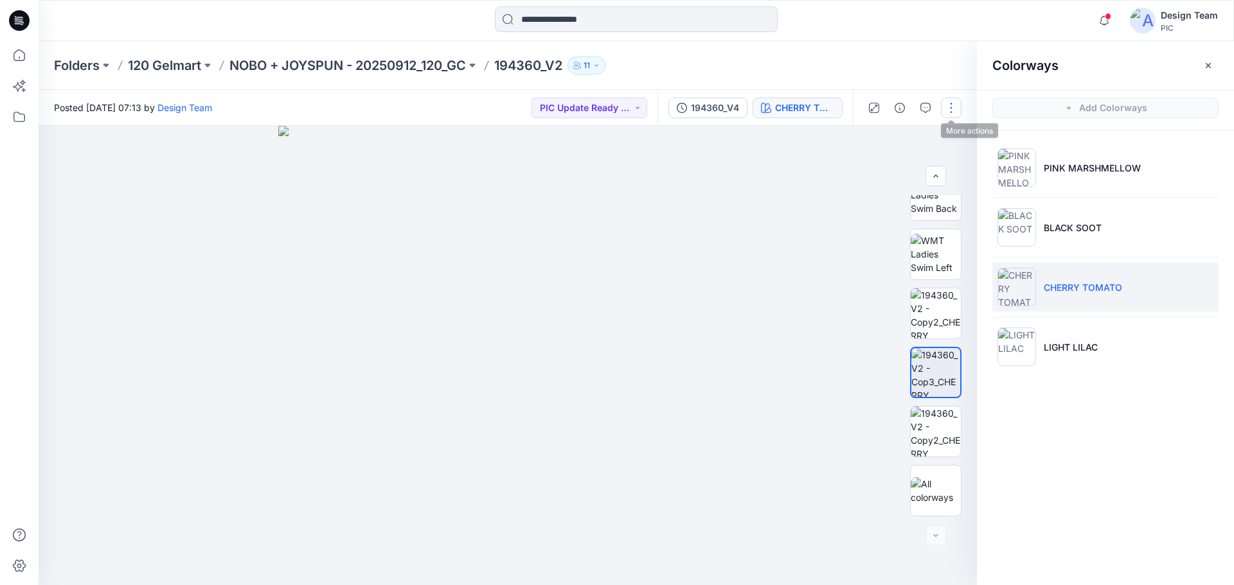
click at [955, 110] on button "button" at bounding box center [951, 108] width 21 height 21
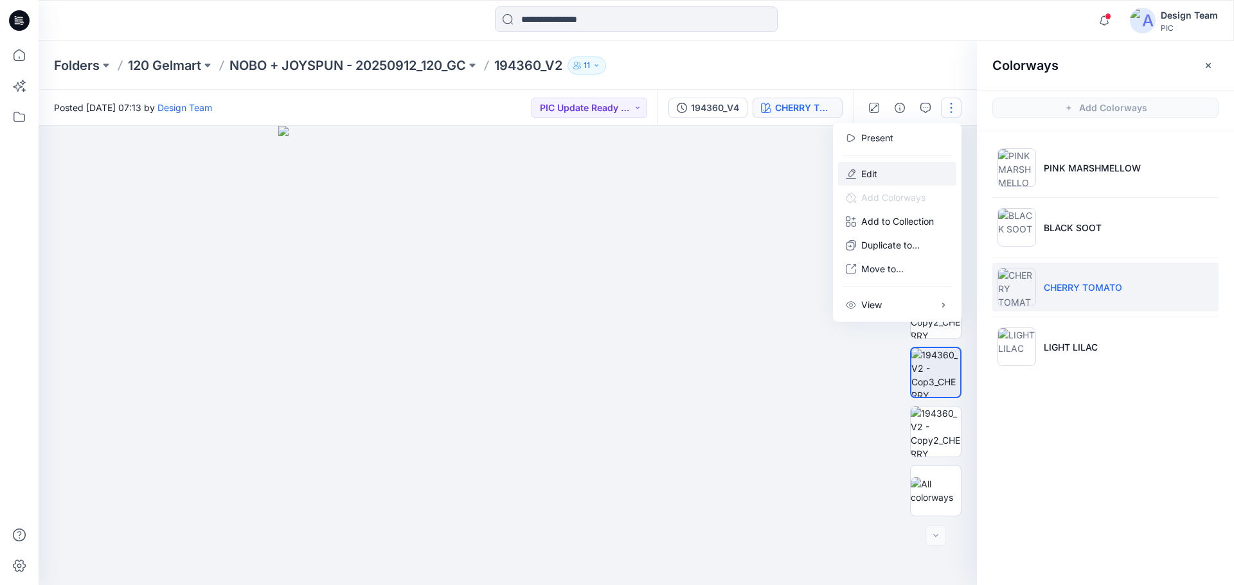
click at [875, 173] on p "Edit" at bounding box center [869, 173] width 16 height 13
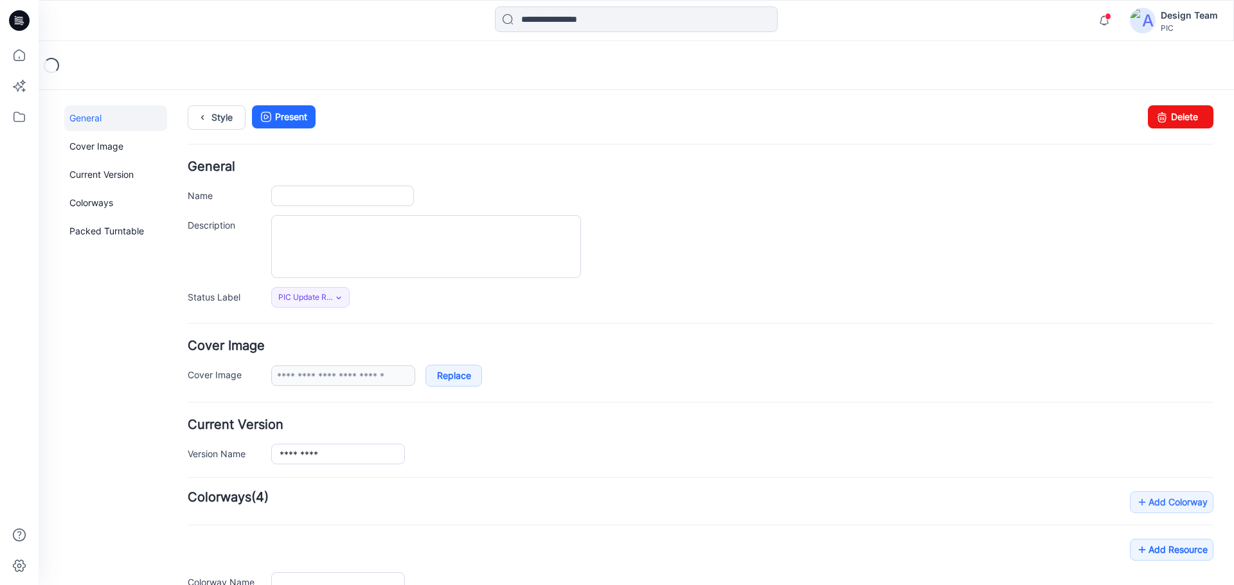
type input "*********"
type input "**********"
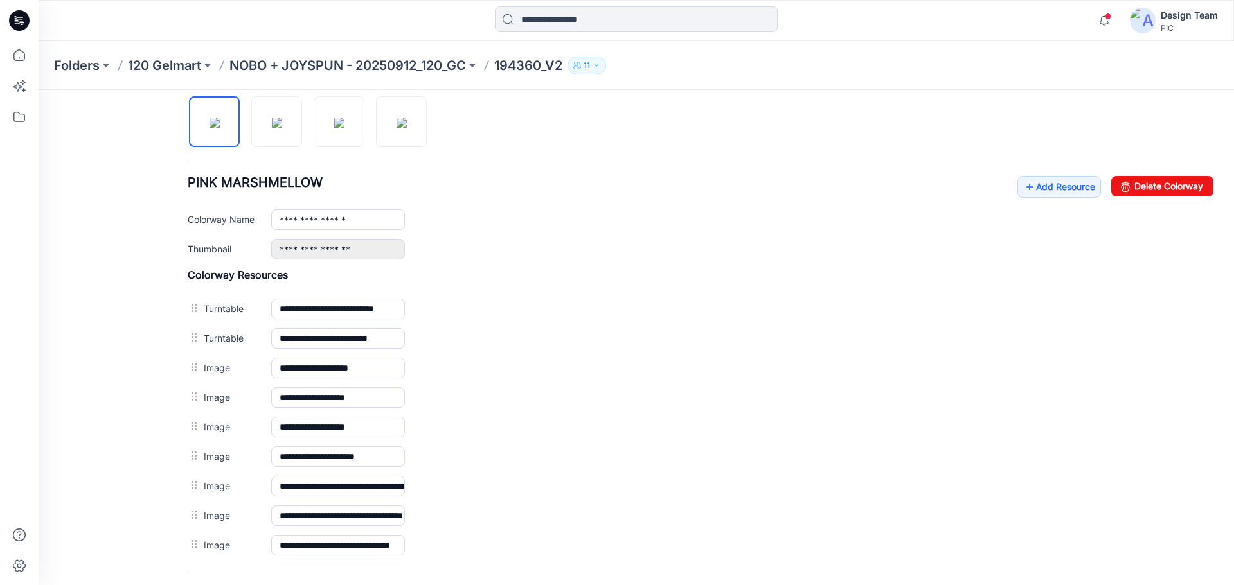
scroll to position [229, 0]
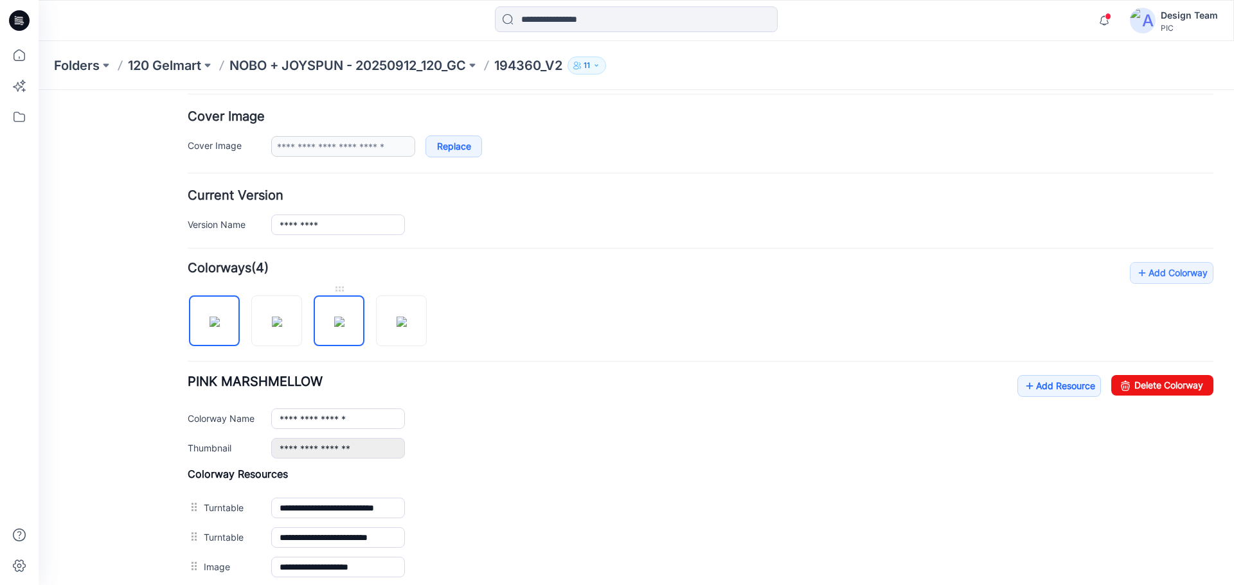
click at [344, 327] on img at bounding box center [339, 322] width 10 height 10
type input "**********"
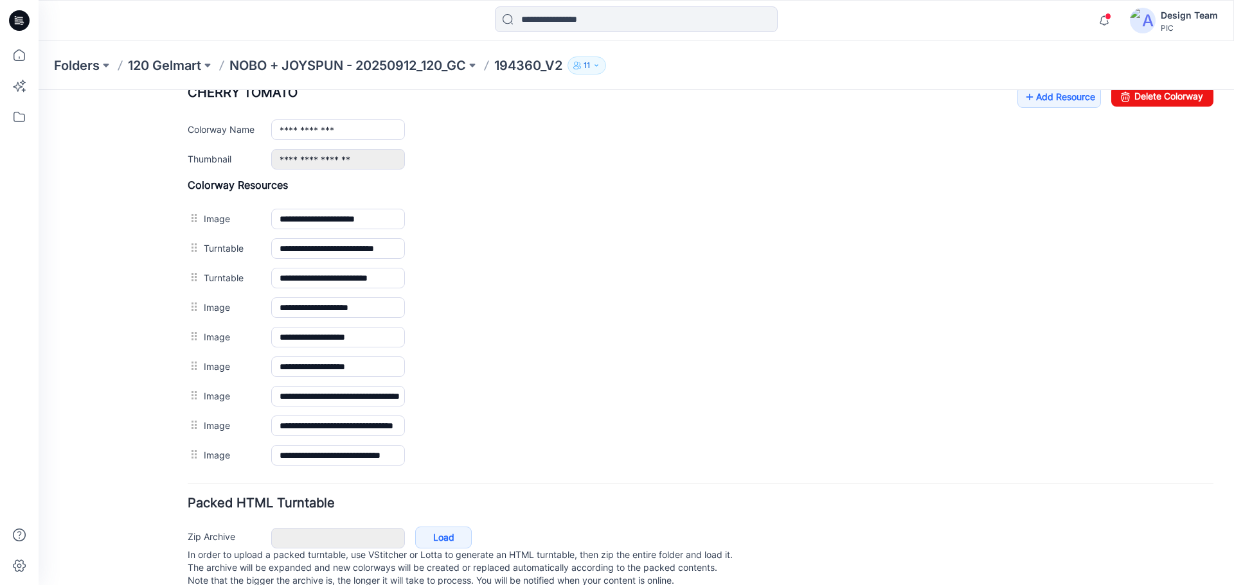
scroll to position [551, 0]
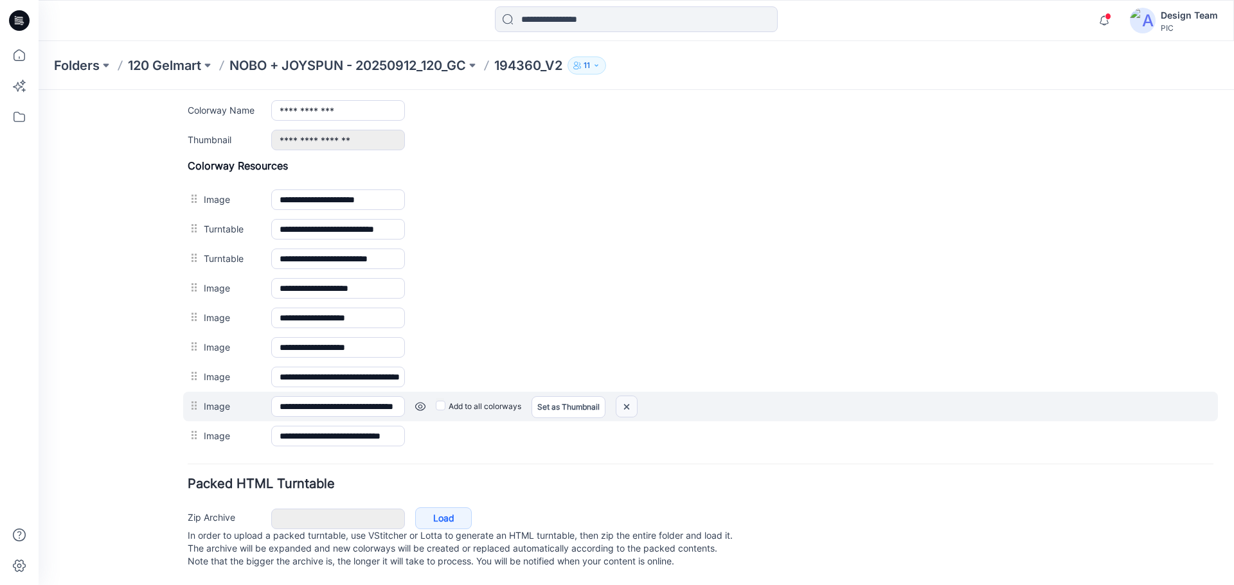
drag, startPoint x: 628, startPoint y: 392, endPoint x: 704, endPoint y: 147, distance: 256.3
click at [628, 396] on img at bounding box center [626, 406] width 21 height 21
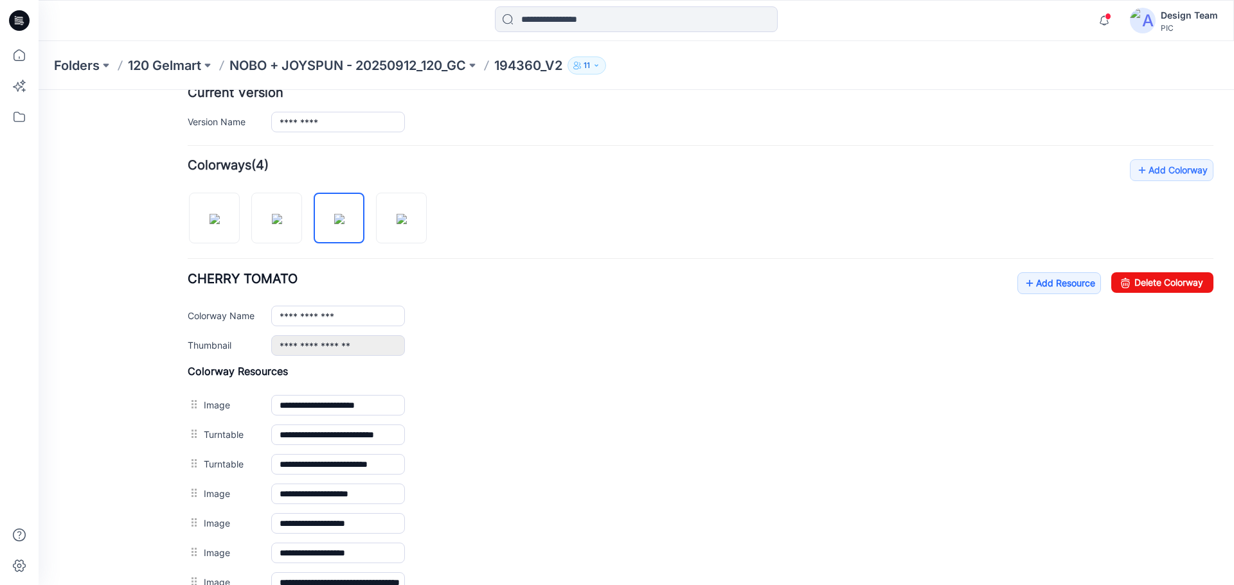
scroll to position [328, 0]
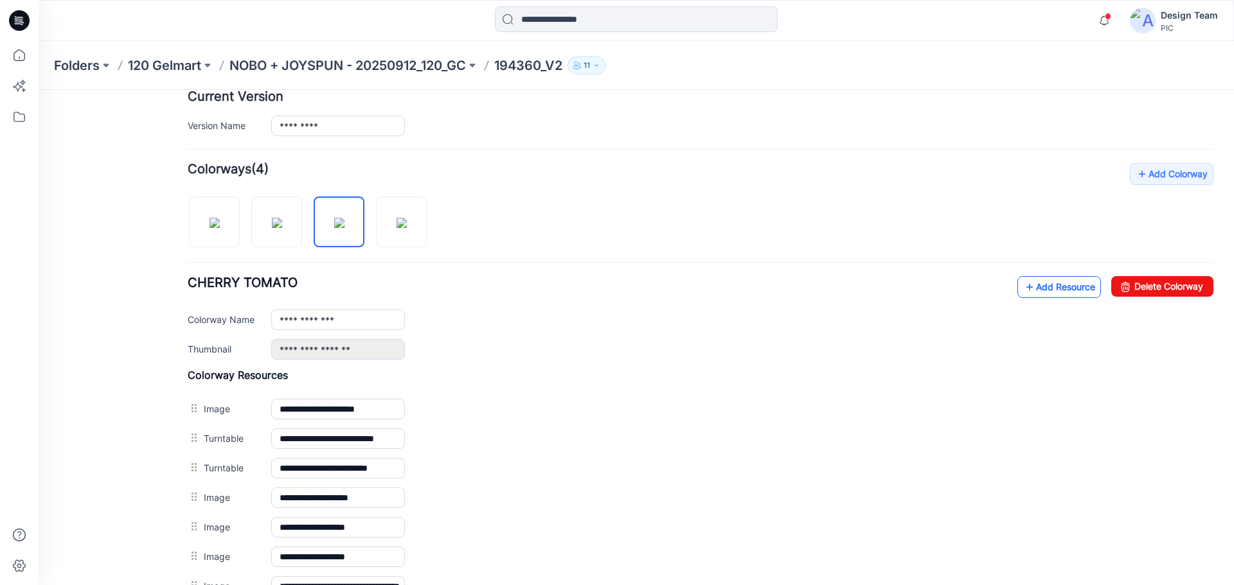
click at [1023, 281] on icon at bounding box center [1029, 287] width 13 height 21
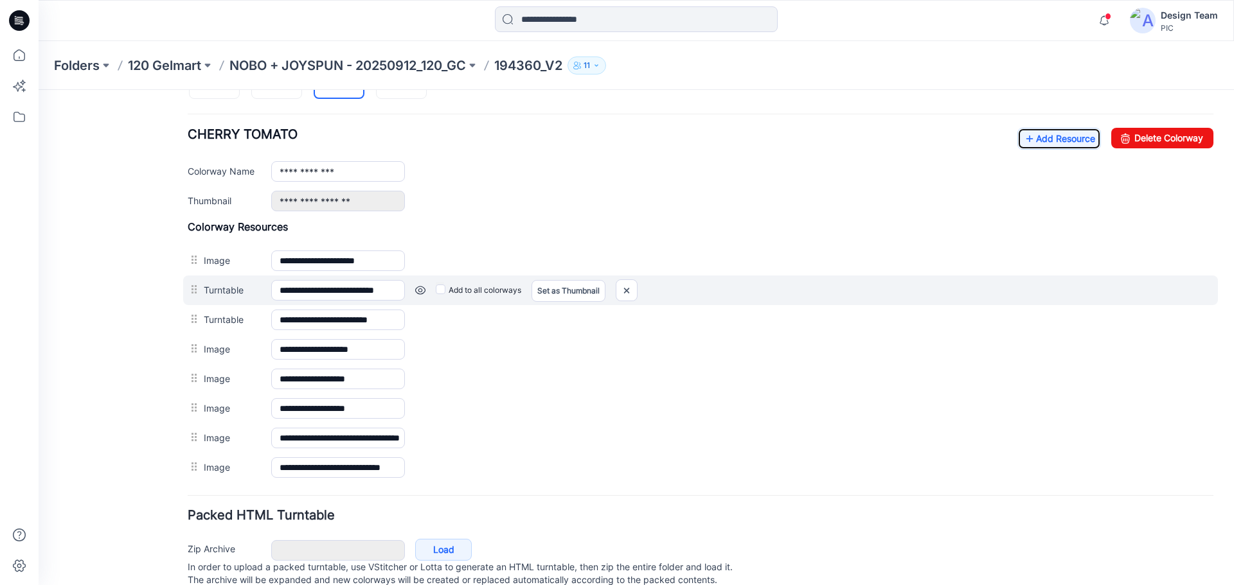
scroll to position [521, 0]
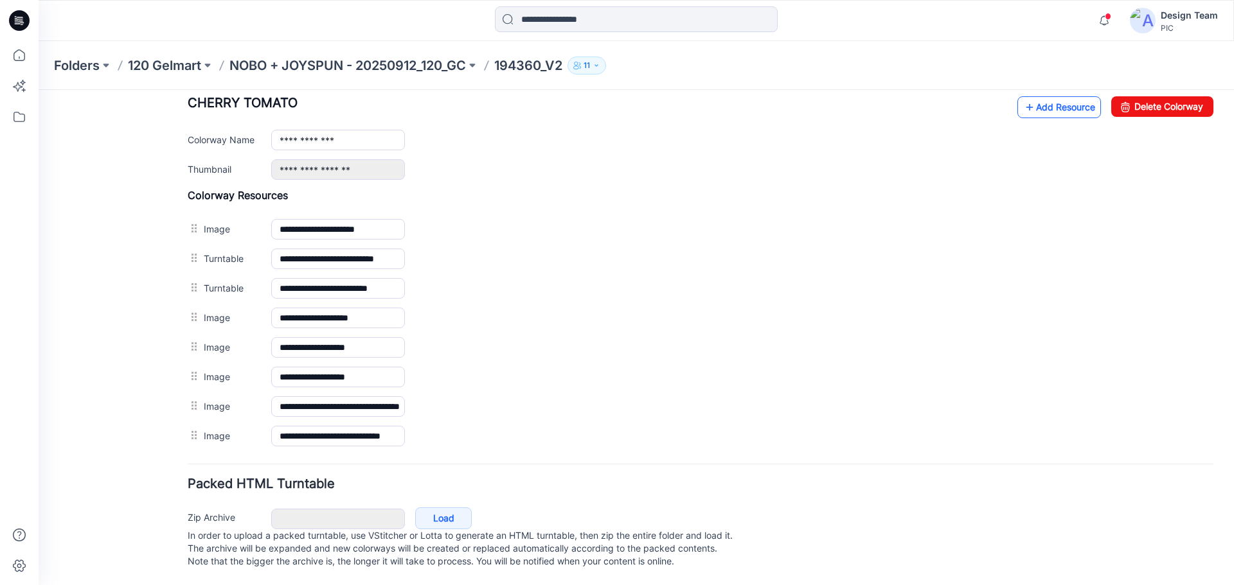
click at [1033, 96] on link "Add Resource" at bounding box center [1059, 107] width 84 height 22
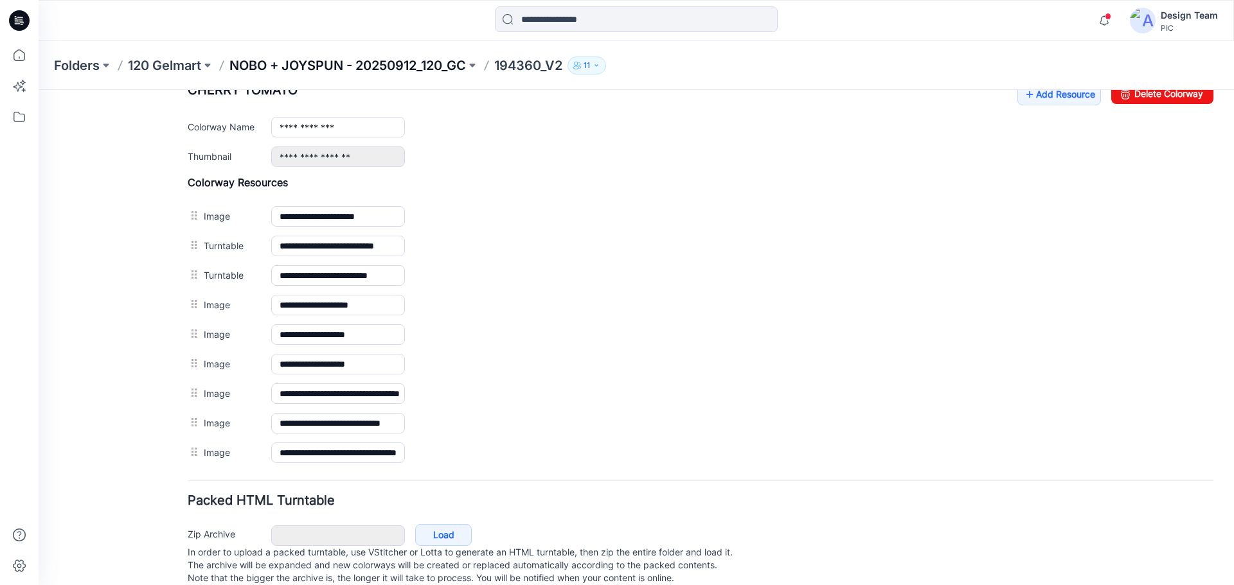
click at [318, 62] on p "NOBO + JOYSPUN - 20250912_120_GC" at bounding box center [347, 66] width 236 height 18
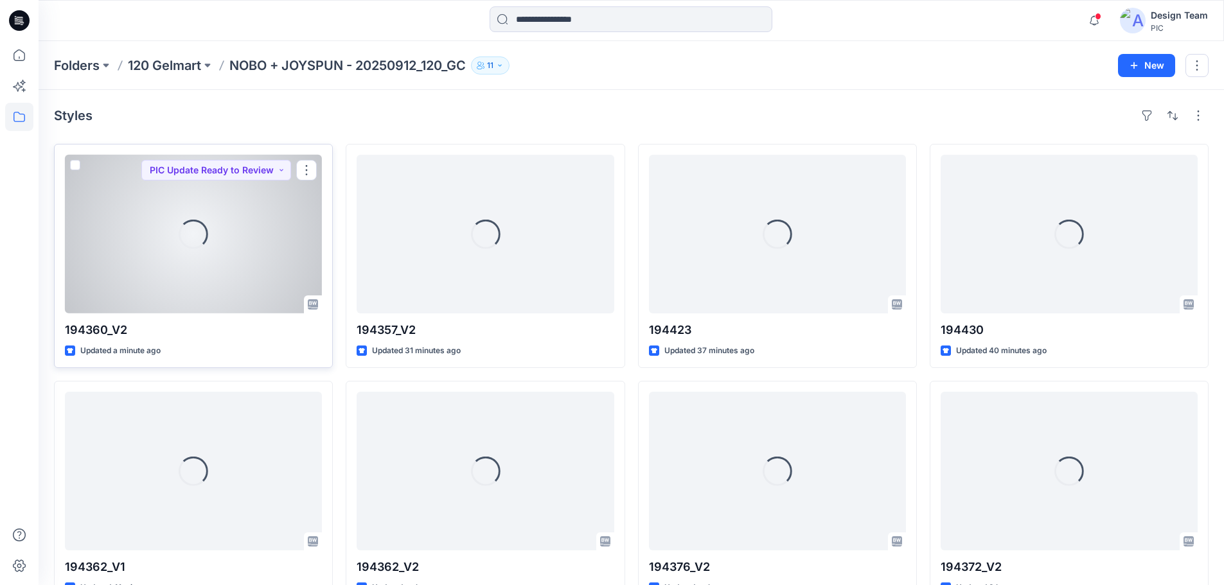
click at [152, 275] on div "Loading..." at bounding box center [193, 234] width 257 height 159
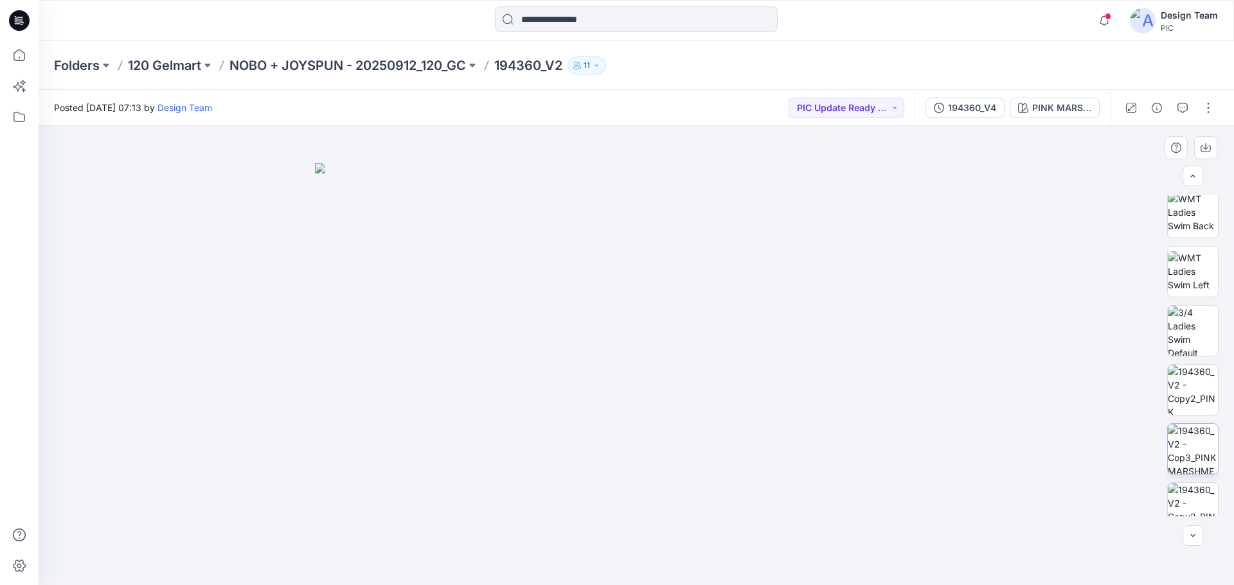
scroll to position [193, 0]
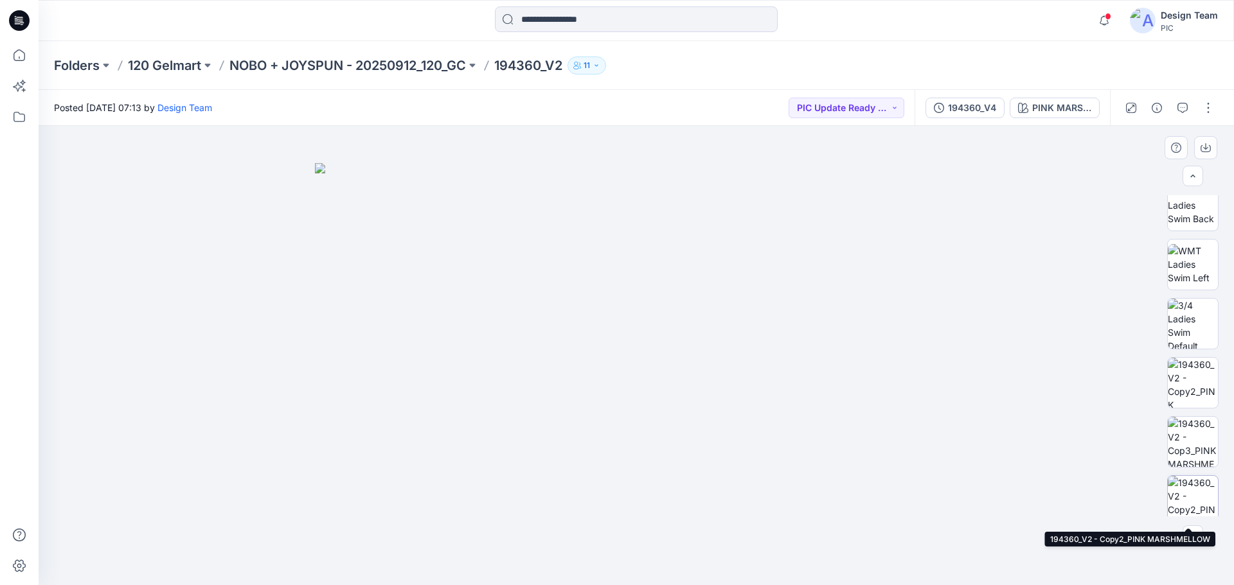
click at [1200, 497] on img at bounding box center [1193, 501] width 50 height 50
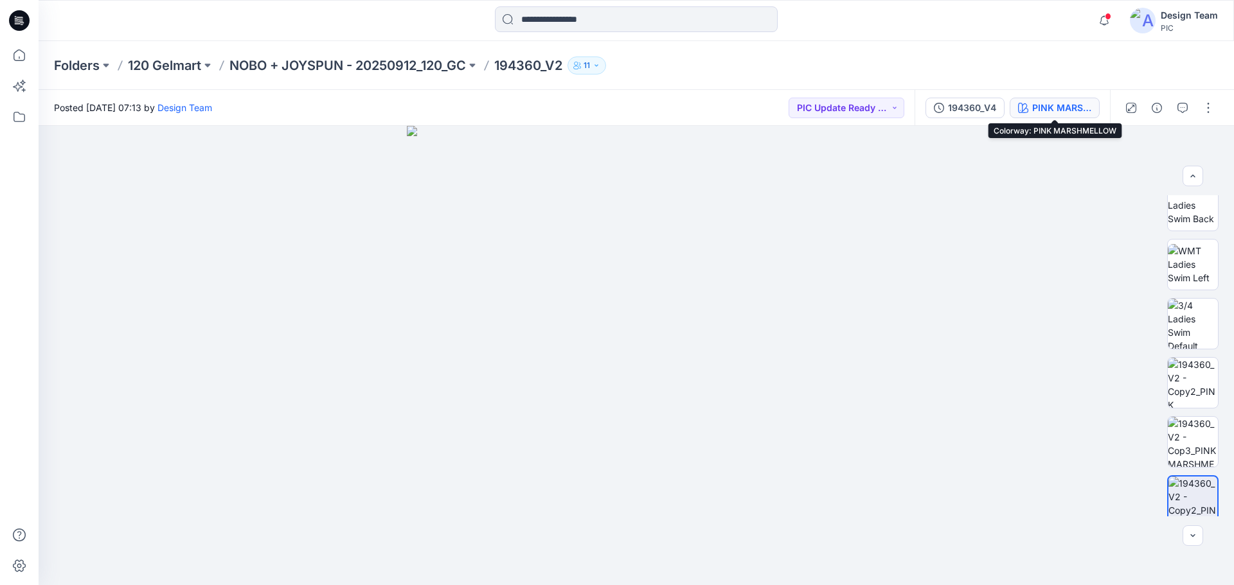
click at [1054, 108] on div "PINK MARSHMELLOW" at bounding box center [1061, 108] width 59 height 14
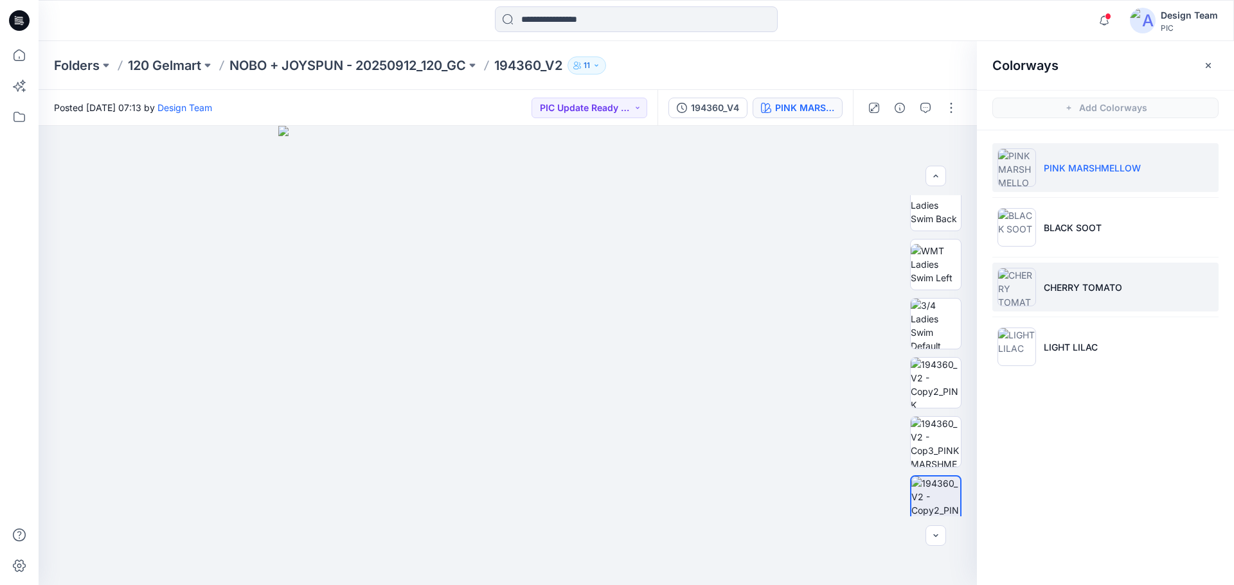
click at [1068, 287] on p "CHERRY TOMATO" at bounding box center [1083, 287] width 78 height 13
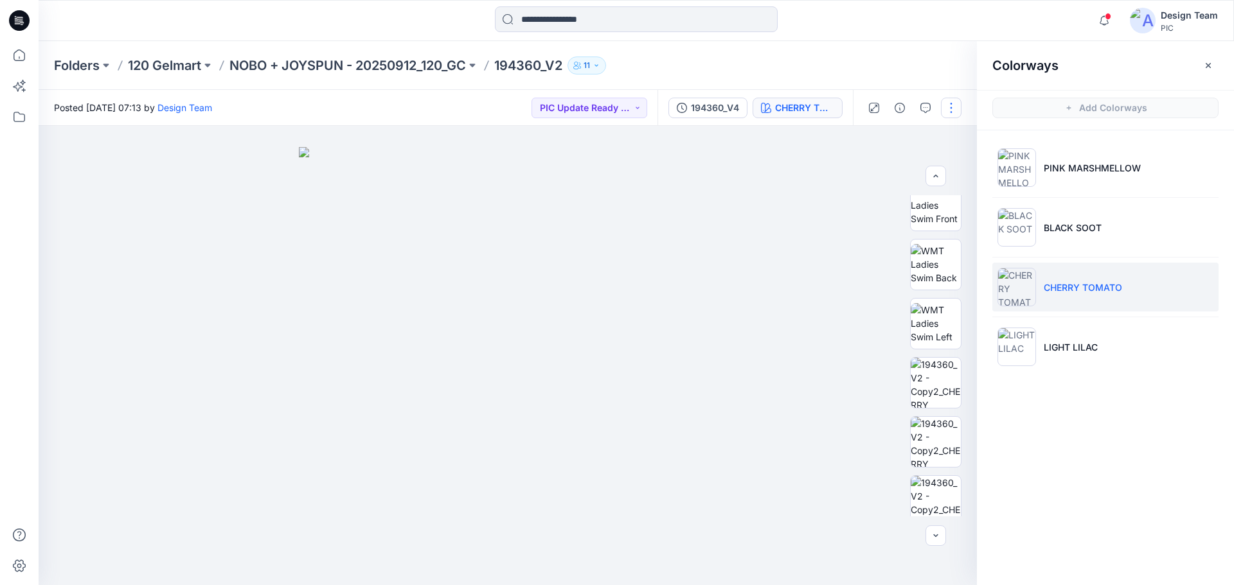
click at [947, 109] on button "button" at bounding box center [951, 108] width 21 height 21
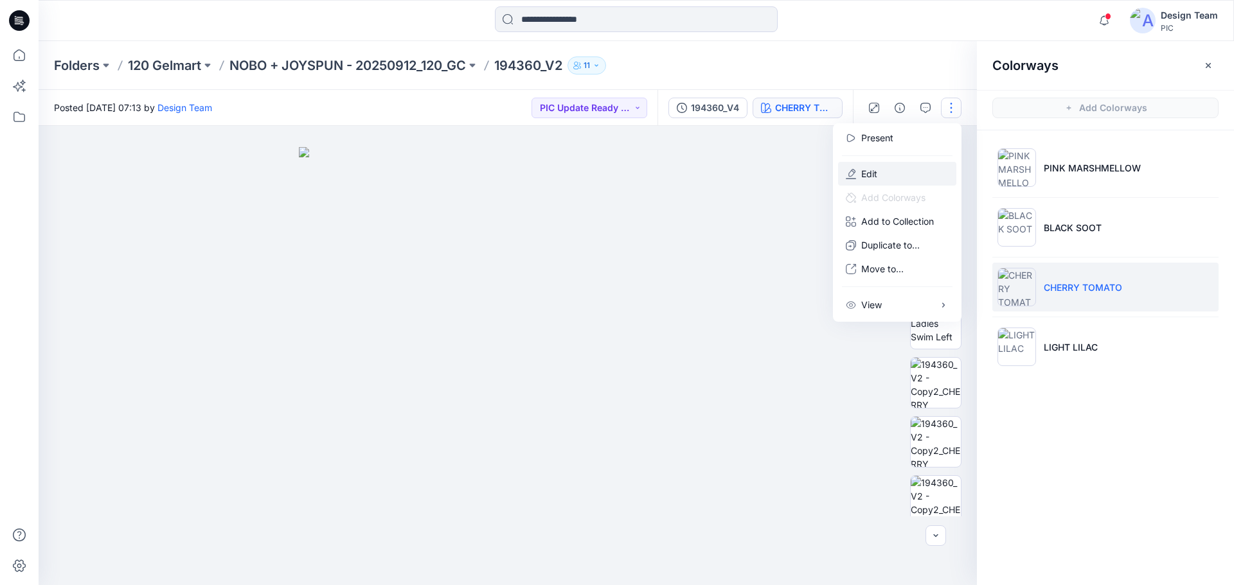
click at [899, 172] on button "Edit" at bounding box center [897, 174] width 118 height 24
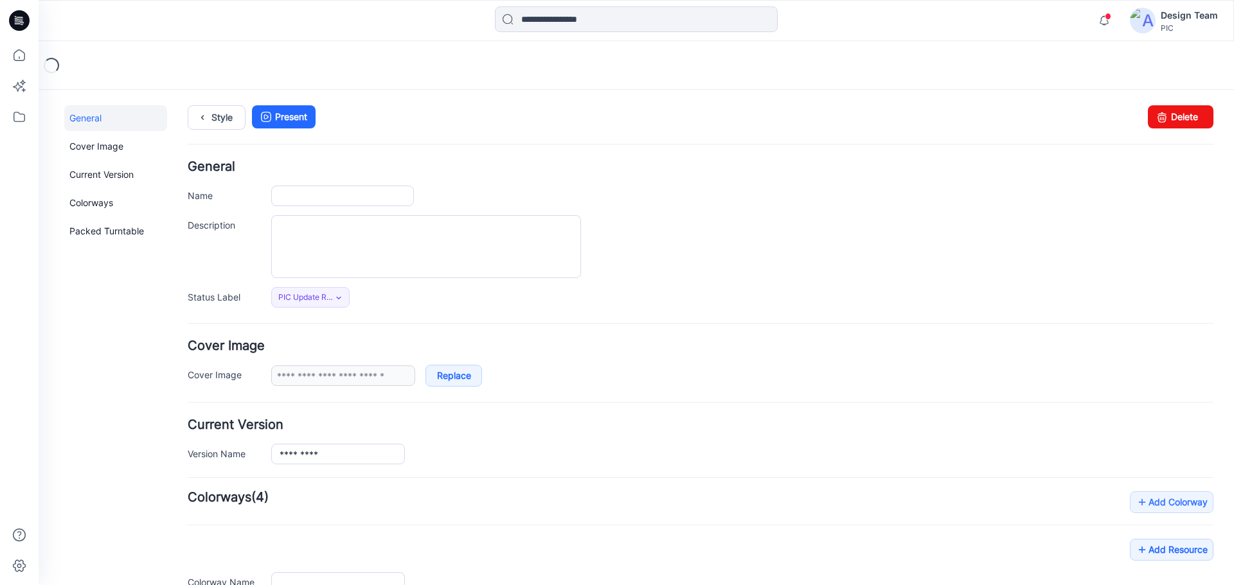
type input "*********"
type input "**********"
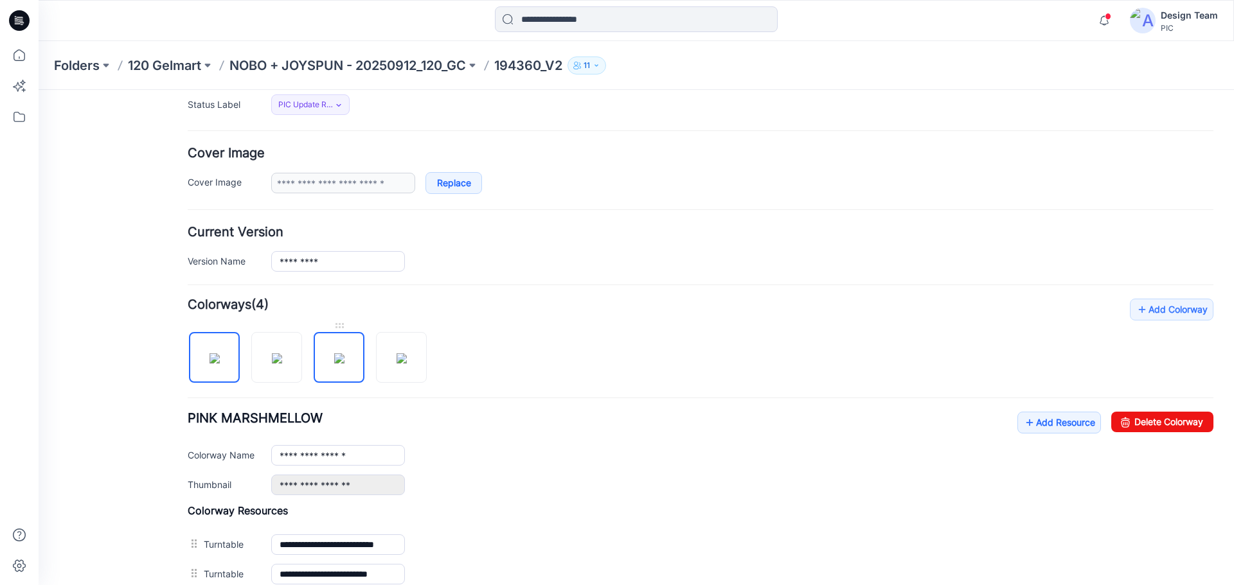
click at [338, 363] on img at bounding box center [339, 358] width 10 height 10
type input "**********"
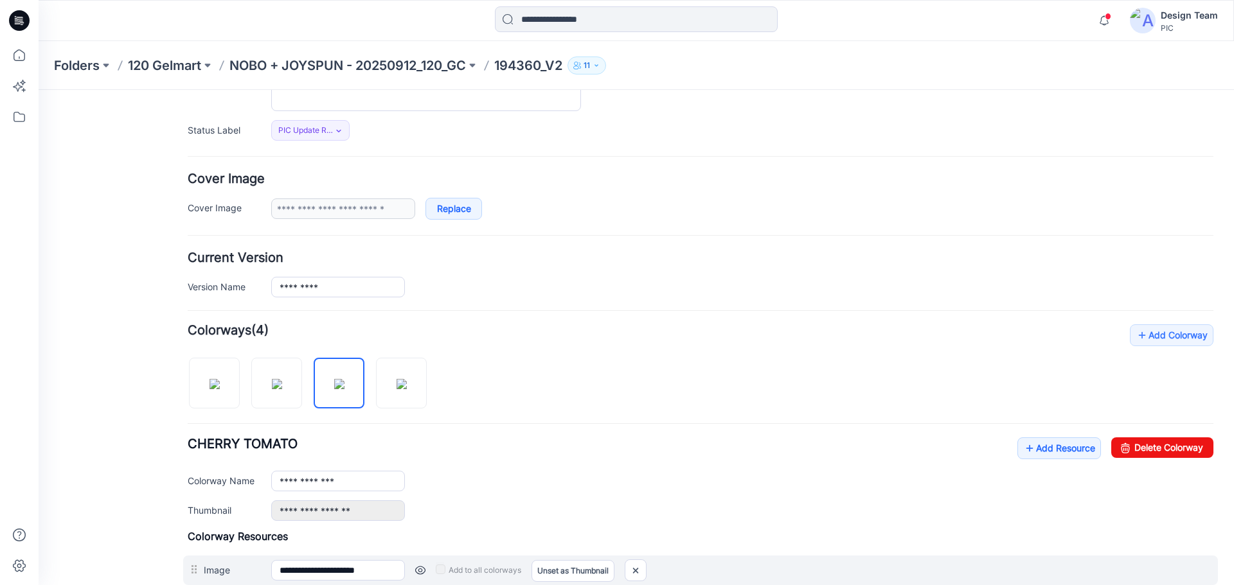
scroll to position [321, 0]
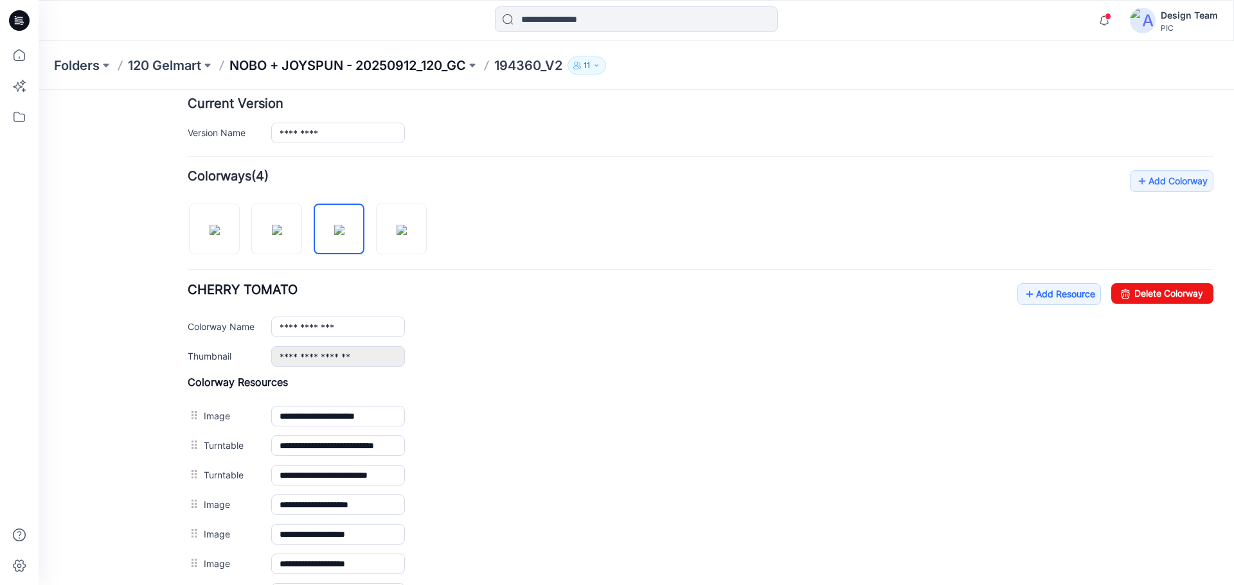
click at [276, 62] on p "NOBO + JOYSPUN - 20250912_120_GC" at bounding box center [347, 66] width 236 height 18
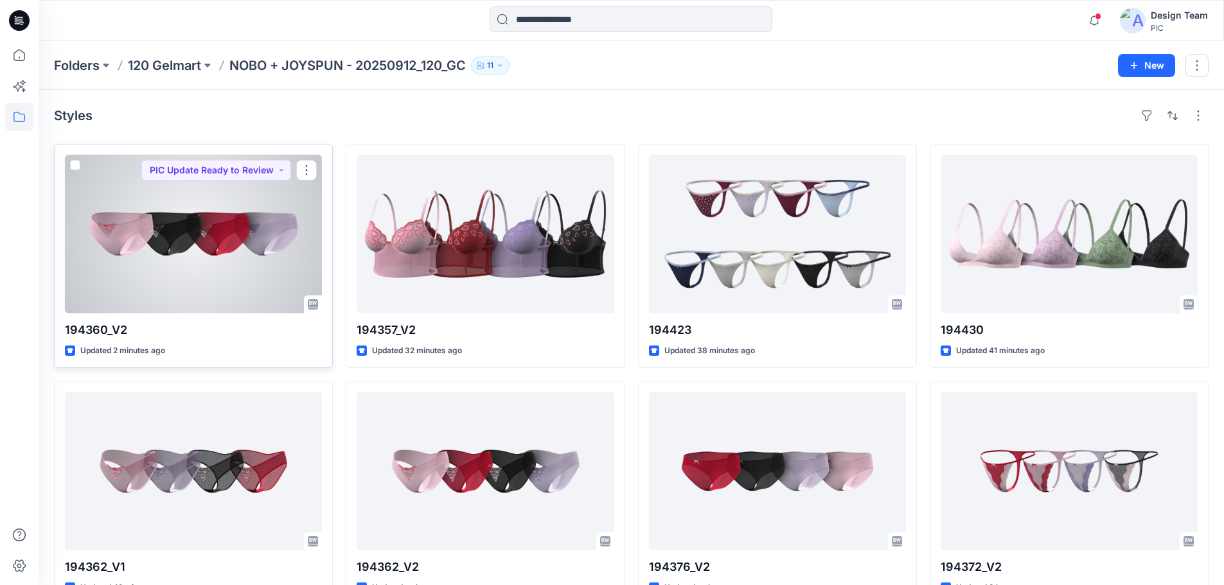
click at [248, 266] on div at bounding box center [193, 234] width 257 height 159
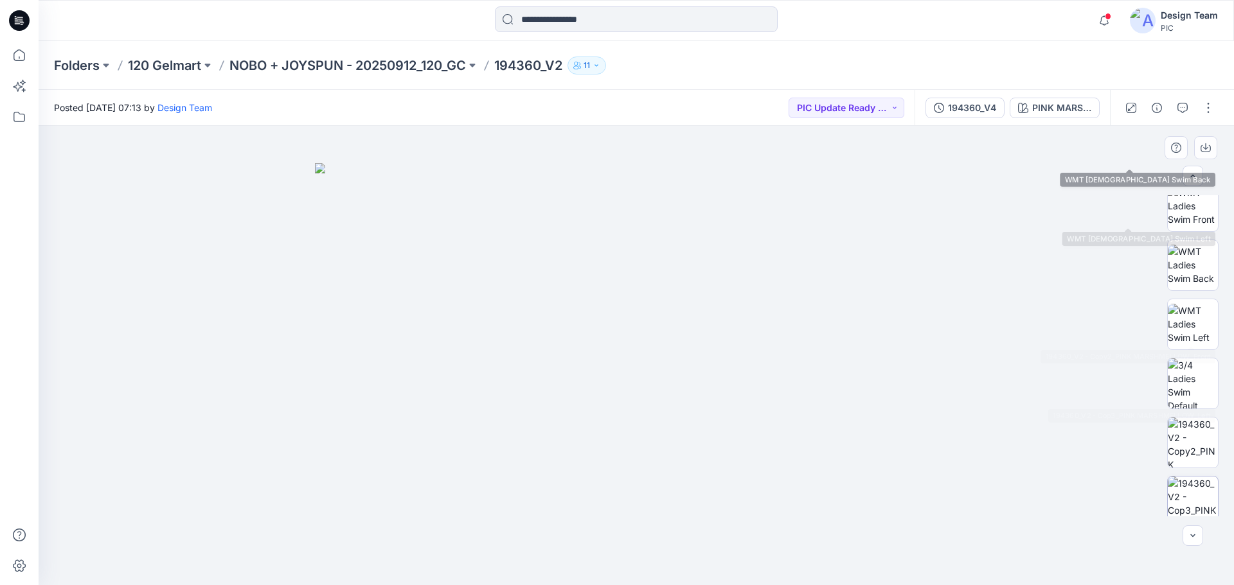
scroll to position [257, 0]
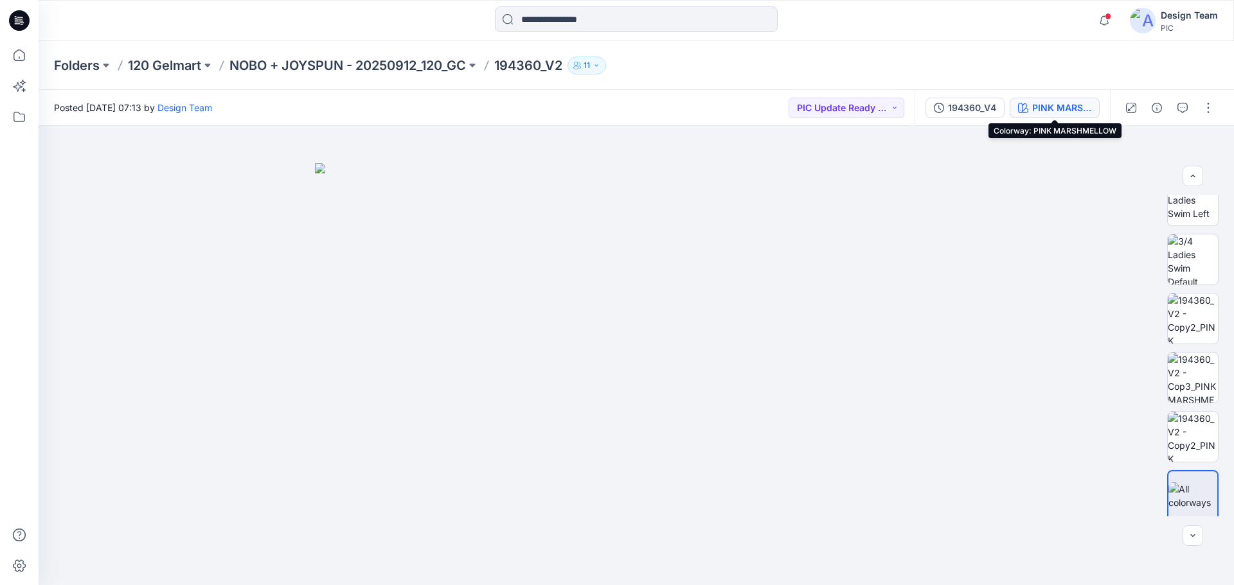
click at [1042, 107] on div "PINK MARSHMELLOW" at bounding box center [1061, 108] width 59 height 14
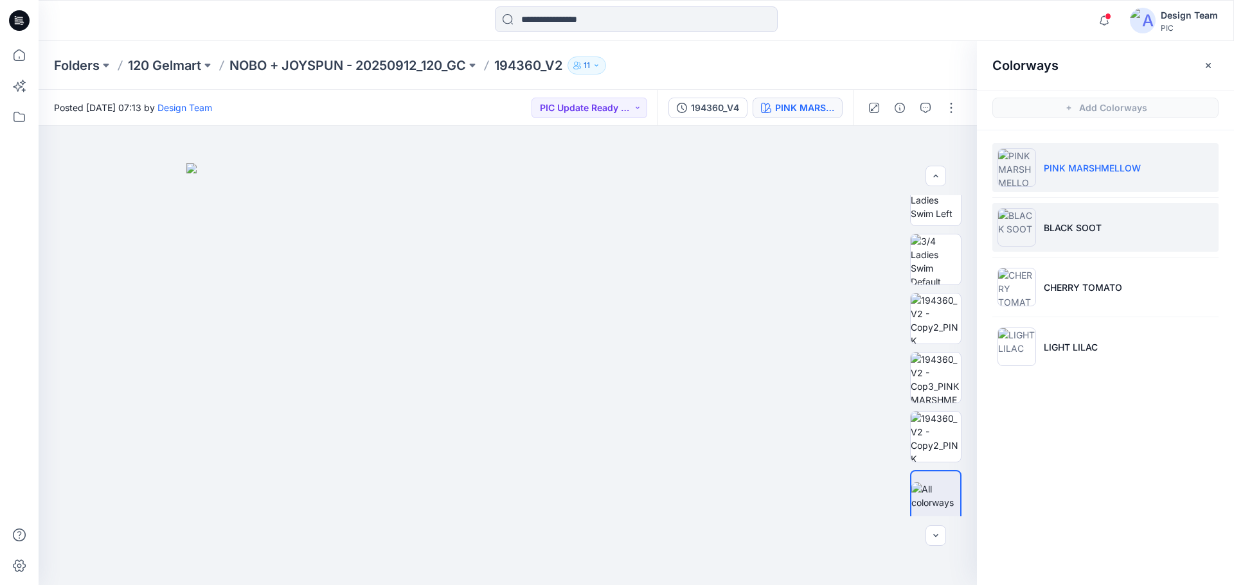
click at [1073, 236] on li "BLACK SOOT" at bounding box center [1105, 227] width 226 height 49
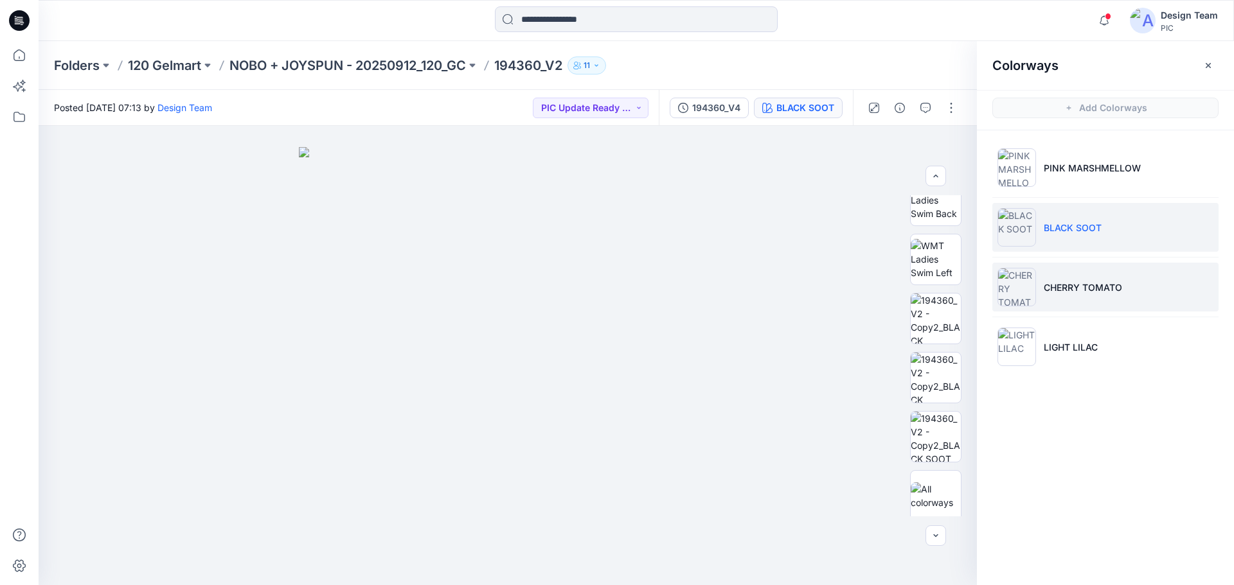
click at [1086, 287] on p "CHERRY TOMATO" at bounding box center [1083, 287] width 78 height 13
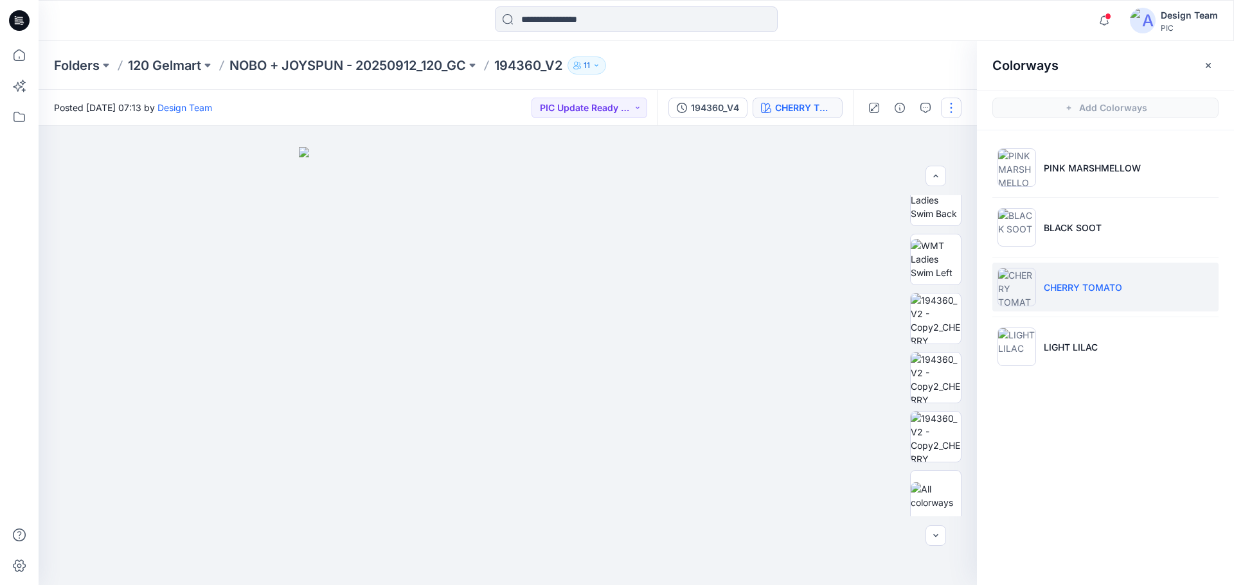
click at [952, 107] on button "button" at bounding box center [951, 108] width 21 height 21
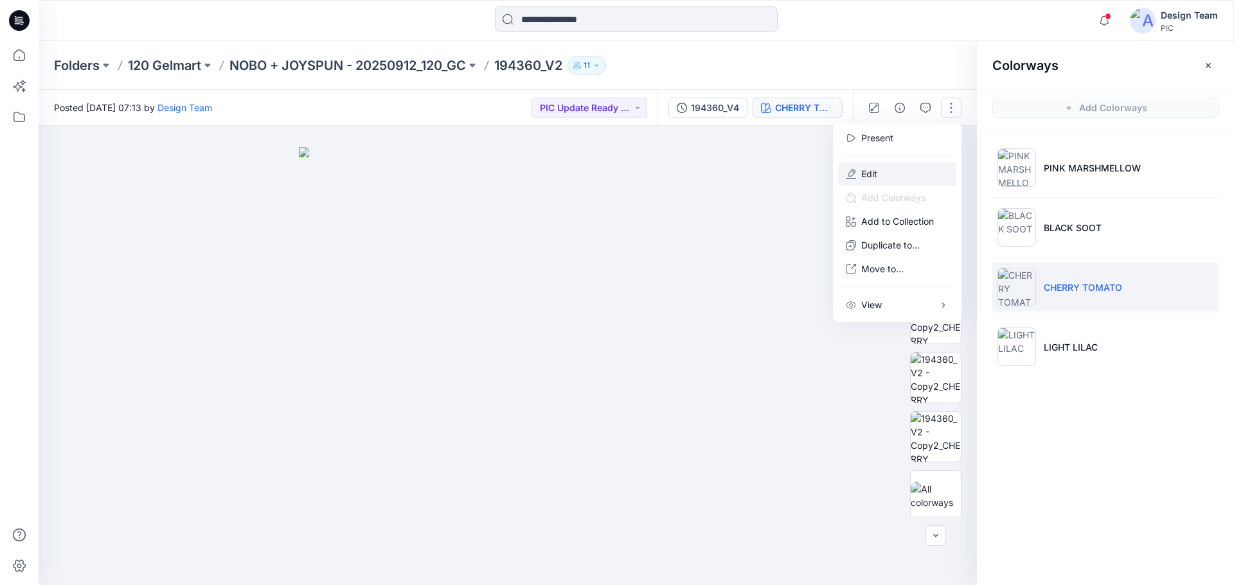
click at [886, 179] on button "Edit" at bounding box center [897, 174] width 118 height 24
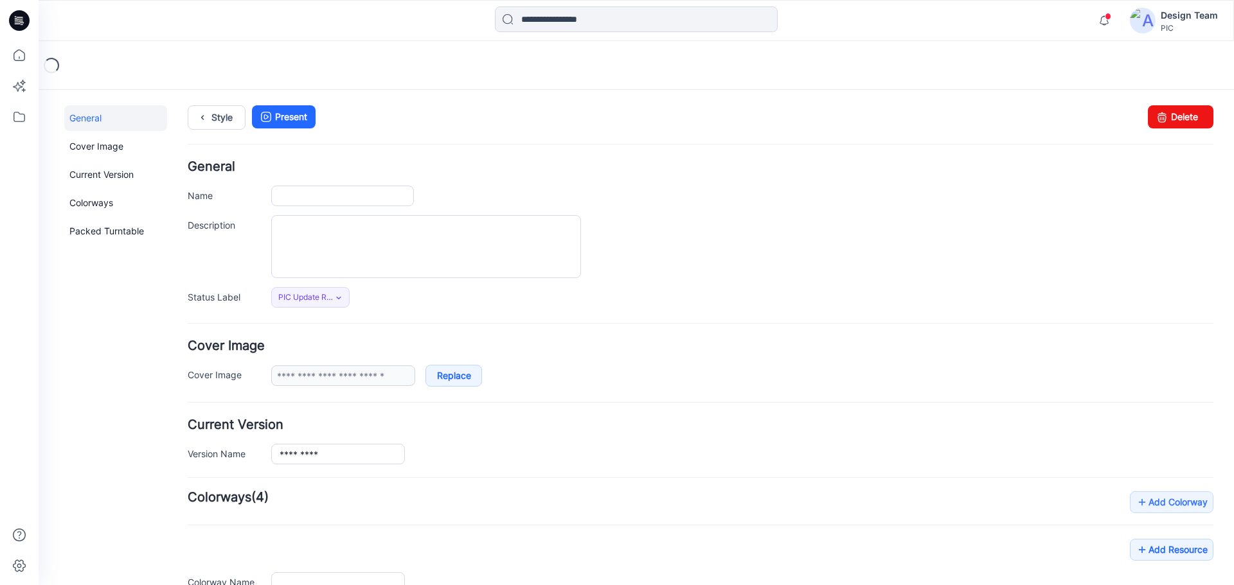
type input "*********"
type input "**********"
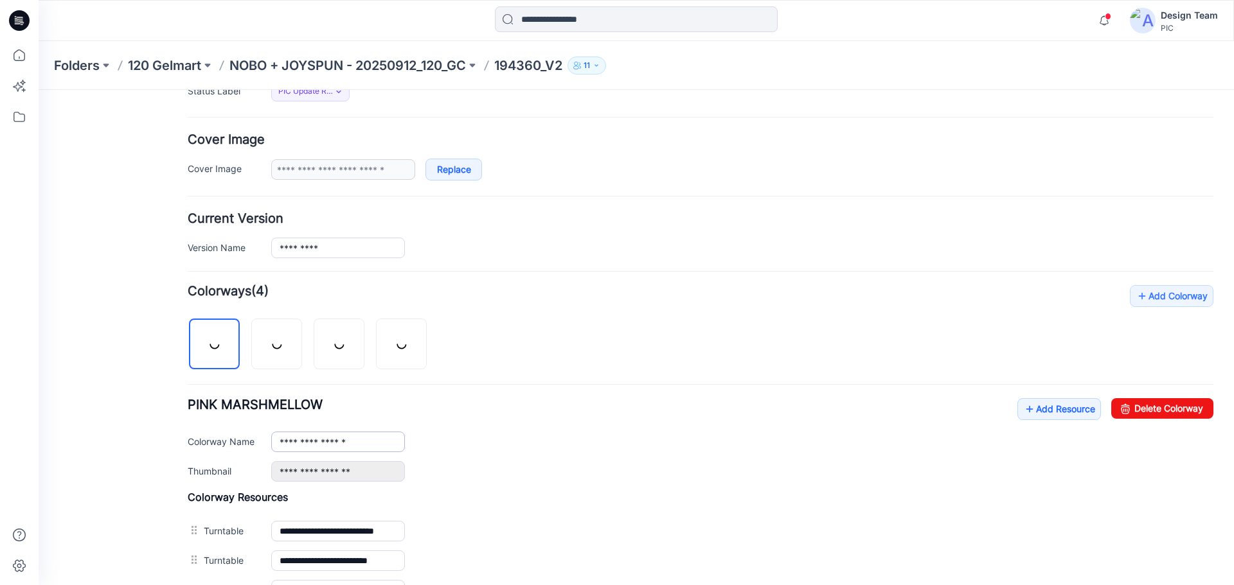
scroll to position [257, 0]
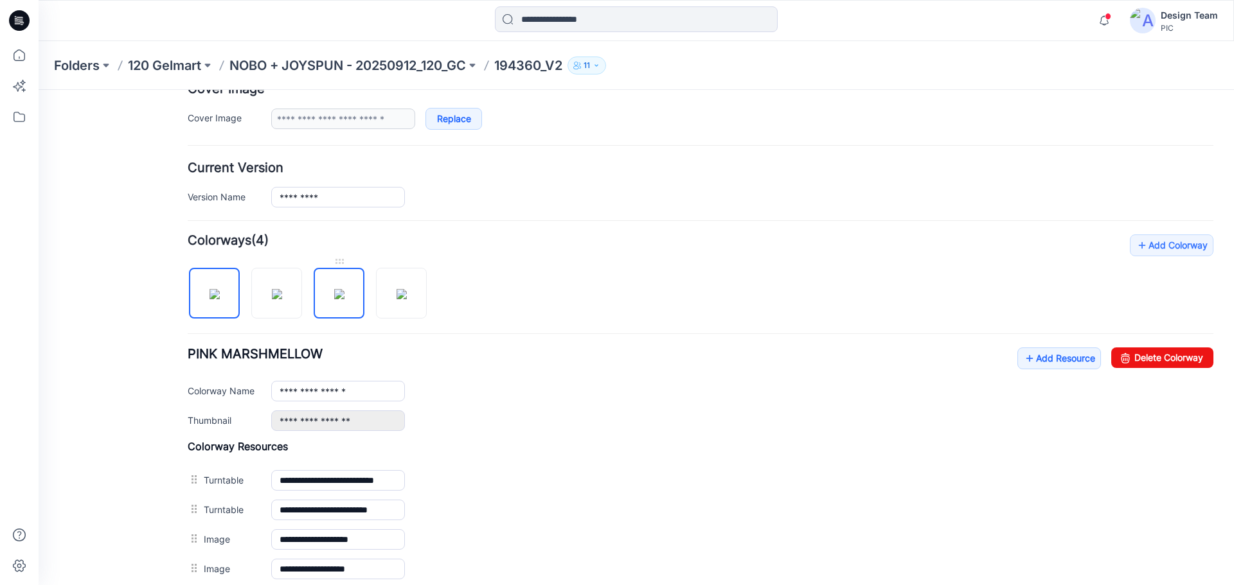
click at [344, 292] on img at bounding box center [339, 294] width 10 height 10
type input "**********"
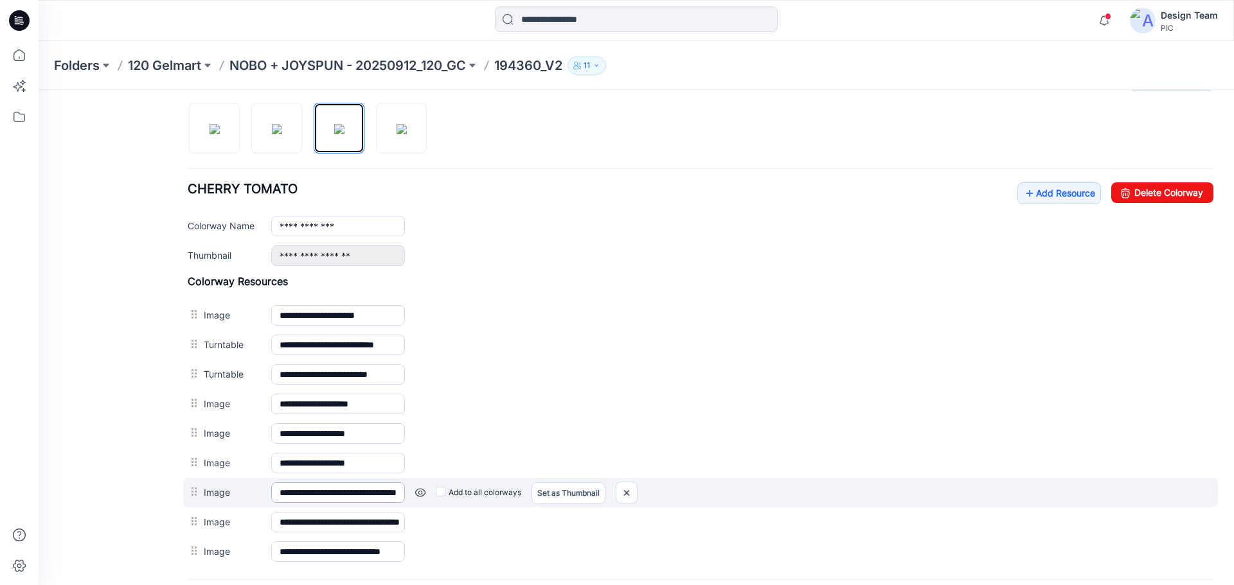
scroll to position [551, 0]
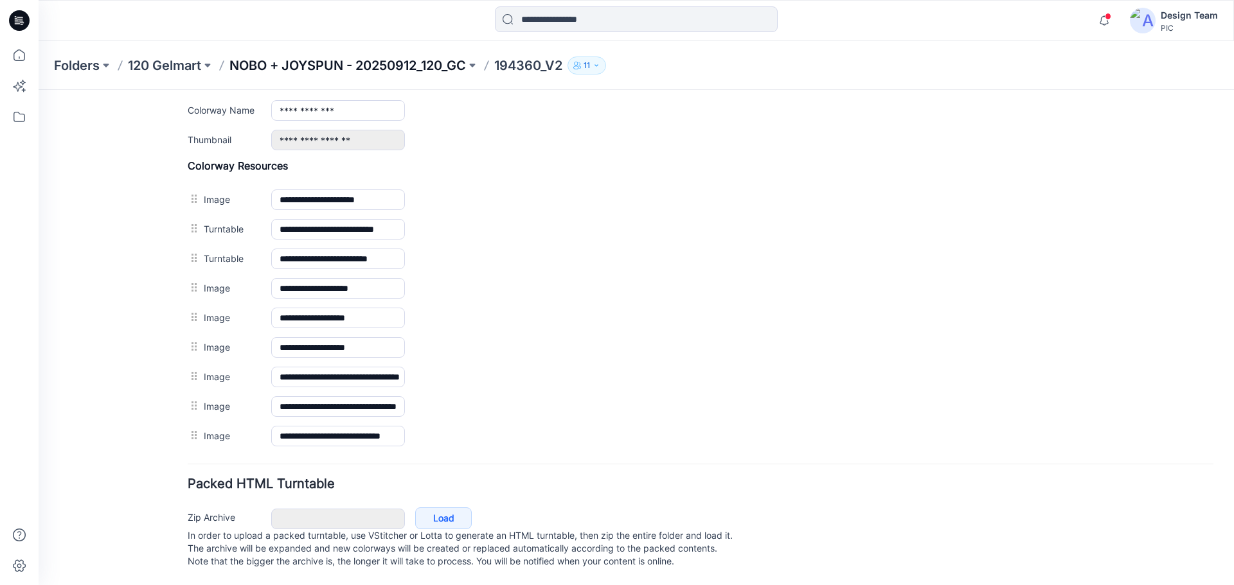
click at [382, 62] on p "NOBO + JOYSPUN - 20250912_120_GC" at bounding box center [347, 66] width 236 height 18
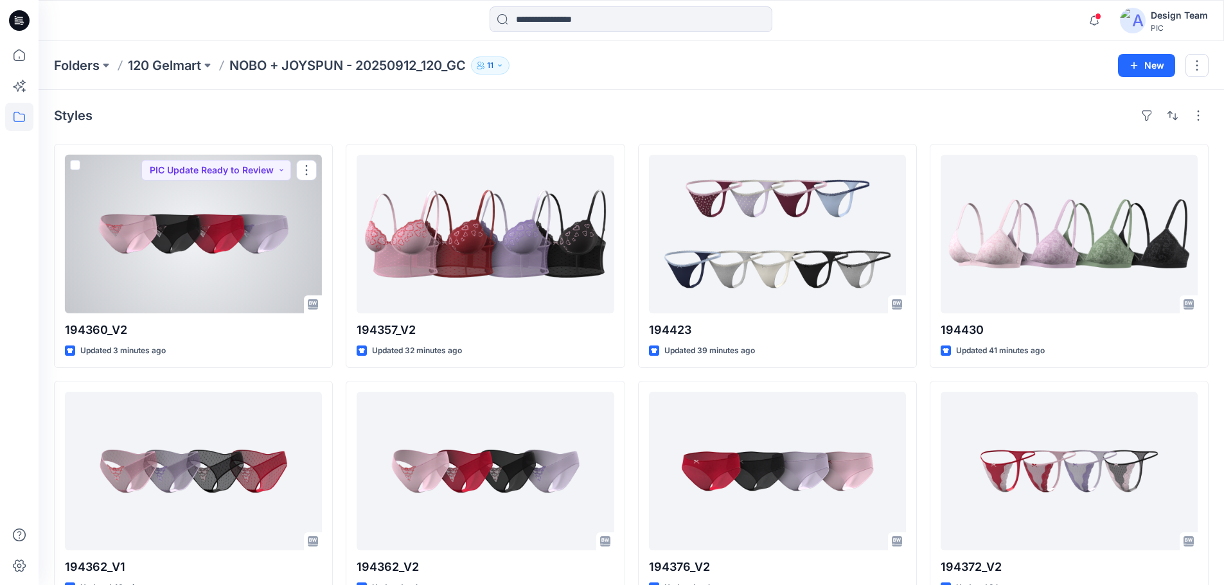
click at [148, 265] on div at bounding box center [193, 234] width 257 height 159
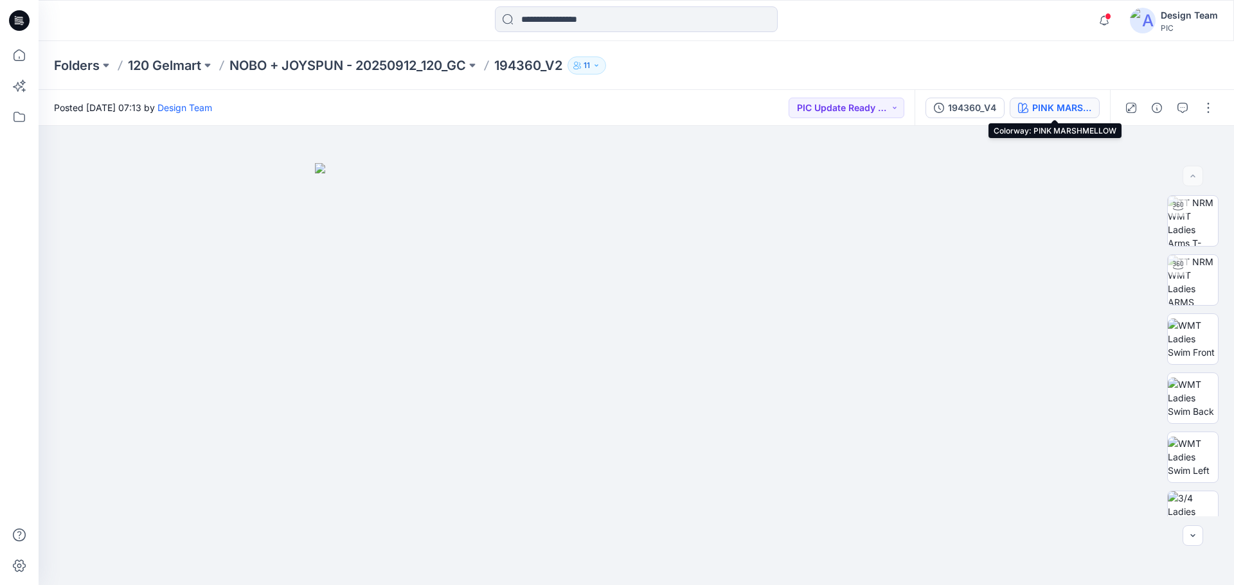
click at [1056, 108] on div "PINK MARSHMELLOW" at bounding box center [1061, 108] width 59 height 14
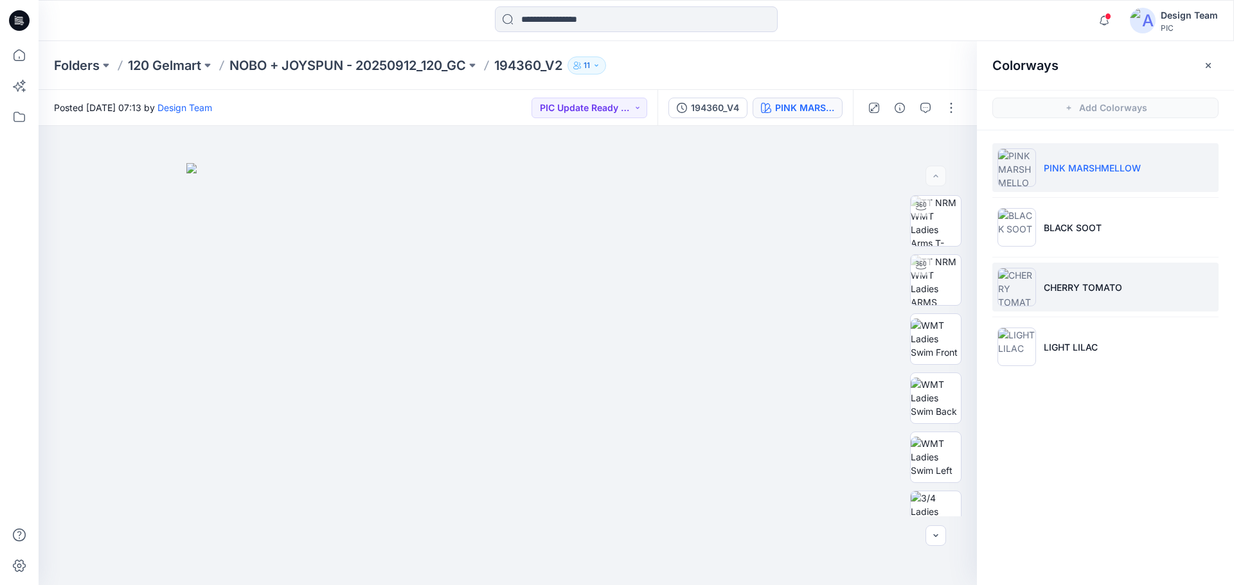
click at [1064, 281] on p "CHERRY TOMATO" at bounding box center [1083, 287] width 78 height 13
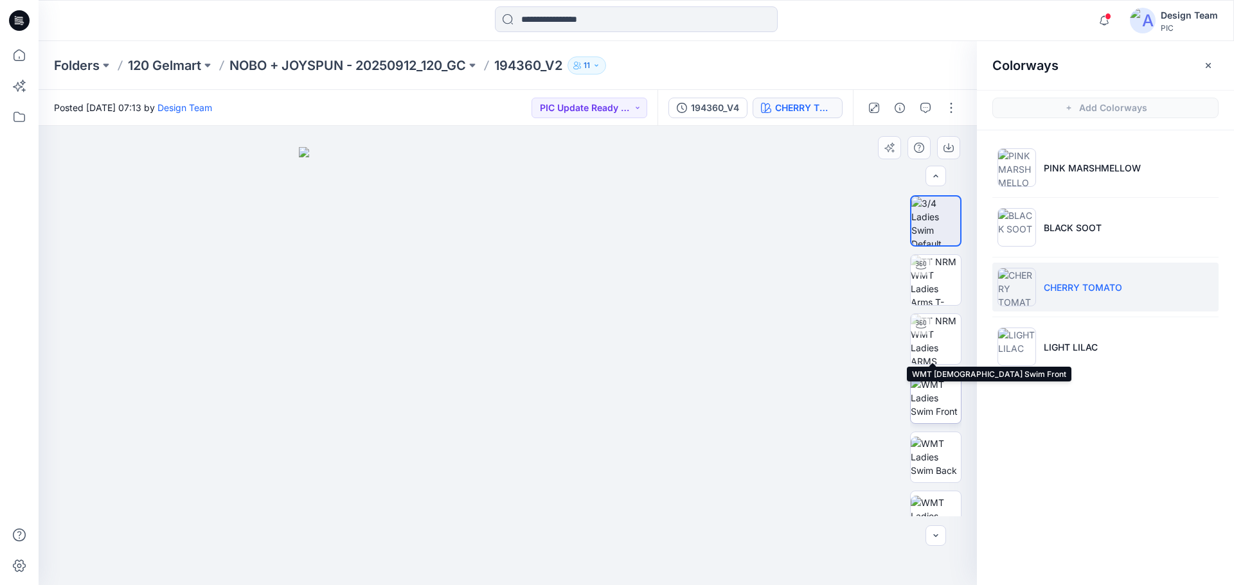
scroll to position [257, 0]
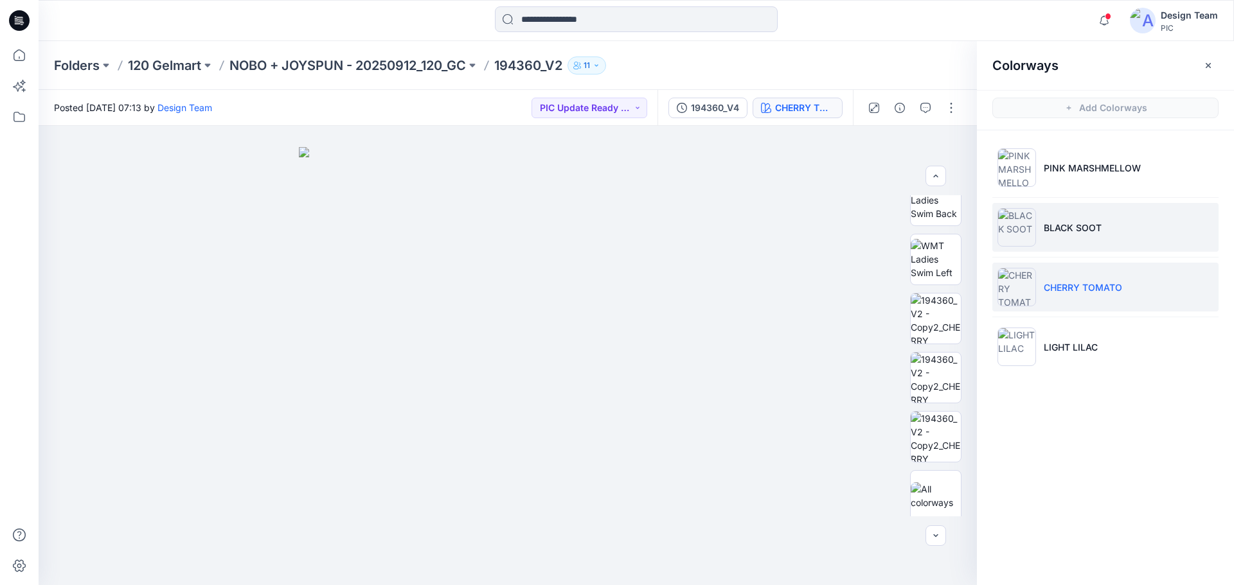
click at [1060, 234] on p "BLACK SOOT" at bounding box center [1073, 227] width 58 height 13
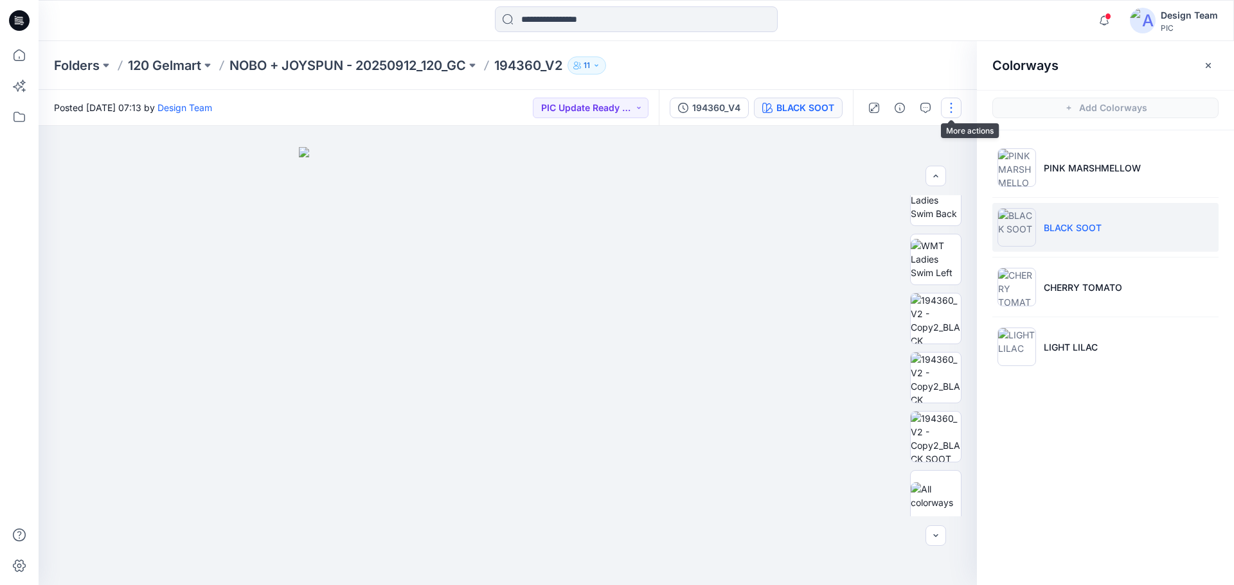
click at [946, 108] on button "button" at bounding box center [951, 108] width 21 height 21
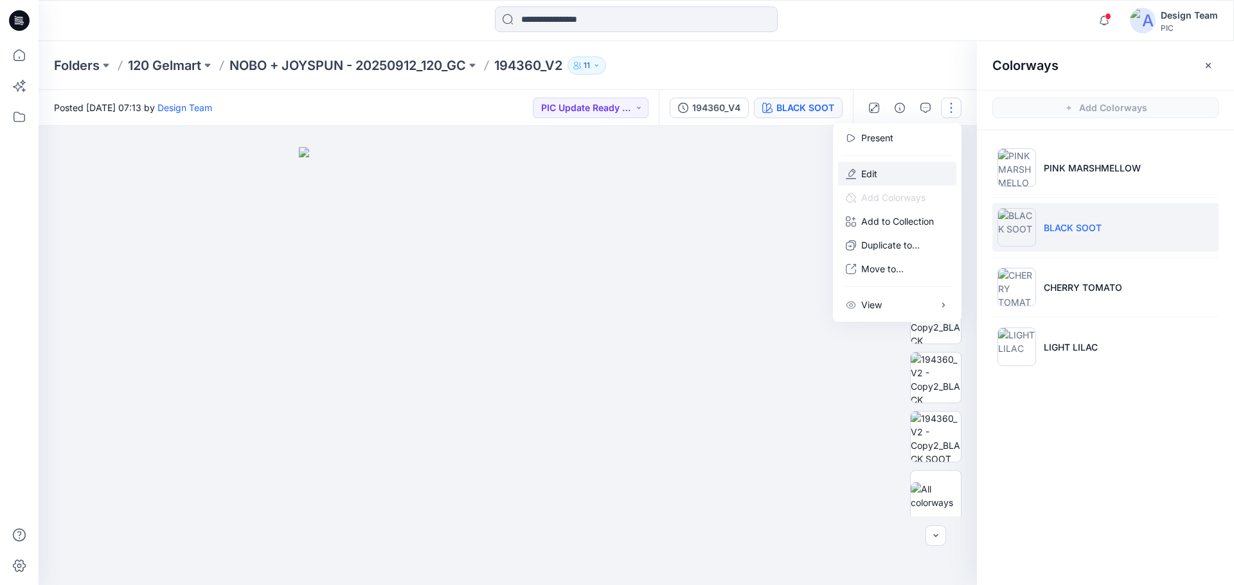
click at [886, 178] on button "Edit" at bounding box center [897, 174] width 118 height 24
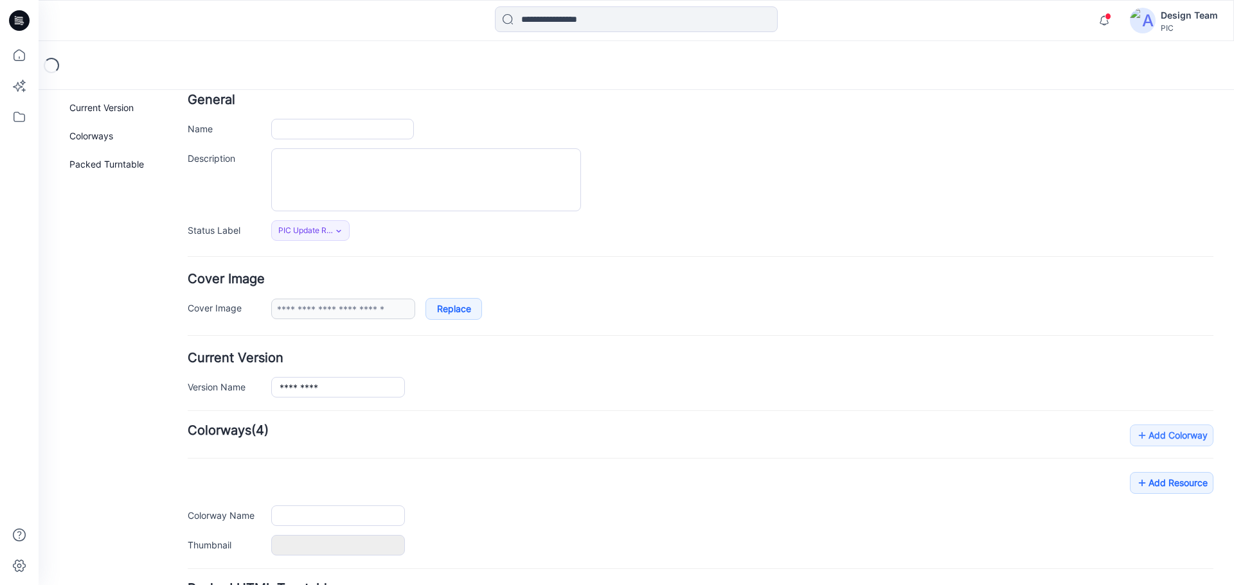
scroll to position [184, 0]
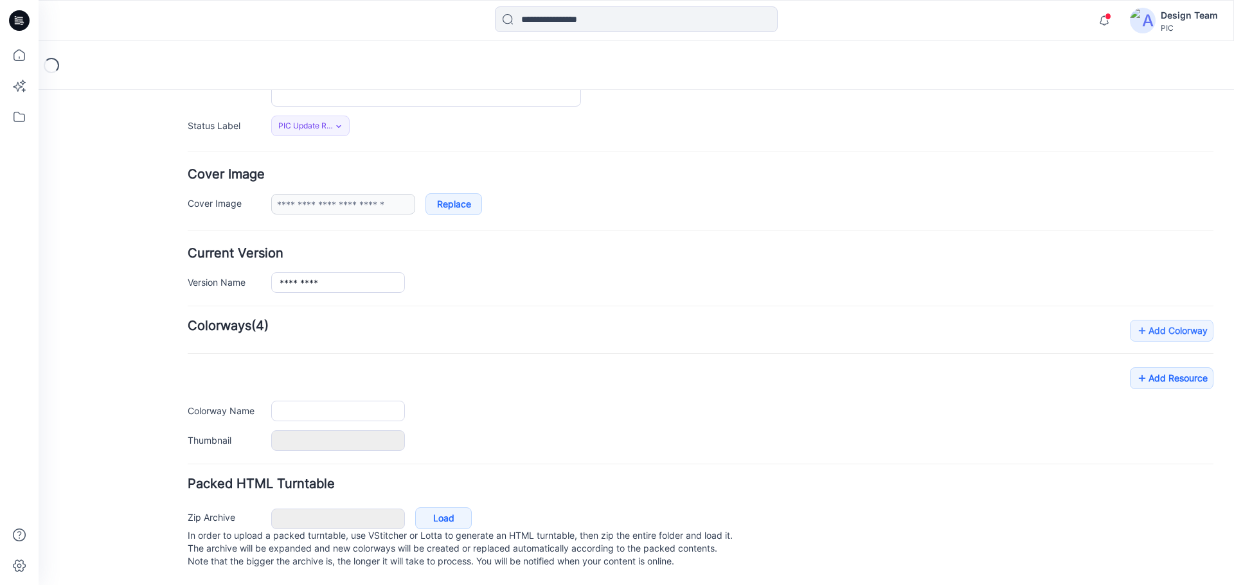
type input "*********"
type input "**********"
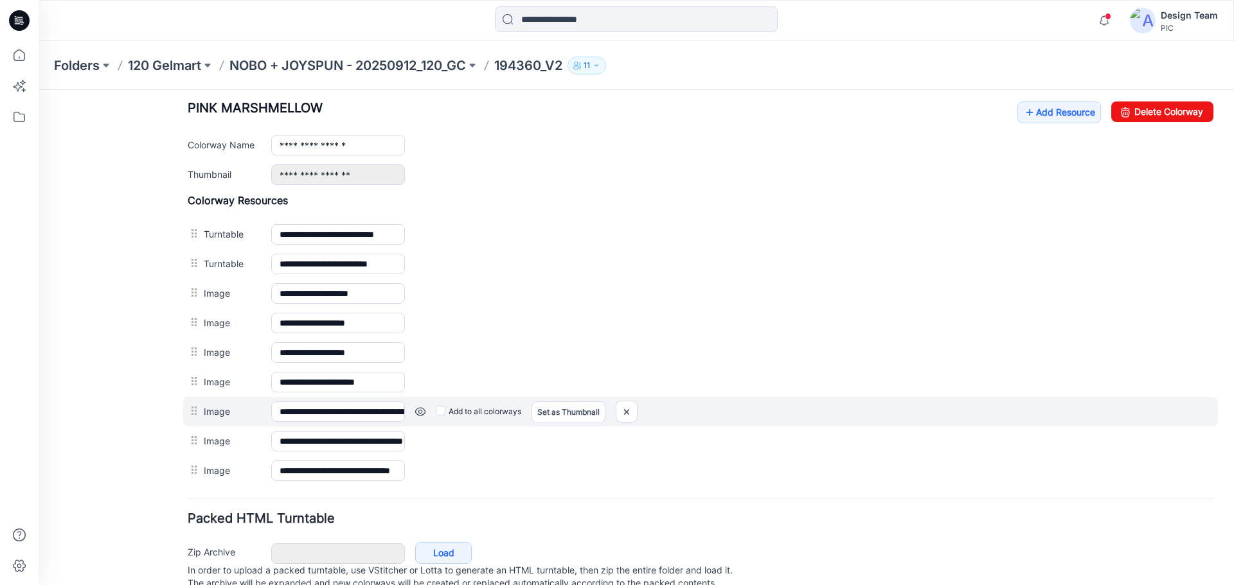
scroll to position [506, 0]
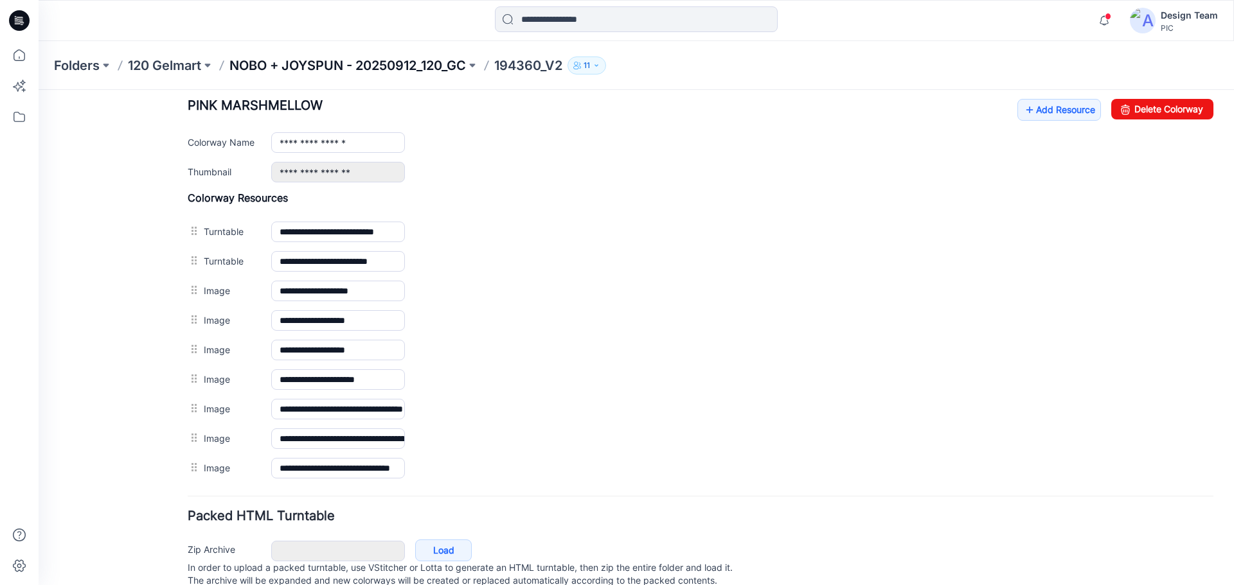
click at [361, 60] on p "NOBO + JOYSPUN - 20250912_120_GC" at bounding box center [347, 66] width 236 height 18
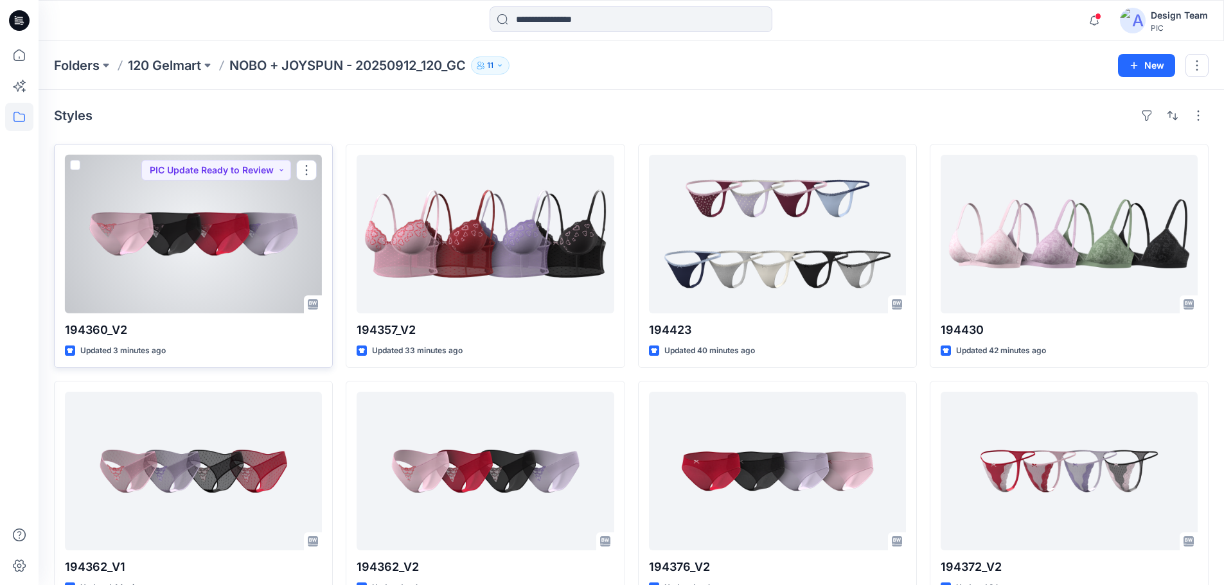
click at [199, 255] on div at bounding box center [193, 234] width 257 height 159
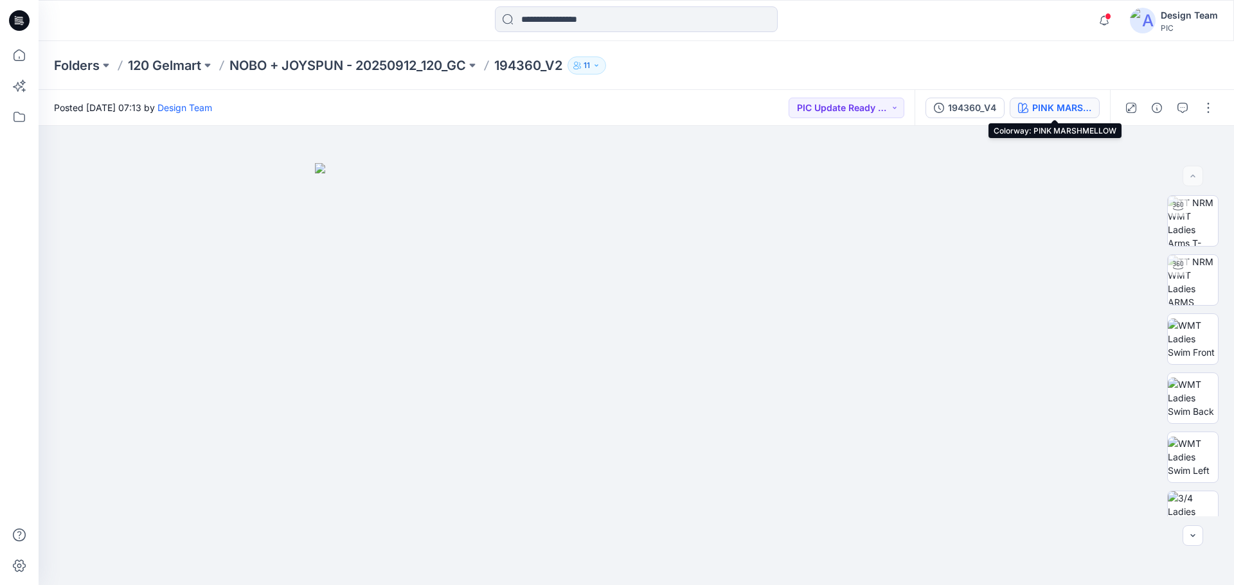
click at [1083, 107] on div "PINK MARSHMELLOW" at bounding box center [1061, 108] width 59 height 14
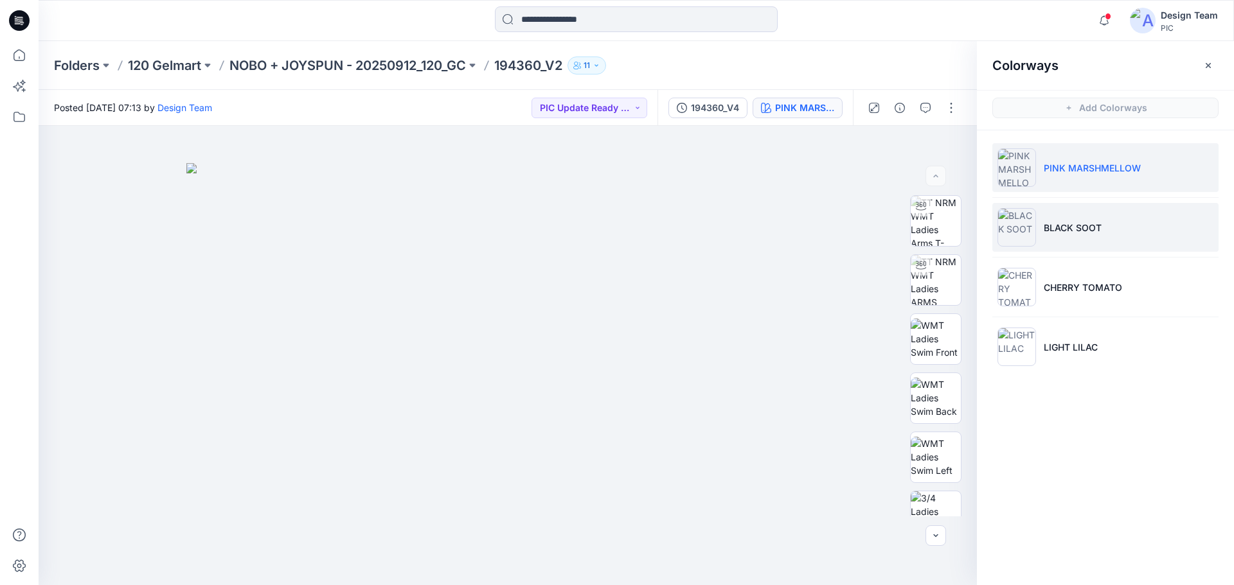
click at [1100, 245] on li "BLACK SOOT" at bounding box center [1105, 227] width 226 height 49
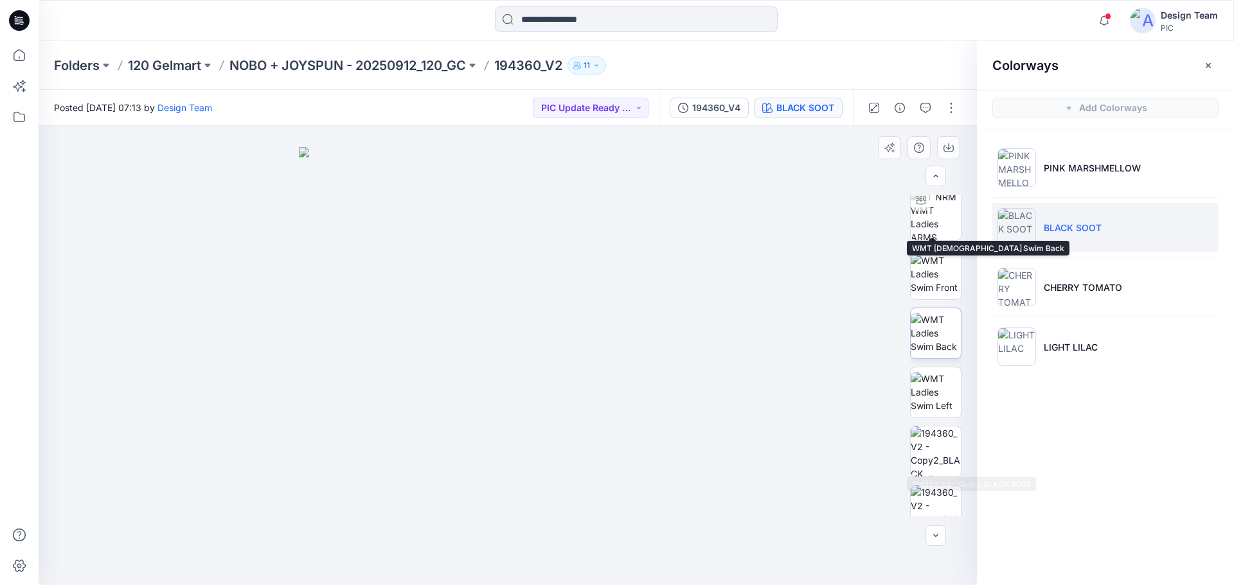
scroll to position [257, 0]
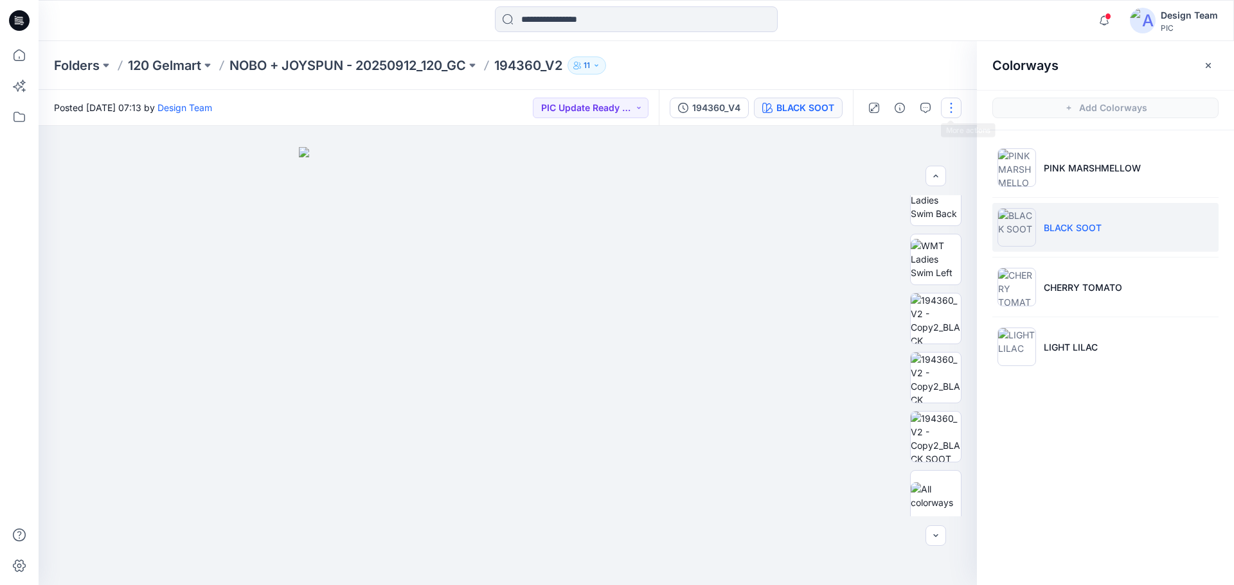
click at [948, 103] on button "button" at bounding box center [951, 108] width 21 height 21
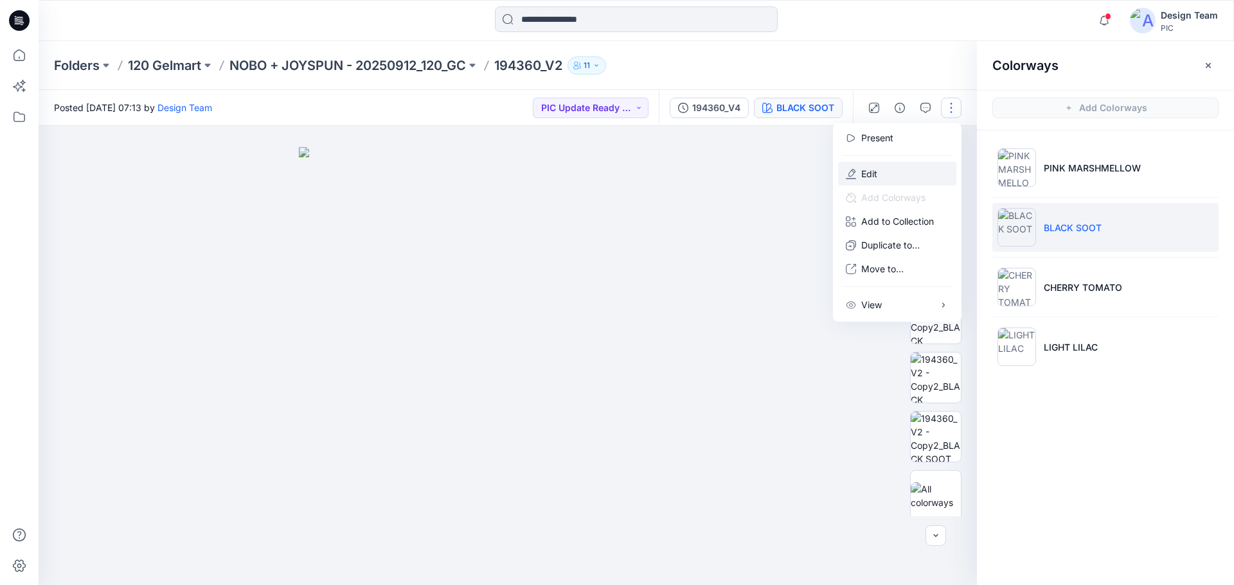
click at [874, 175] on p "Edit" at bounding box center [869, 173] width 16 height 13
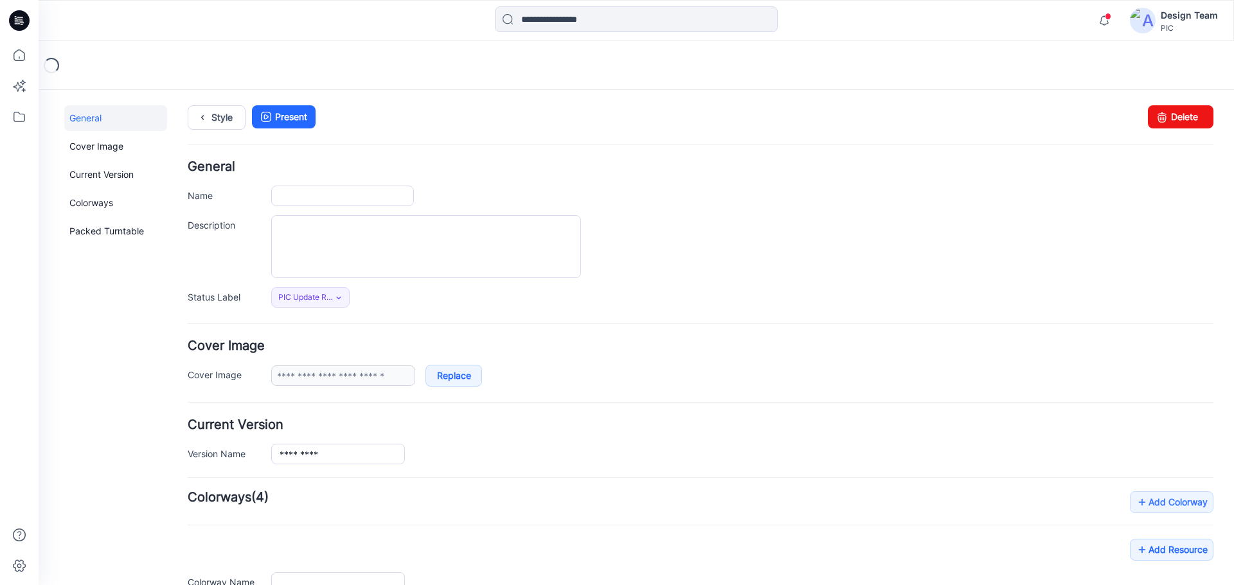
type input "*********"
type input "**********"
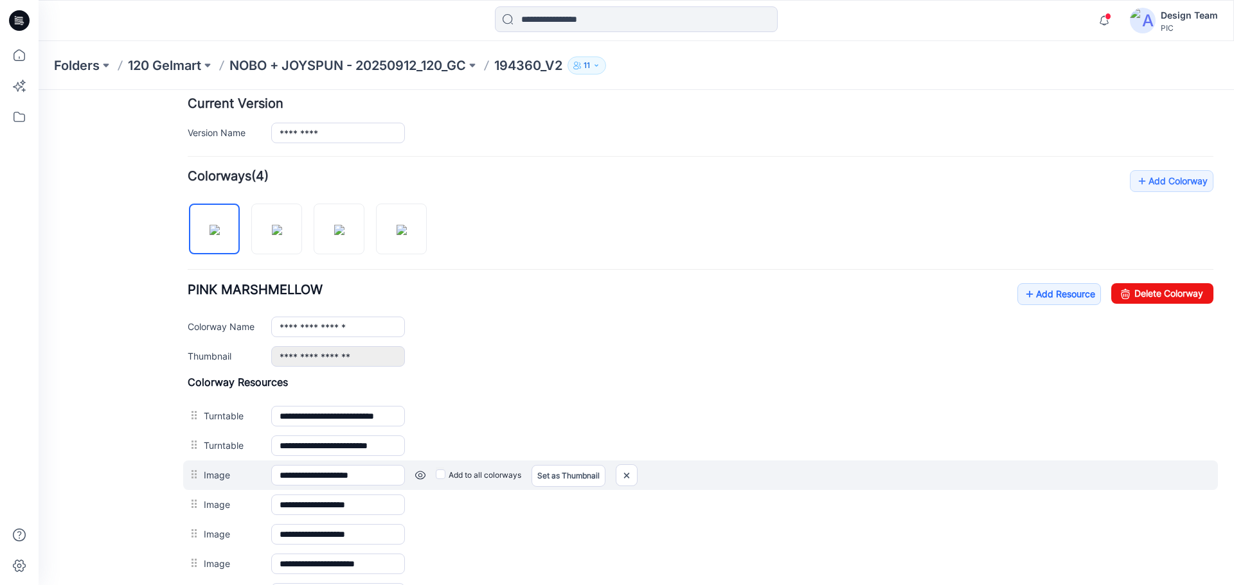
scroll to position [450, 0]
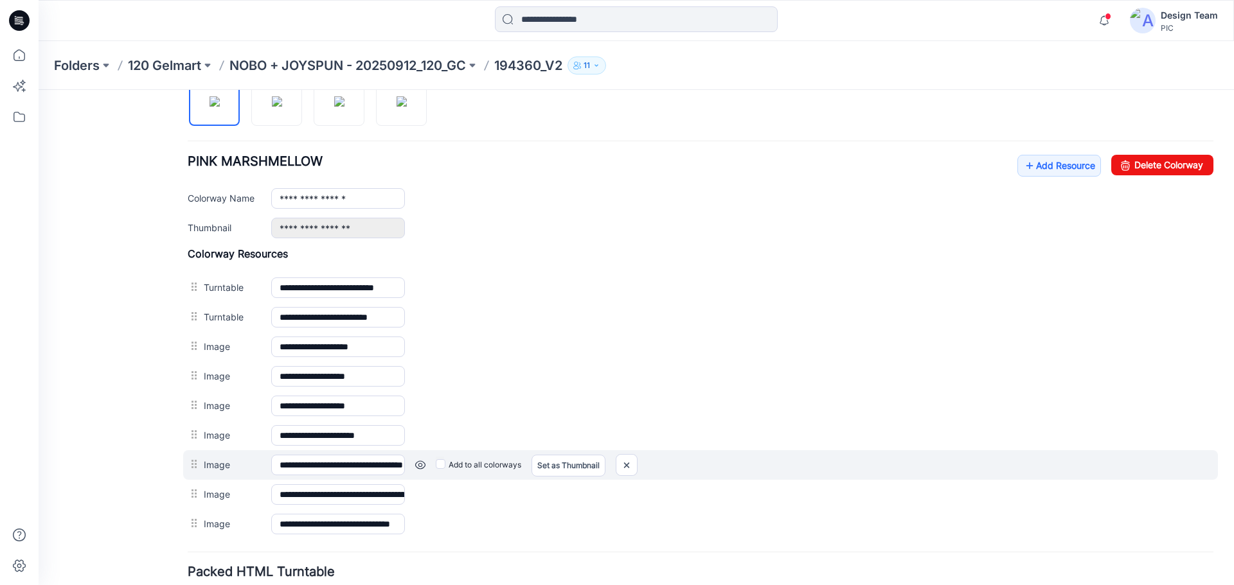
click at [207, 464] on label "Image" at bounding box center [231, 465] width 55 height 14
click at [271, 464] on input "**********" at bounding box center [338, 465] width 134 height 21
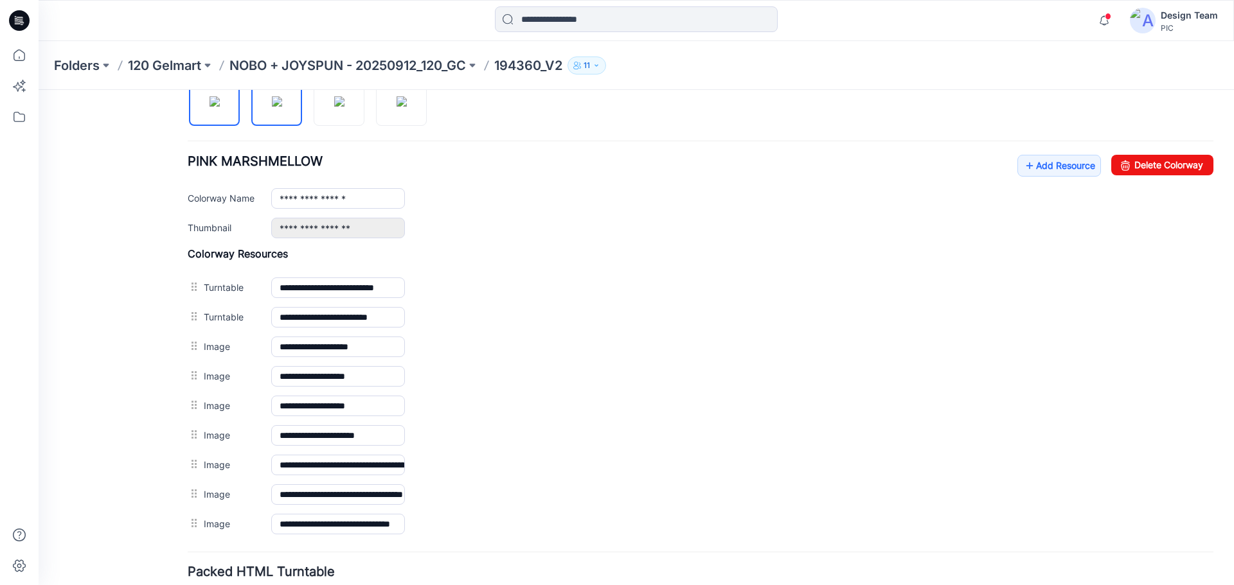
click at [281, 107] on img at bounding box center [277, 101] width 10 height 10
click at [220, 107] on img at bounding box center [214, 101] width 10 height 10
type input "**********"
click at [325, 70] on p "NOBO + JOYSPUN - 20250912_120_GC" at bounding box center [347, 66] width 236 height 18
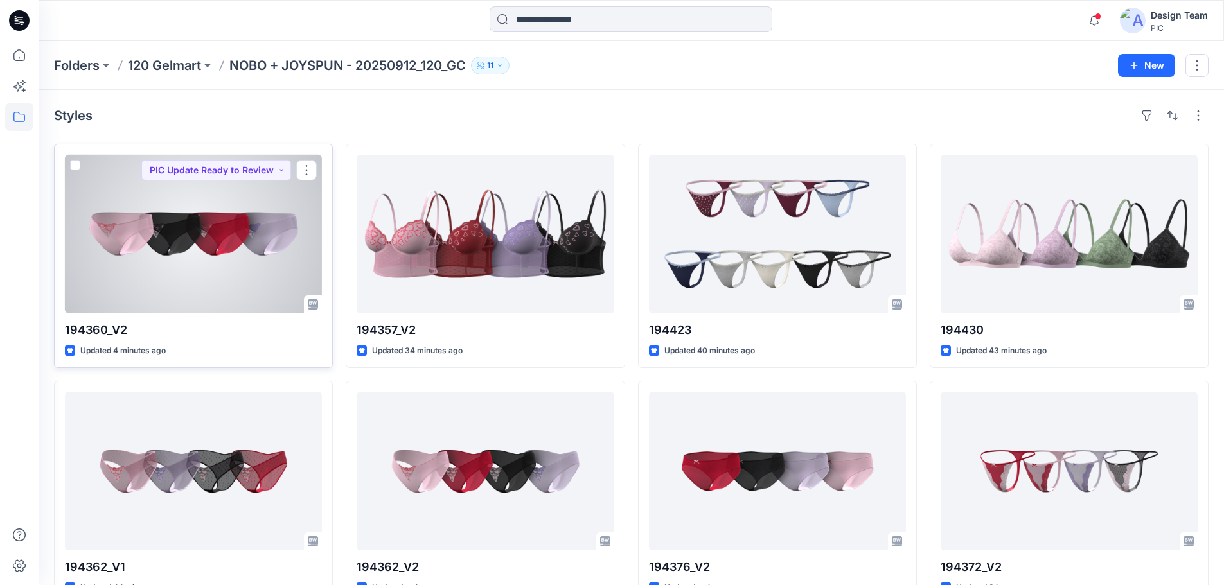
click at [226, 216] on div at bounding box center [193, 234] width 257 height 159
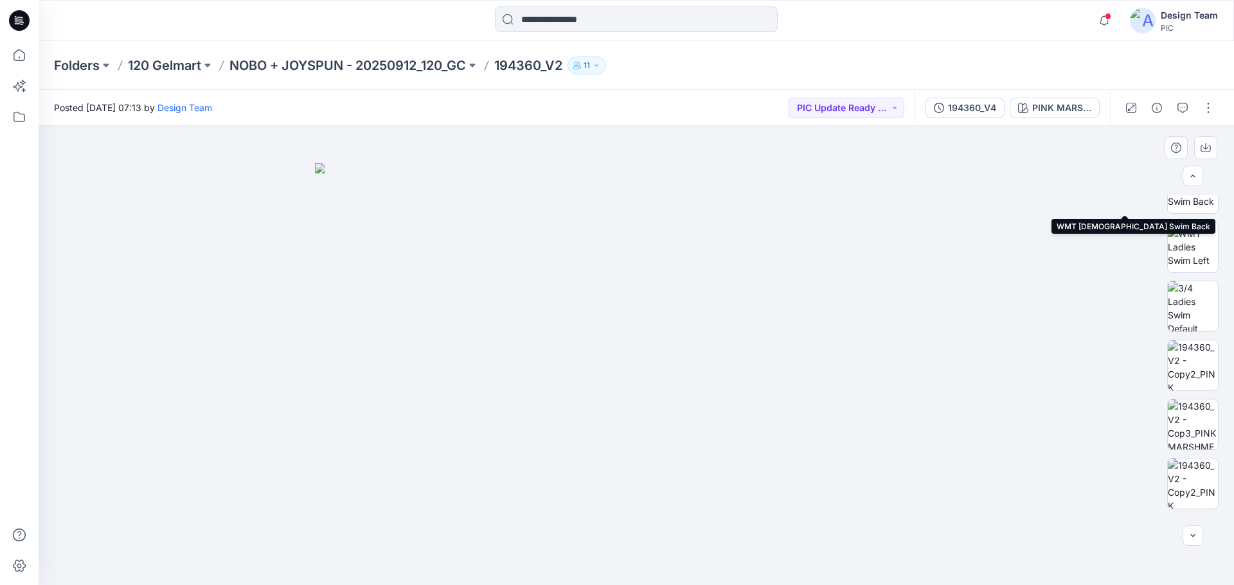
scroll to position [257, 0]
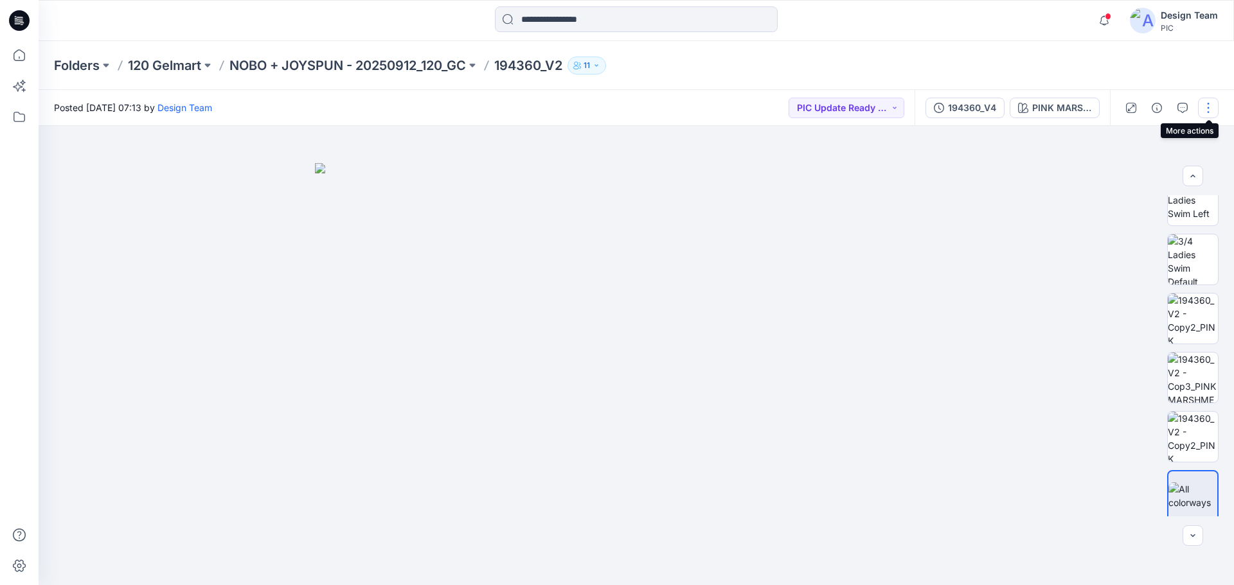
click at [1214, 103] on button "button" at bounding box center [1208, 108] width 21 height 21
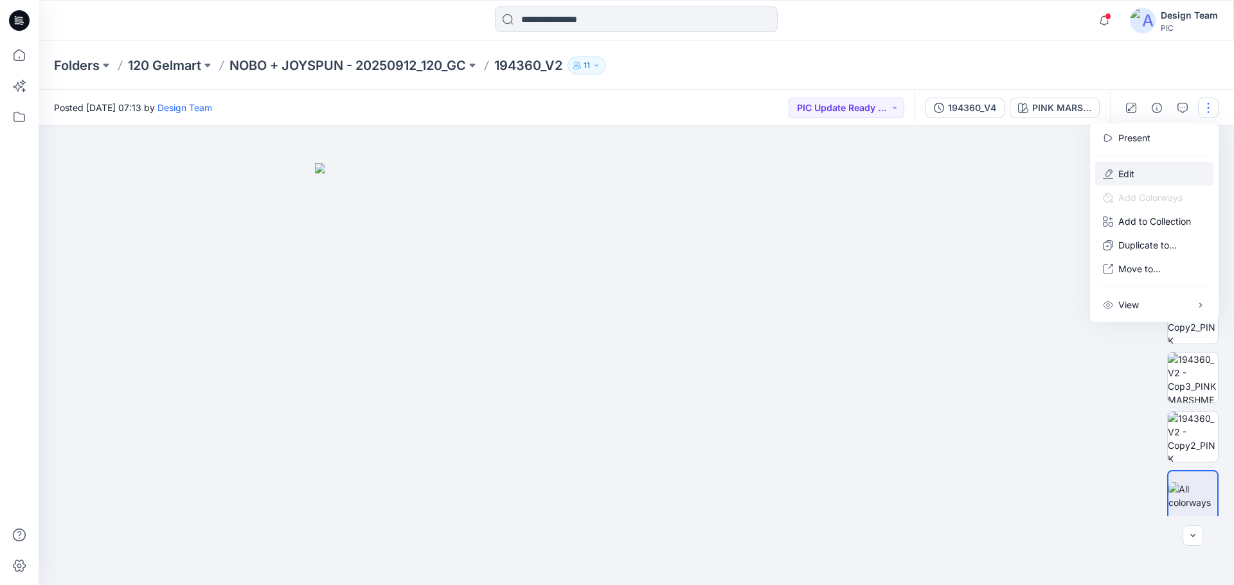
click at [1138, 174] on button "Edit" at bounding box center [1154, 174] width 118 height 24
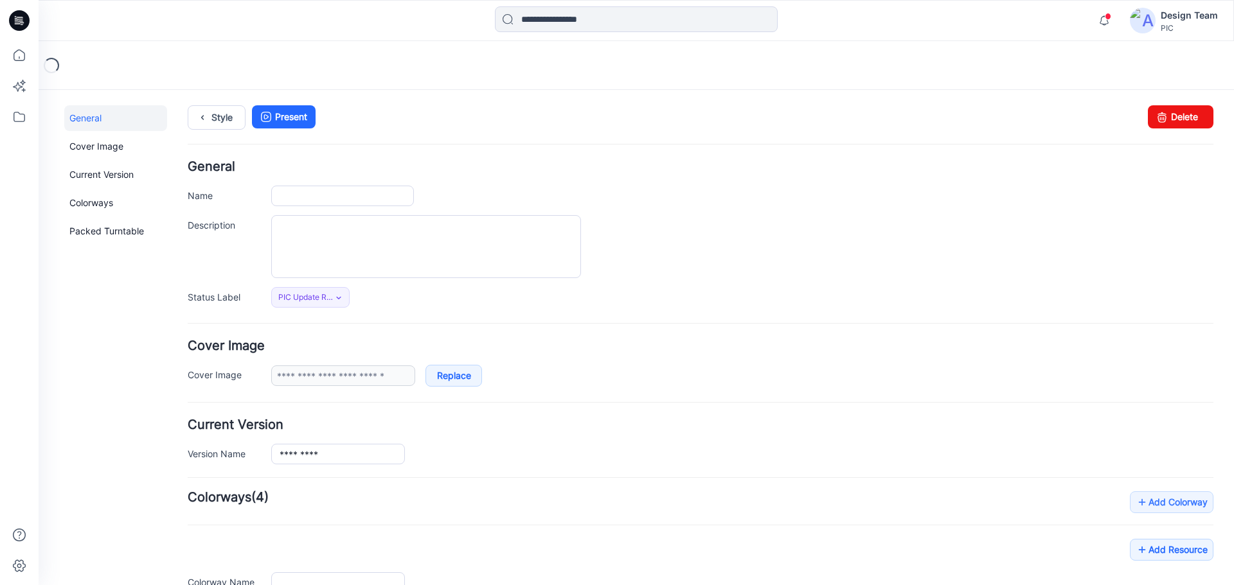
type input "*********"
type input "**********"
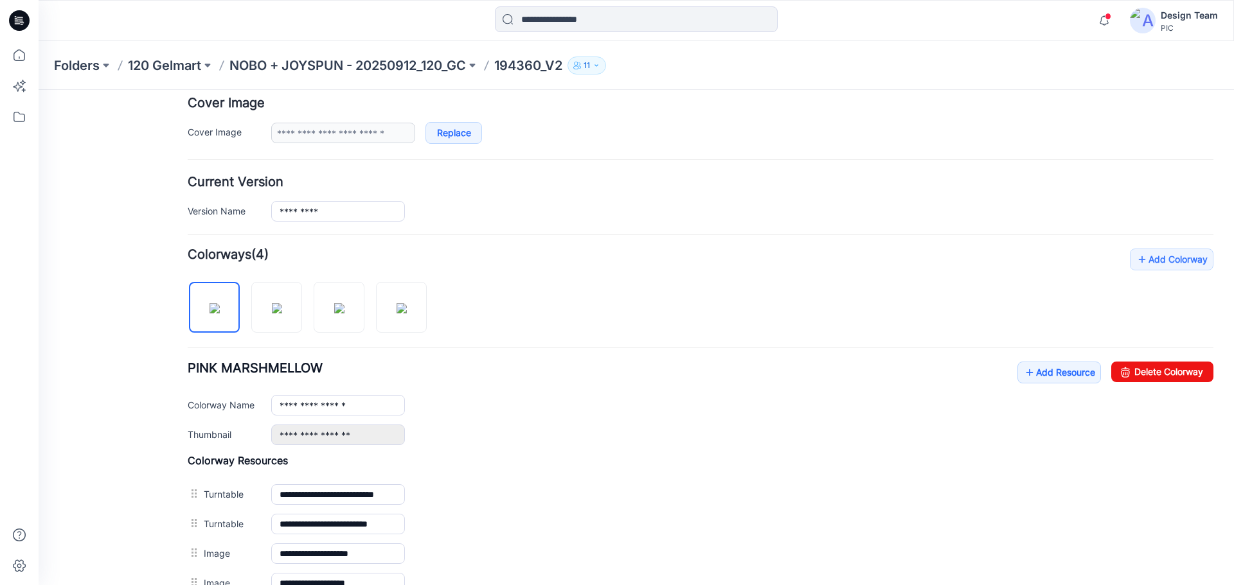
scroll to position [321, 0]
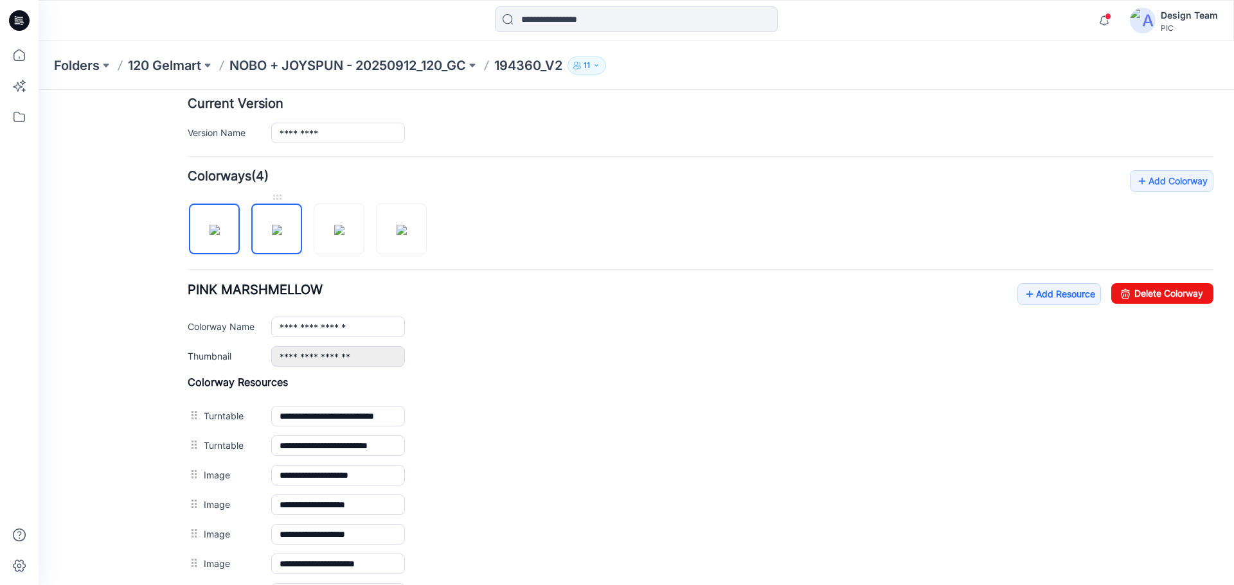
click at [279, 235] on img at bounding box center [277, 230] width 10 height 10
type input "**********"
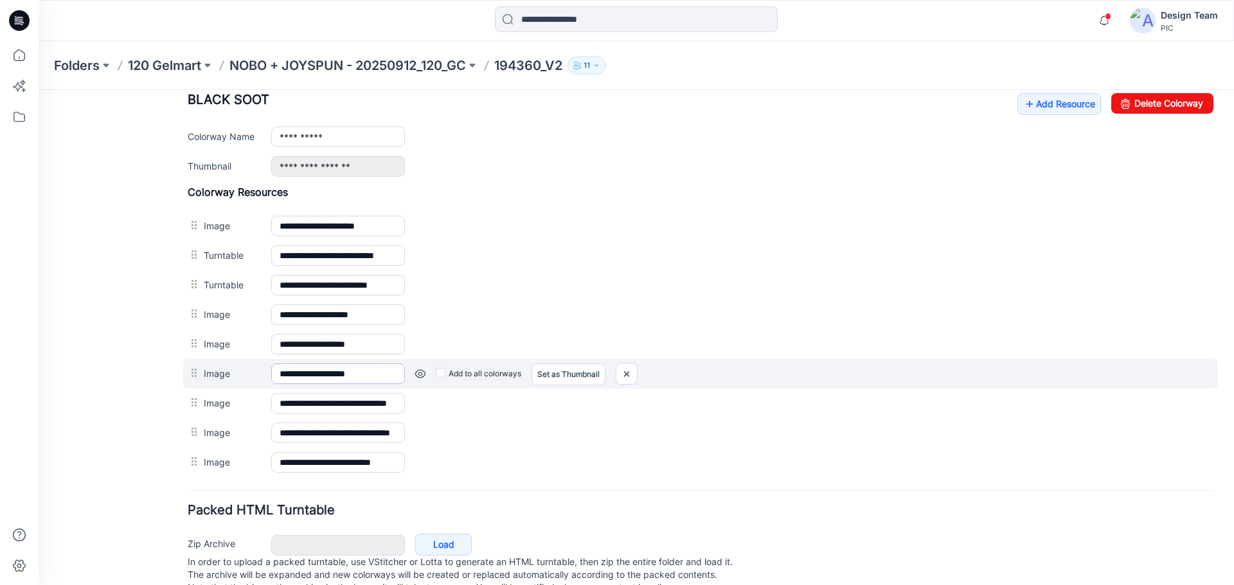
scroll to position [514, 0]
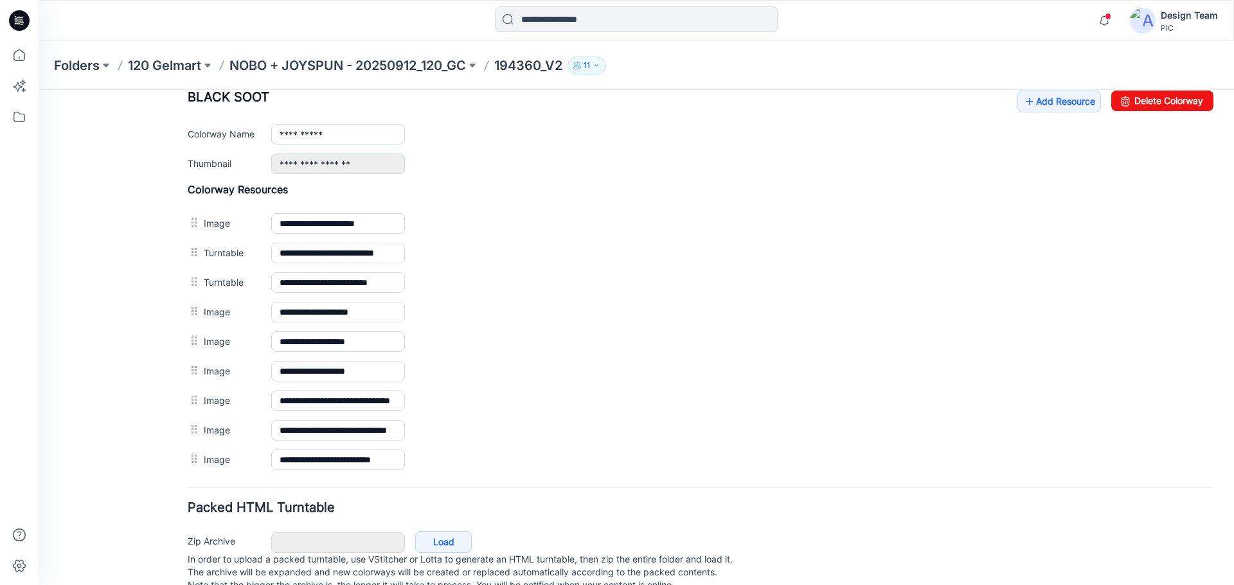
click at [530, 60] on p "194360_V2" at bounding box center [528, 66] width 68 height 18
click at [409, 58] on p "NOBO + JOYSPUN - 20250912_120_GC" at bounding box center [347, 66] width 236 height 18
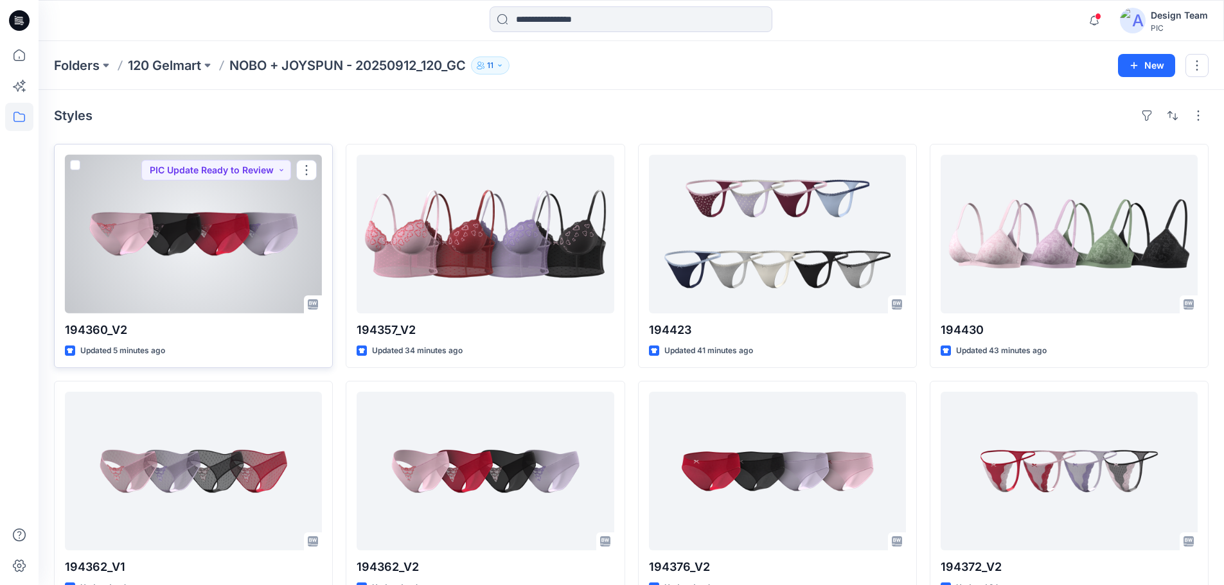
click at [203, 263] on div at bounding box center [193, 234] width 257 height 159
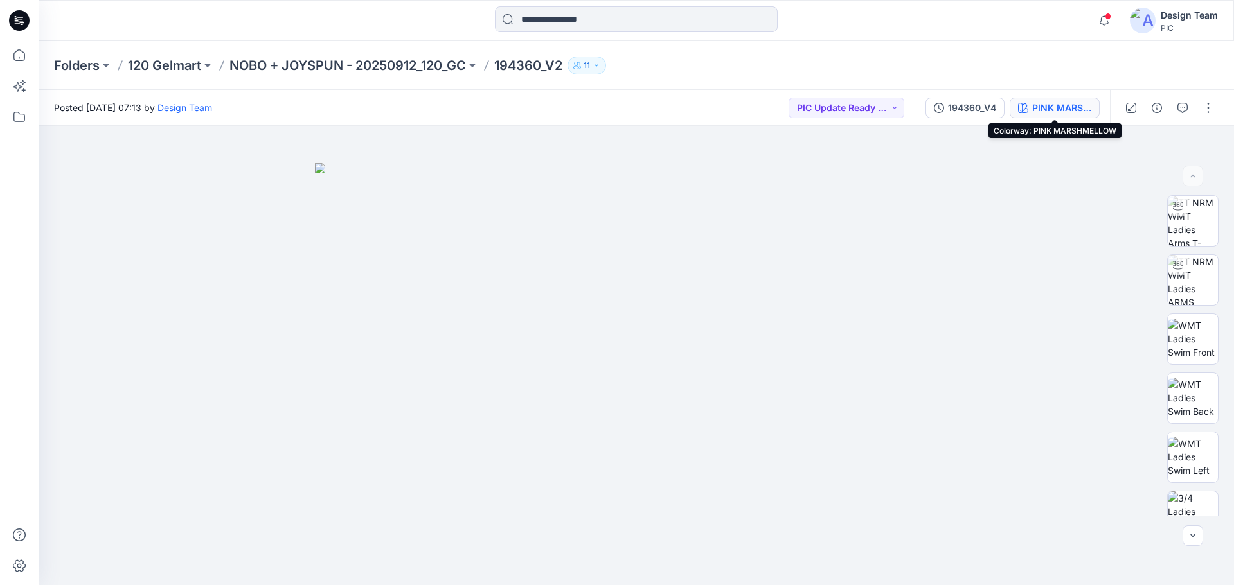
click at [1069, 103] on div "PINK MARSHMELLOW" at bounding box center [1061, 108] width 59 height 14
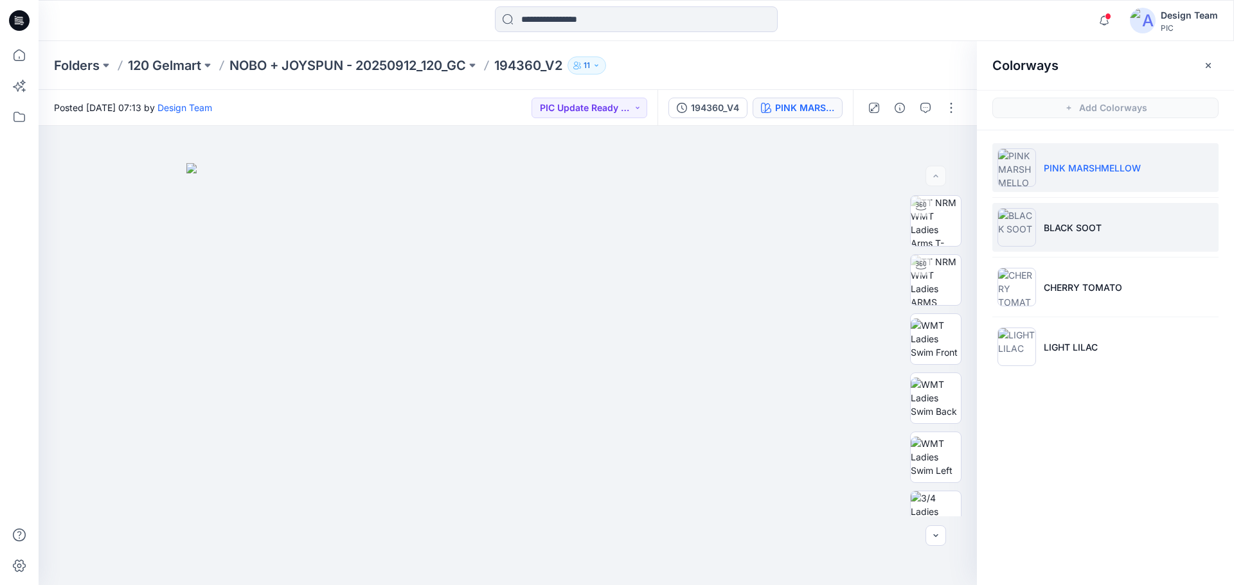
click at [1078, 231] on p "BLACK SOOT" at bounding box center [1073, 227] width 58 height 13
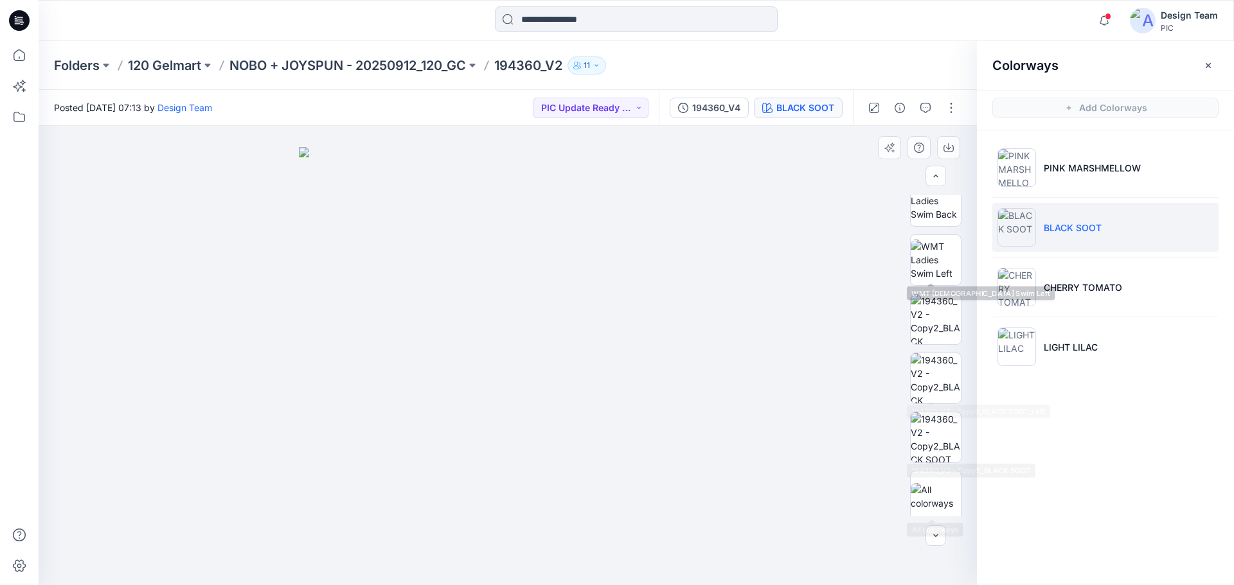
scroll to position [262, 0]
click at [1131, 443] on div "Colorways Add Colorways PINK MARSHMELLOW BLACK SOOT CHERRY TOMATO LIGHT LILAC" at bounding box center [1105, 313] width 257 height 544
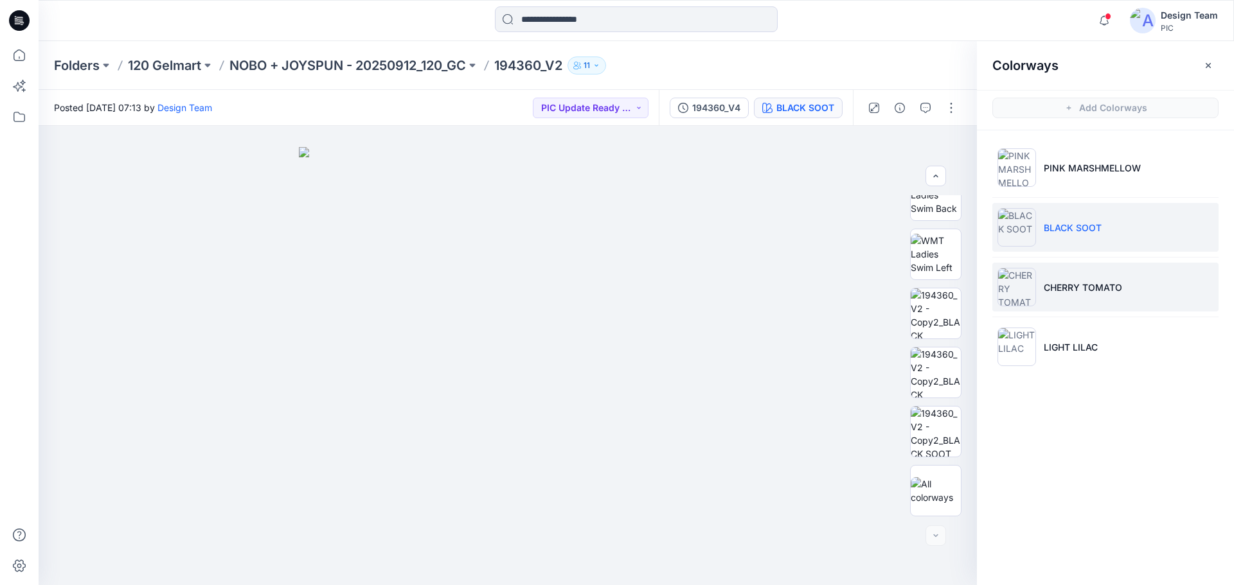
click at [1091, 289] on p "CHERRY TOMATO" at bounding box center [1083, 287] width 78 height 13
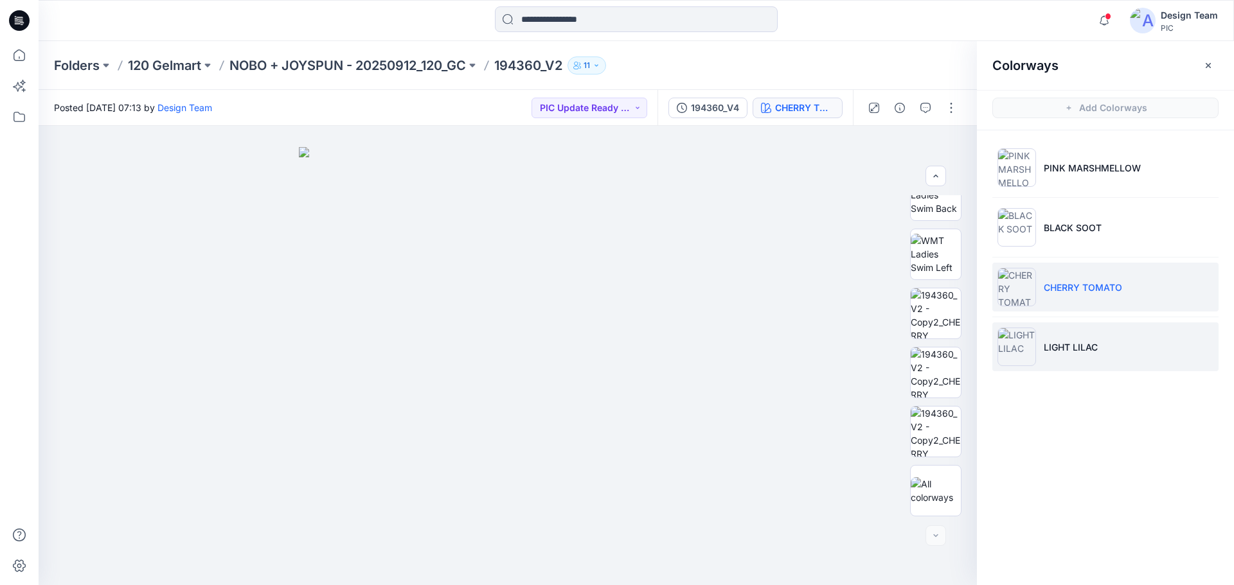
click at [1048, 344] on p "LIGHT LILAC" at bounding box center [1071, 347] width 54 height 13
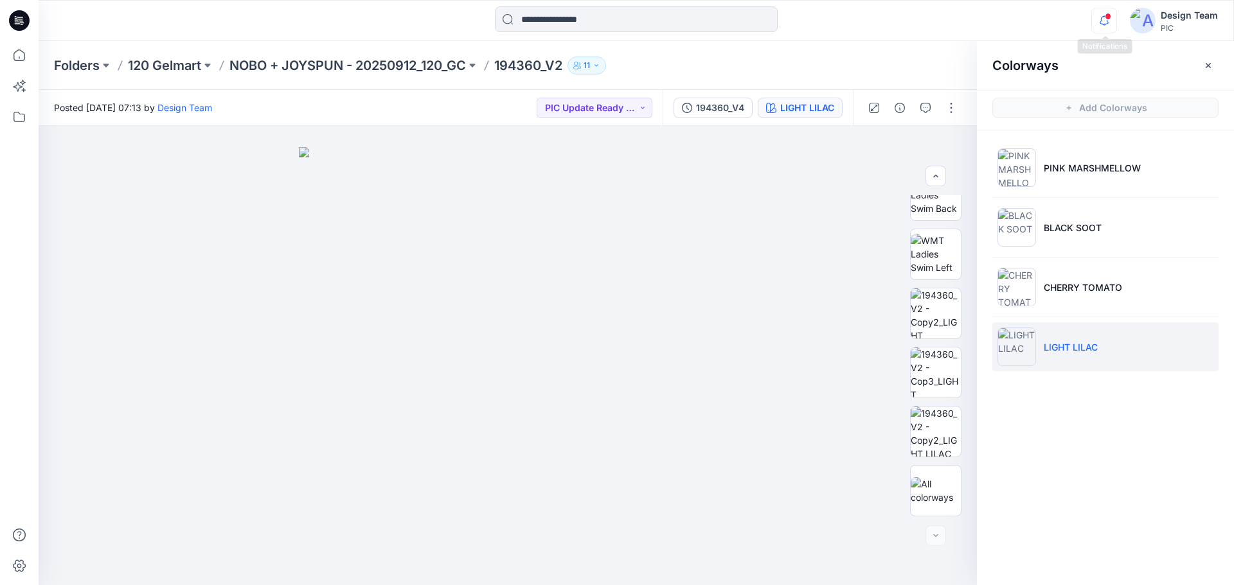
click at [1100, 17] on icon "button" at bounding box center [1104, 21] width 24 height 26
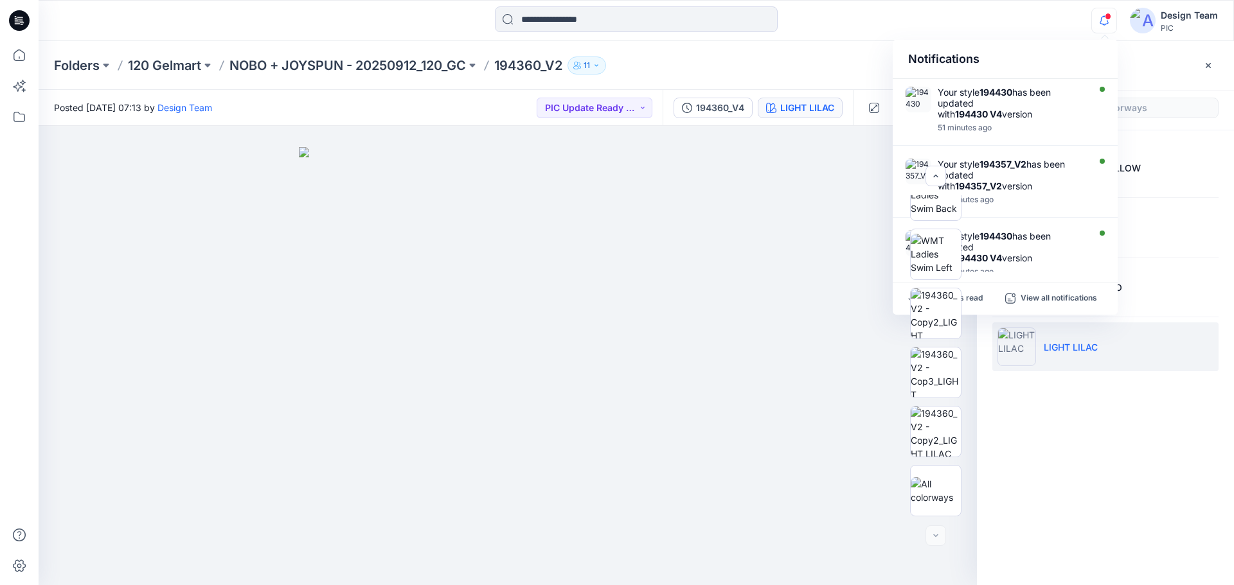
click at [862, 20] on div at bounding box center [636, 20] width 598 height 28
